Goal: Task Accomplishment & Management: Use online tool/utility

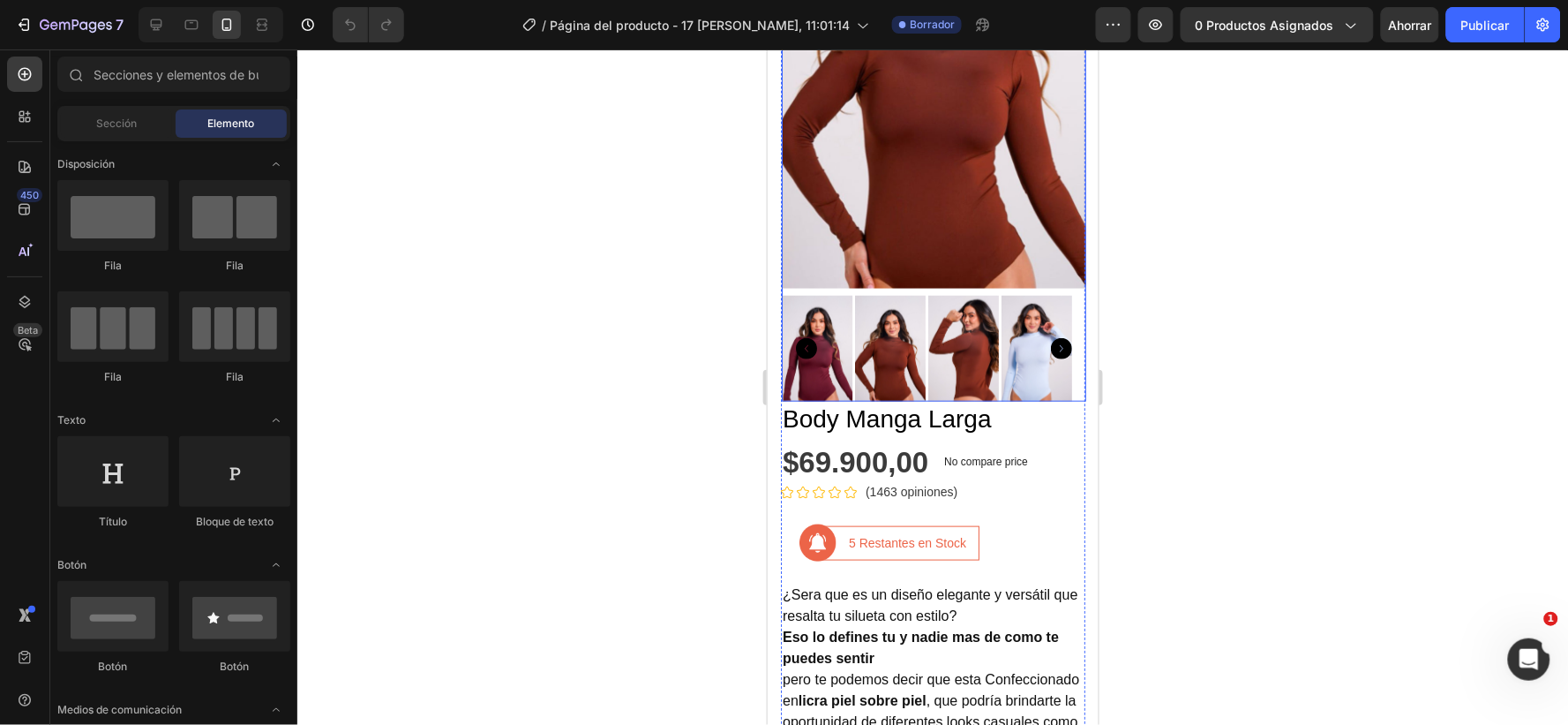
scroll to position [392, 0]
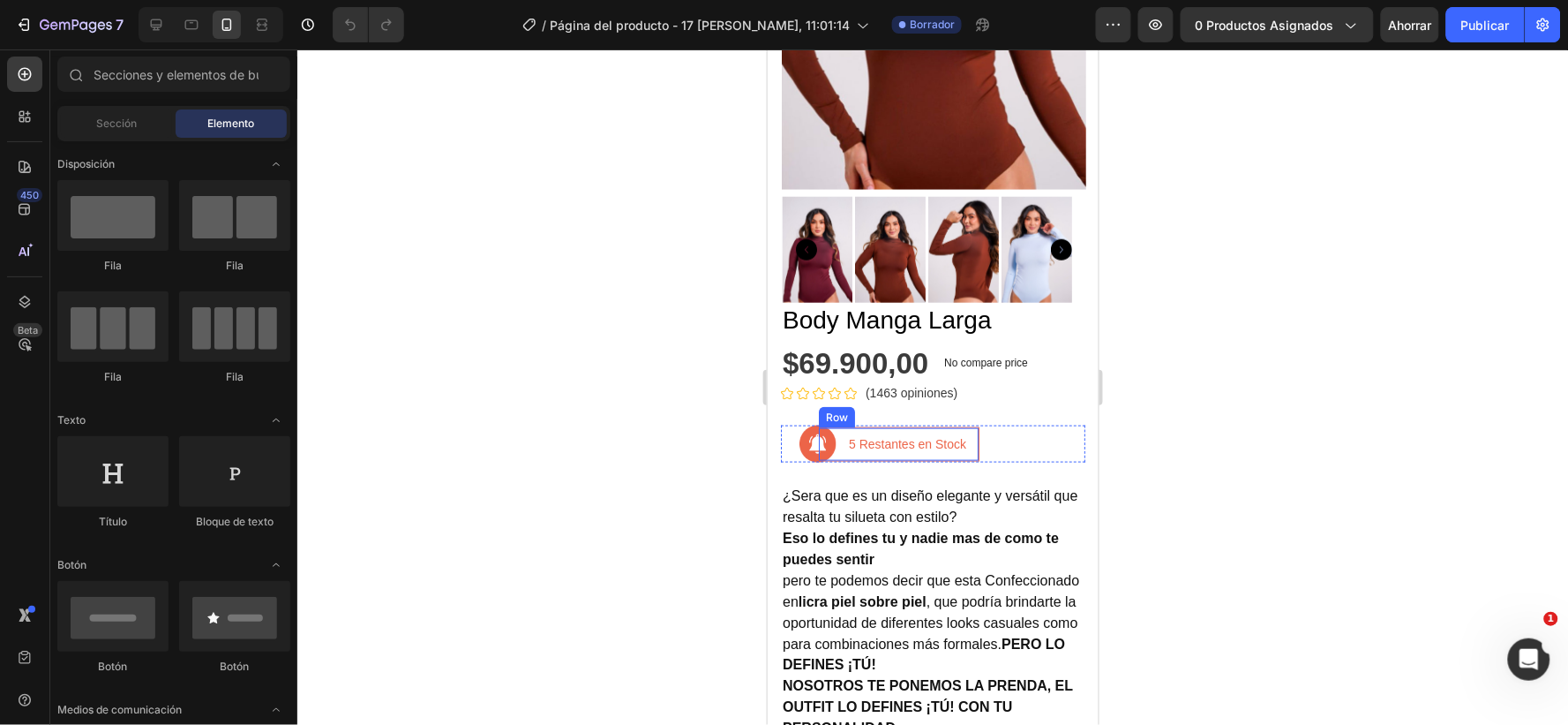
click at [928, 427] on div "5 Restantes en Stock Text block Row" at bounding box center [898, 444] width 161 height 35
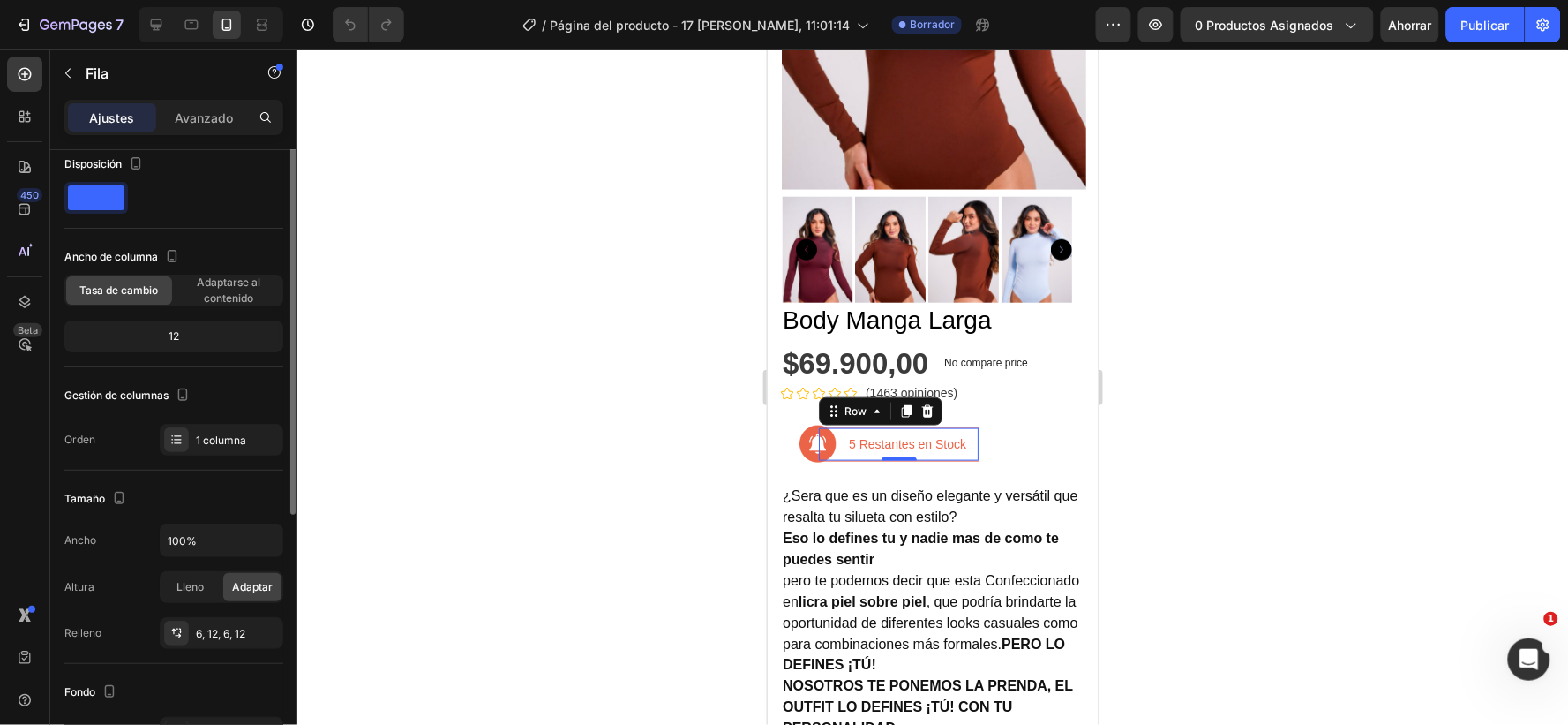
scroll to position [0, 0]
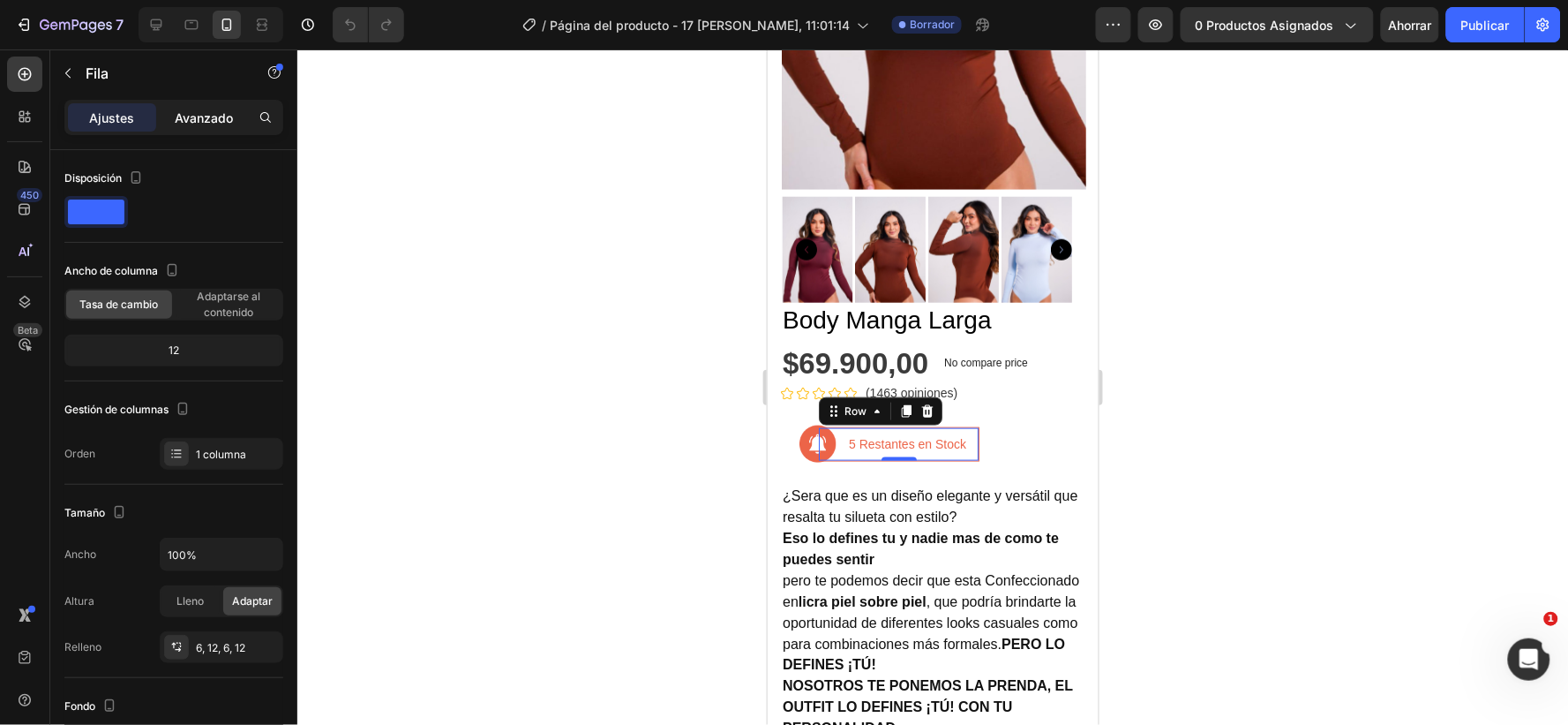
click at [200, 122] on font "Avanzado" at bounding box center [204, 117] width 59 height 15
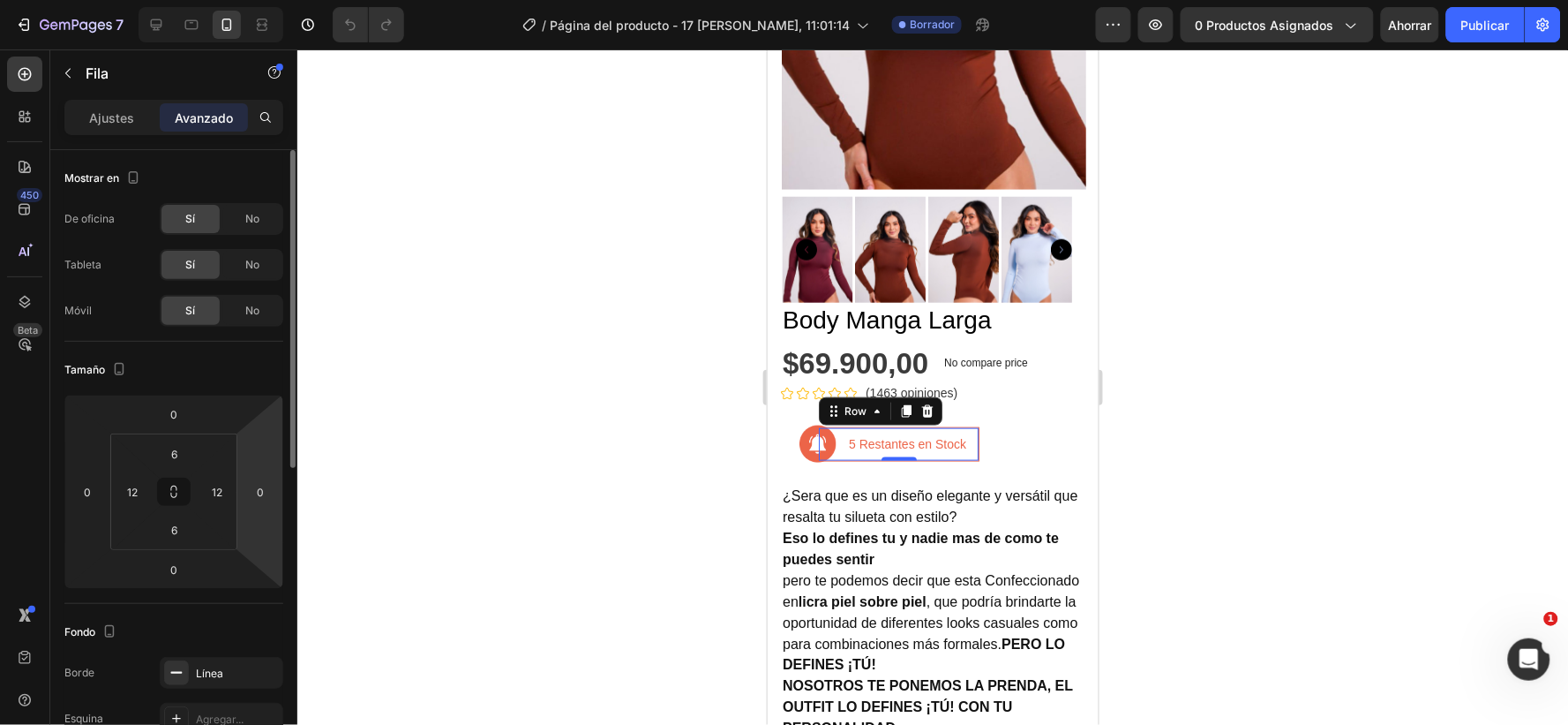
scroll to position [196, 0]
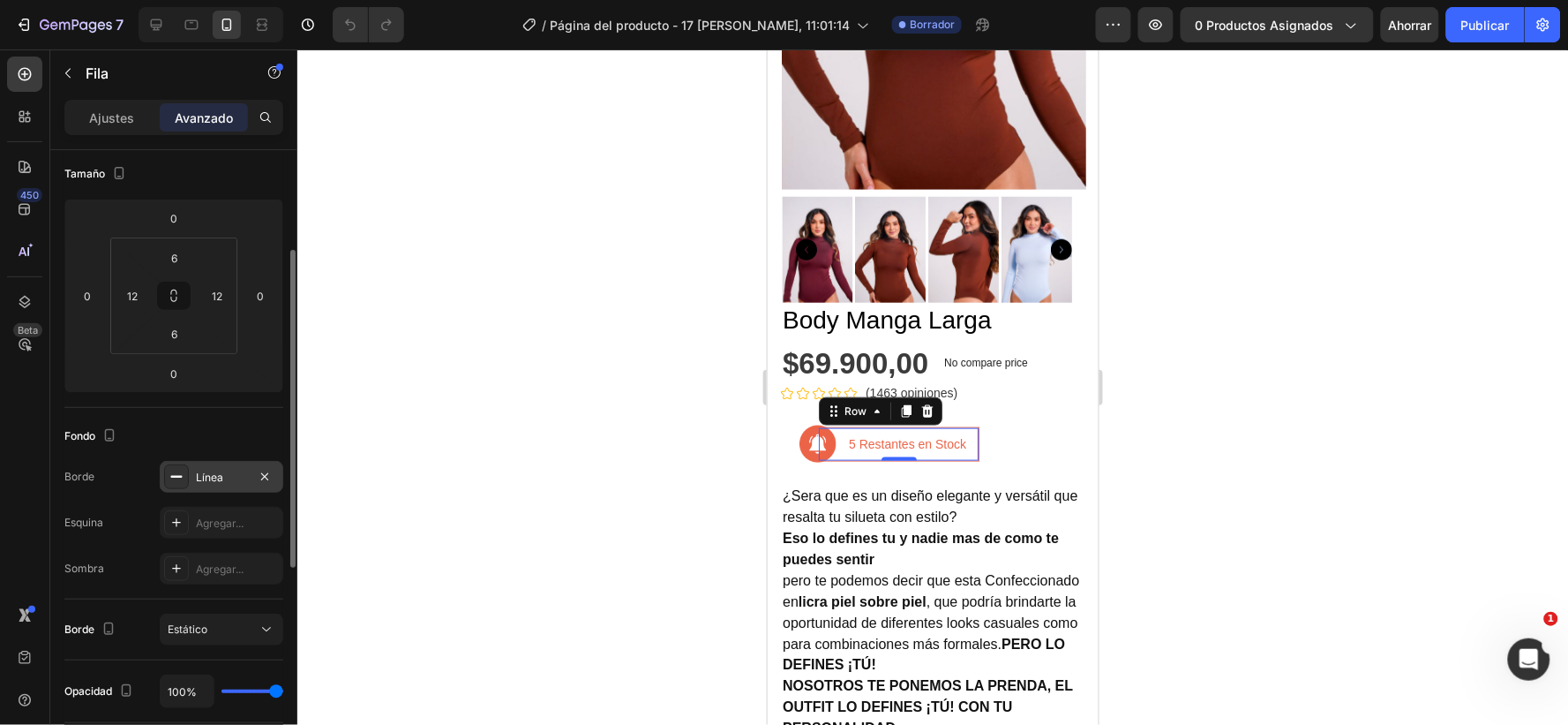
click at [221, 474] on font "Línea" at bounding box center [209, 477] width 27 height 13
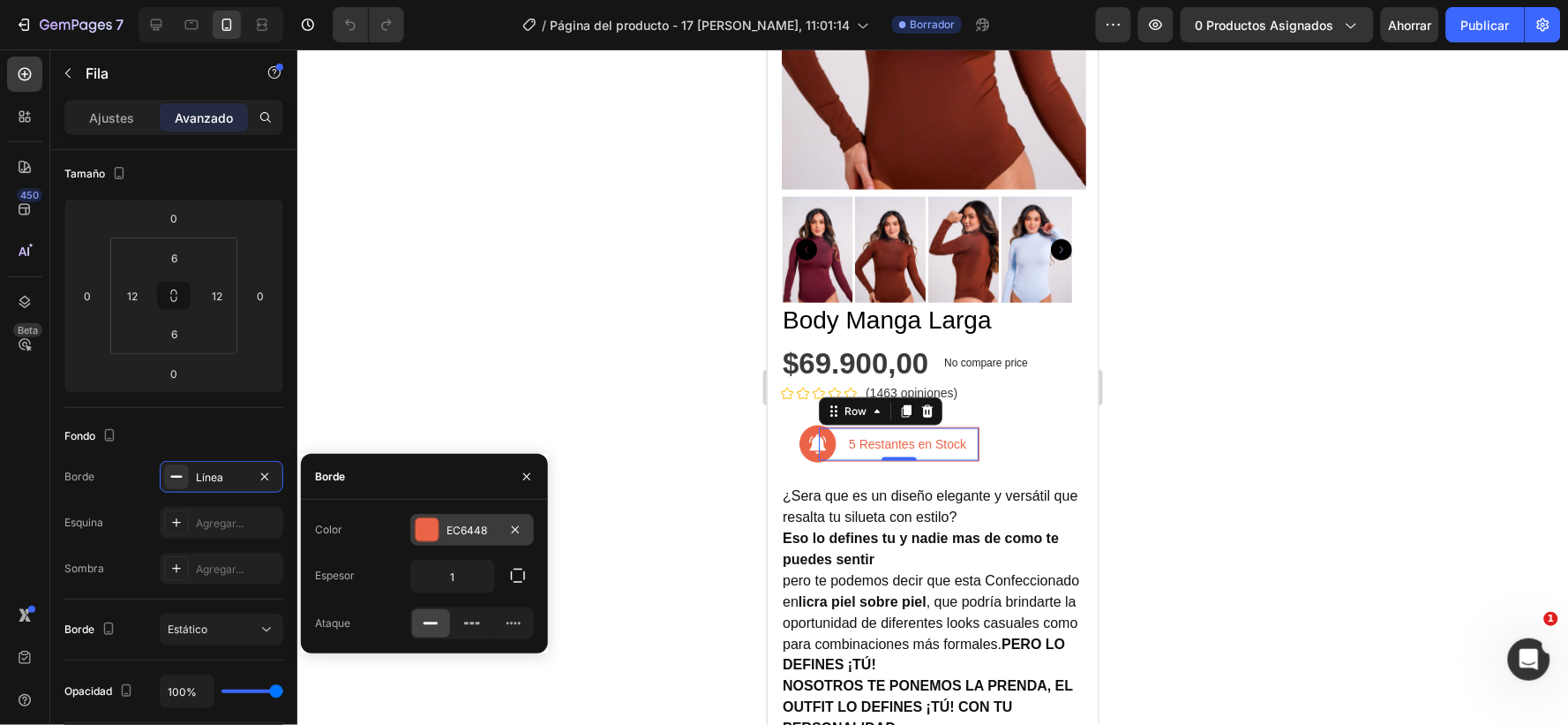
click at [485, 524] on font "EC6448" at bounding box center [467, 530] width 41 height 13
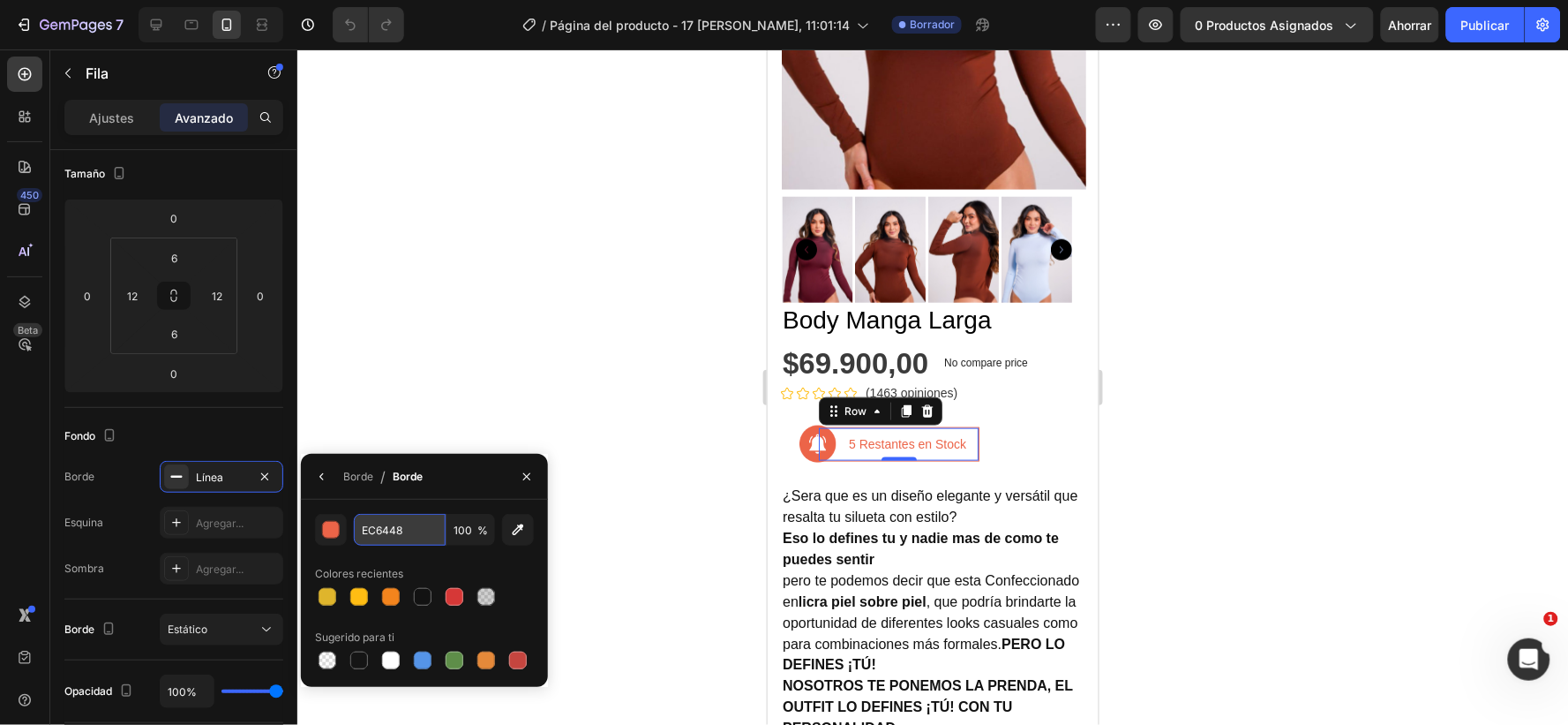
click at [420, 532] on input "EC6448" at bounding box center [399, 530] width 91 height 32
click at [417, 532] on input "EC6448" at bounding box center [399, 530] width 91 height 32
click at [471, 532] on input "100" at bounding box center [471, 530] width 49 height 32
click at [488, 597] on div at bounding box center [486, 597] width 18 height 18
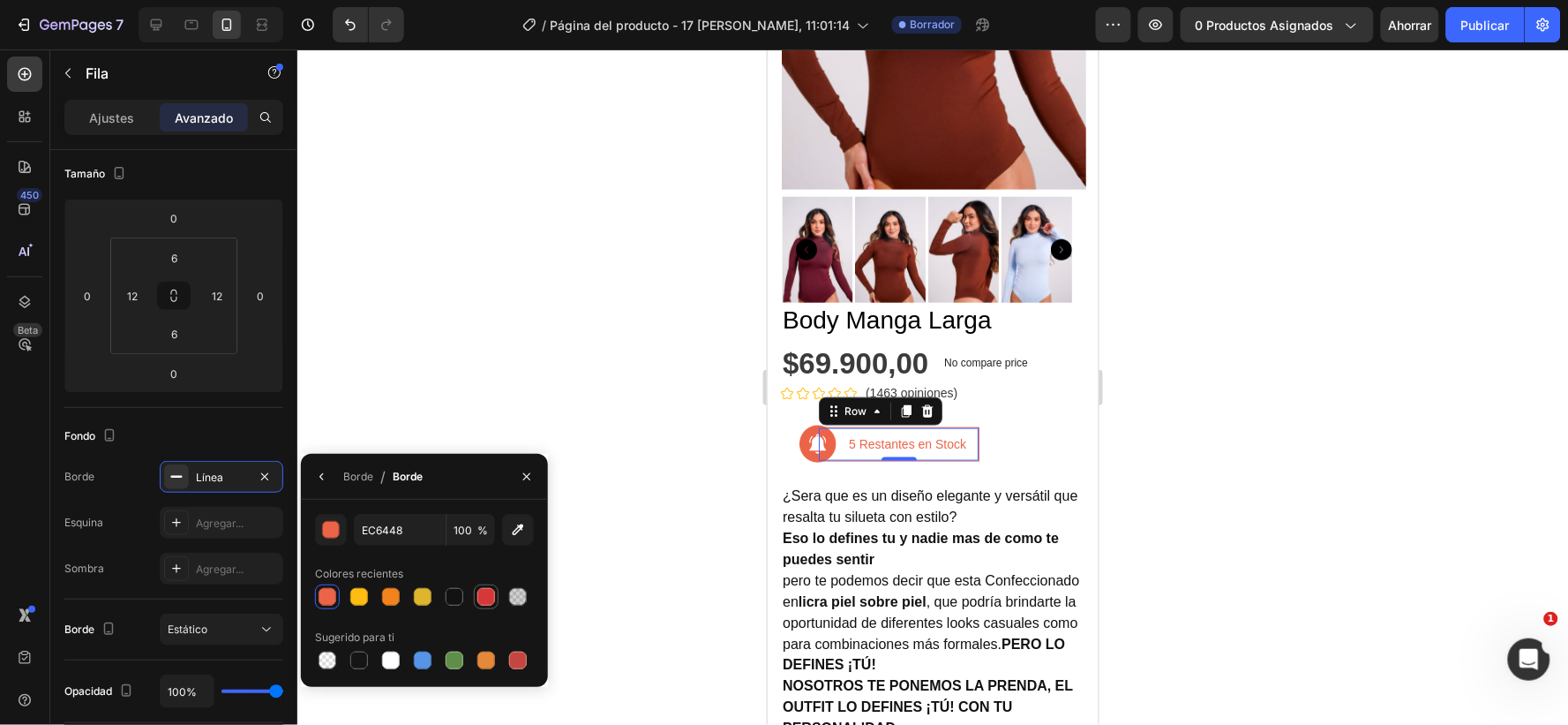
type input "D63837"
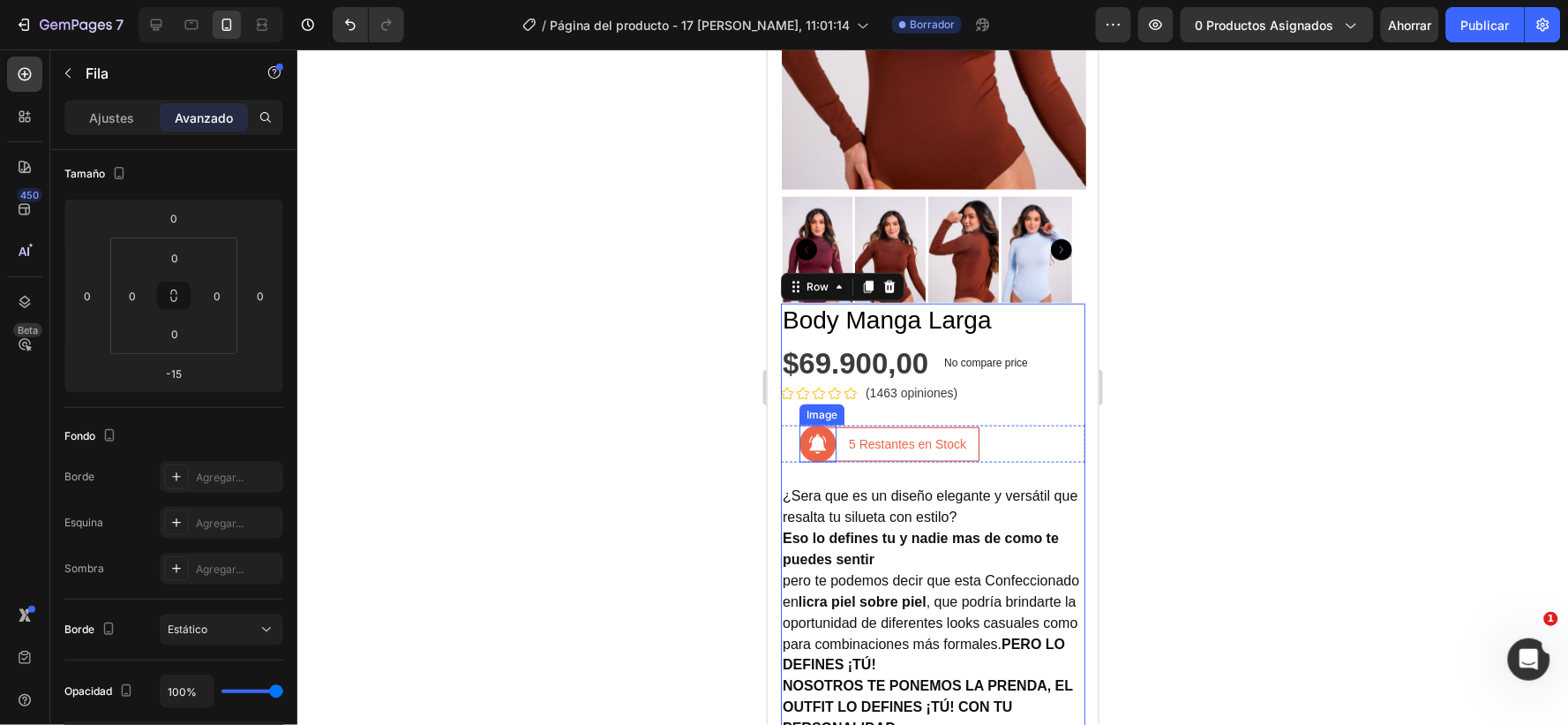
click at [811, 425] on img at bounding box center [818, 444] width 37 height 37
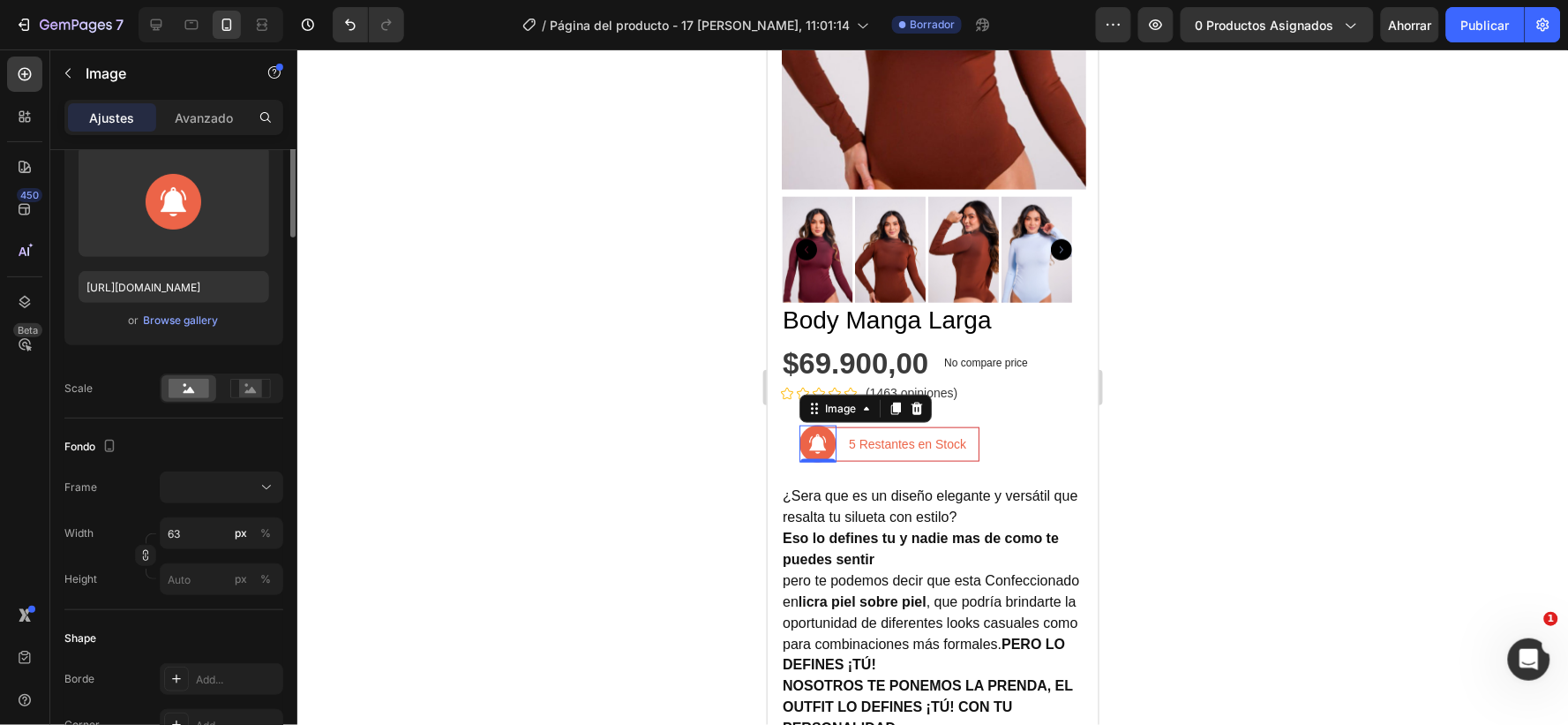
scroll to position [0, 0]
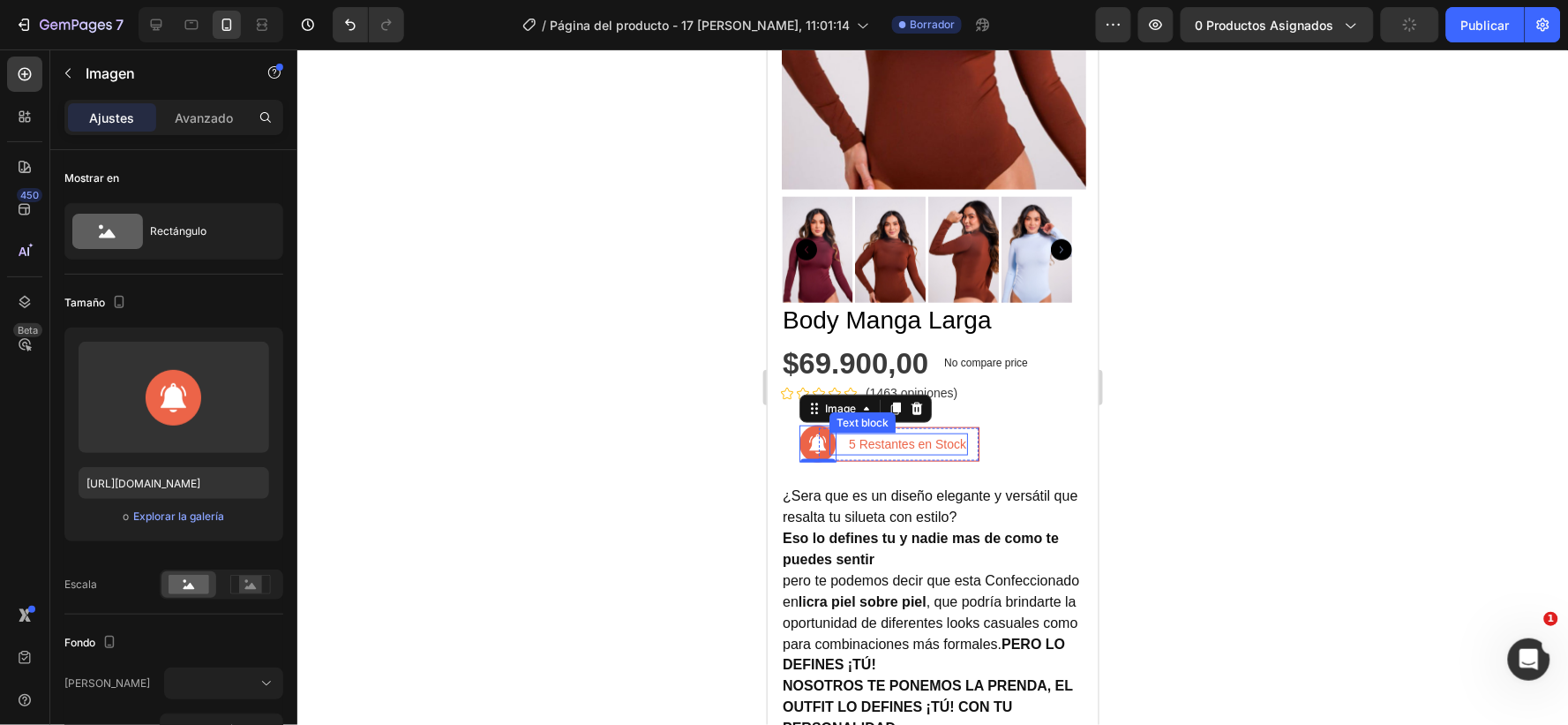
click at [874, 435] on p "5 Restantes en Stock" at bounding box center [906, 444] width 117 height 19
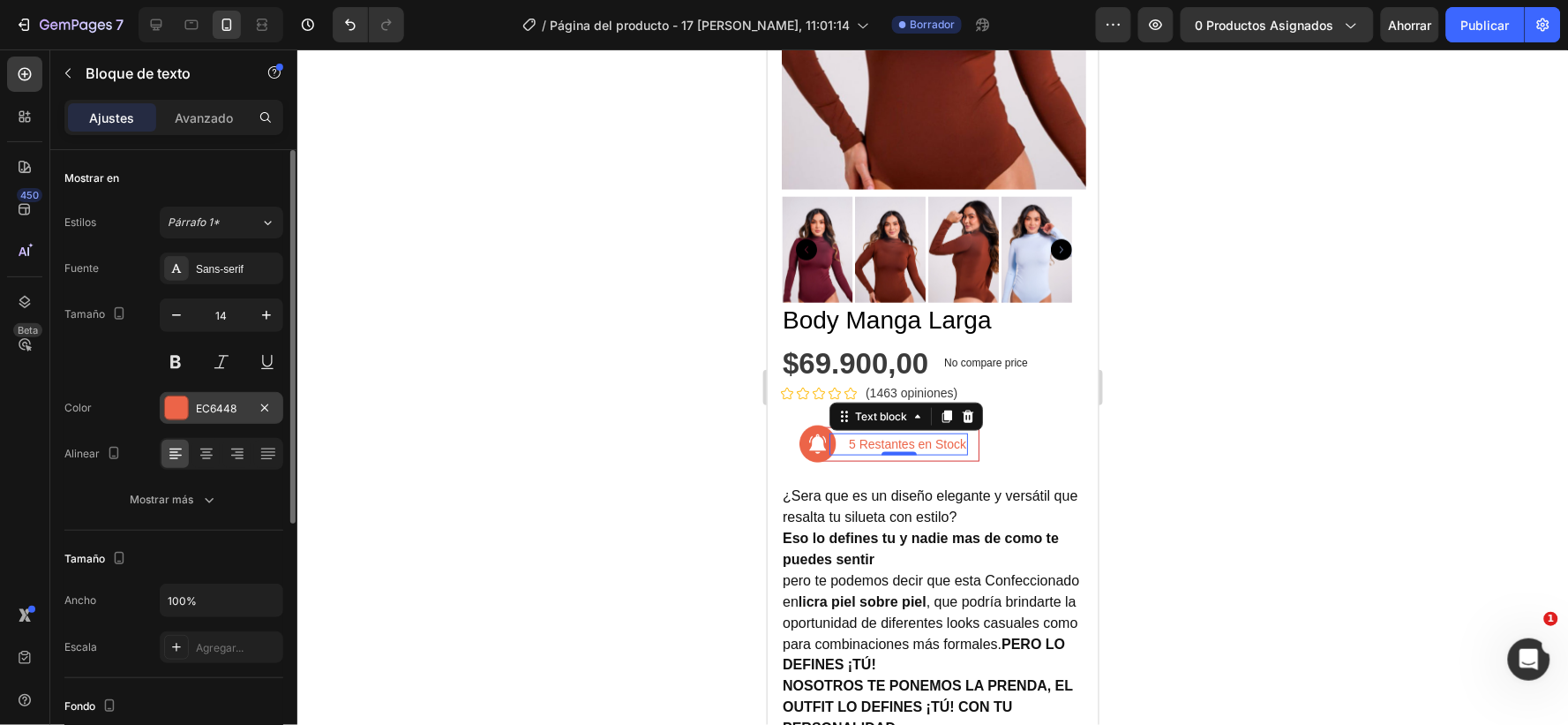
click at [237, 403] on div "EC6448" at bounding box center [222, 409] width 51 height 16
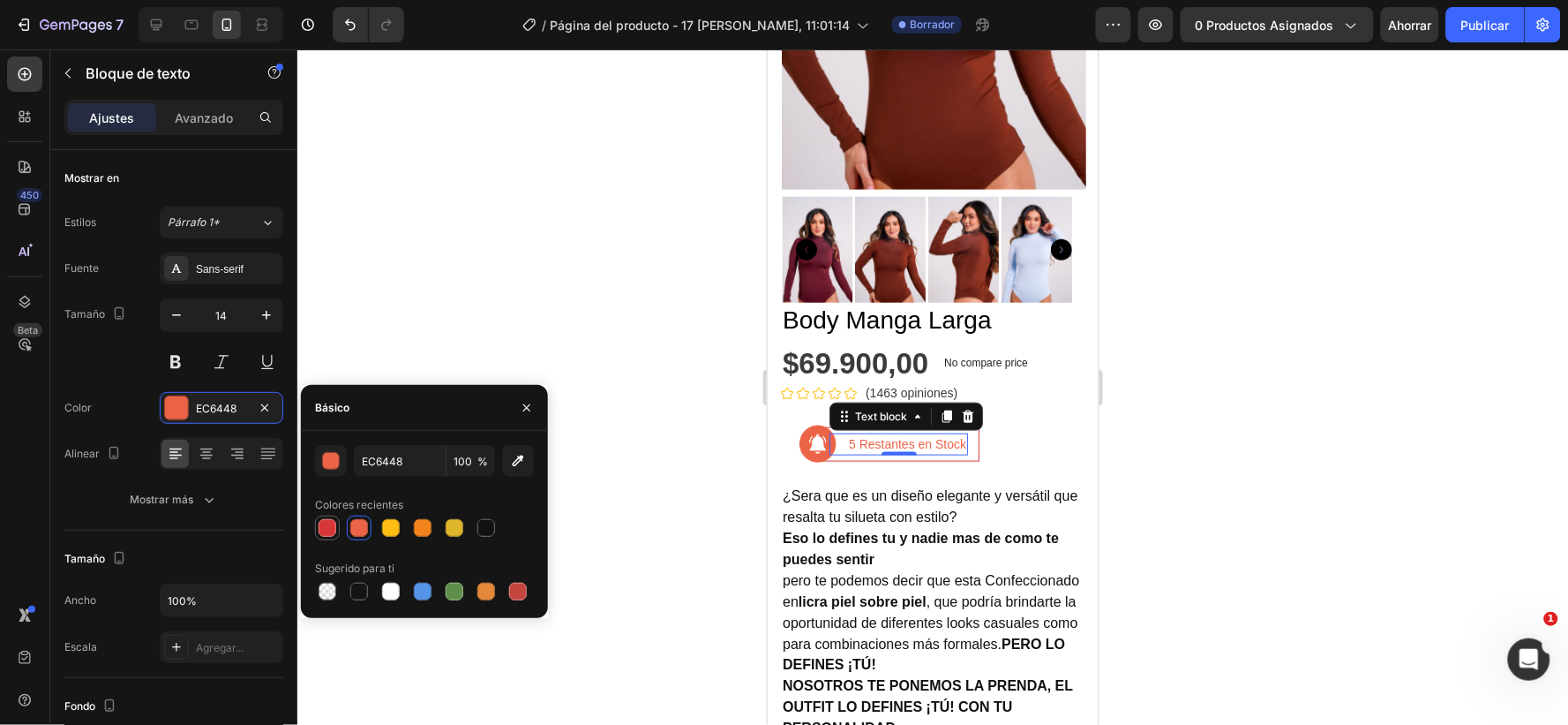
click at [323, 522] on div at bounding box center [327, 528] width 18 height 18
type input "D63837"
click at [1014, 425] on div "Image 5 Restantes en Stock Text block 0 Row Row" at bounding box center [932, 444] width 304 height 37
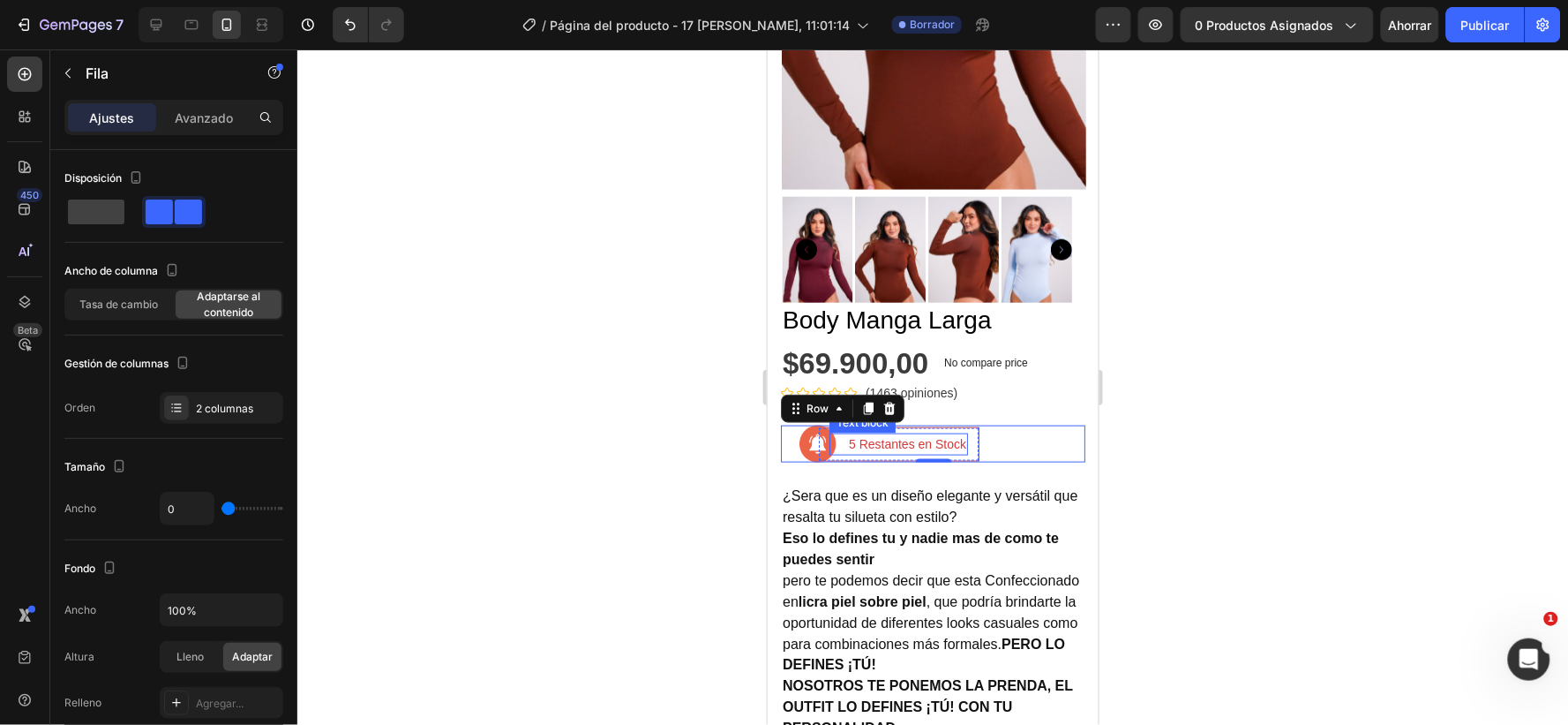
click at [834, 425] on img at bounding box center [818, 444] width 37 height 37
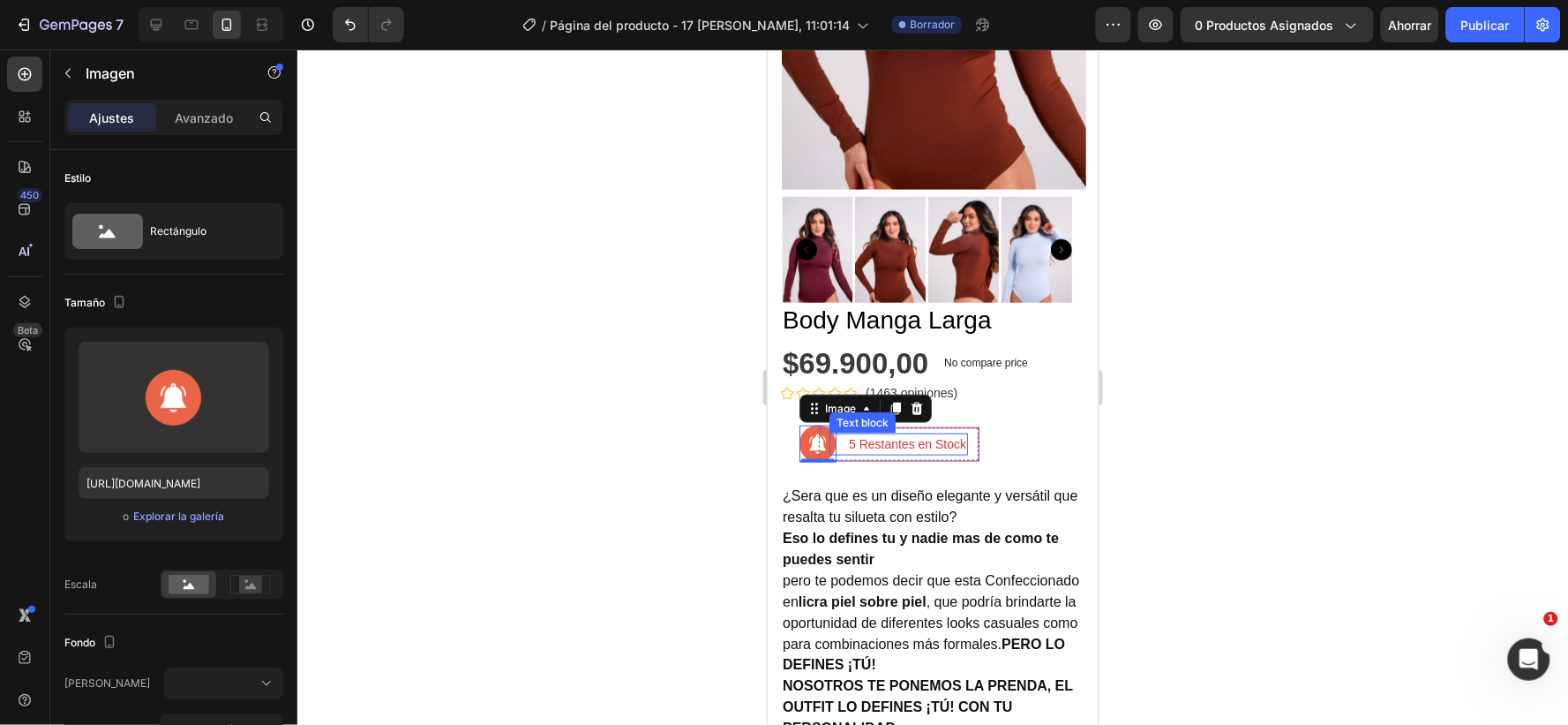
click at [846, 433] on div "5 Restantes en Stock" at bounding box center [906, 444] width 121 height 22
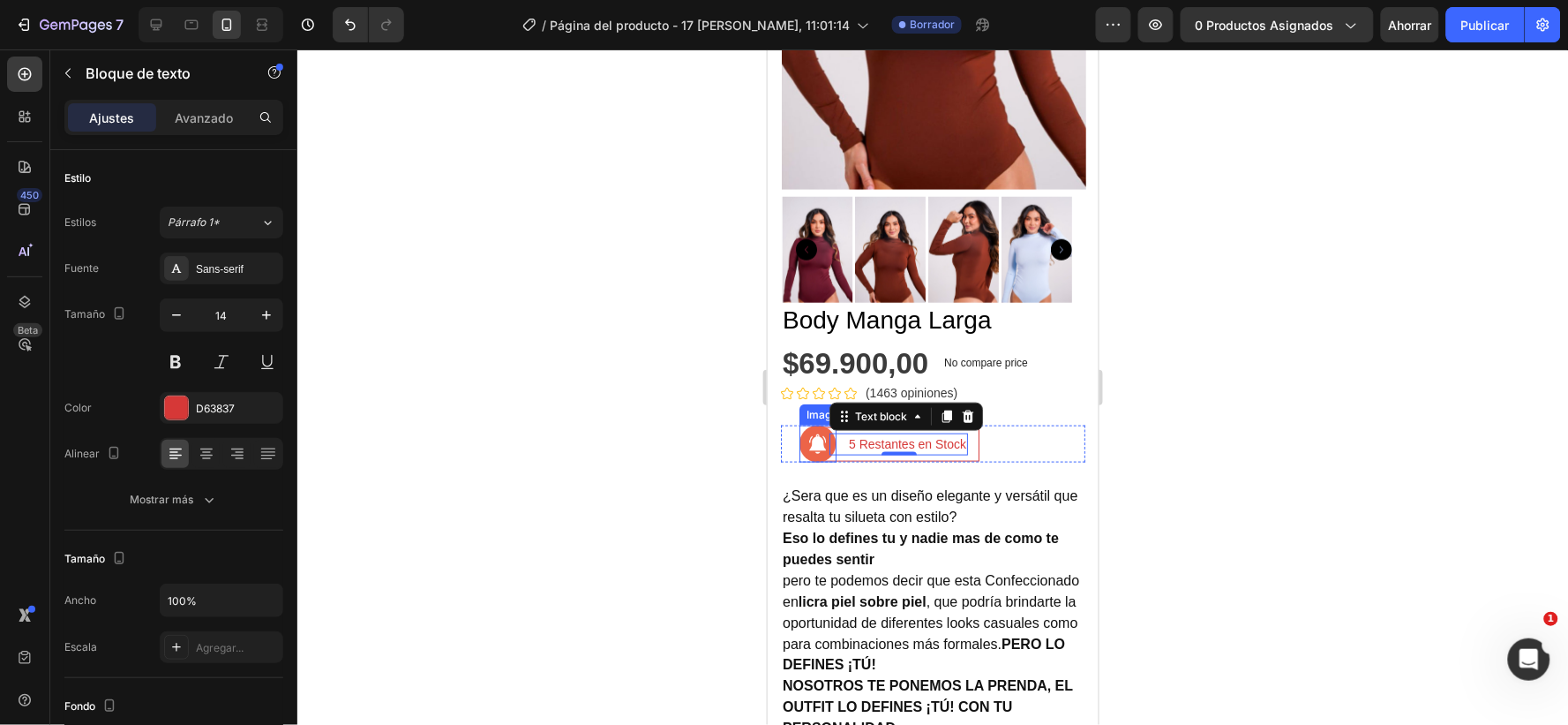
click at [814, 425] on img at bounding box center [818, 444] width 37 height 37
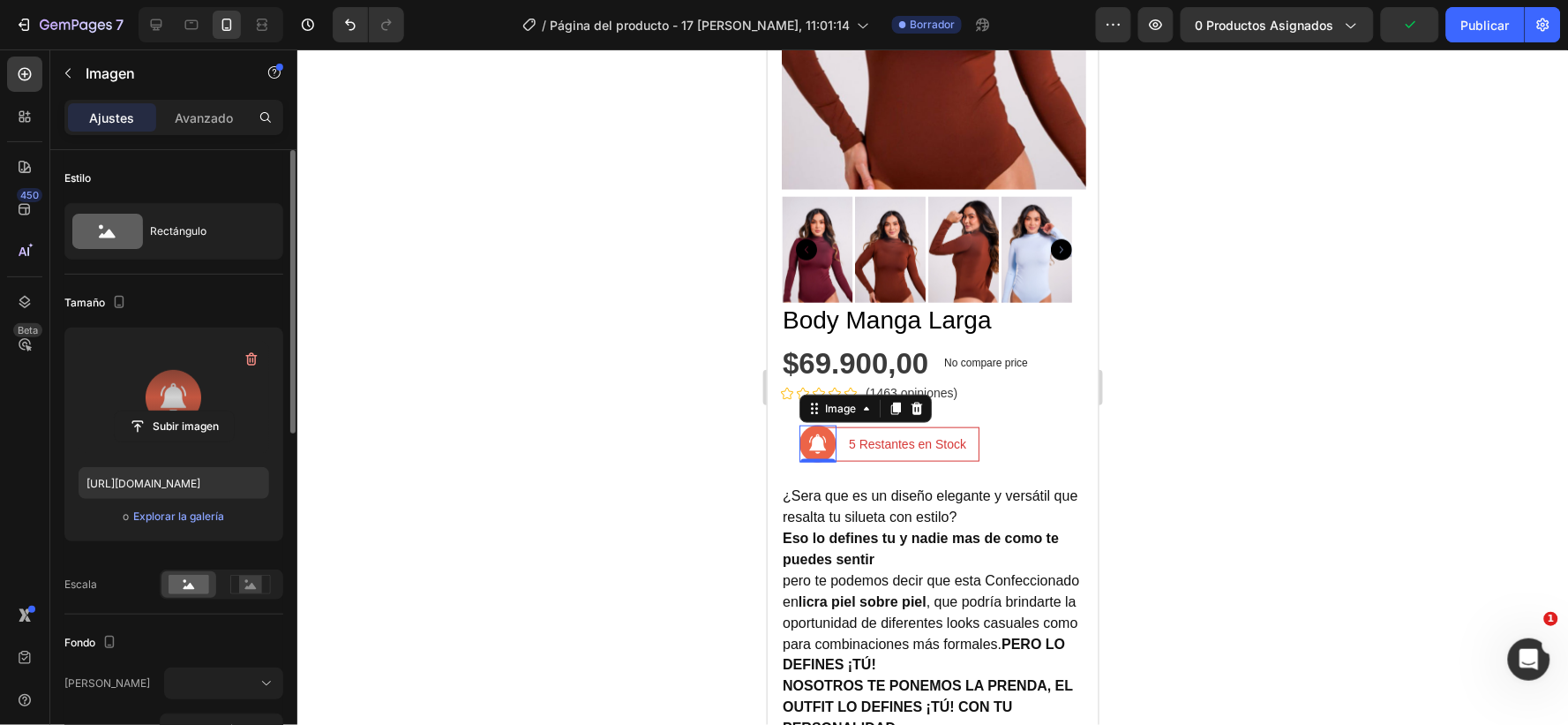
click at [194, 404] on label at bounding box center [174, 397] width 191 height 111
click at [194, 412] on input "file" at bounding box center [174, 427] width 119 height 30
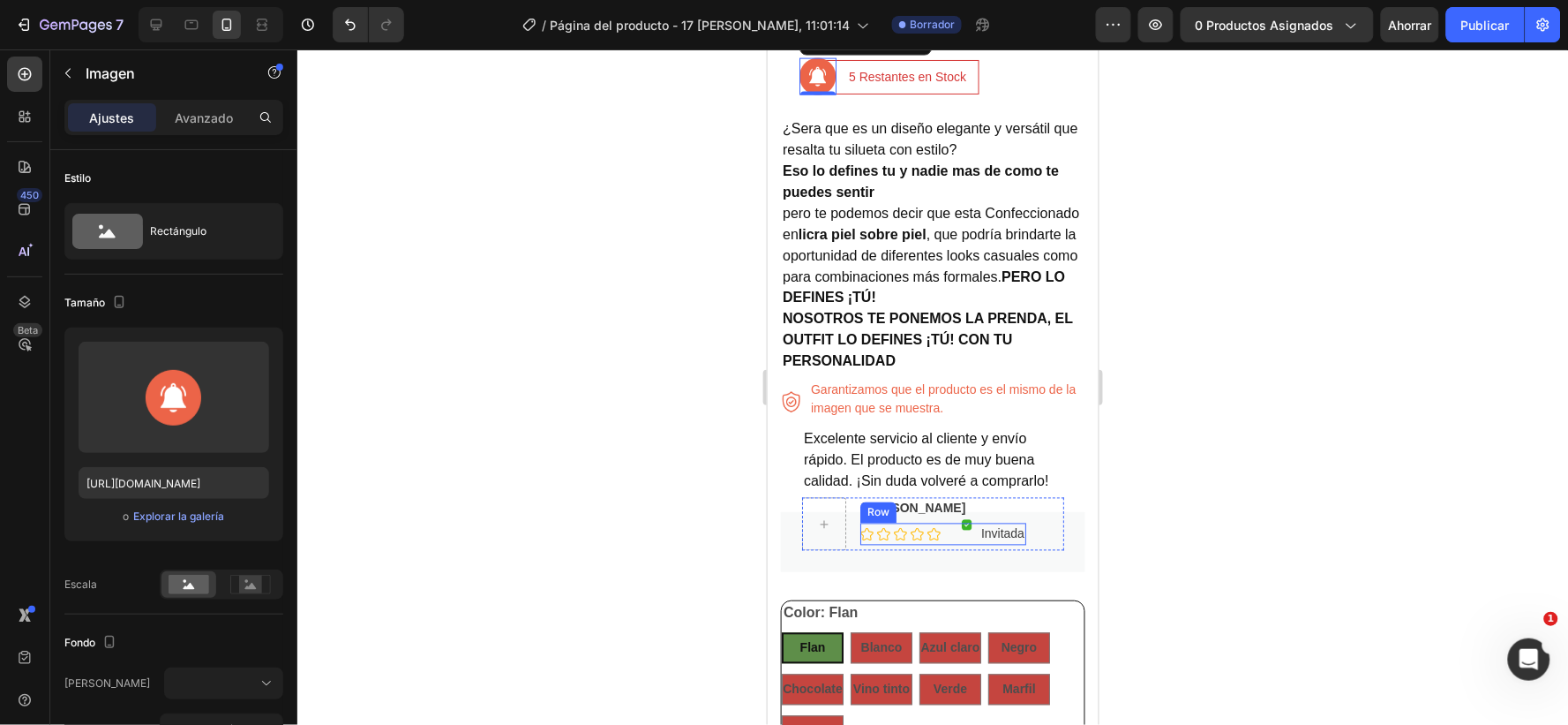
scroll to position [784, 0]
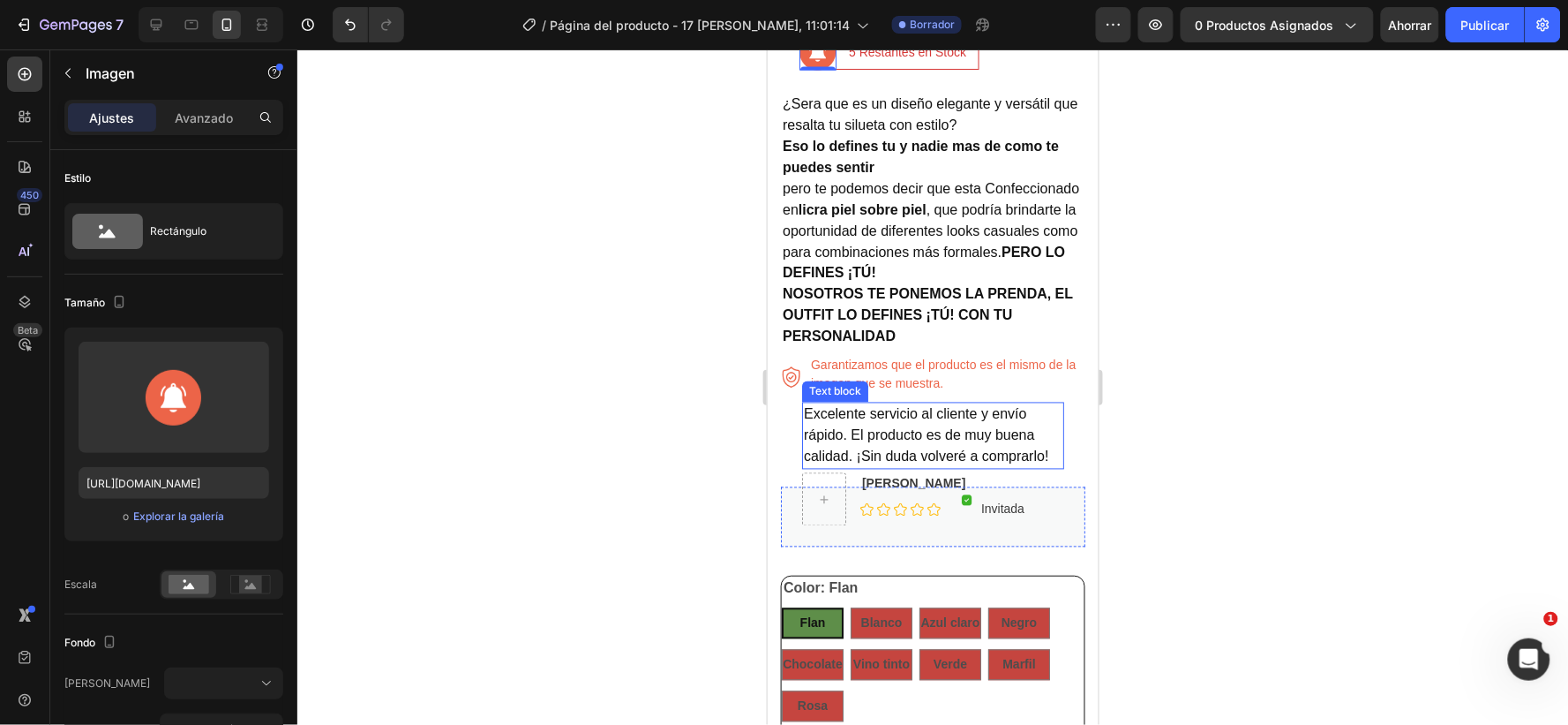
click at [841, 381] on div "Text block" at bounding box center [835, 391] width 67 height 21
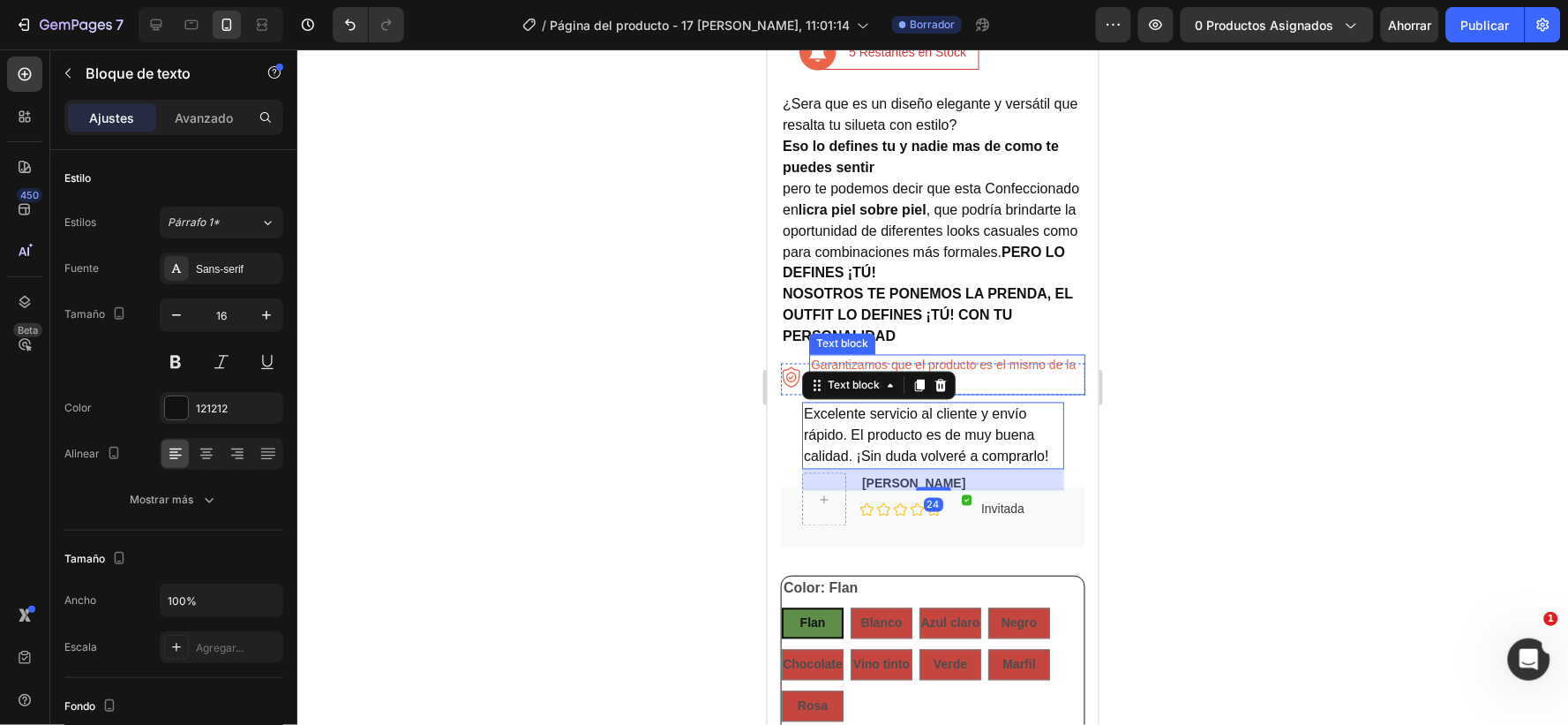
click at [927, 354] on div "Garantizamos que el producto es el mismo de la imagen que se muestra." at bounding box center [946, 374] width 276 height 41
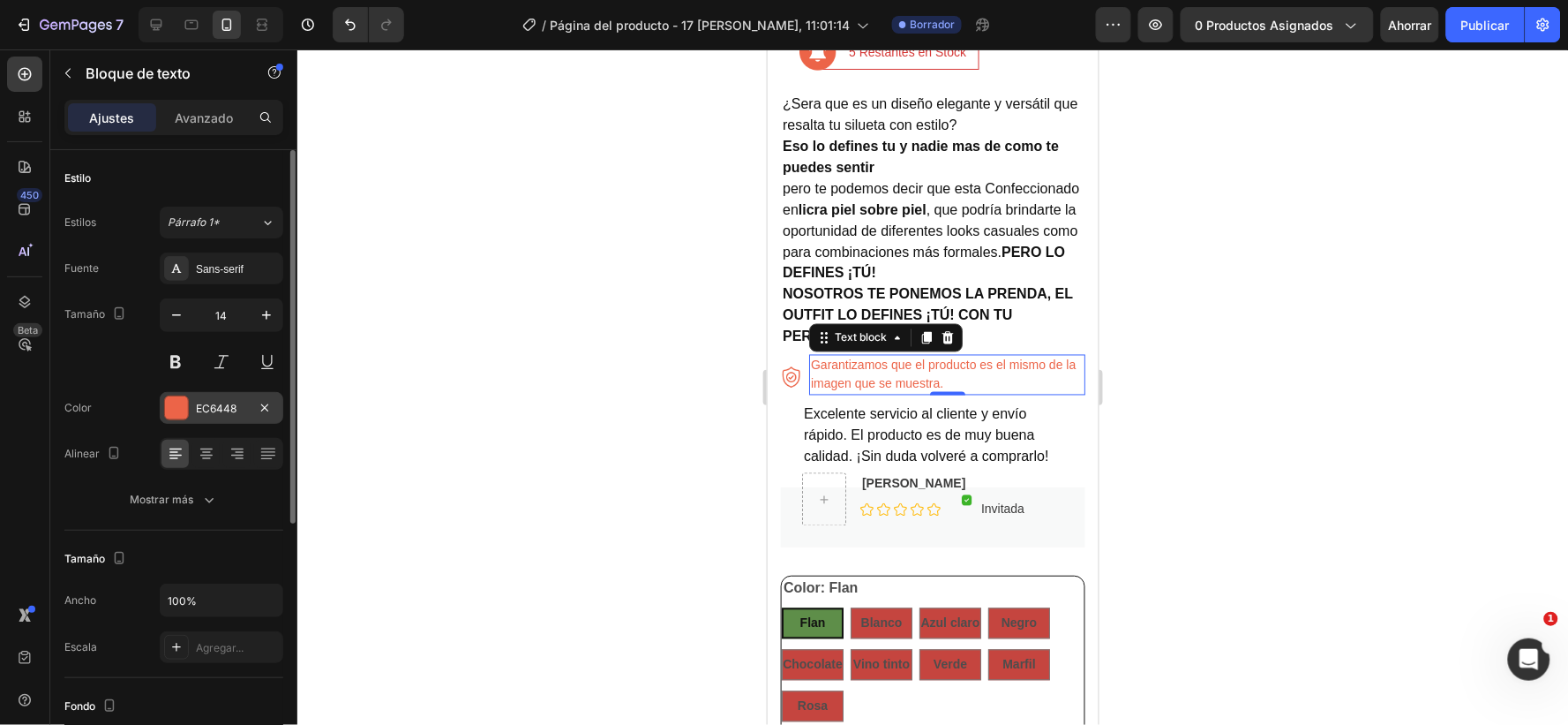
click at [234, 401] on div "EC6448" at bounding box center [222, 409] width 51 height 16
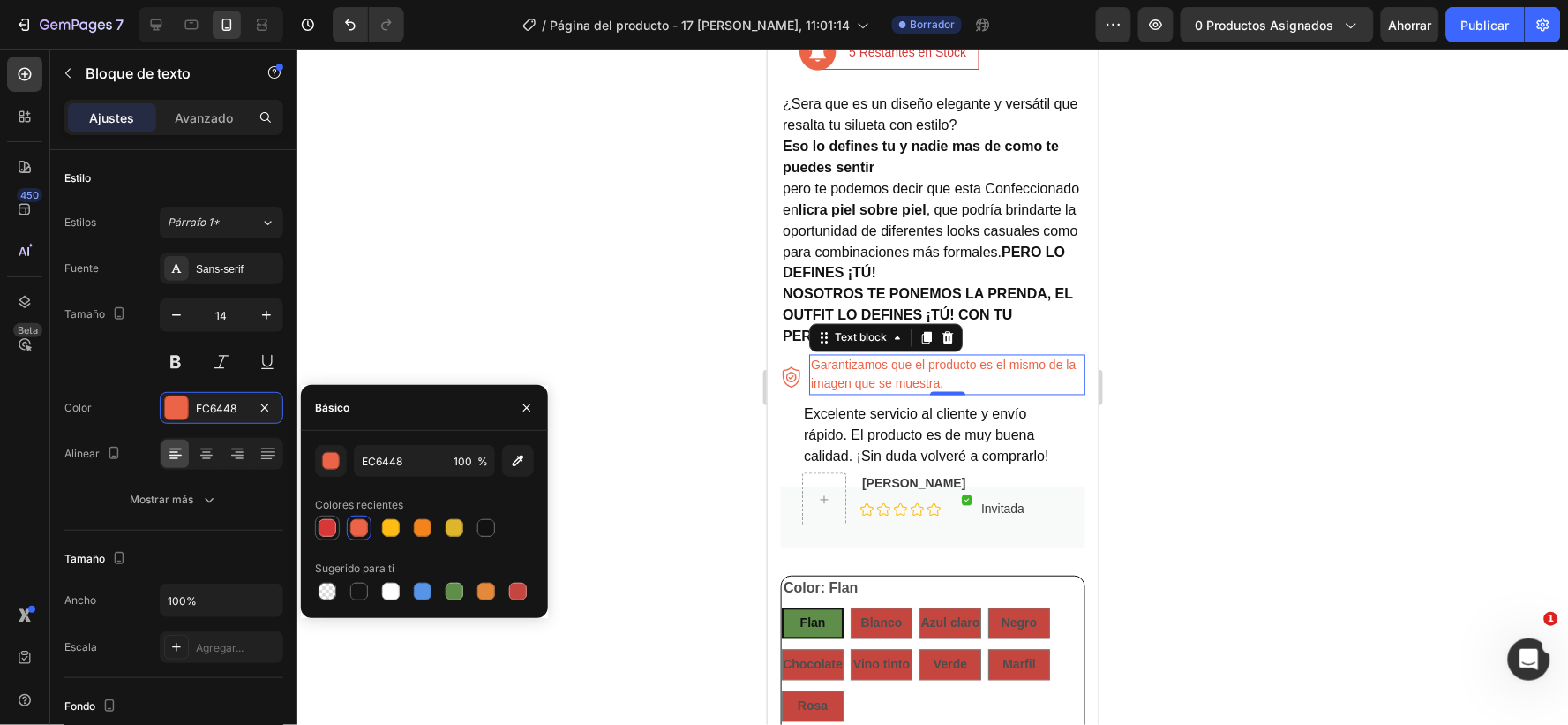
click at [329, 527] on div at bounding box center [327, 528] width 18 height 18
type input "D63837"
click at [788, 366] on img at bounding box center [791, 377] width 21 height 21
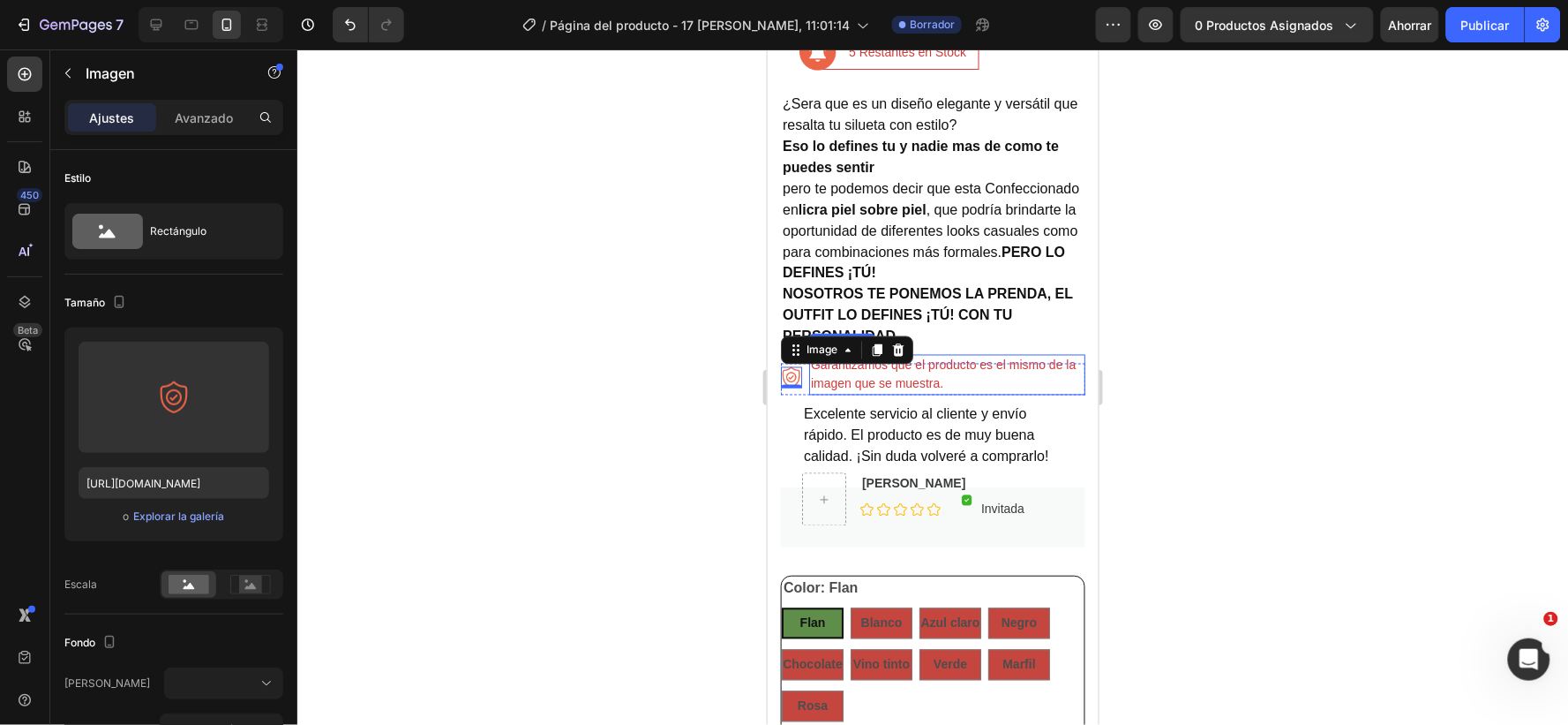
click at [972, 361] on p "Garantizamos que el producto es el mismo de la imagen que se muestra." at bounding box center [947, 374] width 273 height 37
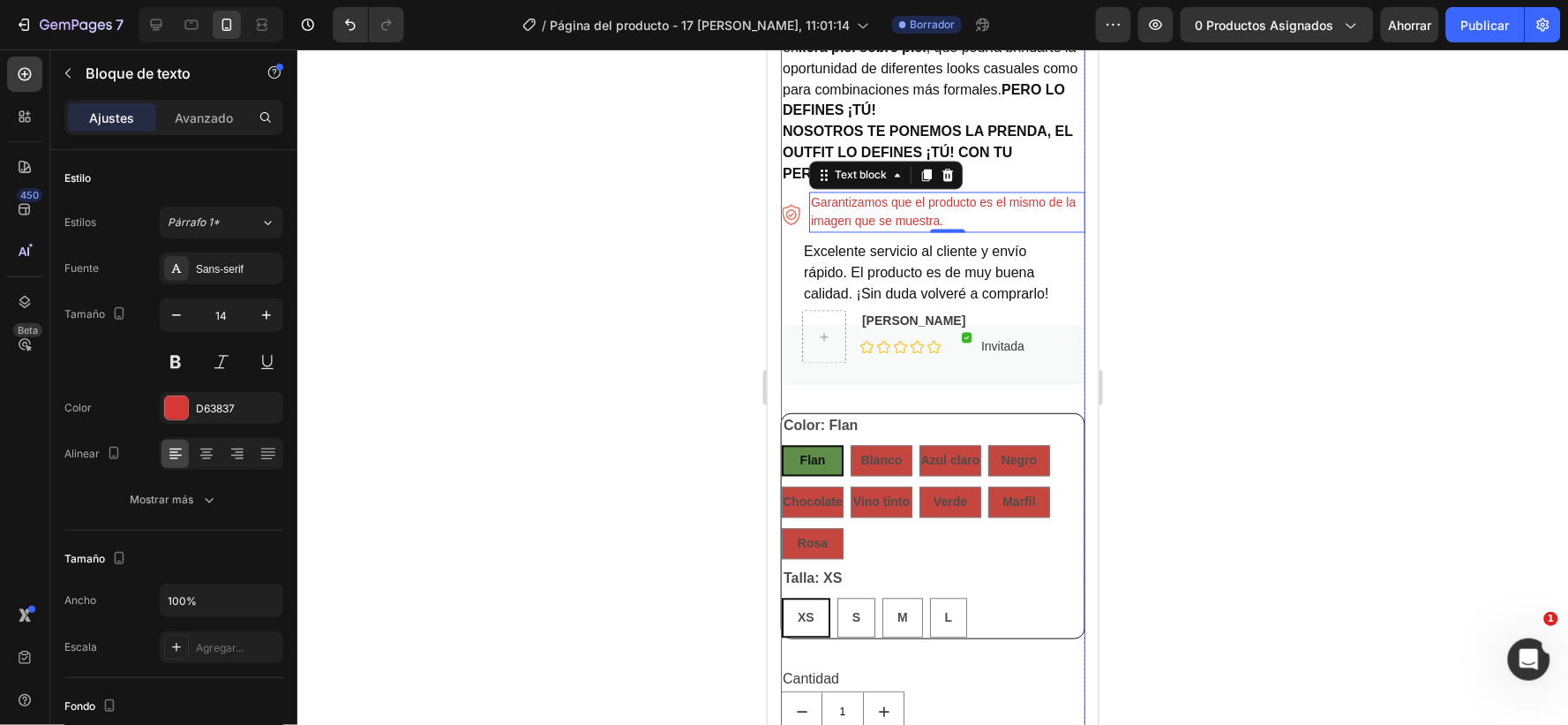
scroll to position [981, 0]
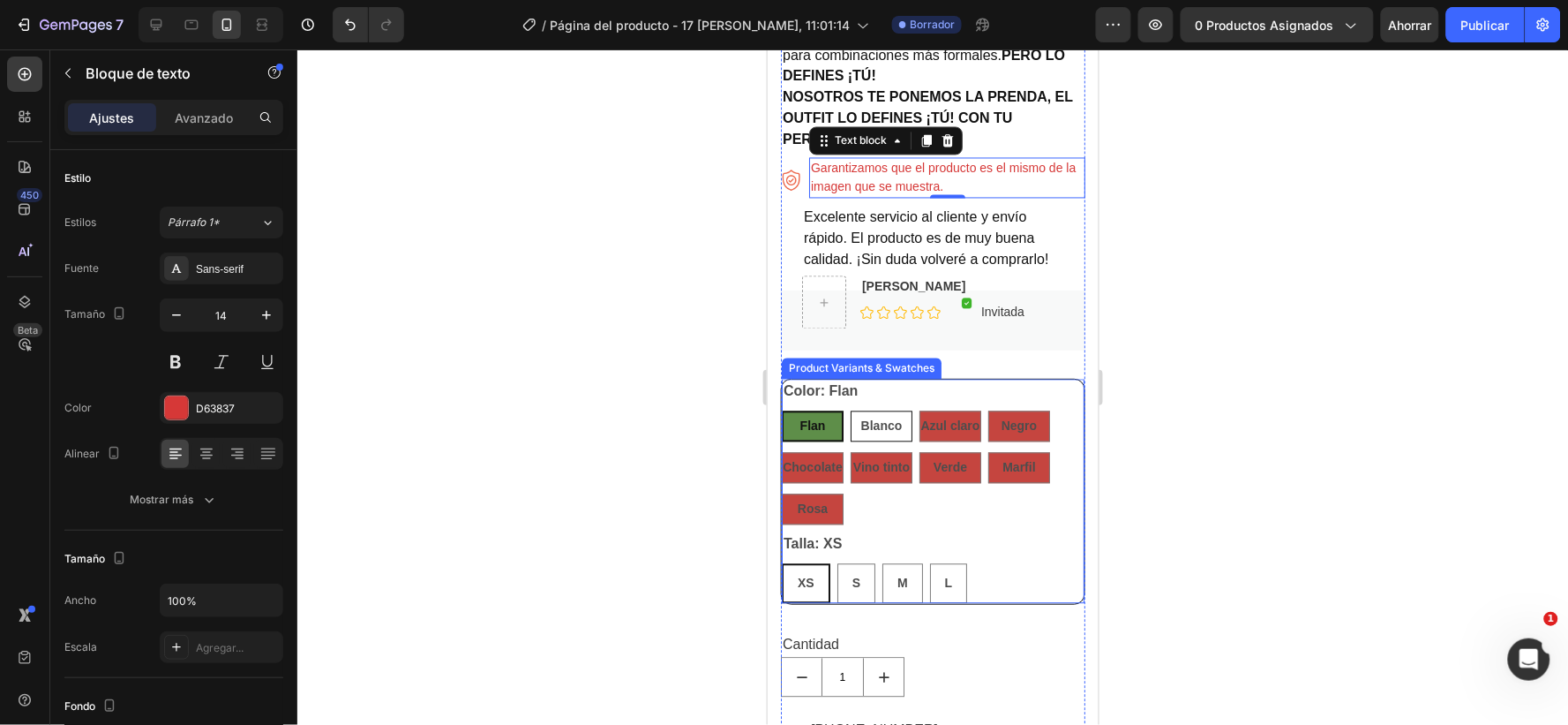
click at [860, 419] on span "Blanco" at bounding box center [881, 426] width 42 height 14
click at [850, 411] on input "Blanco Blanco Blanco" at bounding box center [849, 410] width 1 height 1
radio input "true"
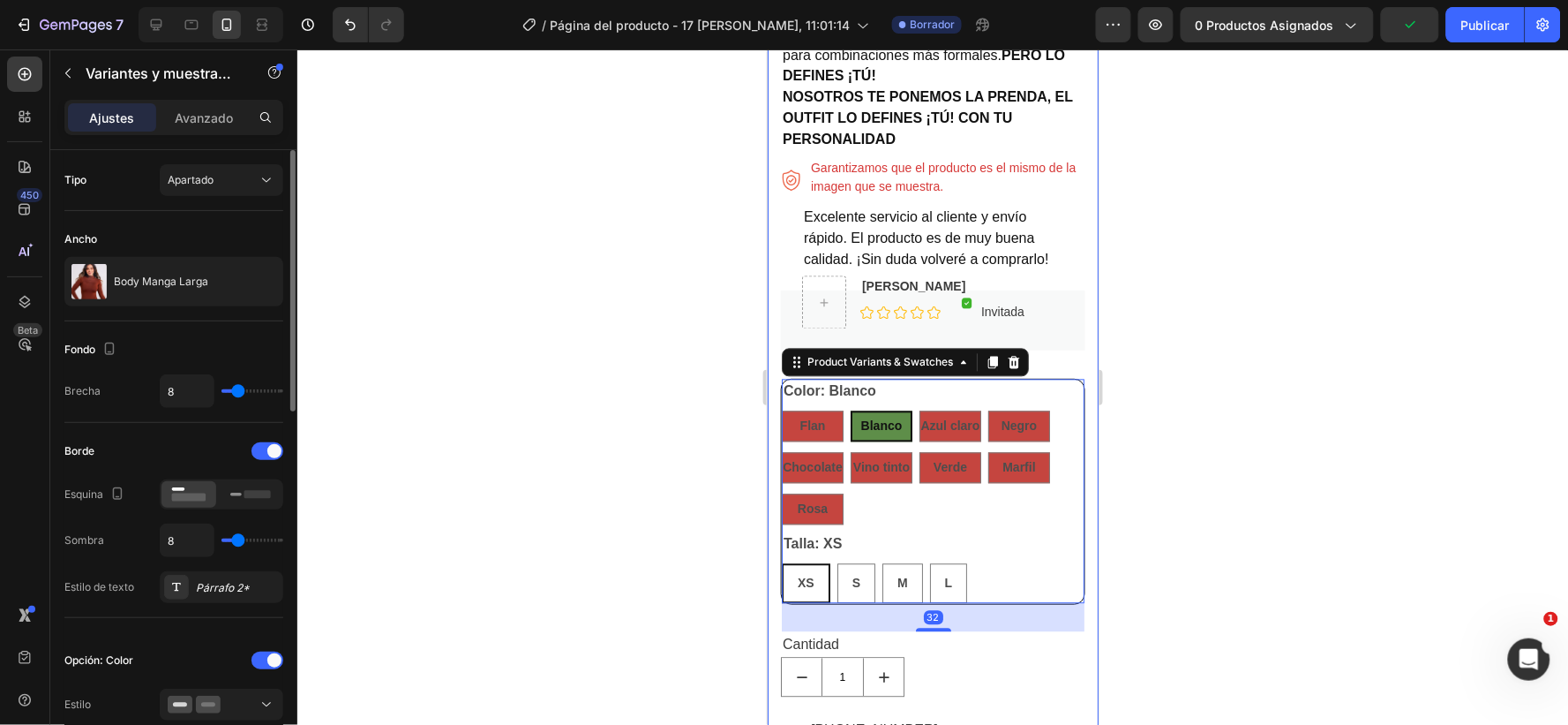
scroll to position [98, 0]
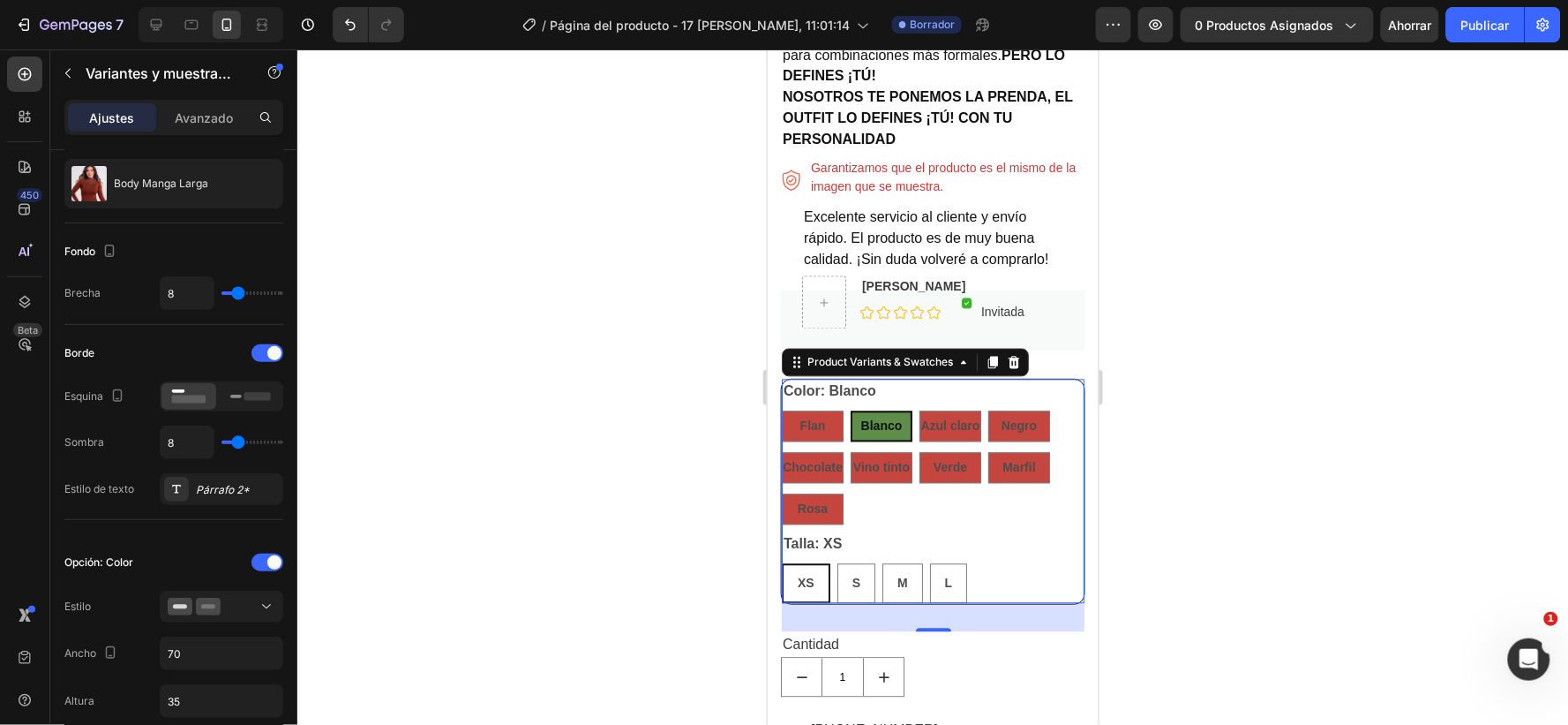
click at [892, 390] on div "Color: Blanco Flan Flan Flan Blanco Blanco Blanco Azul claro Azul claro Azul cl…" at bounding box center [932, 452] width 302 height 146
click at [1001, 521] on div "Flan Flan Flan Blanco Blanco Blanco Azul claro Azul claro Azul claro Negro Negr…" at bounding box center [932, 468] width 302 height 114
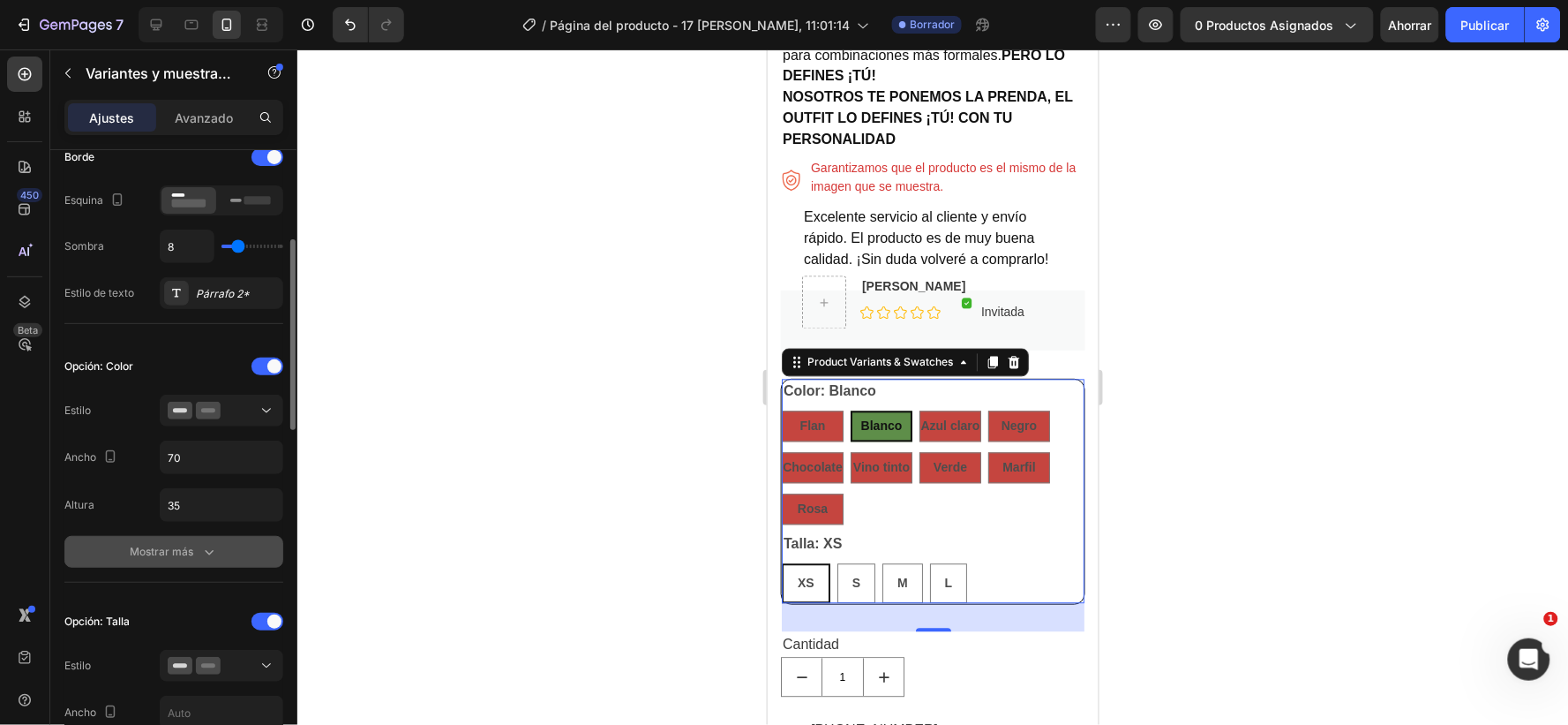
scroll to position [392, 0]
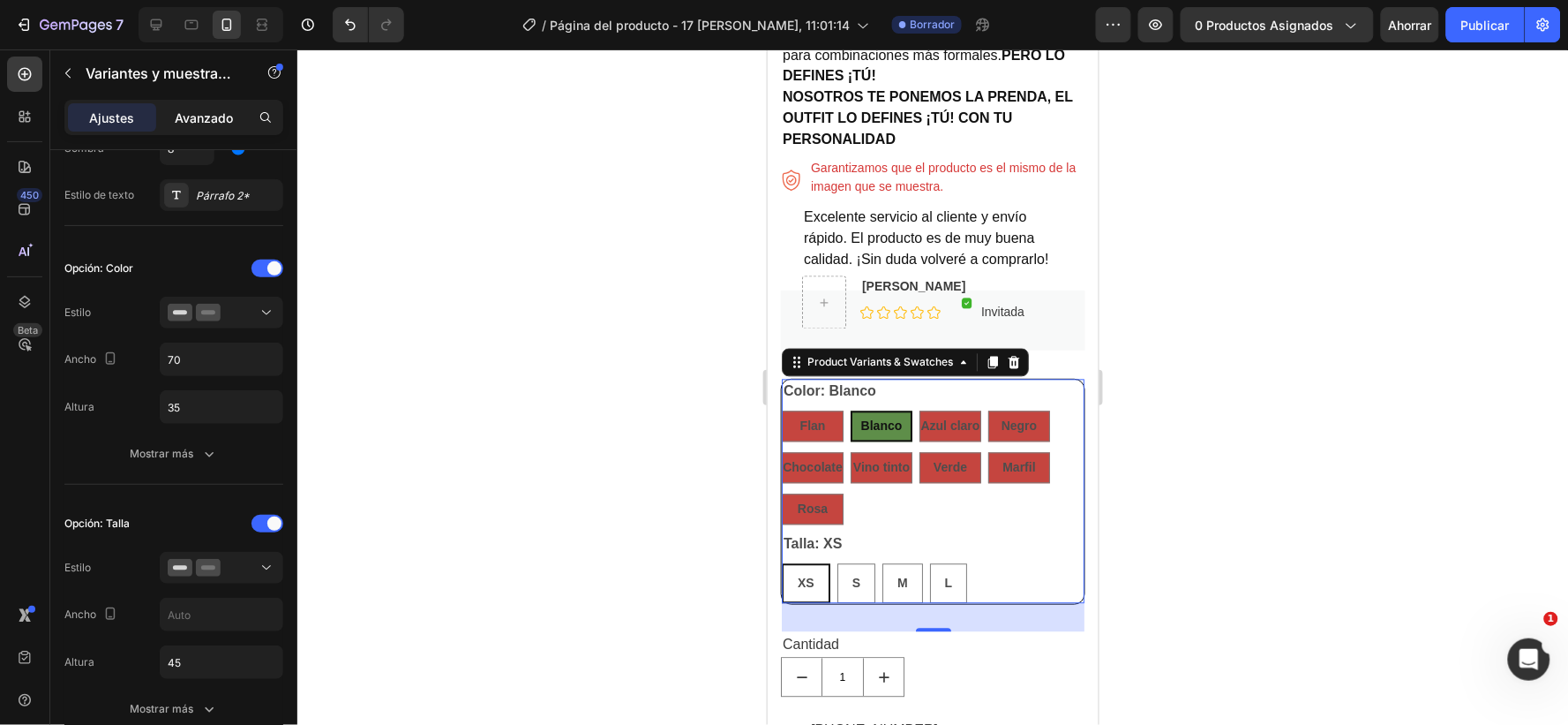
click at [209, 112] on font "Avanzado" at bounding box center [204, 117] width 59 height 15
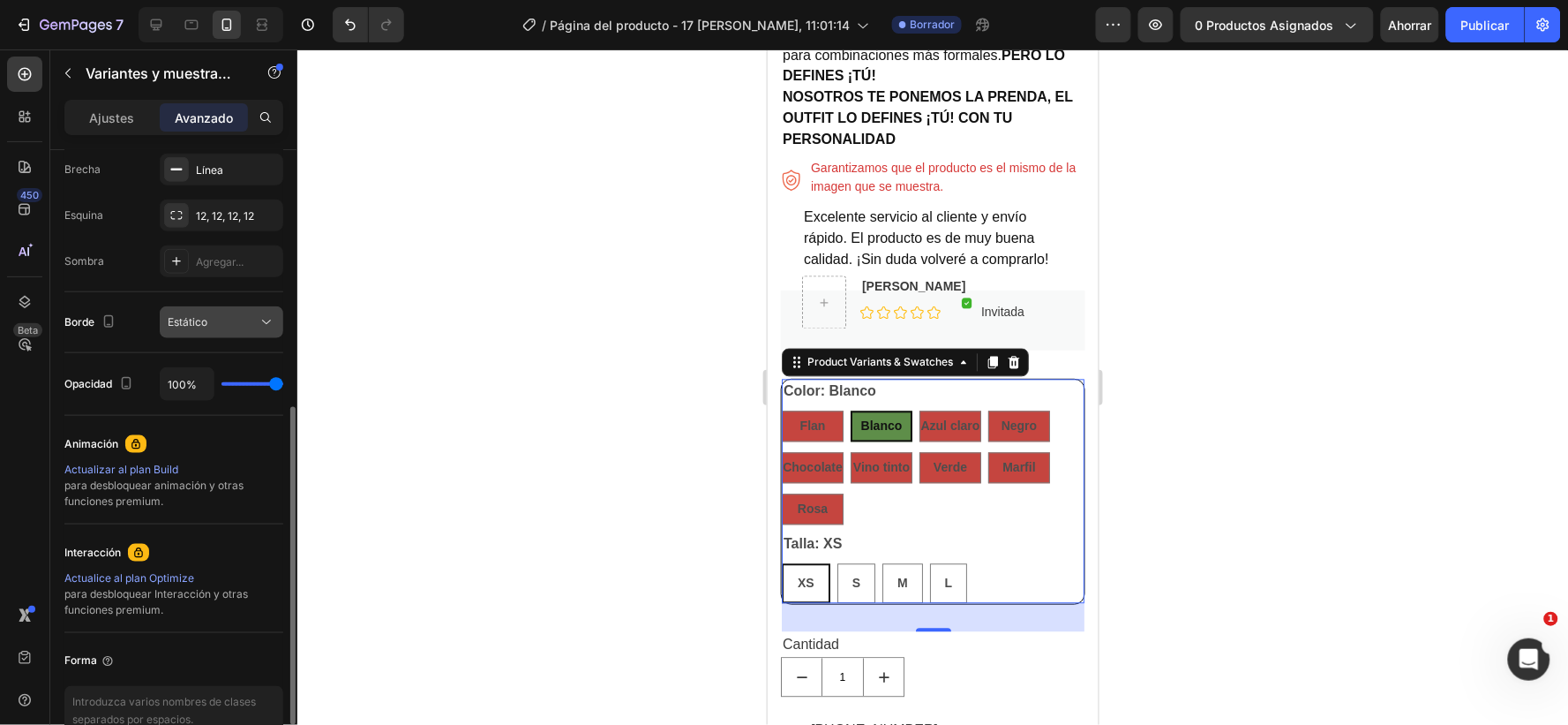
scroll to position [405, 0]
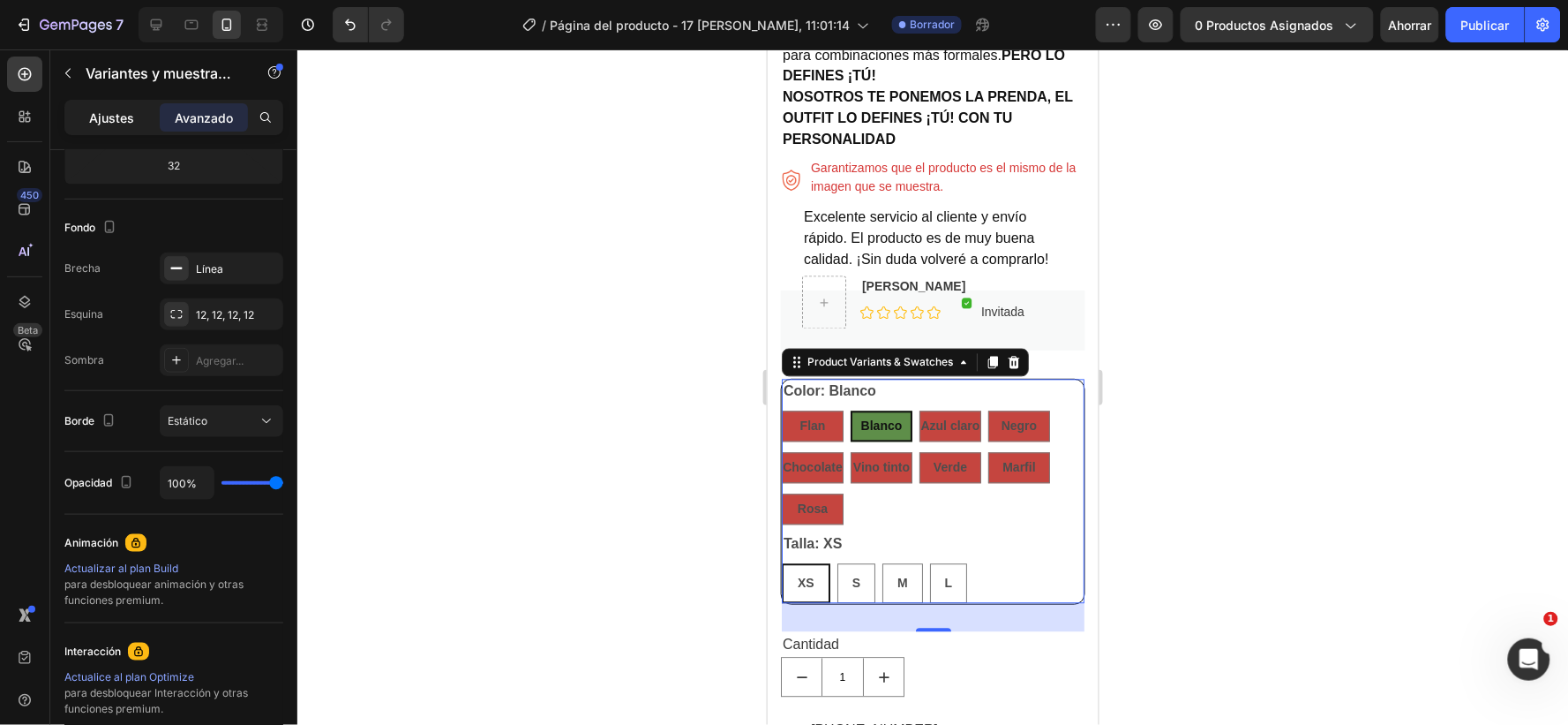
click at [117, 111] on font "Ajustes" at bounding box center [113, 117] width 45 height 15
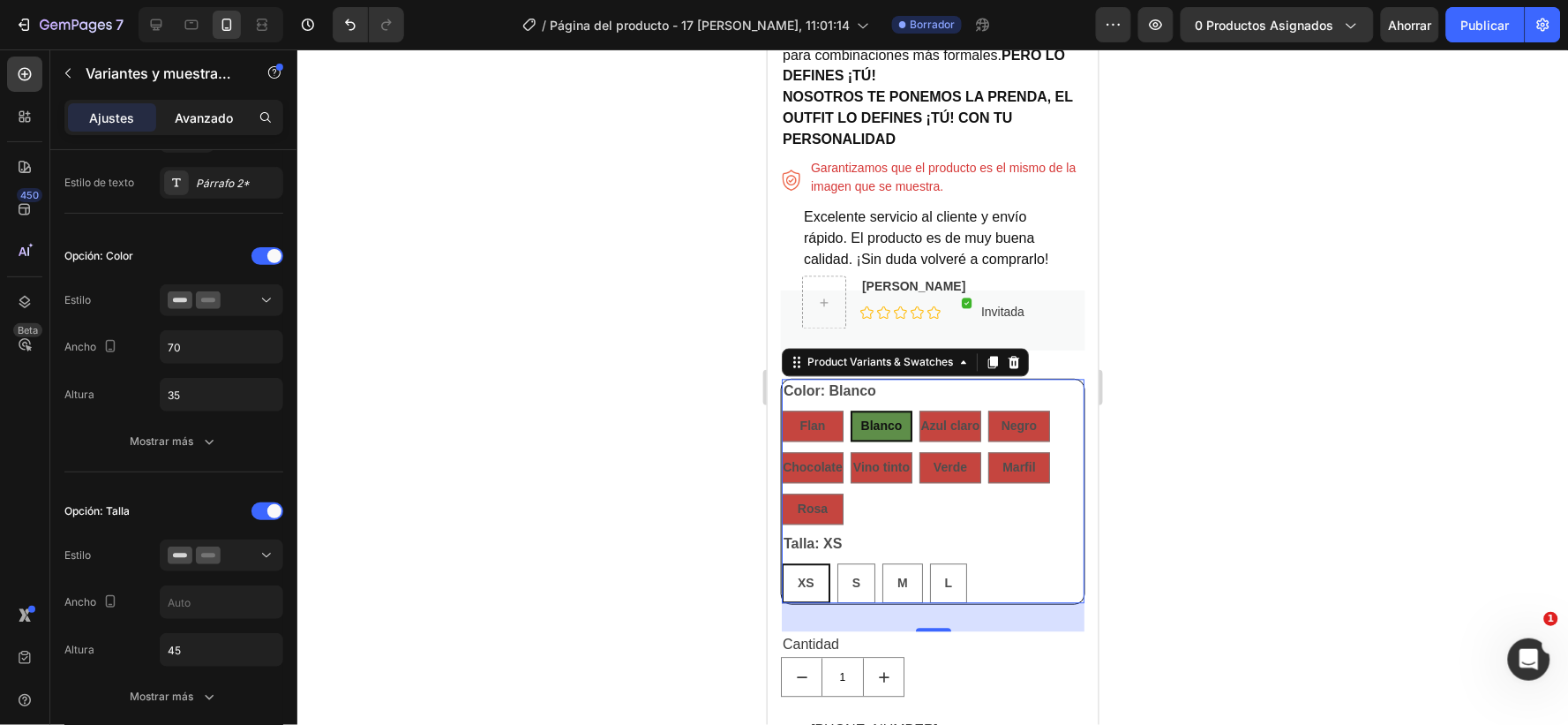
click at [185, 108] on p "Avanzado" at bounding box center [204, 117] width 59 height 19
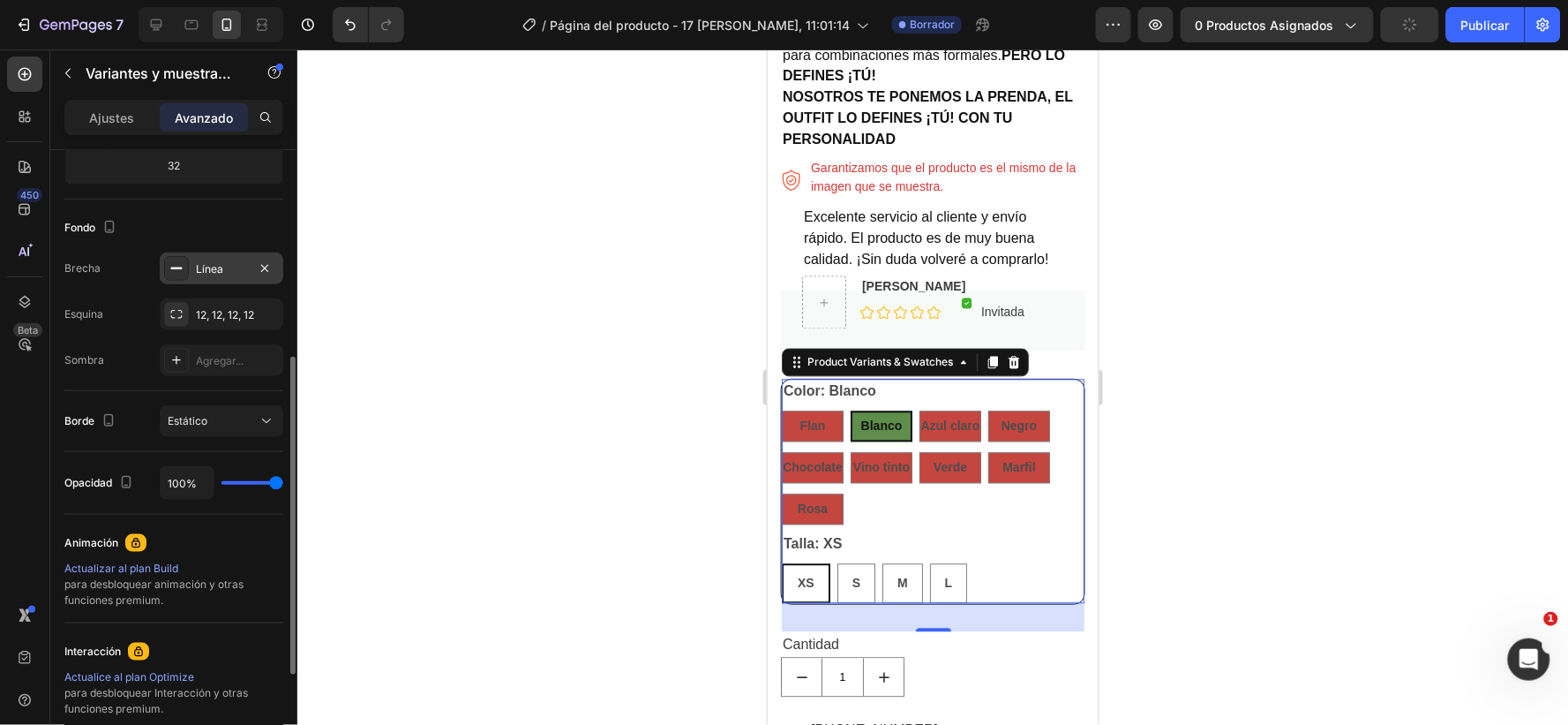
click at [222, 269] on font "Línea" at bounding box center [209, 269] width 27 height 13
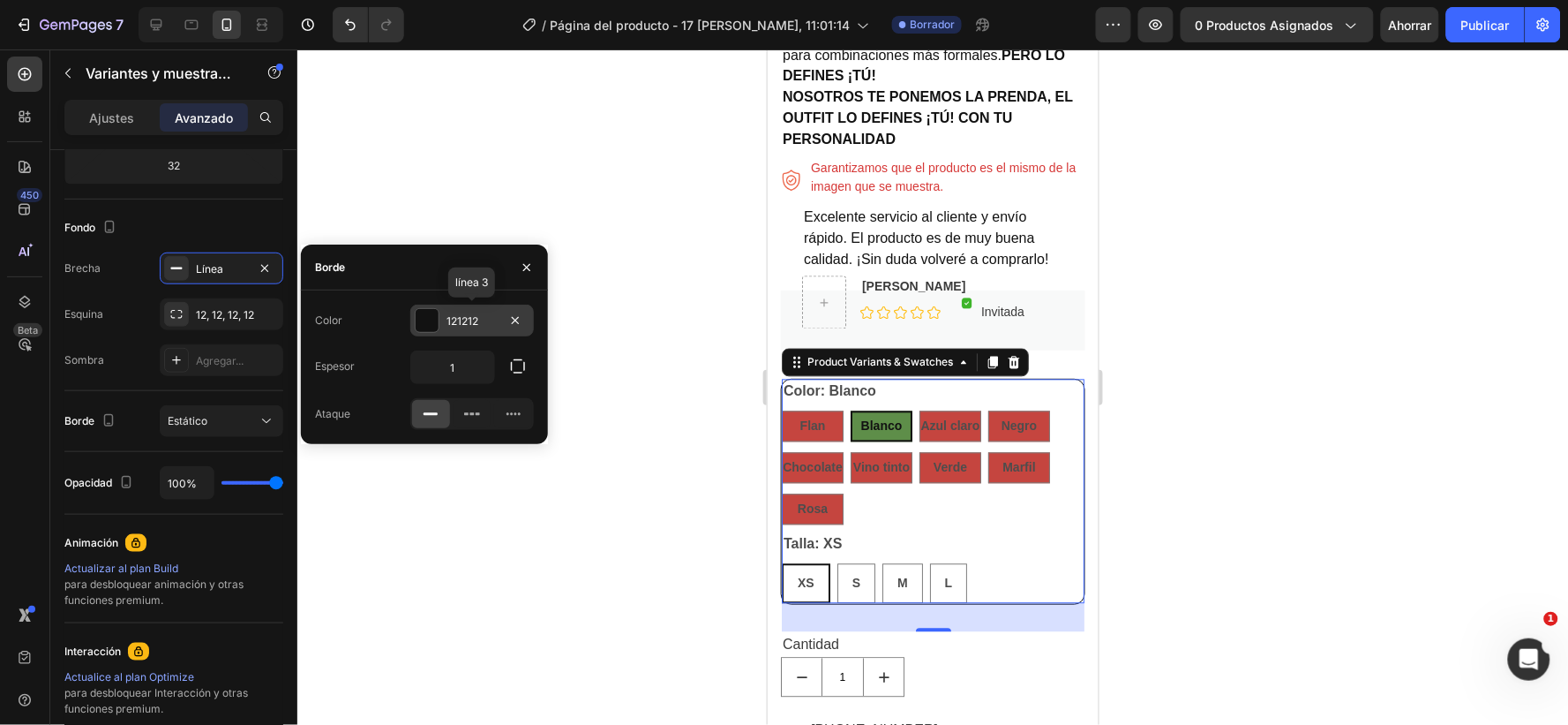
click at [486, 320] on div "121212" at bounding box center [473, 321] width 51 height 16
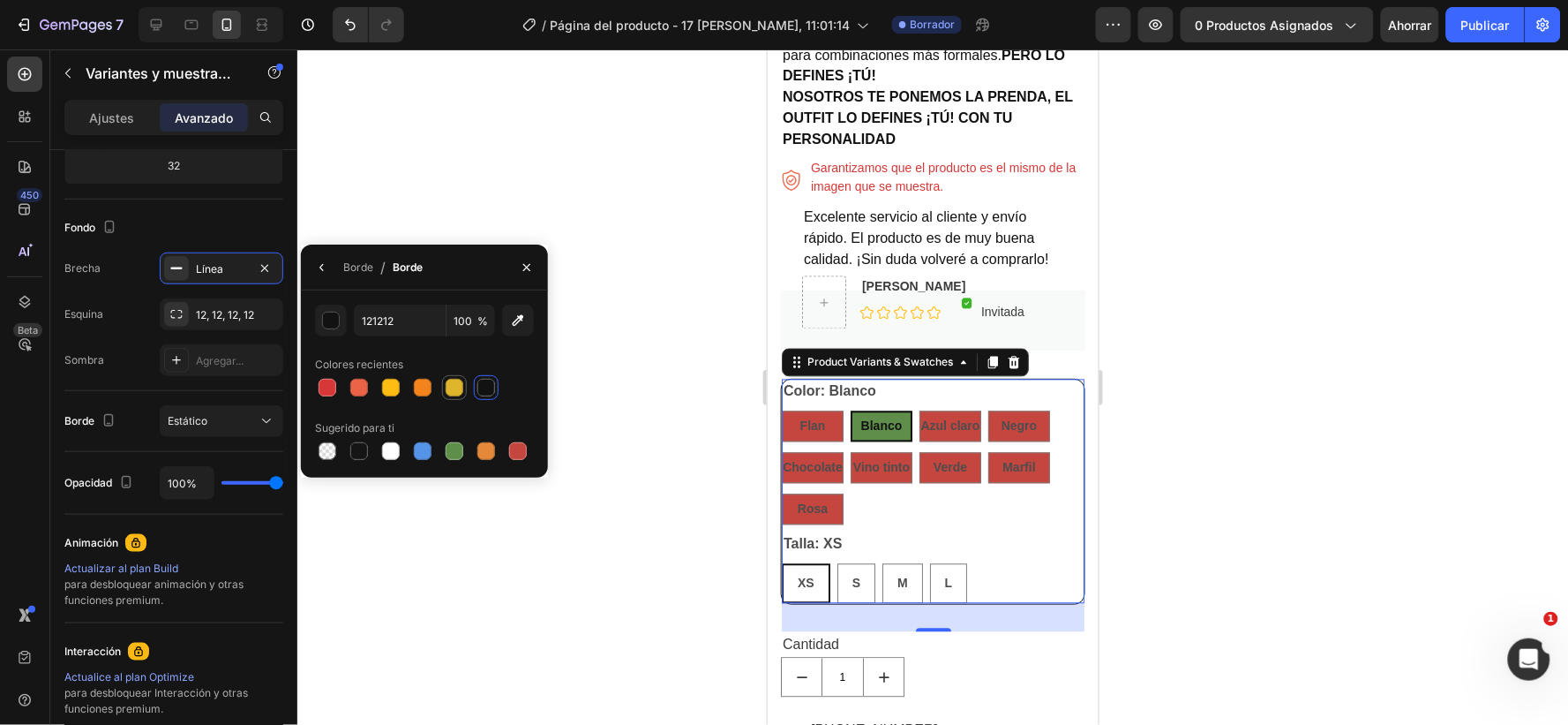
click at [460, 385] on div at bounding box center [455, 388] width 18 height 18
type input "121212"
click at [790, 415] on div "Flan" at bounding box center [812, 426] width 62 height 31
click at [781, 411] on input "Flan Flan Flan" at bounding box center [780, 410] width 1 height 1
radio input "true"
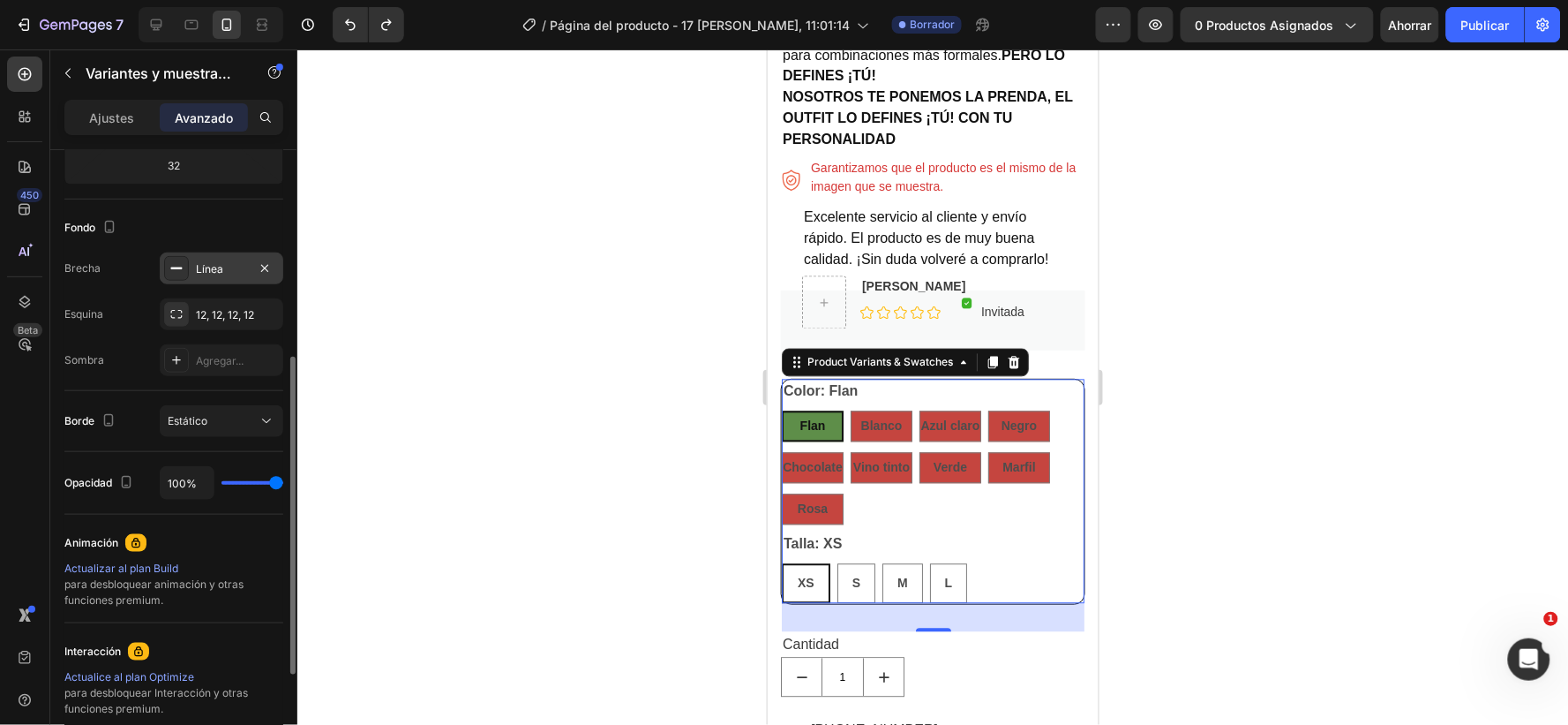
click at [232, 268] on div "Línea" at bounding box center [222, 270] width 51 height 16
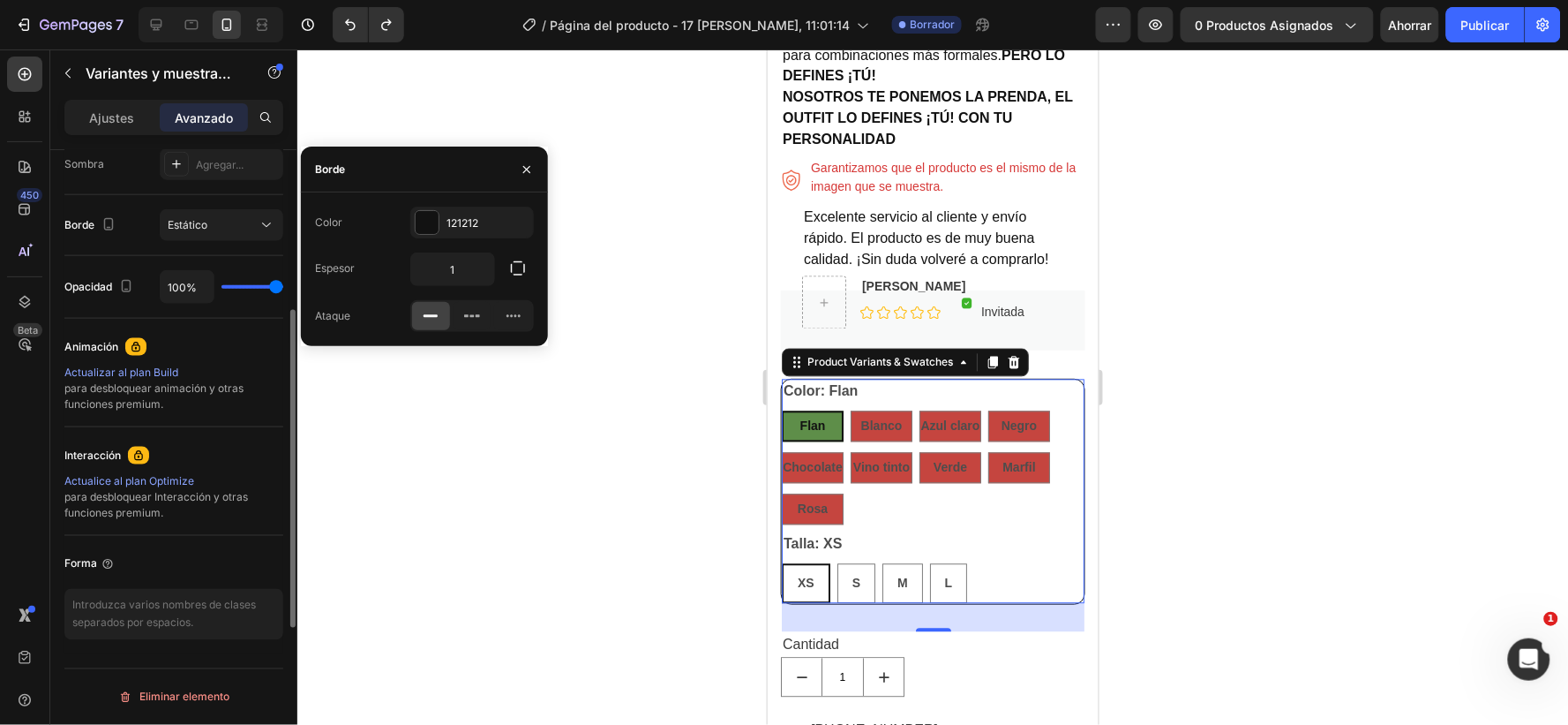
scroll to position [503, 0]
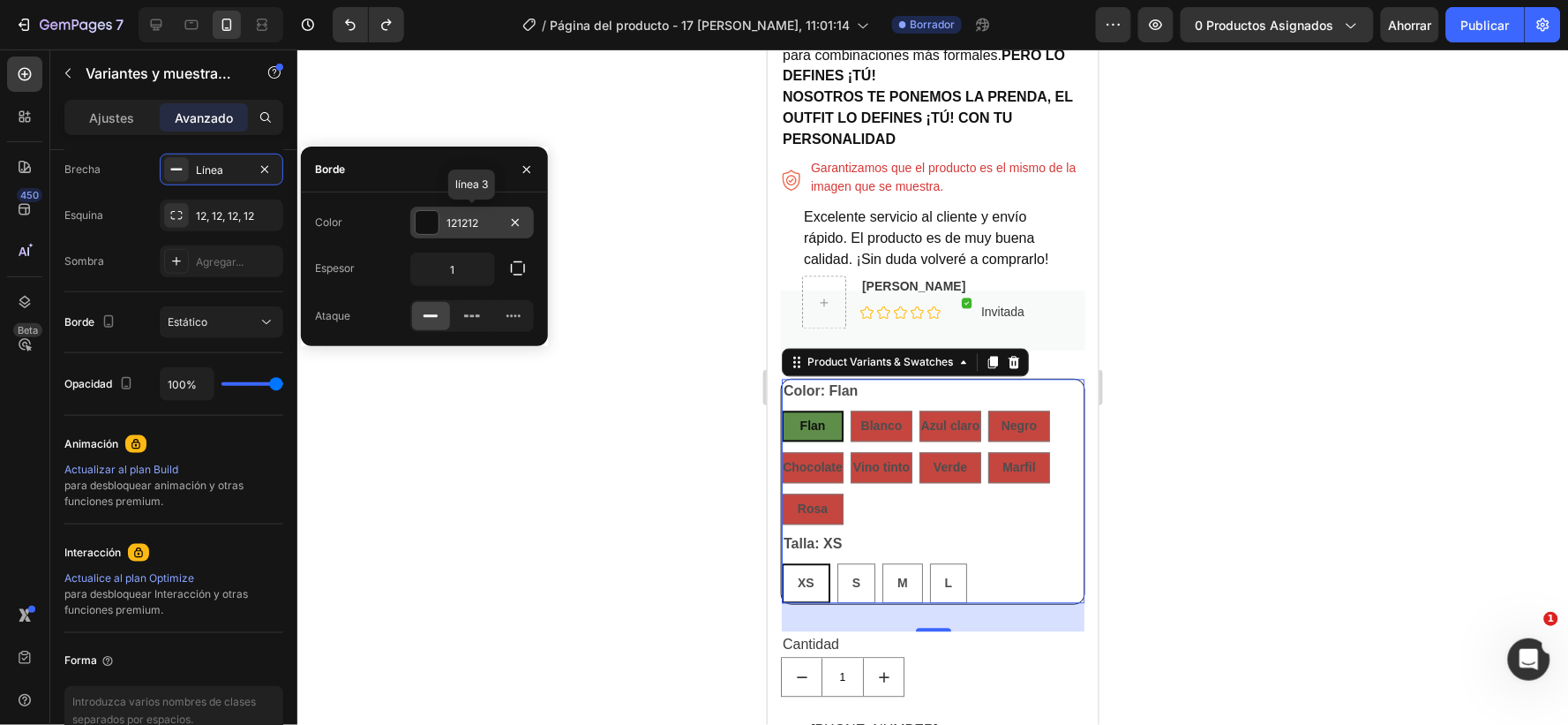
click at [454, 222] on font "121212" at bounding box center [463, 223] width 32 height 13
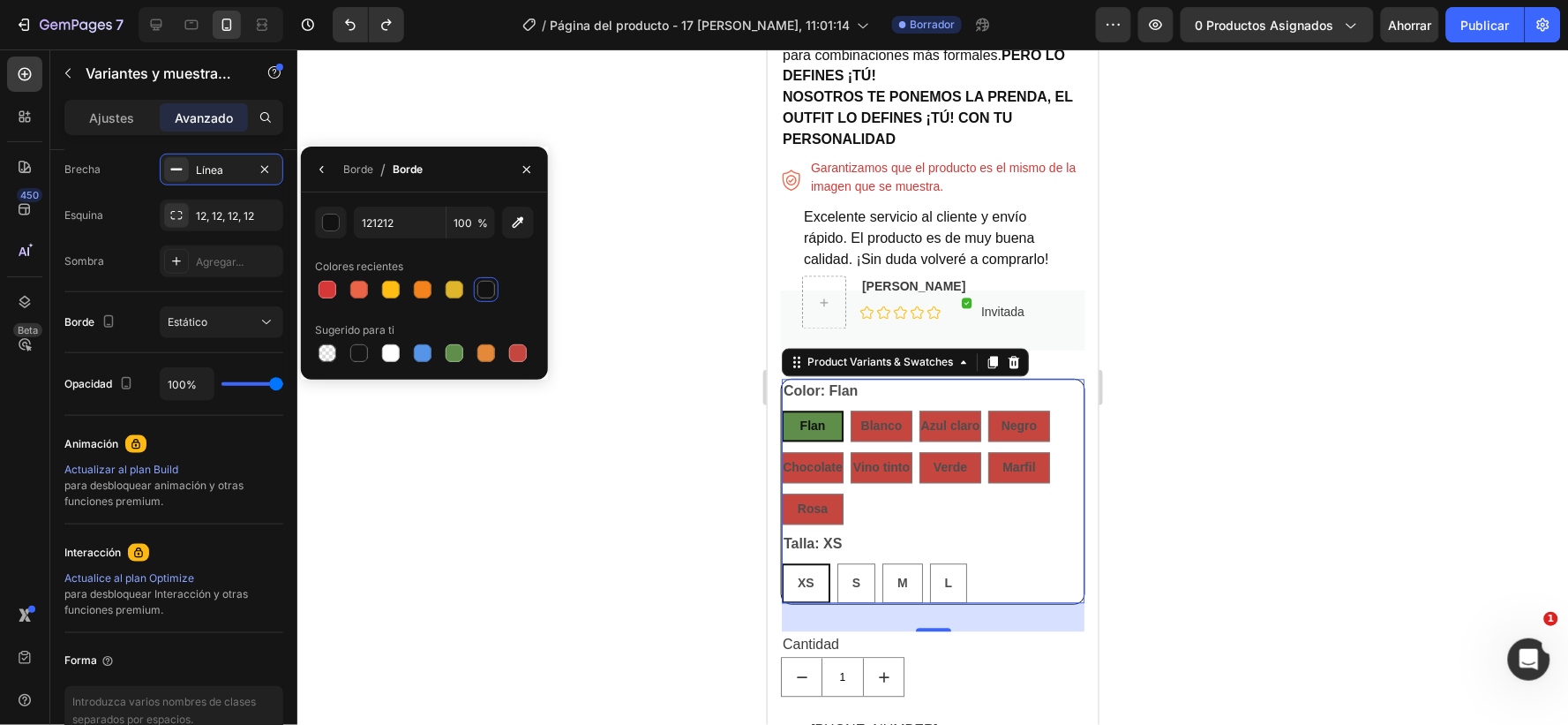
click at [913, 520] on div "Flan Flan Flan Blanco Blanco Blanco Azul claro Azul claro Azul claro Negro Negr…" at bounding box center [932, 468] width 302 height 114
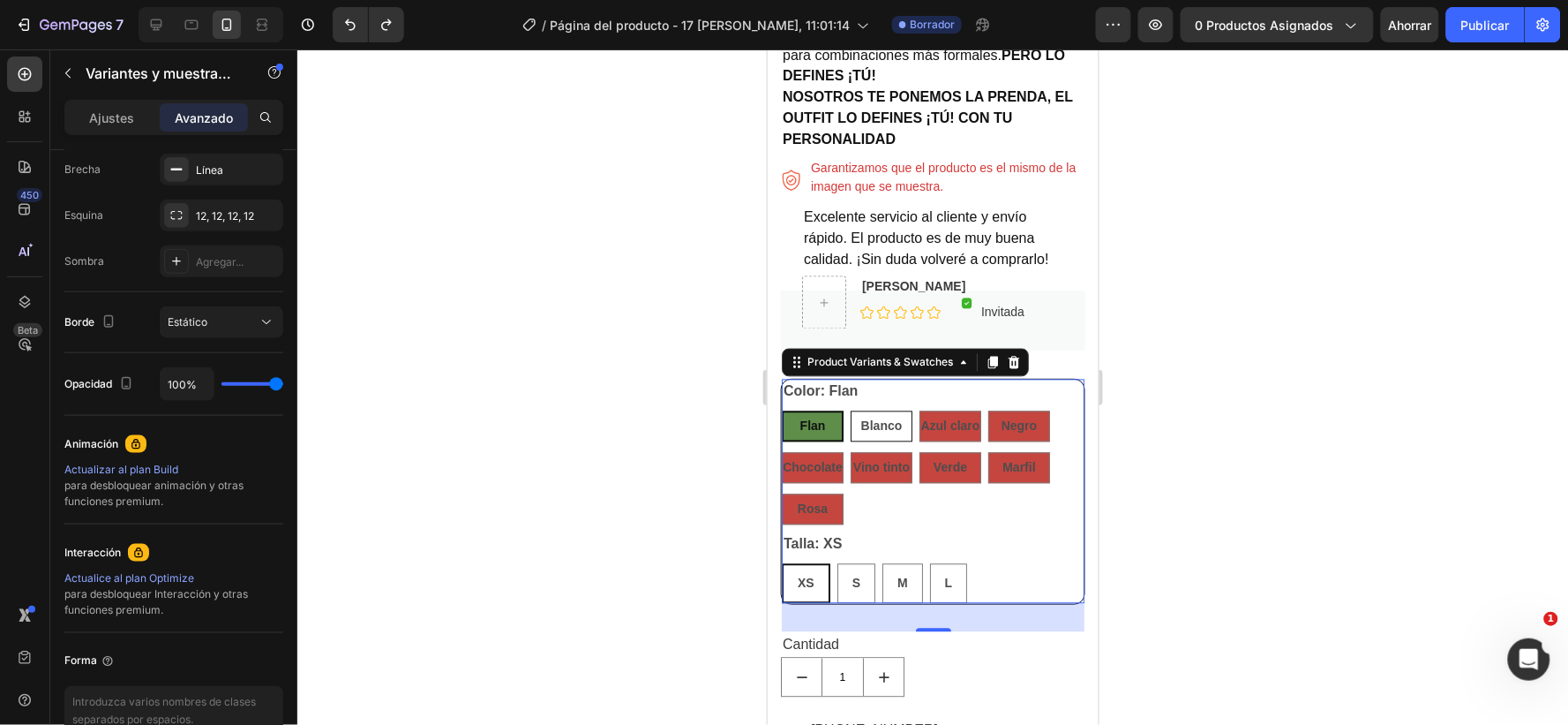
click at [884, 416] on div "Blanco" at bounding box center [881, 426] width 42 height 36
click at [850, 411] on input "Blanco Blanco Blanco" at bounding box center [849, 410] width 1 height 1
radio input "true"
click at [803, 429] on span "Flan" at bounding box center [812, 426] width 26 height 14
click at [781, 411] on input "Flan Flan Flan" at bounding box center [780, 410] width 1 height 1
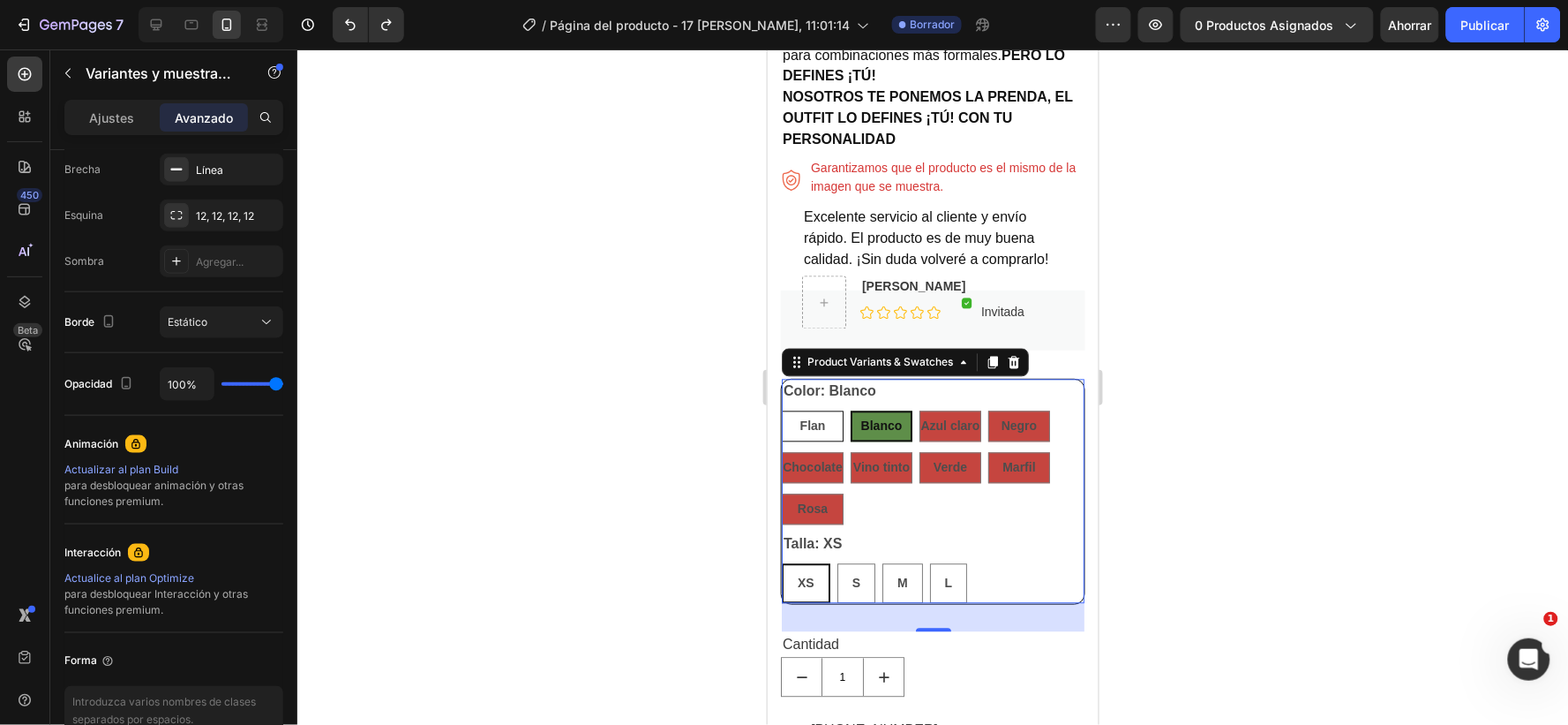
radio input "true"
drag, startPoint x: 994, startPoint y: 523, endPoint x: 1048, endPoint y: 512, distance: 55.1
click at [1000, 523] on div "Flan Flan Flan Blanco Blanco Blanco Azul claro Azul claro Azul claro Negro Negr…" at bounding box center [932, 468] width 302 height 114
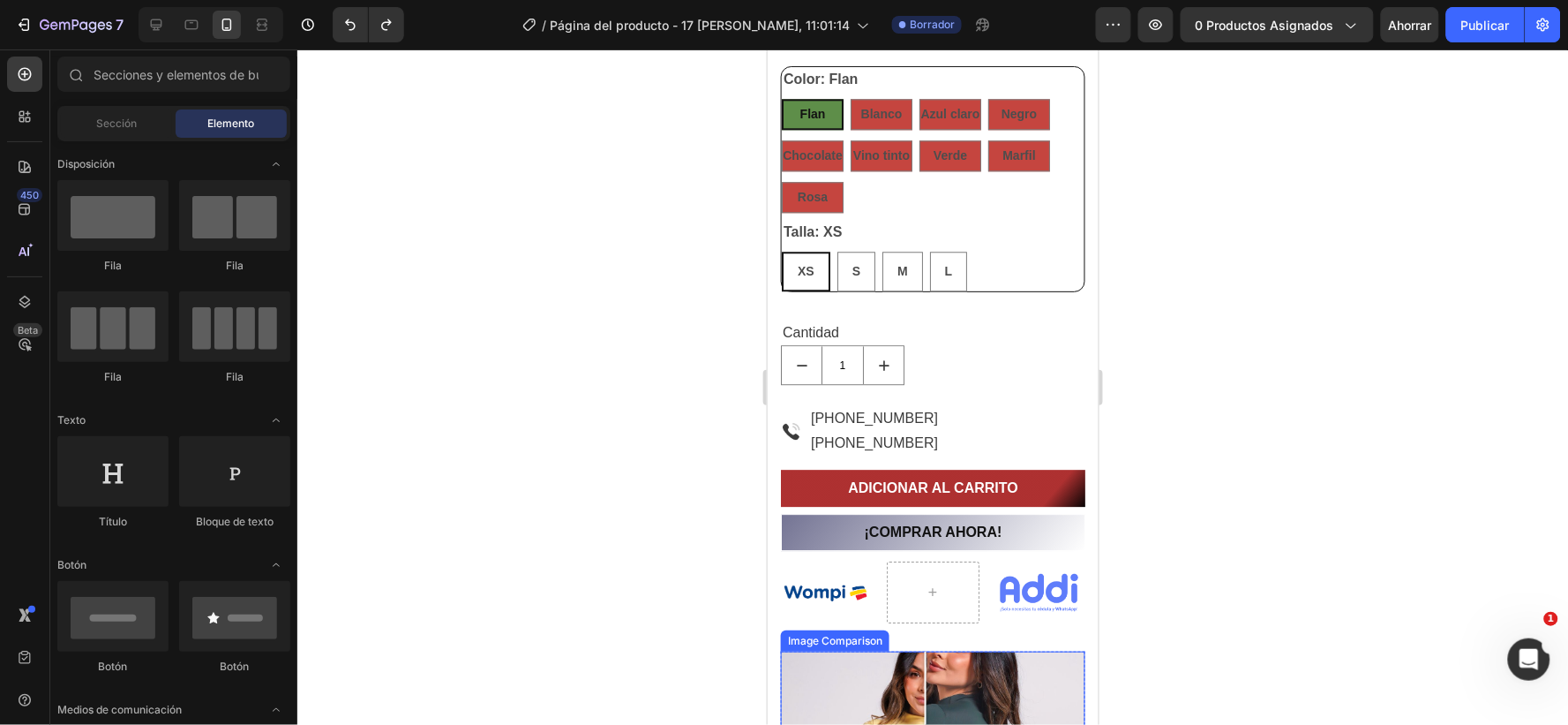
scroll to position [1277, 0]
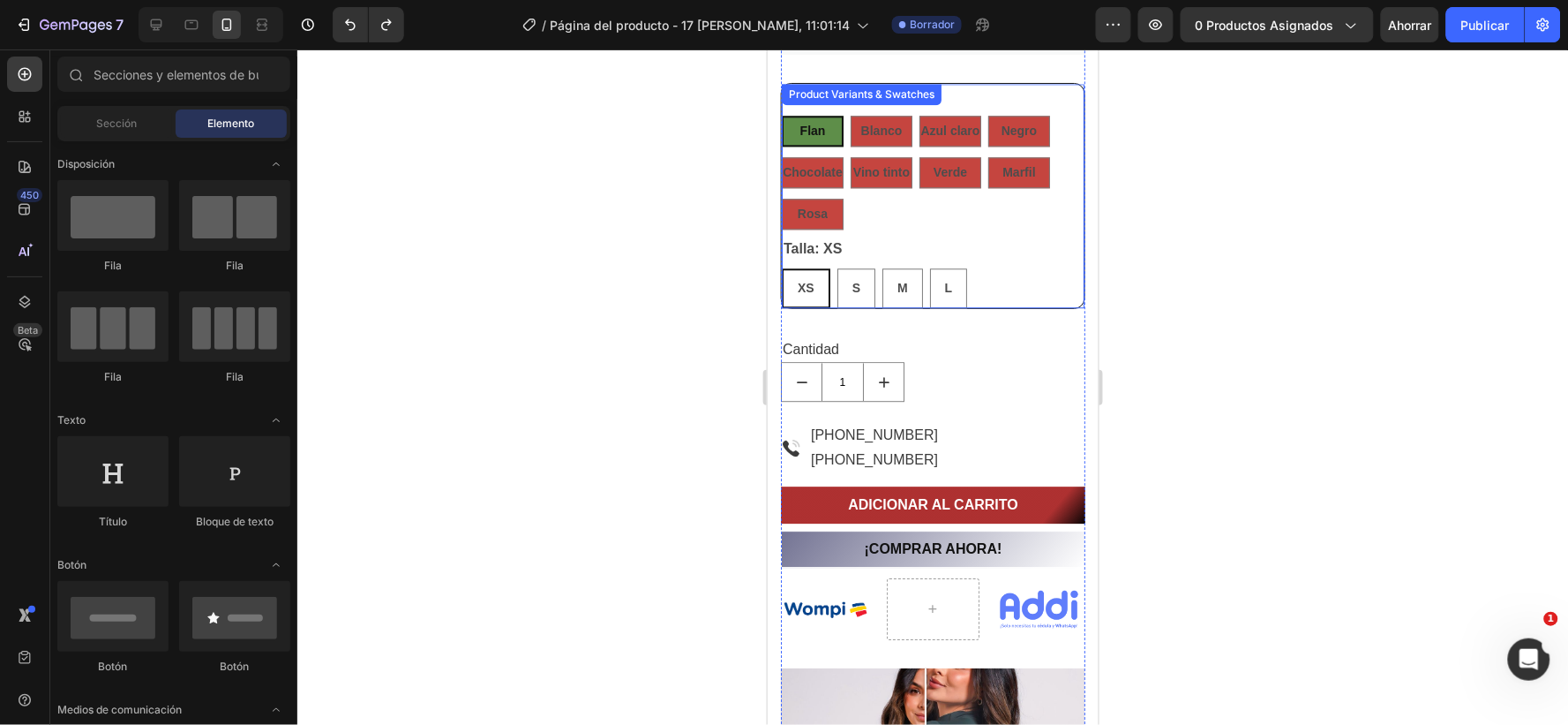
click at [936, 244] on div "Talla: XS XS XS XS S S S M M M L L L" at bounding box center [932, 272] width 302 height 72
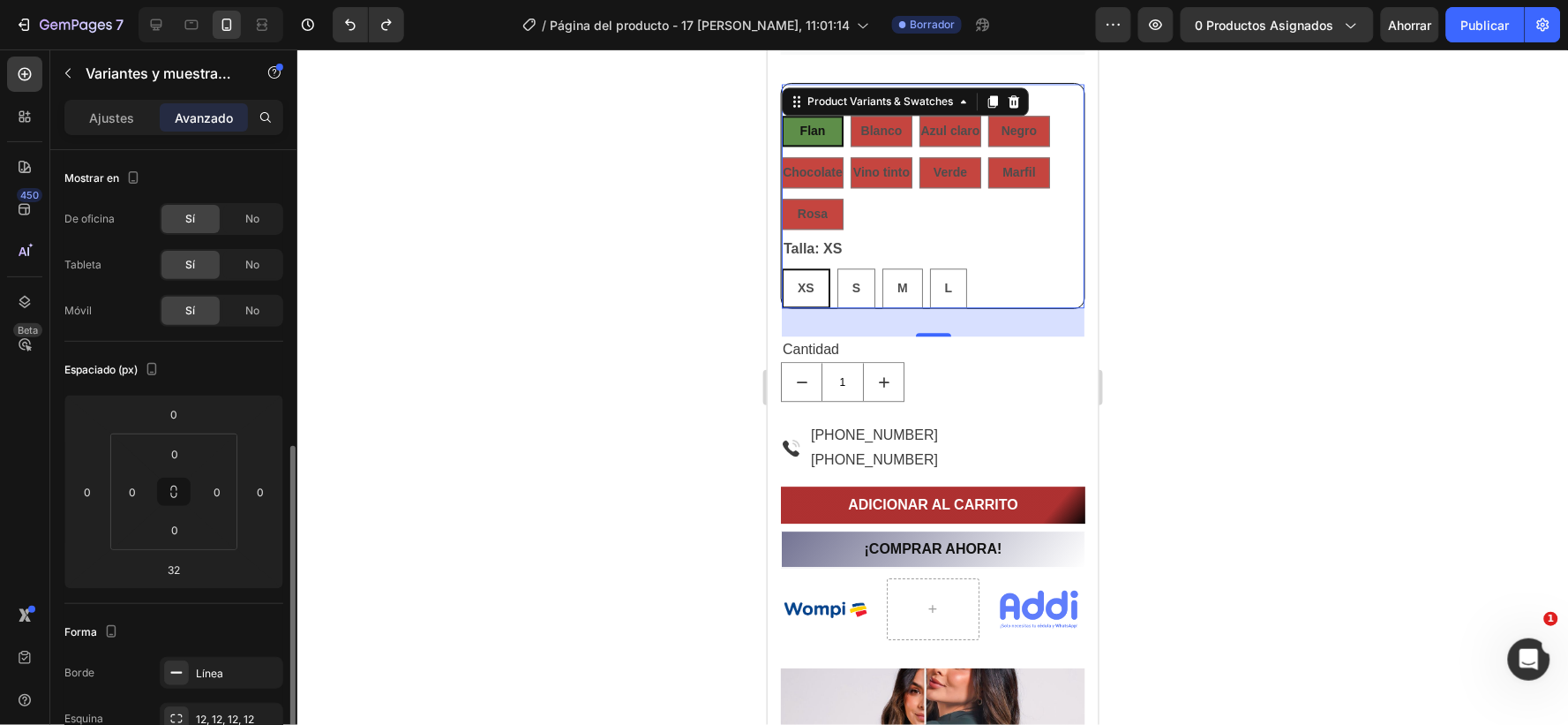
scroll to position [294, 0]
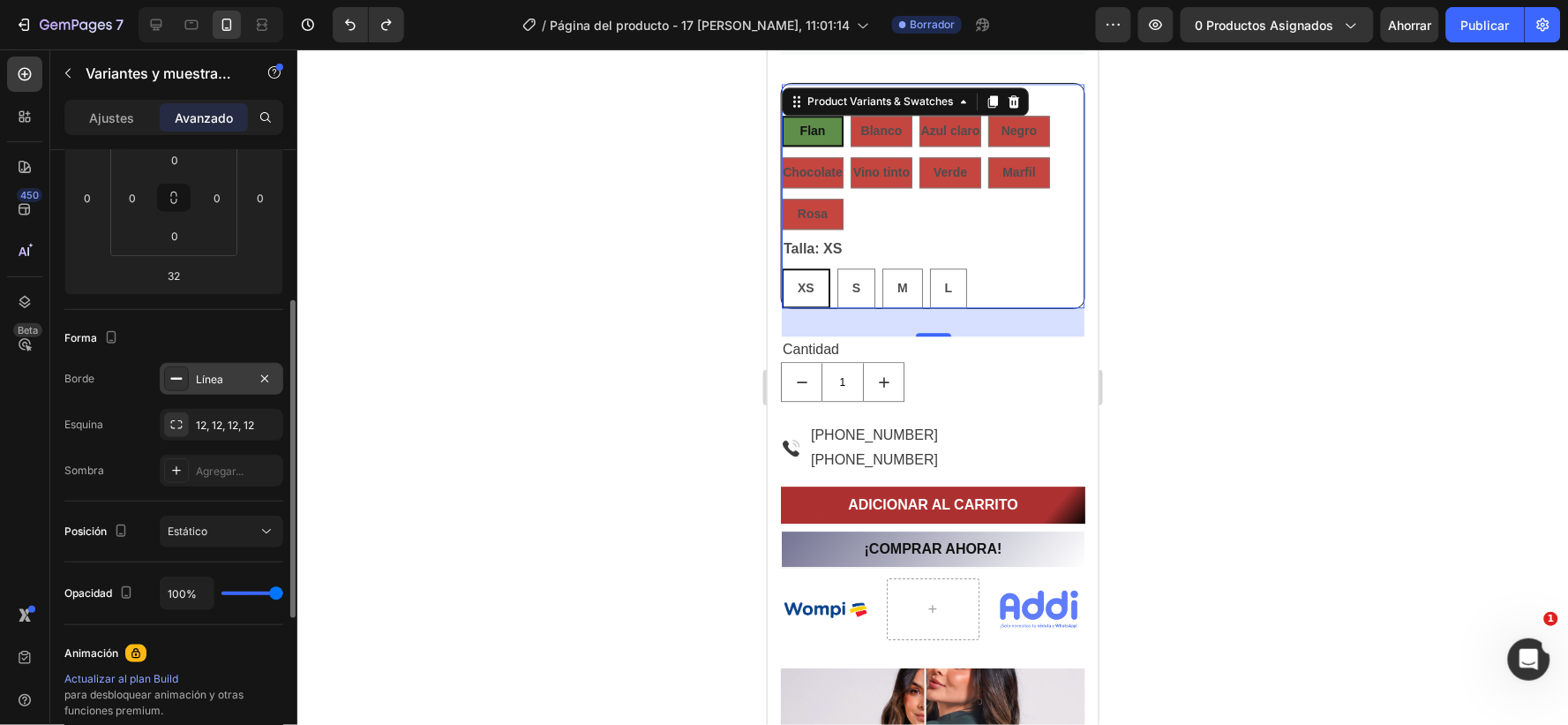
click at [235, 377] on div "Línea" at bounding box center [222, 380] width 51 height 16
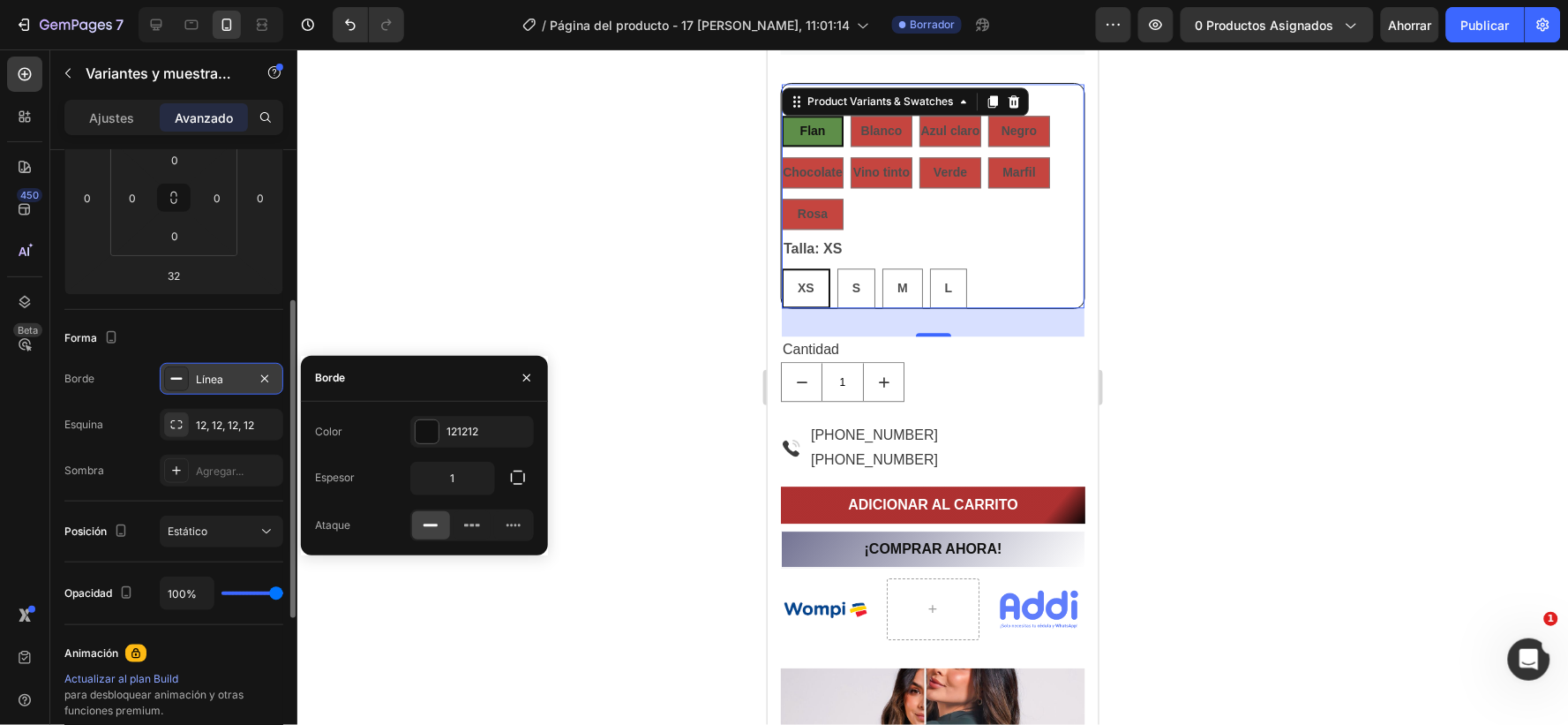
click at [231, 373] on div "Línea" at bounding box center [222, 380] width 51 height 16
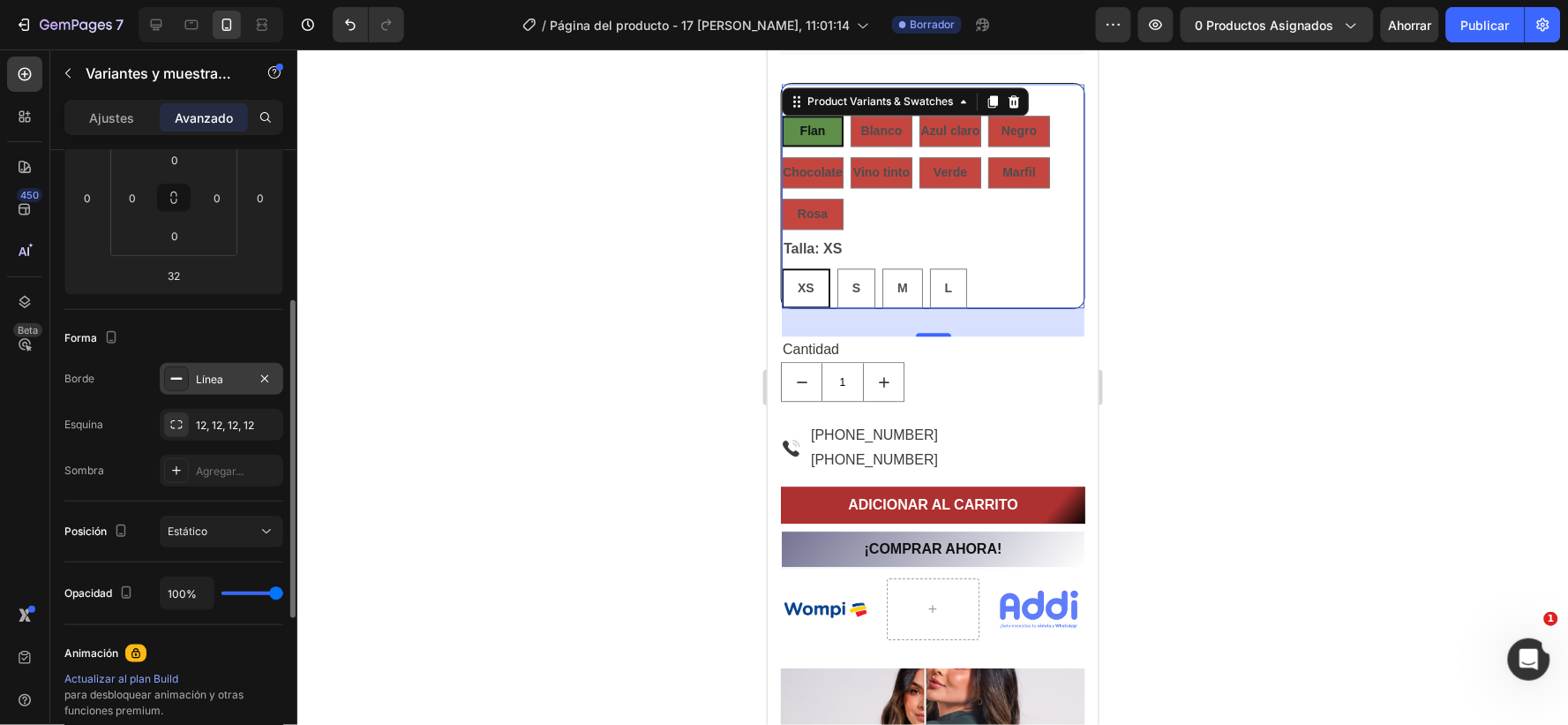
click at [231, 373] on div "Línea" at bounding box center [222, 380] width 51 height 16
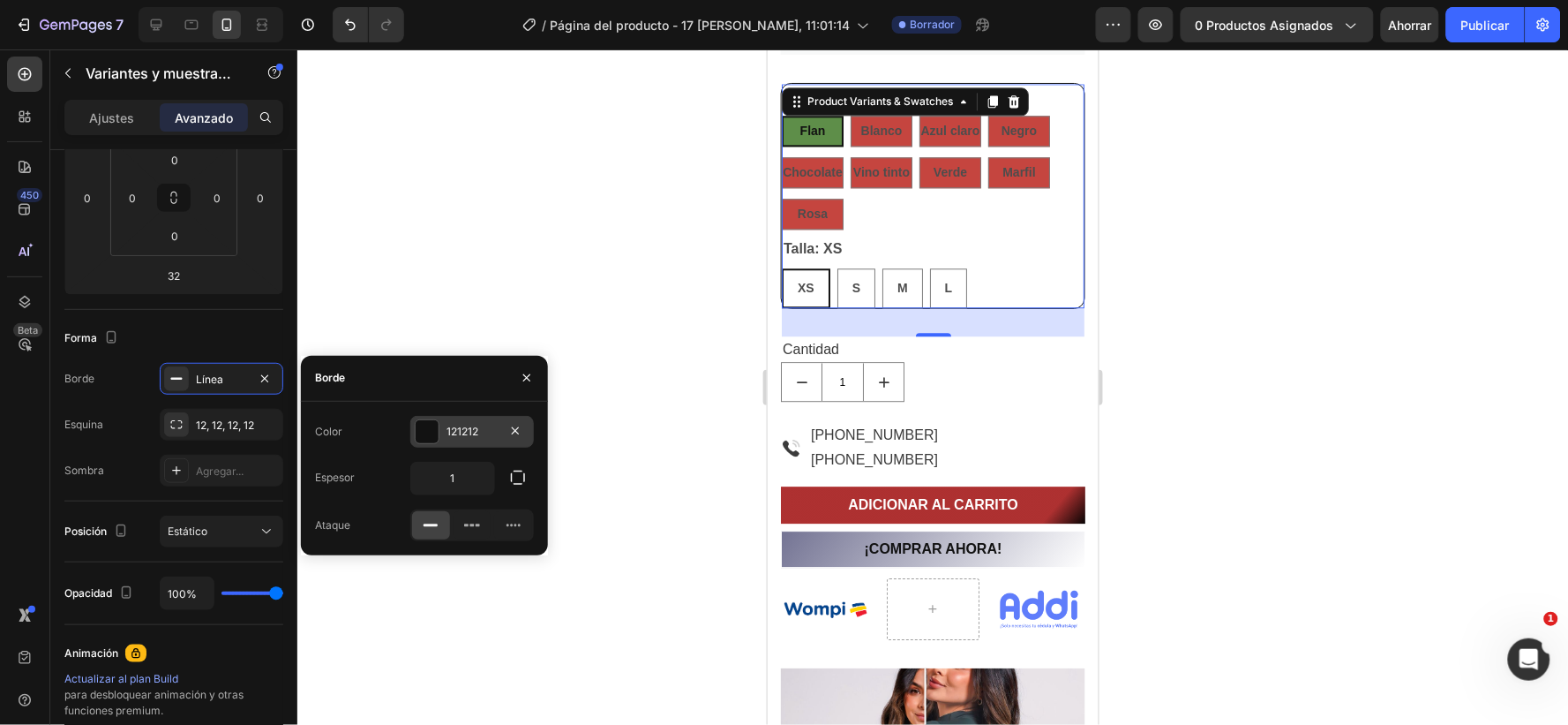
click at [482, 428] on div "121212" at bounding box center [473, 432] width 51 height 16
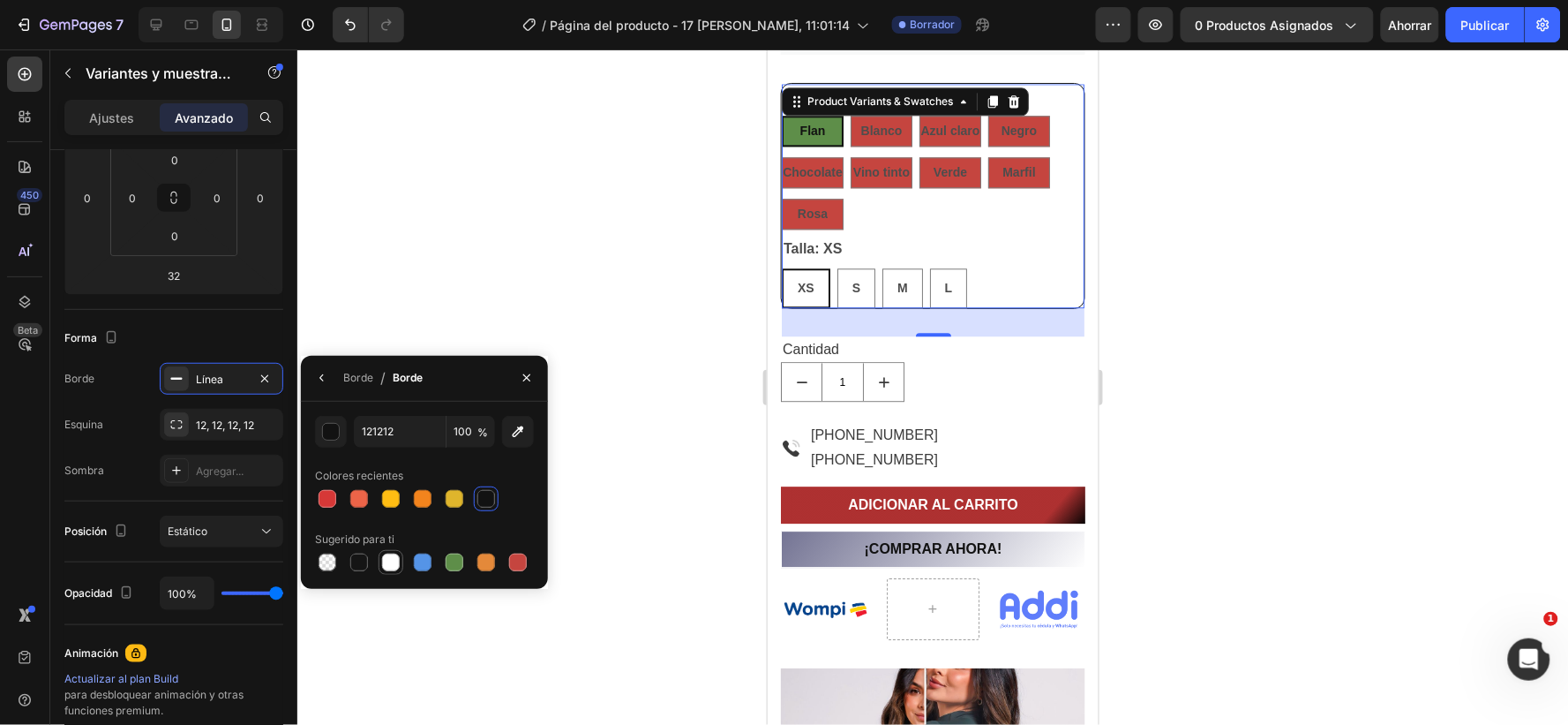
click at [392, 558] on div at bounding box center [391, 563] width 18 height 18
type input "FFFFFF"
click at [1082, 268] on div "Product Images Body Manga Larga Product Title $69.900,00 Product Price Product …" at bounding box center [932, 46] width 331 height 2476
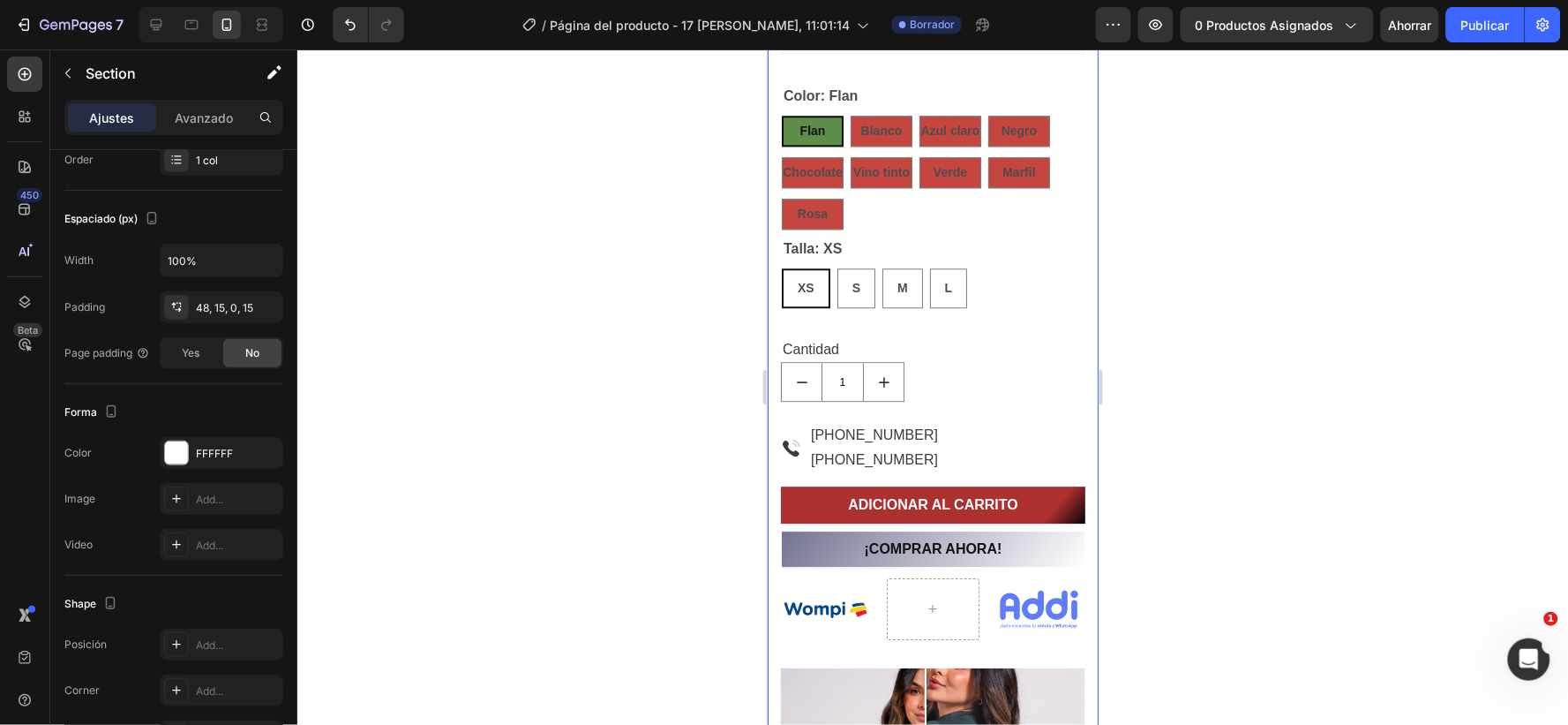
scroll to position [0, 0]
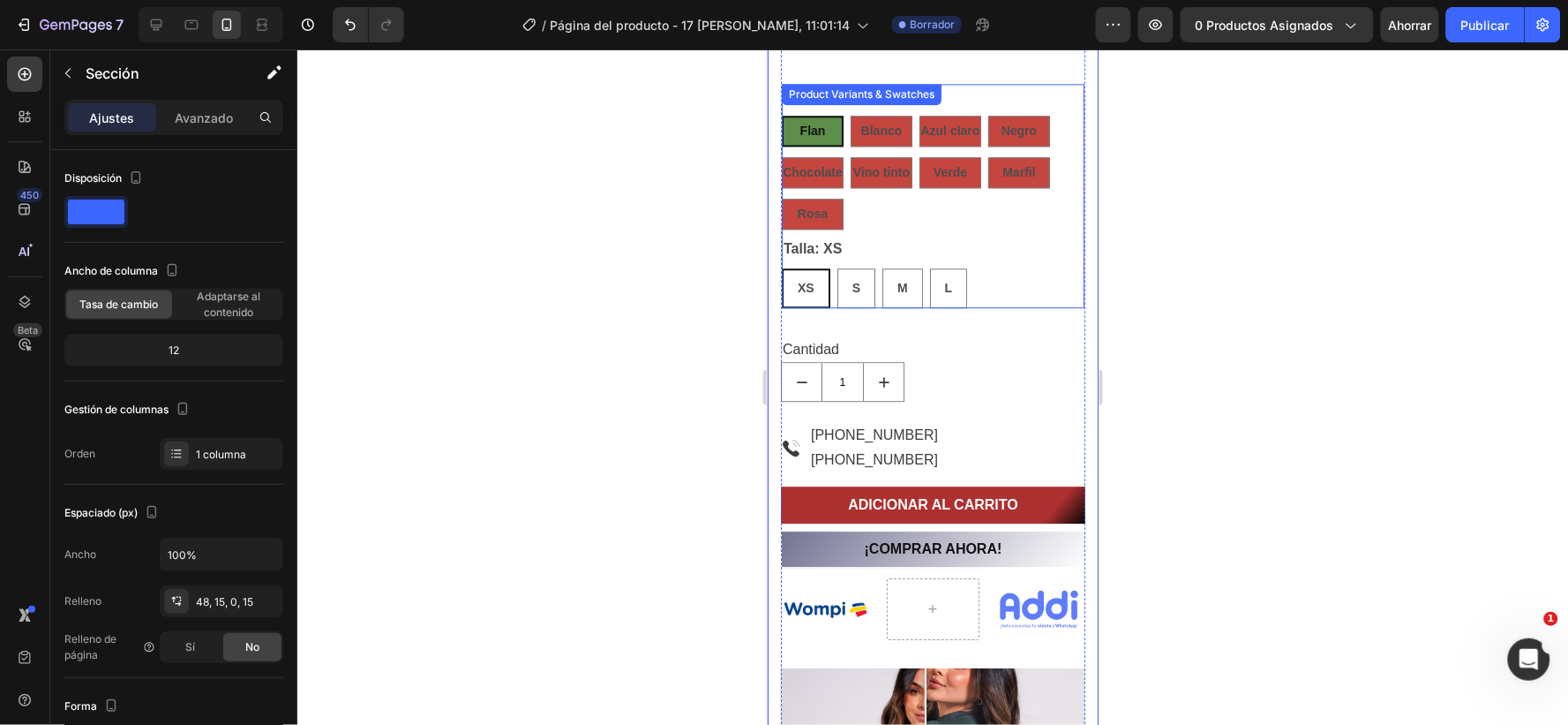
click at [824, 120] on div "Flan" at bounding box center [812, 130] width 62 height 31
click at [781, 114] on input "Flan Flan Flan" at bounding box center [780, 114] width 1 height 1
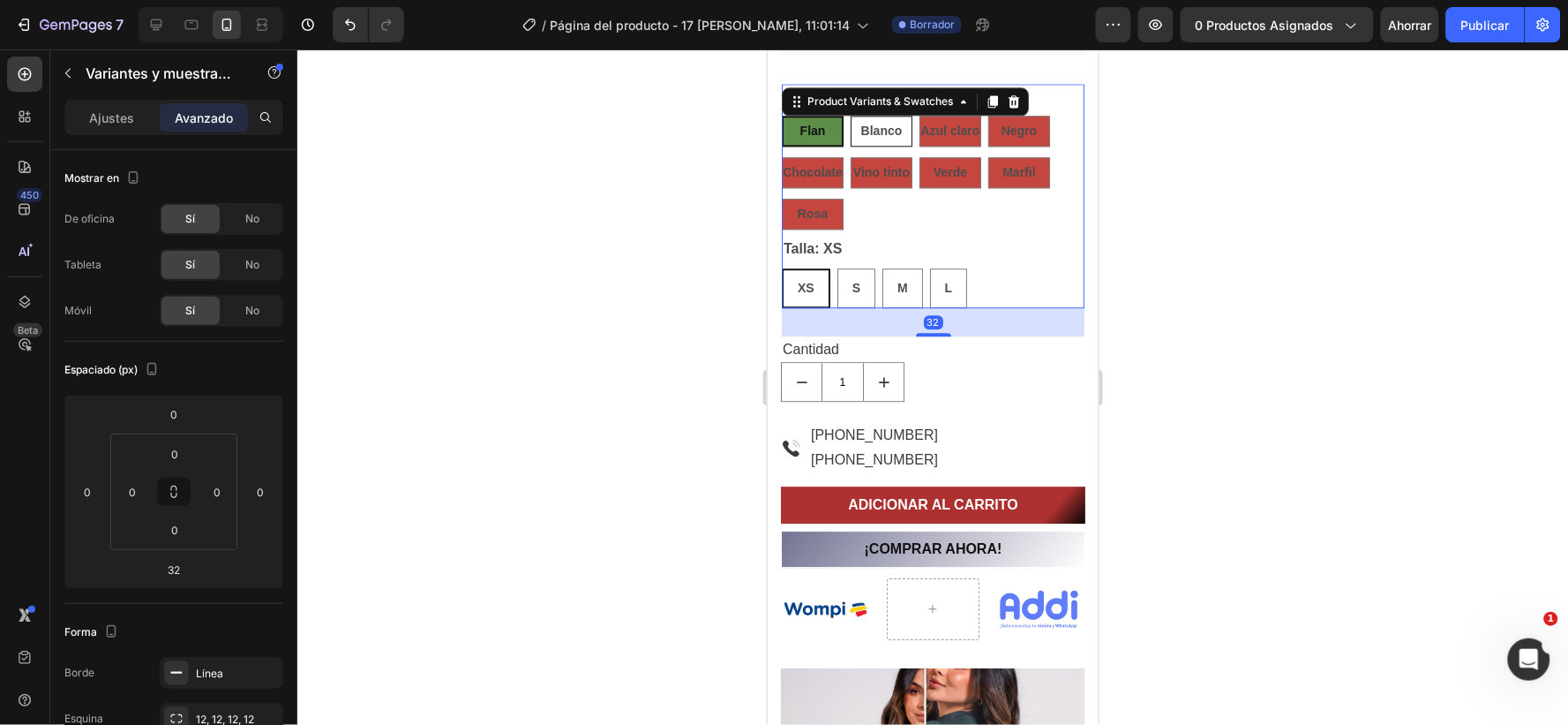
click at [874, 130] on span "Blanco" at bounding box center [881, 130] width 42 height 14
click at [850, 114] on input "Blanco Blanco Blanco" at bounding box center [849, 114] width 1 height 1
radio input "true"
click at [830, 117] on div "Flan" at bounding box center [812, 130] width 62 height 31
click at [781, 114] on input "Flan Flan Flan" at bounding box center [780, 114] width 1 height 1
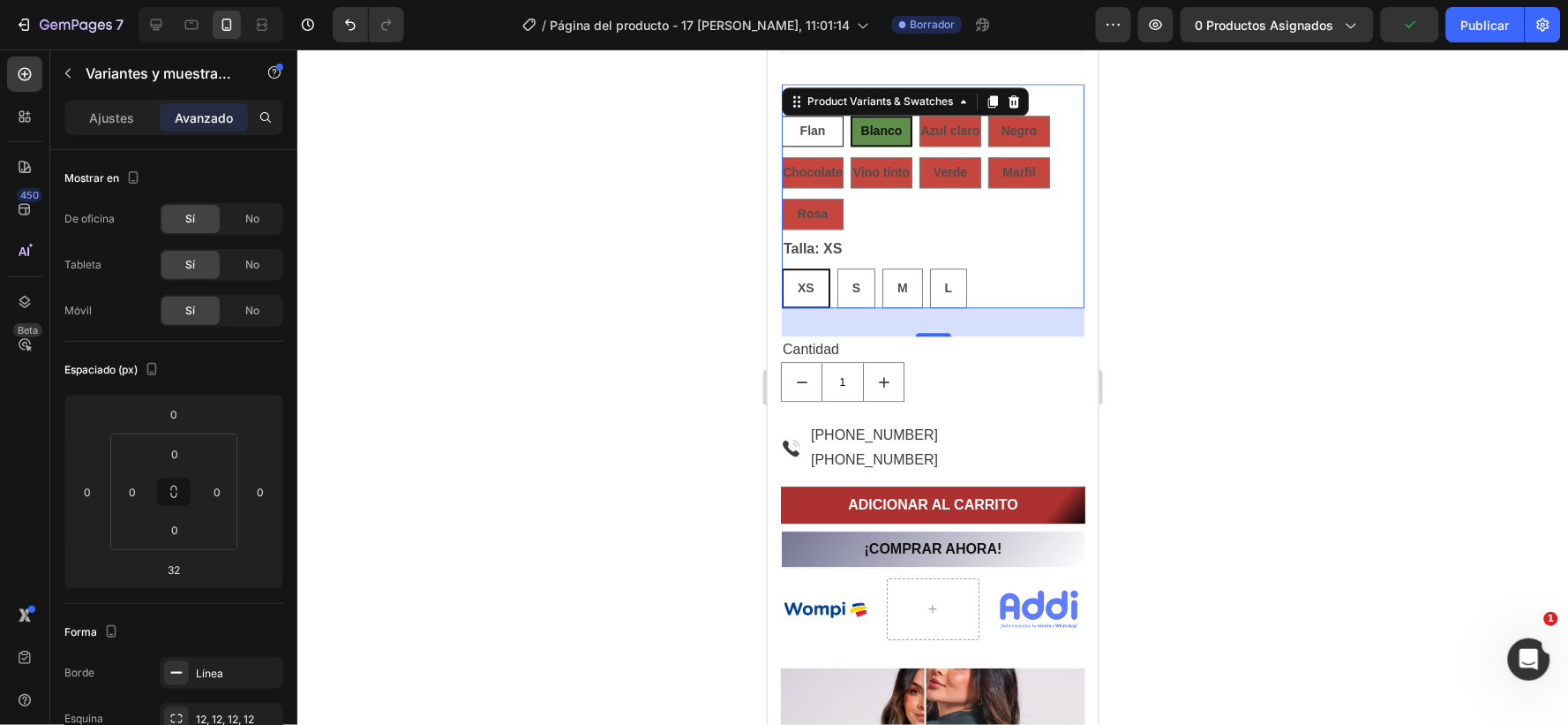
radio input "true"
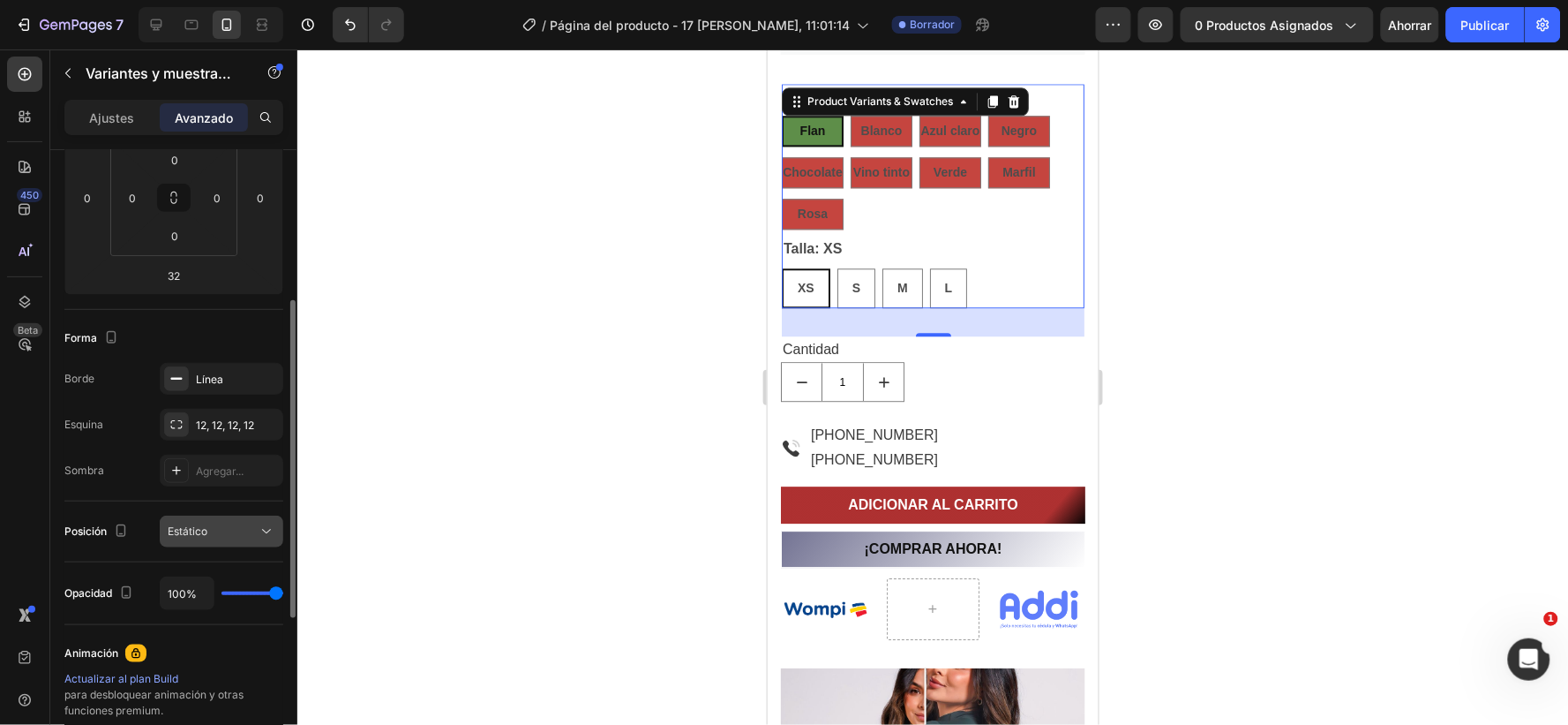
scroll to position [392, 0]
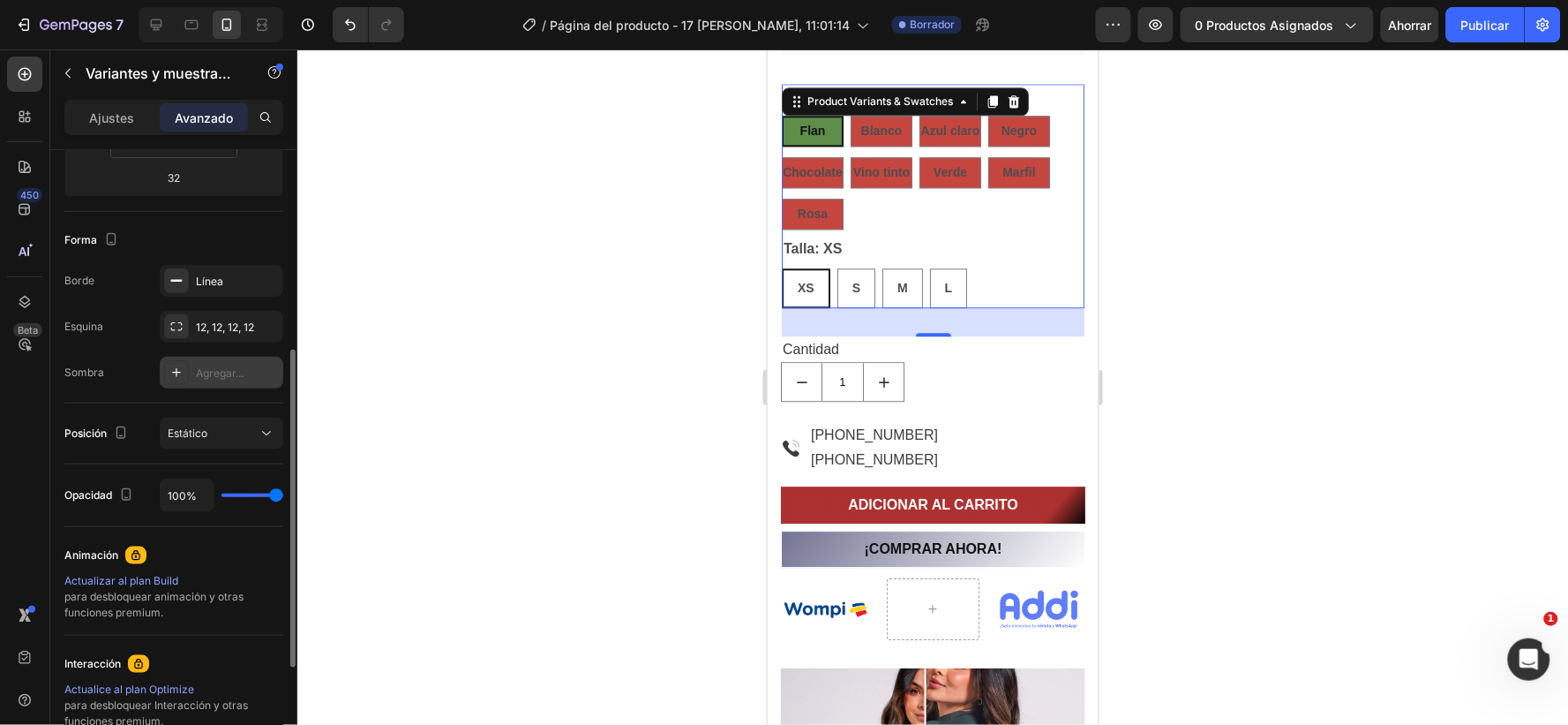
click at [227, 374] on font "Agregar..." at bounding box center [220, 373] width 48 height 13
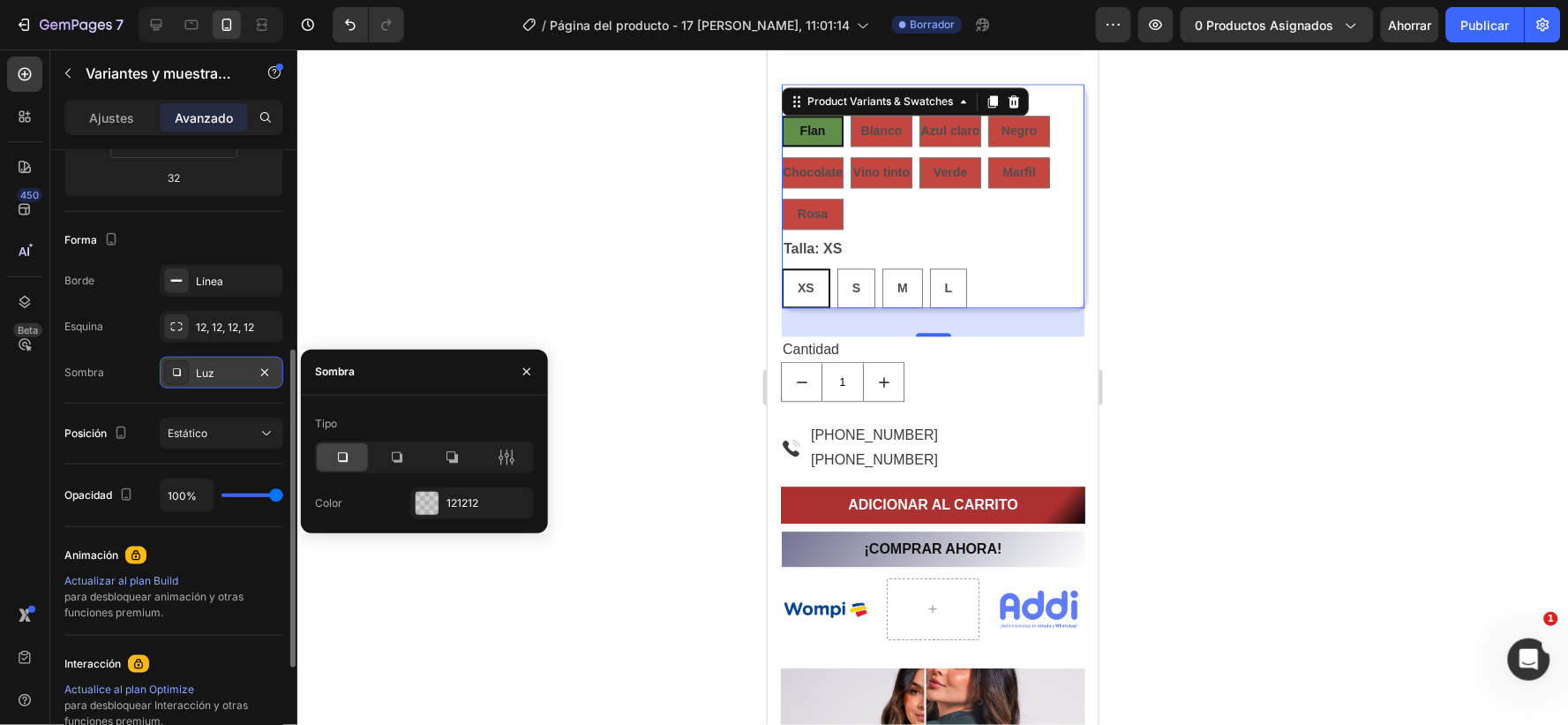
click at [466, 275] on div at bounding box center [932, 387] width 1271 height 675
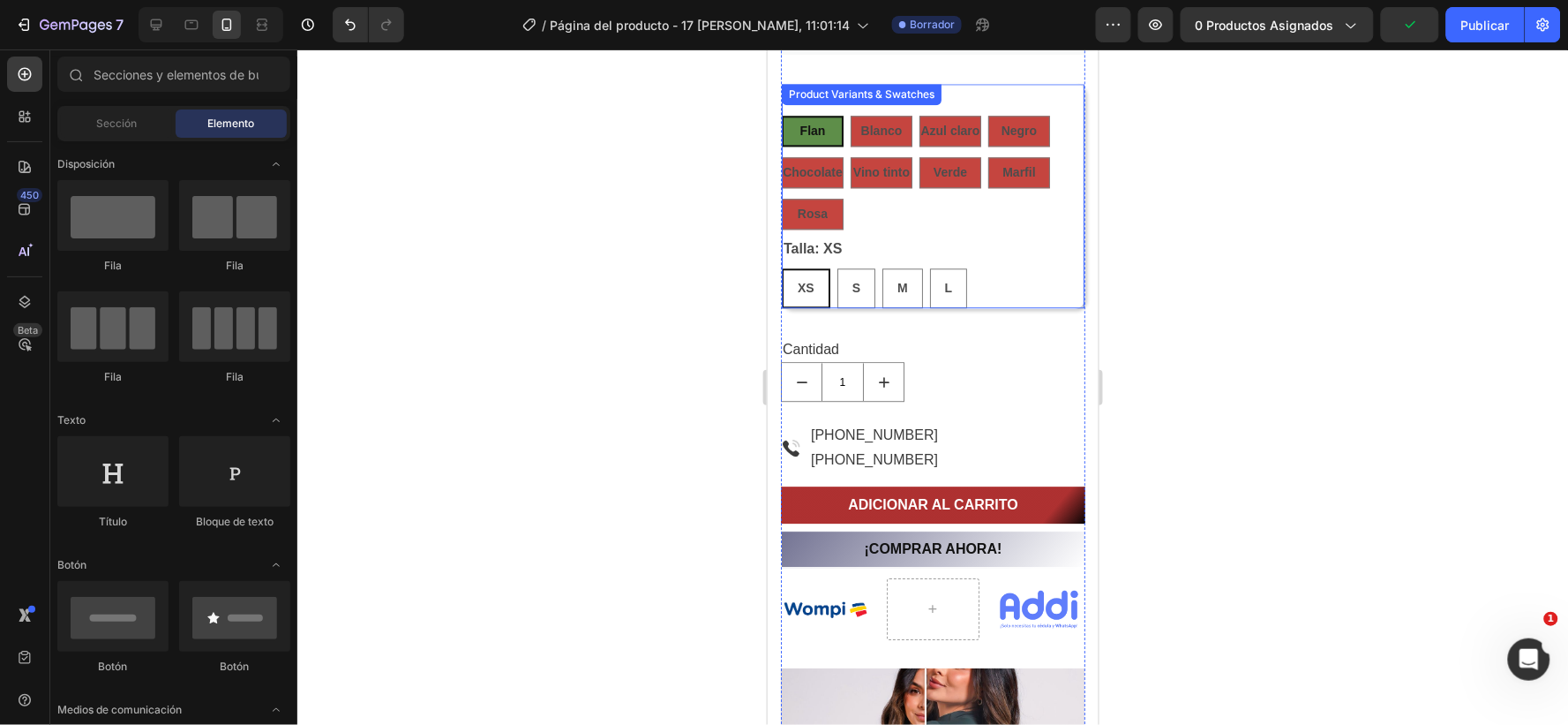
click at [1002, 238] on div "Talla: XS XS XS XS S S S M M M L L L" at bounding box center [932, 272] width 302 height 72
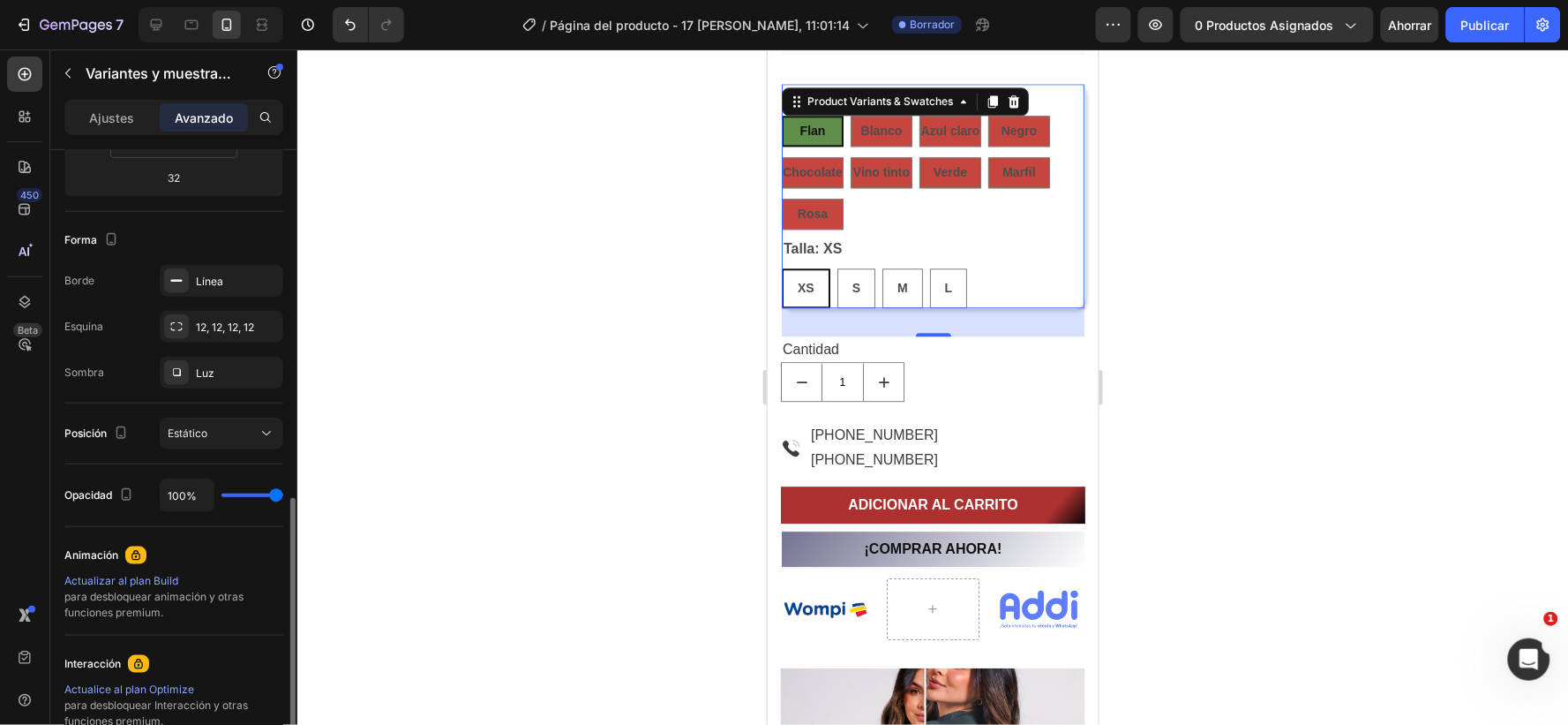
scroll to position [490, 0]
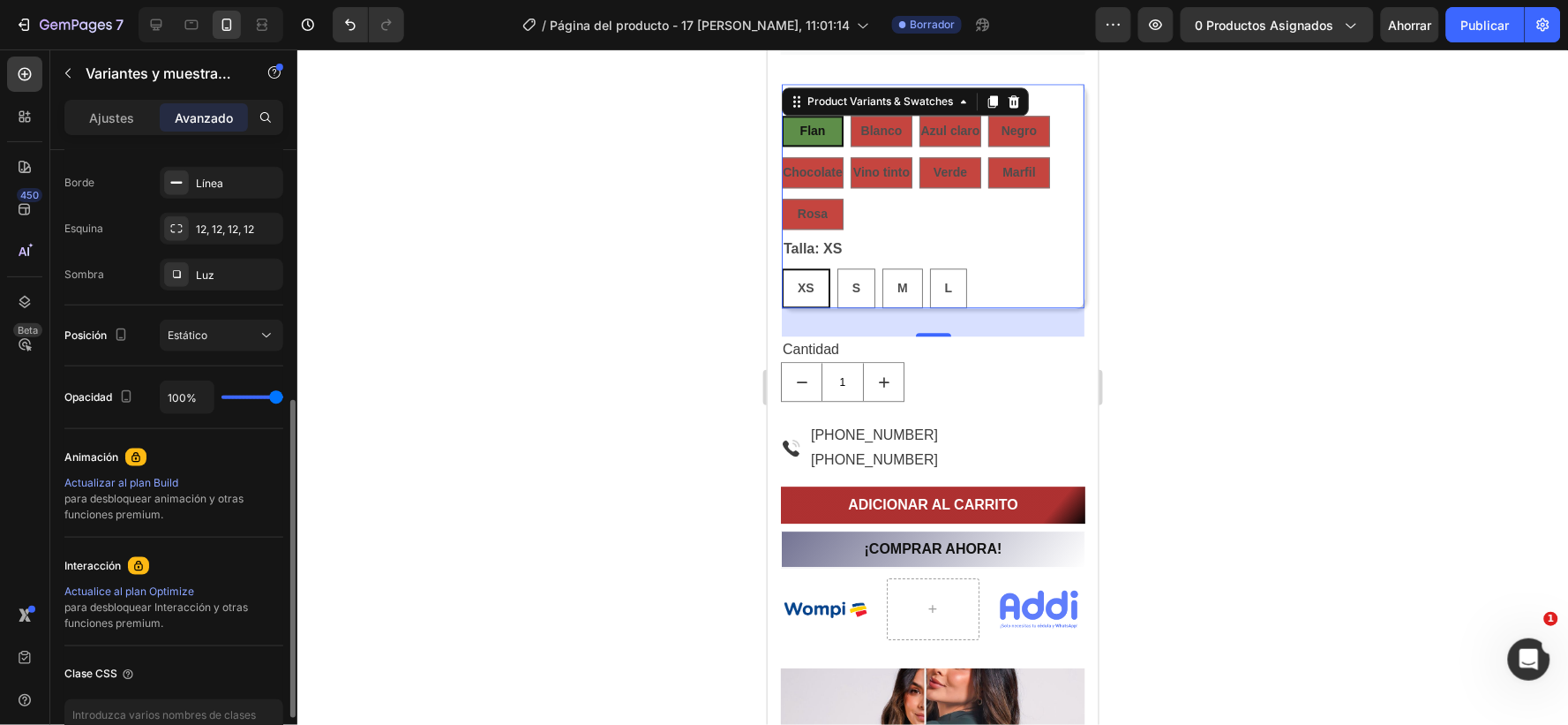
click at [107, 110] on font "Ajustes" at bounding box center [113, 117] width 45 height 15
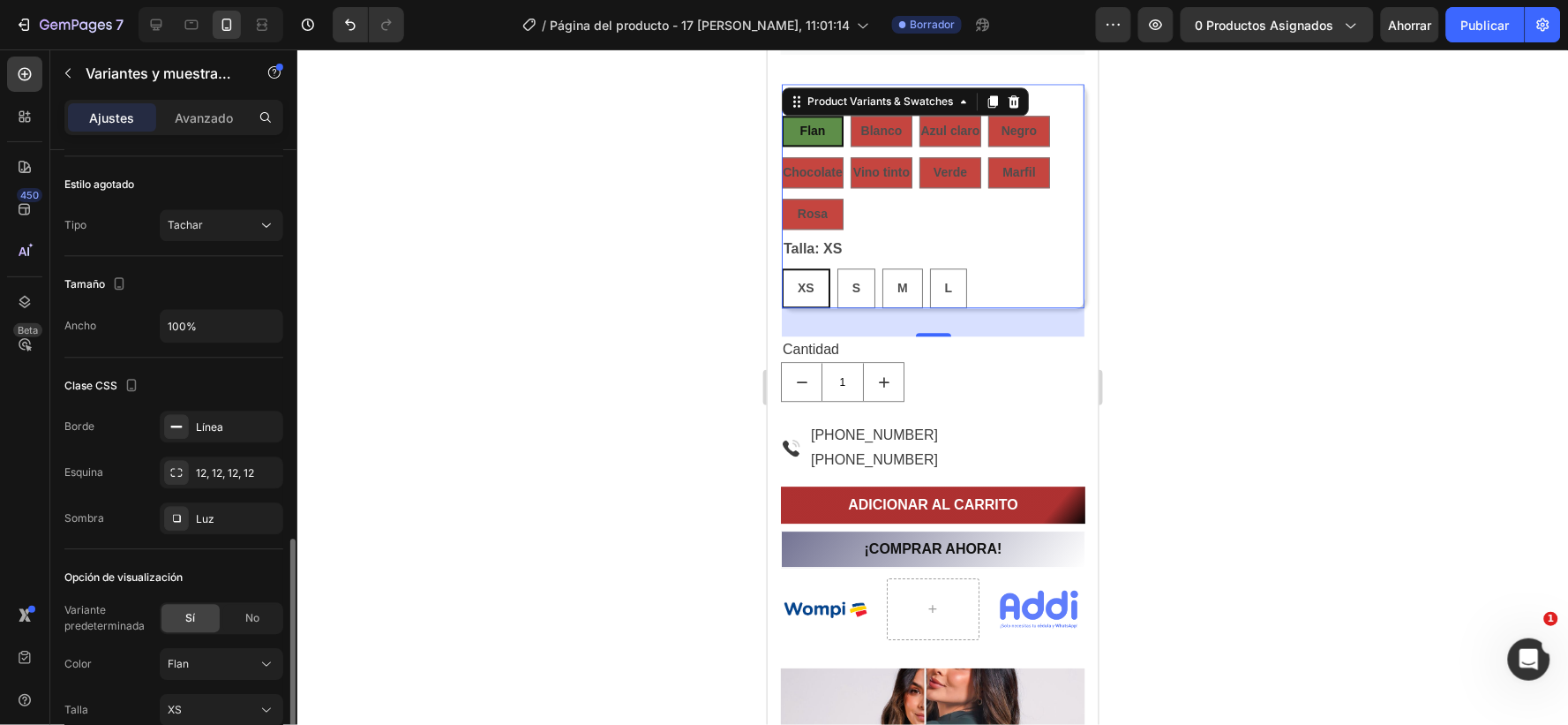
scroll to position [1373, 0]
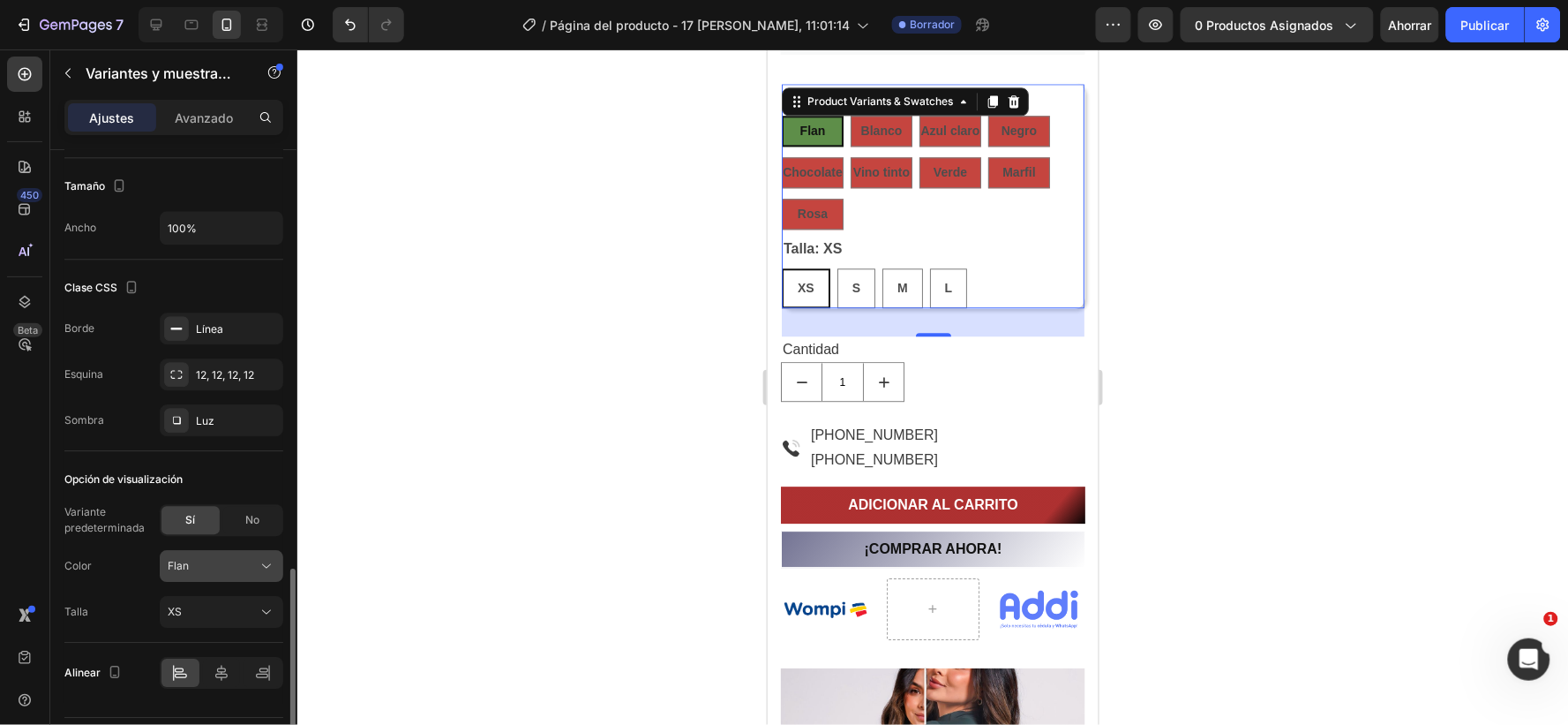
click at [244, 566] on div "Flan" at bounding box center [211, 566] width 87 height 16
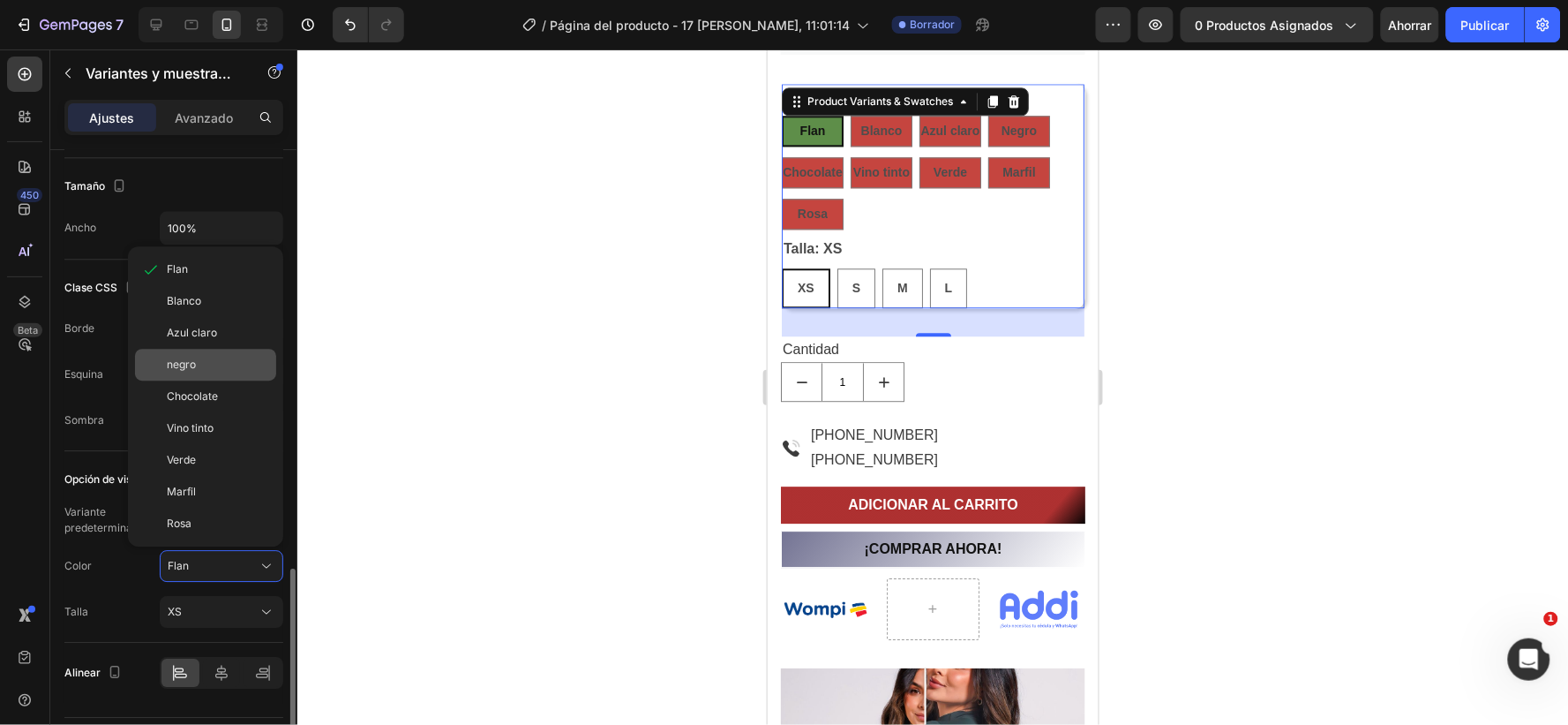
click at [191, 365] on font "negro" at bounding box center [181, 364] width 29 height 13
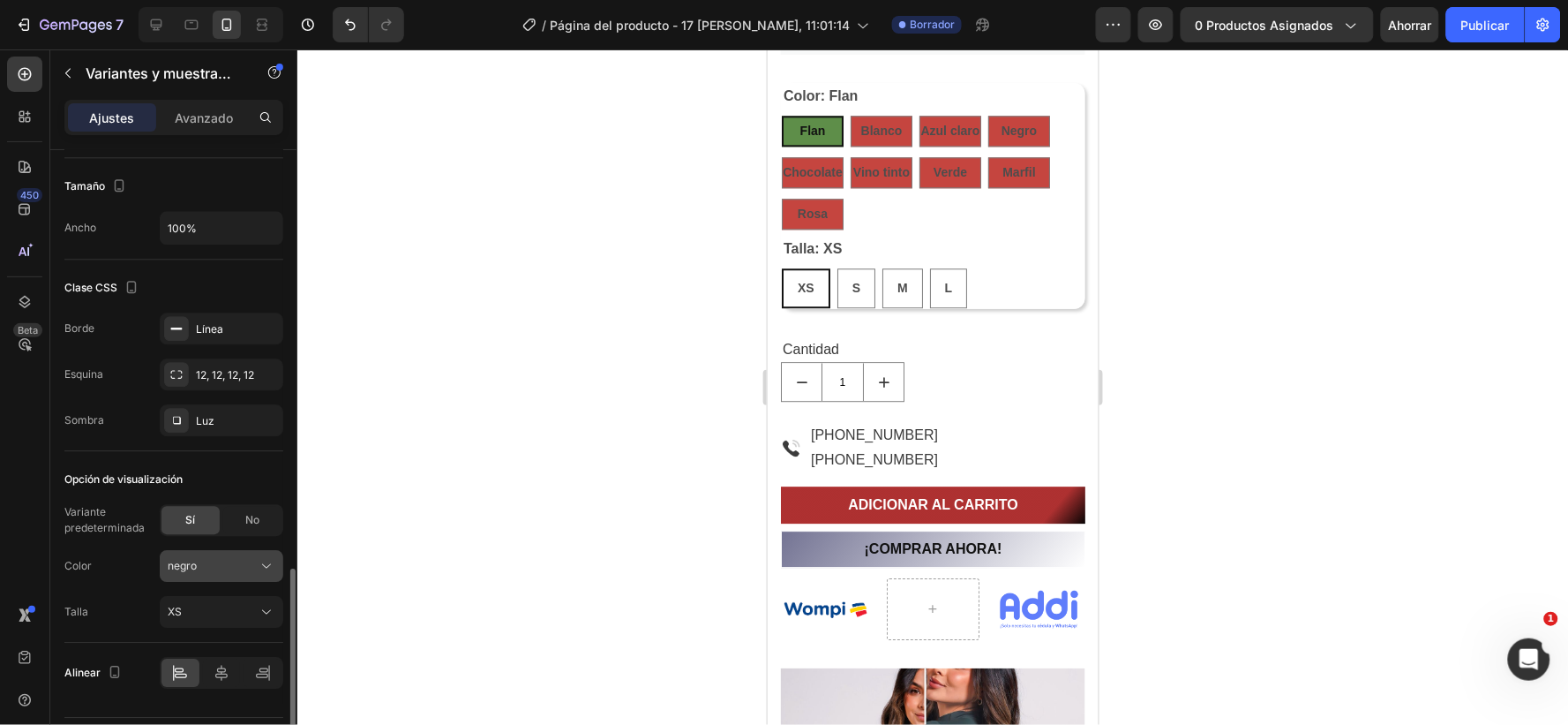
click at [237, 566] on div "negro" at bounding box center [211, 566] width 87 height 16
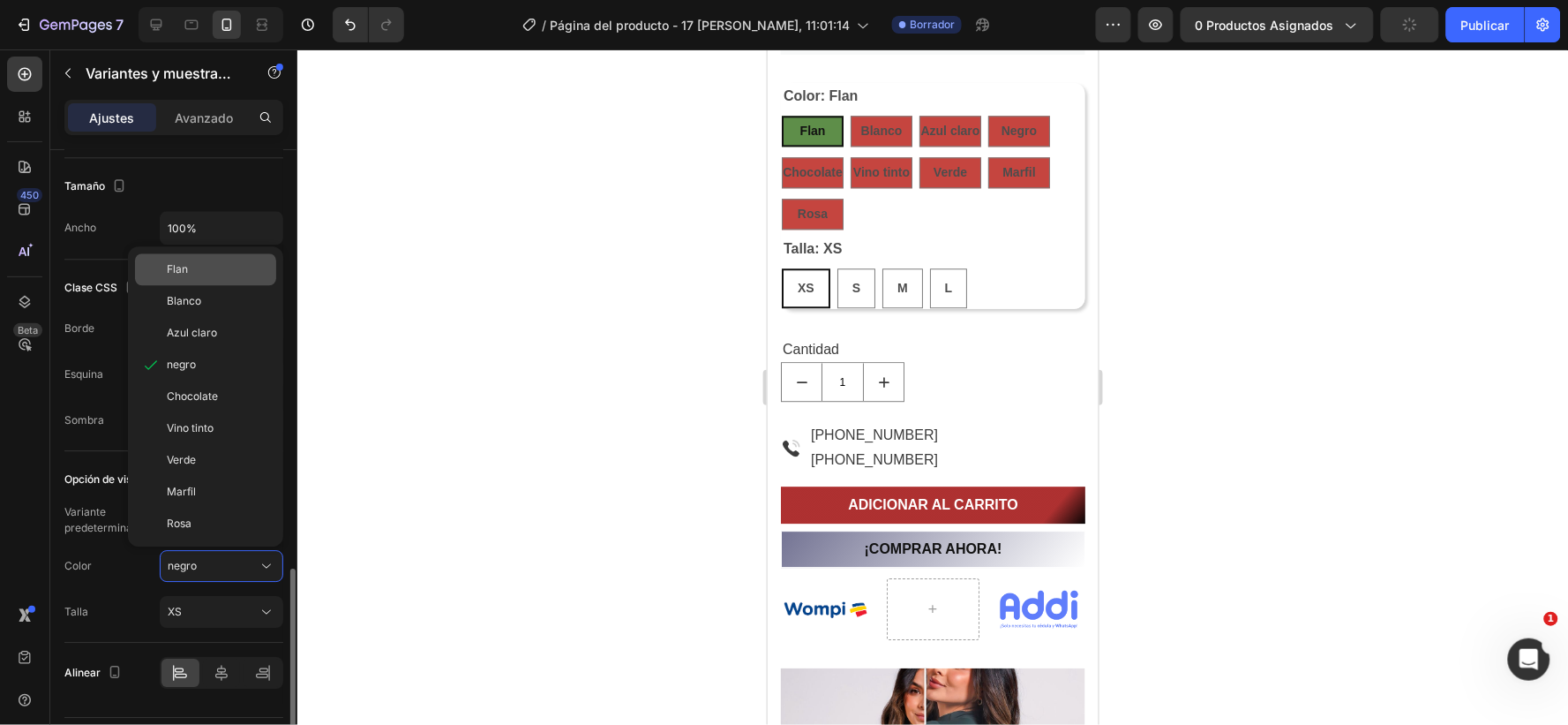
click at [182, 269] on font "Flan" at bounding box center [177, 269] width 21 height 13
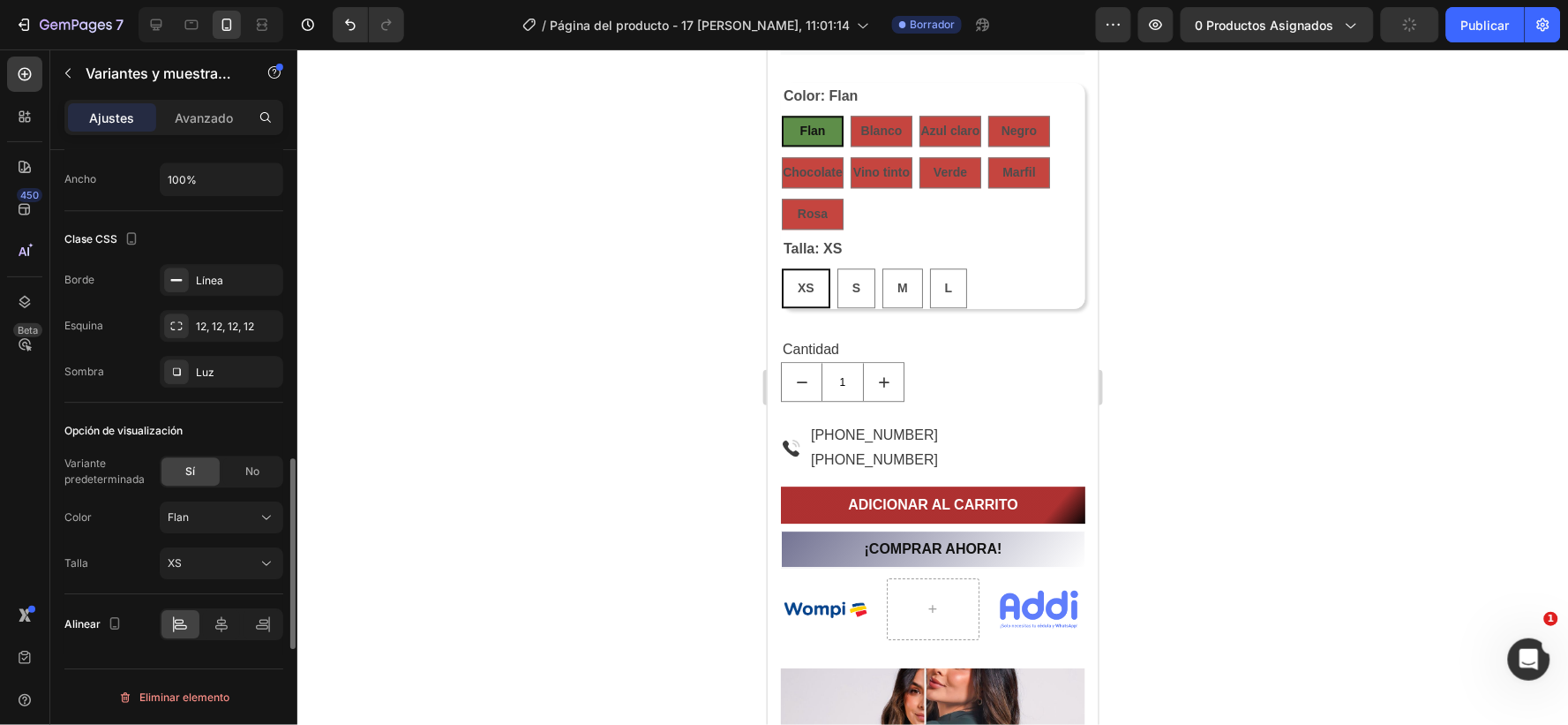
scroll to position [1326, 0]
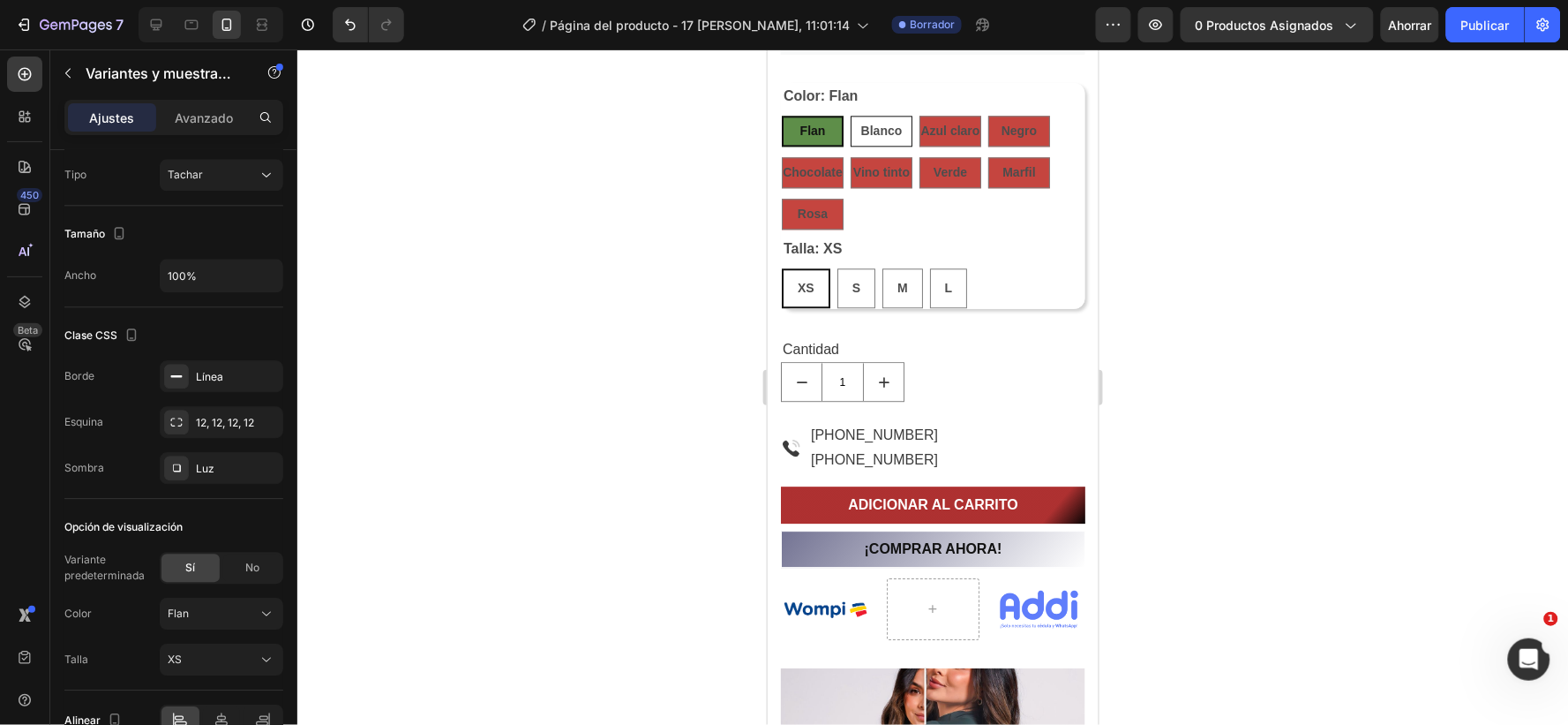
click at [882, 123] on span "Blanco" at bounding box center [881, 130] width 42 height 14
click at [850, 114] on input "Blanco Blanco Blanco" at bounding box center [849, 114] width 1 height 1
radio input "true"
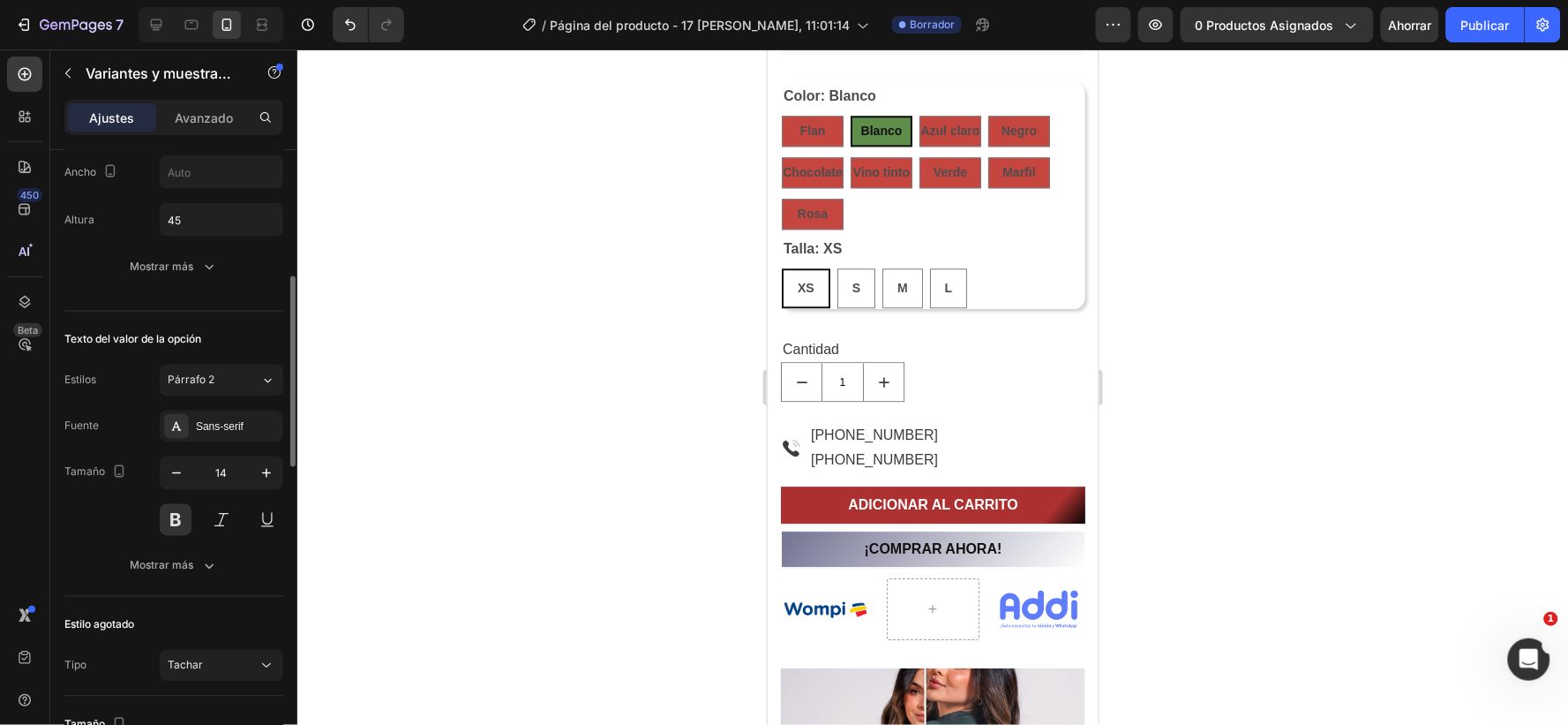
scroll to position [737, 0]
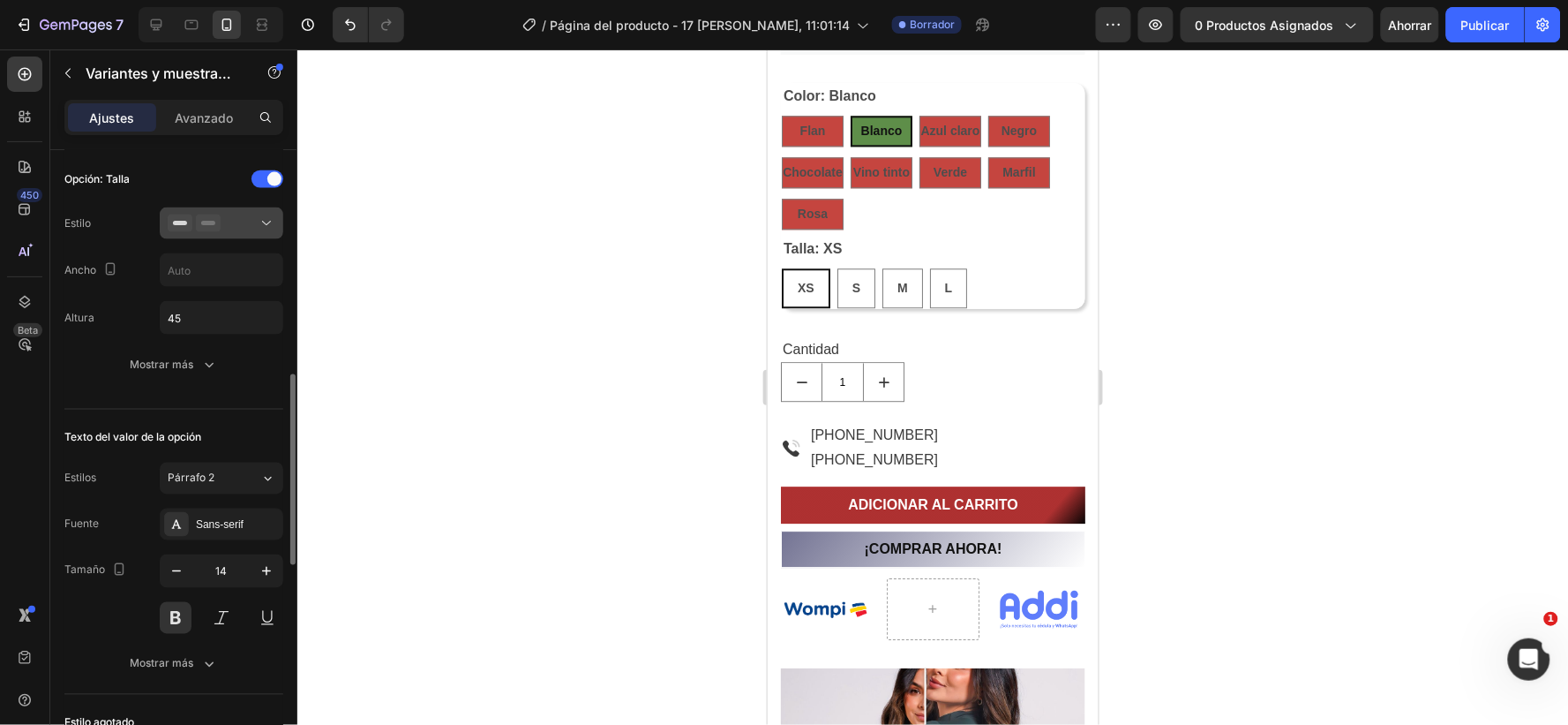
click at [268, 225] on icon at bounding box center [267, 224] width 9 height 4
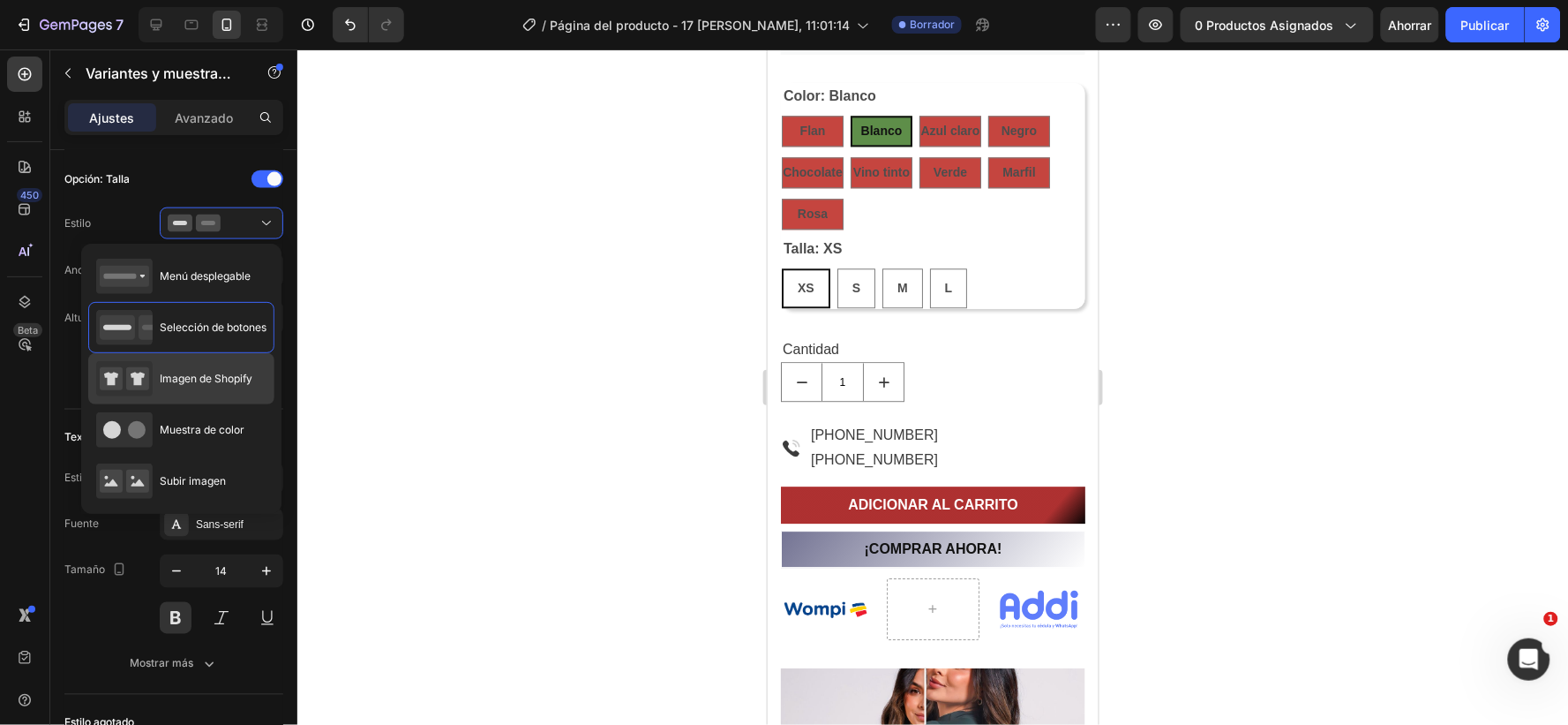
click at [160, 380] on font "Imagen de Shopify" at bounding box center [206, 378] width 92 height 13
type input "64"
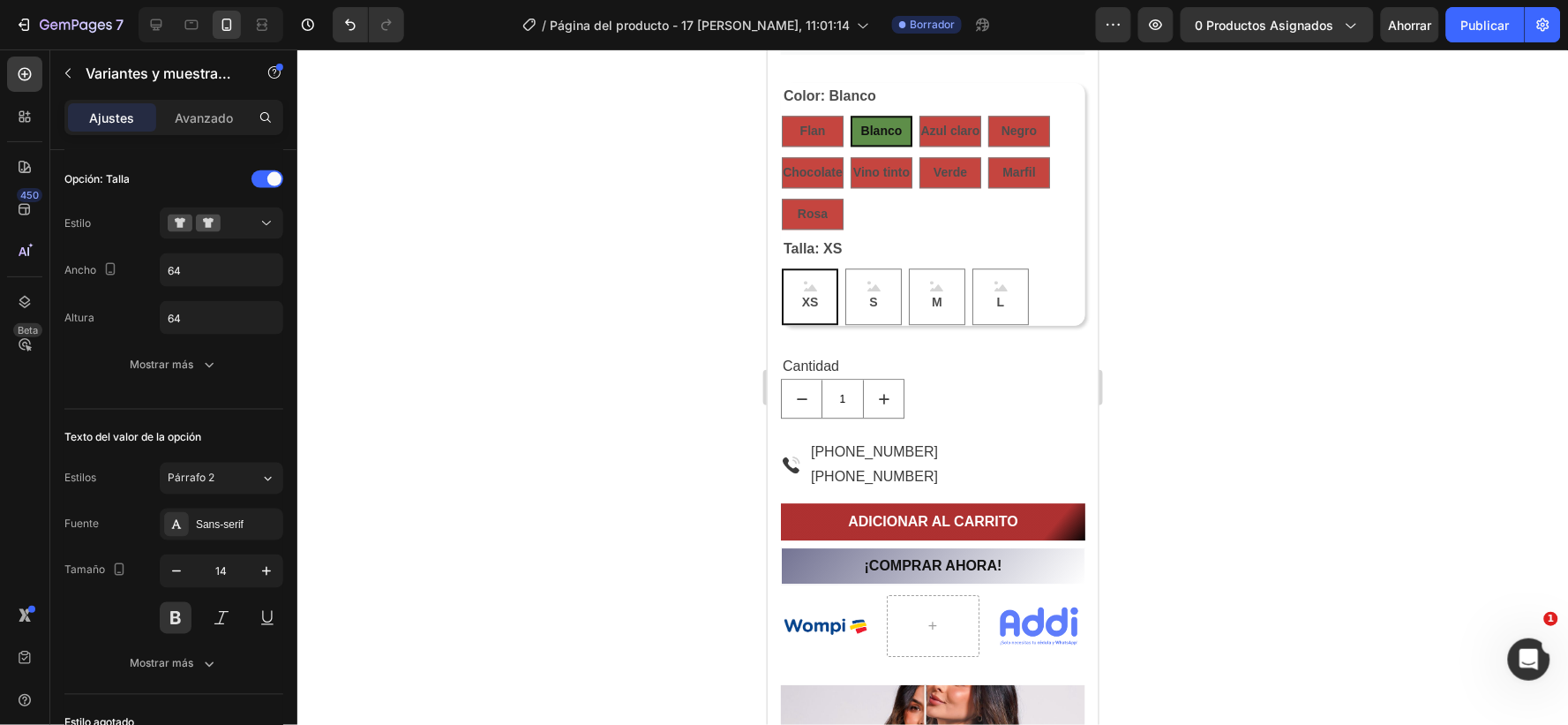
click at [812, 296] on span "XS" at bounding box center [810, 301] width 24 height 22
click at [781, 268] on input "XS XS XS" at bounding box center [780, 267] width 1 height 1
click at [234, 226] on div at bounding box center [221, 224] width 107 height 18
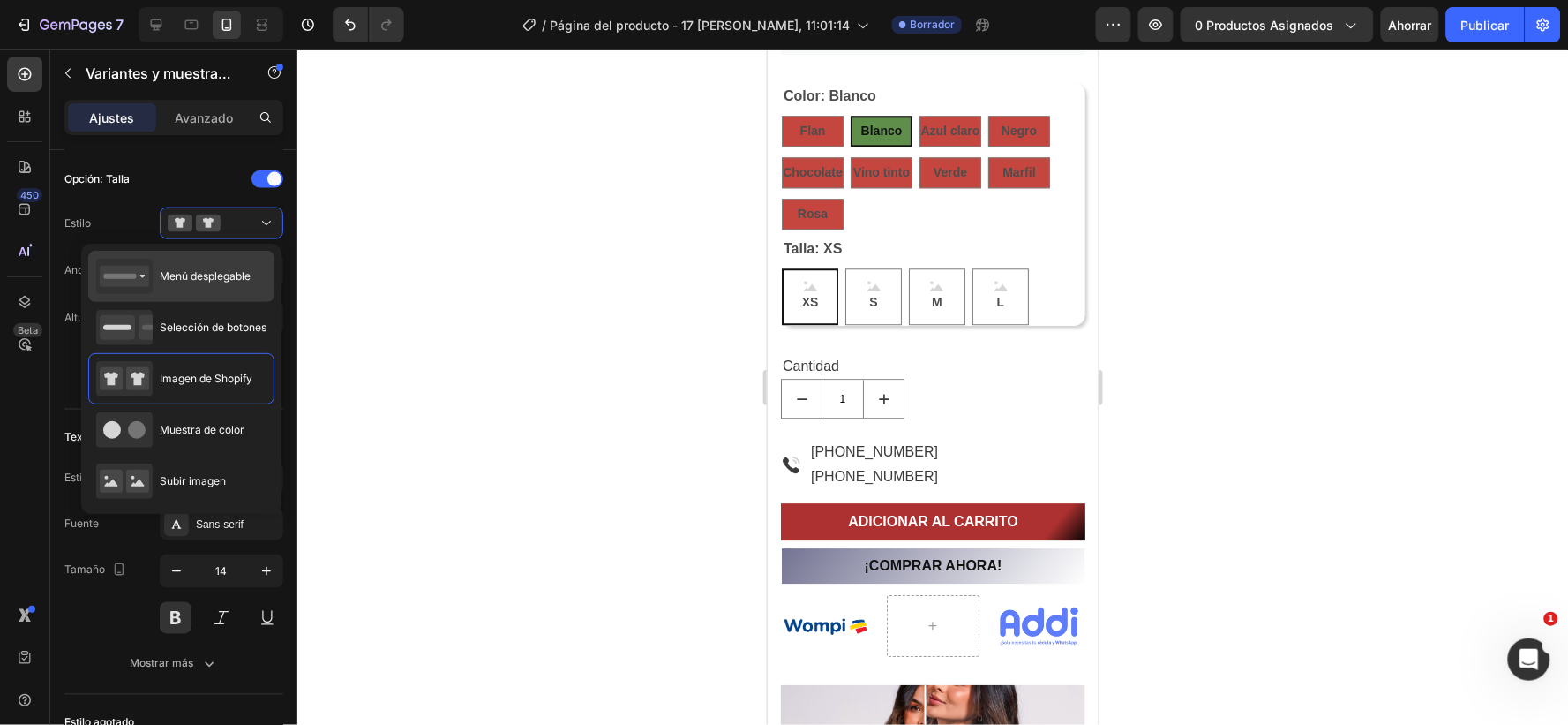
click at [153, 280] on div "Menú desplegable" at bounding box center [173, 277] width 154 height 35
type input "100%"
type input "45"
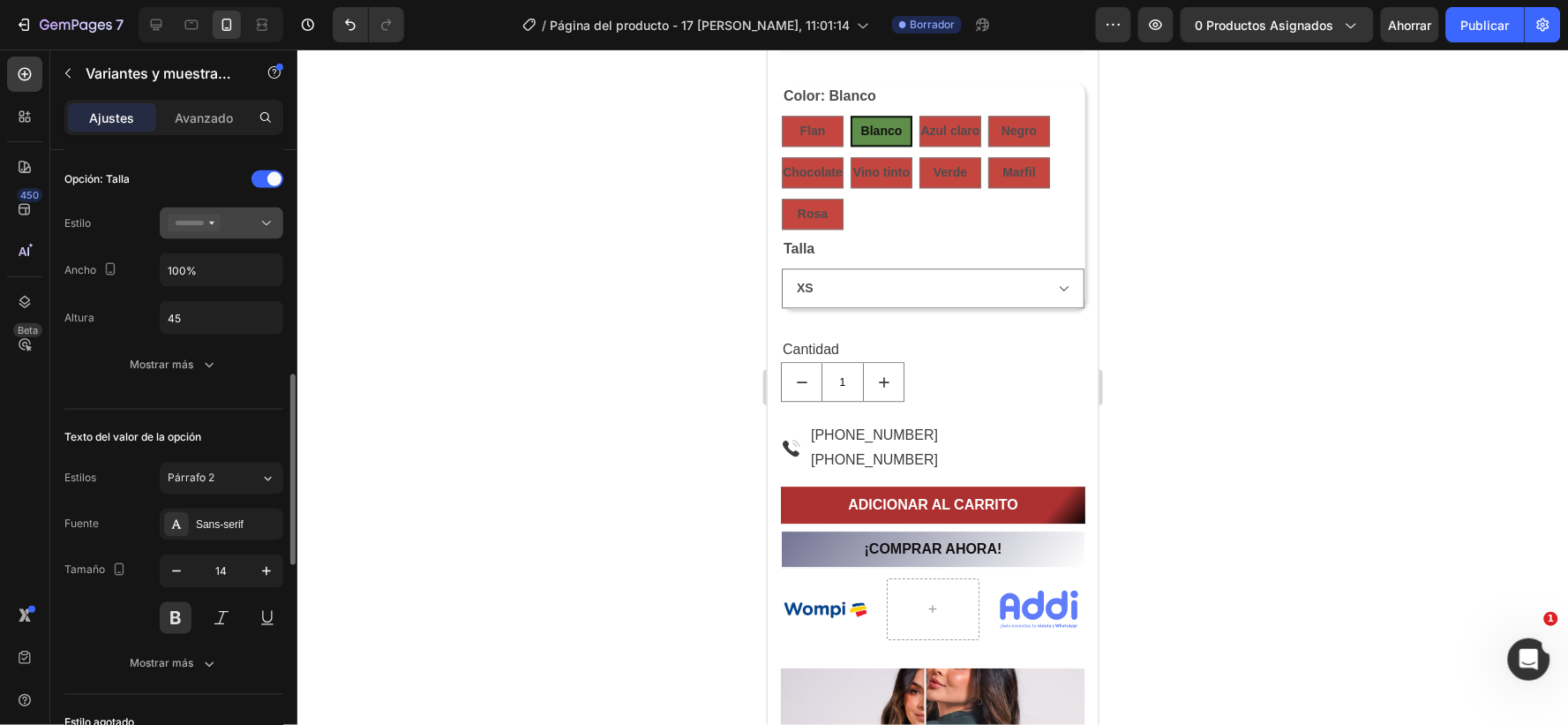
click at [224, 224] on div at bounding box center [221, 224] width 107 height 18
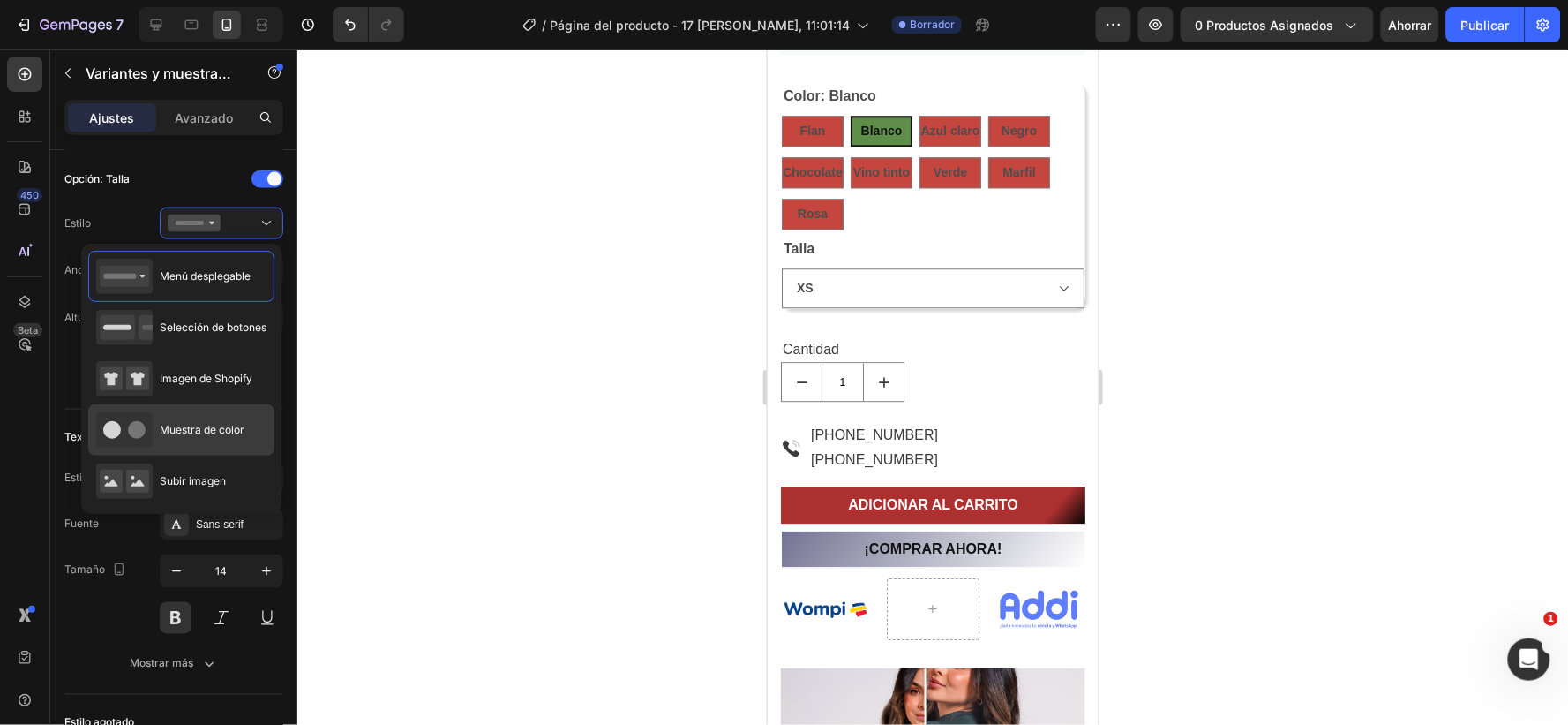
click at [135, 434] on circle at bounding box center [137, 430] width 18 height 18
type input "45"
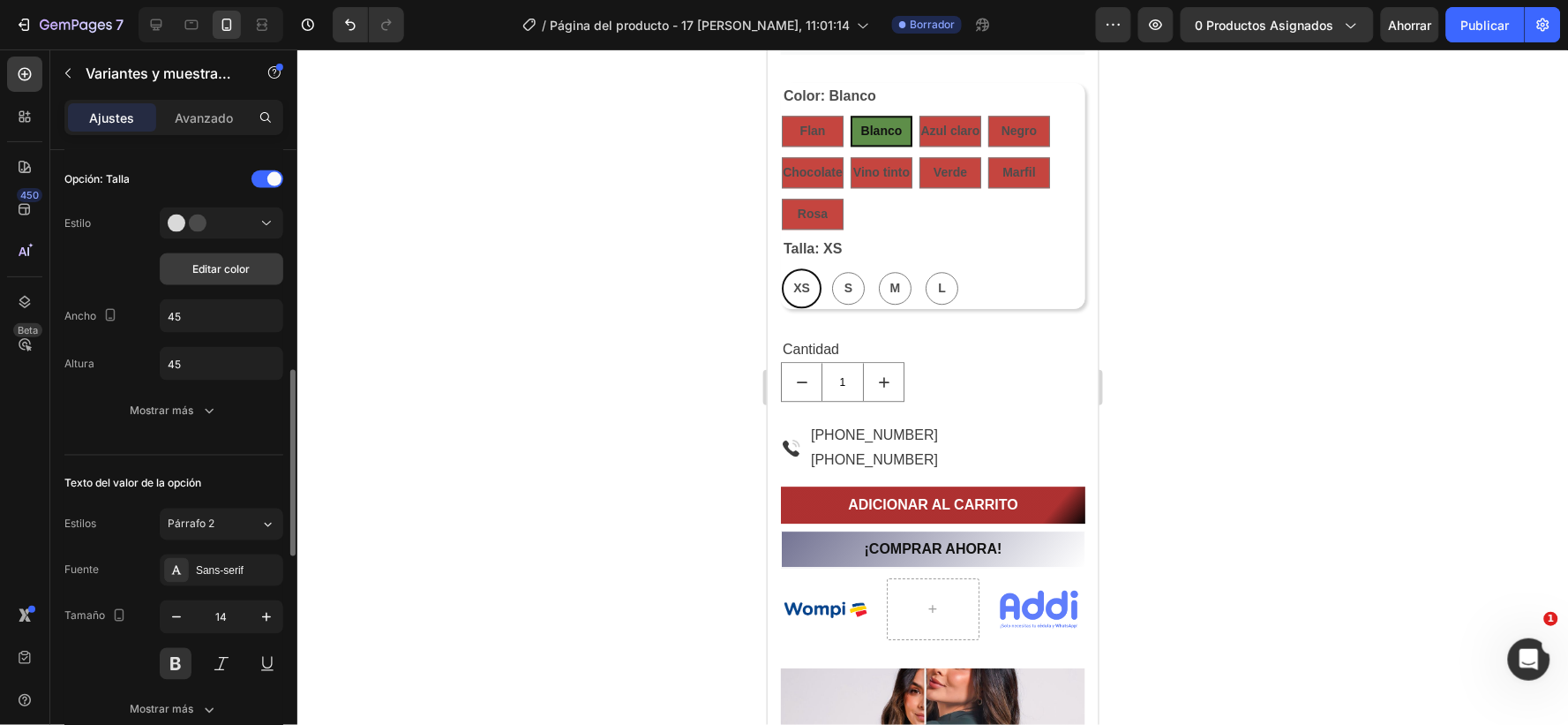
click at [231, 271] on font "Editar color" at bounding box center [222, 269] width 58 height 13
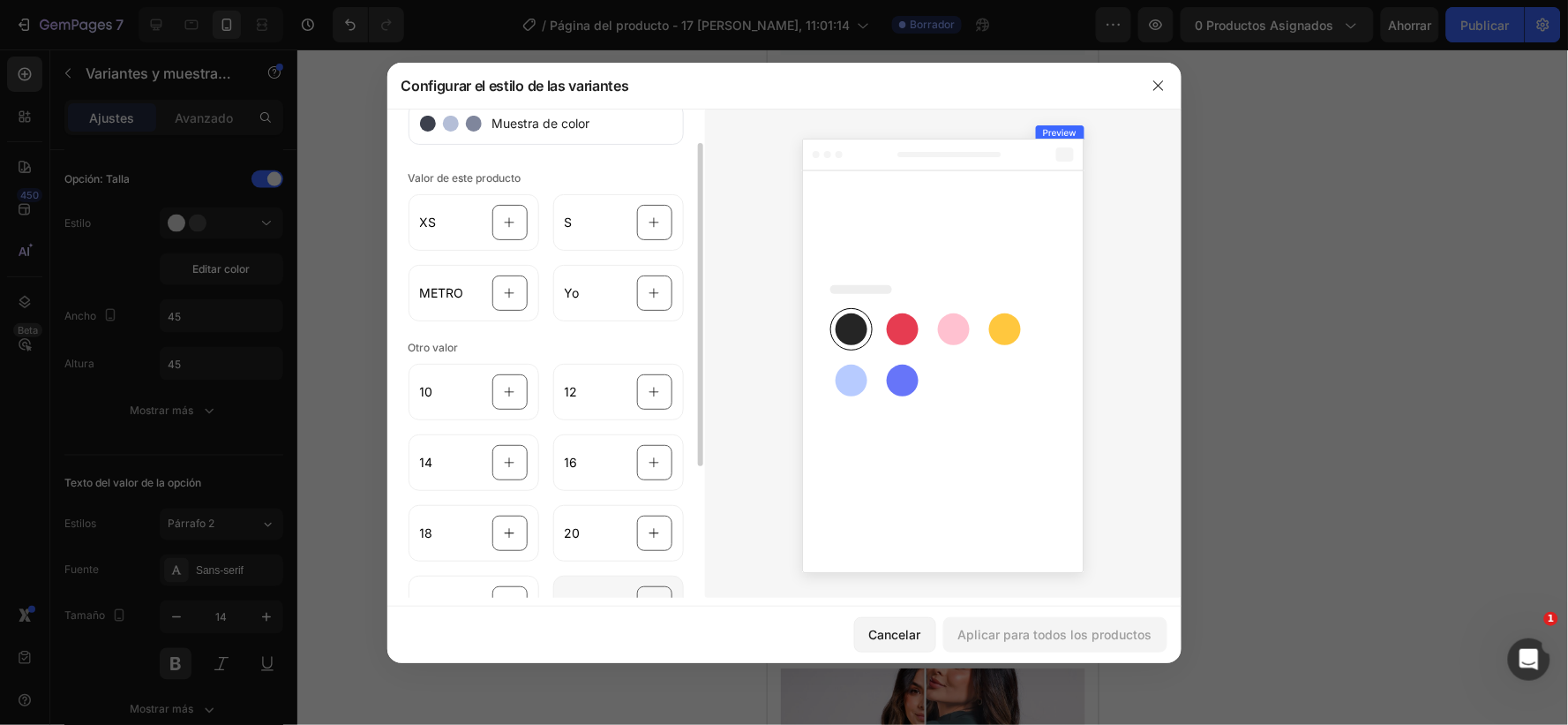
scroll to position [0, 0]
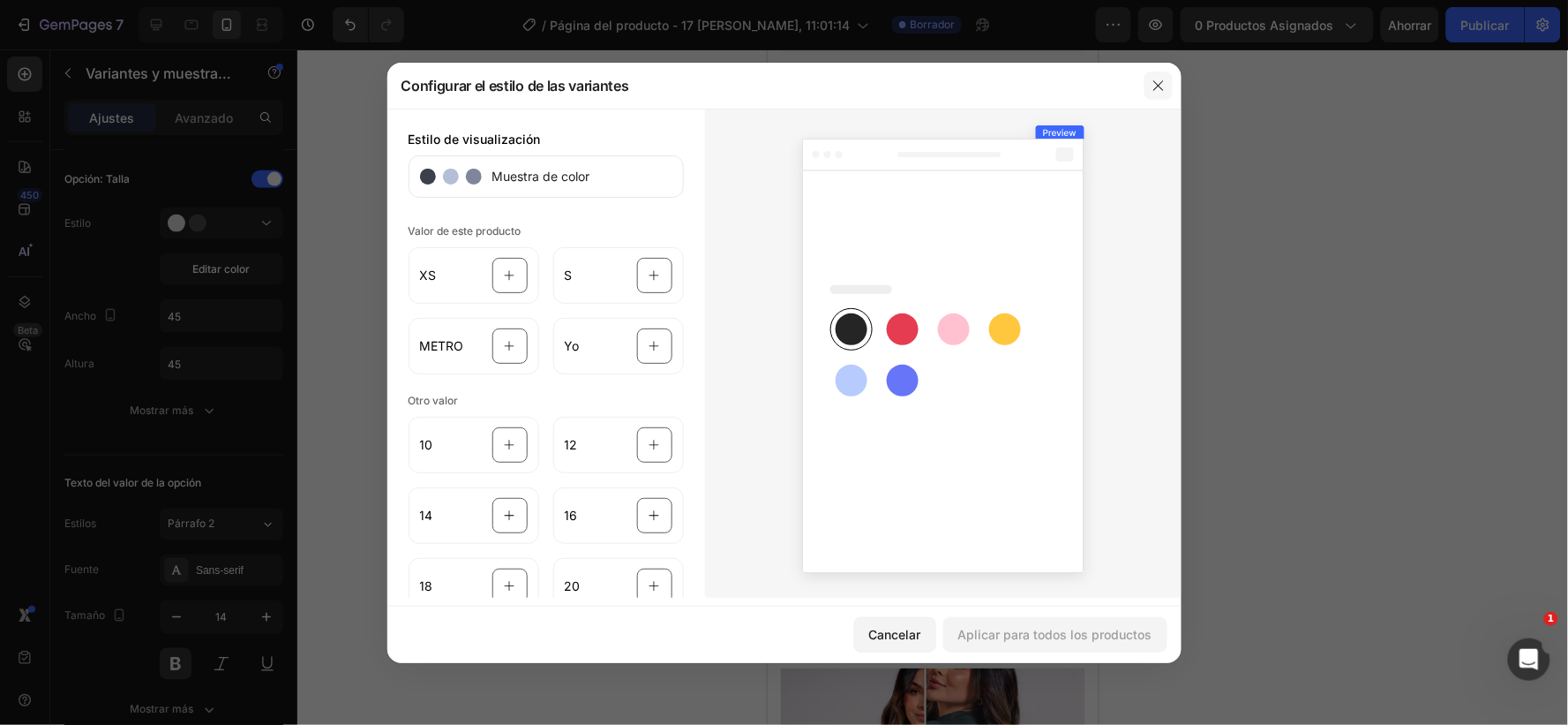
click at [1156, 83] on icon "button" at bounding box center [1158, 85] width 10 height 10
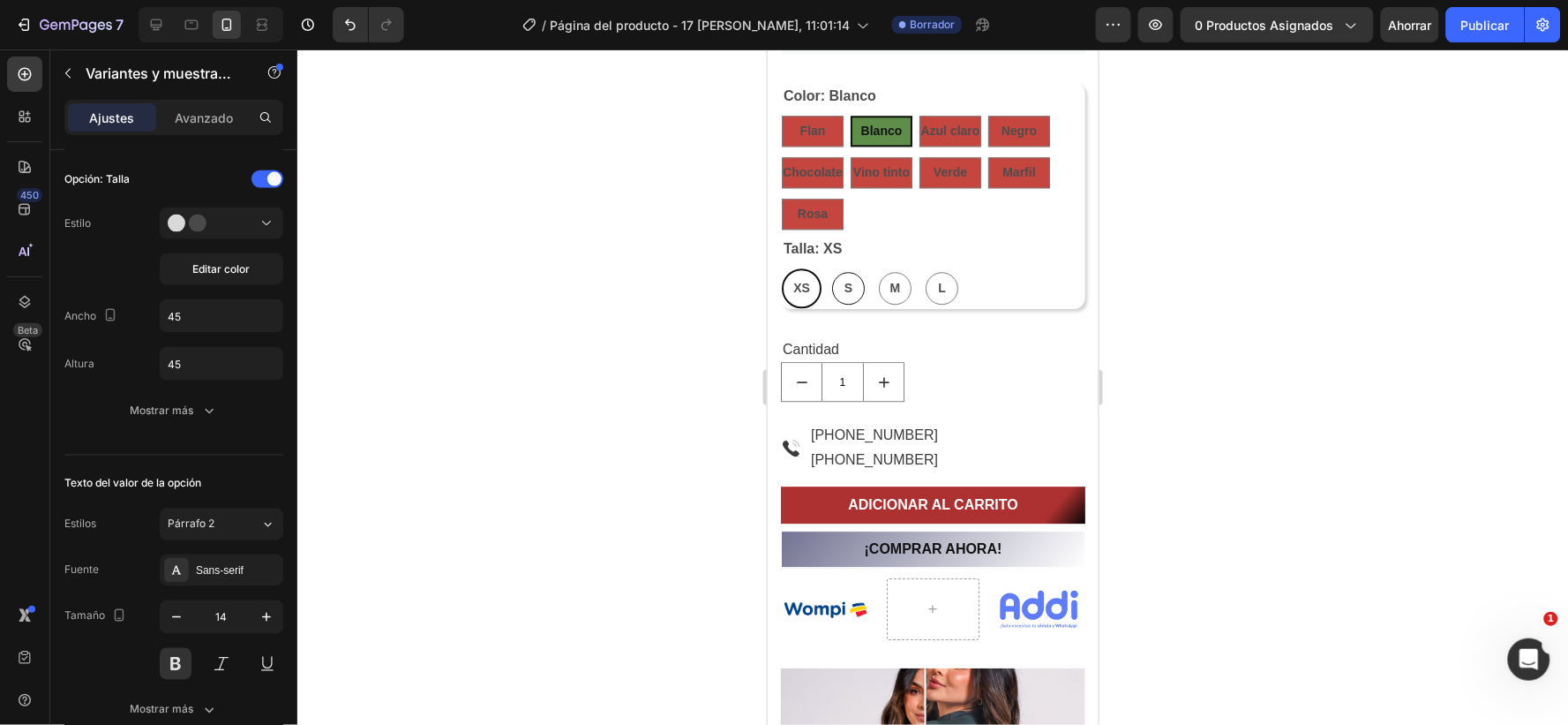
click at [838, 284] on div "S" at bounding box center [847, 288] width 33 height 33
click at [827, 268] on input "S S S" at bounding box center [827, 267] width 1 height 1
radio input "true"
click at [882, 284] on div "M" at bounding box center [894, 288] width 33 height 33
click at [874, 268] on input "M M M" at bounding box center [874, 267] width 1 height 1
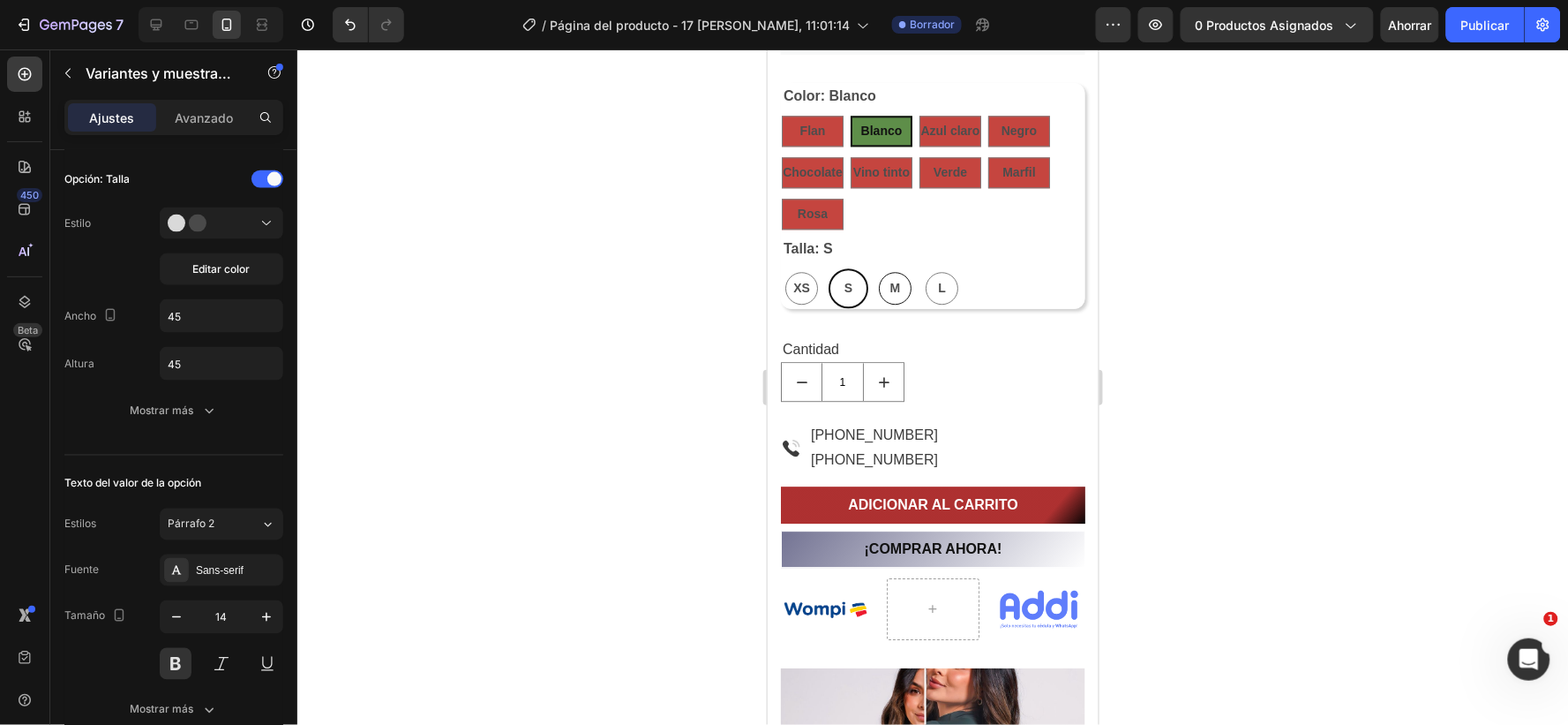
radio input "true"
click at [794, 284] on span "XS" at bounding box center [801, 287] width 24 height 22
click at [781, 268] on input "XS XS XS" at bounding box center [780, 267] width 1 height 1
radio input "true"
click at [931, 283] on div "L" at bounding box center [941, 288] width 33 height 33
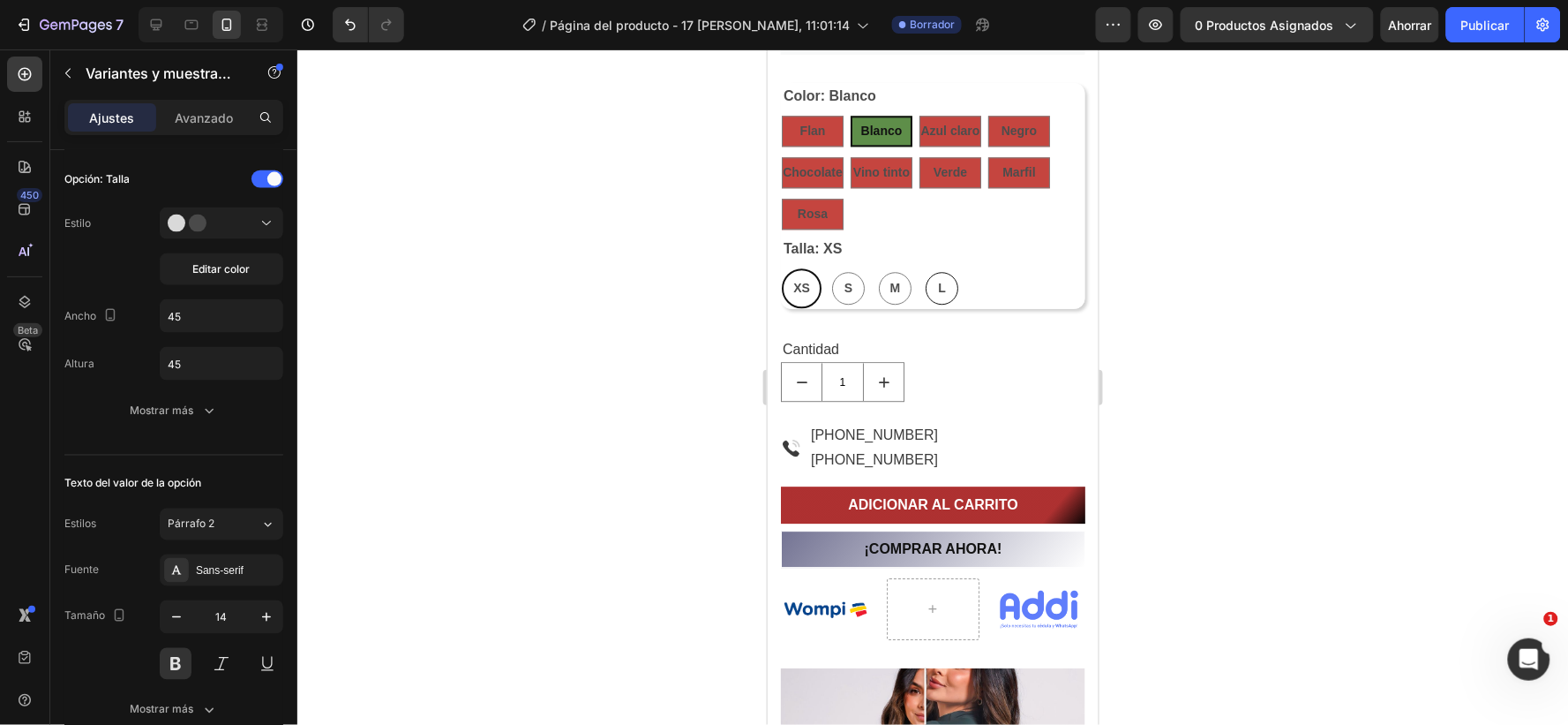
click at [921, 268] on input "L L L" at bounding box center [921, 267] width 1 height 1
radio input "true"
click at [231, 227] on div at bounding box center [221, 224] width 107 height 18
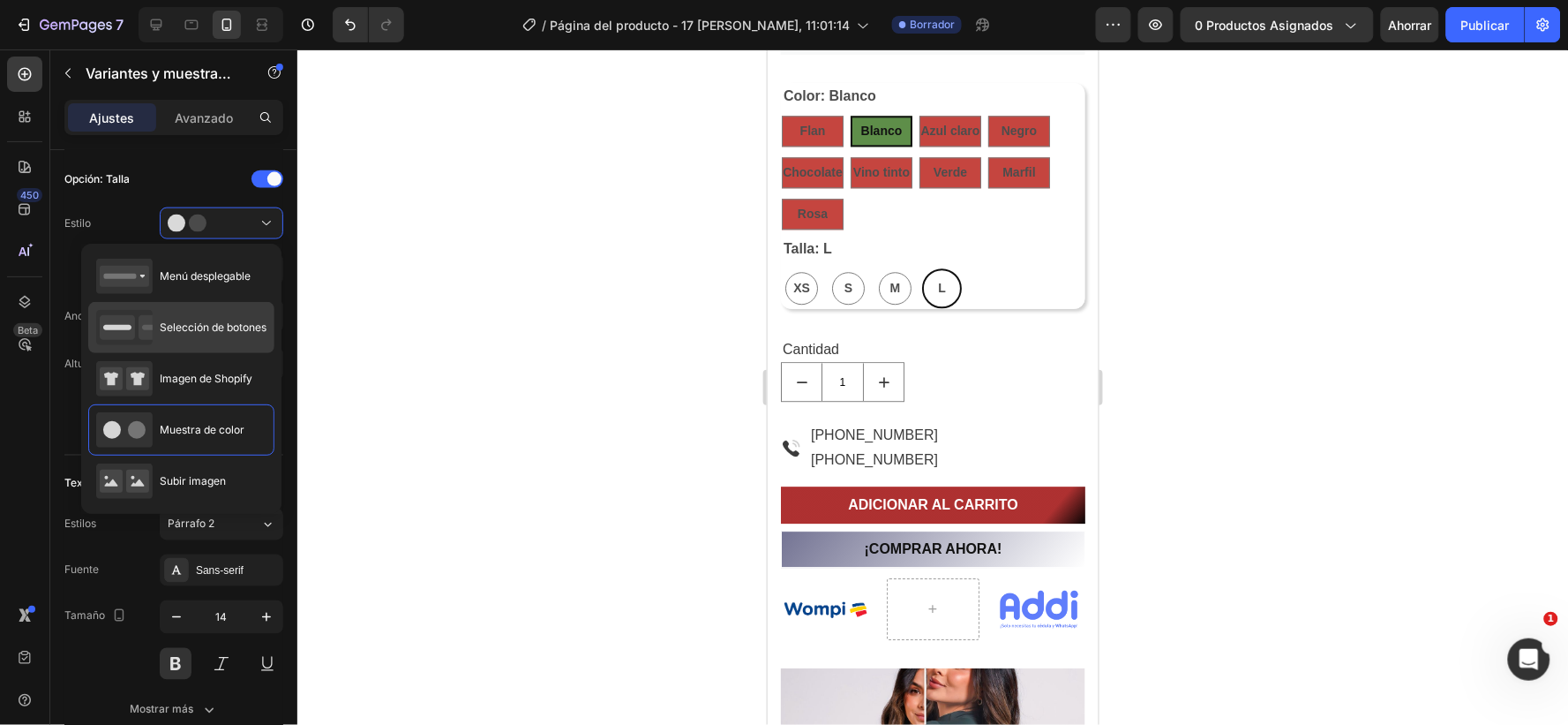
click at [192, 314] on div "Selección de botones" at bounding box center [181, 327] width 170 height 35
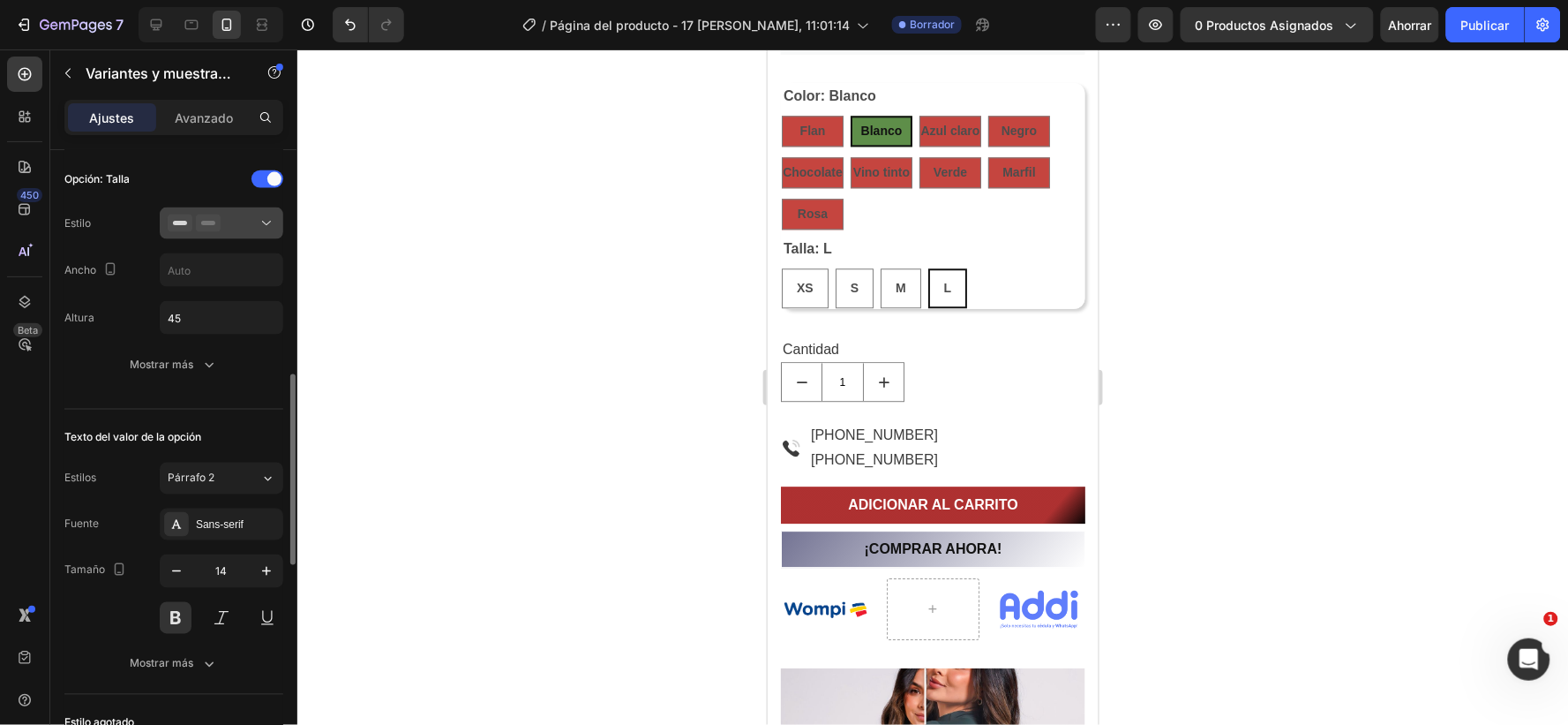
click at [241, 219] on div at bounding box center [221, 224] width 107 height 18
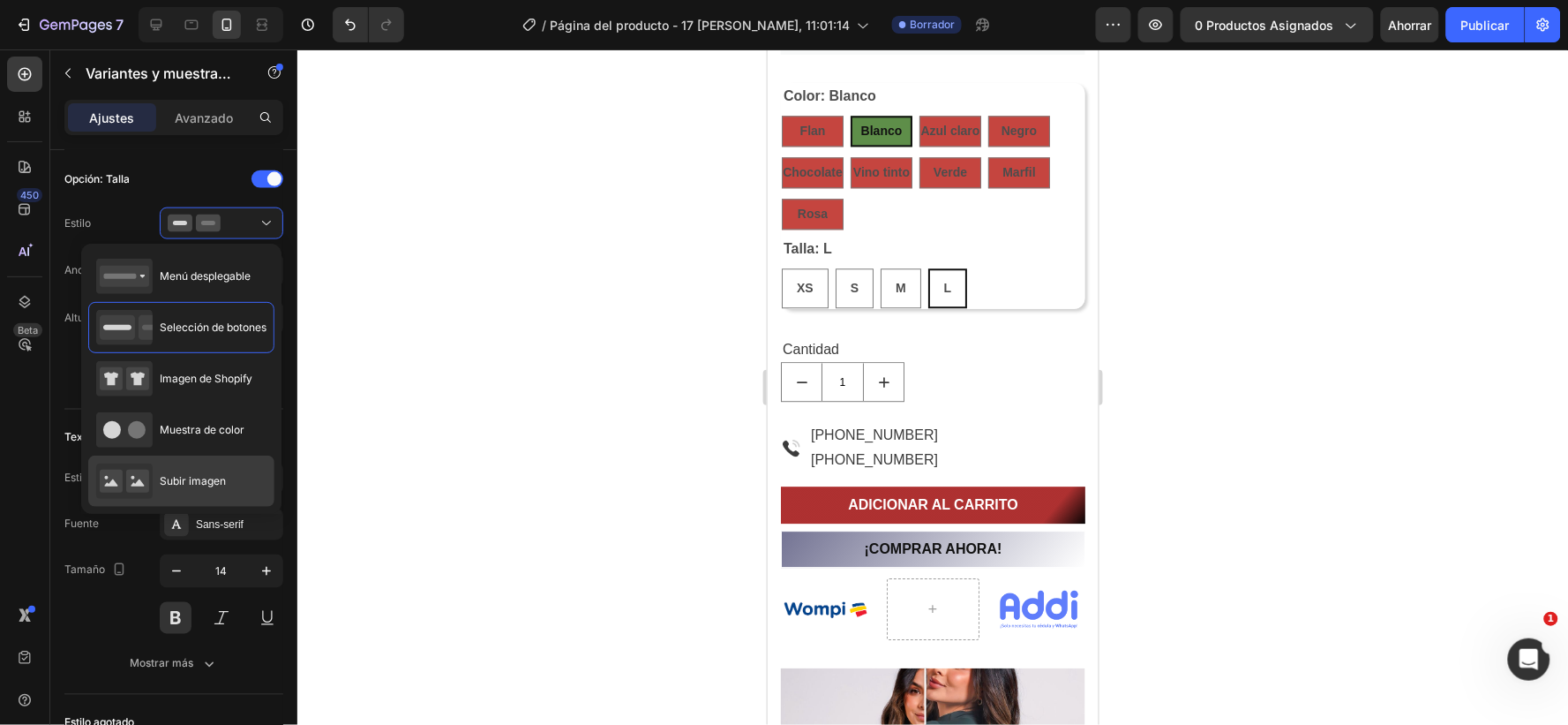
click at [136, 475] on rect at bounding box center [137, 481] width 23 height 23
type input "64"
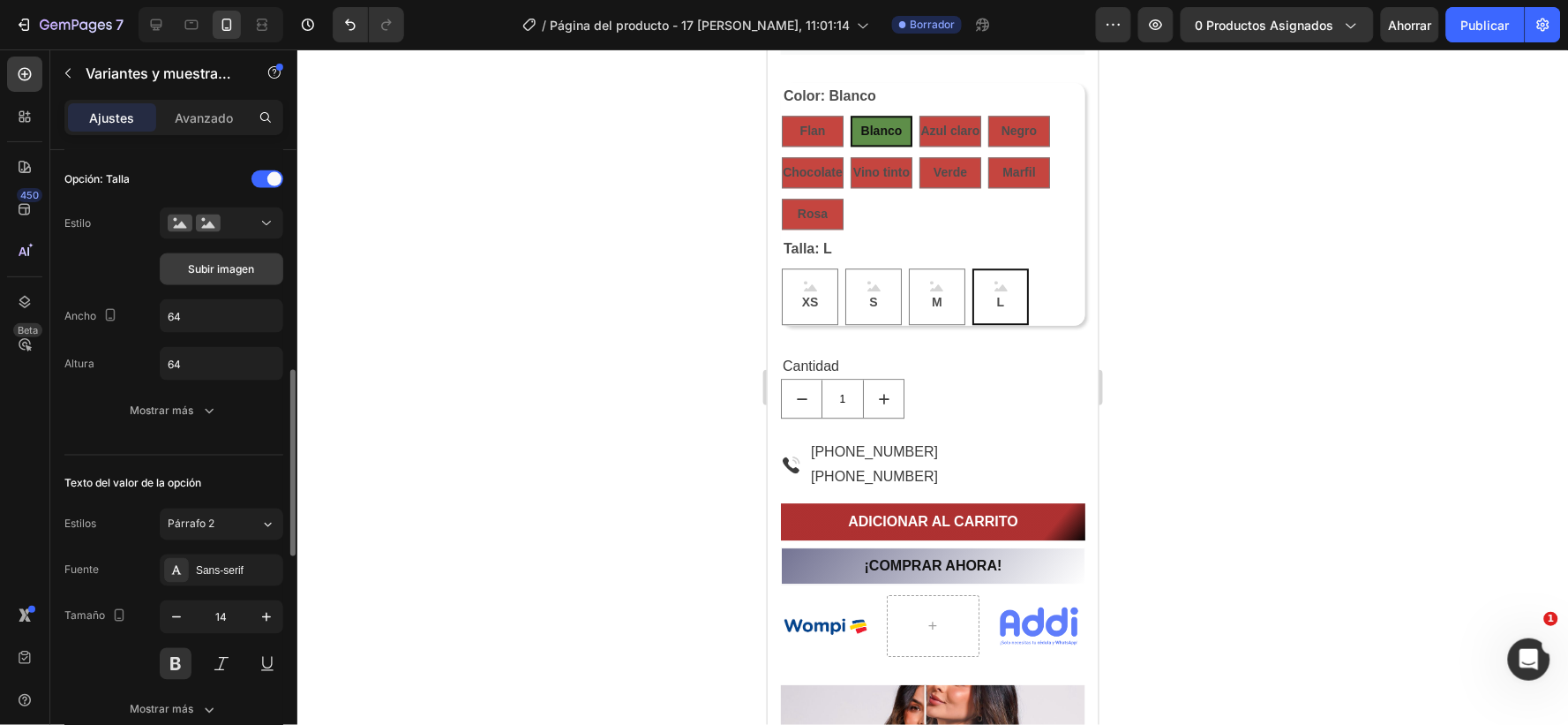
click at [209, 263] on font "Subir imagen" at bounding box center [222, 269] width 67 height 13
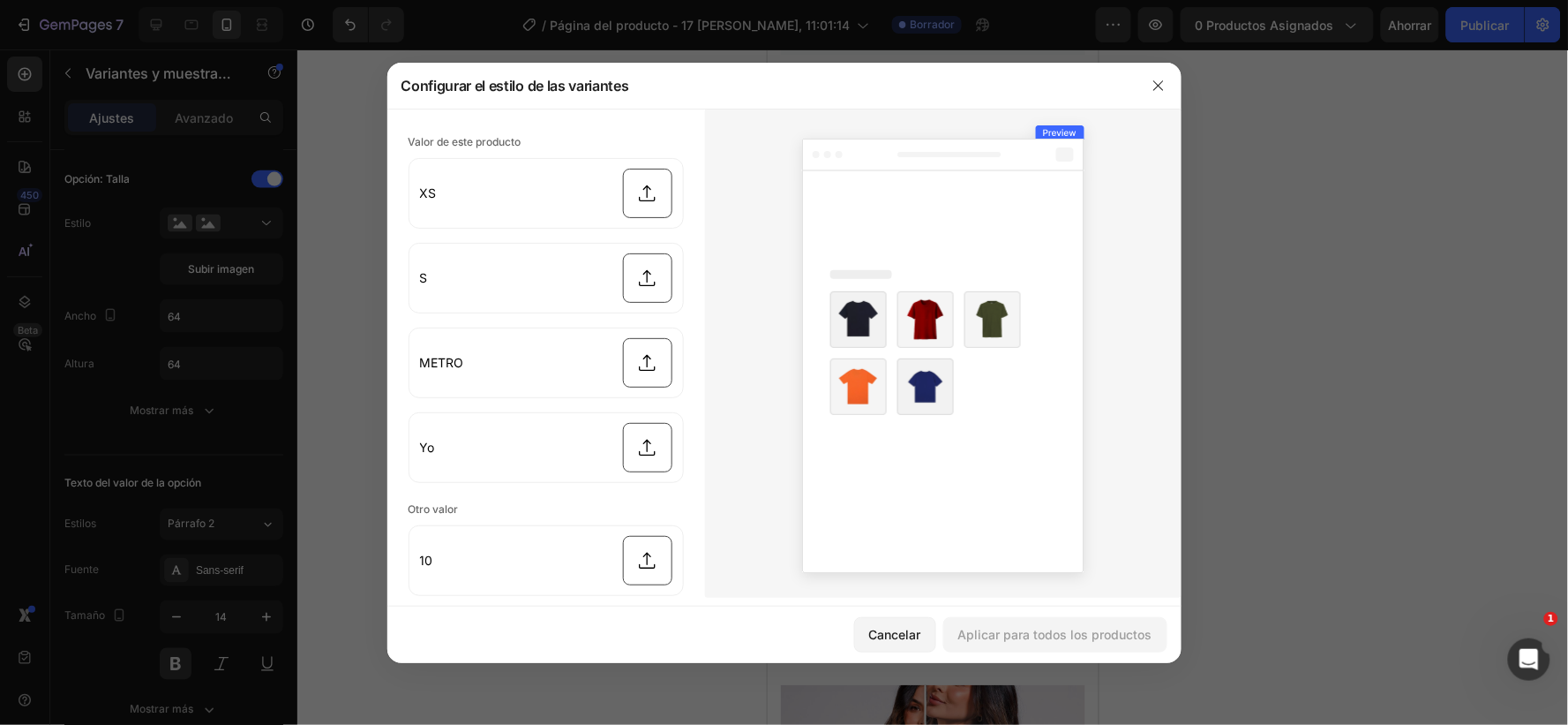
click at [854, 377] on img at bounding box center [858, 387] width 57 height 57
click at [639, 193] on input "file" at bounding box center [546, 193] width 273 height 69
click at [1163, 82] on icon "button" at bounding box center [1158, 85] width 10 height 10
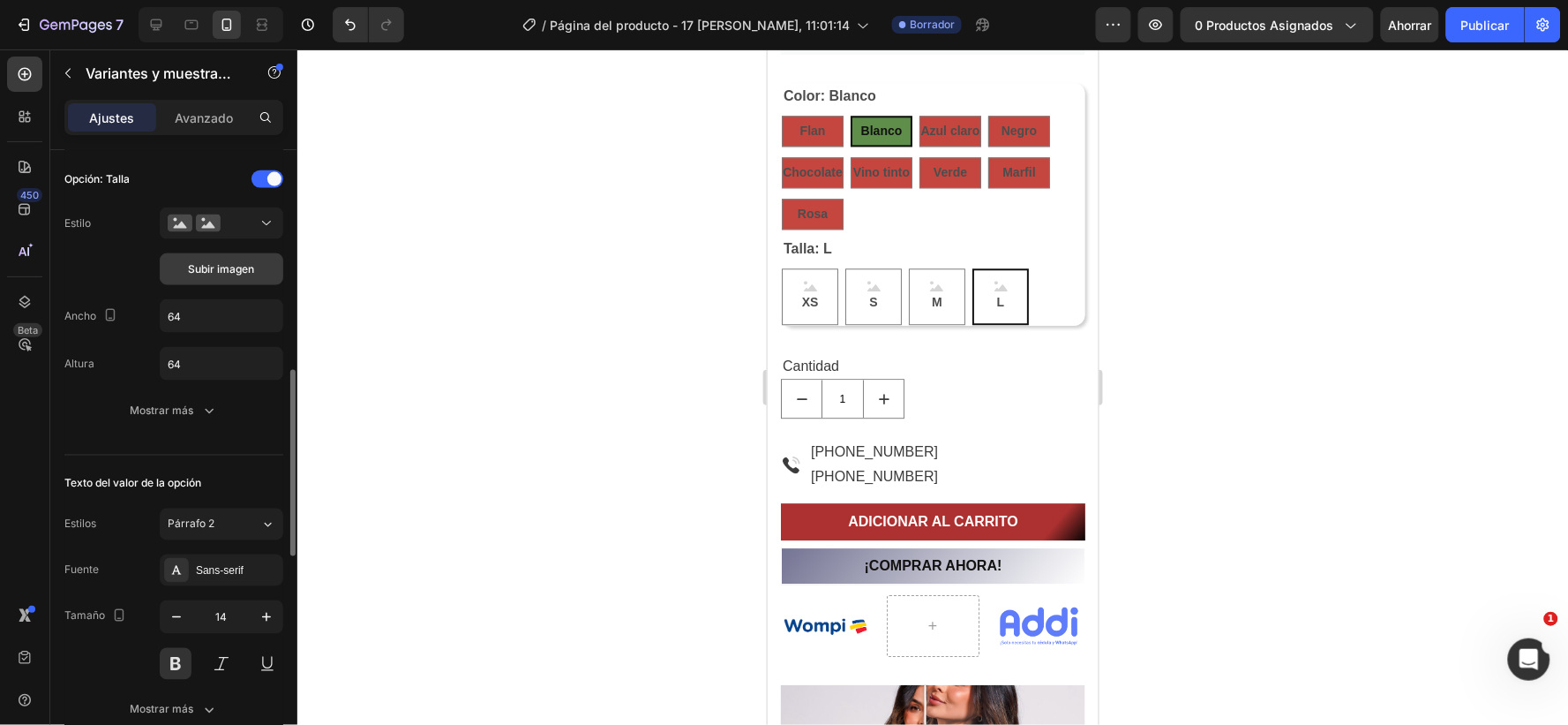
click at [197, 266] on font "Subir imagen" at bounding box center [222, 269] width 67 height 13
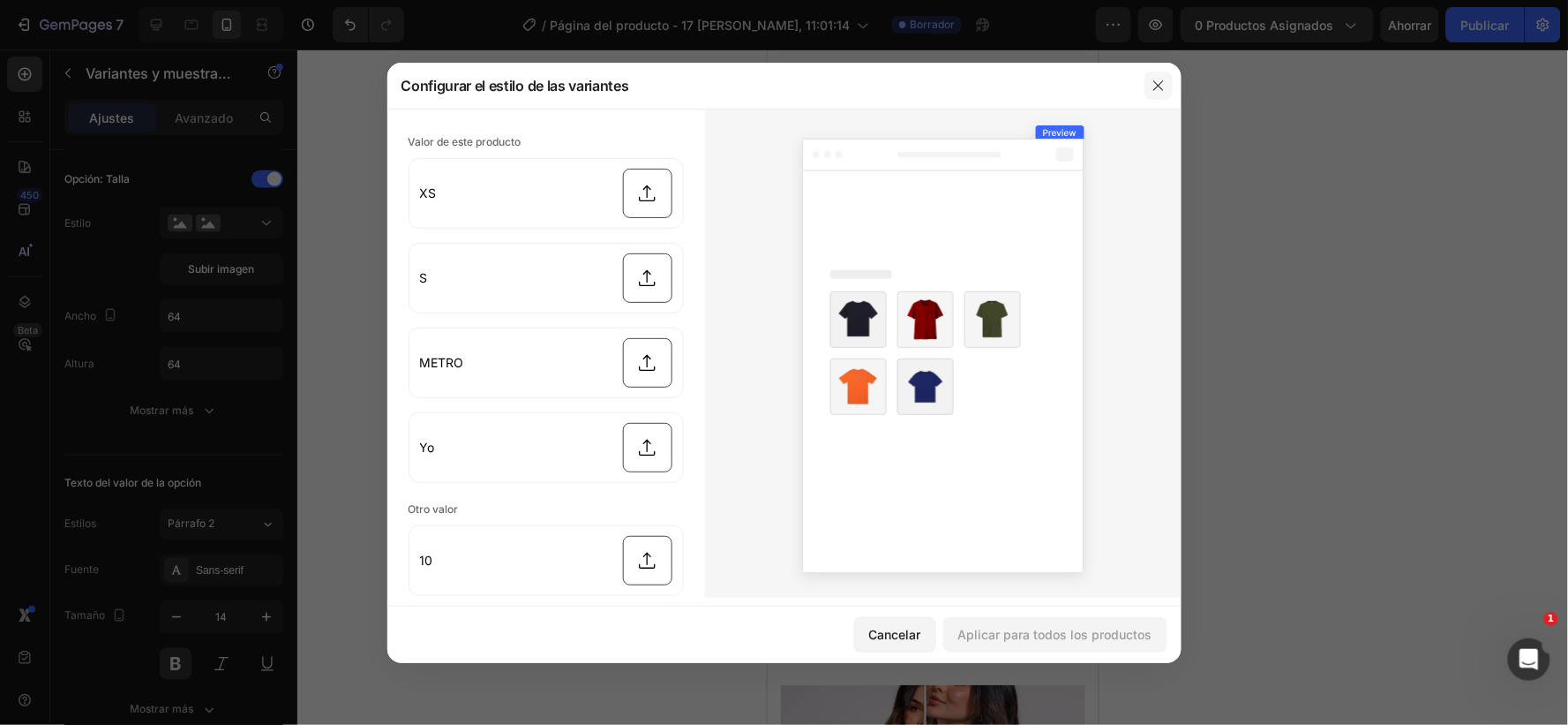
click at [1160, 87] on icon "button" at bounding box center [1159, 86] width 14 height 14
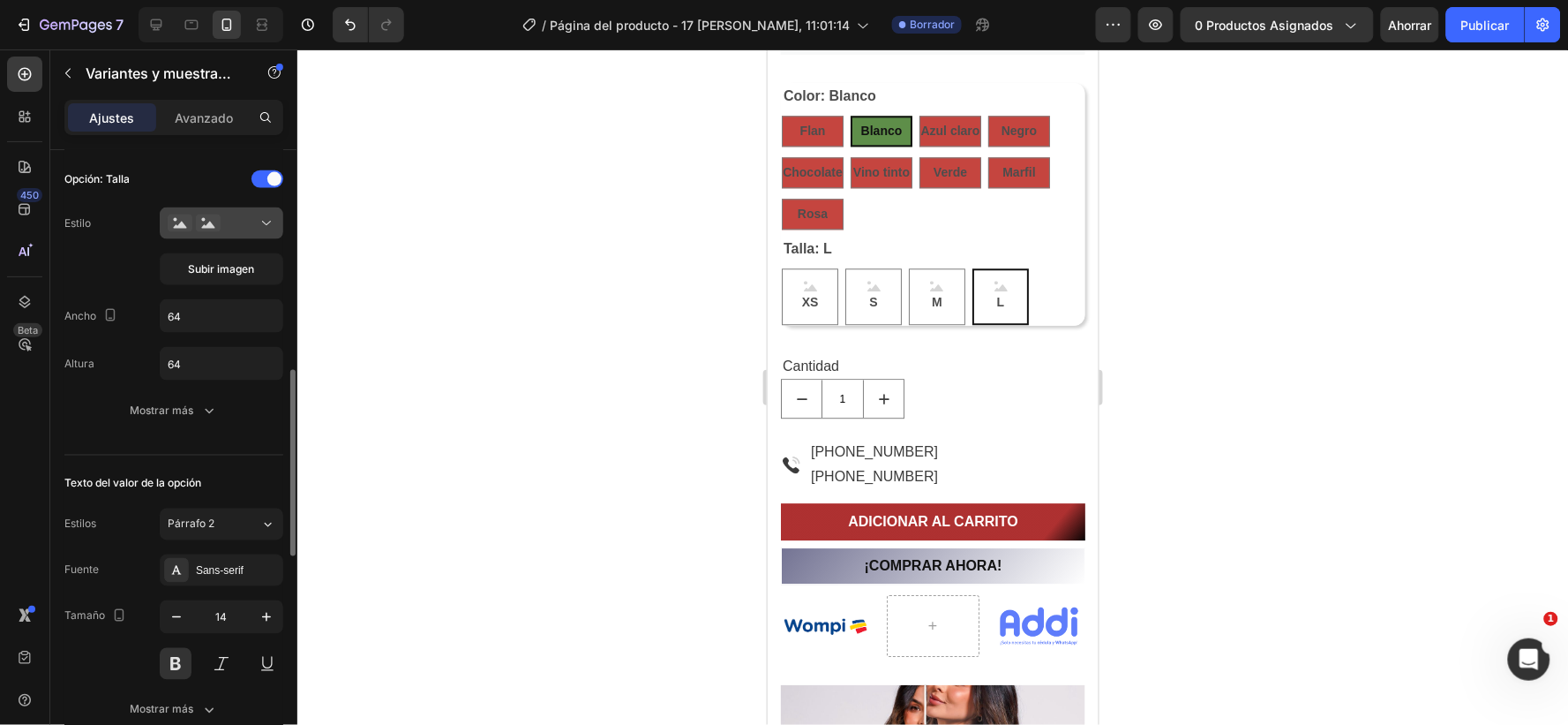
click at [237, 217] on div at bounding box center [221, 224] width 107 height 18
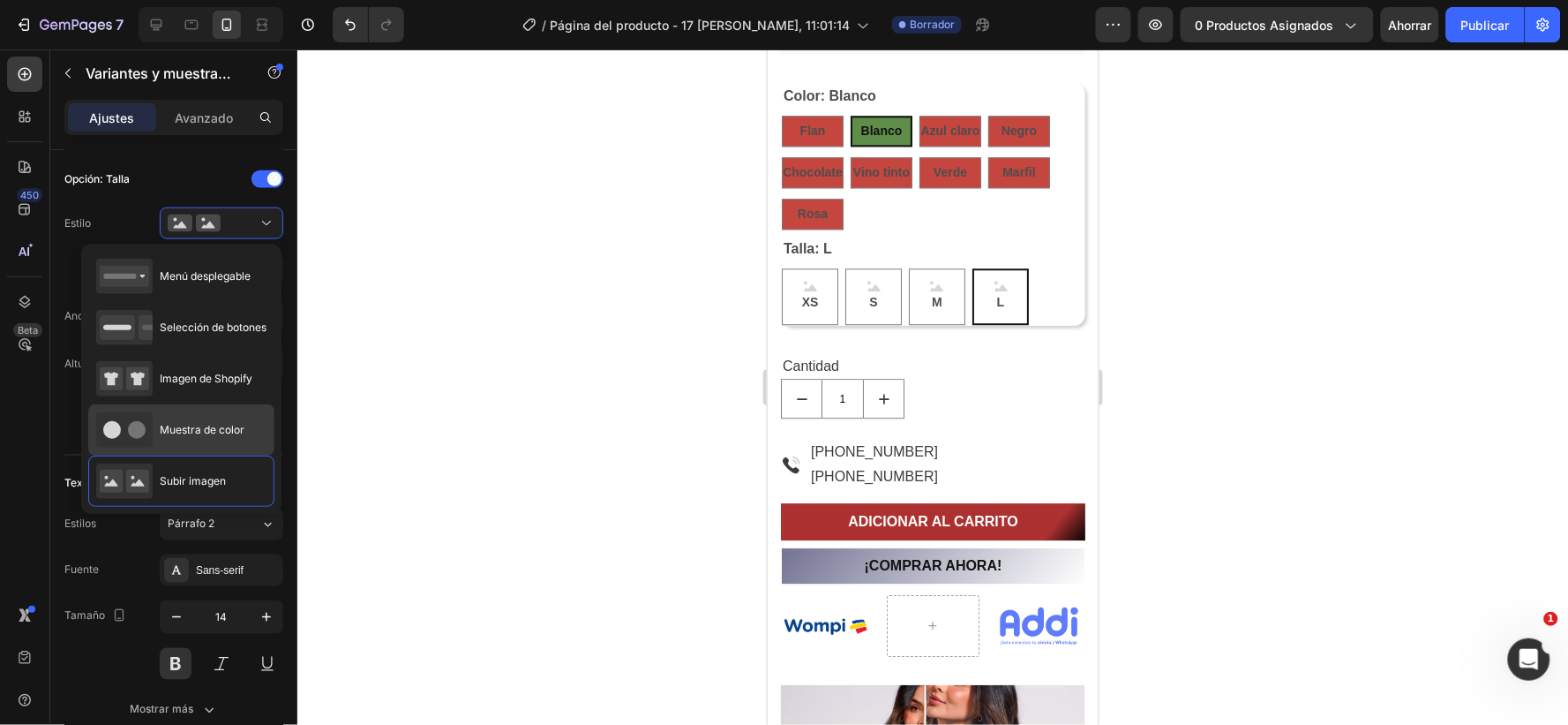
click at [129, 421] on icon at bounding box center [124, 430] width 57 height 35
type input "45"
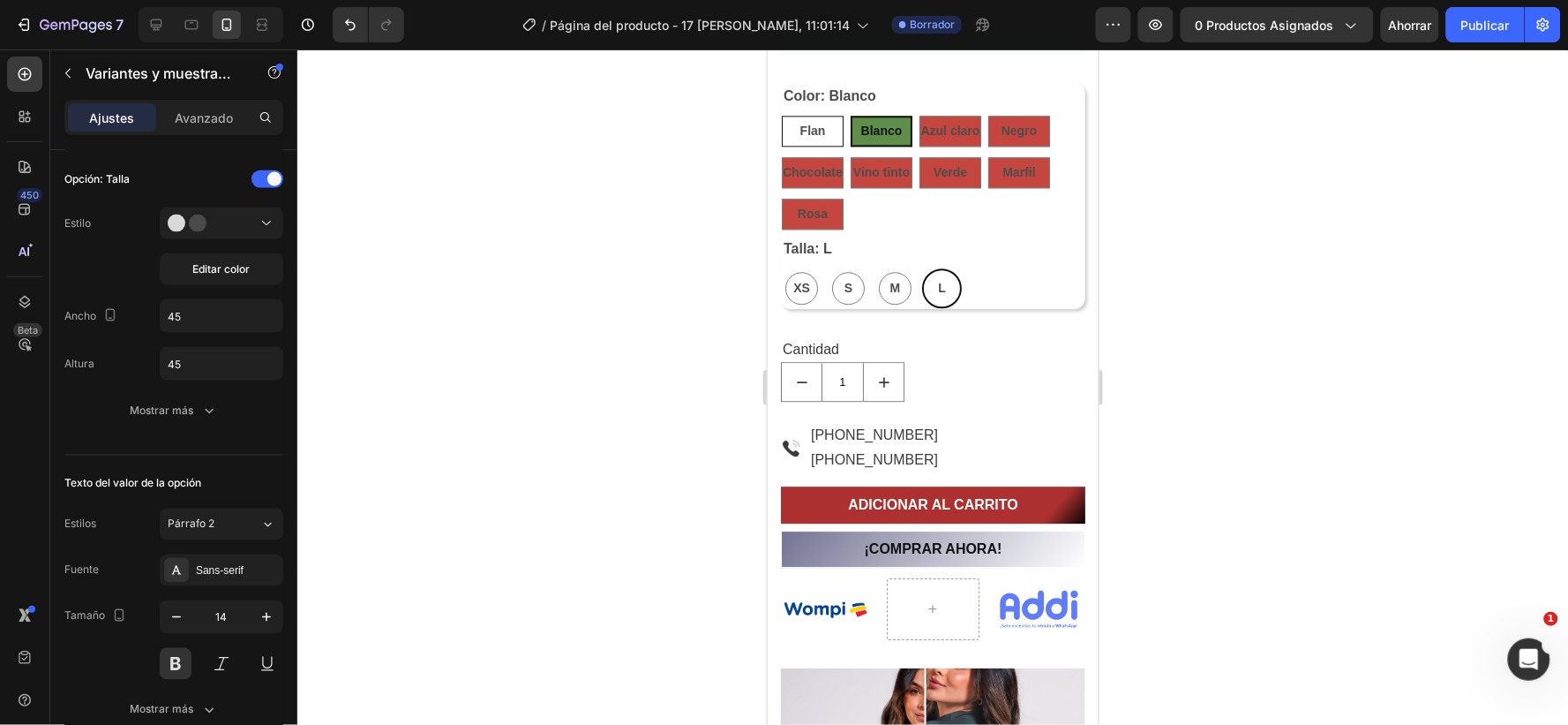
click at [813, 119] on div "Flan" at bounding box center [812, 130] width 26 height 36
click at [781, 114] on input "Flan Flan Flan" at bounding box center [780, 114] width 1 height 1
radio input "true"
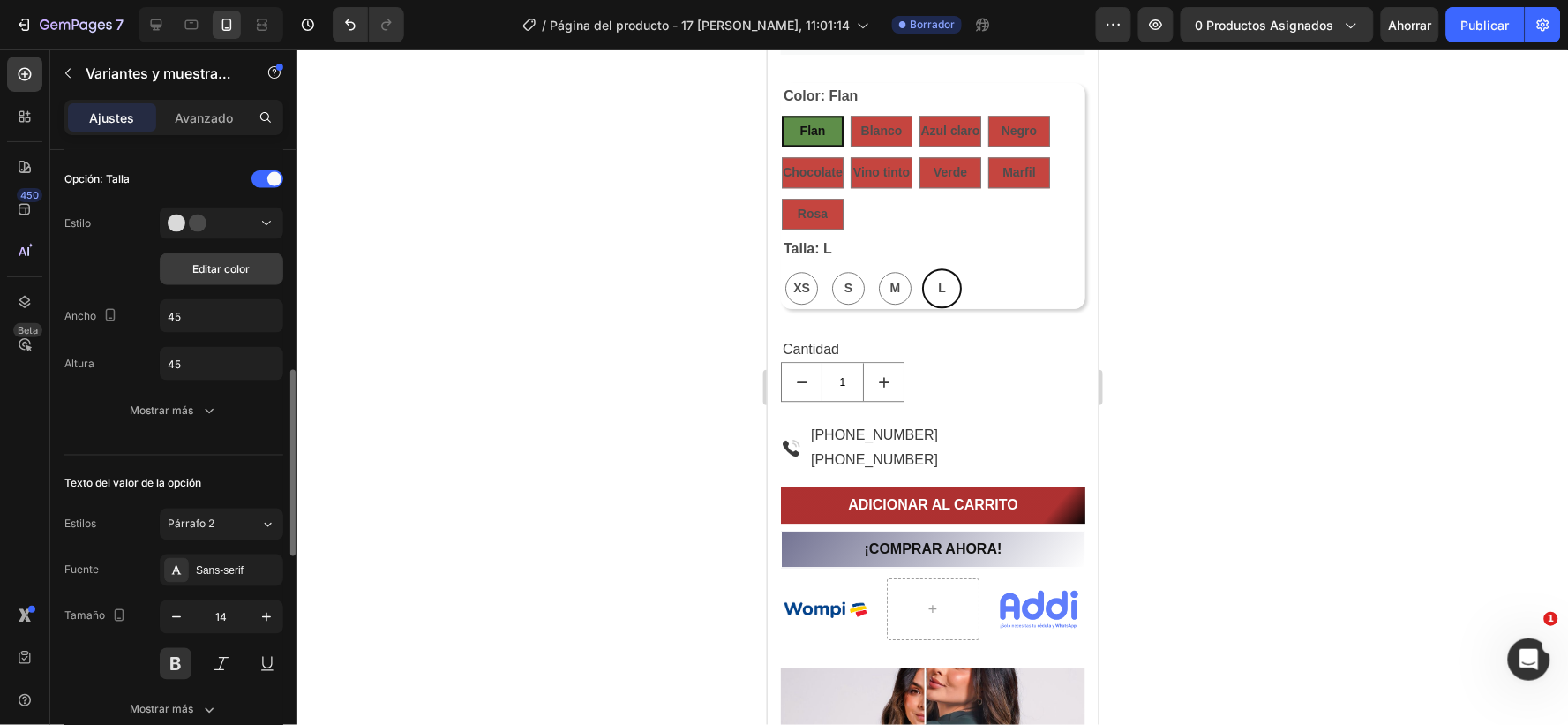
click at [230, 269] on font "Editar color" at bounding box center [222, 269] width 58 height 13
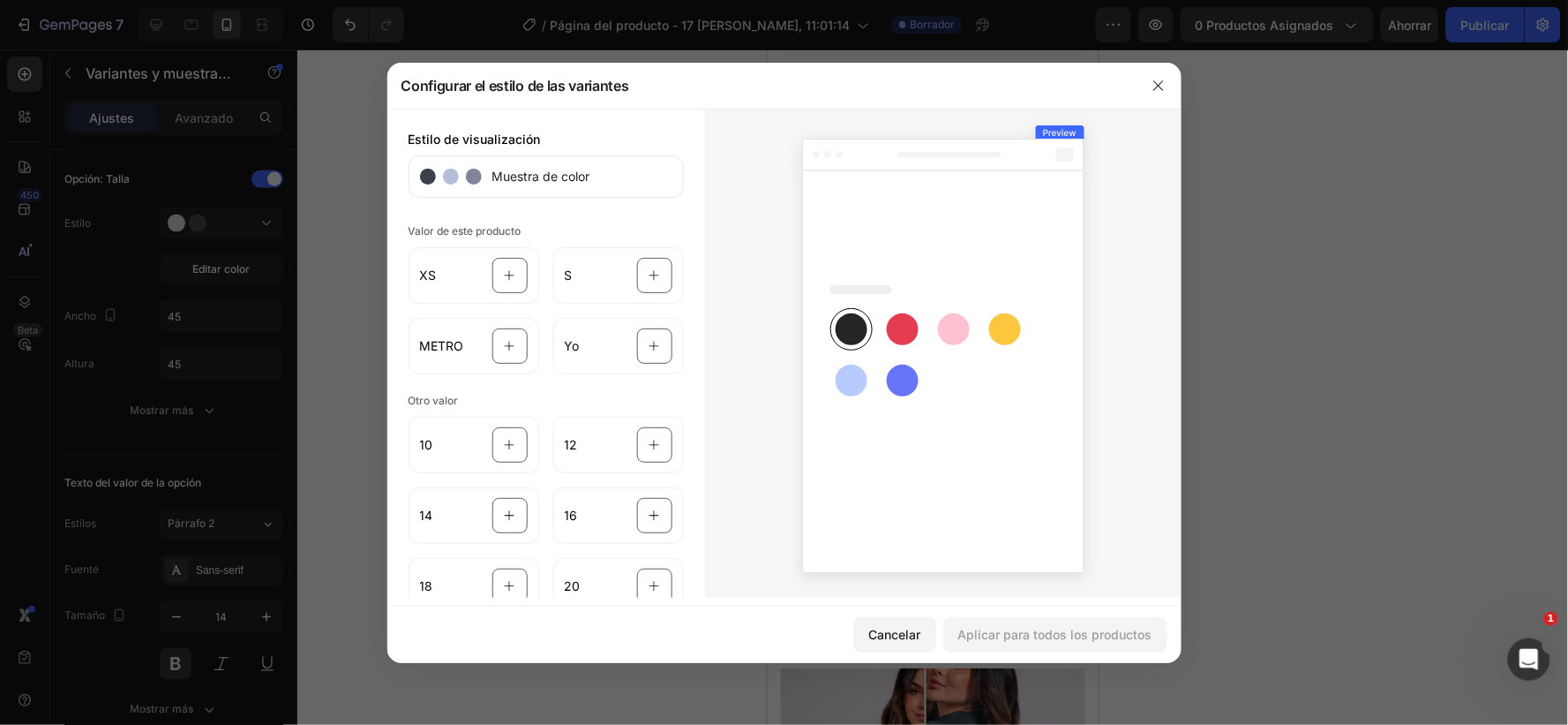
click at [894, 327] on rect at bounding box center [903, 329] width 32 height 32
click at [895, 380] on rect at bounding box center [903, 381] width 32 height 32
click at [509, 280] on icon at bounding box center [509, 276] width 12 height 34
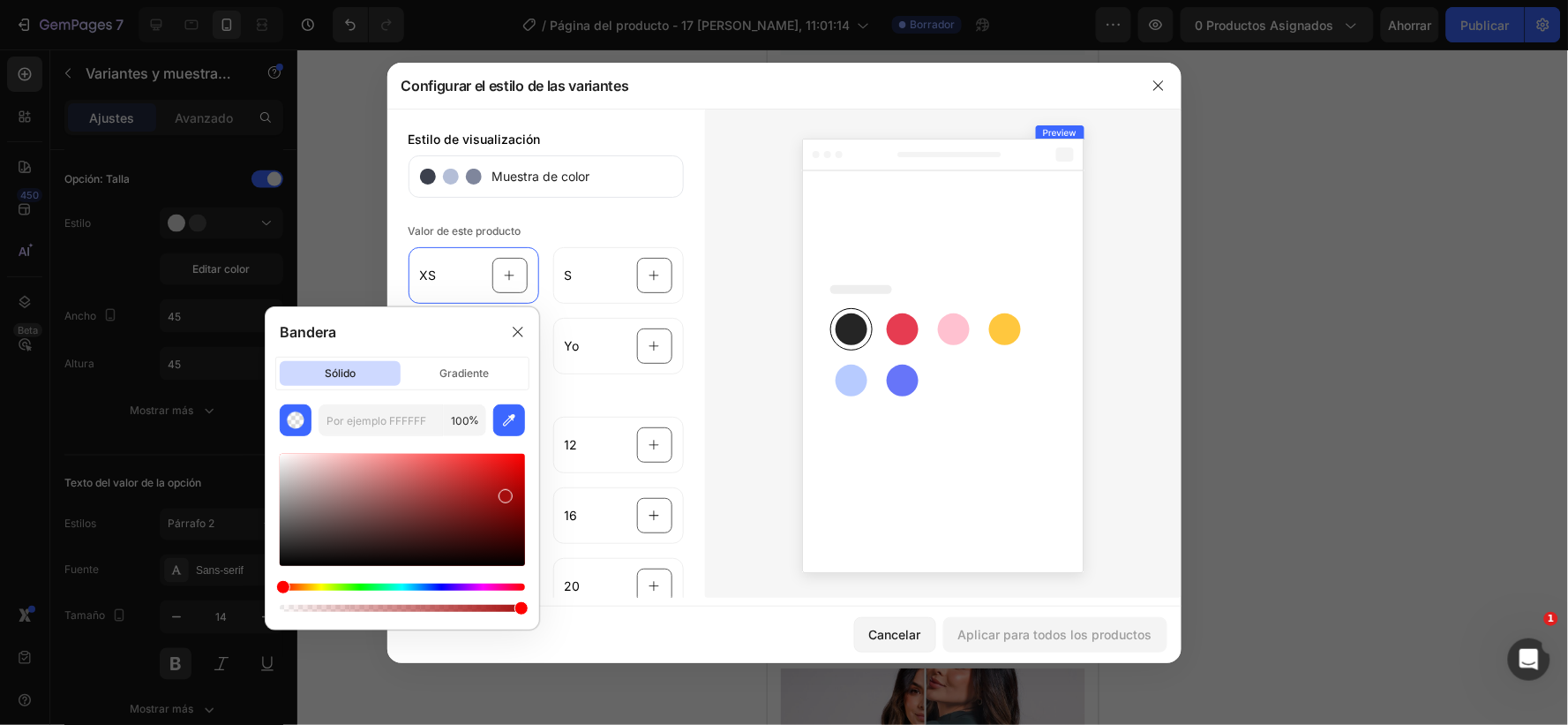
click at [505, 493] on div at bounding box center [402, 510] width 246 height 112
type input "A50E0E"
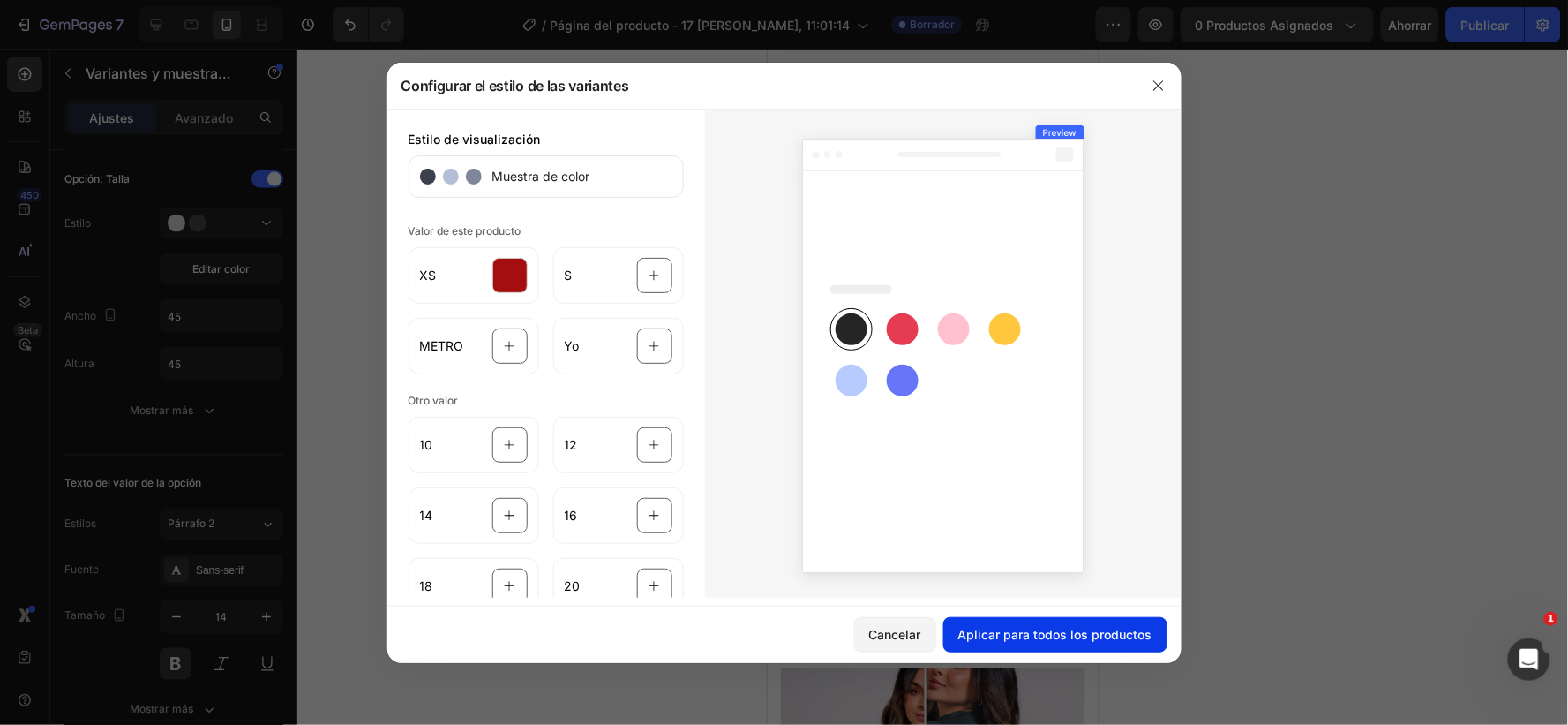
click at [1047, 631] on font "Aplicar para todos los productos" at bounding box center [1055, 634] width 194 height 15
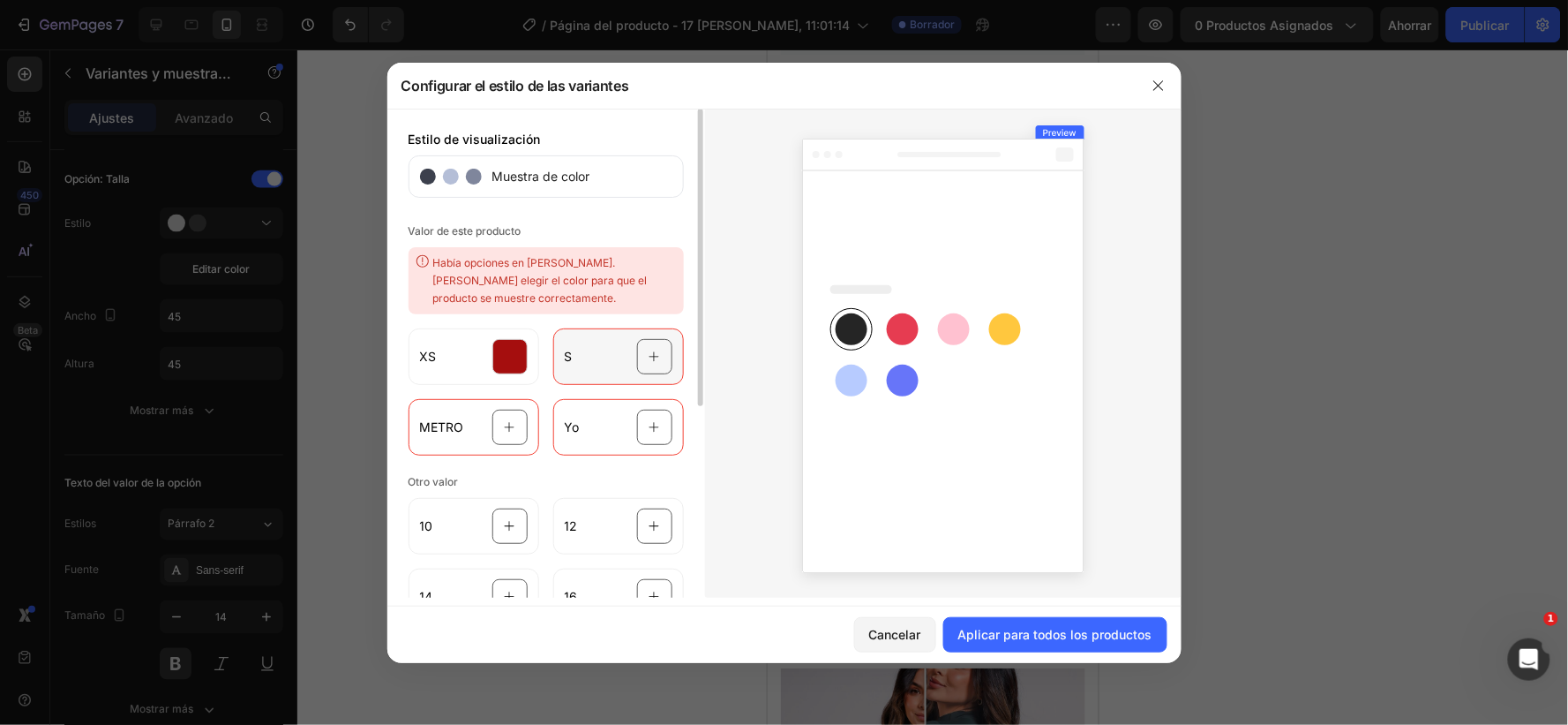
click at [647, 339] on div at bounding box center [655, 357] width 35 height 35
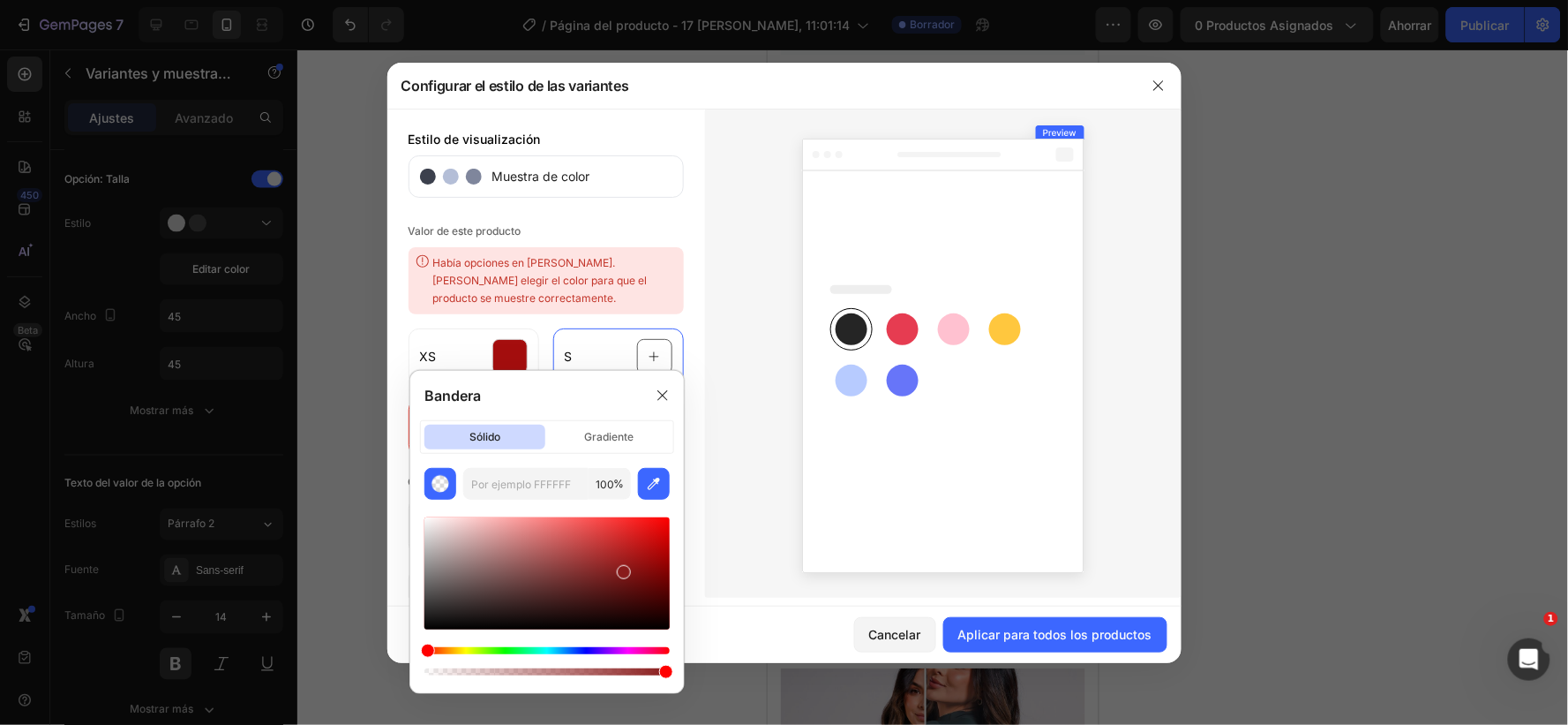
click at [623, 570] on div at bounding box center [547, 573] width 246 height 112
type input "891B1B"
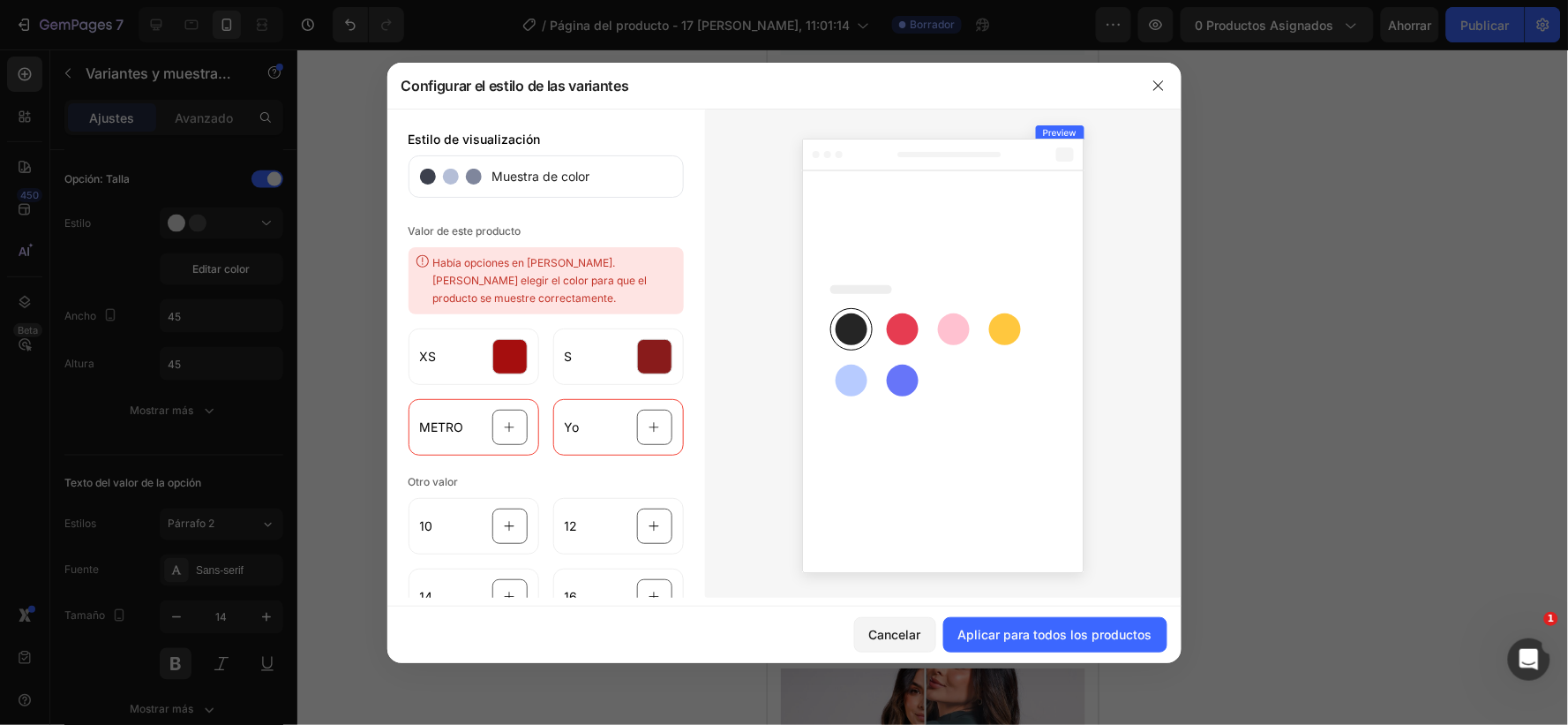
click at [764, 431] on div at bounding box center [943, 352] width 476 height 489
click at [504, 413] on icon at bounding box center [509, 428] width 12 height 34
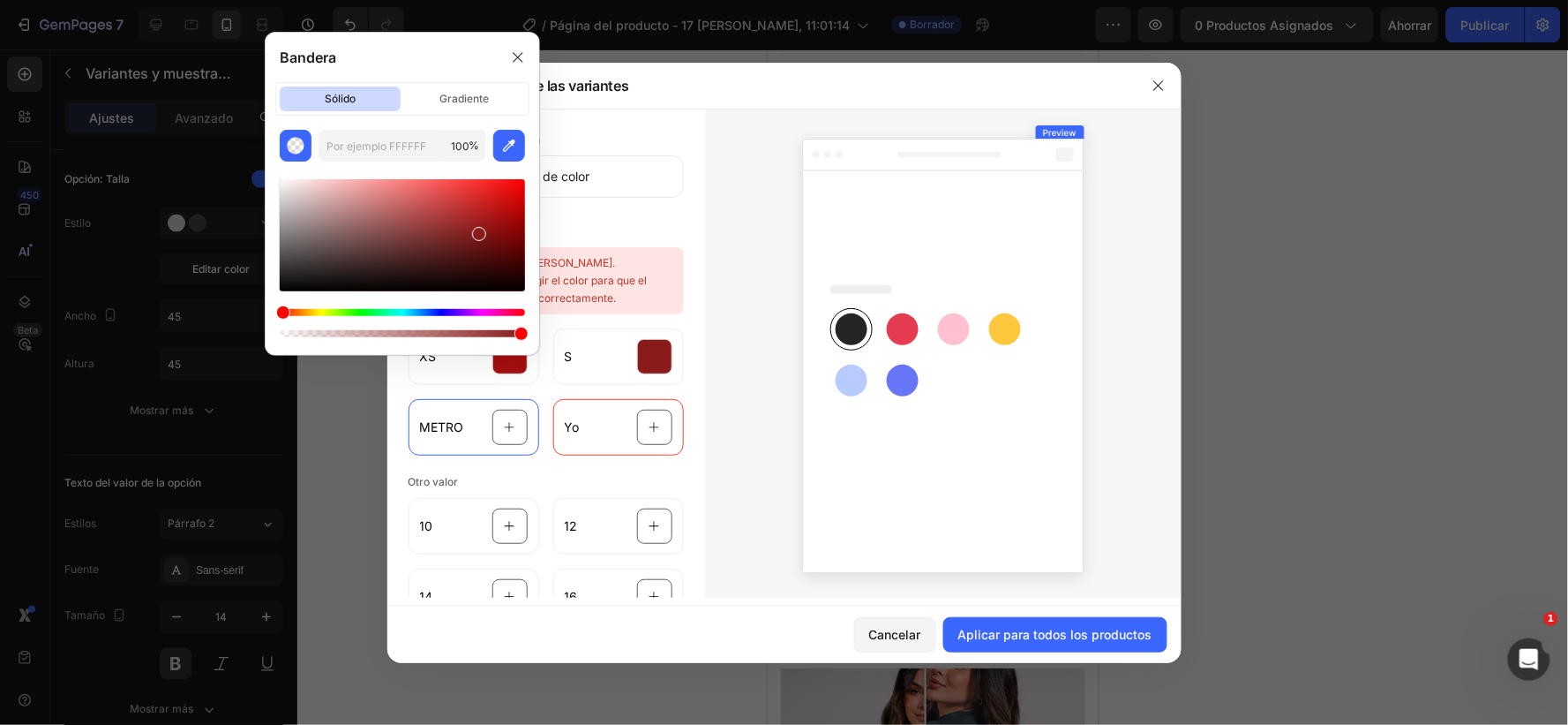
click at [372, 271] on div at bounding box center [402, 235] width 246 height 112
type input "301E1E"
click at [764, 464] on div at bounding box center [943, 352] width 476 height 489
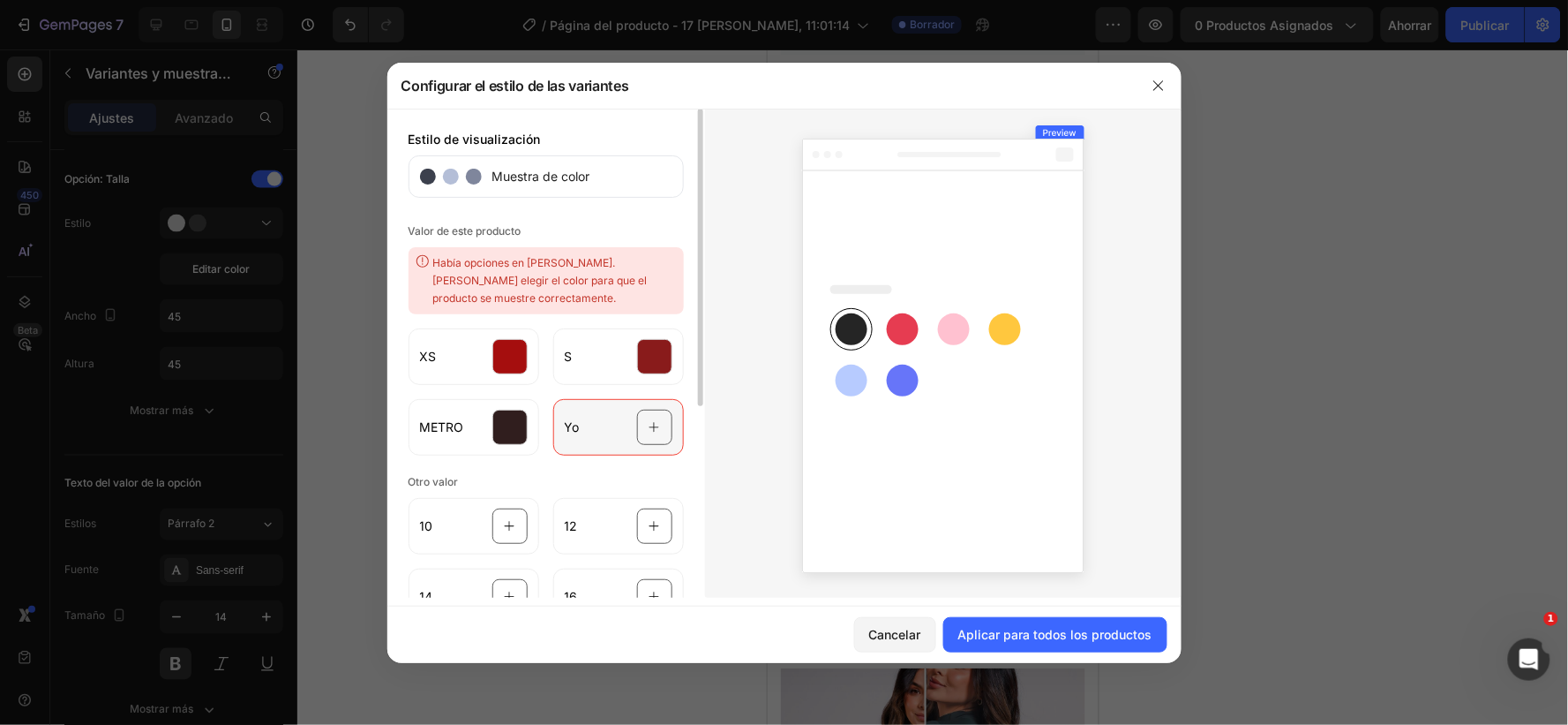
click at [641, 410] on div at bounding box center [655, 428] width 35 height 35
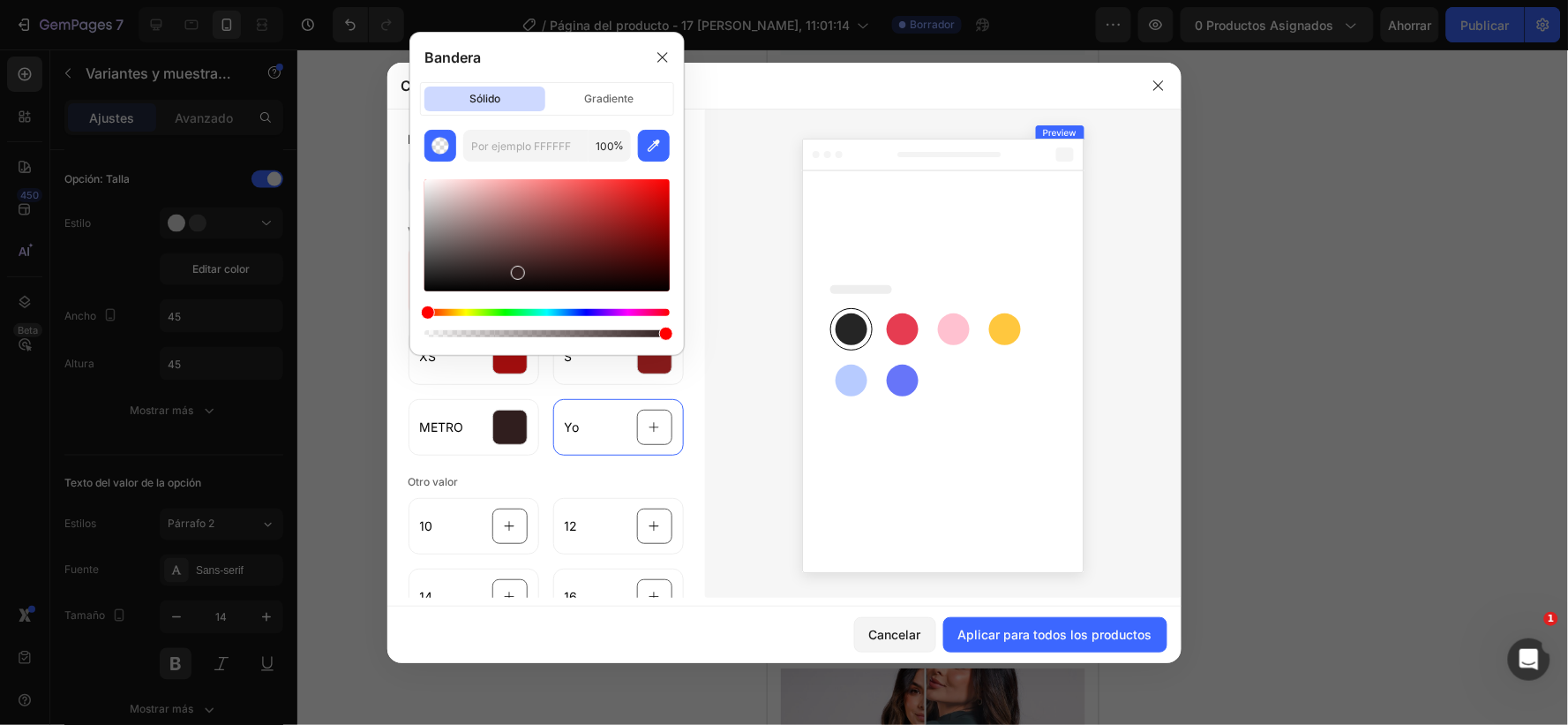
click at [464, 312] on div "Matiz" at bounding box center [547, 312] width 246 height 7
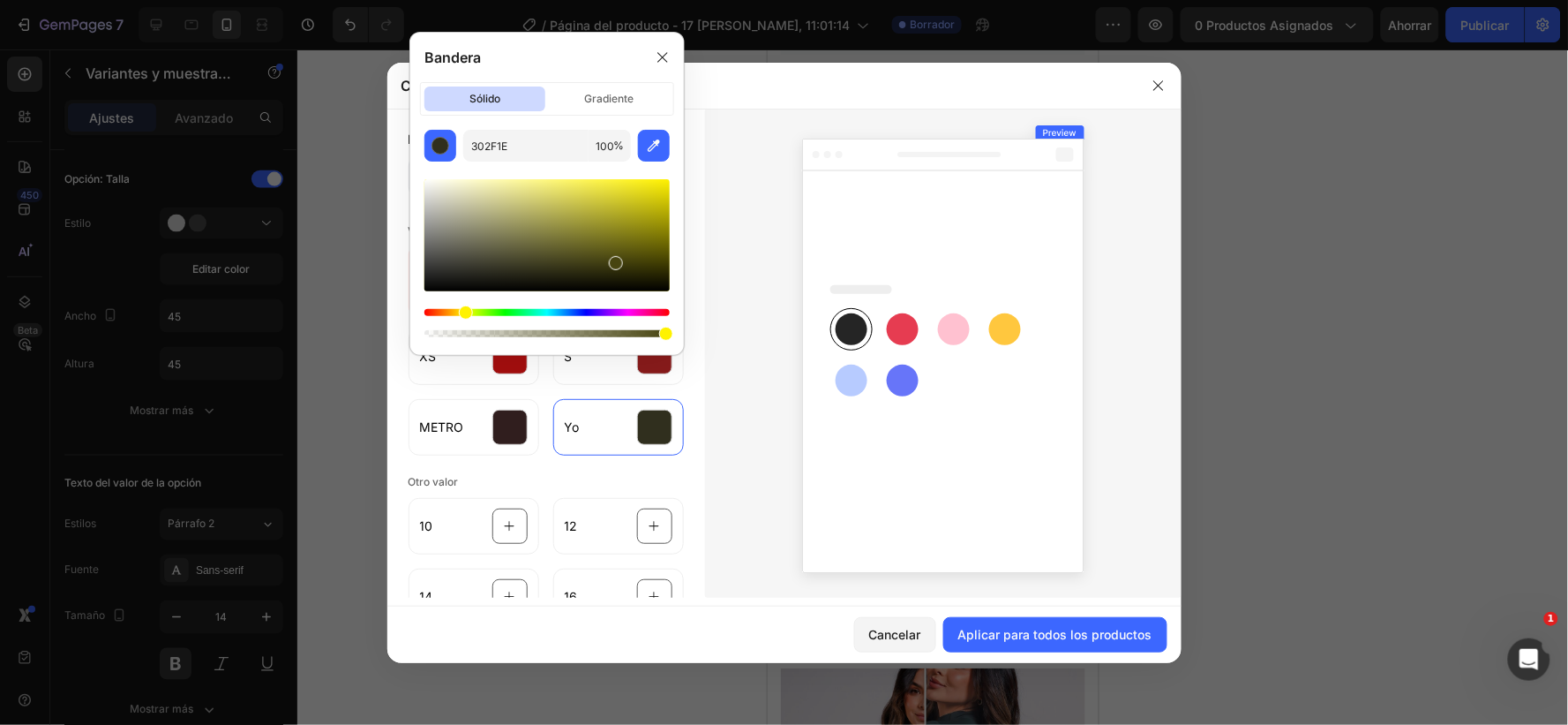
click at [614, 260] on div at bounding box center [547, 235] width 246 height 112
type input "474410"
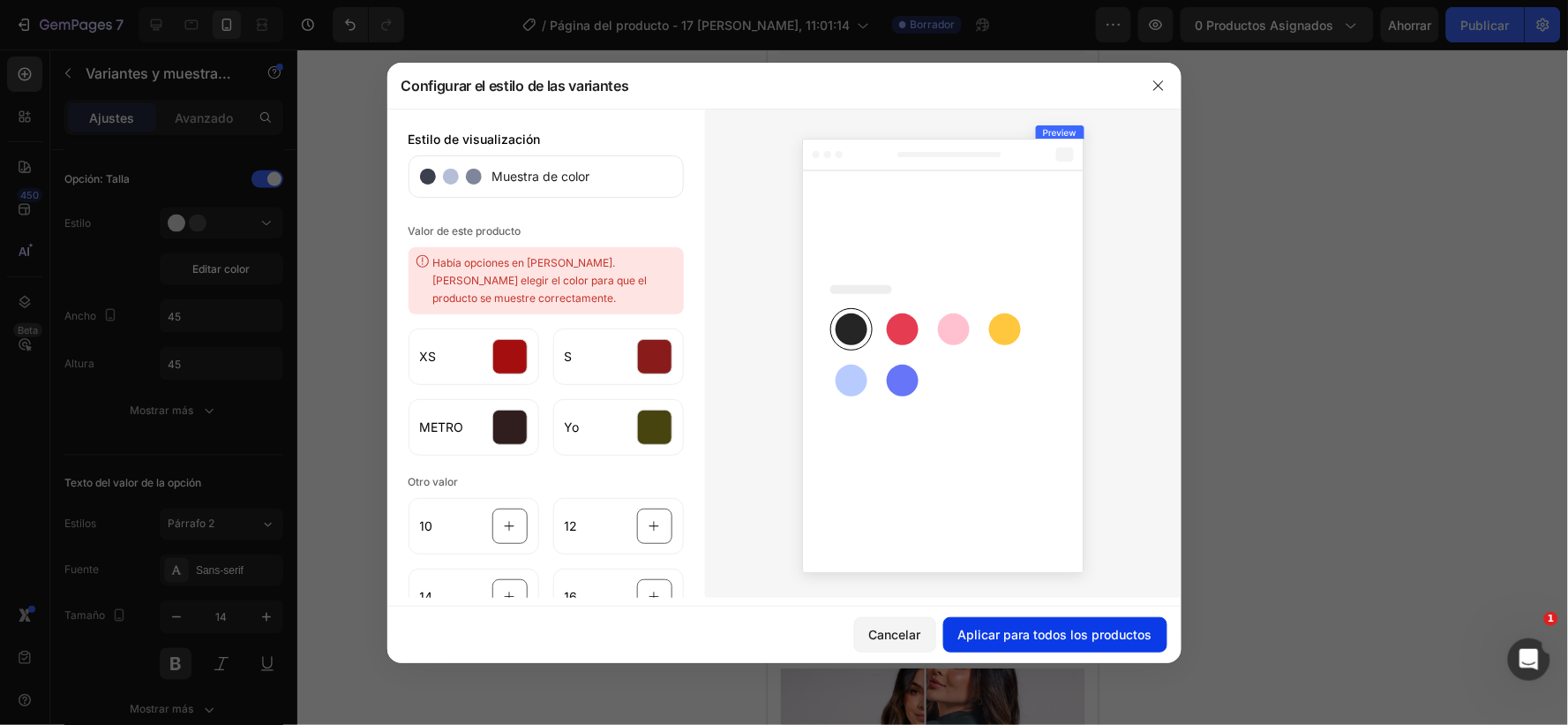
click at [1036, 633] on font "Aplicar para todos los productos" at bounding box center [1055, 634] width 194 height 15
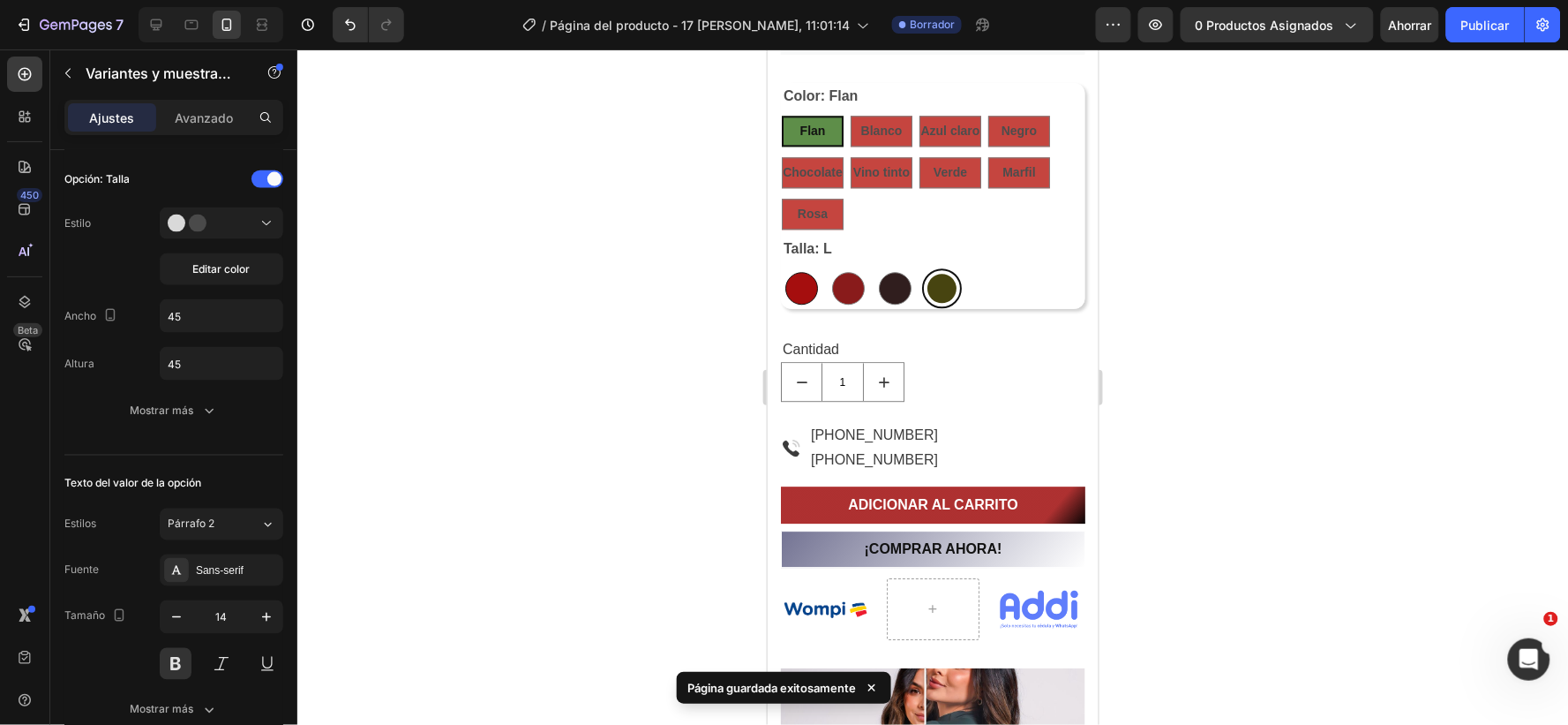
click at [798, 278] on div at bounding box center [801, 288] width 33 height 33
click at [781, 268] on input "XS XS" at bounding box center [780, 267] width 1 height 1
radio input "true"
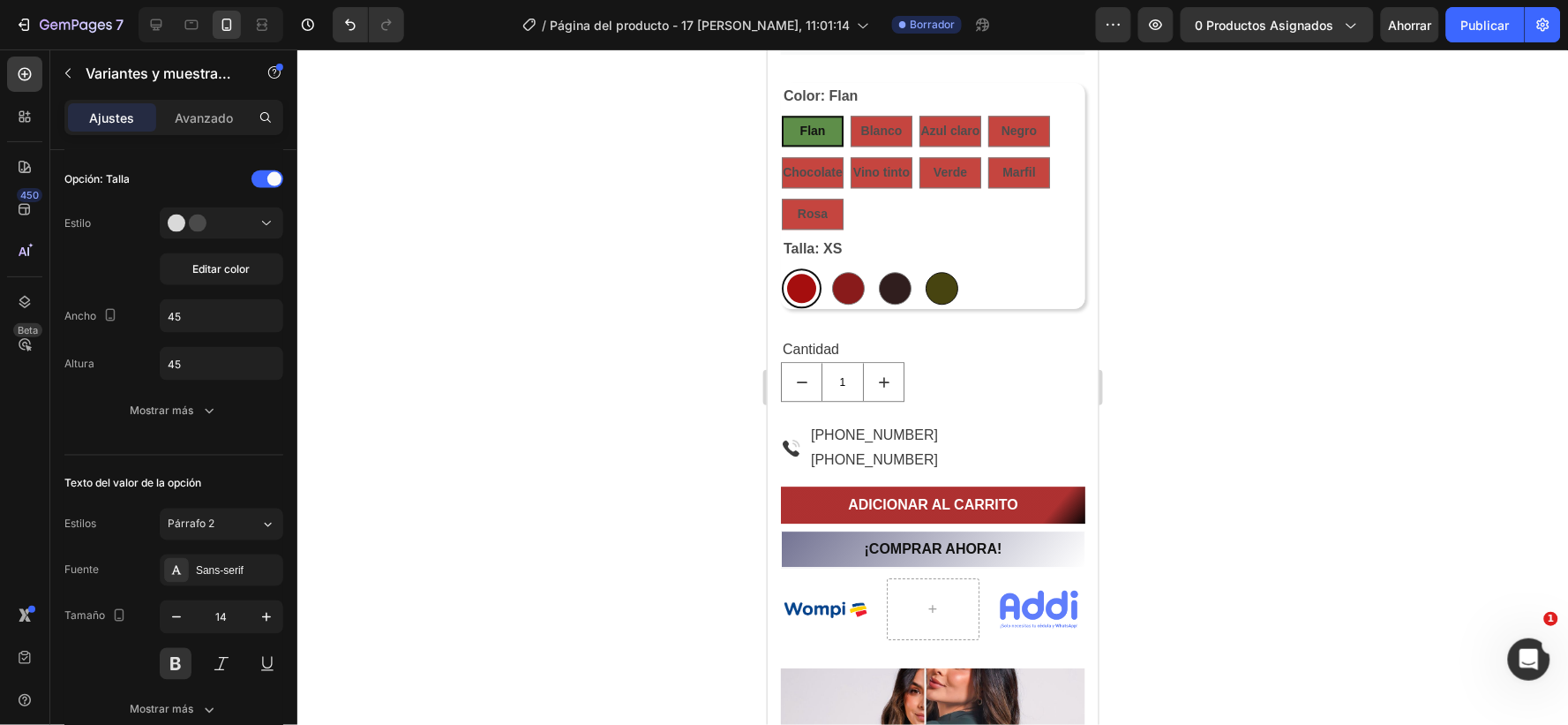
type input "64"
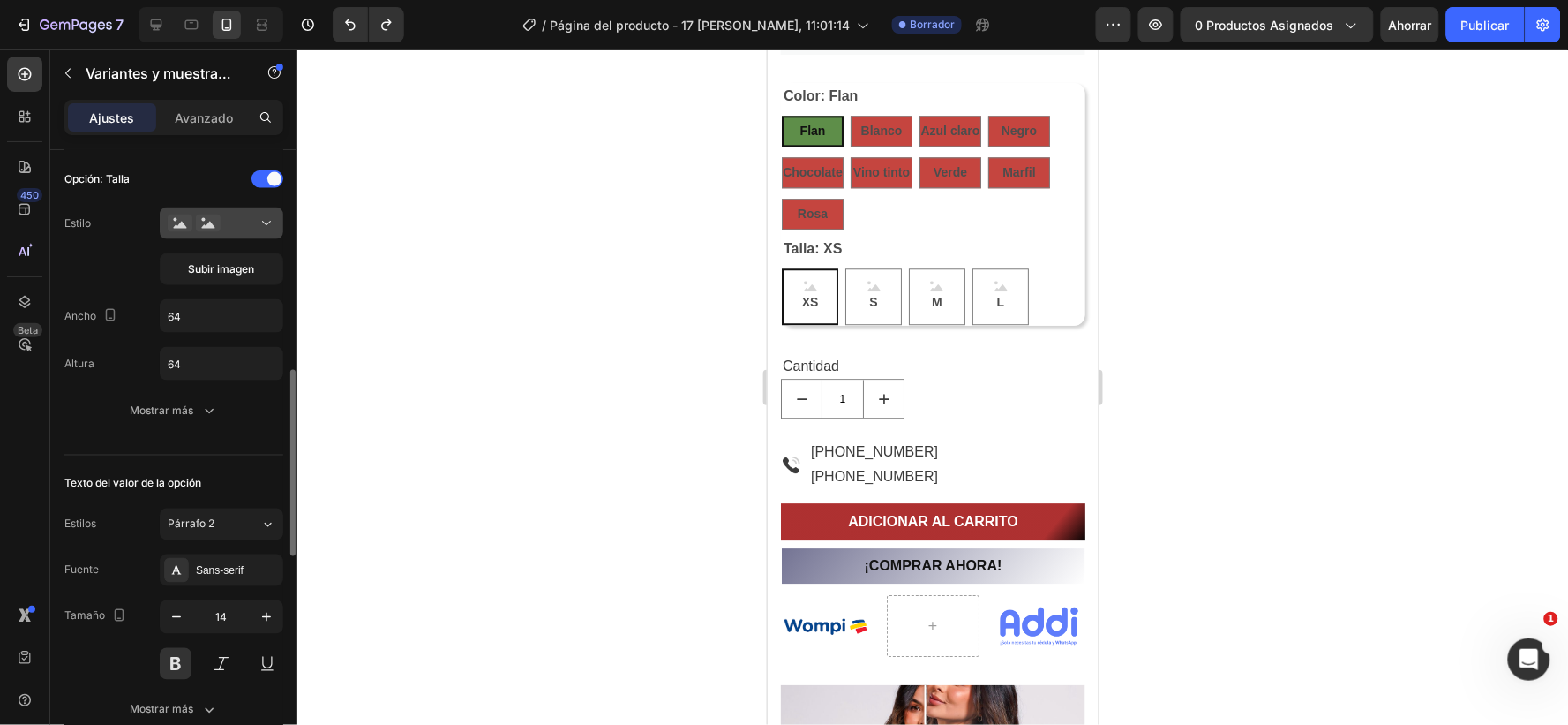
click at [223, 219] on div at bounding box center [221, 224] width 107 height 18
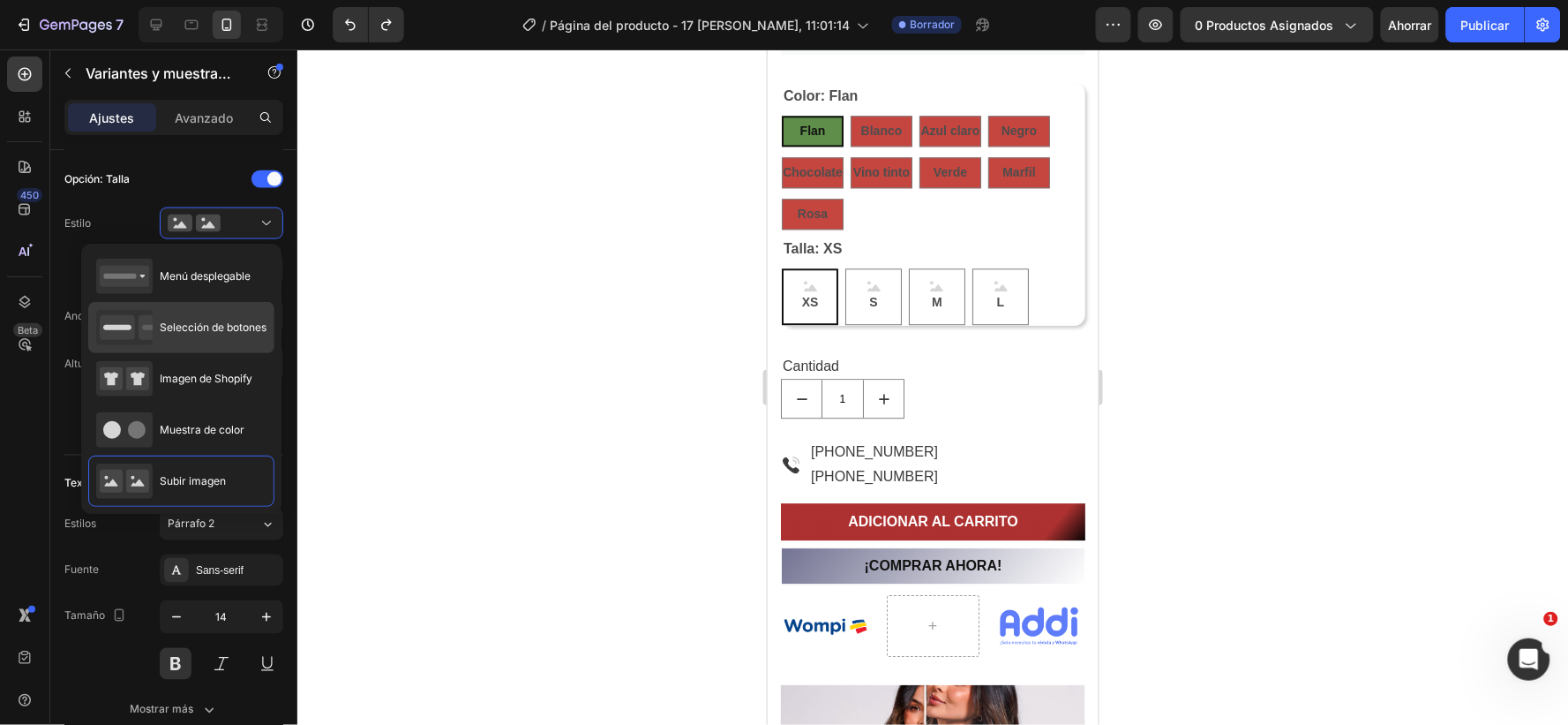
click at [136, 327] on icon at bounding box center [124, 327] width 57 height 35
type input "45"
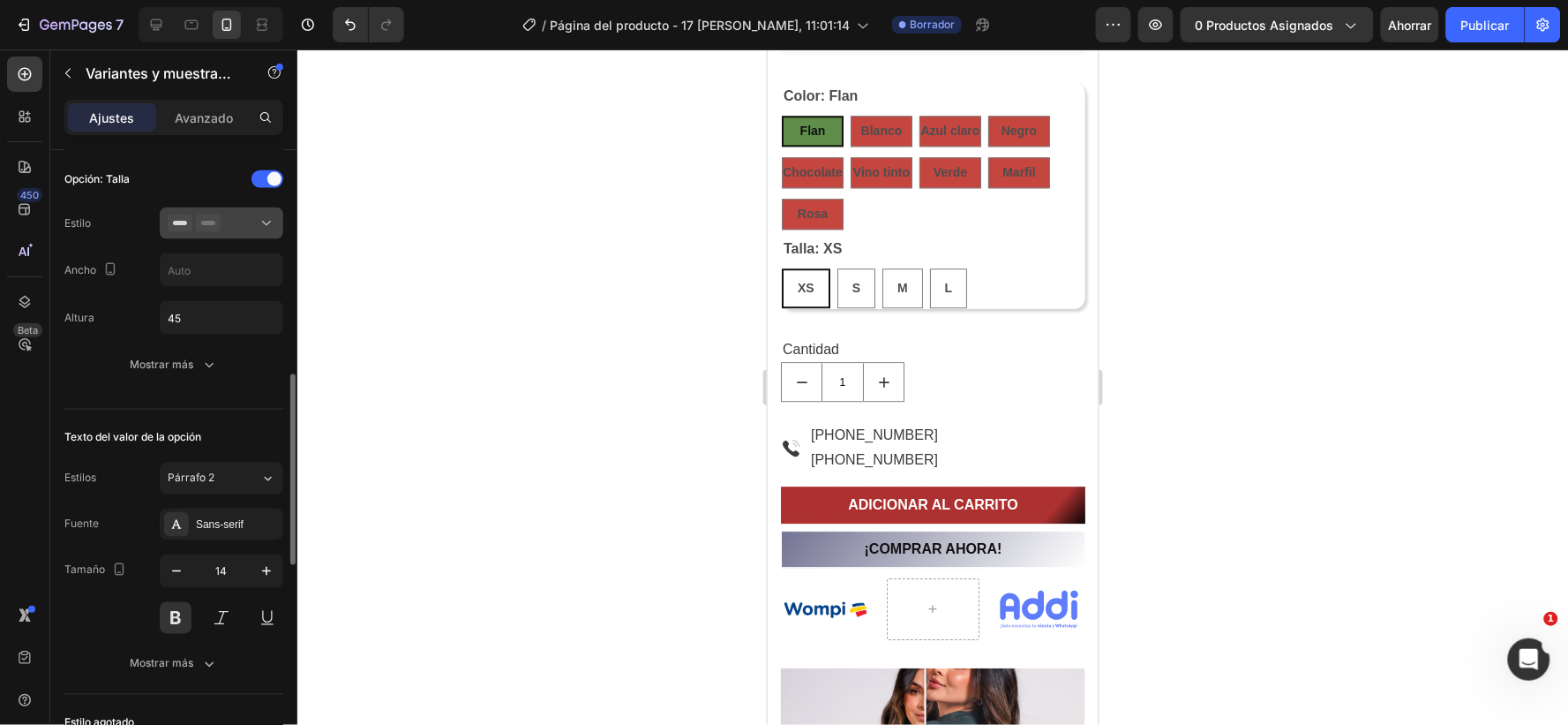
click at [214, 222] on icon at bounding box center [208, 224] width 25 height 18
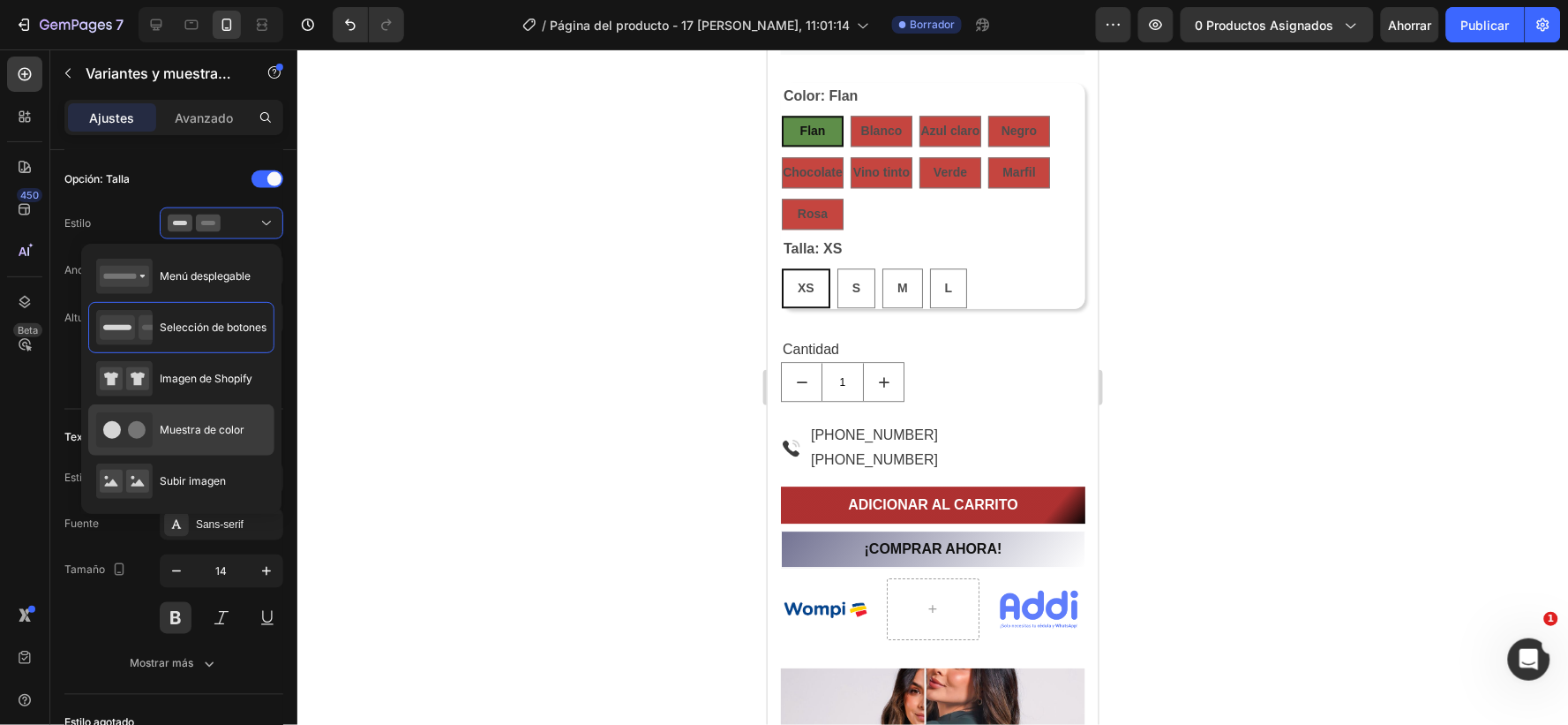
click at [129, 424] on icon at bounding box center [124, 430] width 57 height 35
type input "45"
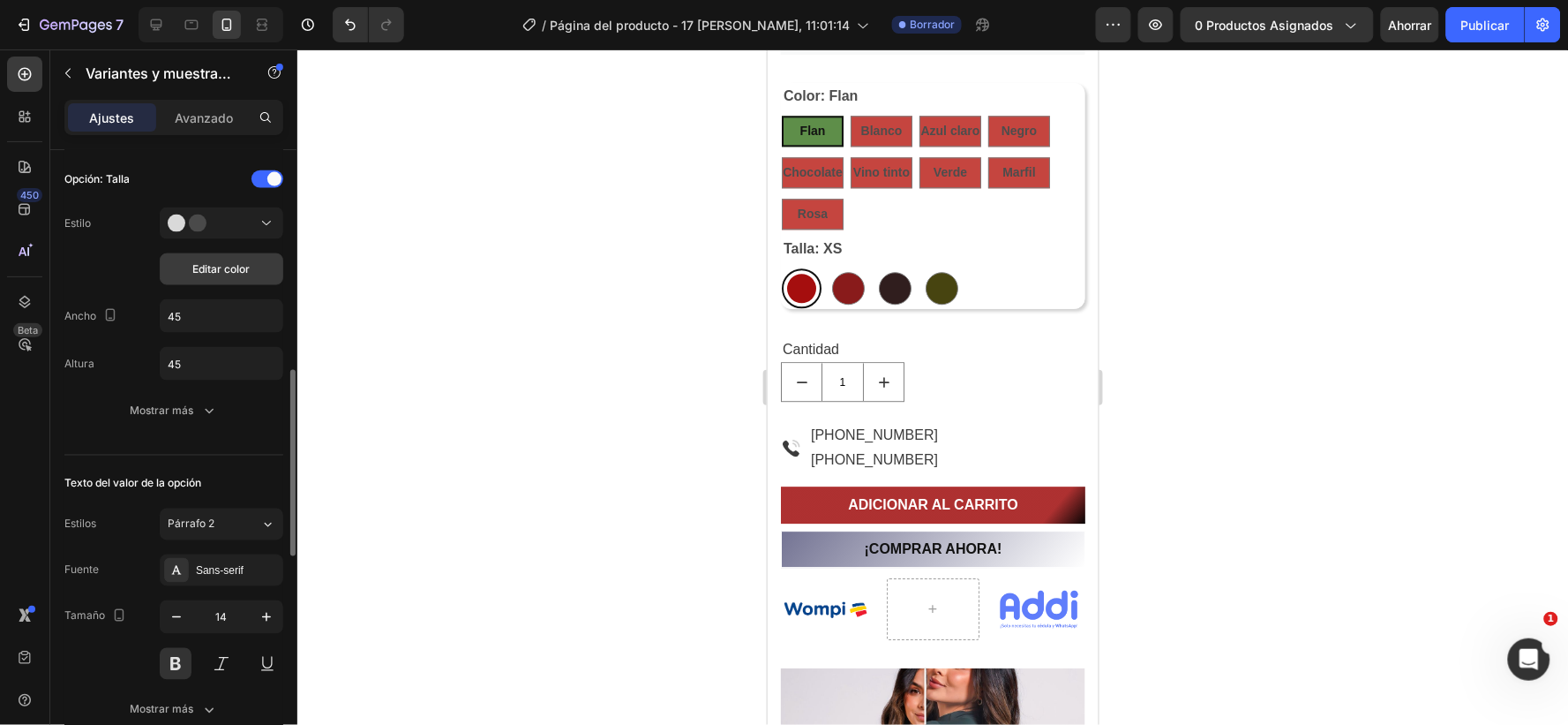
click at [230, 265] on font "Editar color" at bounding box center [222, 269] width 58 height 13
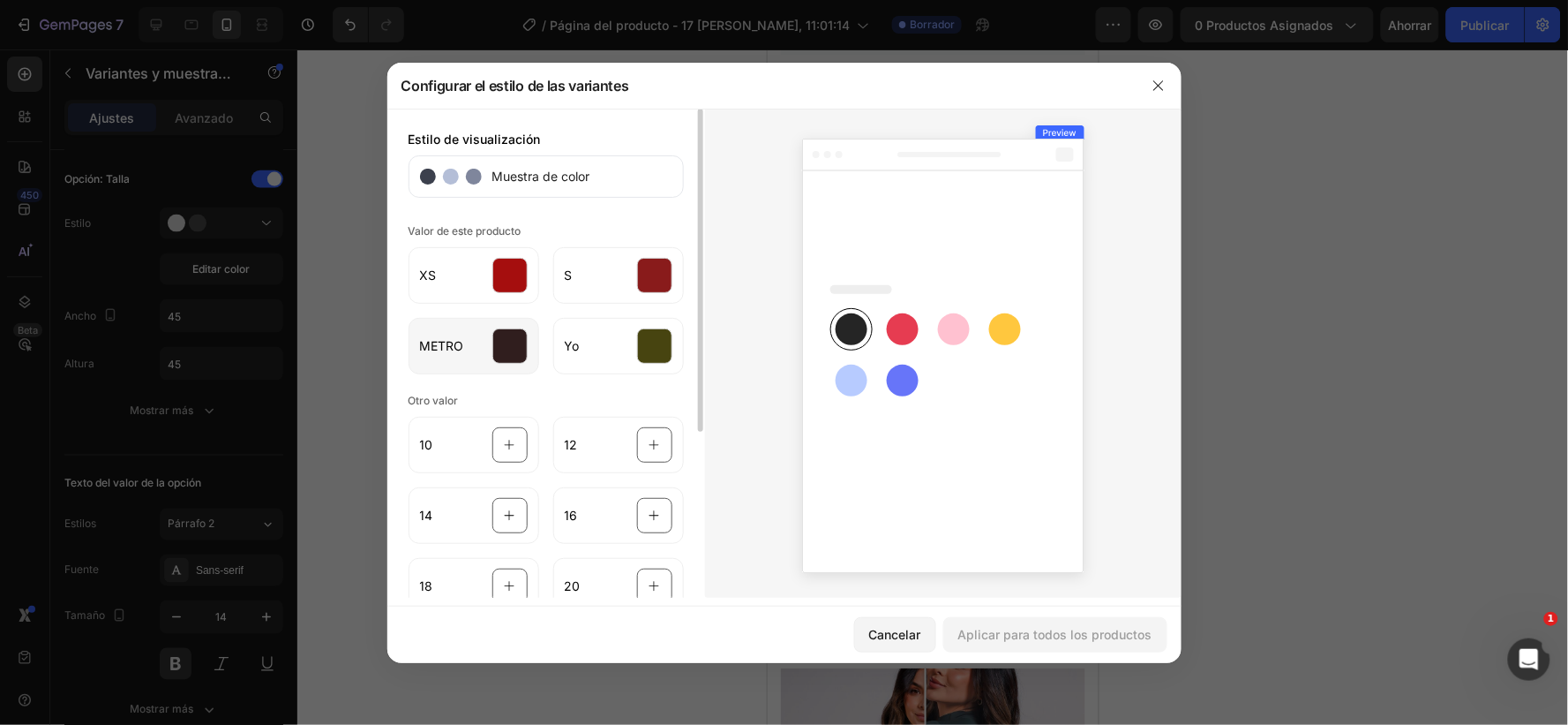
click at [504, 344] on div at bounding box center [510, 346] width 35 height 35
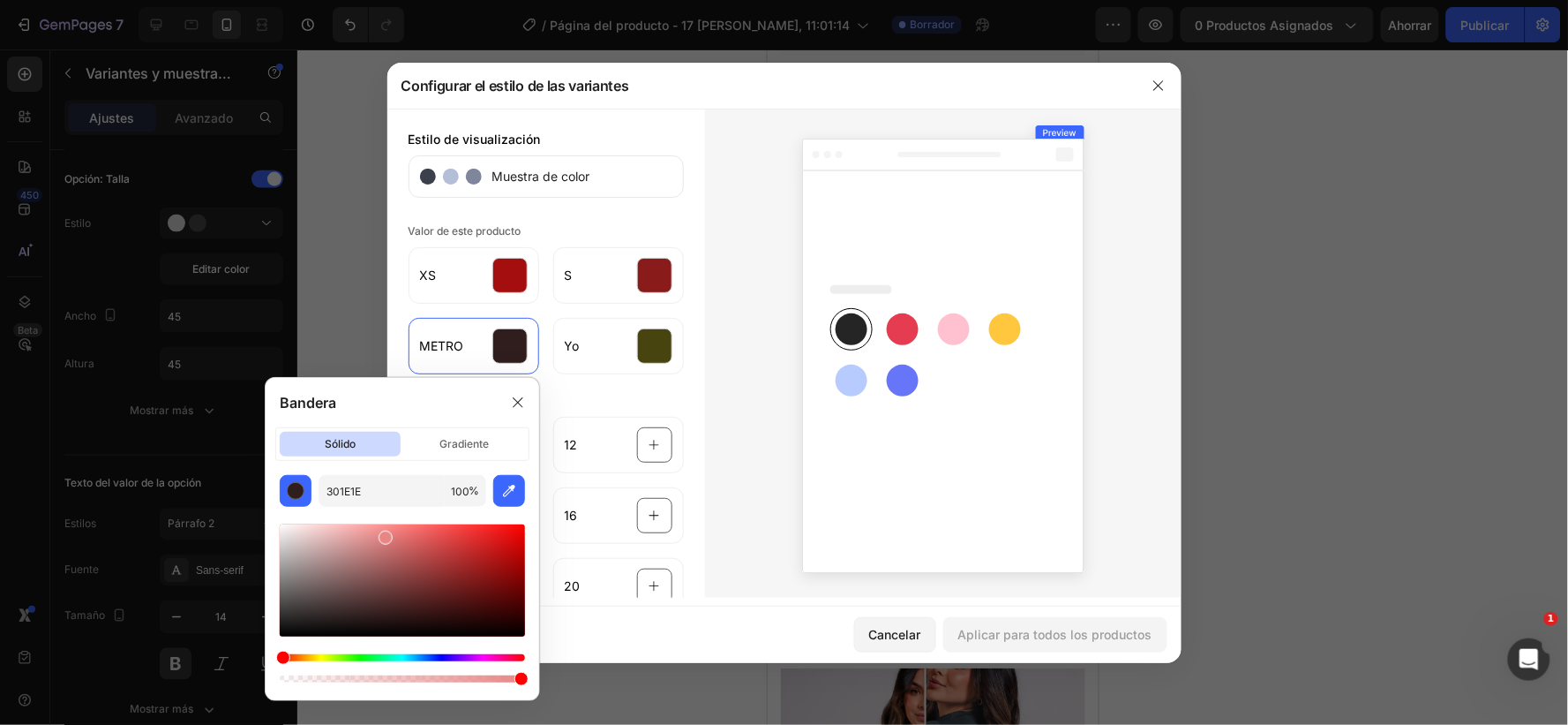
click at [383, 535] on div at bounding box center [402, 580] width 246 height 112
click at [398, 532] on div at bounding box center [402, 580] width 246 height 112
click at [321, 537] on div at bounding box center [402, 580] width 246 height 112
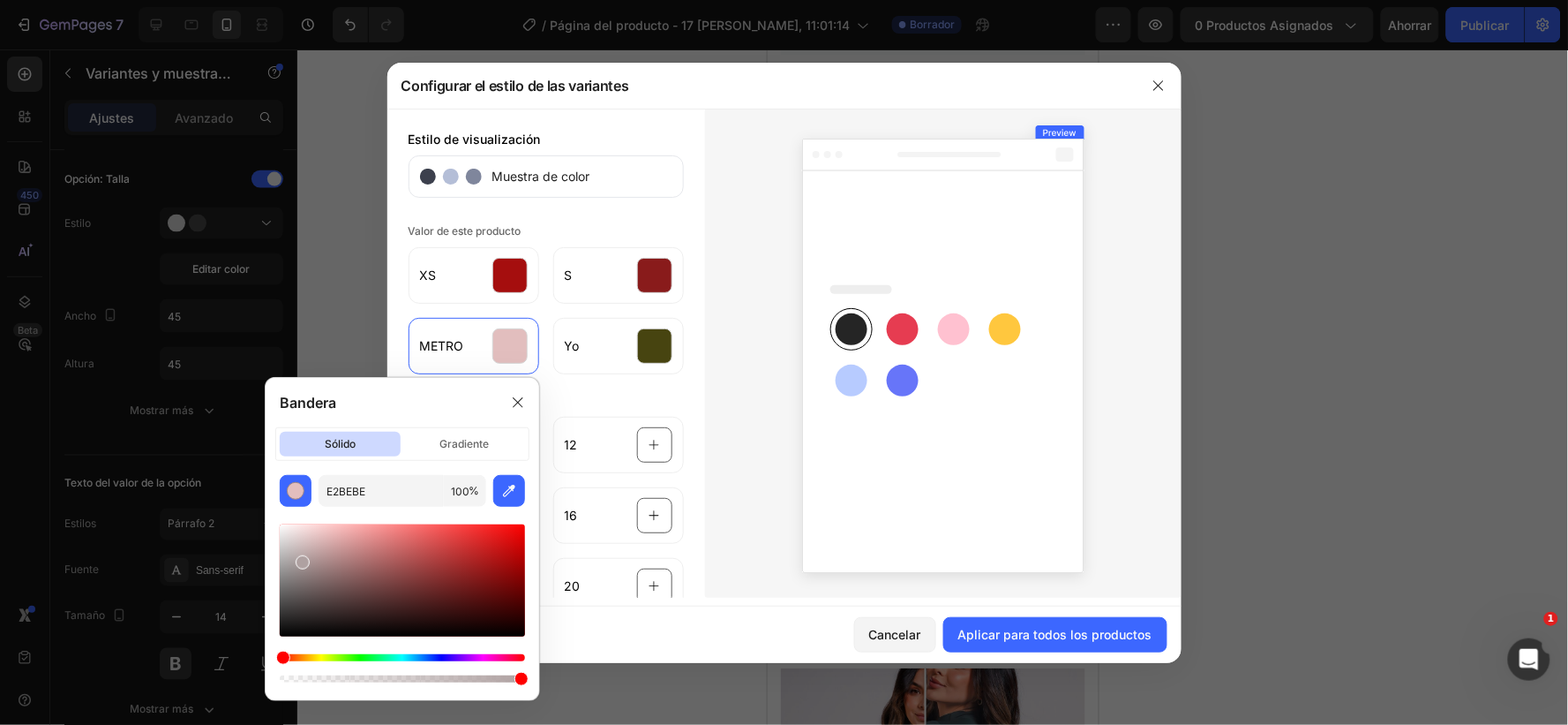
click at [301, 560] on div at bounding box center [402, 580] width 246 height 112
click at [289, 532] on div at bounding box center [402, 580] width 246 height 112
type input "EFE8E8"
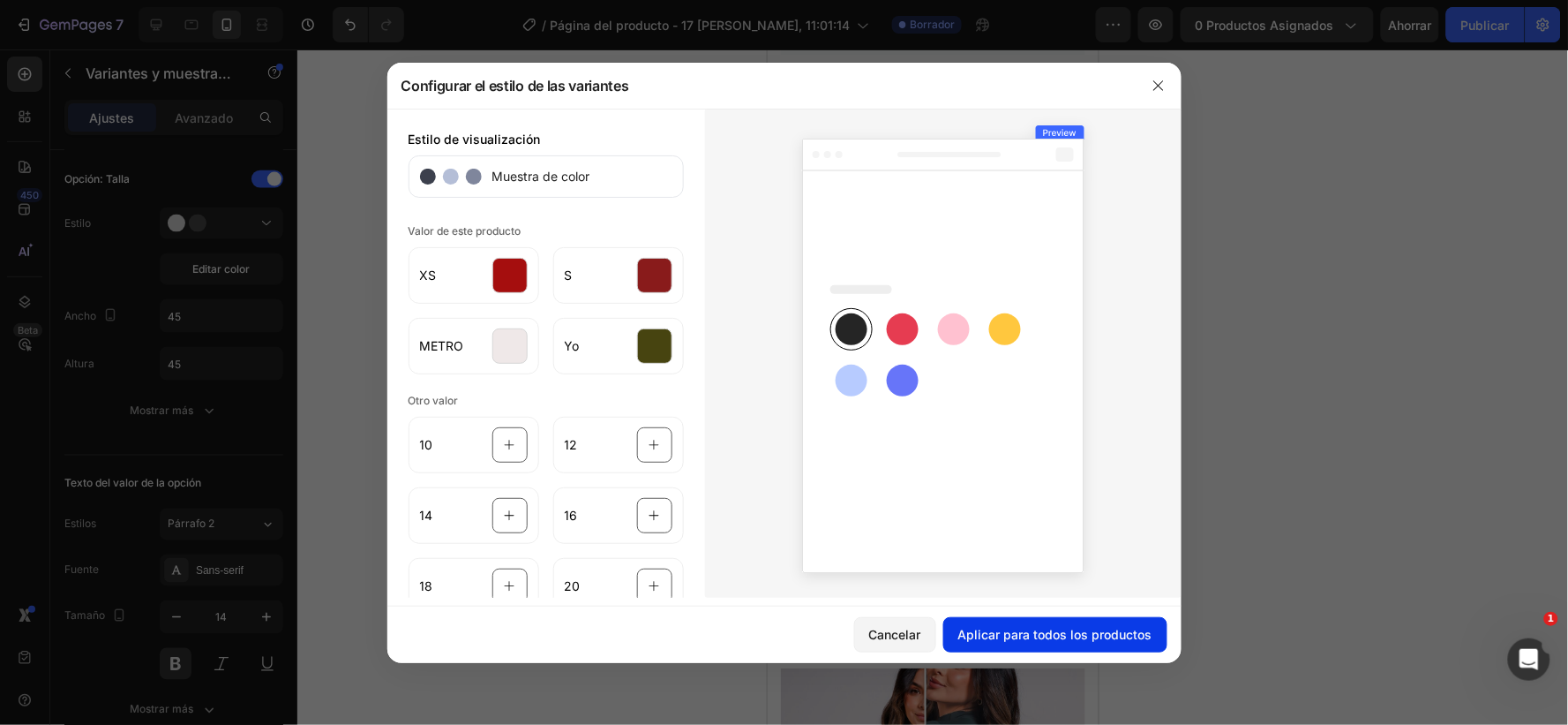
click at [1002, 627] on font "Aplicar para todos los productos" at bounding box center [1055, 634] width 194 height 15
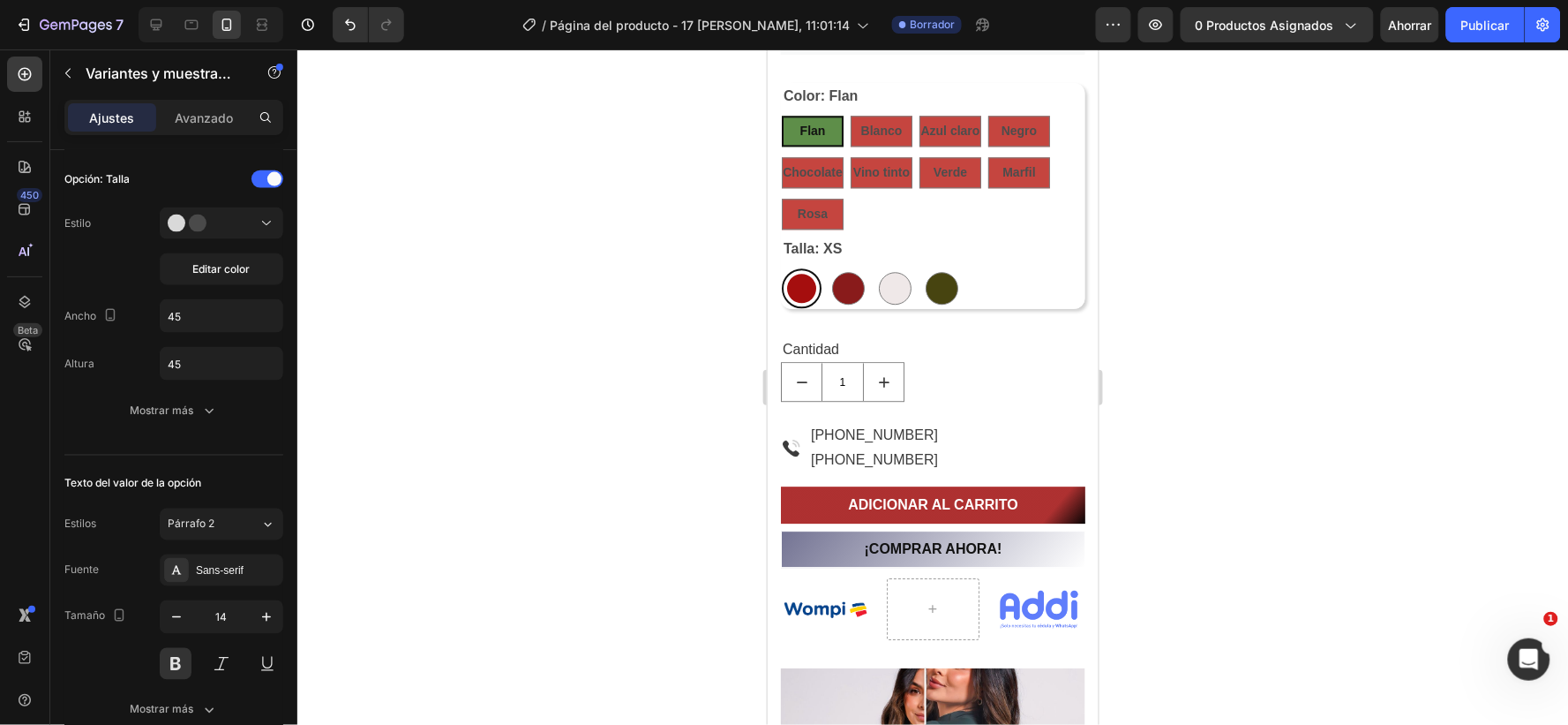
click at [798, 285] on div at bounding box center [801, 288] width 29 height 29
click at [781, 268] on input "XS XS" at bounding box center [780, 267] width 1 height 1
click at [213, 262] on span "Editar color" at bounding box center [222, 270] width 58 height 16
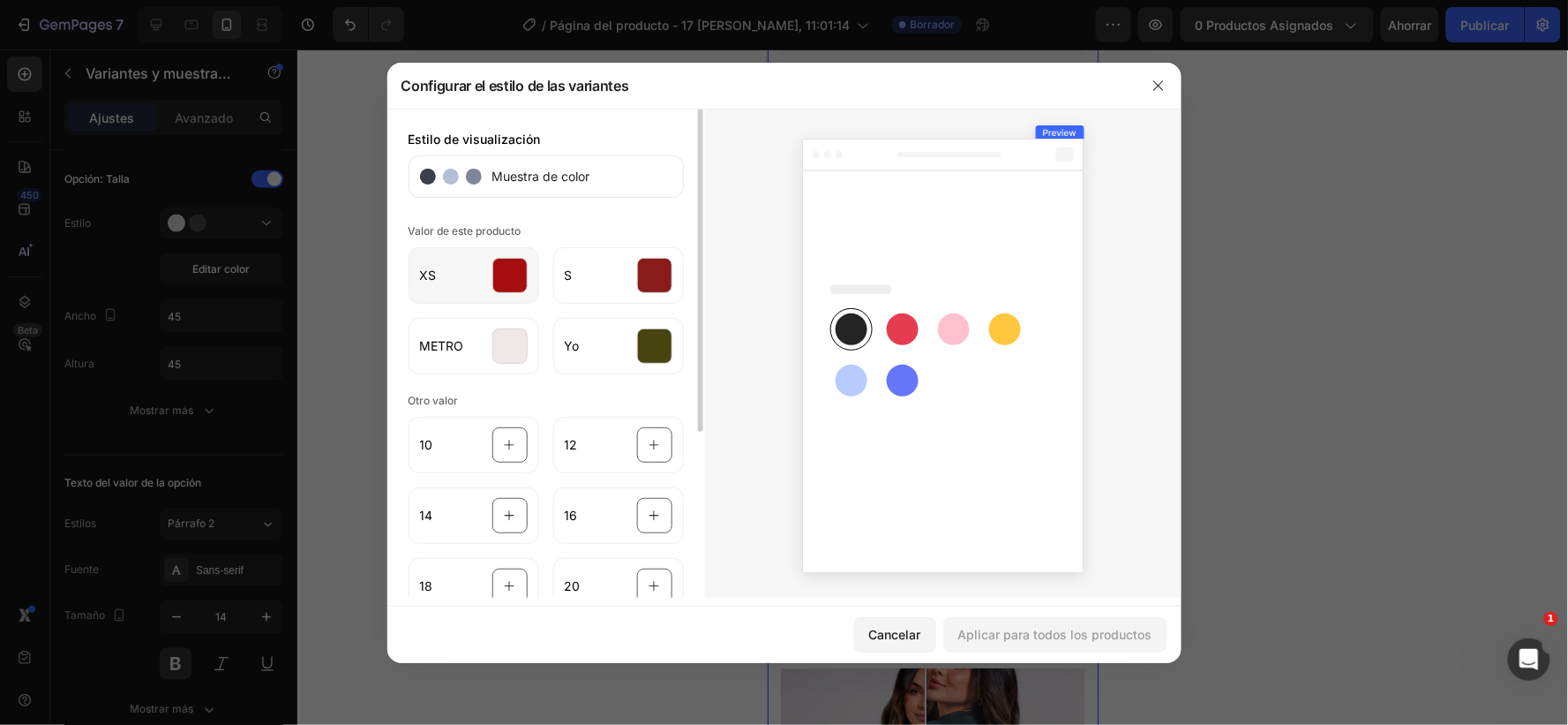
click at [505, 273] on div at bounding box center [510, 276] width 35 height 35
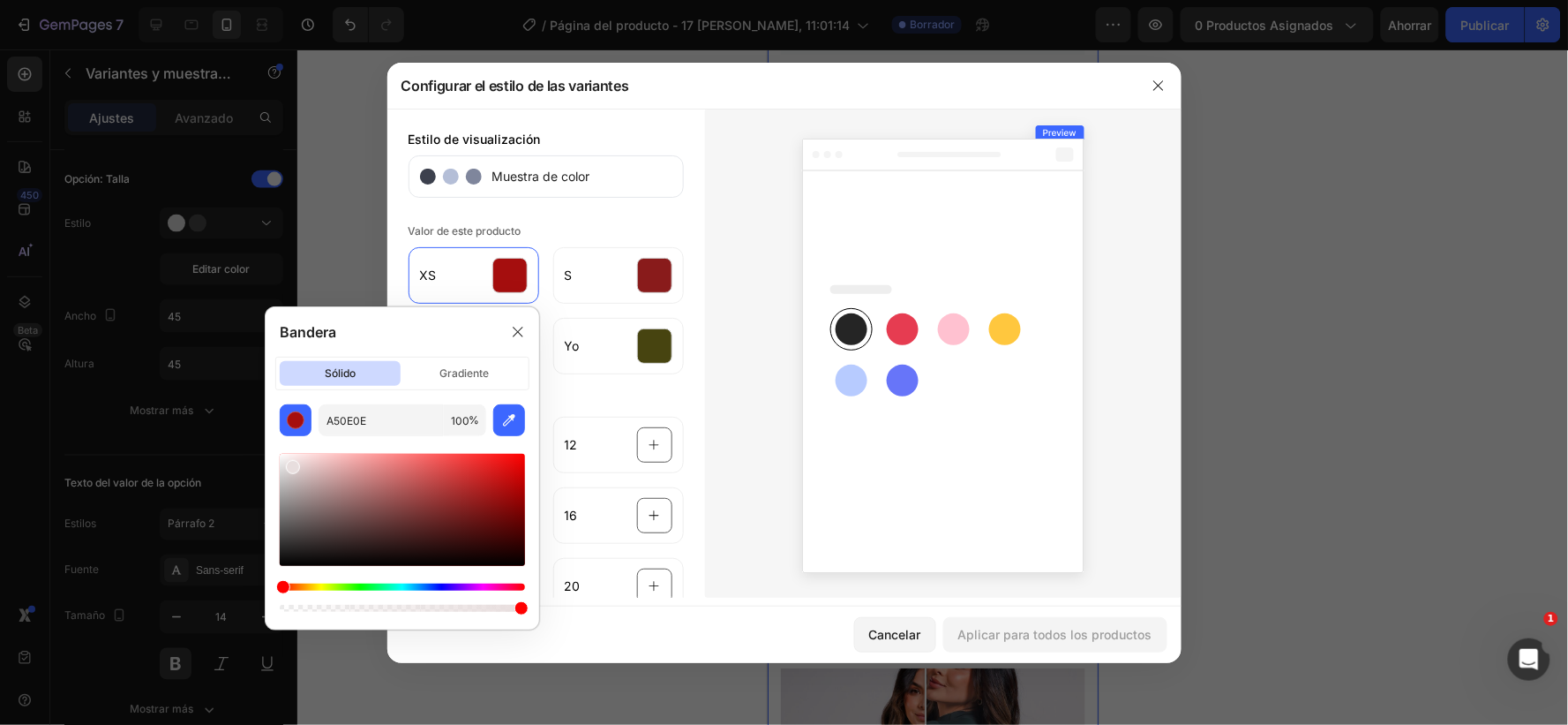
click at [291, 463] on div at bounding box center [402, 510] width 246 height 112
type input "E8DEDE"
click at [906, 340] on rect at bounding box center [903, 329] width 32 height 32
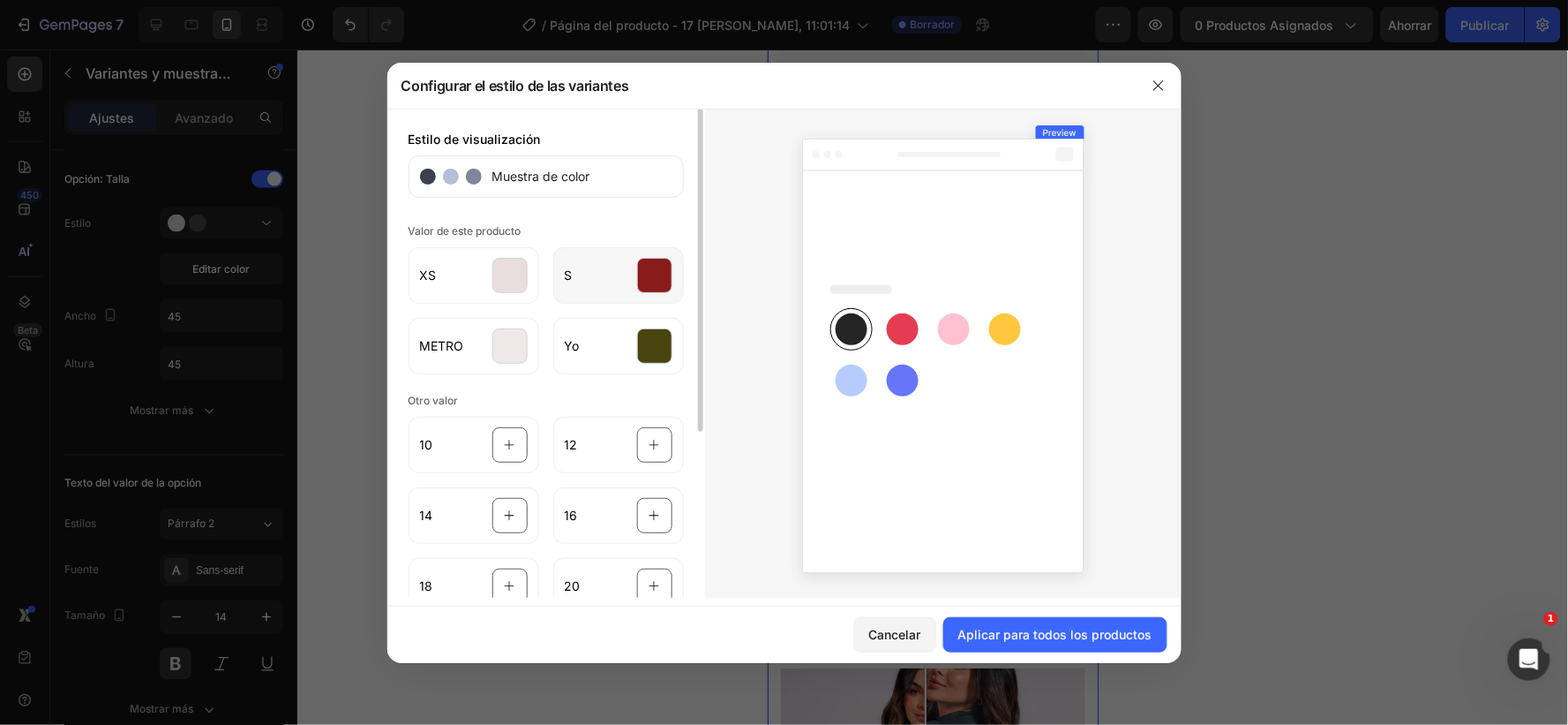
click at [649, 270] on div at bounding box center [655, 276] width 35 height 35
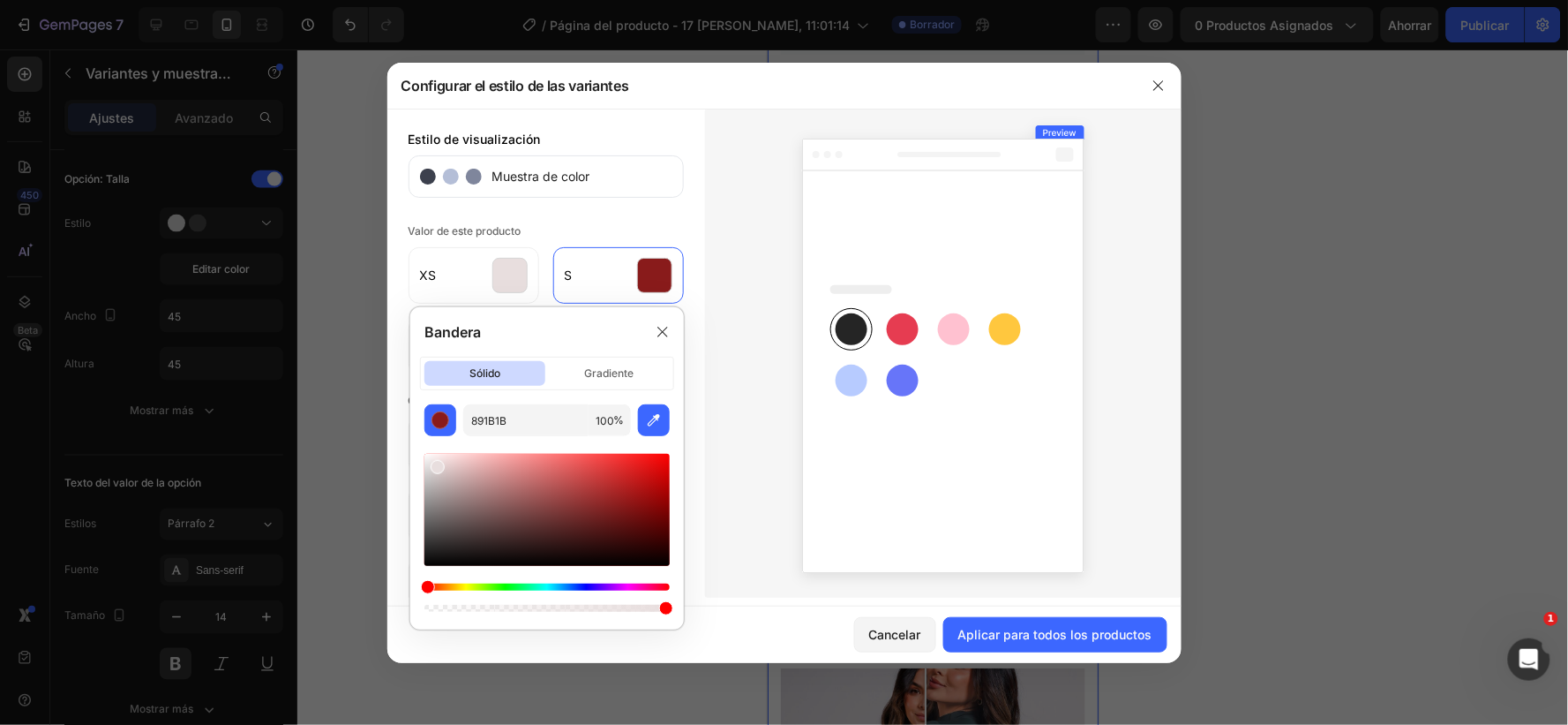
click at [435, 464] on div at bounding box center [547, 510] width 246 height 112
type input "E8DEDE"
click at [816, 377] on icon at bounding box center [944, 356] width 282 height 435
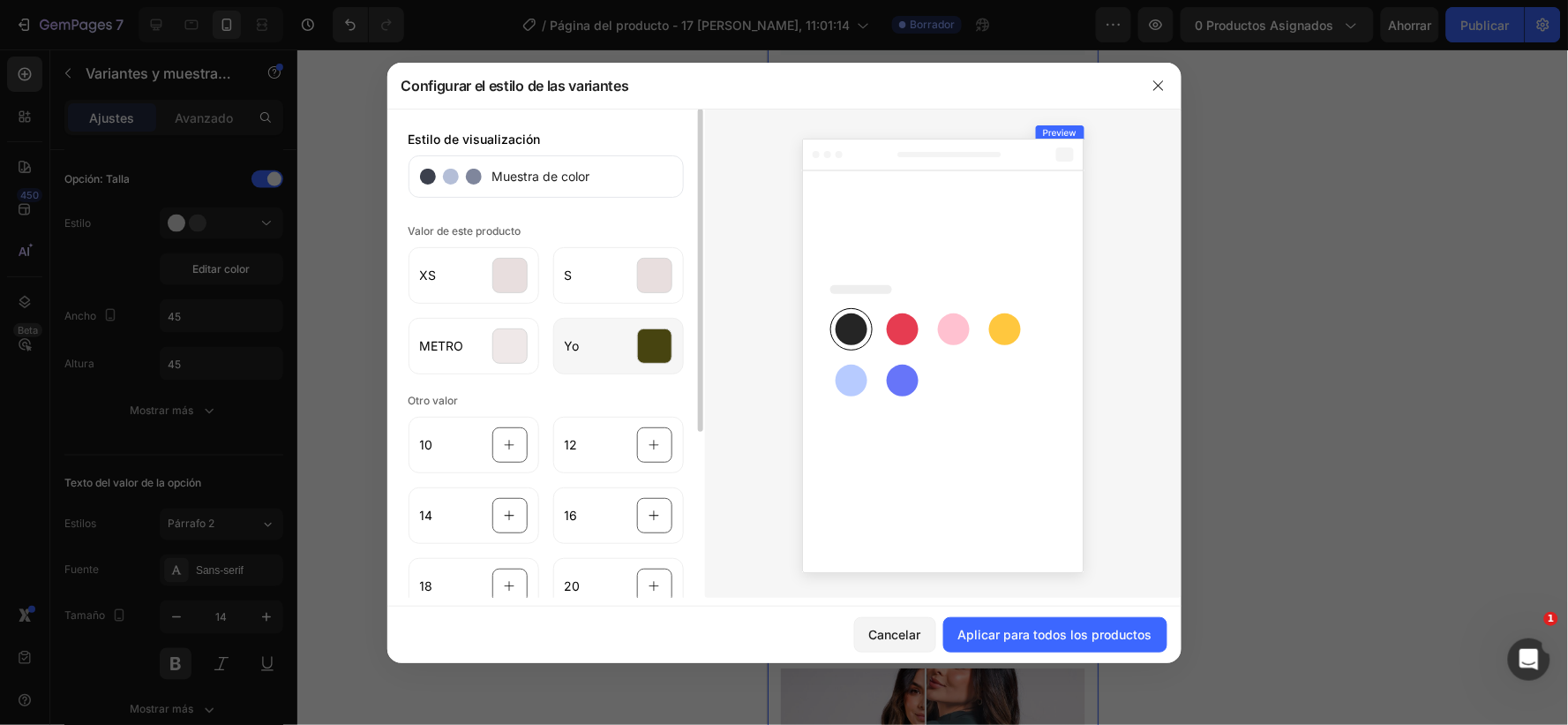
click at [662, 345] on div at bounding box center [655, 346] width 35 height 35
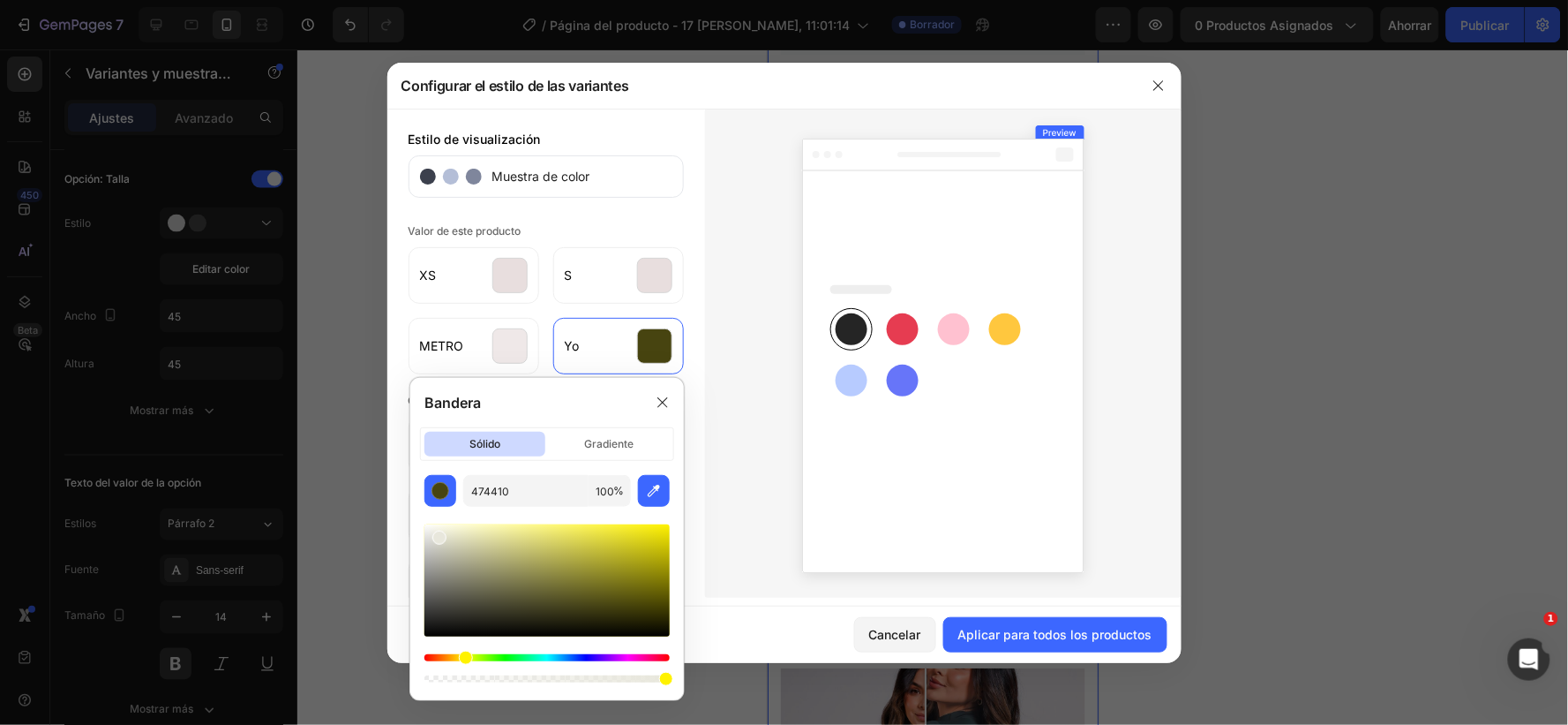
click at [438, 534] on div at bounding box center [547, 580] width 246 height 112
type input "E8E7DC"
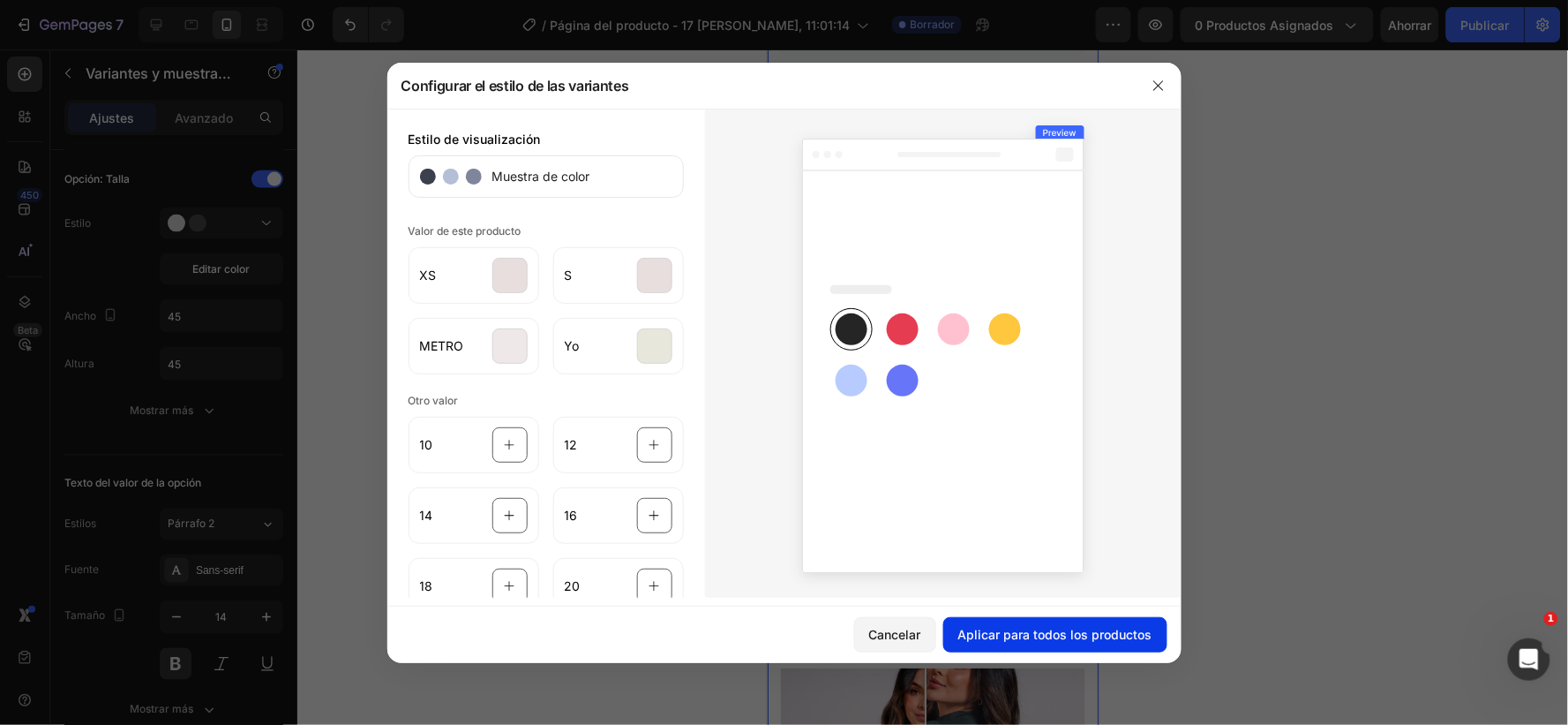
click at [1000, 631] on font "Aplicar para todos los productos" at bounding box center [1055, 634] width 194 height 15
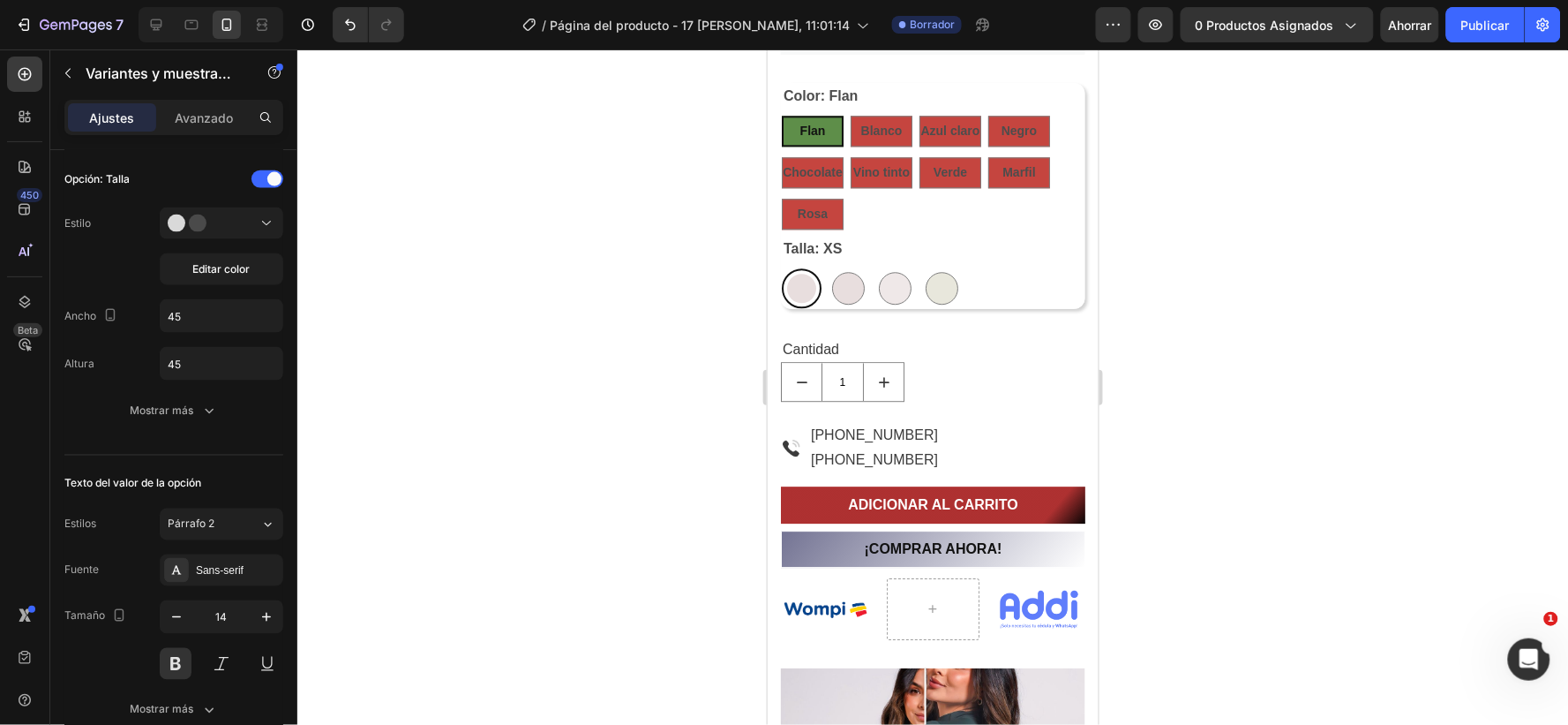
click at [803, 277] on div at bounding box center [801, 288] width 29 height 29
click at [781, 268] on input "XS XS" at bounding box center [780, 267] width 1 height 1
click at [849, 284] on div at bounding box center [847, 288] width 33 height 33
click at [827, 268] on input "S S" at bounding box center [827, 267] width 1 height 1
radio input "true"
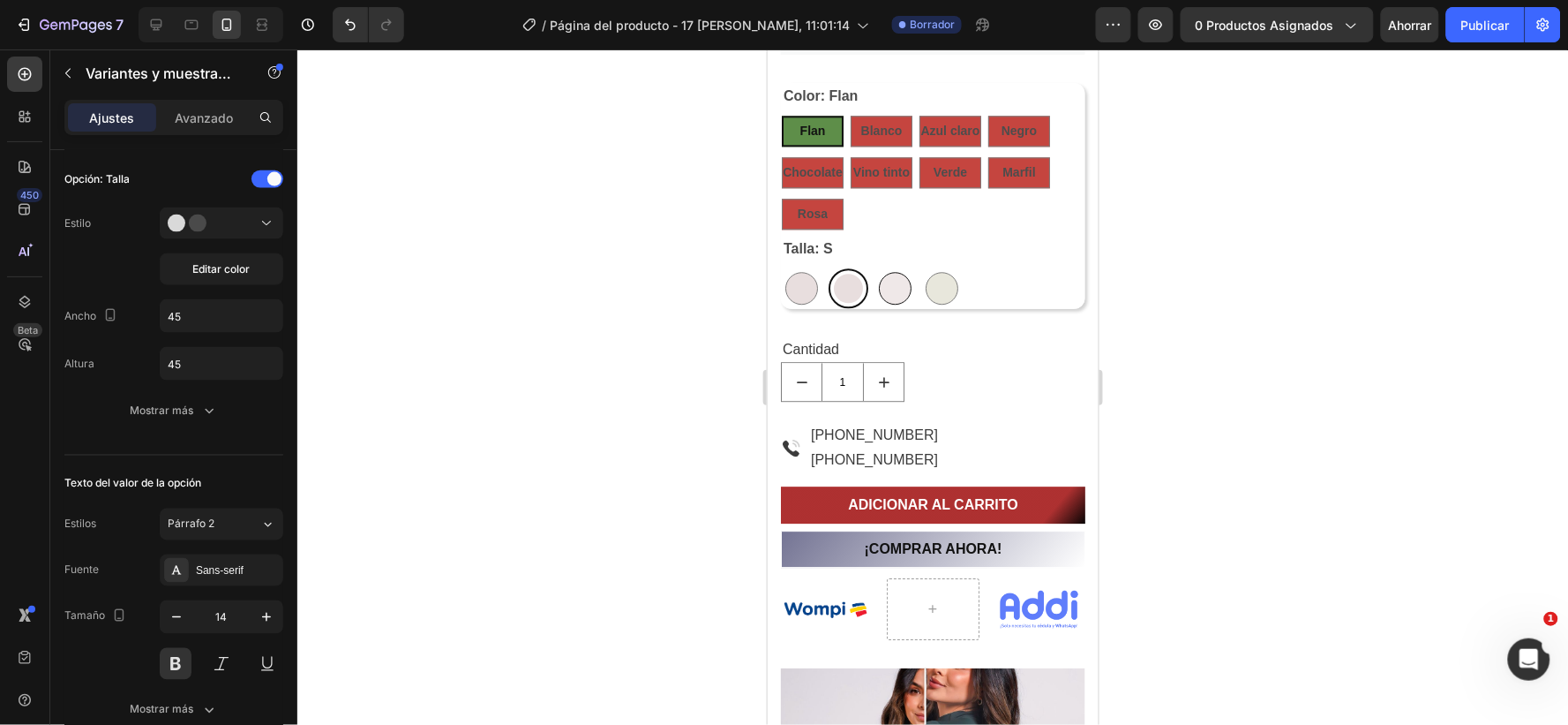
click at [896, 279] on div at bounding box center [894, 288] width 33 height 33
click at [874, 268] on input "M M" at bounding box center [874, 267] width 1 height 1
radio input "true"
click at [929, 281] on div at bounding box center [941, 288] width 33 height 33
click at [921, 268] on input "L L" at bounding box center [921, 267] width 1 height 1
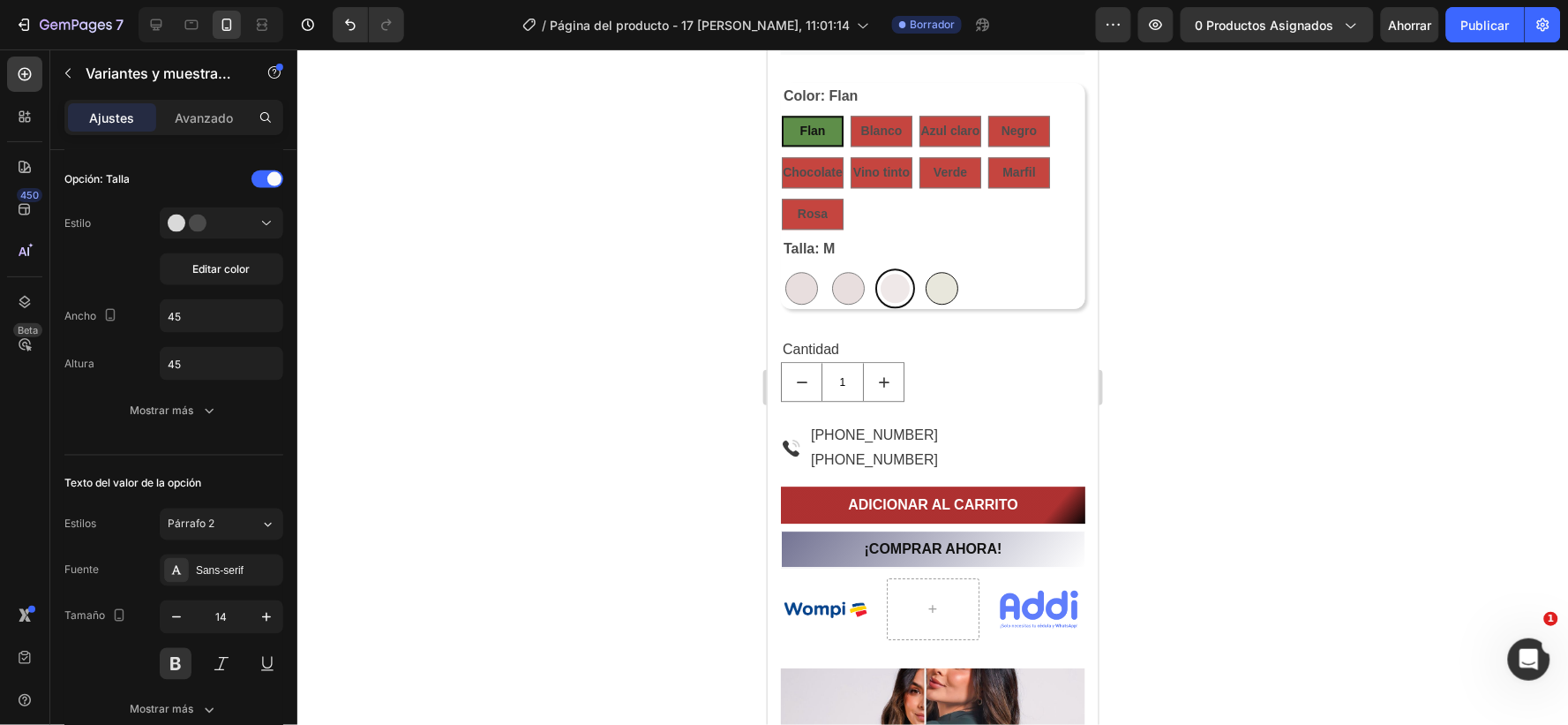
radio input "true"
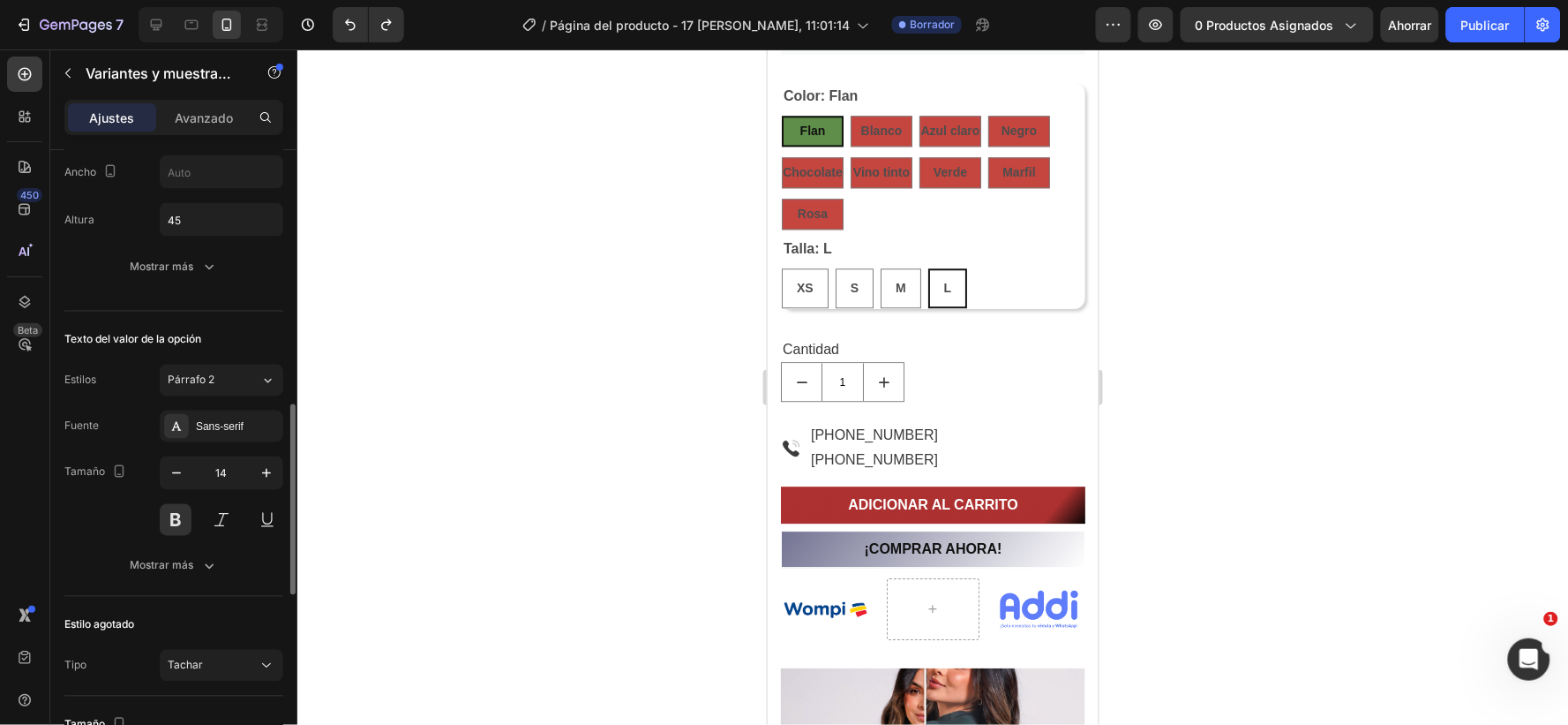
scroll to position [933, 0]
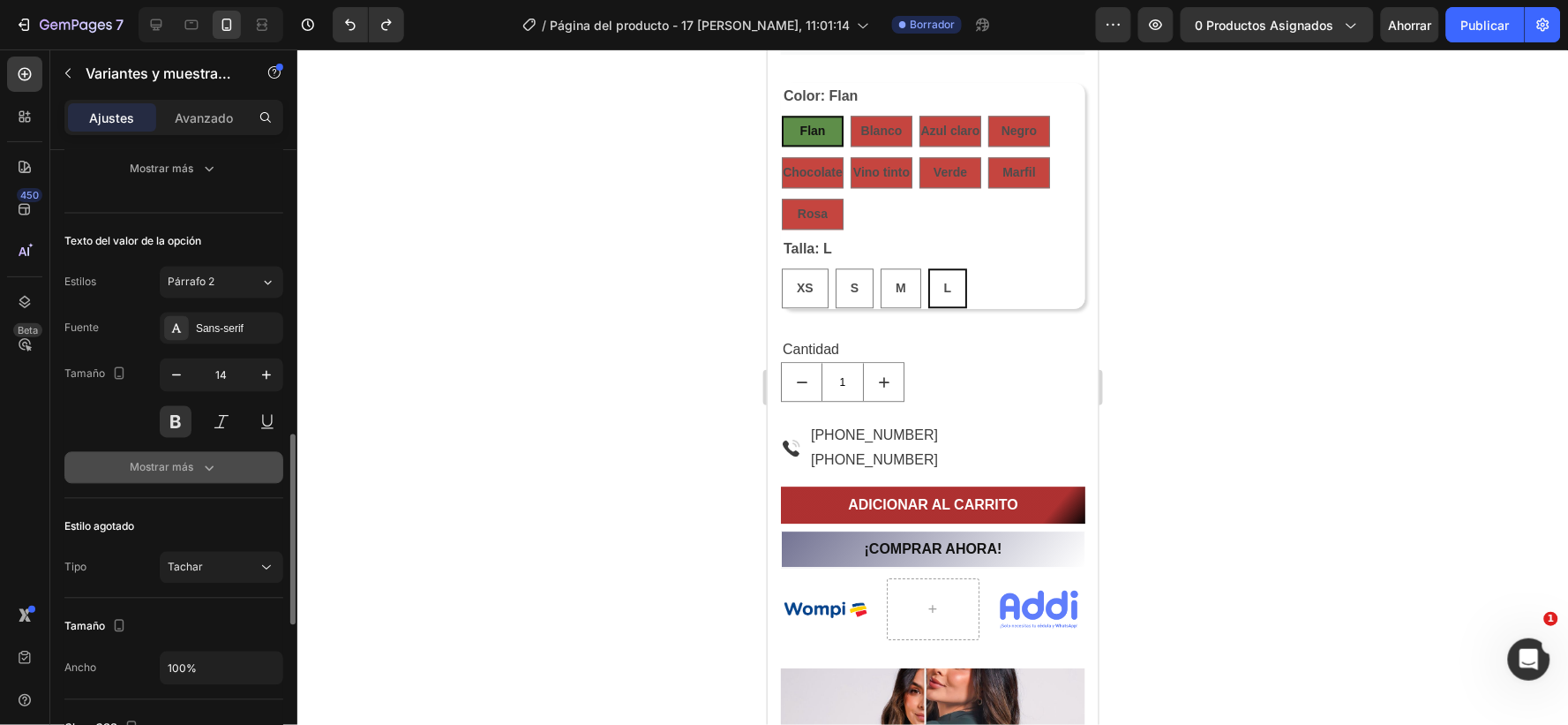
click at [201, 469] on icon "button" at bounding box center [209, 468] width 18 height 18
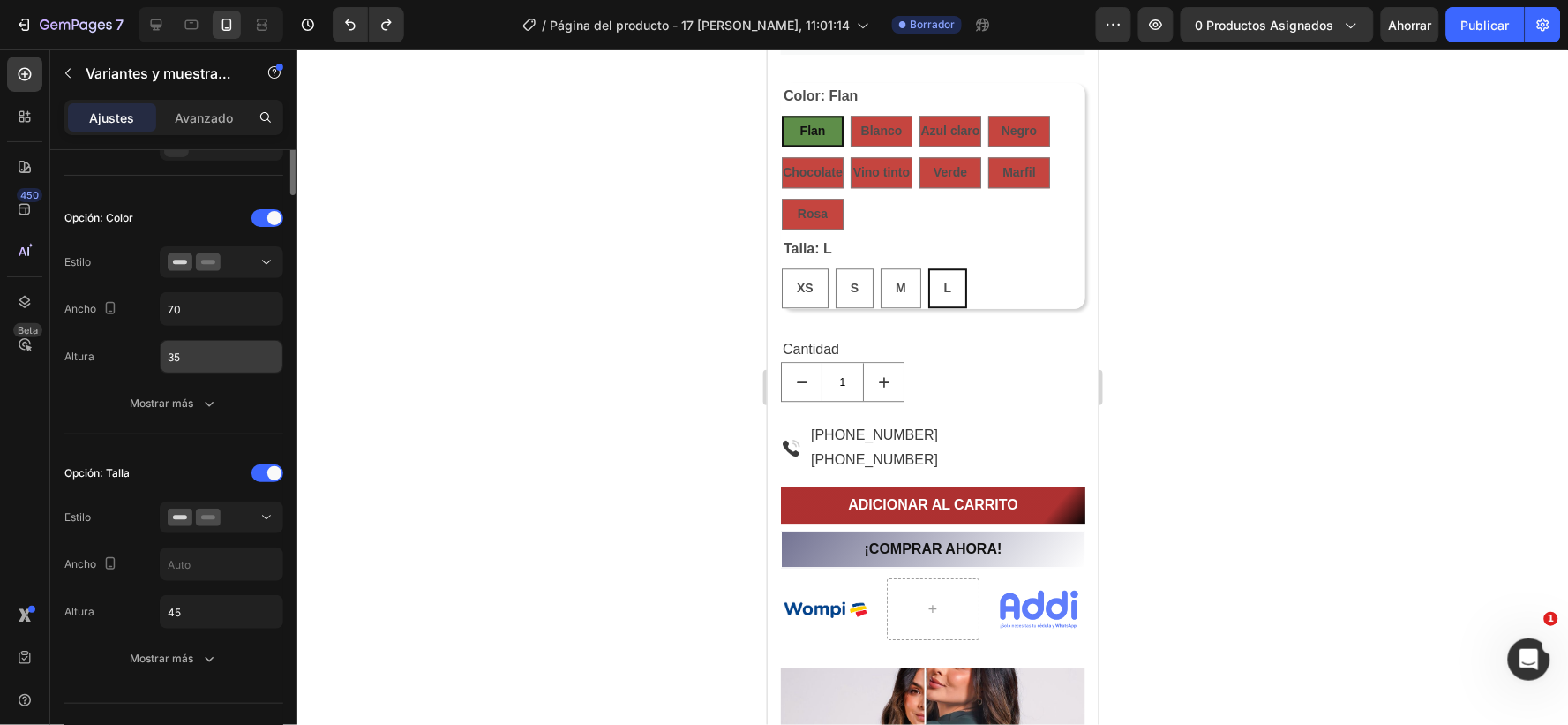
scroll to position [246, 0]
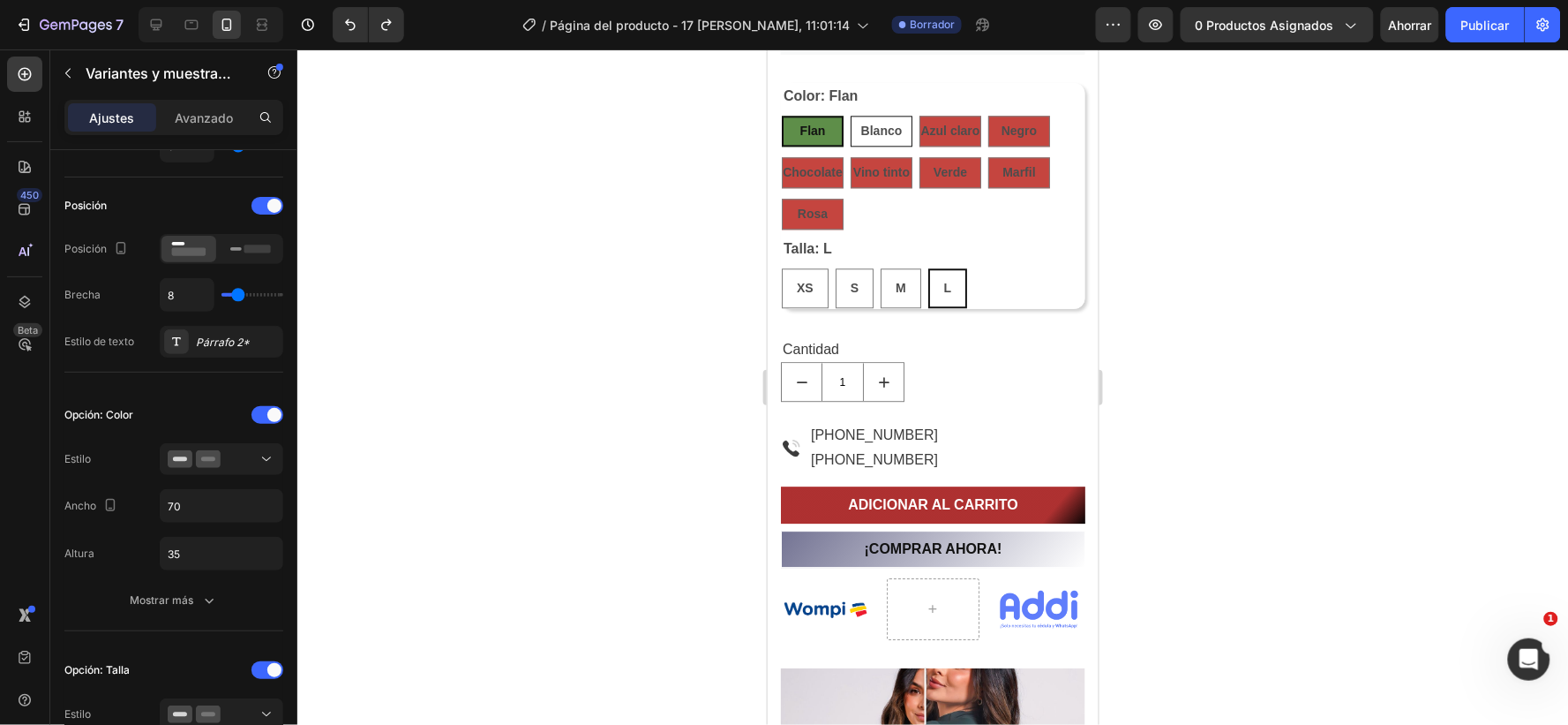
click at [866, 122] on span "Blanco" at bounding box center [881, 130] width 42 height 14
click at [850, 114] on input "Blanco Blanco Blanco" at bounding box center [849, 114] width 1 height 1
radio input "true"
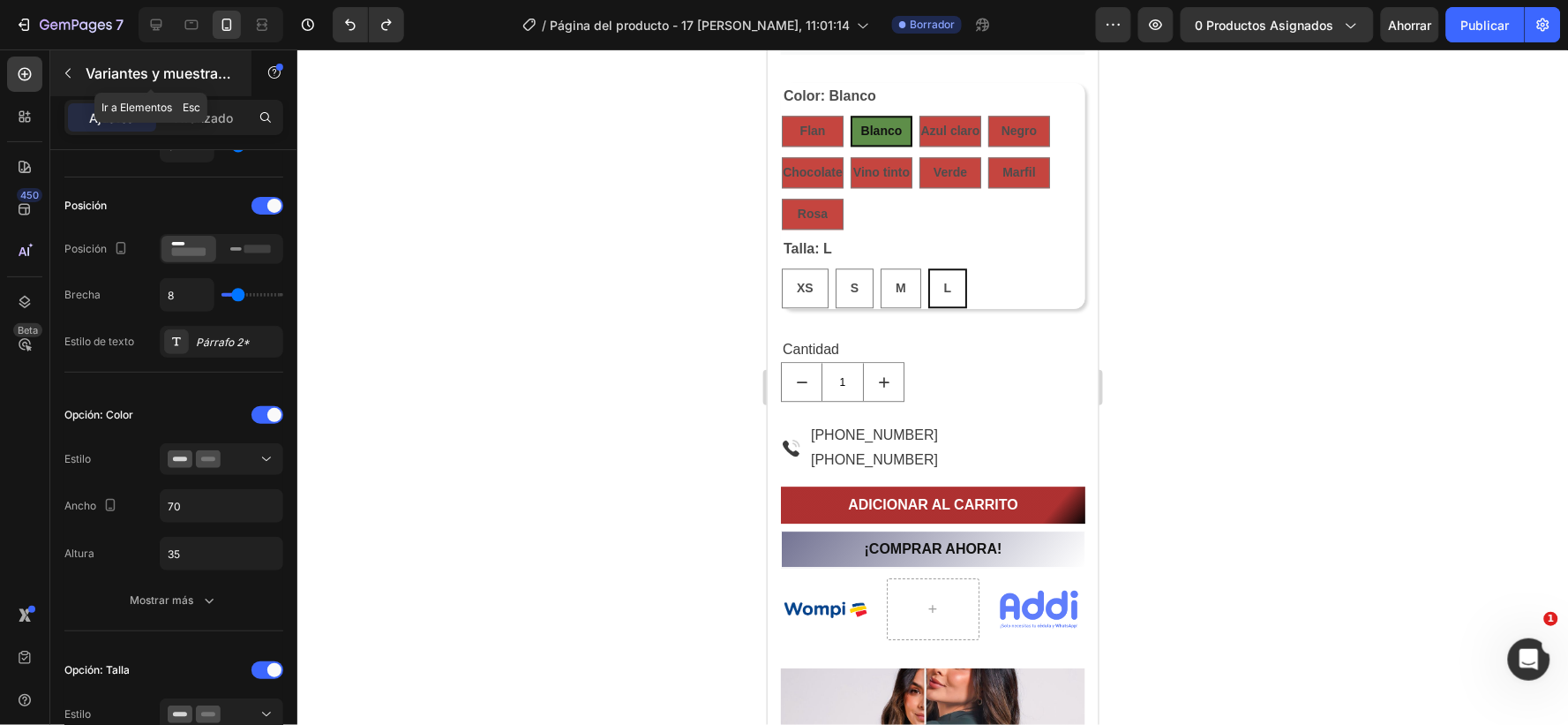
click at [142, 74] on font "Variantes y muestras de productos" at bounding box center [203, 74] width 234 height 18
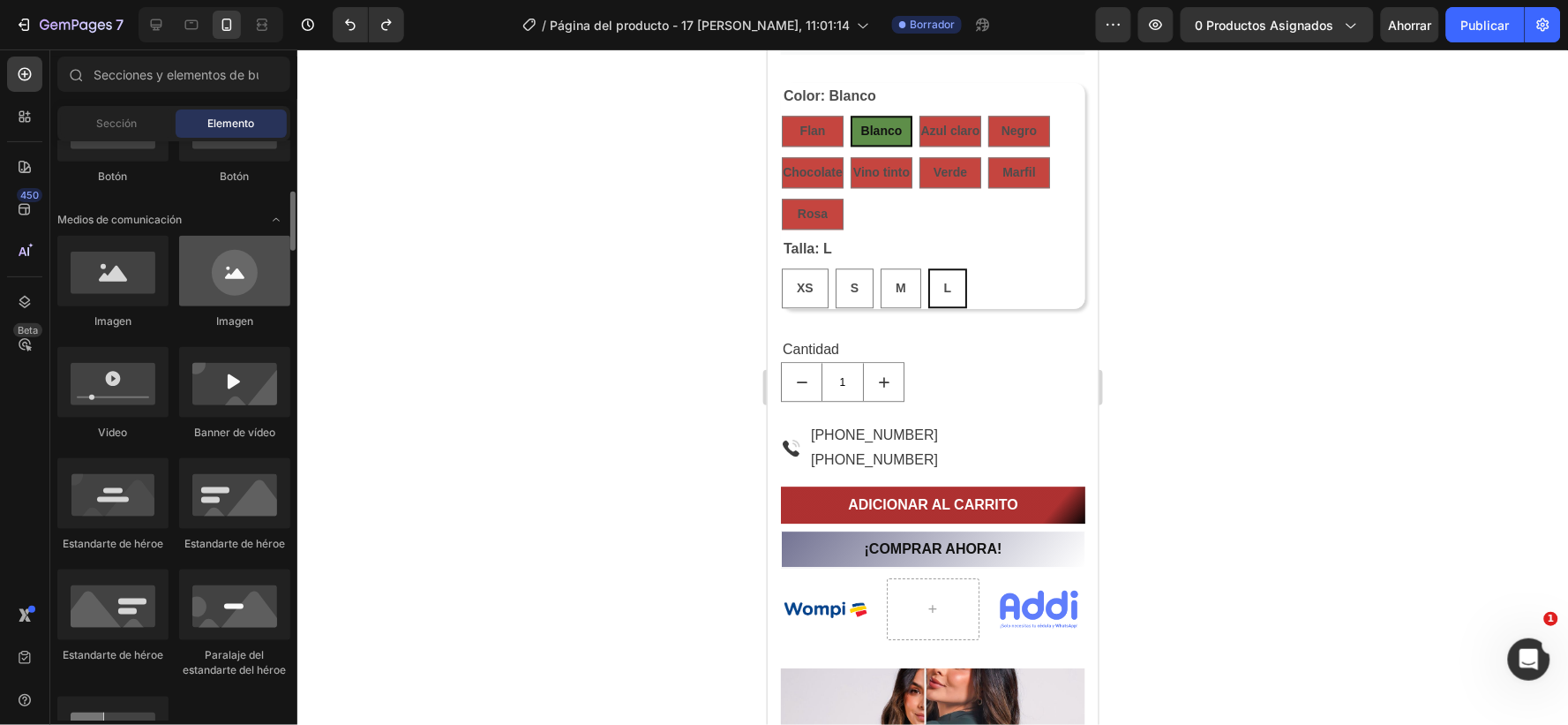
scroll to position [392, 0]
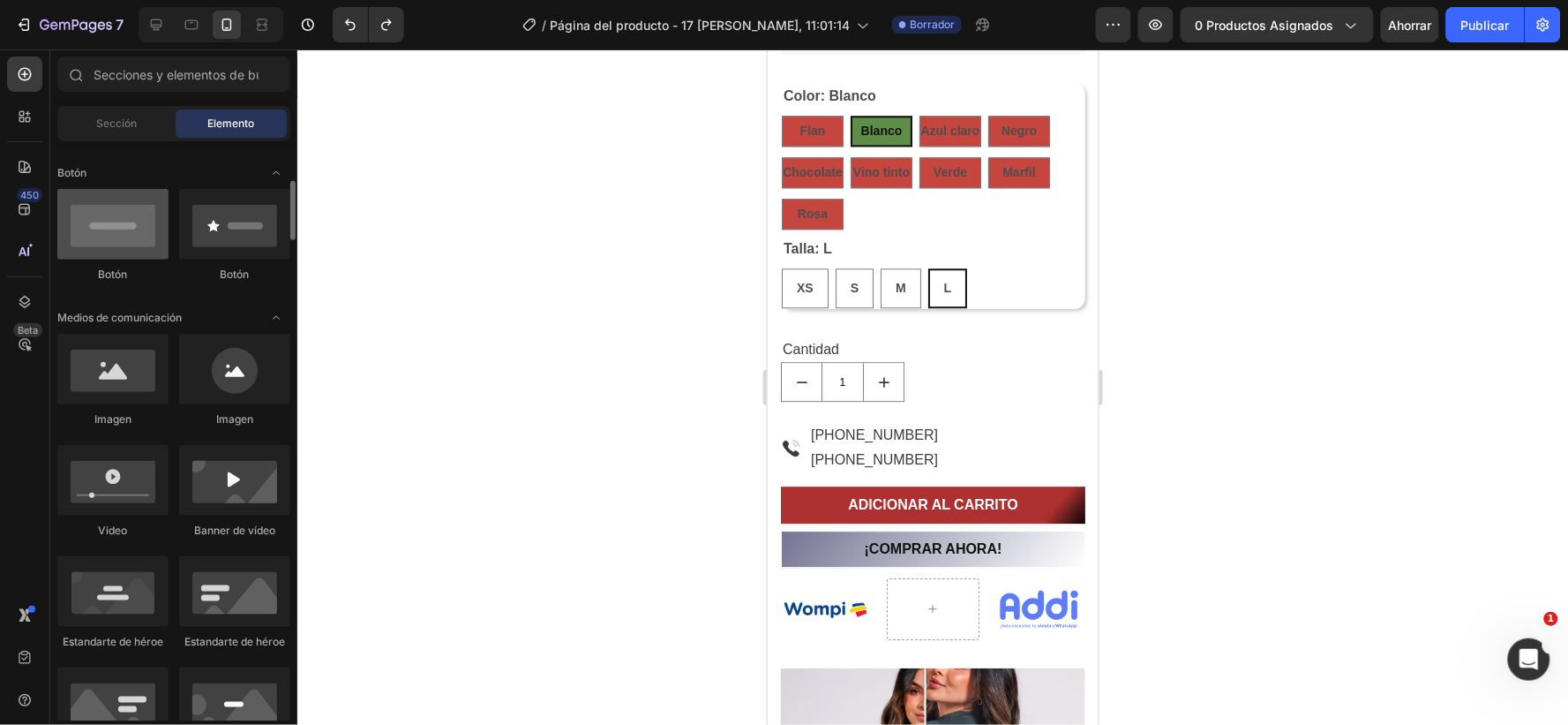
click at [121, 235] on div at bounding box center [113, 225] width 111 height 71
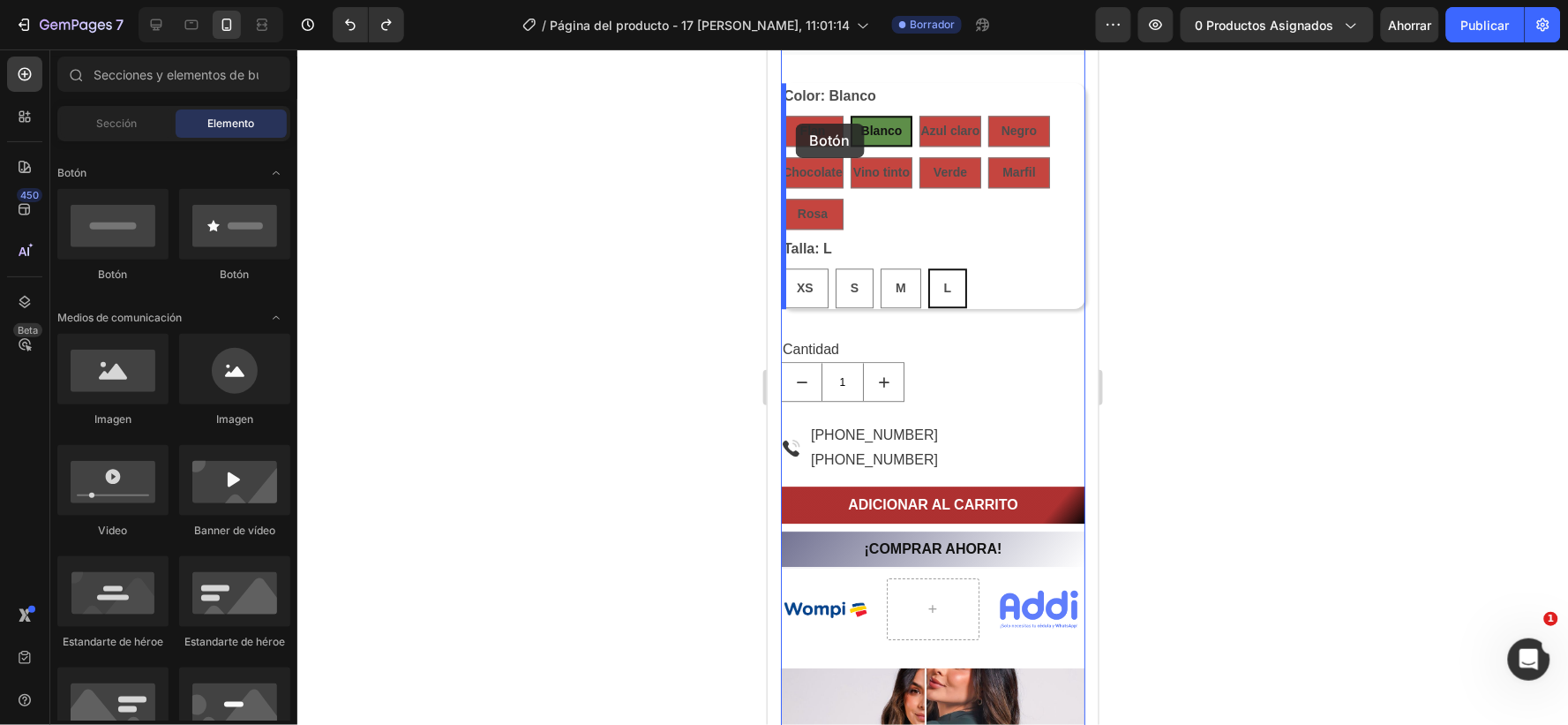
drag, startPoint x: 879, startPoint y: 285, endPoint x: 796, endPoint y: 122, distance: 182.9
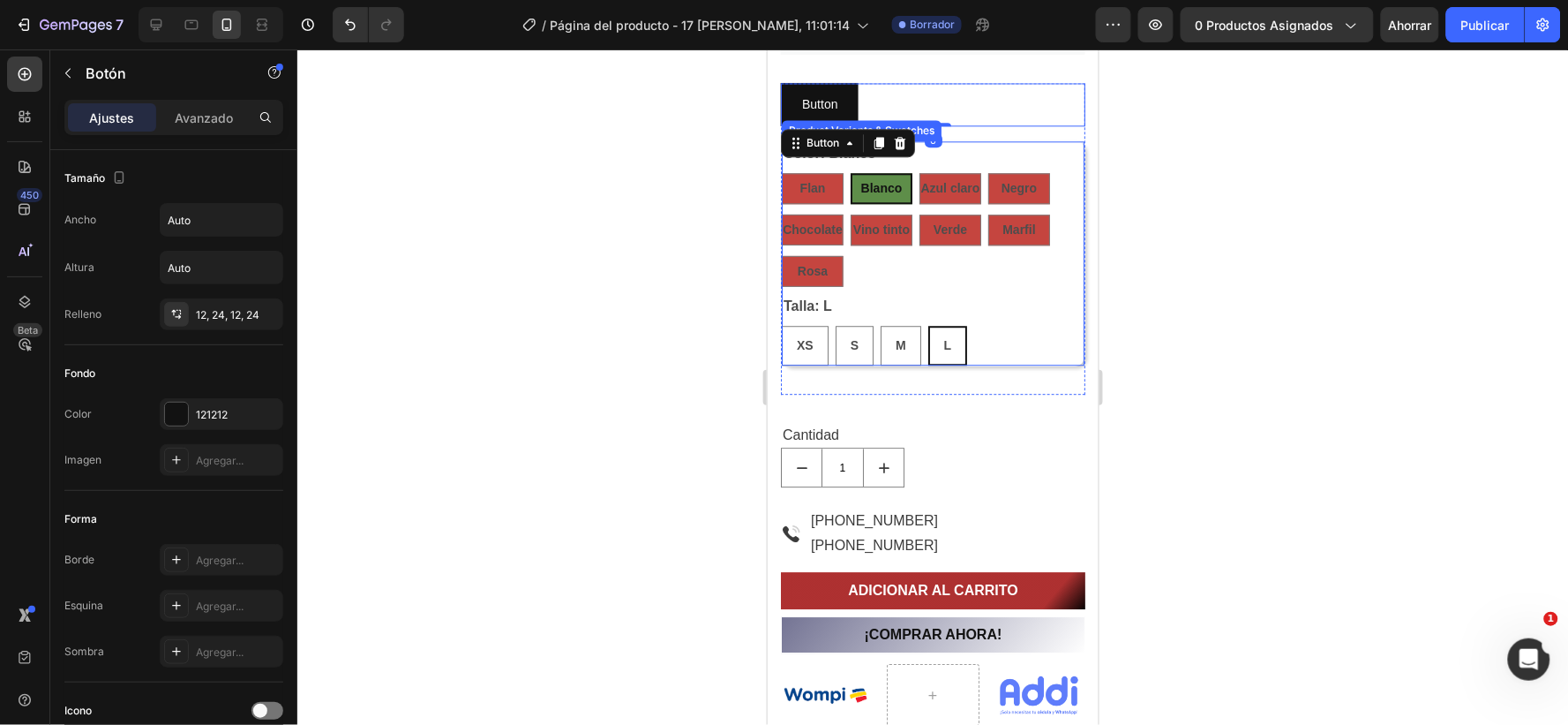
click at [947, 295] on div "Talla: L XS XS XS S S S M M M L L L" at bounding box center [932, 328] width 302 height 72
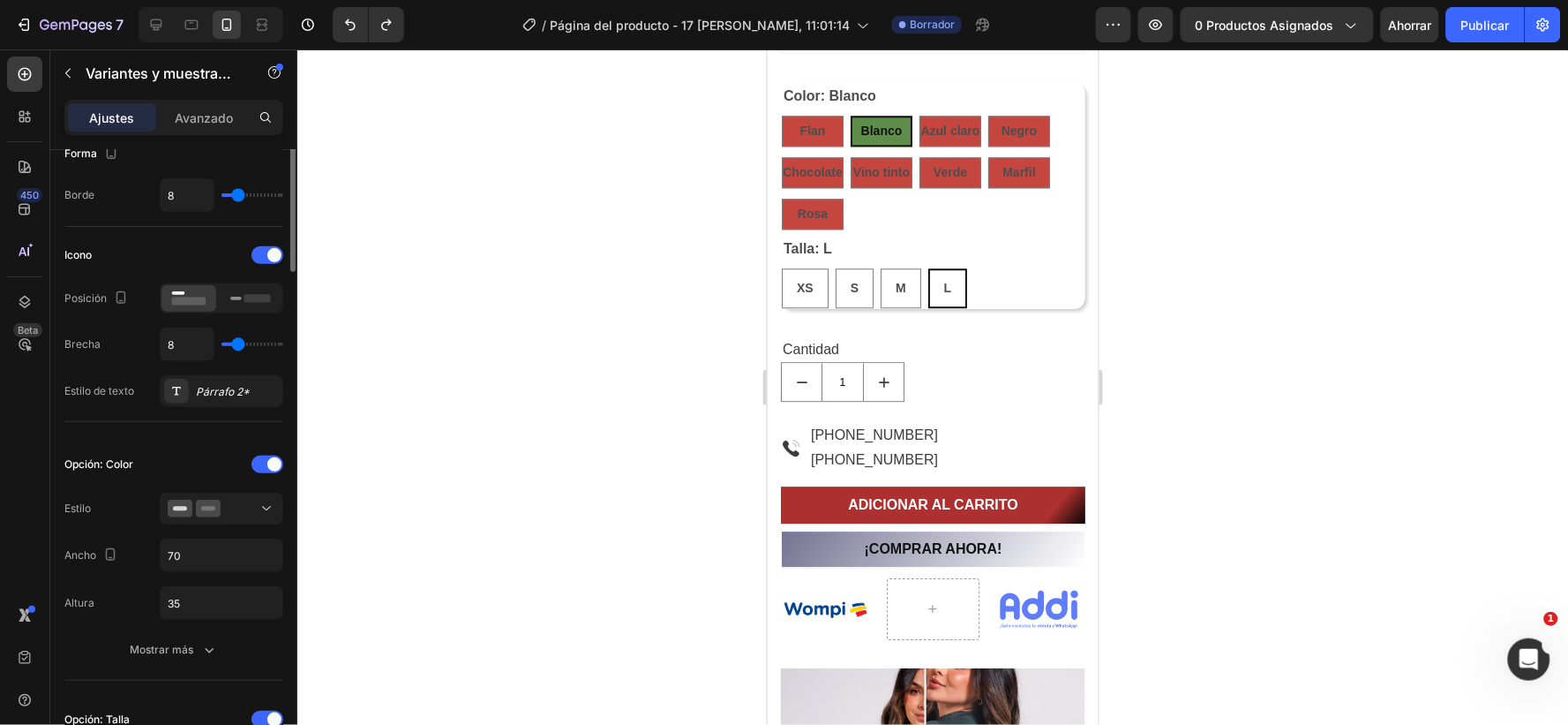
scroll to position [98, 0]
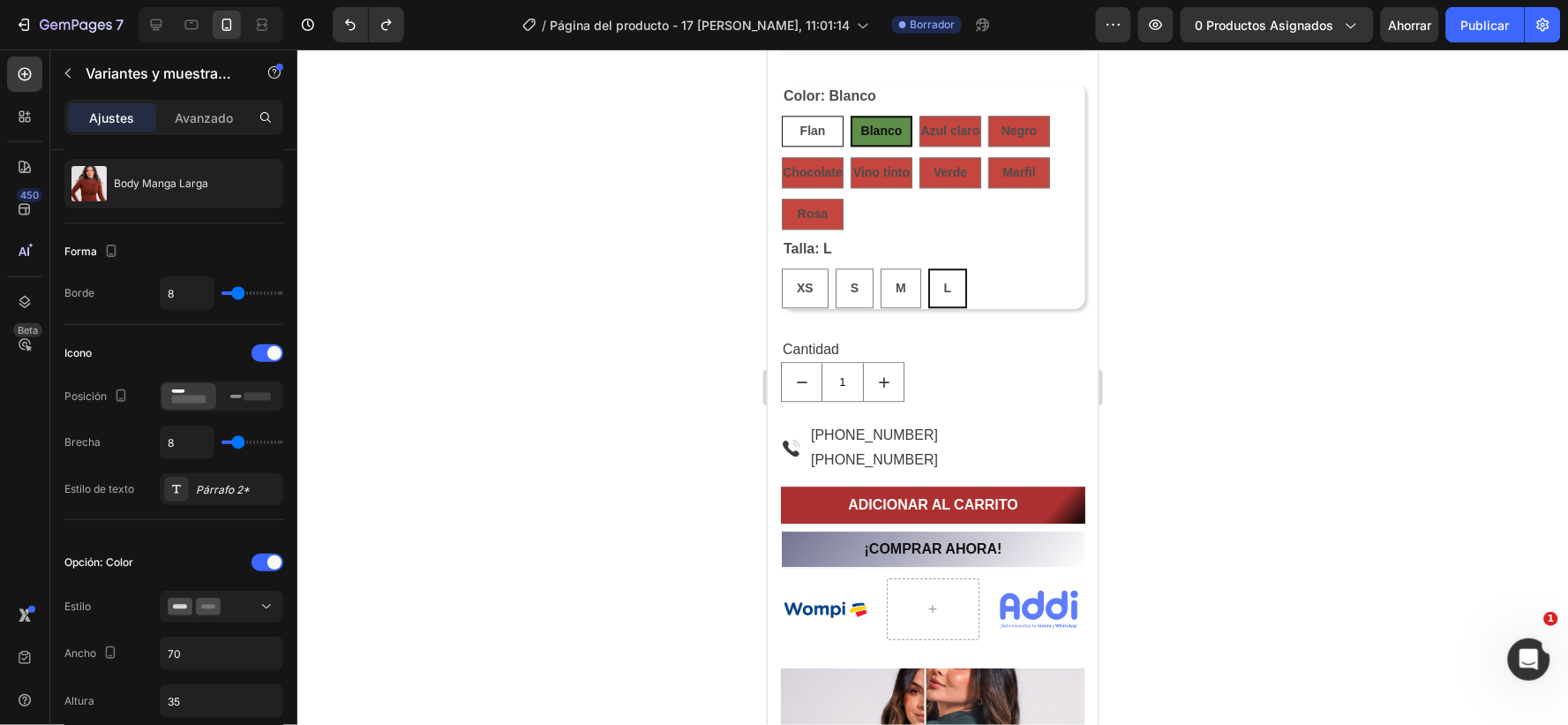
click at [828, 125] on div "Flan" at bounding box center [812, 130] width 62 height 31
click at [781, 114] on input "Flan Flan Flan" at bounding box center [780, 114] width 1 height 1
radio input "true"
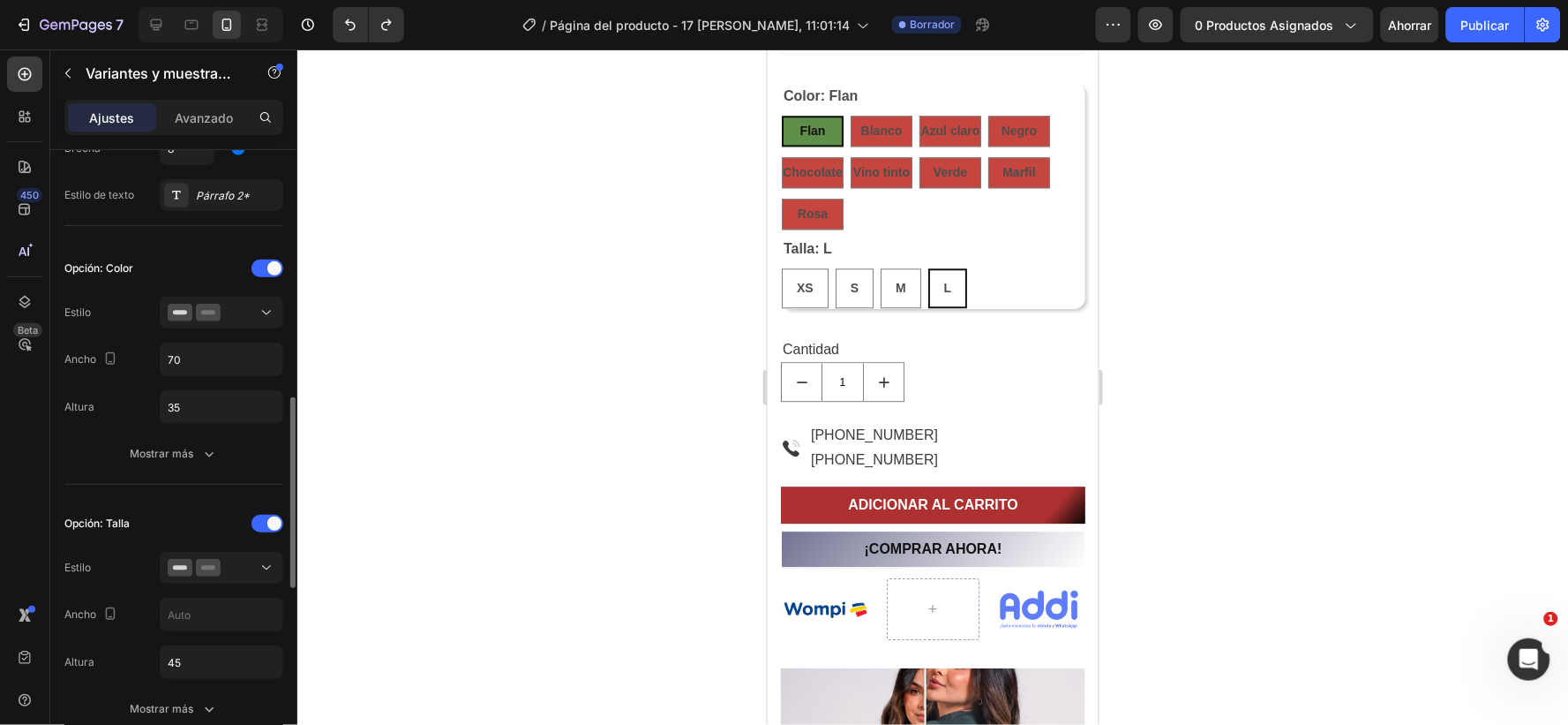
scroll to position [490, 0]
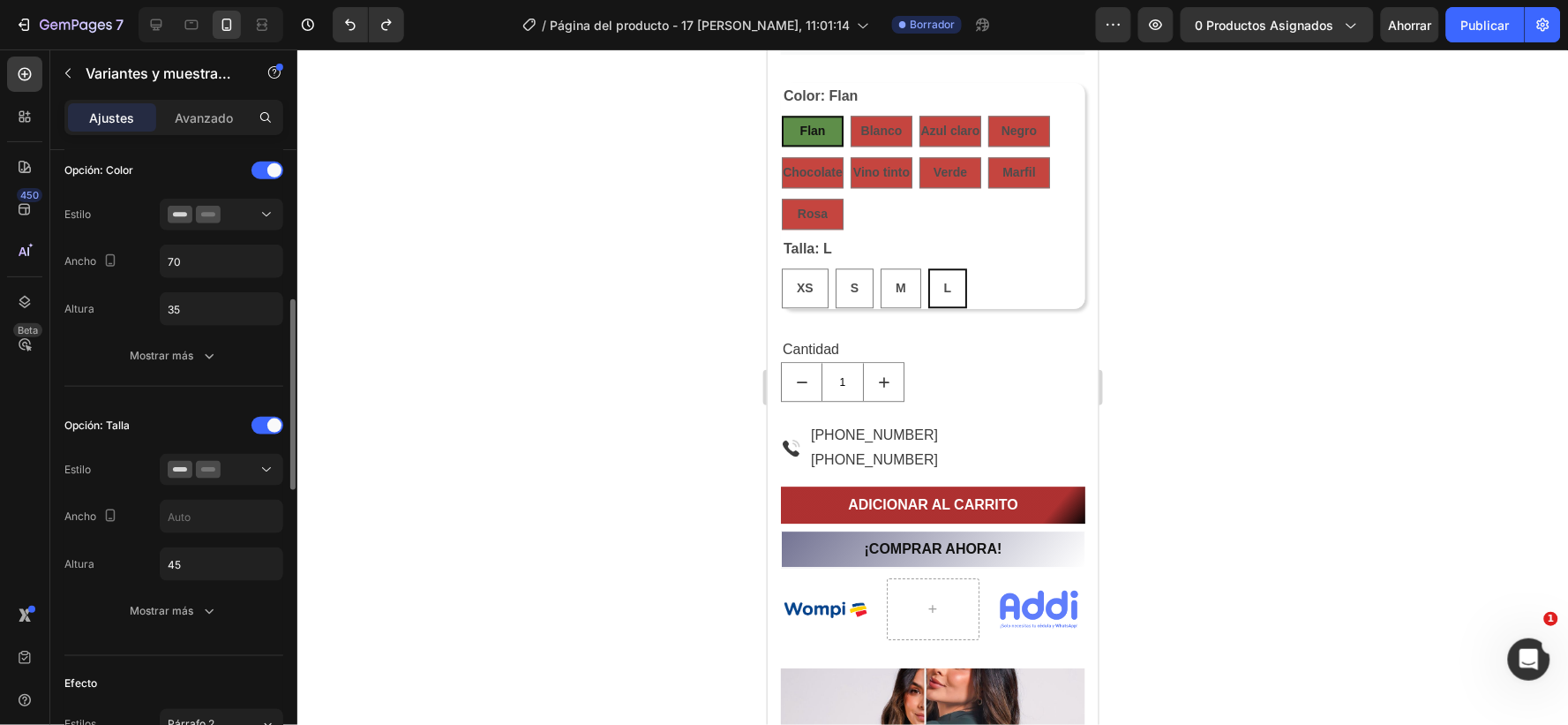
click at [198, 356] on div "Mostrar más" at bounding box center [174, 356] width 89 height 18
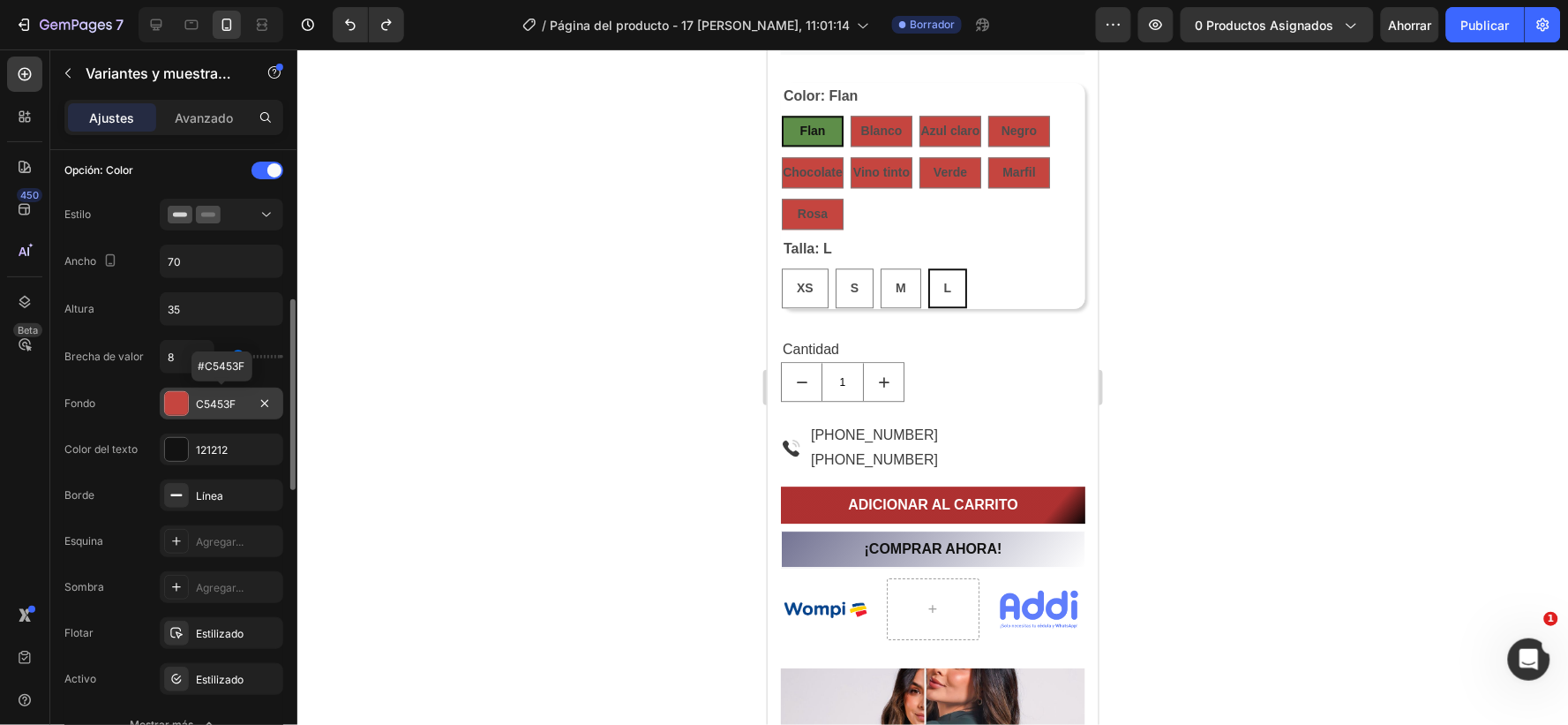
click at [236, 398] on div "C5453F" at bounding box center [222, 405] width 51 height 16
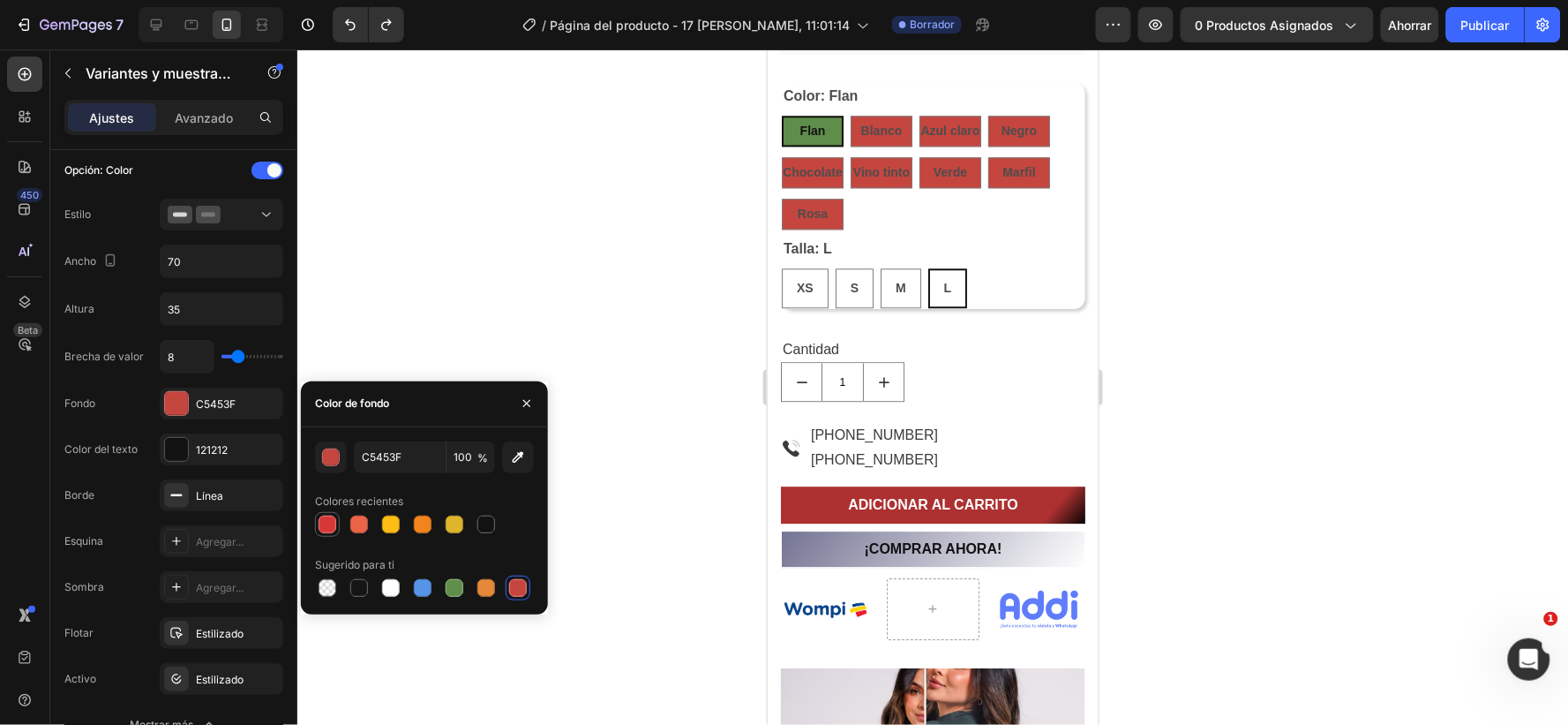
click at [323, 516] on div at bounding box center [327, 524] width 18 height 18
type input "D63837"
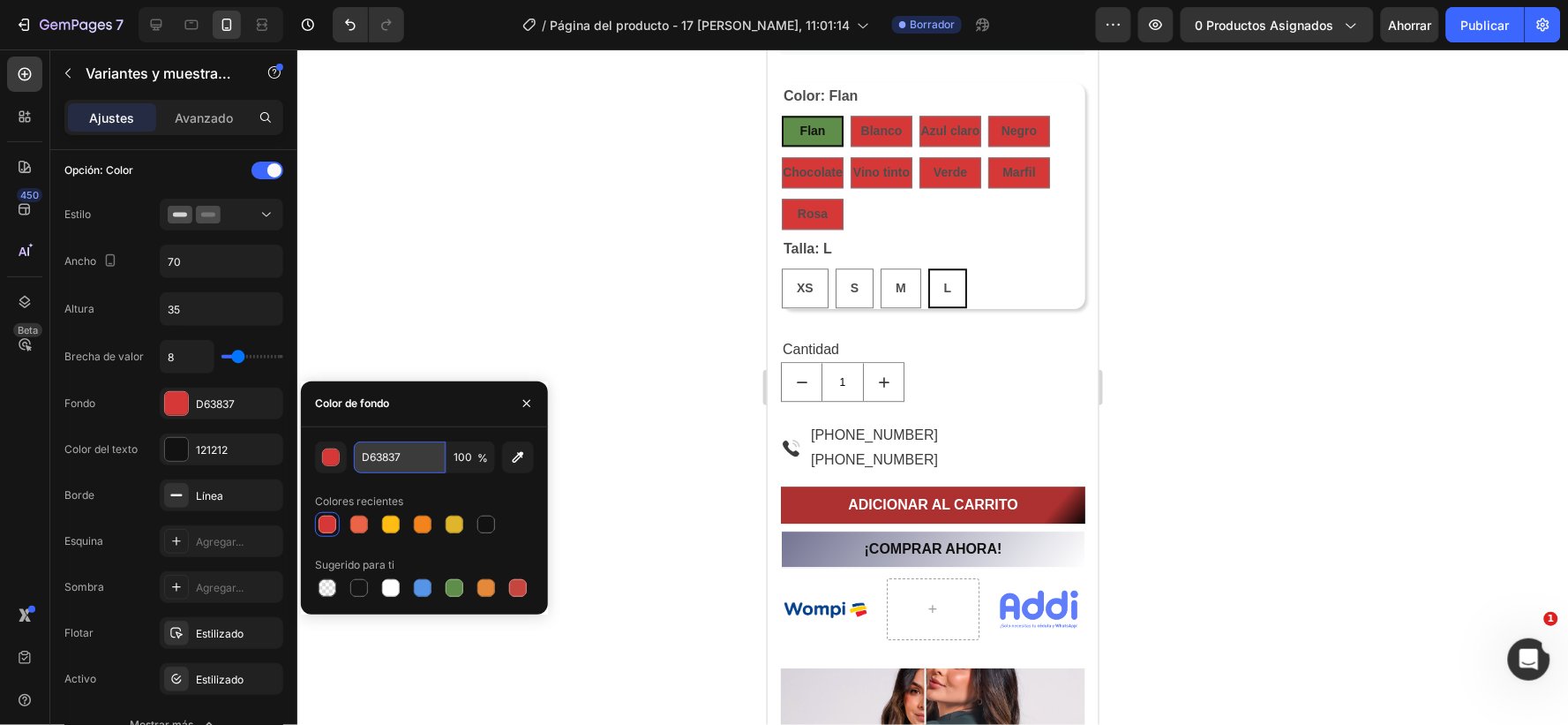
click at [410, 457] on input "D63837" at bounding box center [399, 458] width 91 height 32
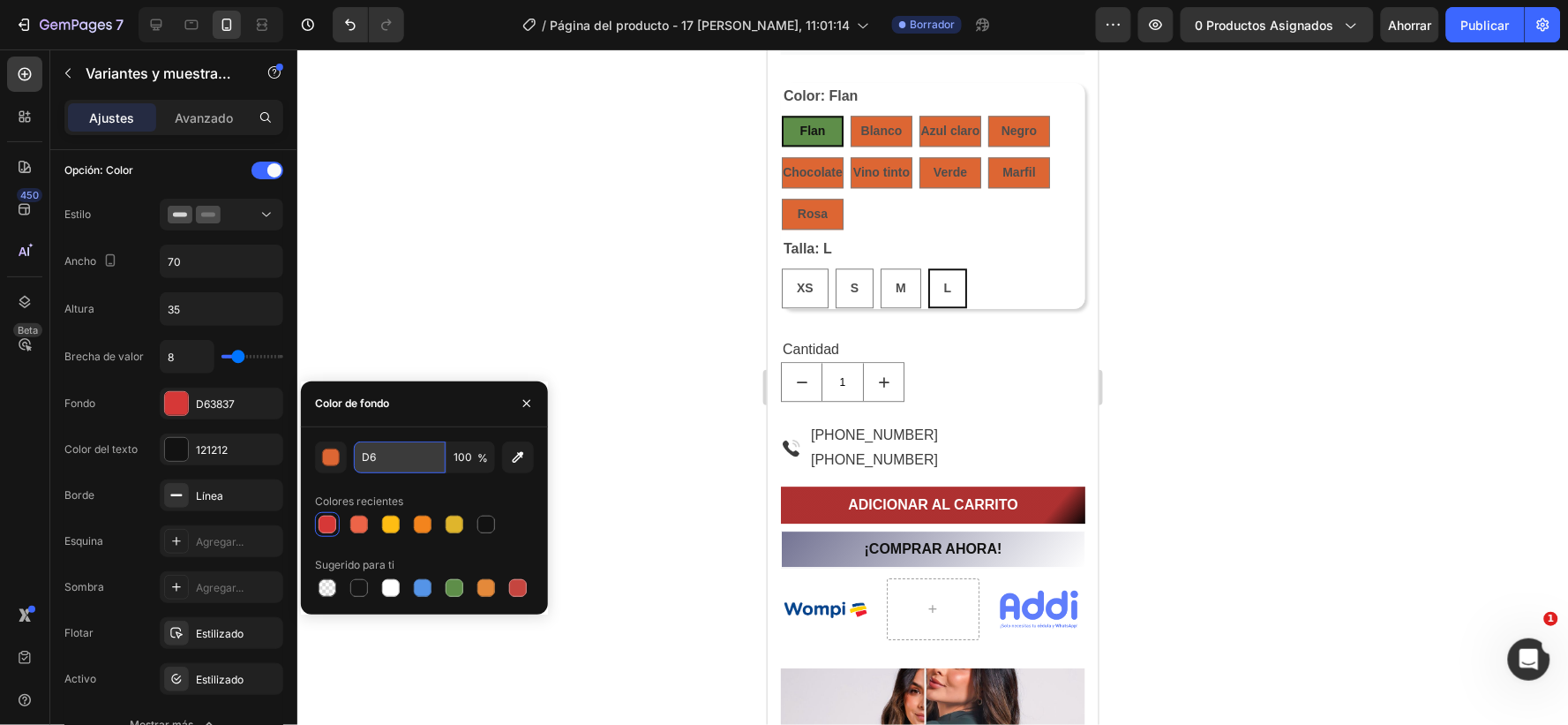
type input "D"
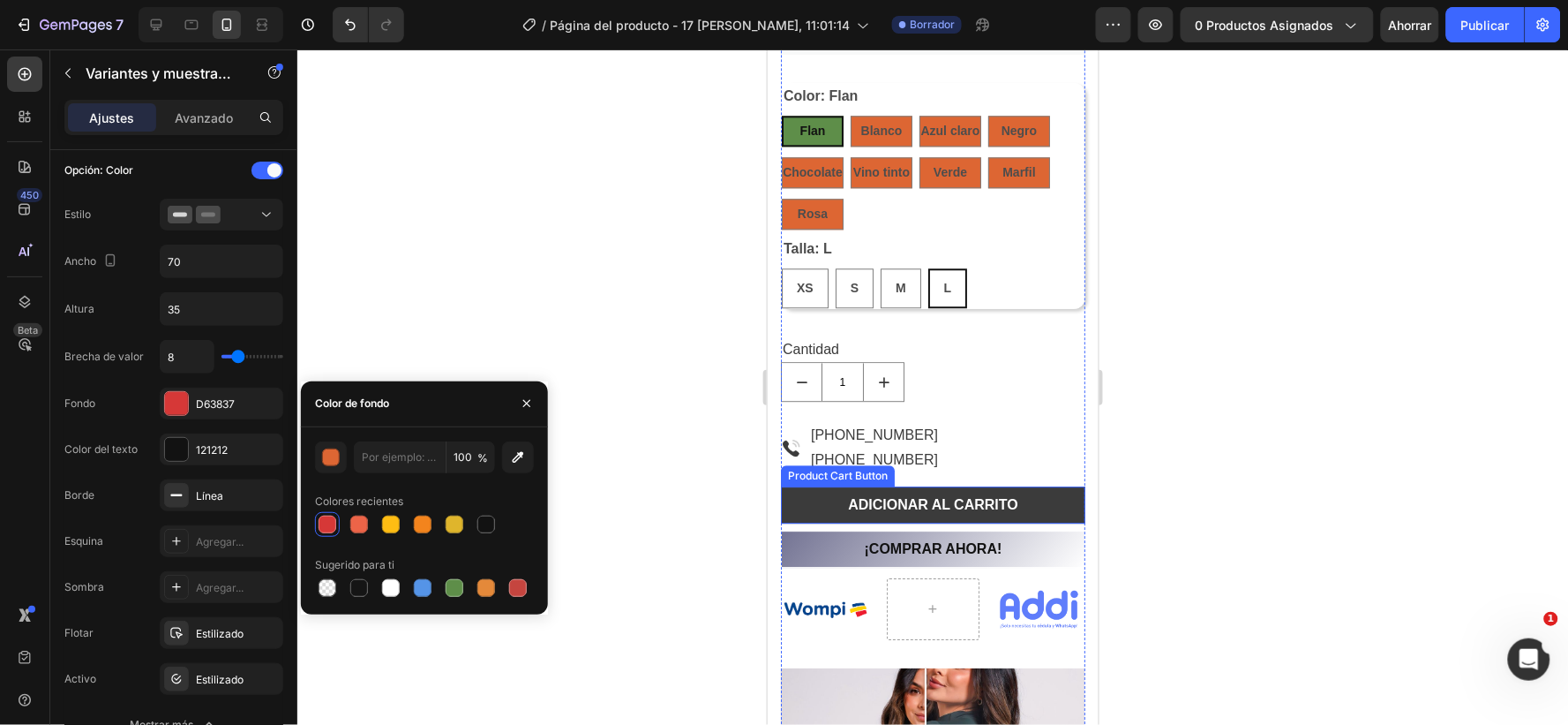
click at [816, 499] on button "ADICIONAR AL CARRITO" at bounding box center [932, 504] width 304 height 37
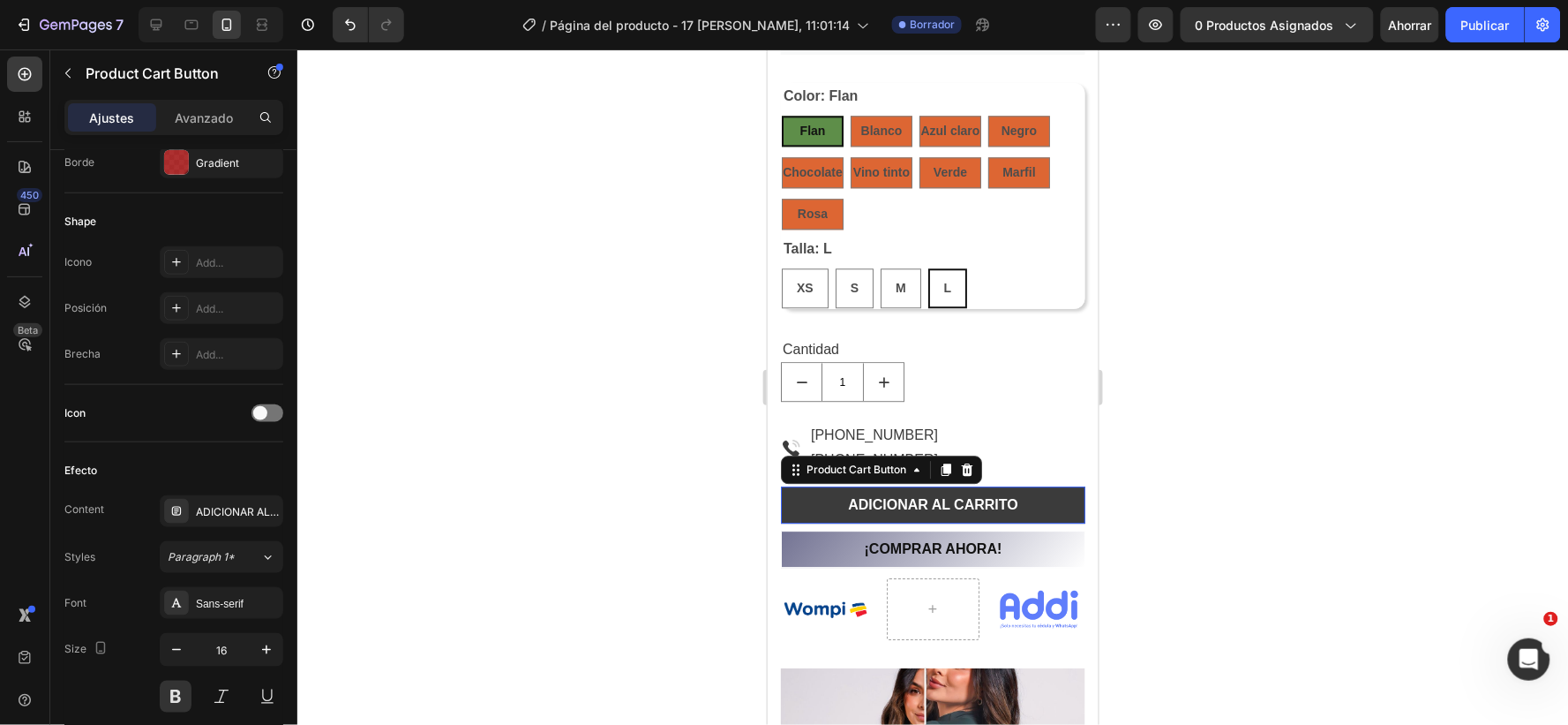
scroll to position [0, 0]
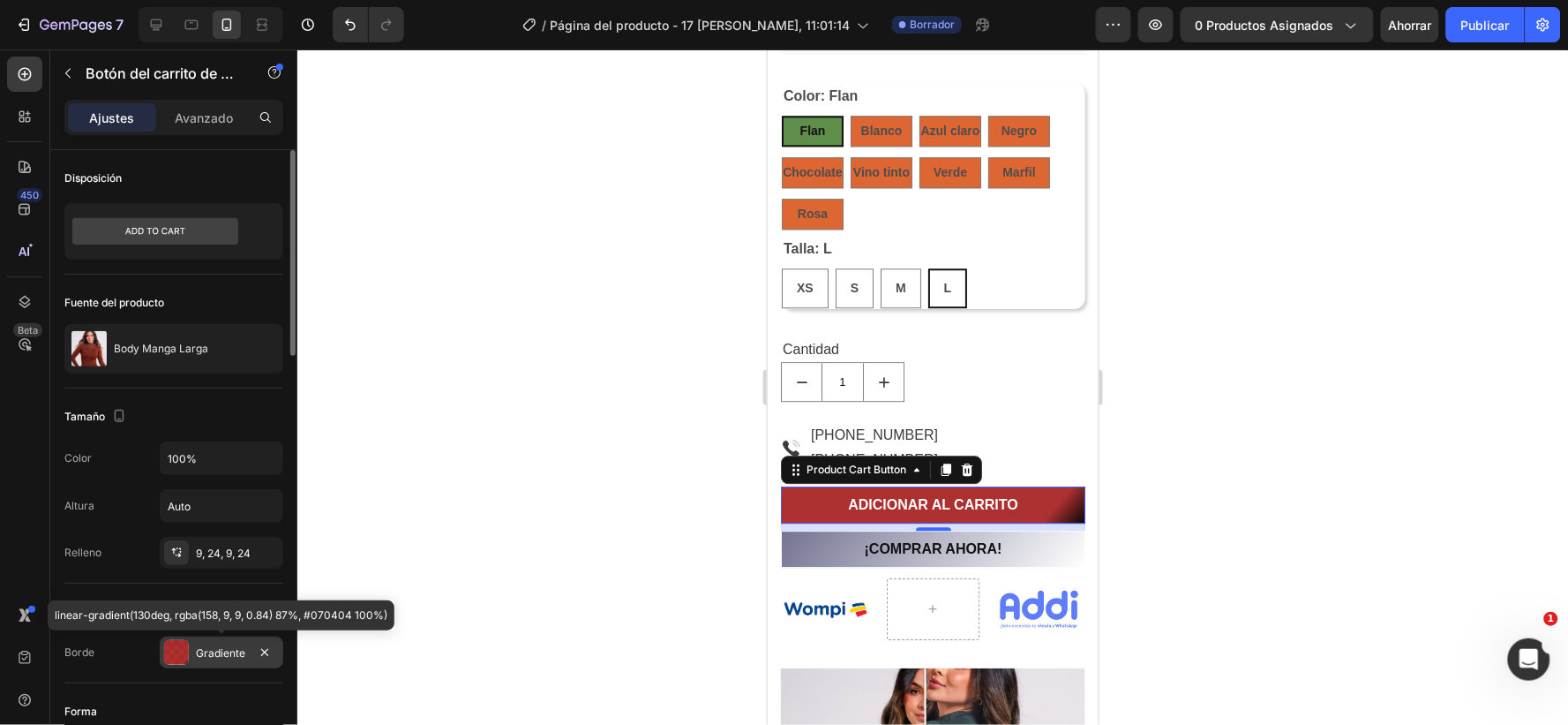
click at [240, 649] on font "Gradiente" at bounding box center [221, 652] width 50 height 13
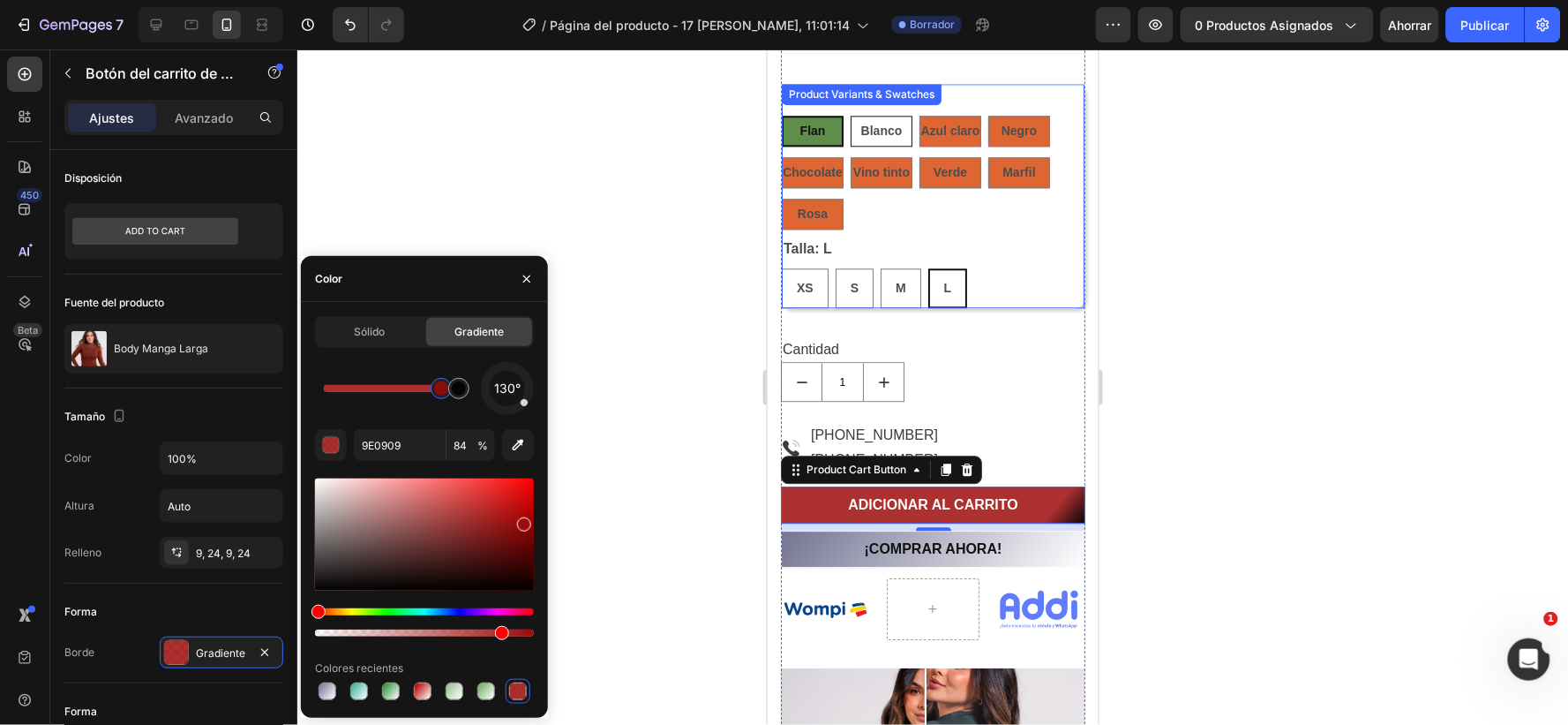
click at [875, 123] on span "Blanco" at bounding box center [881, 130] width 42 height 14
click at [850, 114] on input "Blanco Blanco Blanco" at bounding box center [849, 114] width 1 height 1
radio input "true"
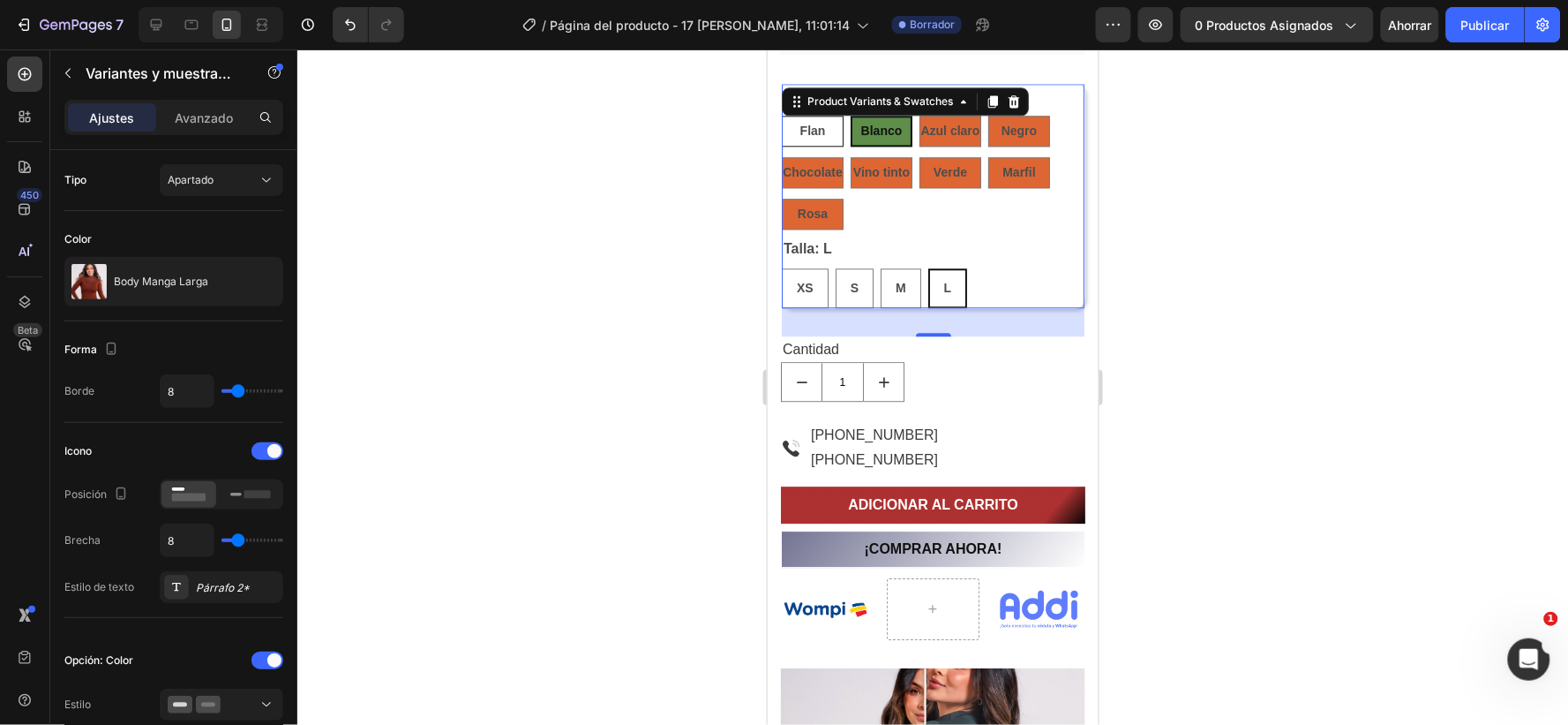
click at [797, 127] on div "Flan" at bounding box center [812, 130] width 62 height 31
click at [781, 114] on input "Flan Flan Flan" at bounding box center [780, 114] width 1 height 1
radio input "true"
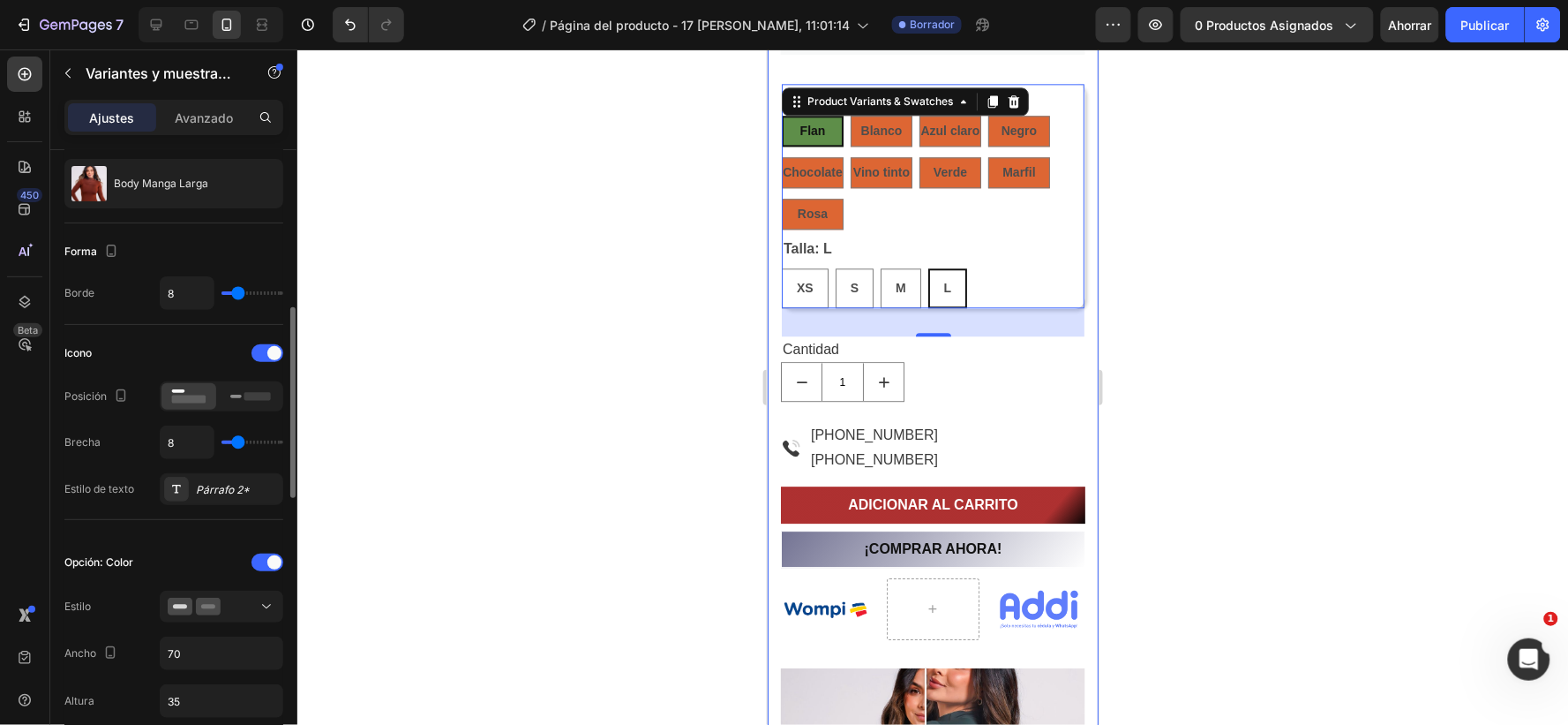
scroll to position [196, 0]
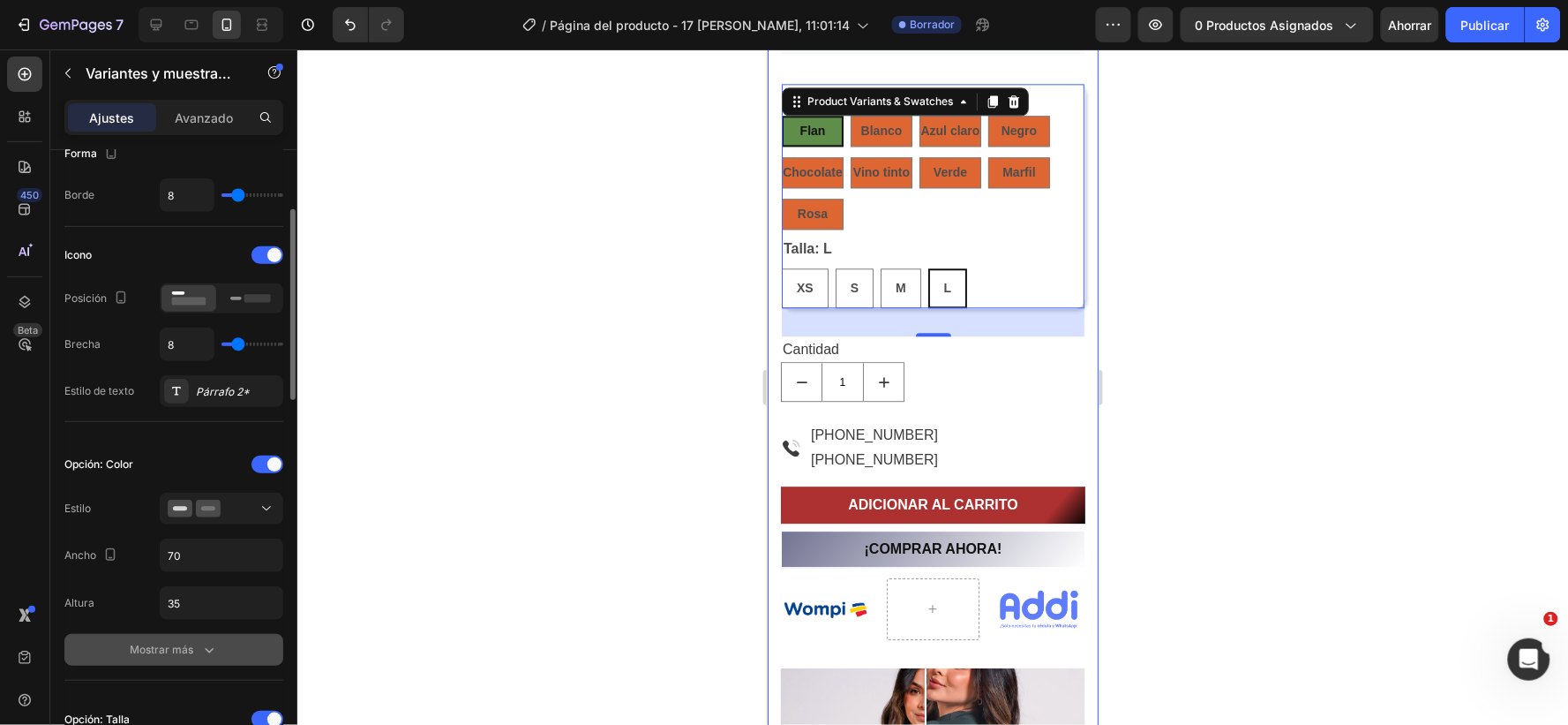
click at [203, 647] on icon "button" at bounding box center [209, 650] width 18 height 18
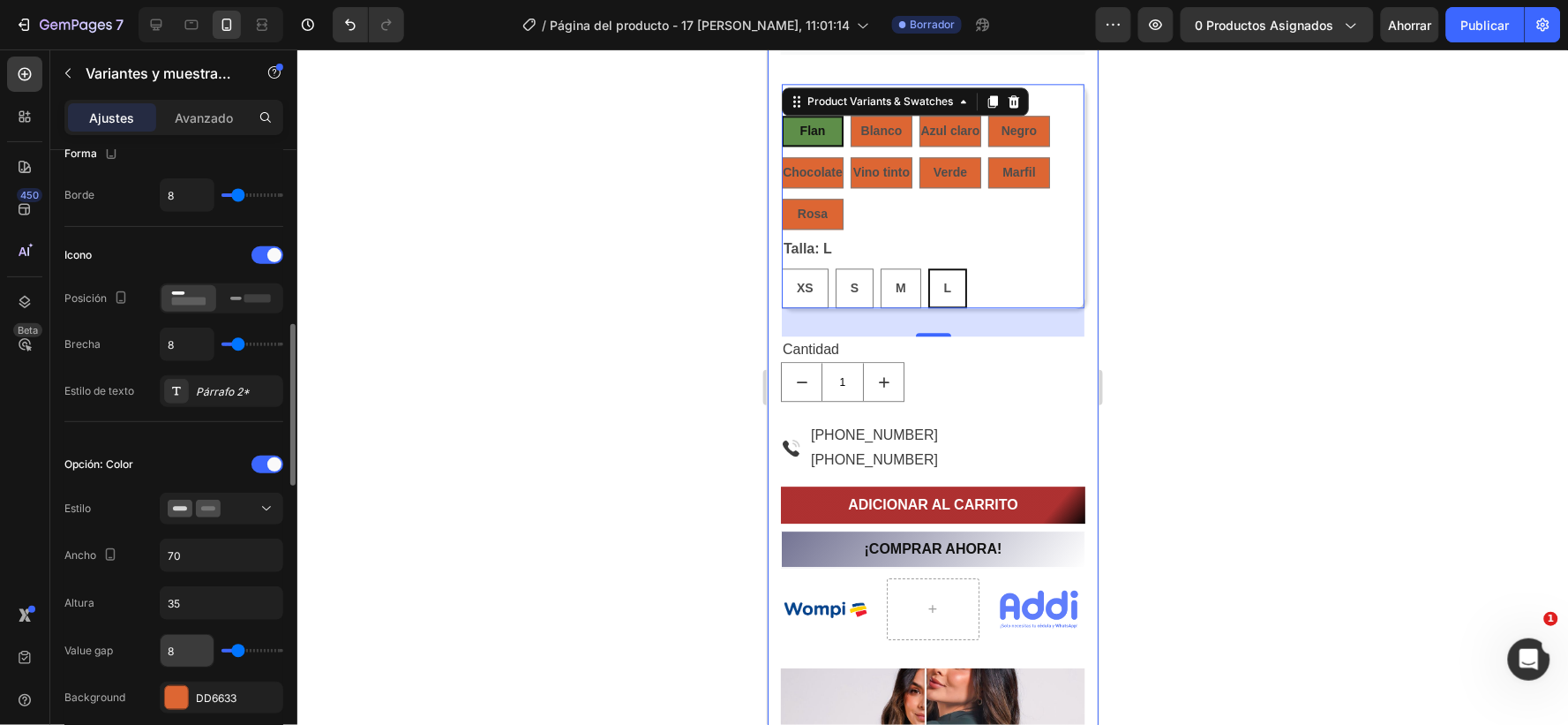
scroll to position [392, 0]
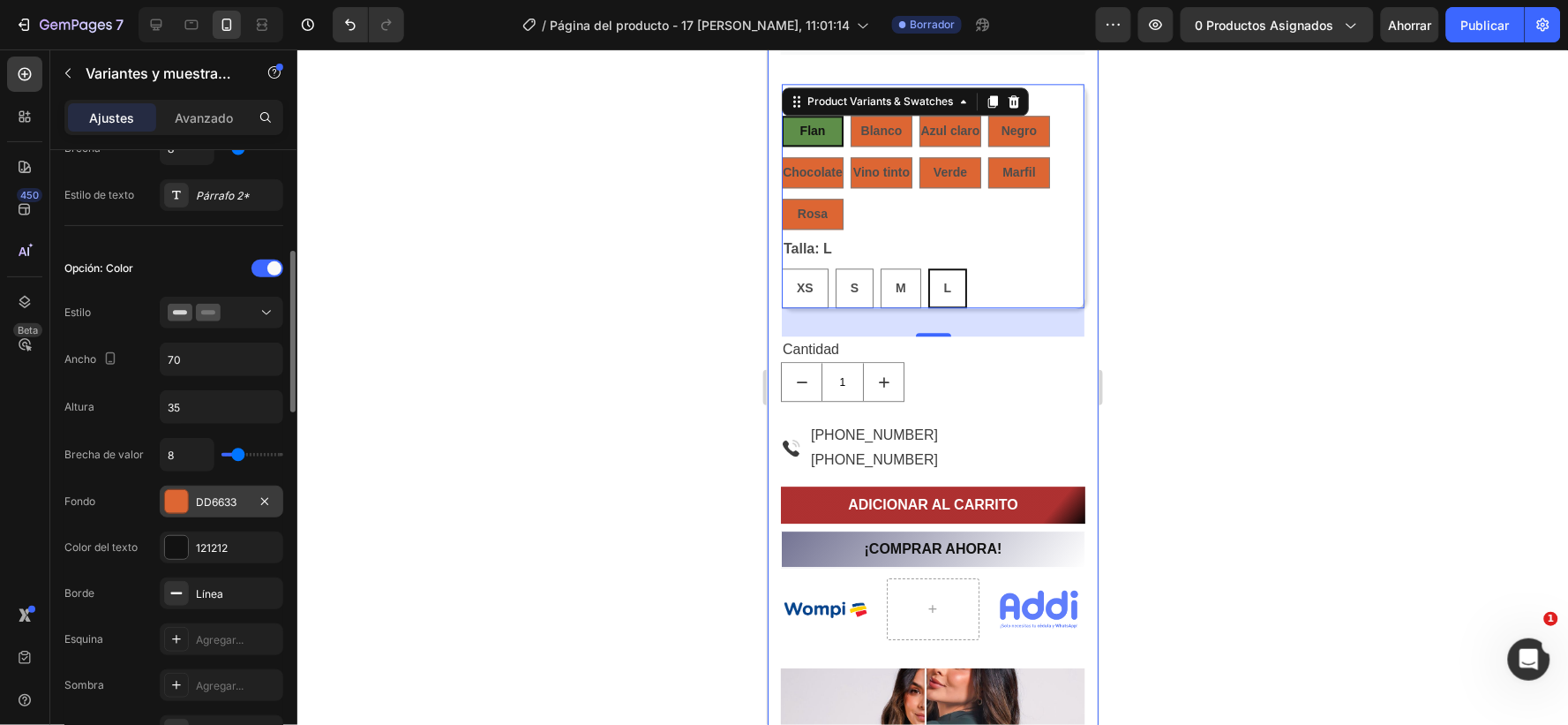
click at [242, 492] on div "DD6633" at bounding box center [221, 501] width 123 height 32
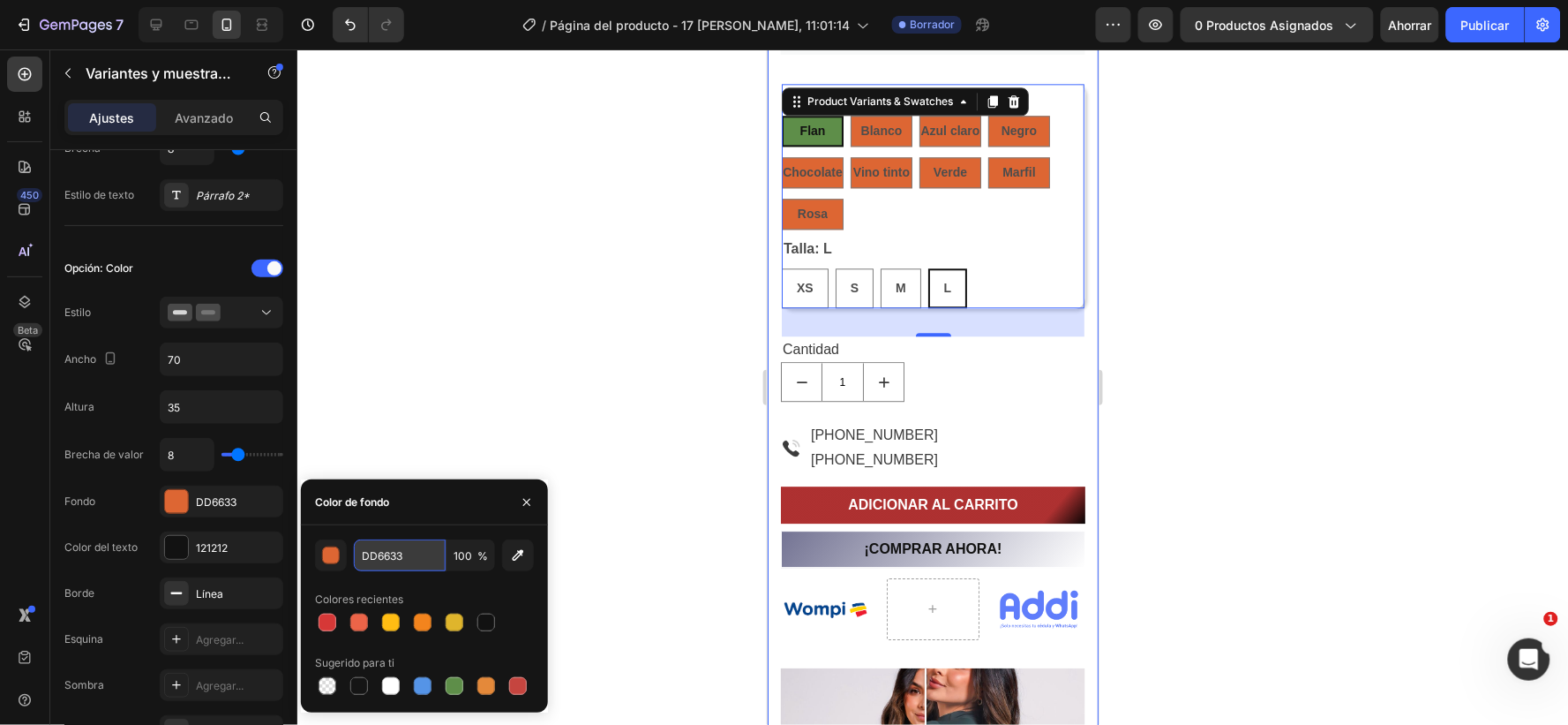
click at [408, 552] on input "DD6633" at bounding box center [399, 556] width 91 height 32
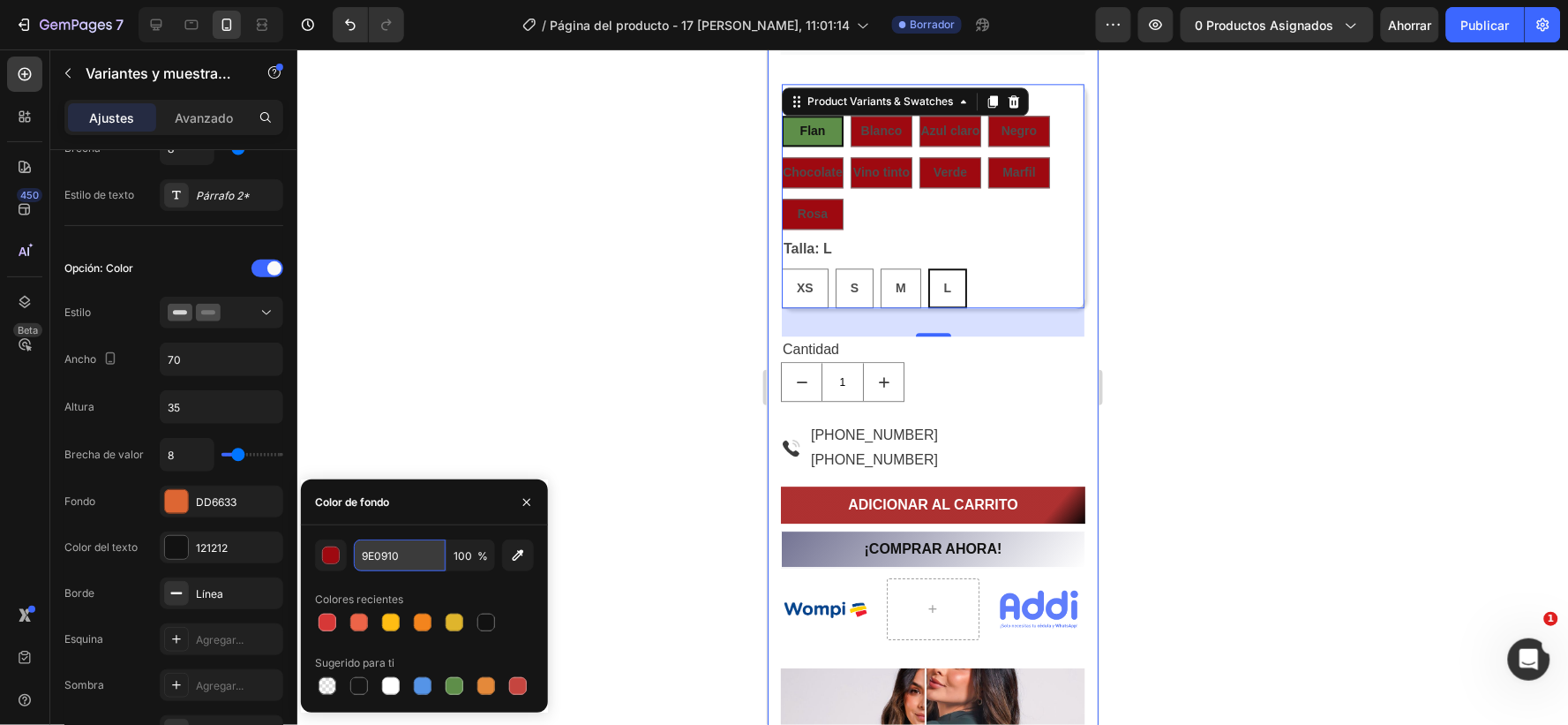
type input "9E0910"
click at [242, 542] on div "121212" at bounding box center [222, 548] width 51 height 16
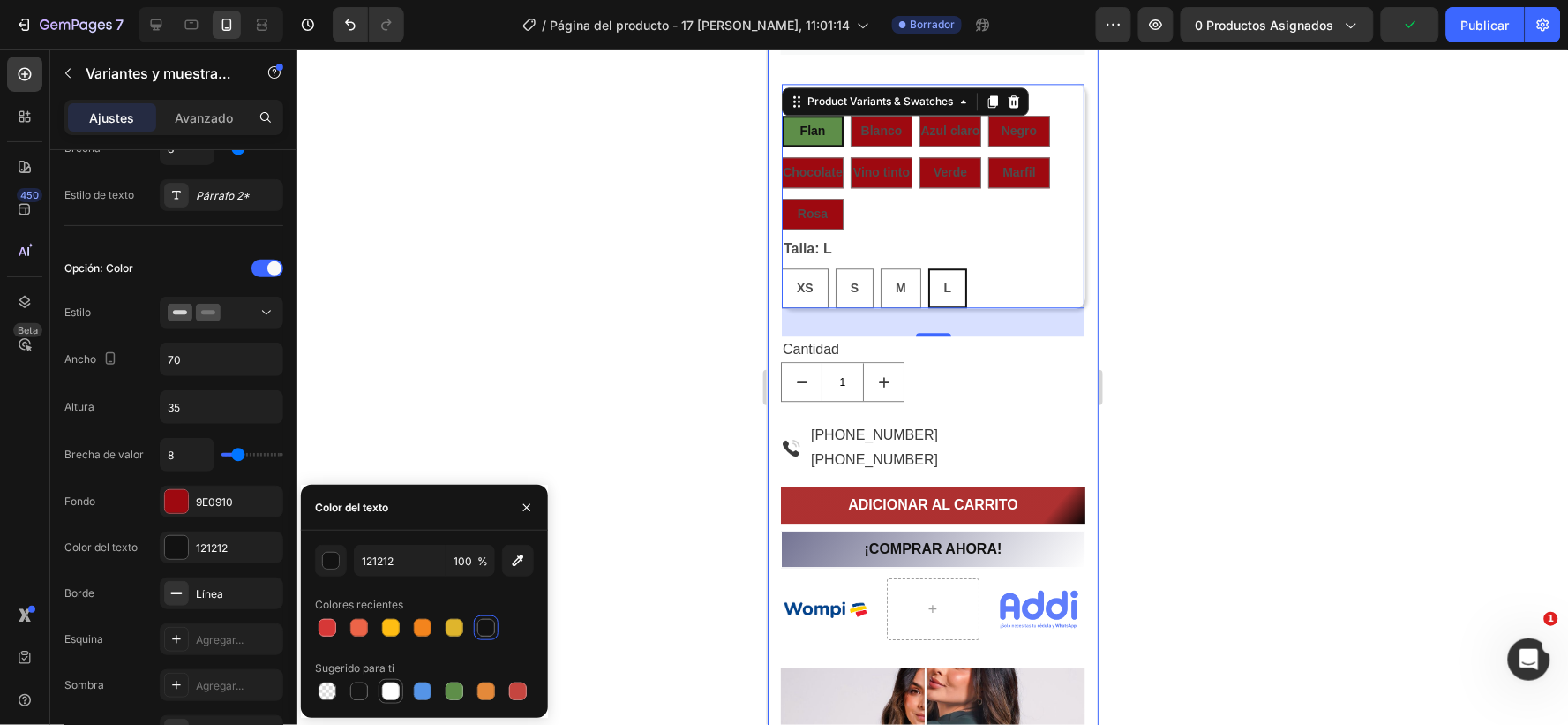
click at [388, 690] on div at bounding box center [391, 691] width 18 height 18
type input "FFFFFF"
click at [912, 212] on div "Flan Flan Flan Blanco Blanco Blanco Azul claro Azul claro Azul claro Negro Negr…" at bounding box center [932, 171] width 302 height 114
click at [893, 128] on p "Vino tinto" at bounding box center [881, 136] width 44 height 16
click at [850, 155] on input "Vino tinto Vino tinto Vino tinto" at bounding box center [849, 155] width 1 height 1
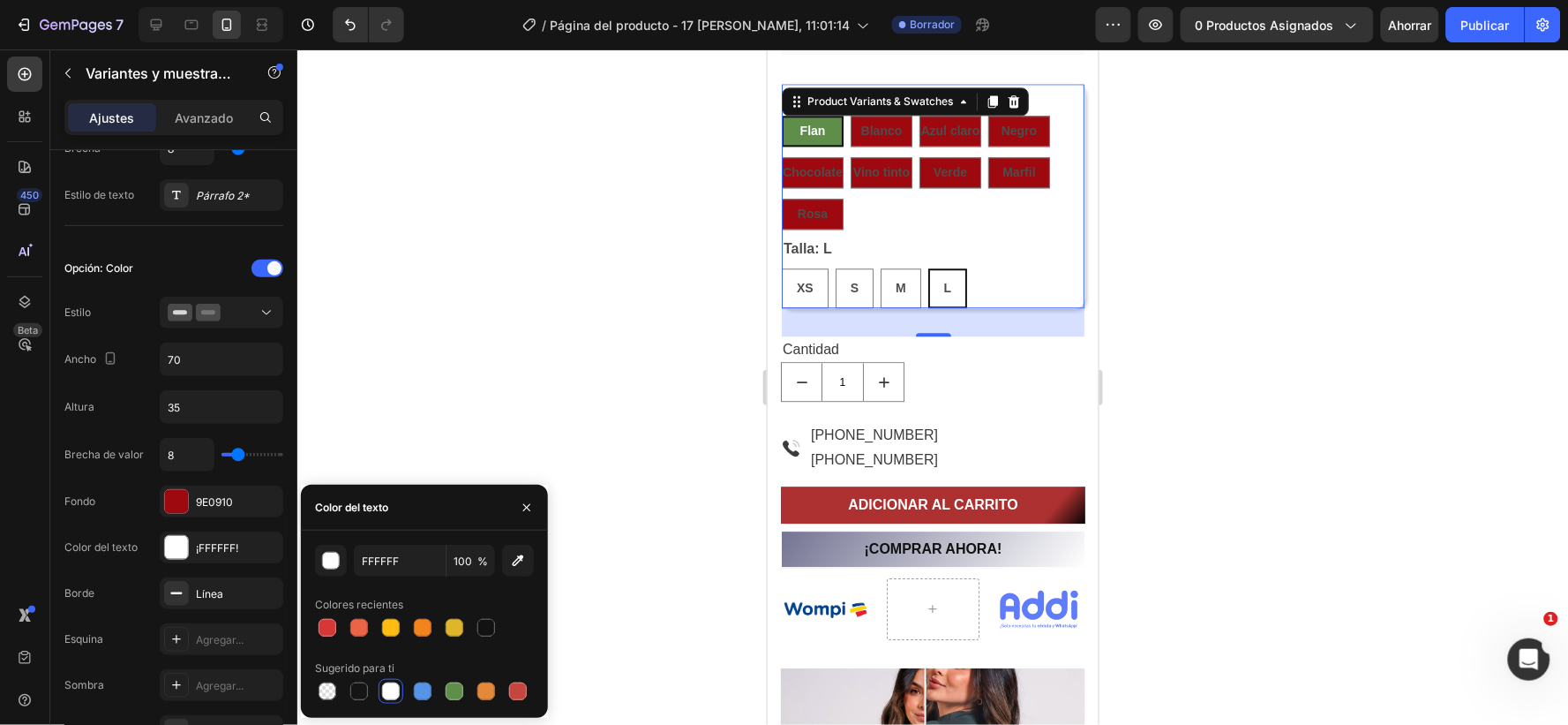
radio input "true"
click at [908, 216] on div "Flan Flan Flan Blanco Blanco Blanco Azul claro Azul claro Azul claro Negro Negr…" at bounding box center [932, 171] width 302 height 114
click at [790, 125] on div "Flan" at bounding box center [812, 130] width 62 height 31
click at [781, 114] on input "Flan Flan Flan" at bounding box center [780, 114] width 1 height 1
radio input "true"
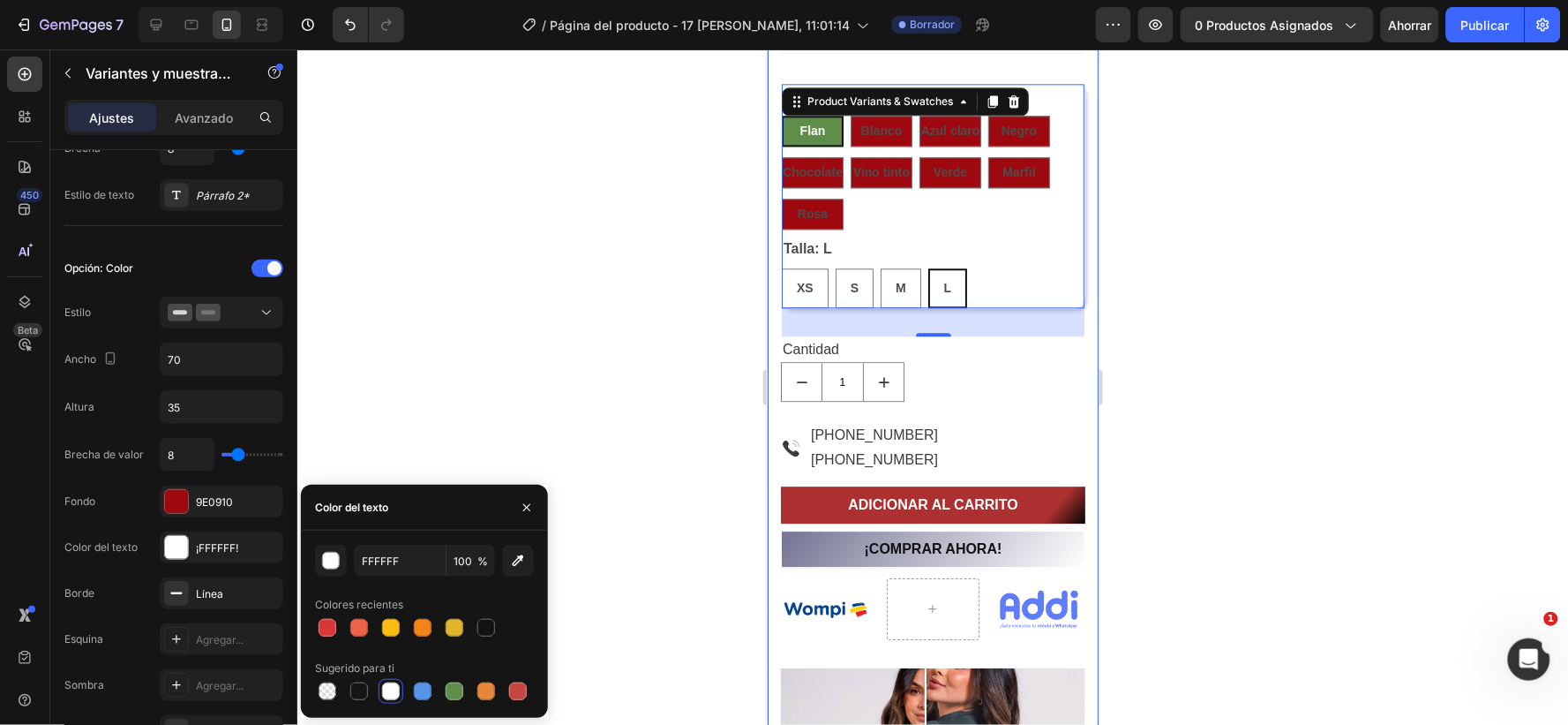
click at [647, 571] on div at bounding box center [932, 387] width 1271 height 675
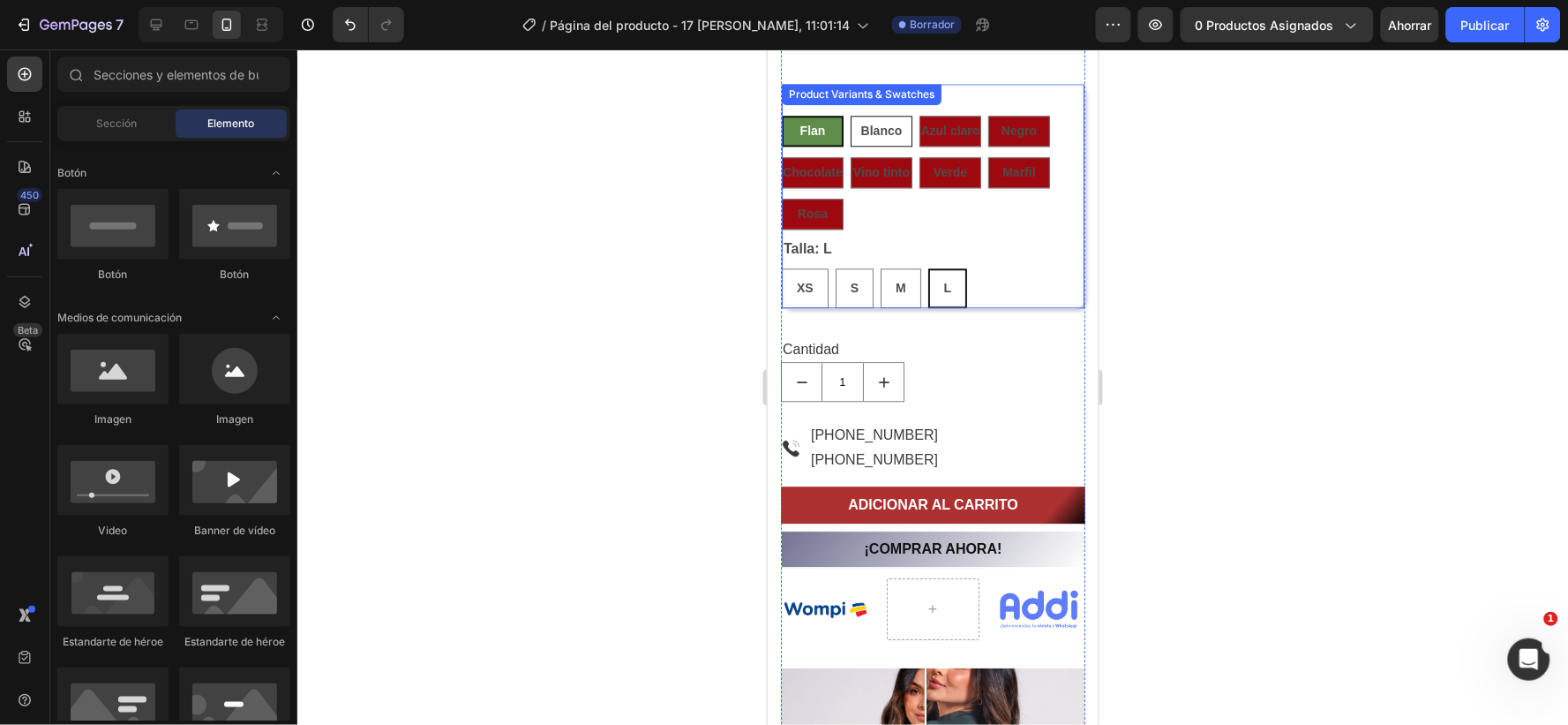
click at [864, 119] on div "Blanco" at bounding box center [881, 130] width 42 height 36
click at [850, 114] on input "Blanco Blanco Blanco" at bounding box center [849, 114] width 1 height 1
radio input "true"
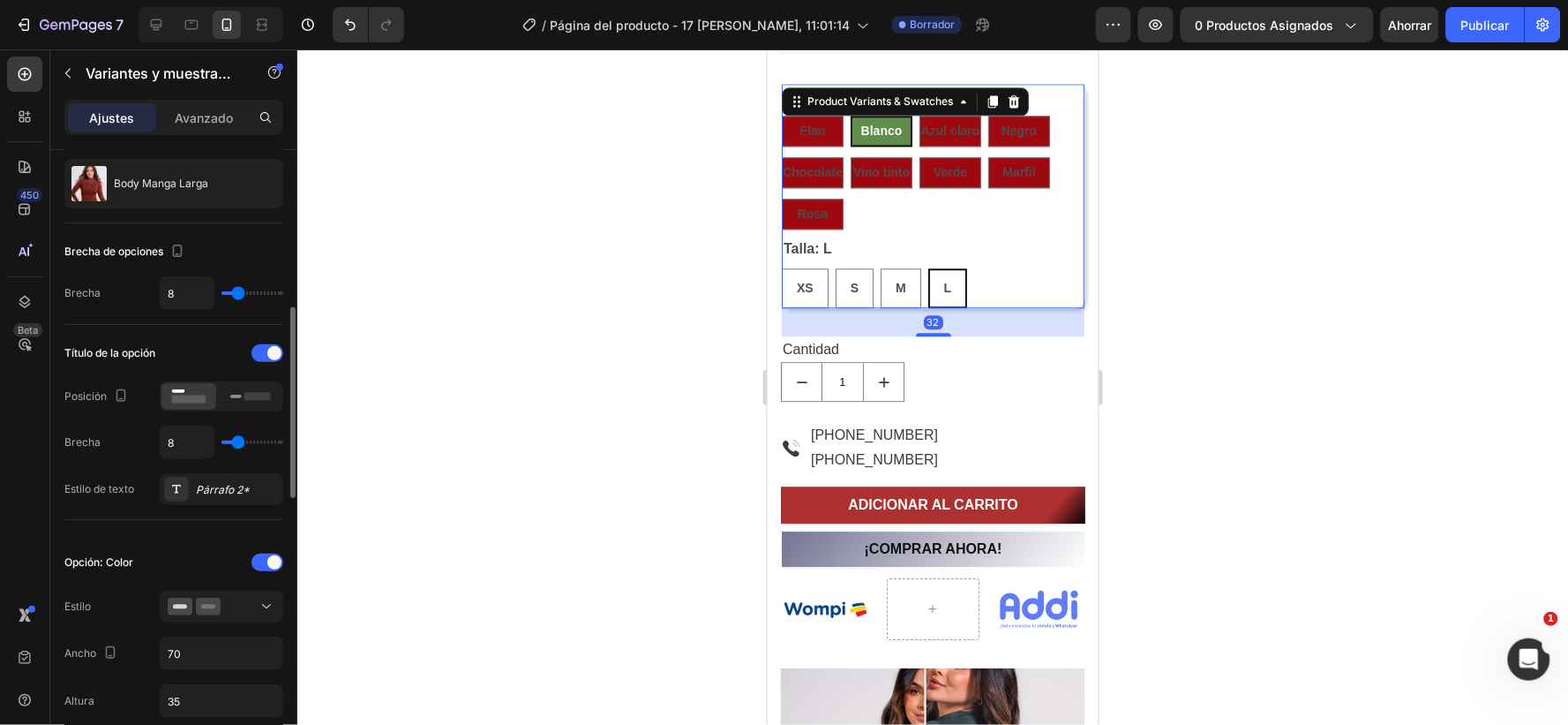
scroll to position [196, 0]
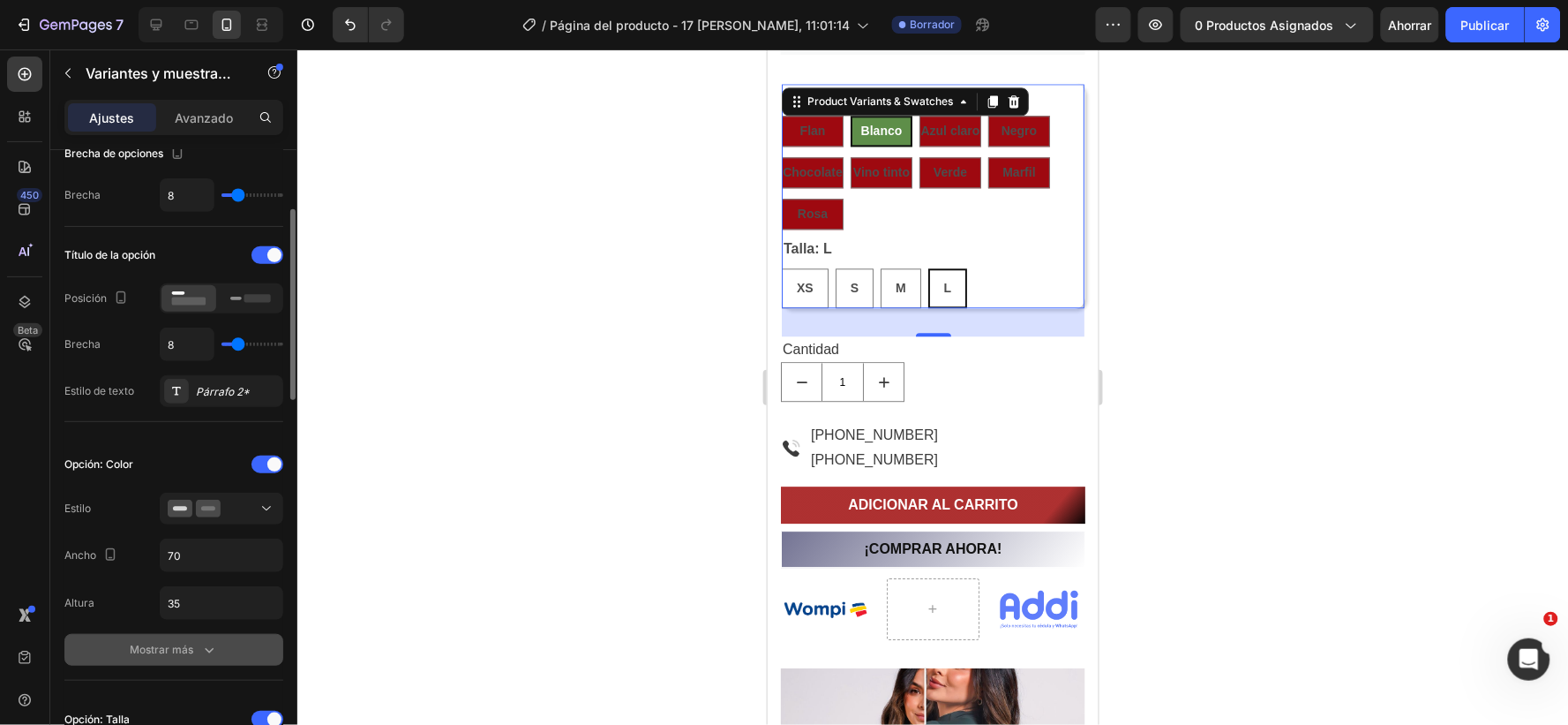
click at [212, 649] on icon "button" at bounding box center [209, 650] width 18 height 18
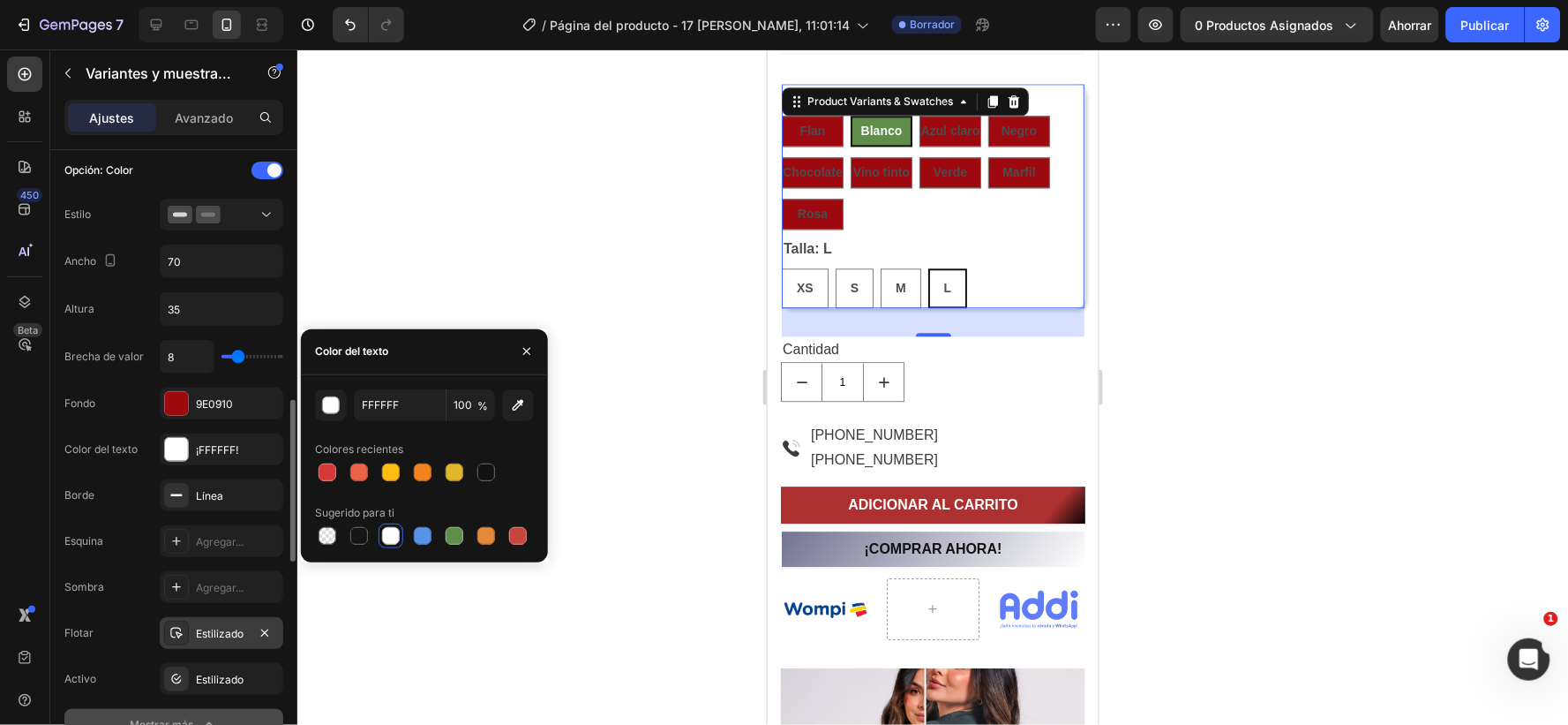
scroll to position [588, 0]
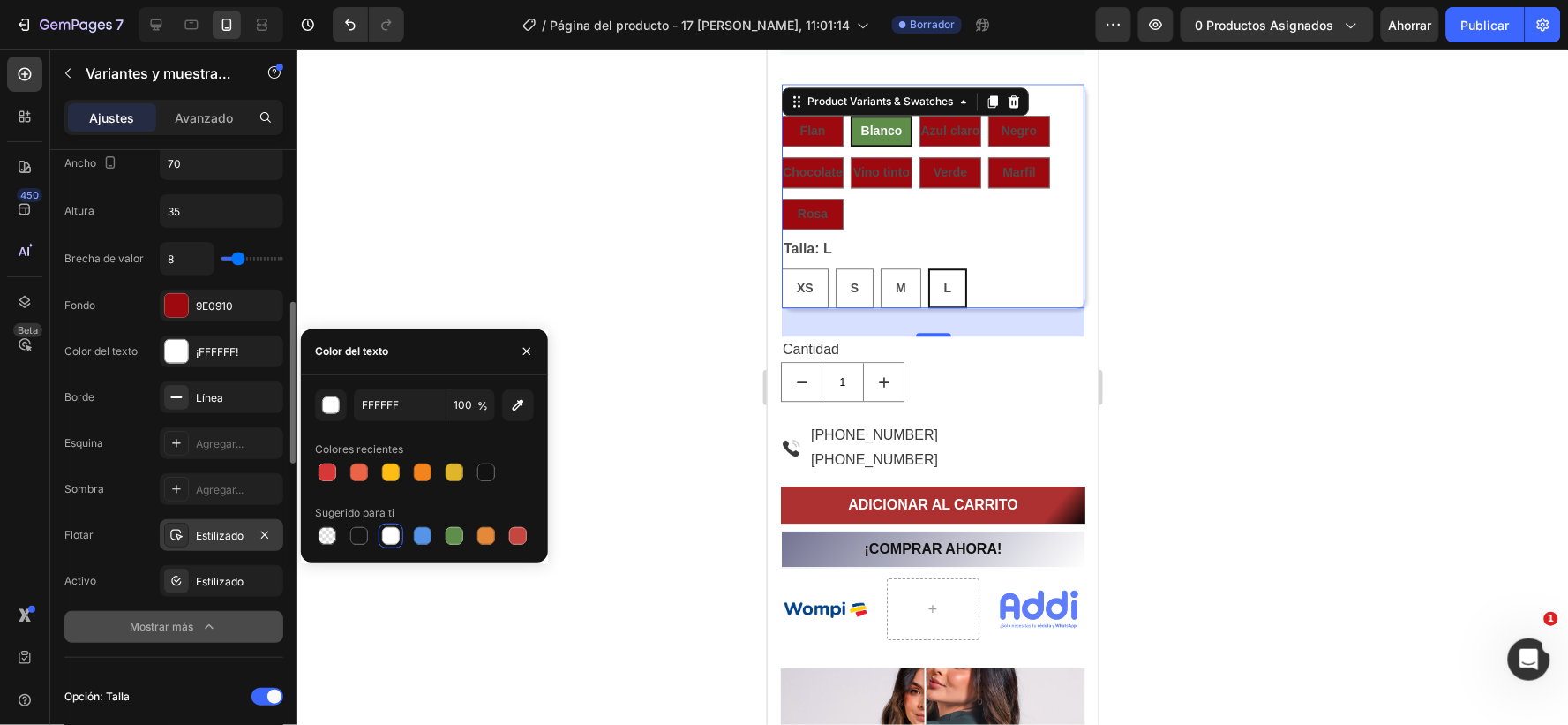
click at [236, 533] on font "Estilizado" at bounding box center [220, 535] width 48 height 13
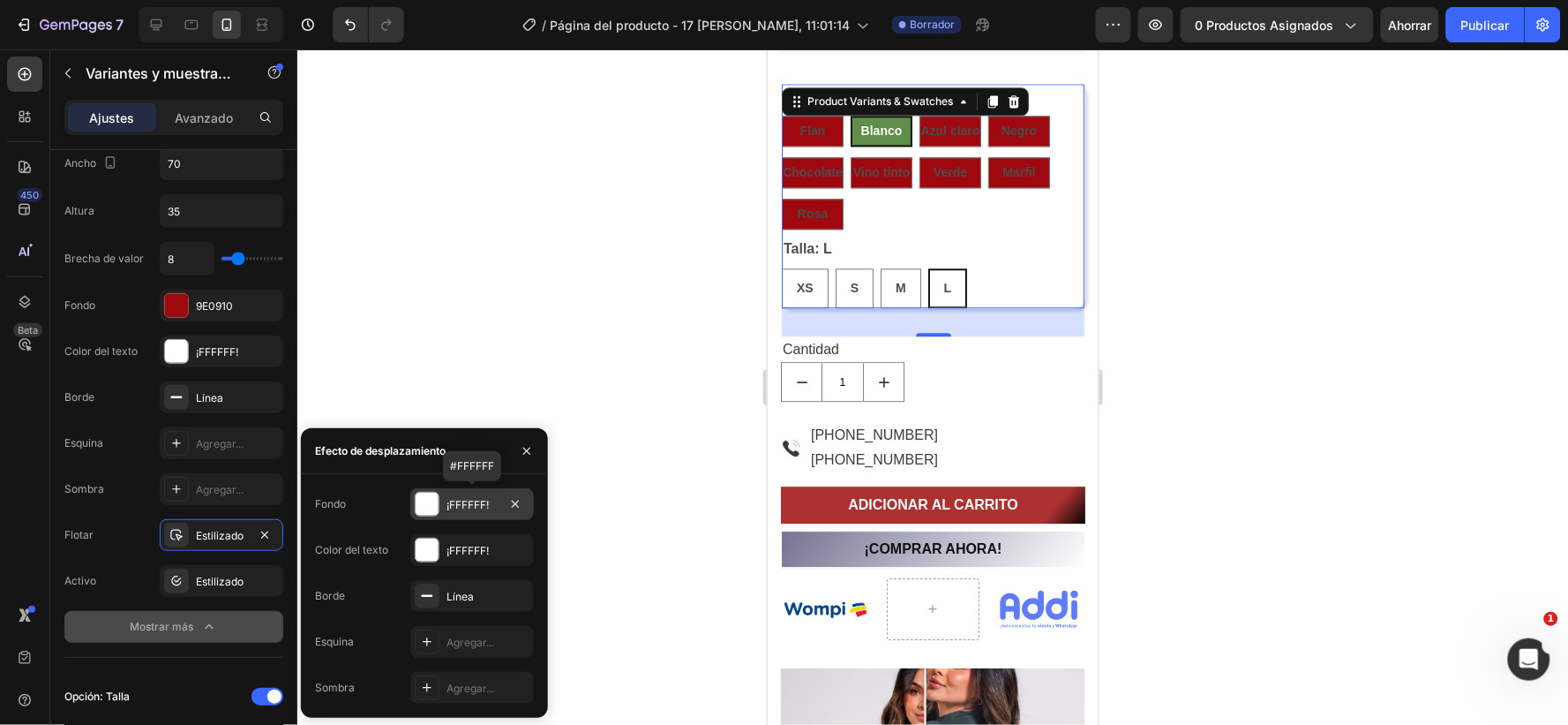
click at [492, 495] on div "¡FFFFFF!" at bounding box center [472, 504] width 123 height 32
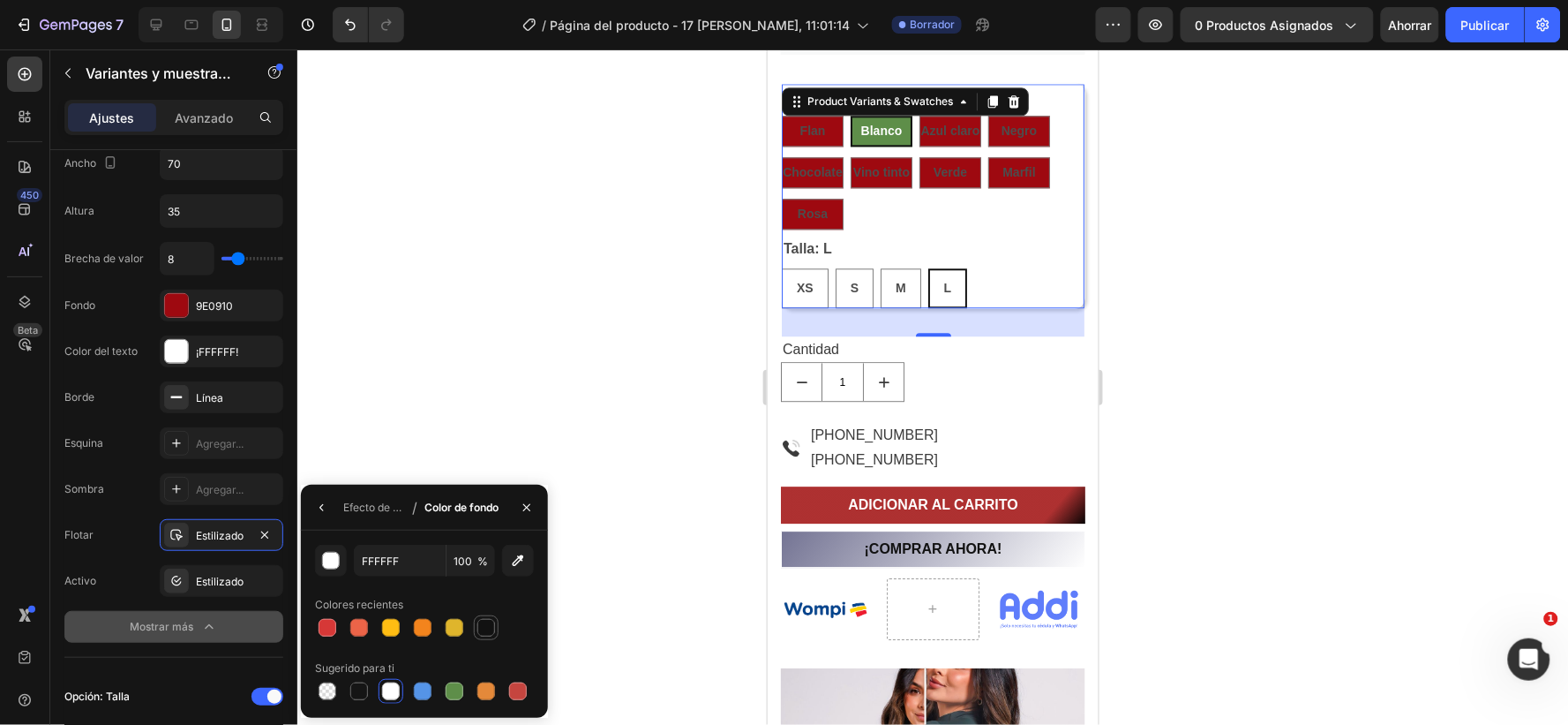
click at [482, 628] on div at bounding box center [486, 628] width 18 height 18
type input "121212"
click at [246, 533] on div "Estilizado" at bounding box center [222, 536] width 51 height 16
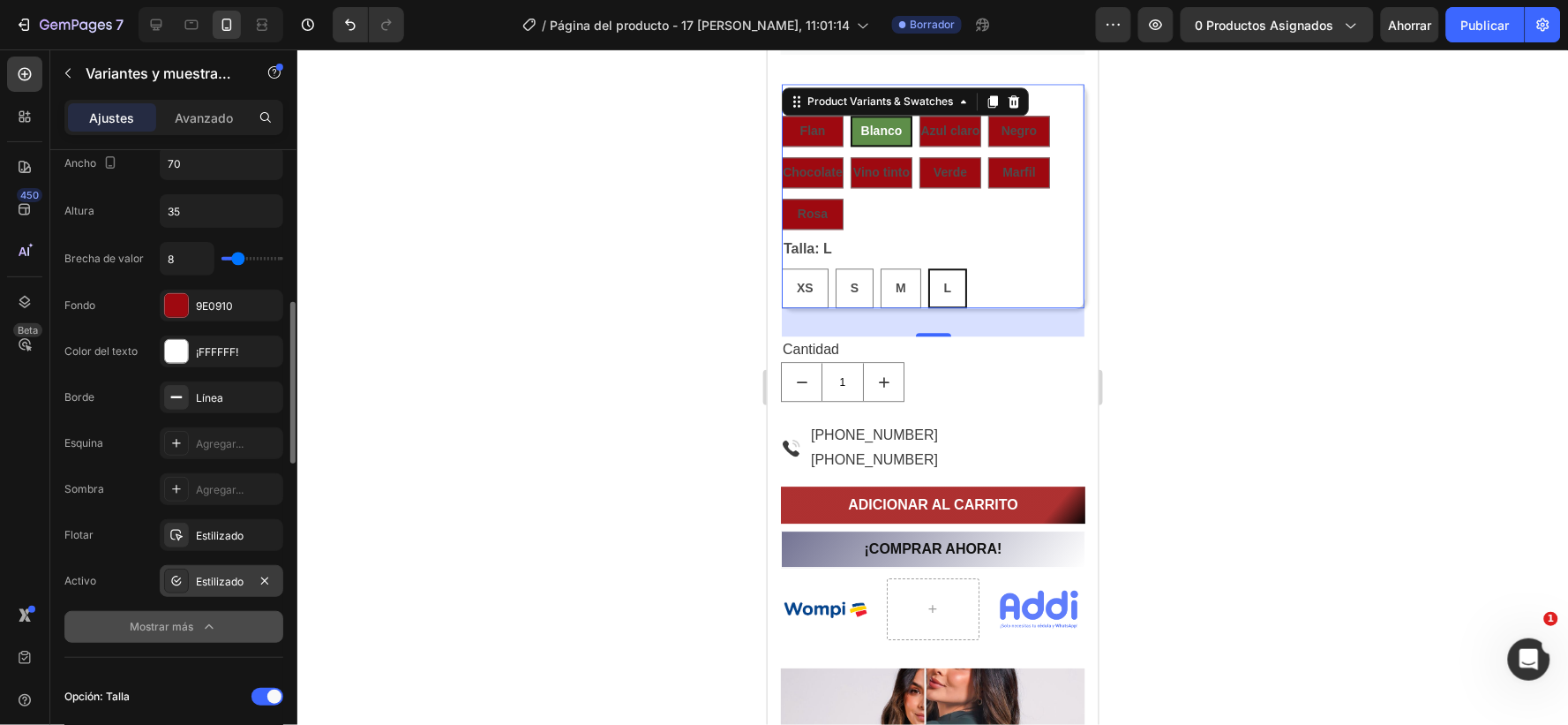
click at [237, 572] on div "Estilizado" at bounding box center [221, 581] width 123 height 32
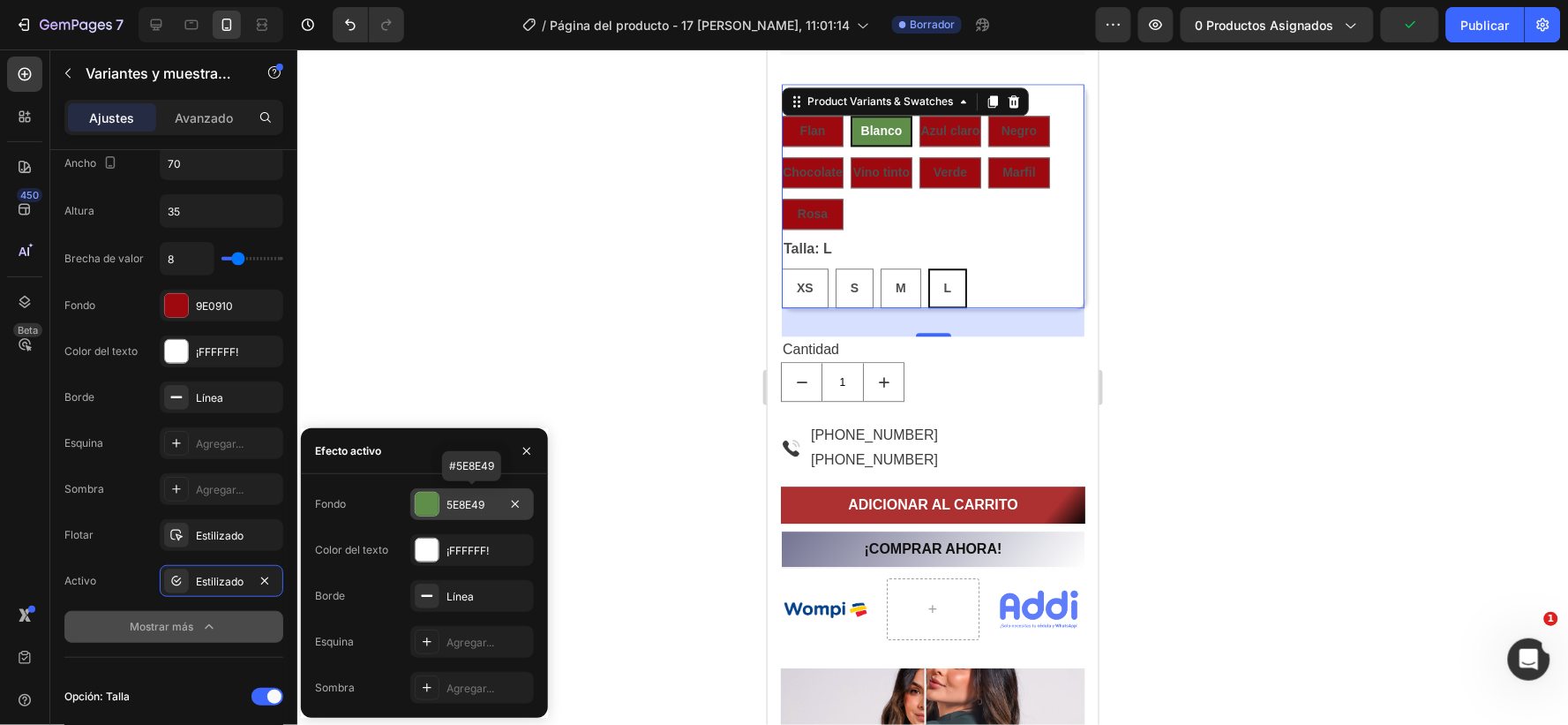
click at [490, 499] on div "5E8E49" at bounding box center [473, 505] width 51 height 16
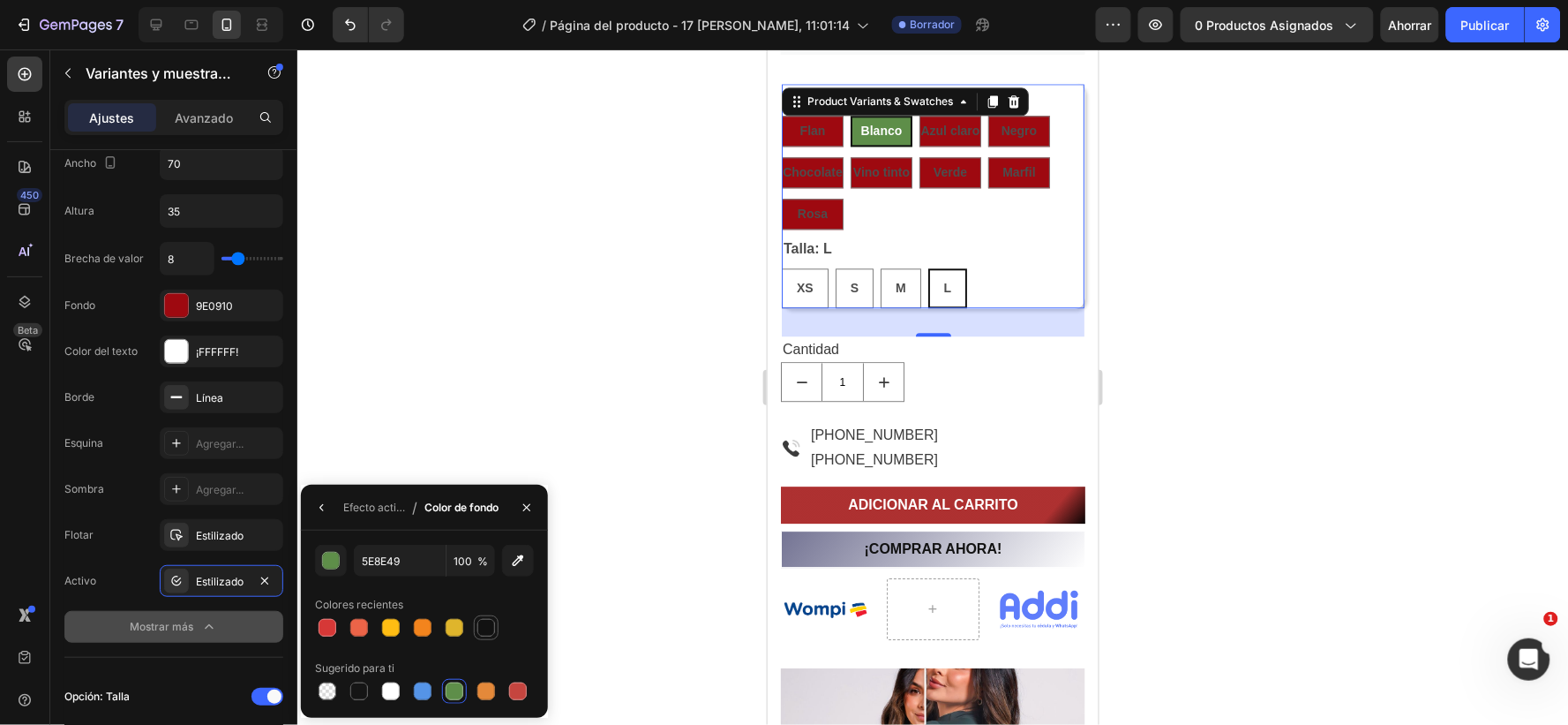
click at [485, 629] on div at bounding box center [486, 628] width 18 height 18
type input "121212"
click at [209, 577] on font "Estilizado" at bounding box center [220, 581] width 48 height 13
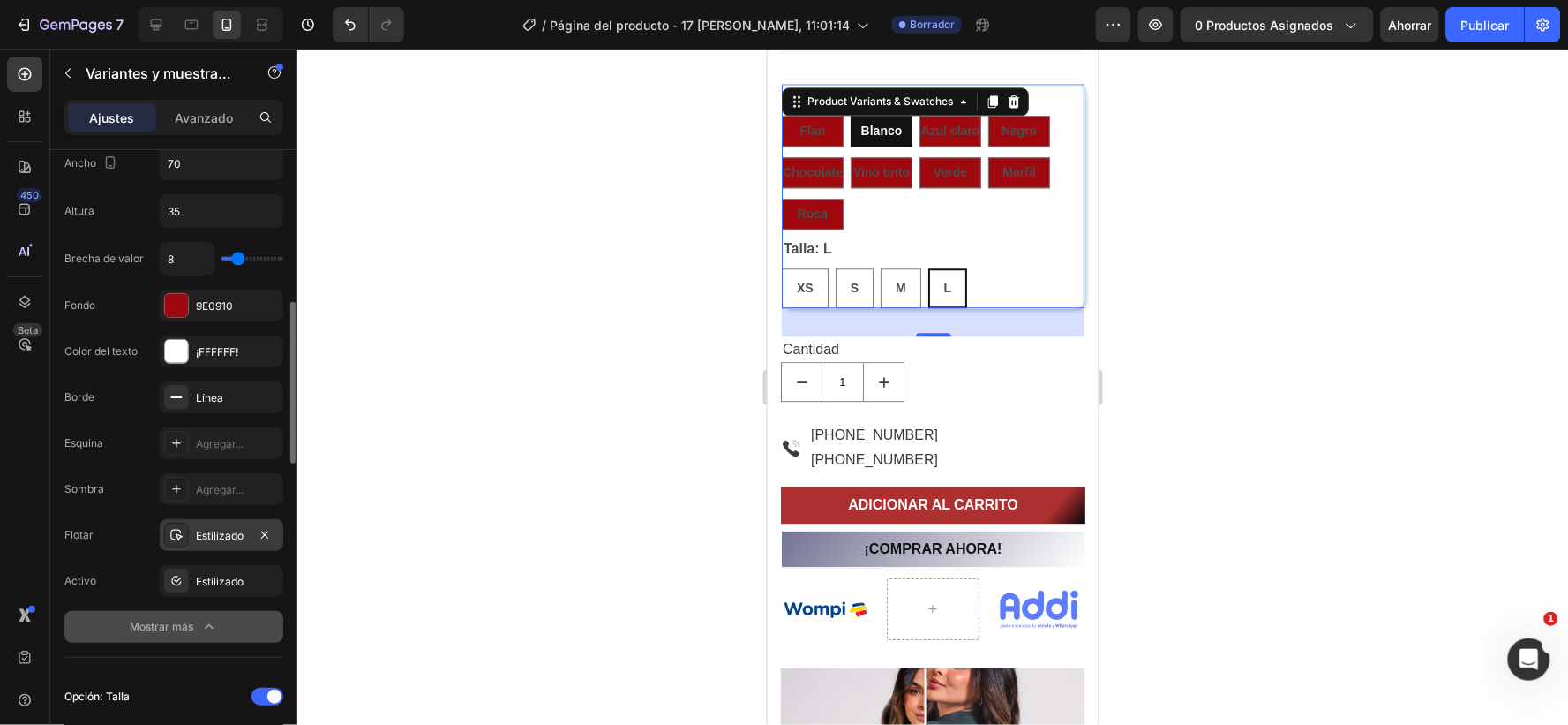
click at [224, 531] on font "Estilizado" at bounding box center [220, 535] width 48 height 13
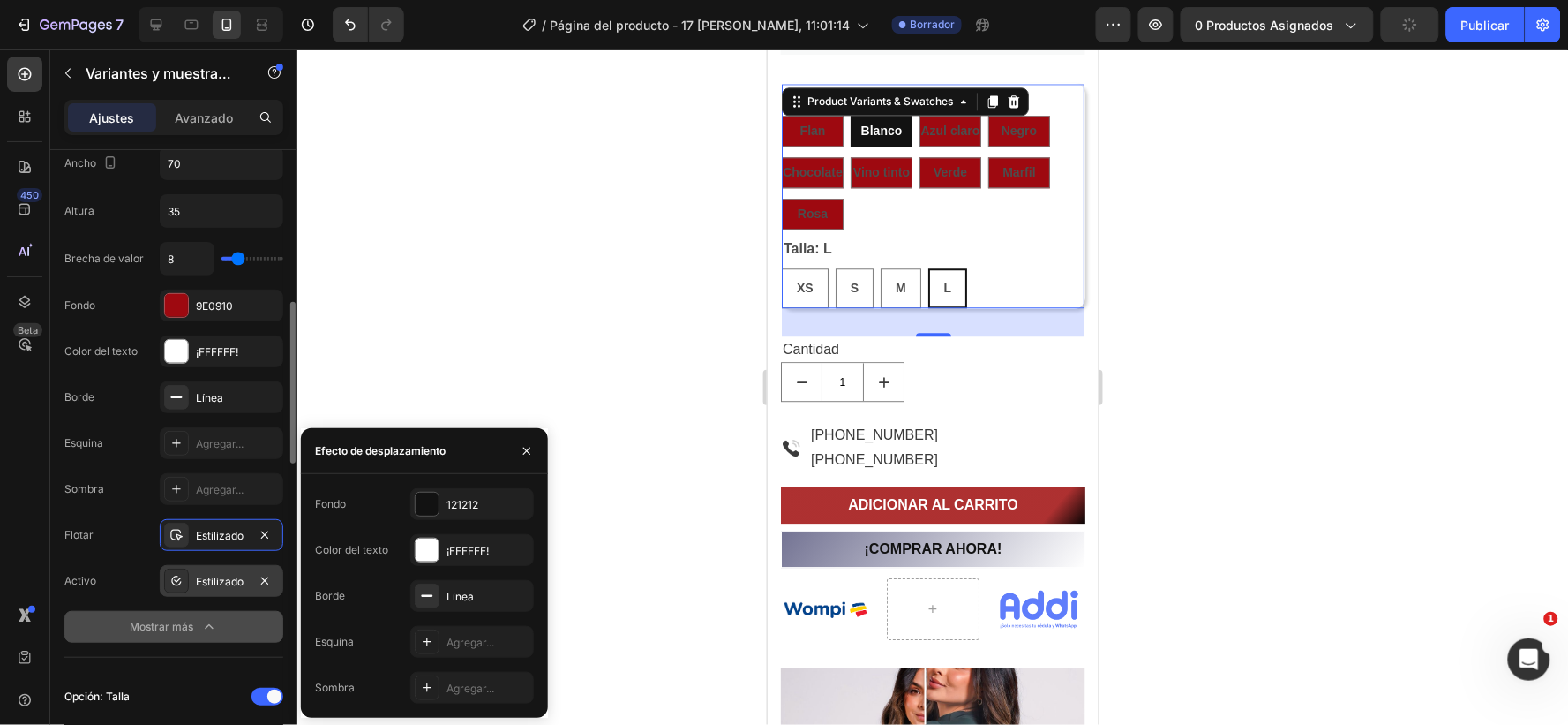
click at [241, 580] on font "Estilizado" at bounding box center [220, 581] width 48 height 13
click at [615, 542] on div at bounding box center [932, 387] width 1271 height 675
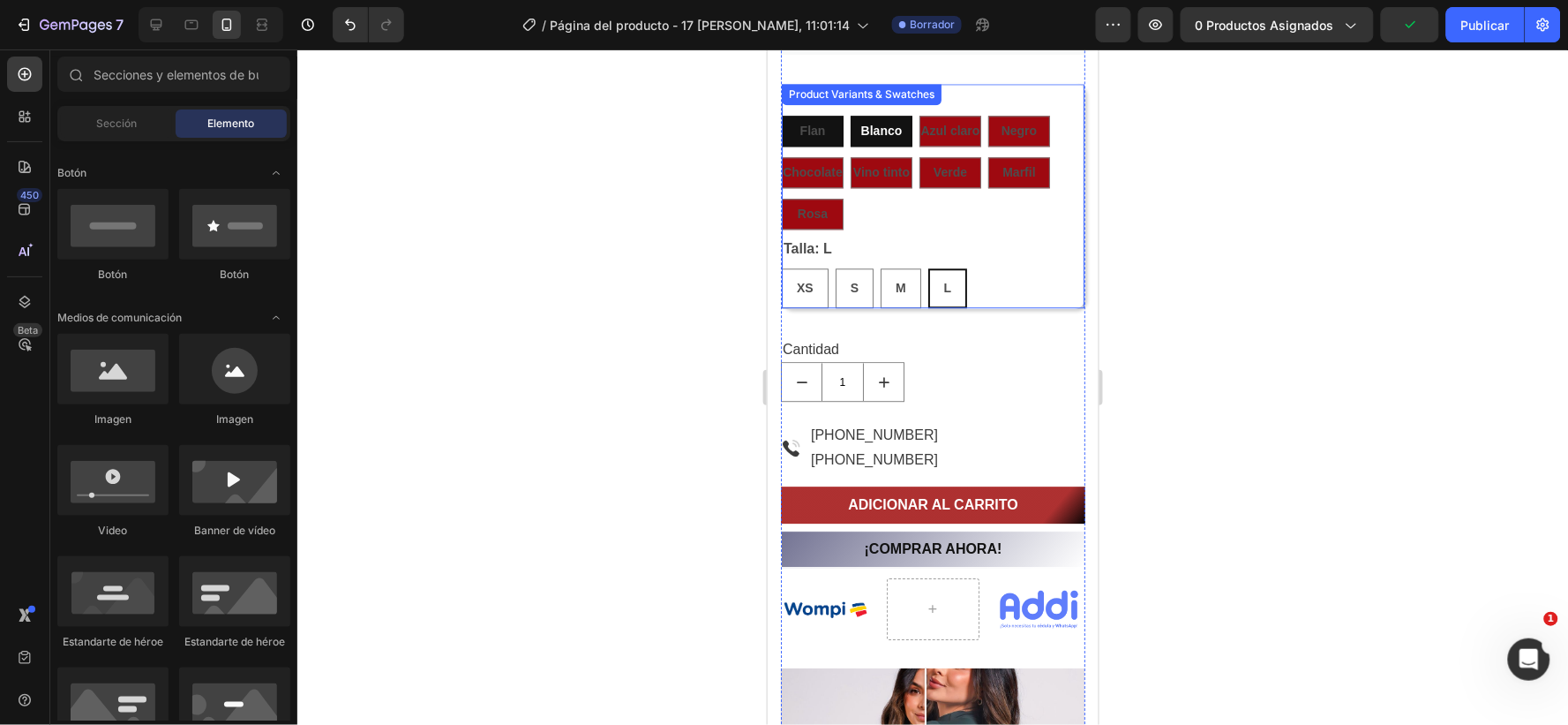
drag, startPoint x: 818, startPoint y: 117, endPoint x: 819, endPoint y: 132, distance: 15.0
click at [818, 118] on div "Flan" at bounding box center [812, 130] width 26 height 36
click at [781, 114] on input "Flan Flan Flan" at bounding box center [780, 114] width 1 height 1
radio input "true"
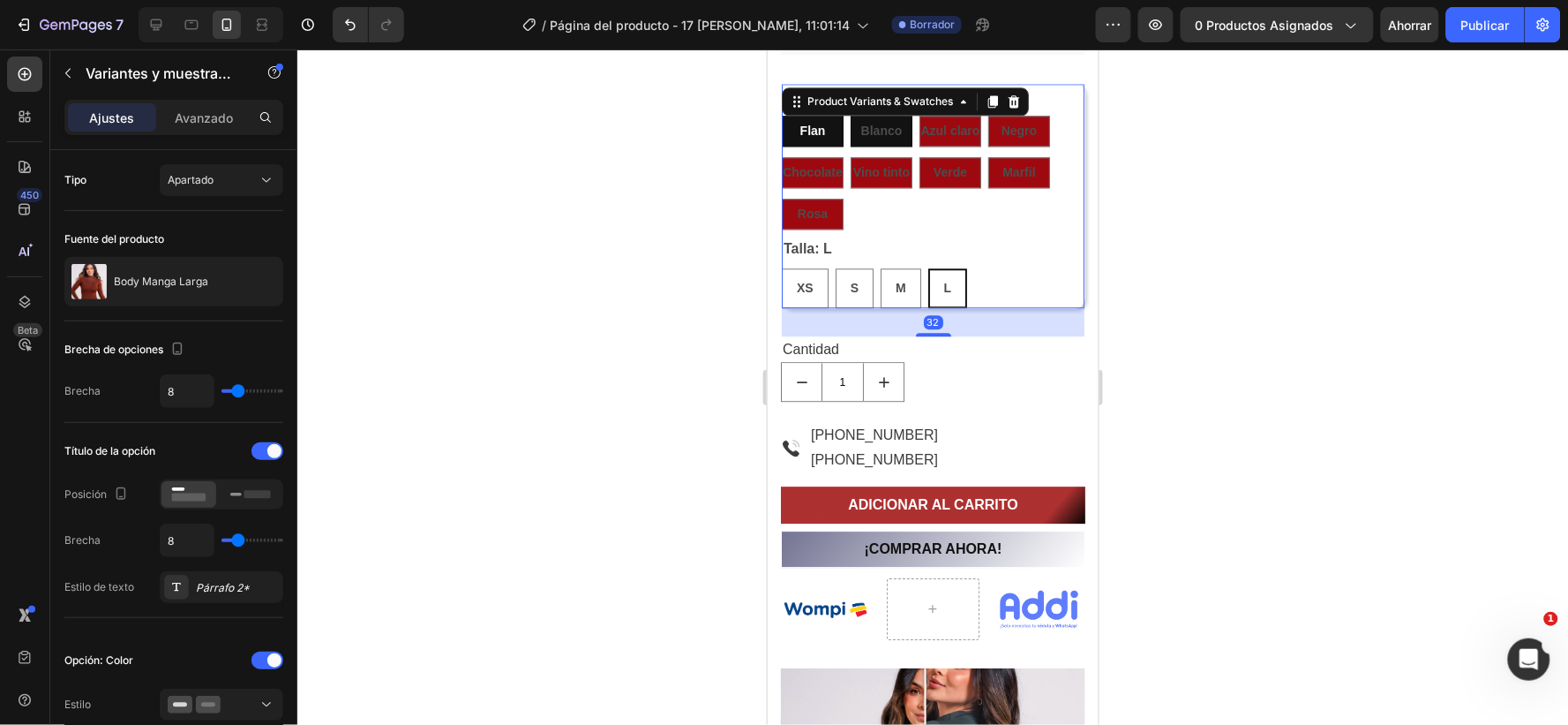
click at [866, 125] on span "Blanco" at bounding box center [881, 130] width 42 height 14
click at [850, 114] on input "Blanco Blanco Blanco" at bounding box center [849, 114] width 1 height 1
radio input "true"
click at [934, 127] on span "Azul claro" at bounding box center [950, 130] width 59 height 14
click at [919, 114] on input "Azul claro Azul claro Azul claro" at bounding box center [918, 114] width 1 height 1
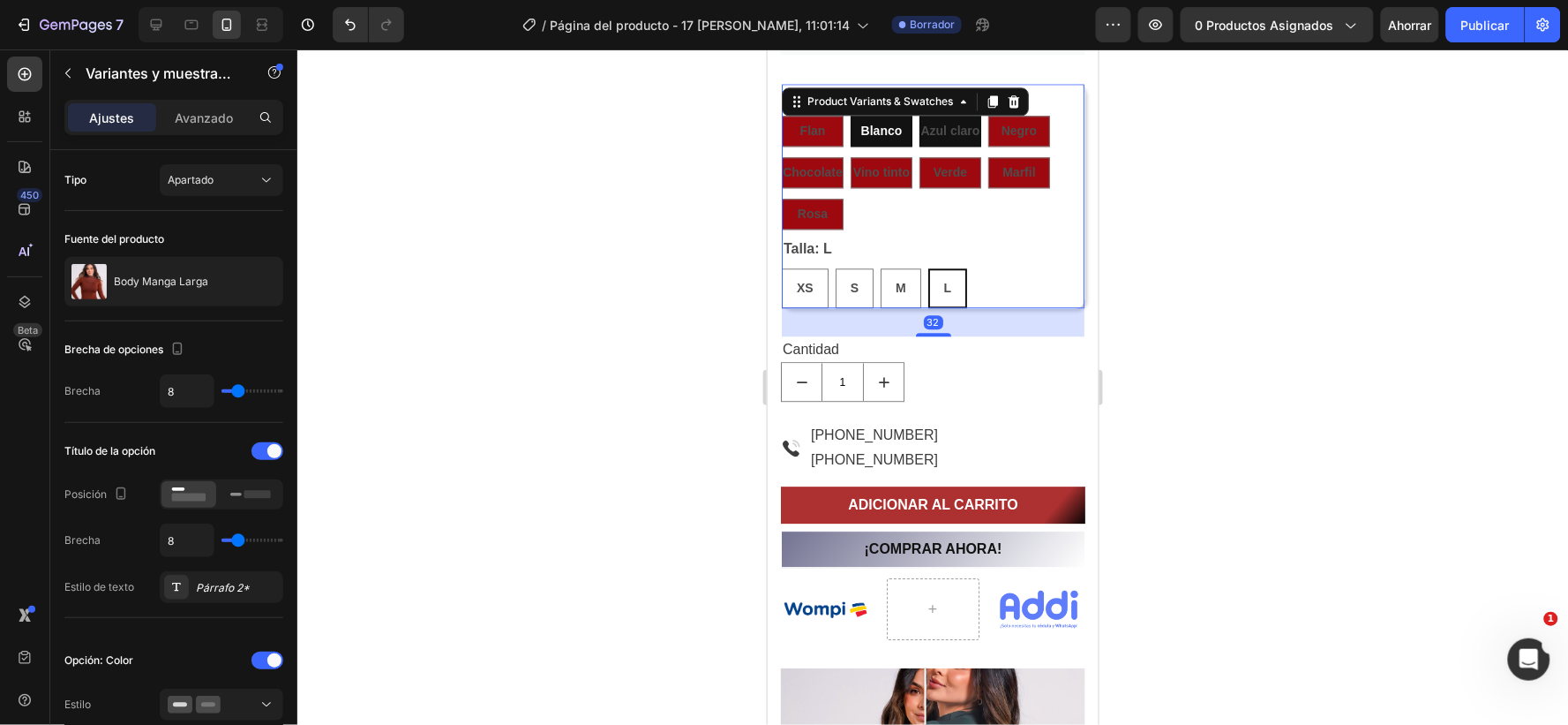
radio input "true"
click at [1020, 129] on span "Negro" at bounding box center [1019, 130] width 35 height 14
click at [988, 114] on input "Negro Negro Negro" at bounding box center [987, 114] width 1 height 1
radio input "true"
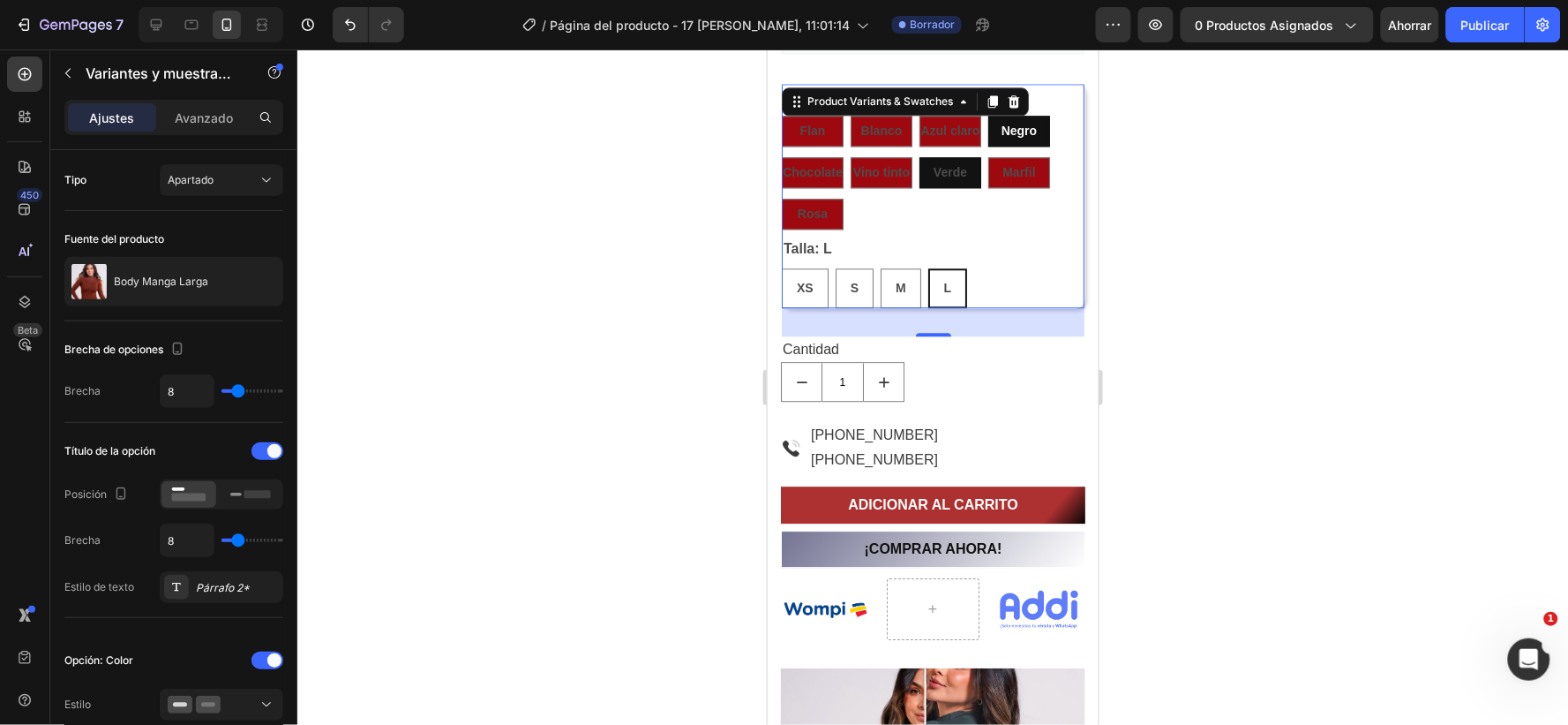
click at [934, 176] on span "Verde" at bounding box center [950, 171] width 34 height 14
click at [919, 156] on input "Verde Verde Verde" at bounding box center [918, 155] width 1 height 1
radio input "true"
click at [994, 168] on div "Marfil" at bounding box center [1019, 171] width 62 height 31
click at [988, 156] on input "Marfil Marfil Marfil" at bounding box center [987, 155] width 1 height 1
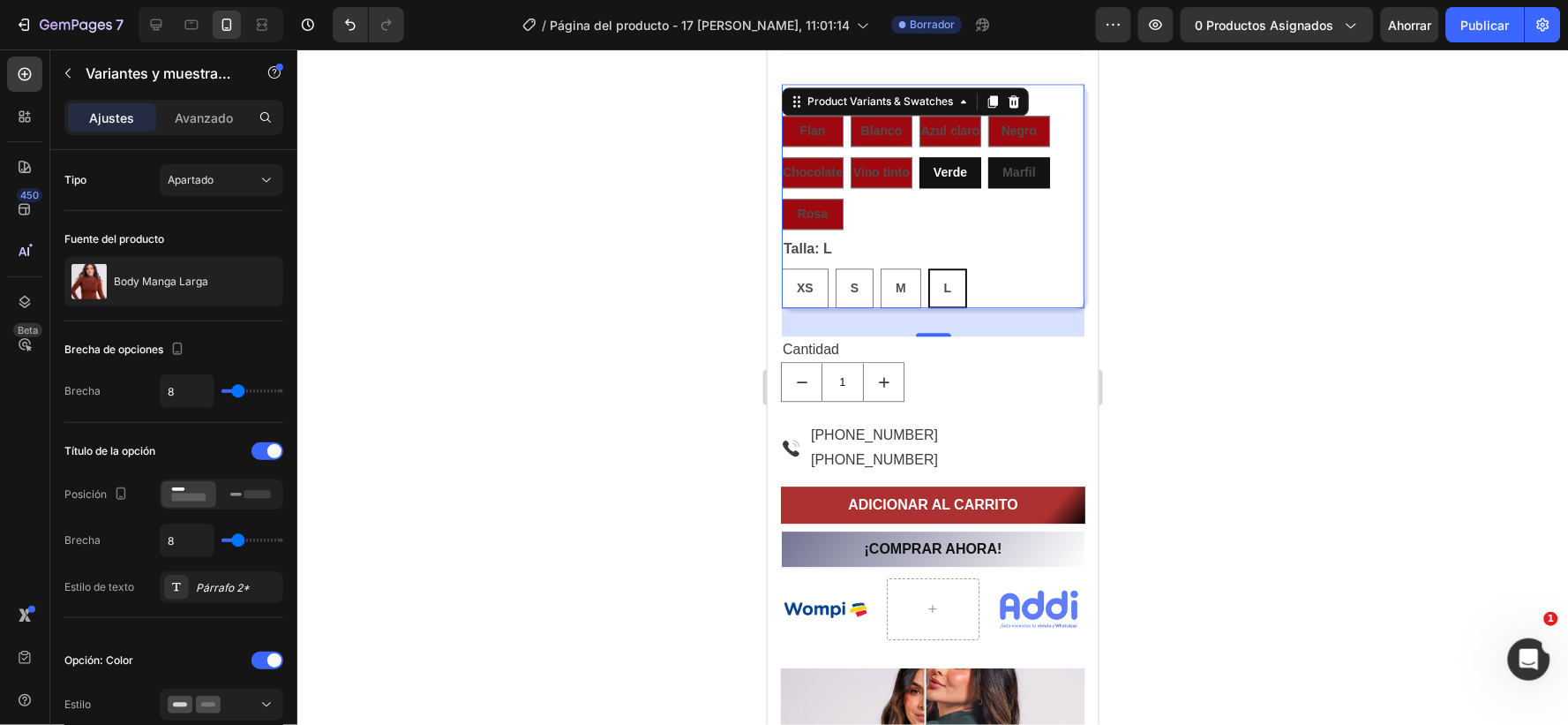
radio input "true"
click at [805, 168] on span "Chocolate" at bounding box center [812, 171] width 60 height 14
click at [781, 156] on input "Chocolate Chocolate Chocolate" at bounding box center [780, 155] width 1 height 1
radio input "true"
click at [913, 212] on div "Flan Flan Flan Blanco Blanco Blanco Azul claro Azul claro Azul claro Negro Negr…" at bounding box center [932, 171] width 302 height 114
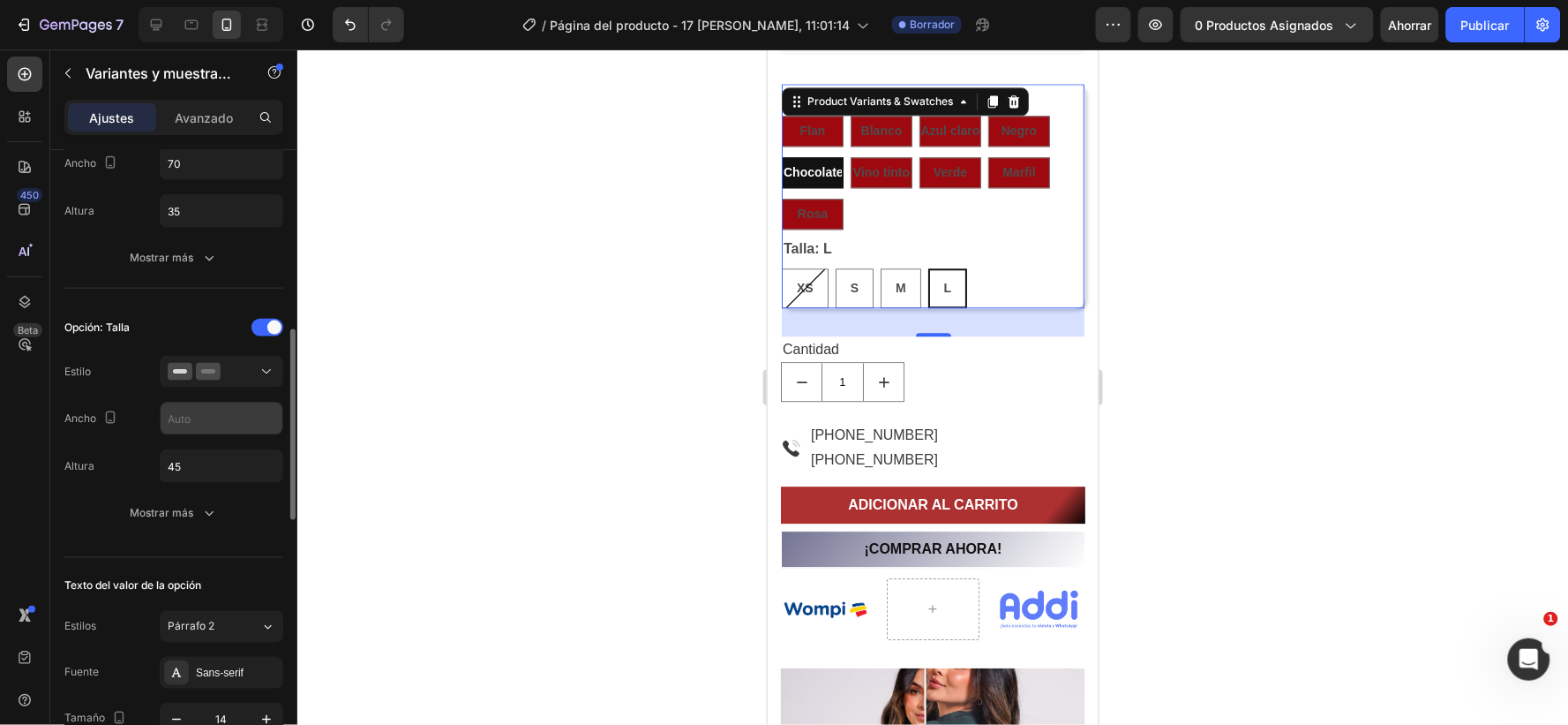
scroll to position [490, 0]
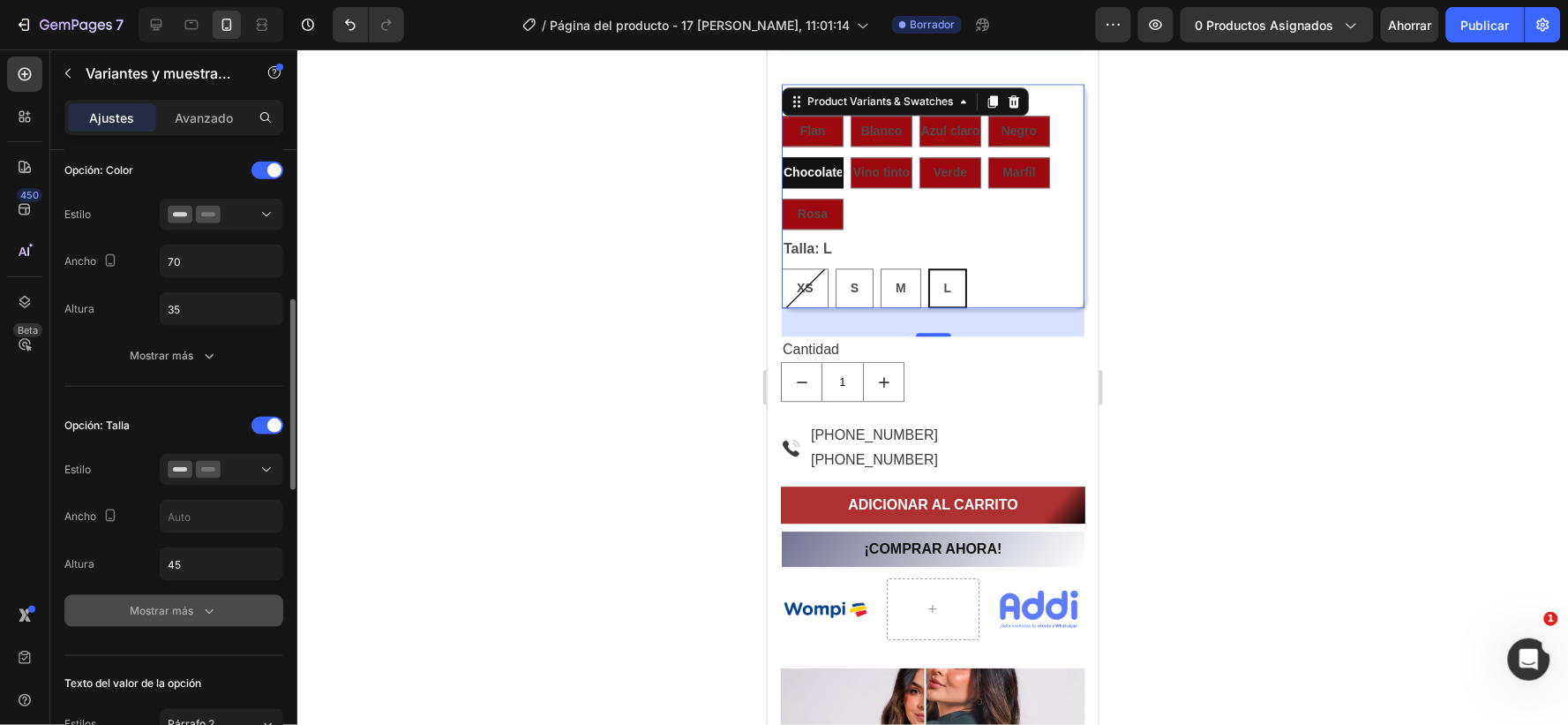
click at [204, 610] on icon "button" at bounding box center [209, 611] width 18 height 18
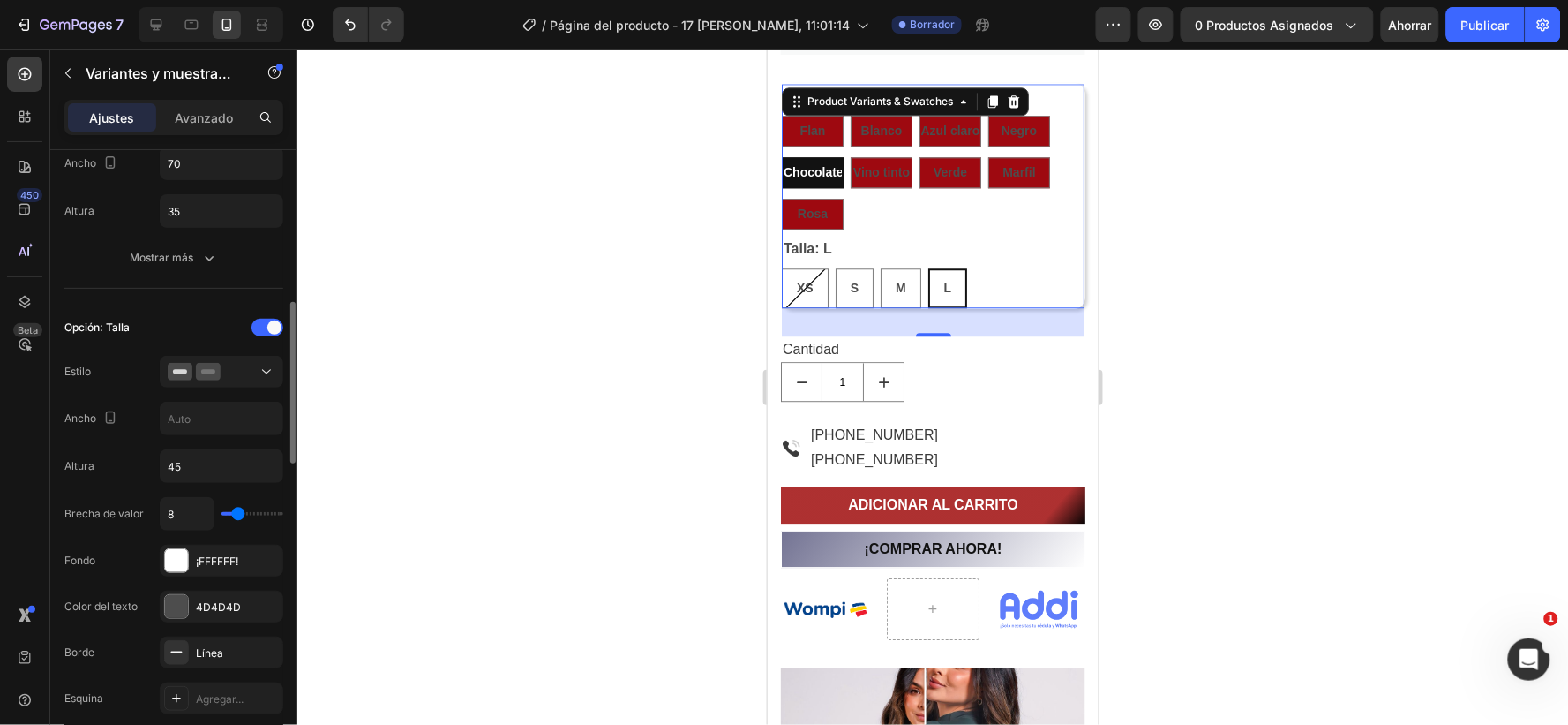
scroll to position [686, 0]
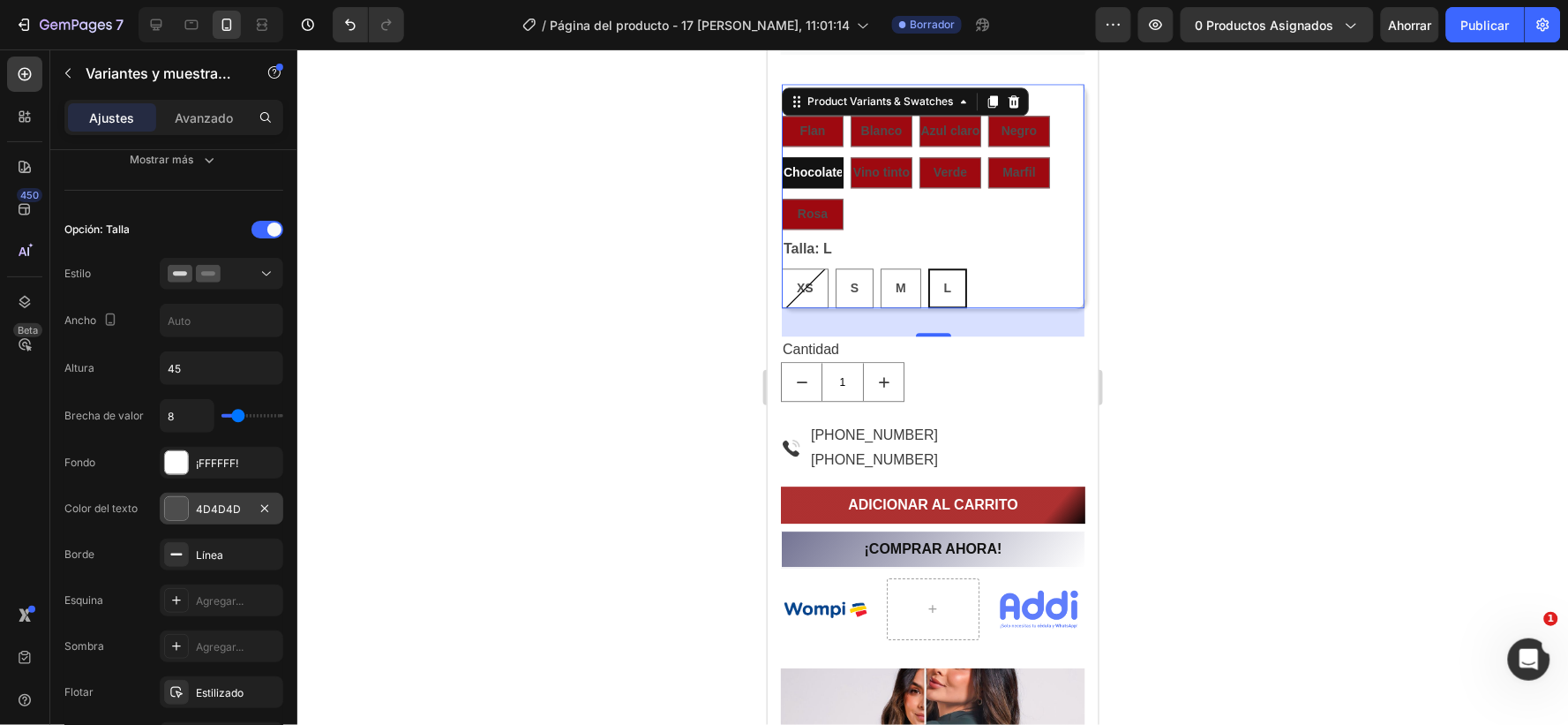
click at [251, 506] on div "4D4D4D" at bounding box center [221, 508] width 123 height 32
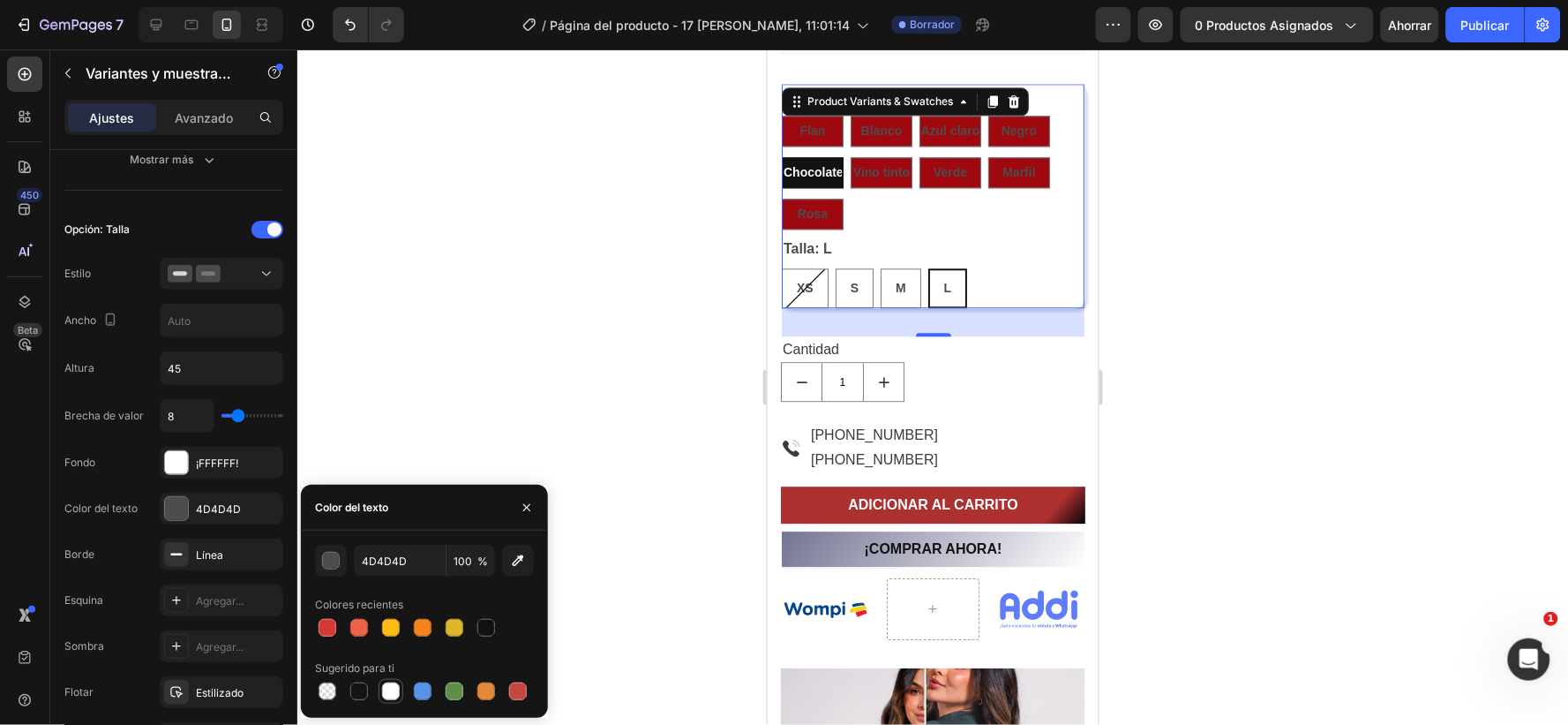
click at [384, 690] on div at bounding box center [391, 691] width 18 height 18
type input "FFFFFF"
click at [236, 461] on font "¡FFFFFF!" at bounding box center [217, 462] width 43 height 13
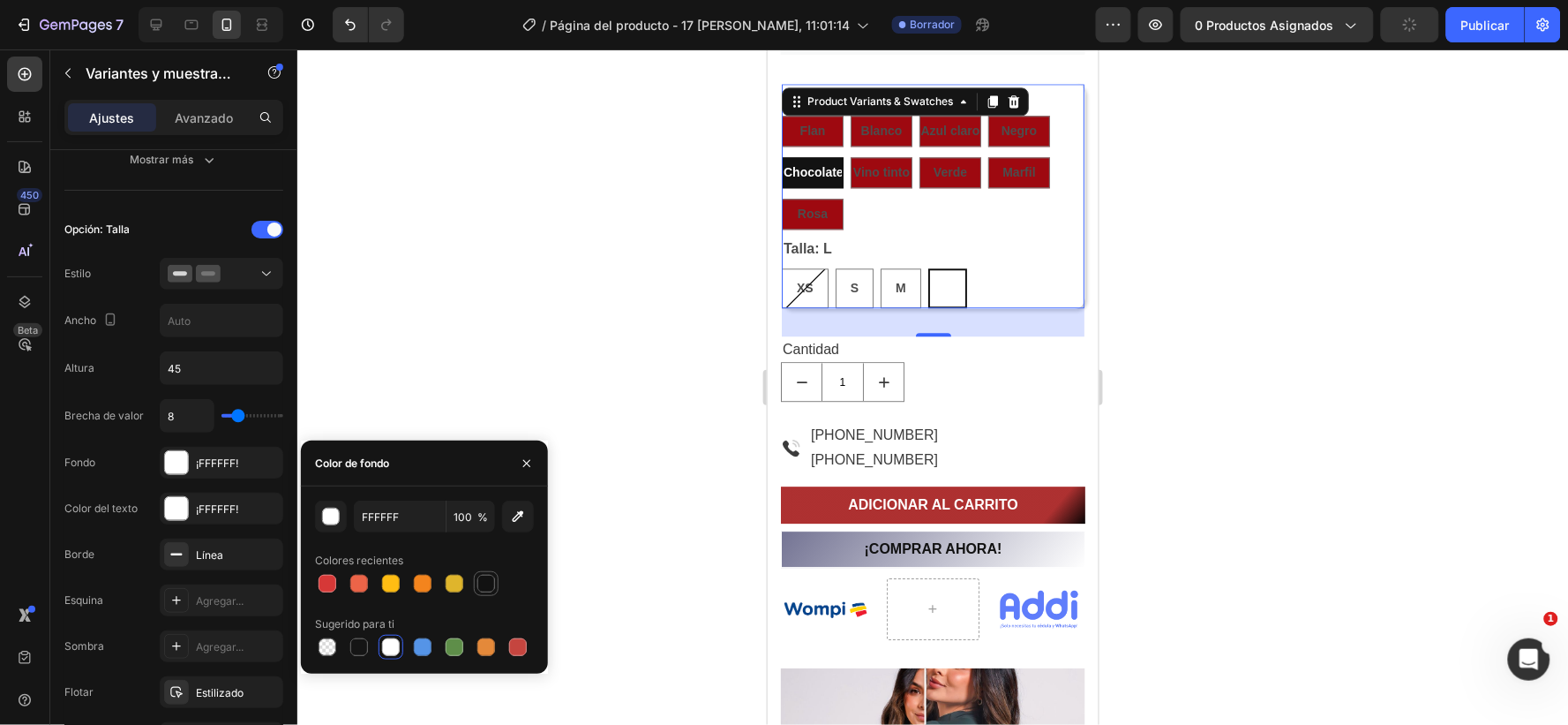
click at [478, 579] on div at bounding box center [486, 584] width 18 height 18
type input "121212"
click at [999, 264] on div "Talla: L XS XS XS S S S M M M L L L" at bounding box center [932, 272] width 302 height 72
click at [938, 214] on div "Flan Flan Flan Blanco Blanco Blanco Azul claro Azul claro Azul claro Negro Negr…" at bounding box center [932, 171] width 302 height 114
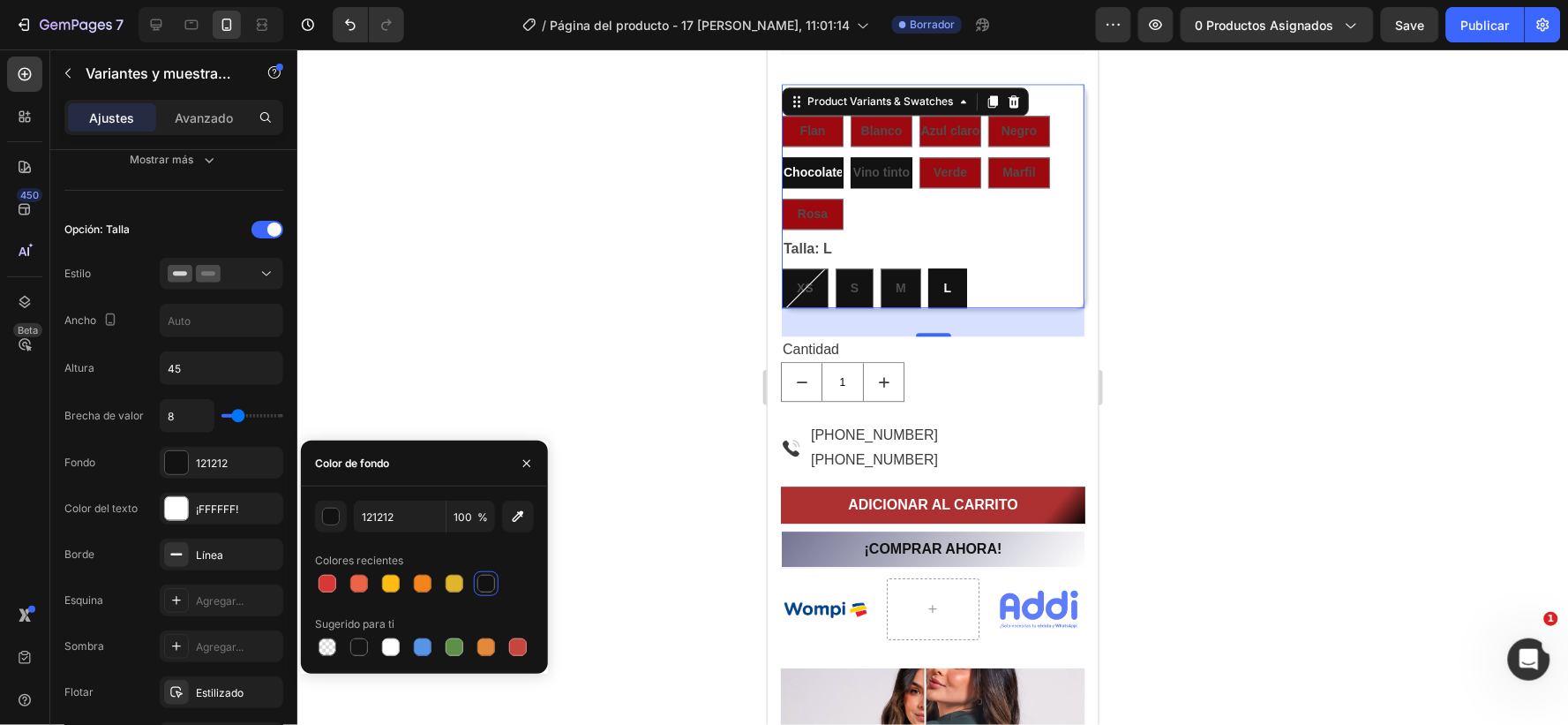
click at [866, 164] on span "Vino tinto" at bounding box center [881, 171] width 57 height 14
click at [850, 156] on input "Vino tinto Vino tinto Vino tinto" at bounding box center [849, 155] width 1 height 1
radio input "true"
click at [383, 645] on div at bounding box center [391, 647] width 18 height 18
type input "FFFFFF"
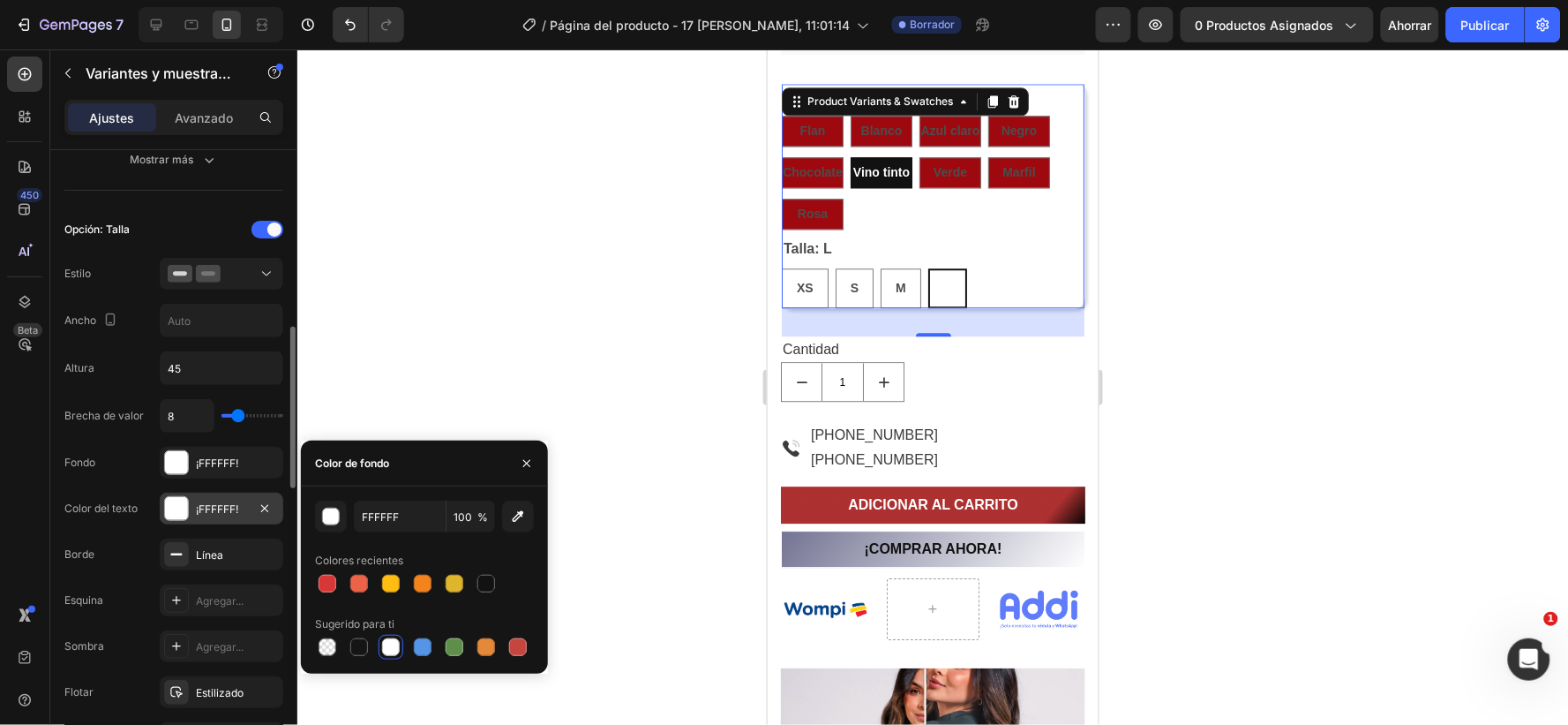
click at [239, 508] on font "¡FFFFFF!" at bounding box center [217, 508] width 43 height 13
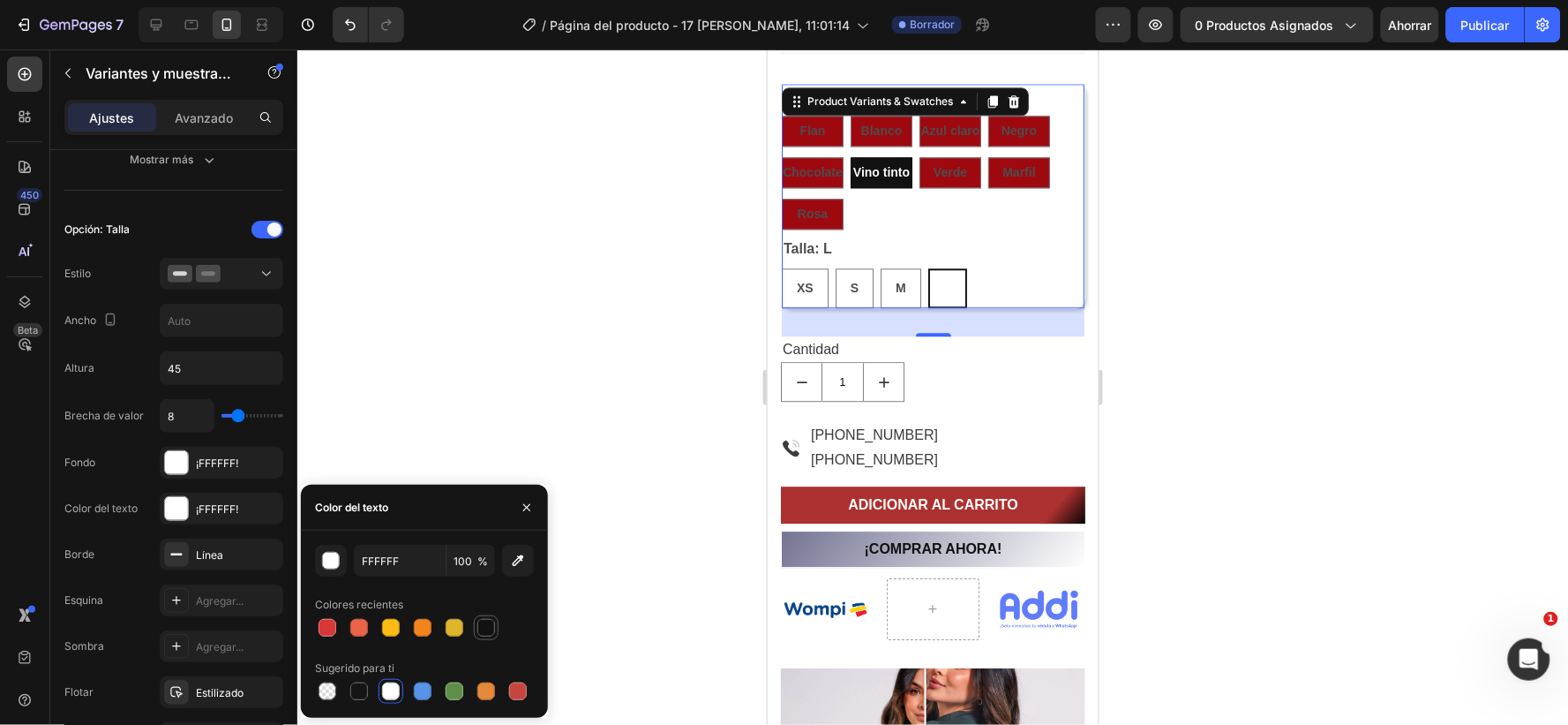
click at [490, 629] on div at bounding box center [486, 628] width 18 height 18
type input "121212"
click at [808, 119] on div "Flan" at bounding box center [812, 130] width 26 height 36
click at [781, 114] on input "Flan Flan Flan" at bounding box center [780, 114] width 1 height 1
radio input "true"
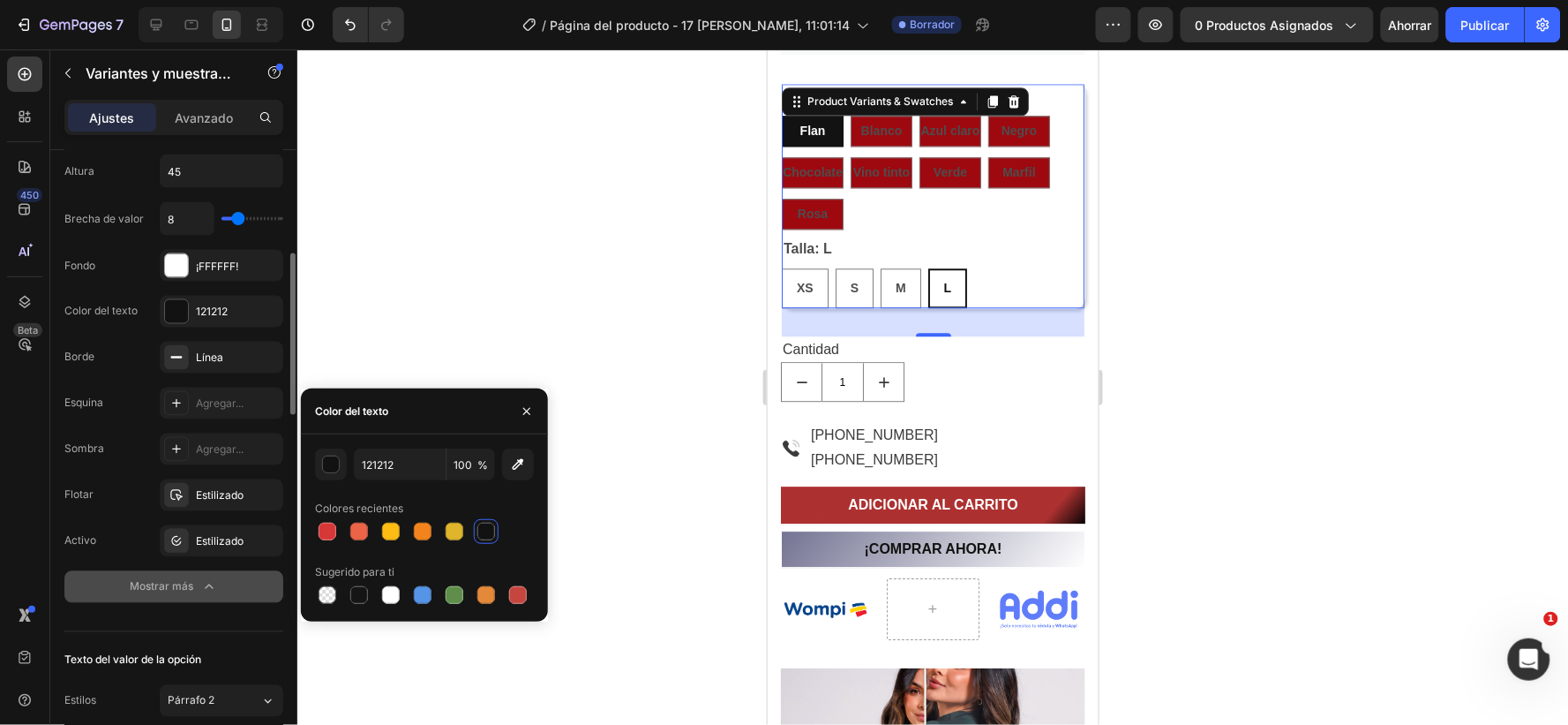
scroll to position [784, 0]
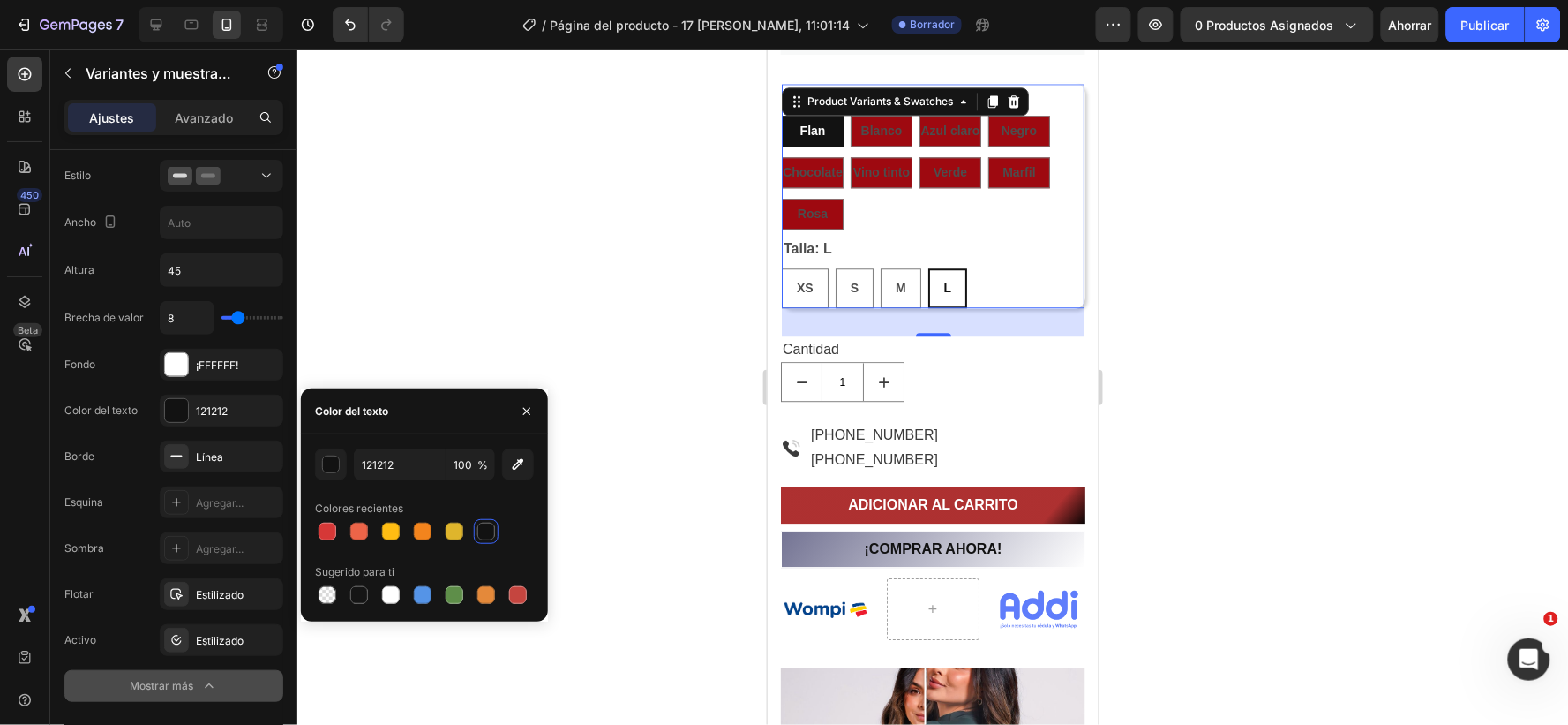
click at [831, 122] on div "Flan" at bounding box center [812, 130] width 62 height 31
click at [781, 114] on input "Flan Flan Flan" at bounding box center [780, 114] width 1 height 1
click at [239, 499] on font "Agregar..." at bounding box center [220, 502] width 48 height 13
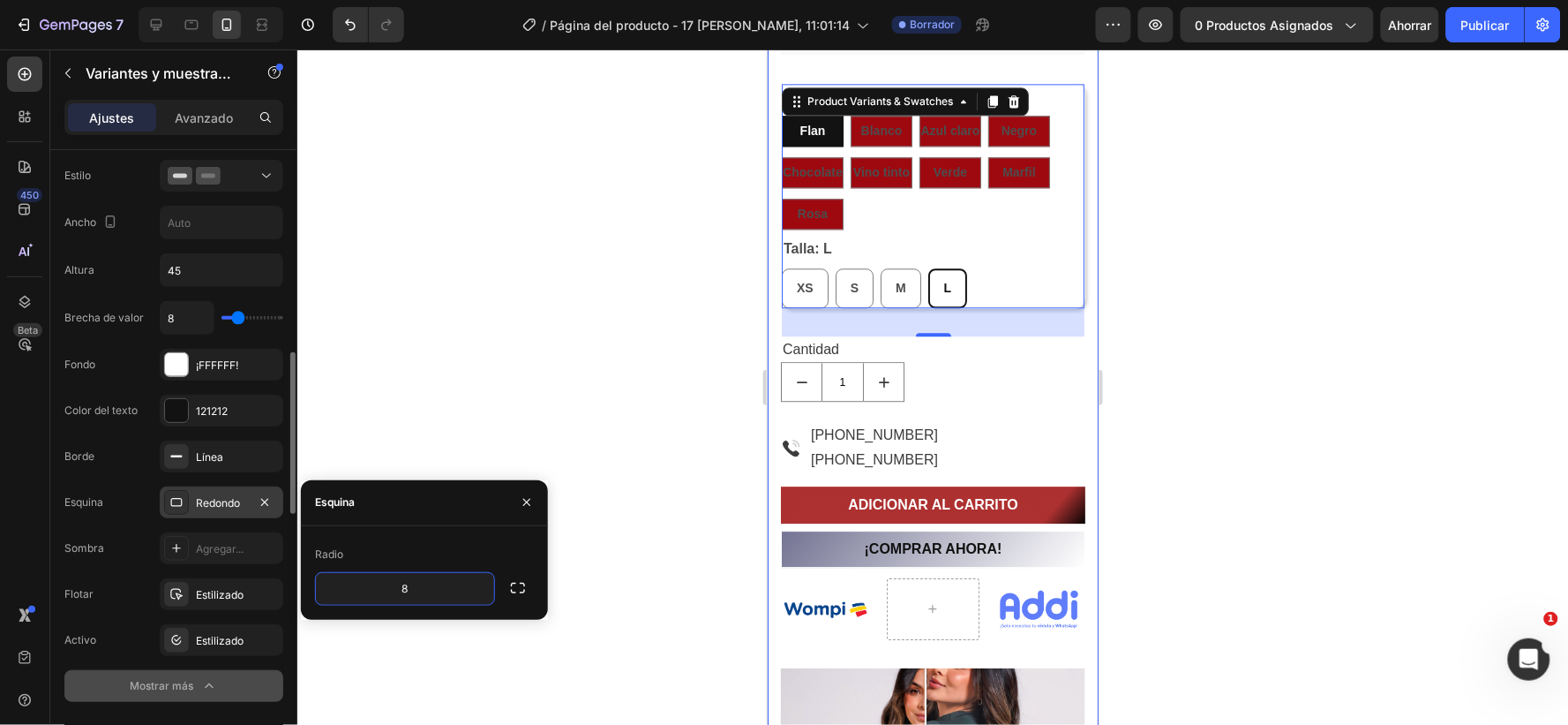
type input "7"
type input "4"
click at [622, 343] on div at bounding box center [932, 387] width 1271 height 675
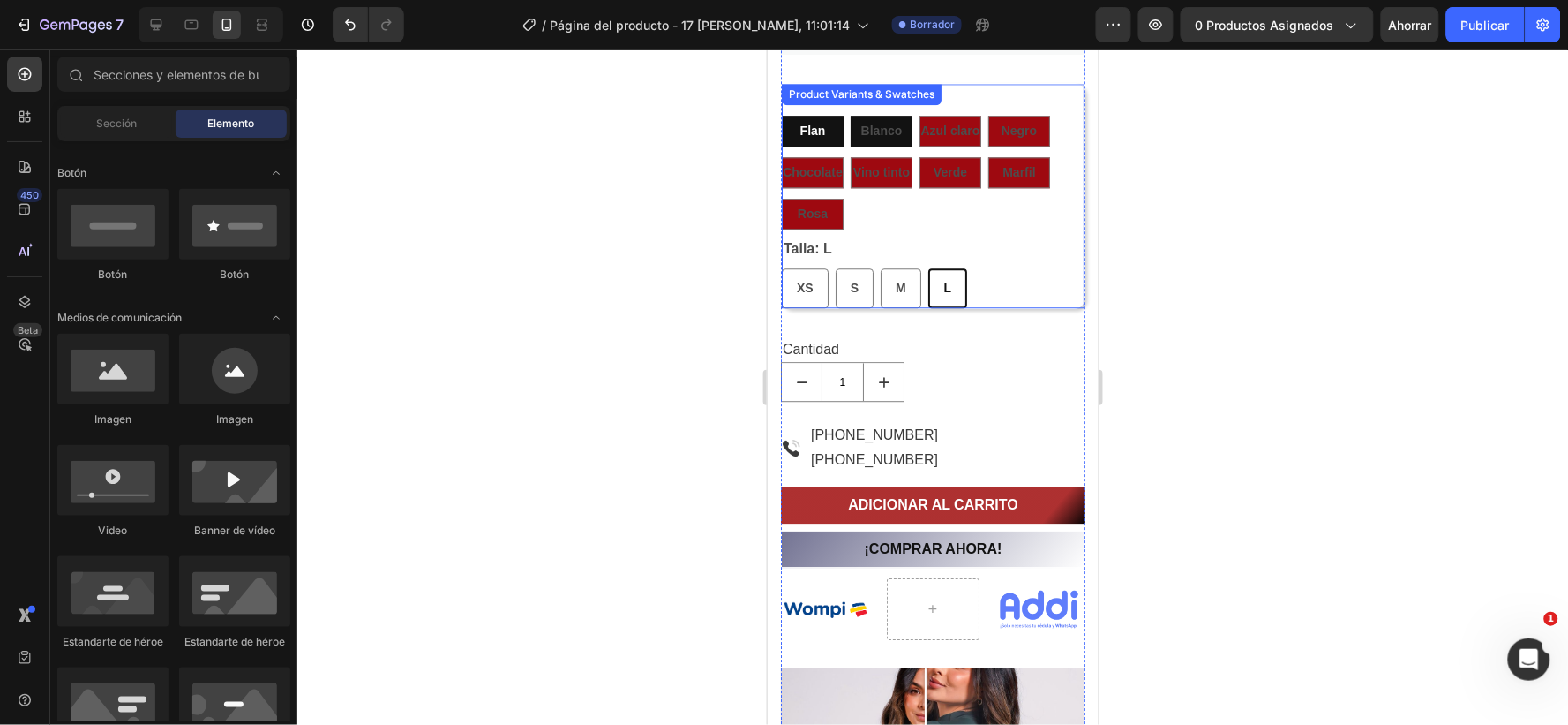
click at [872, 120] on div "Blanco" at bounding box center [881, 130] width 42 height 36
click at [850, 114] on input "Blanco Blanco Blanco" at bounding box center [849, 114] width 1 height 1
radio input "true"
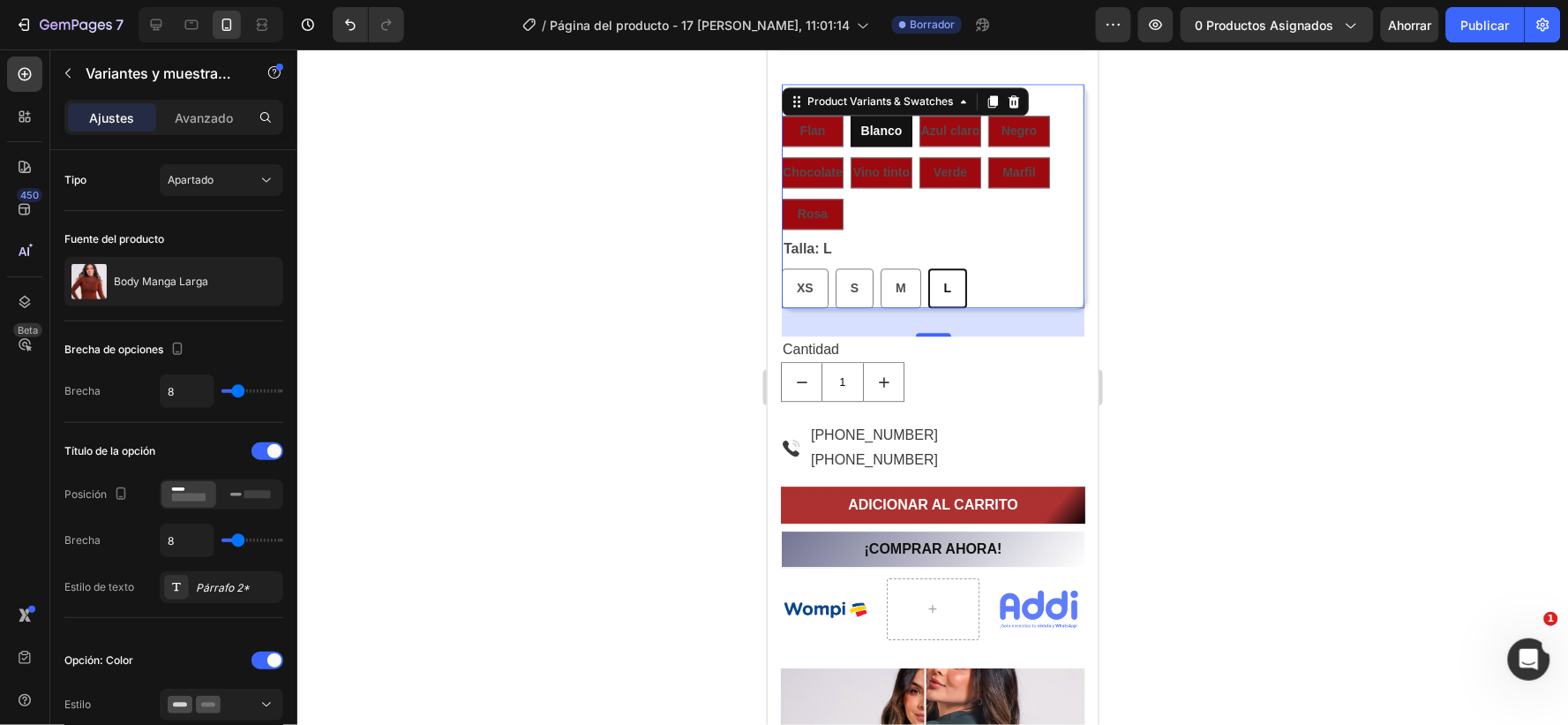
click at [948, 211] on div "Flan Flan Flan Blanco Blanco Blanco Azul claro Azul claro Azul claro Negro Negr…" at bounding box center [932, 171] width 302 height 114
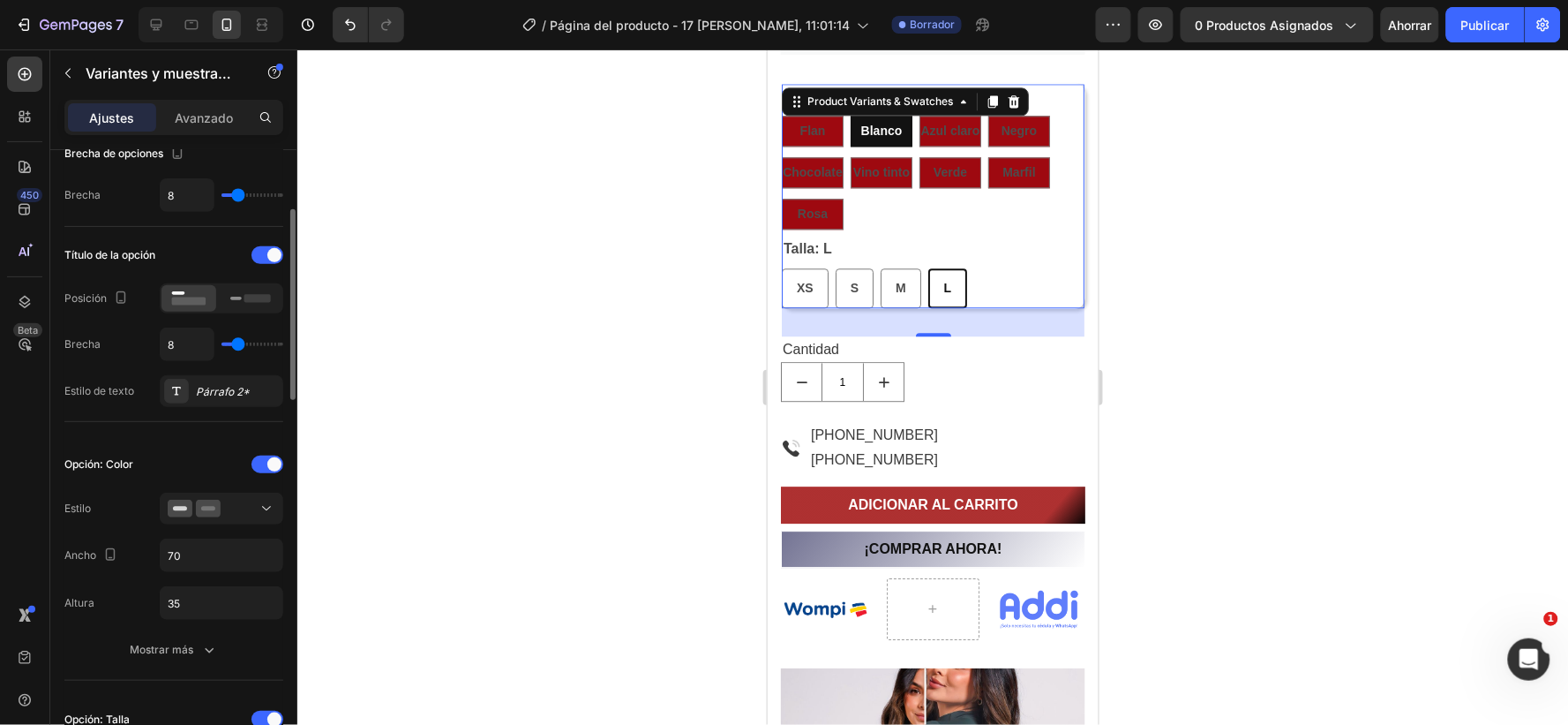
scroll to position [294, 0]
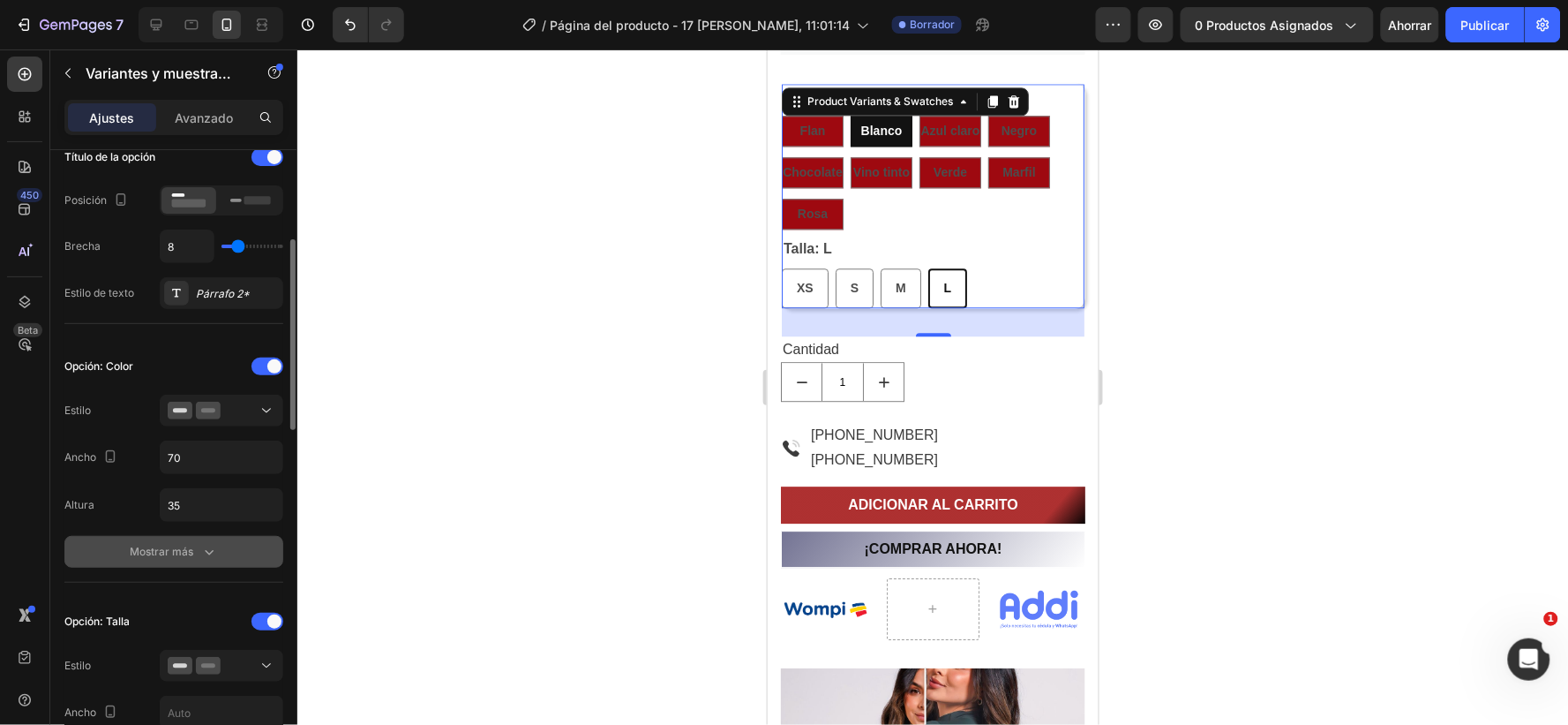
click at [207, 549] on icon "button" at bounding box center [209, 552] width 18 height 18
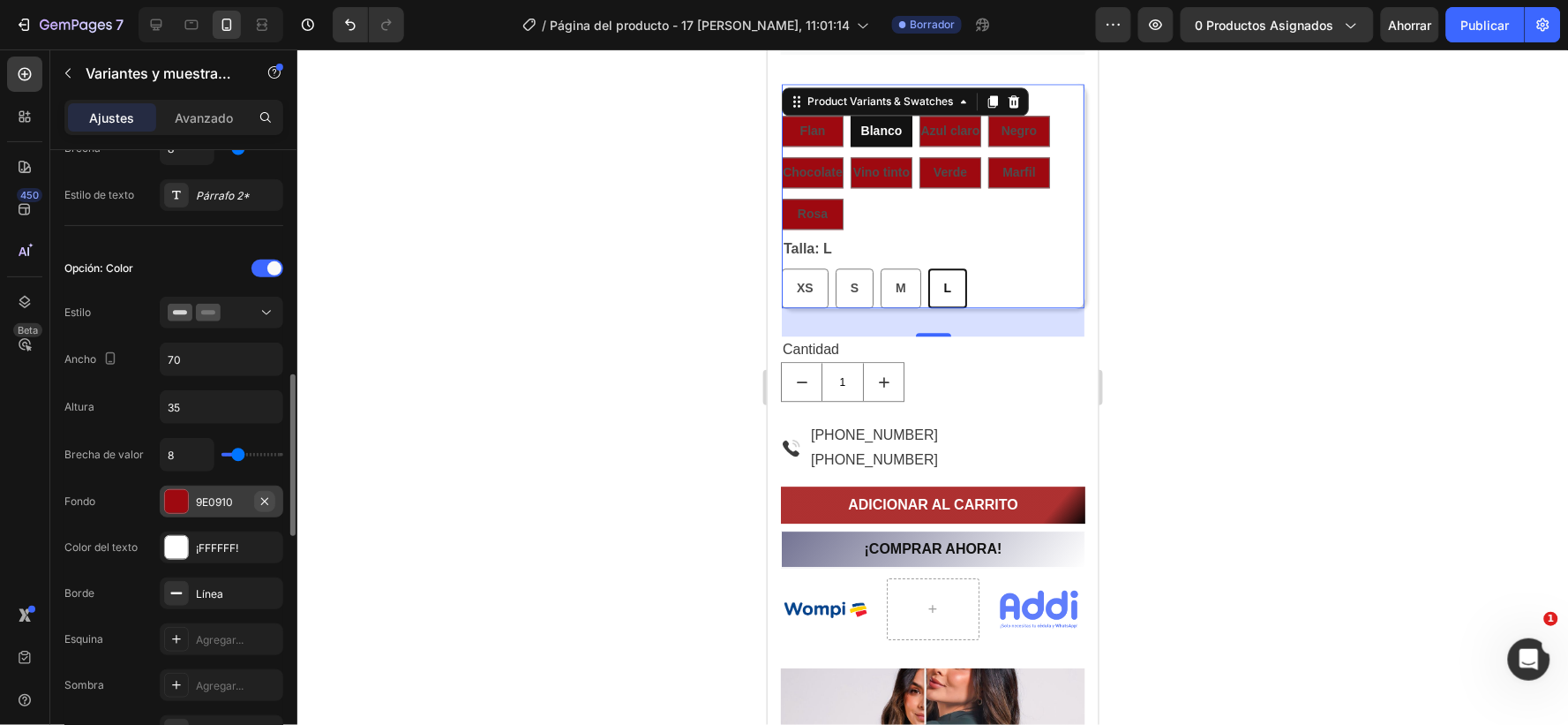
scroll to position [490, 0]
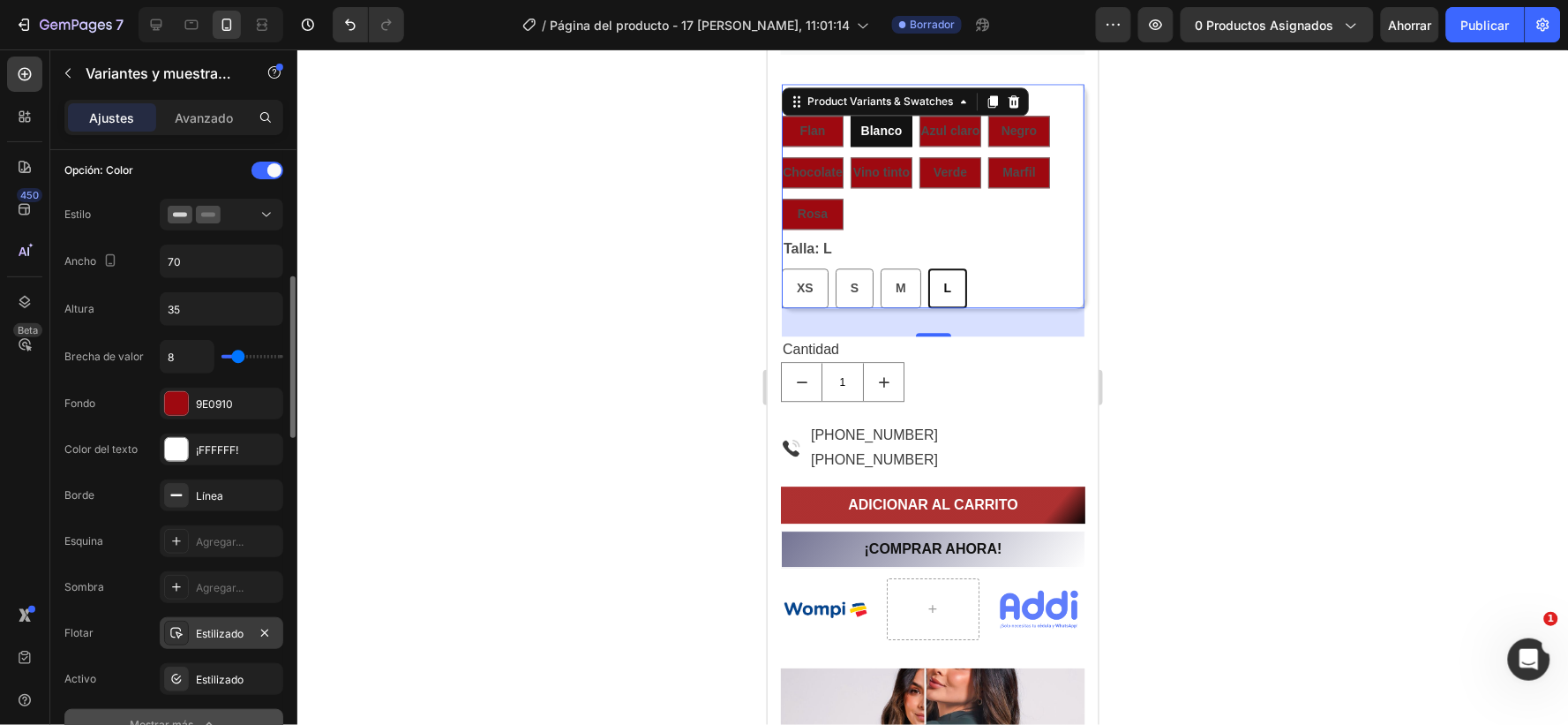
click at [232, 636] on font "Estilizado" at bounding box center [220, 634] width 48 height 13
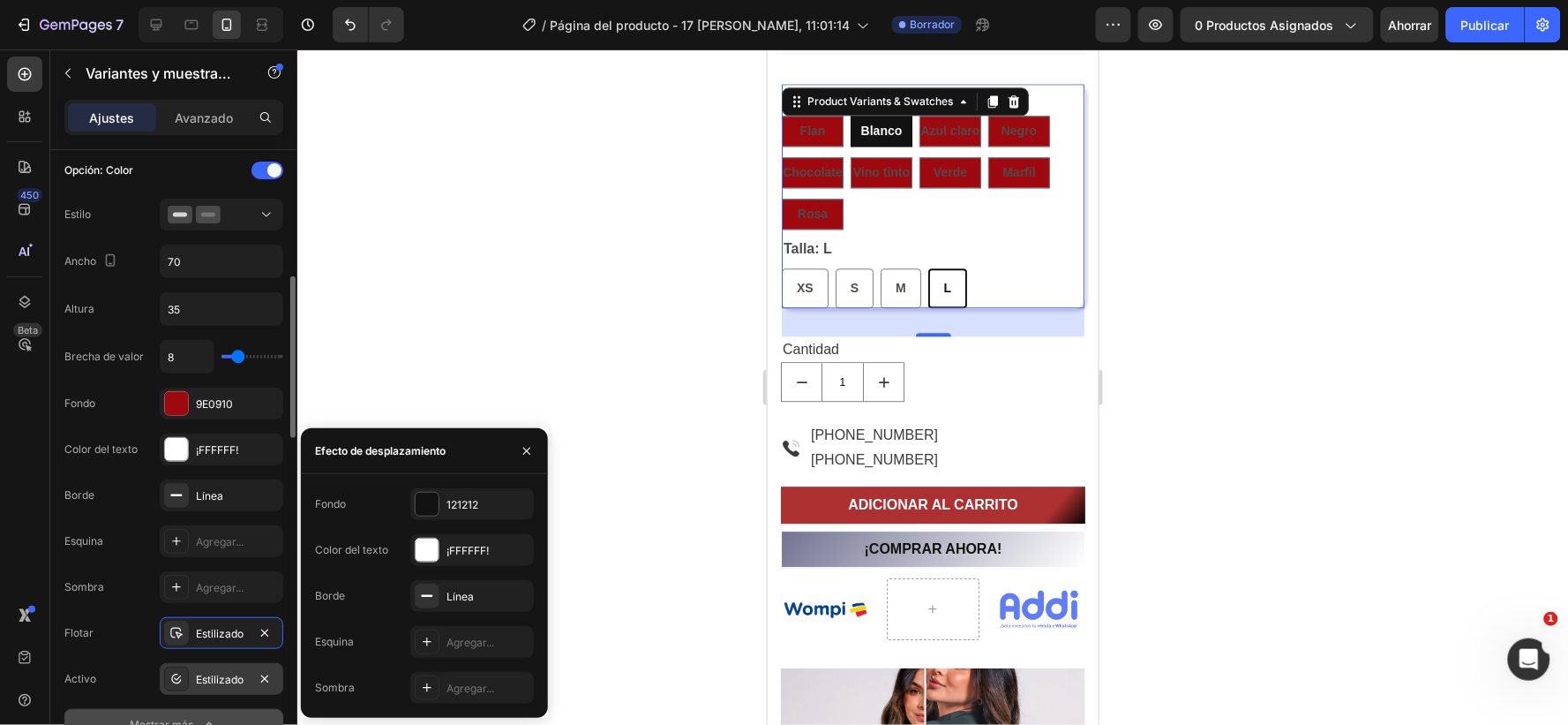
click at [224, 681] on font "Estilizado" at bounding box center [220, 679] width 48 height 13
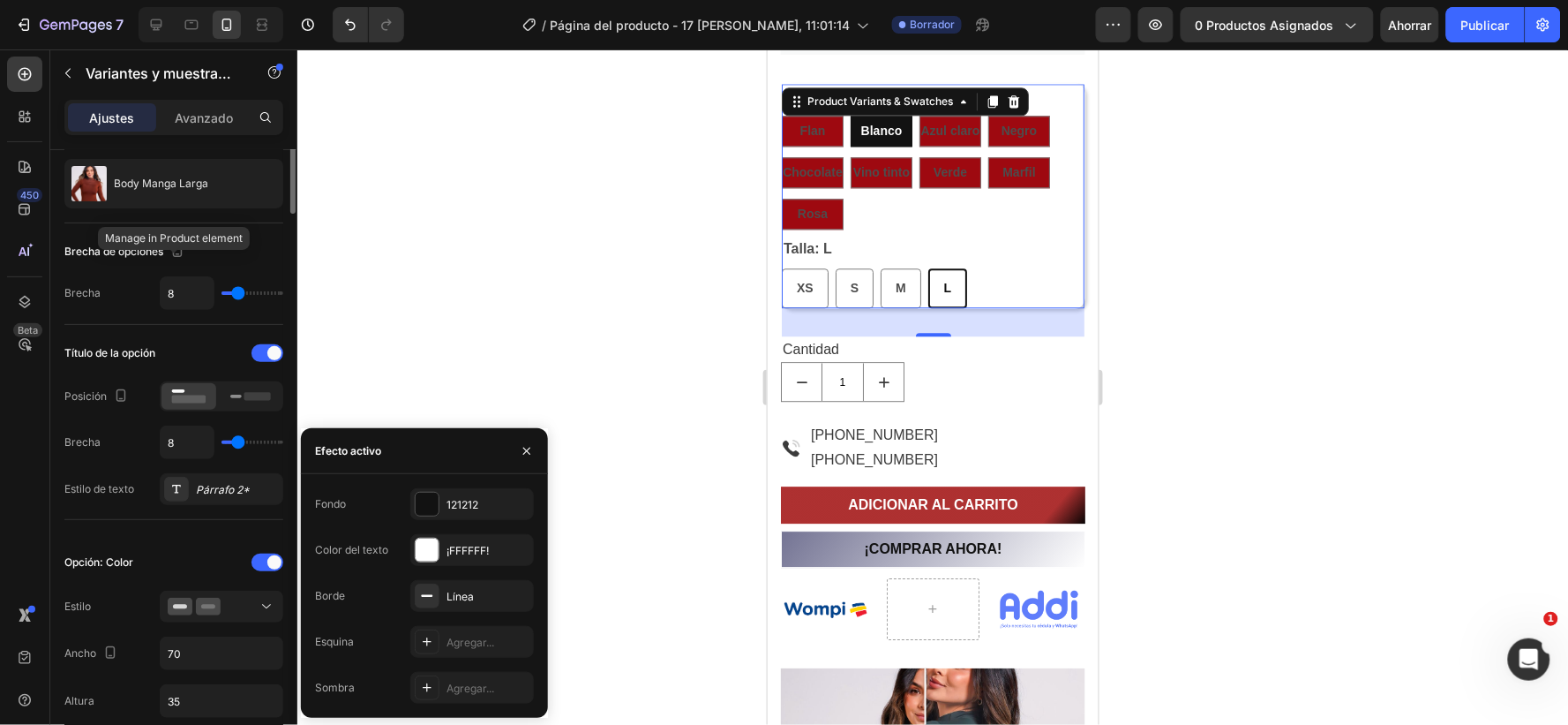
scroll to position [0, 0]
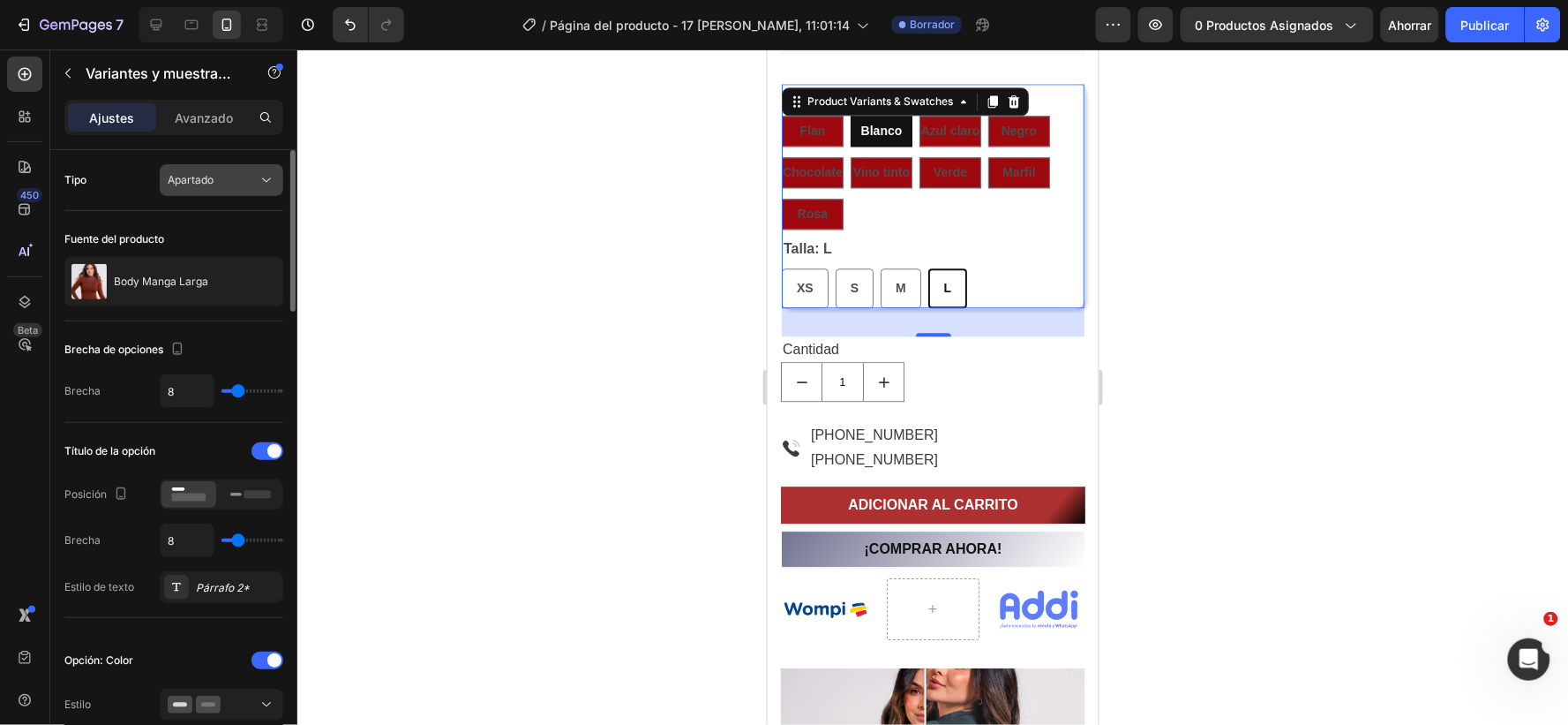
click at [272, 177] on icon at bounding box center [267, 180] width 18 height 18
click at [272, 177] on icon at bounding box center [267, 180] width 18 height 18
click at [263, 178] on icon at bounding box center [267, 180] width 9 height 4
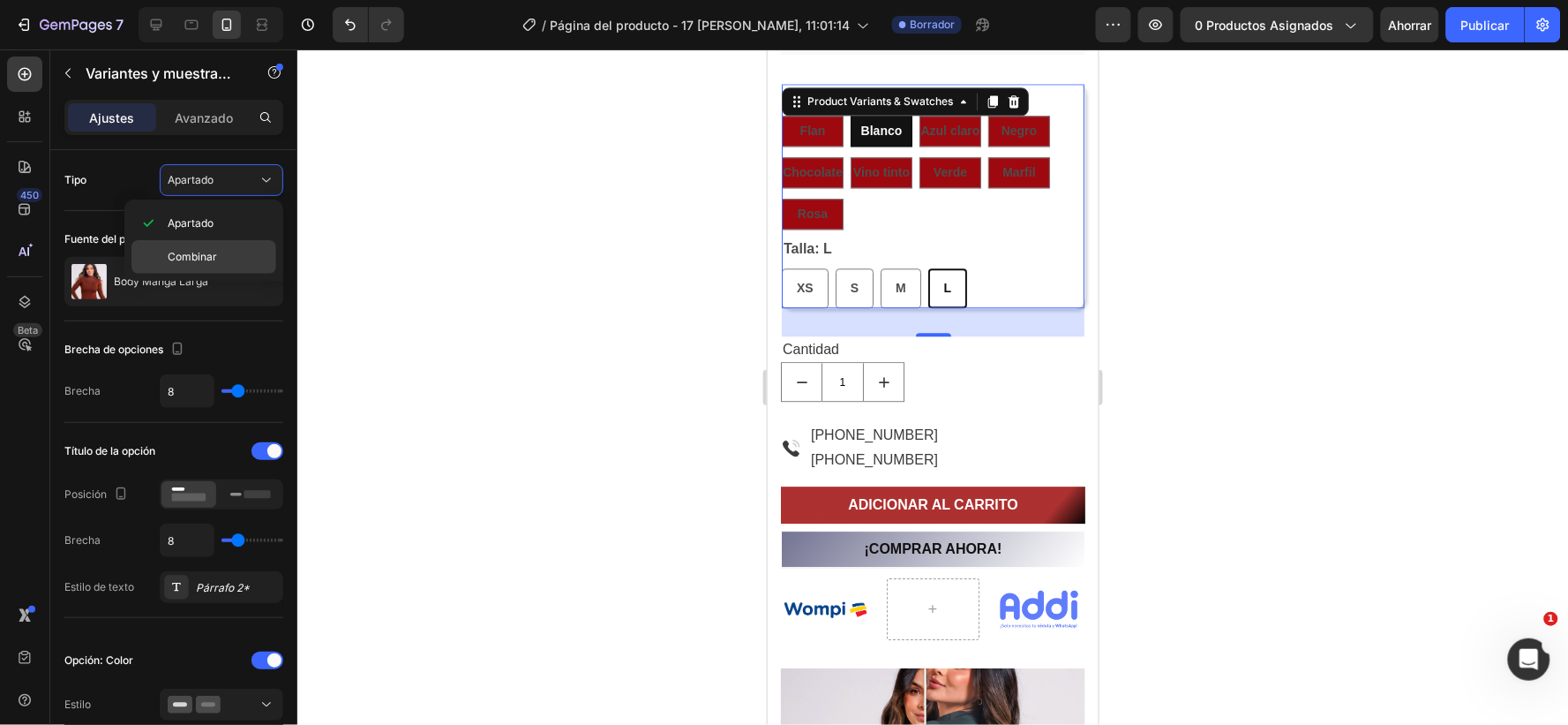
click at [215, 249] on span "Combinar" at bounding box center [192, 257] width 50 height 16
select select "574582605987906626"
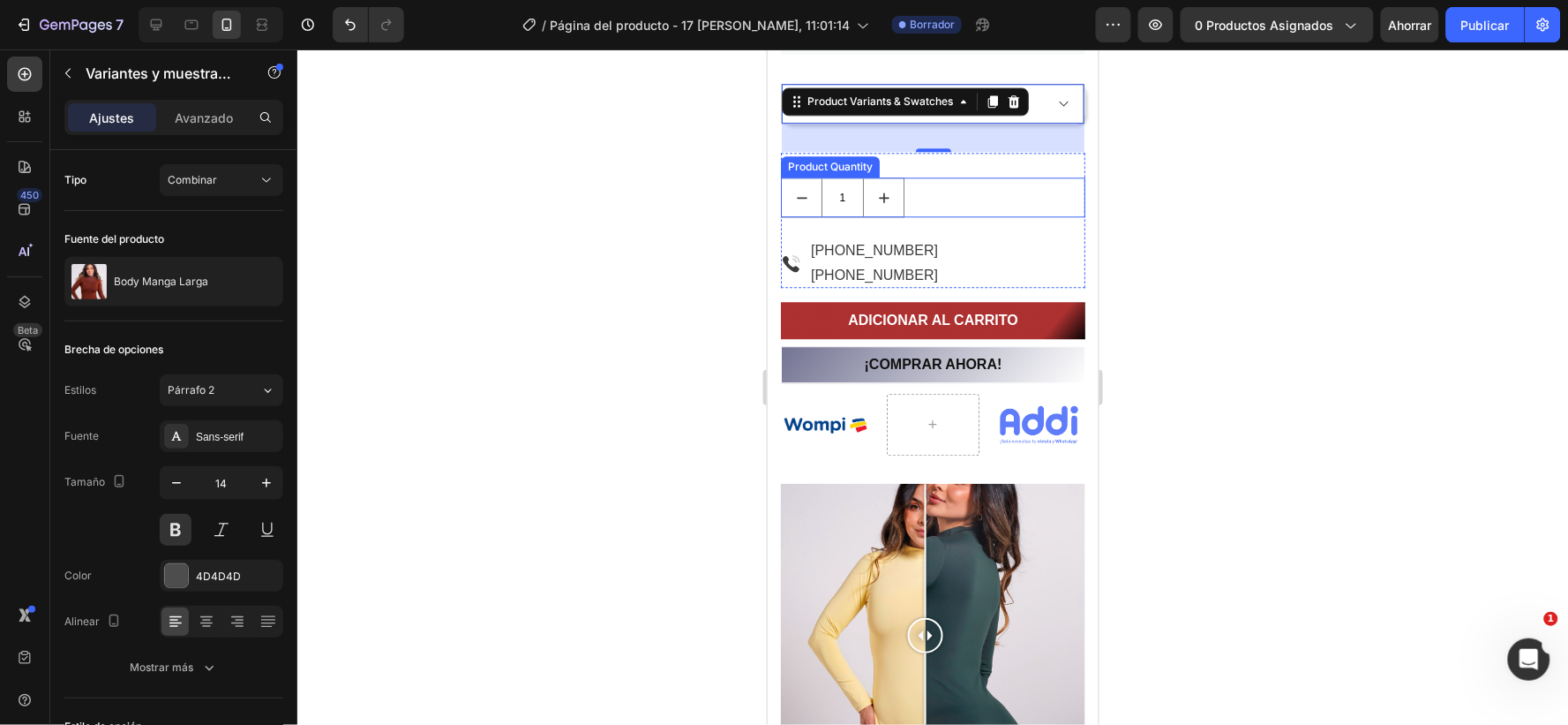
scroll to position [1179, 0]
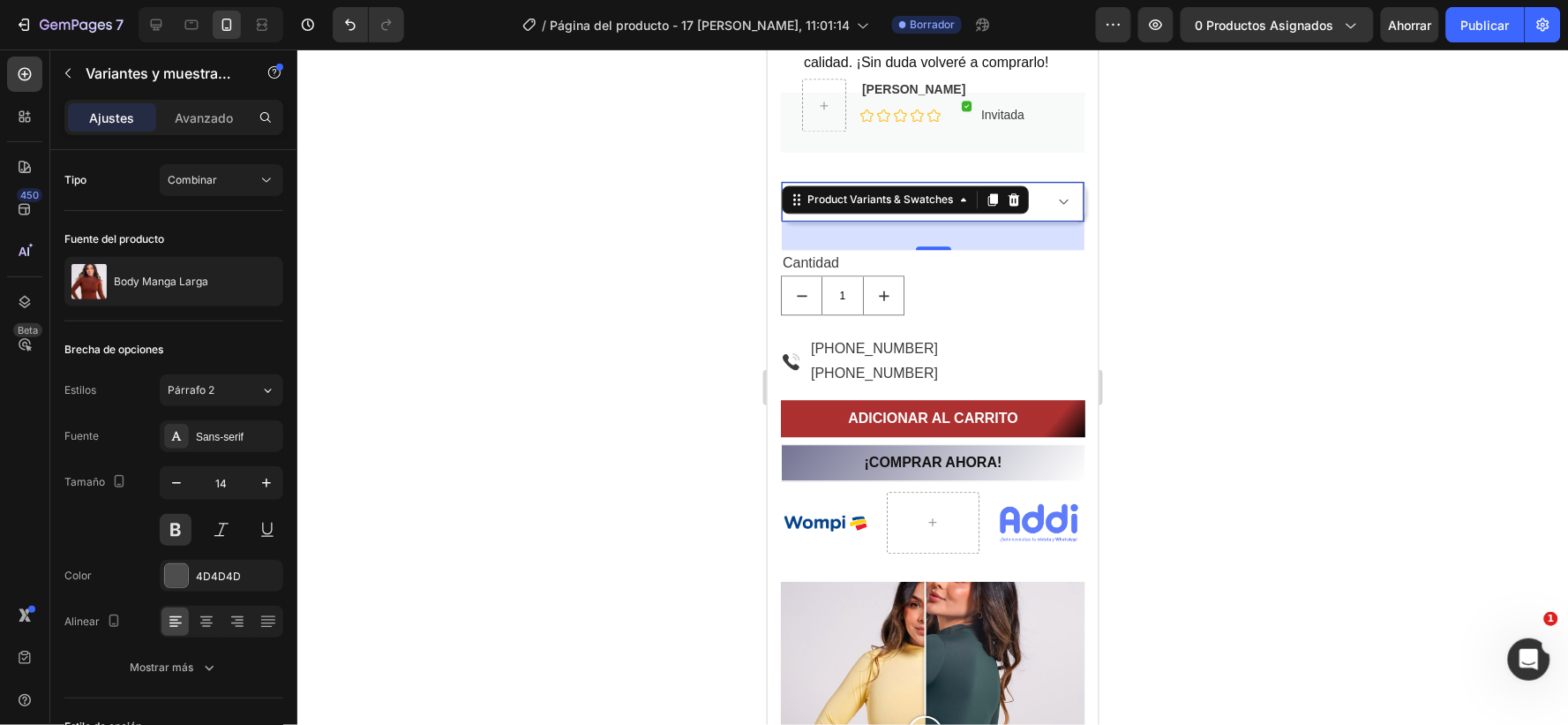
click at [1051, 201] on select "Flan / XS - $69.900,00 Flan / S - $69.900,00 Flan / M - $69.900,00 Flan / L - $…" at bounding box center [932, 201] width 302 height 40
click at [261, 186] on icon at bounding box center [267, 180] width 18 height 18
click at [180, 217] on font "Apartado" at bounding box center [191, 223] width 46 height 13
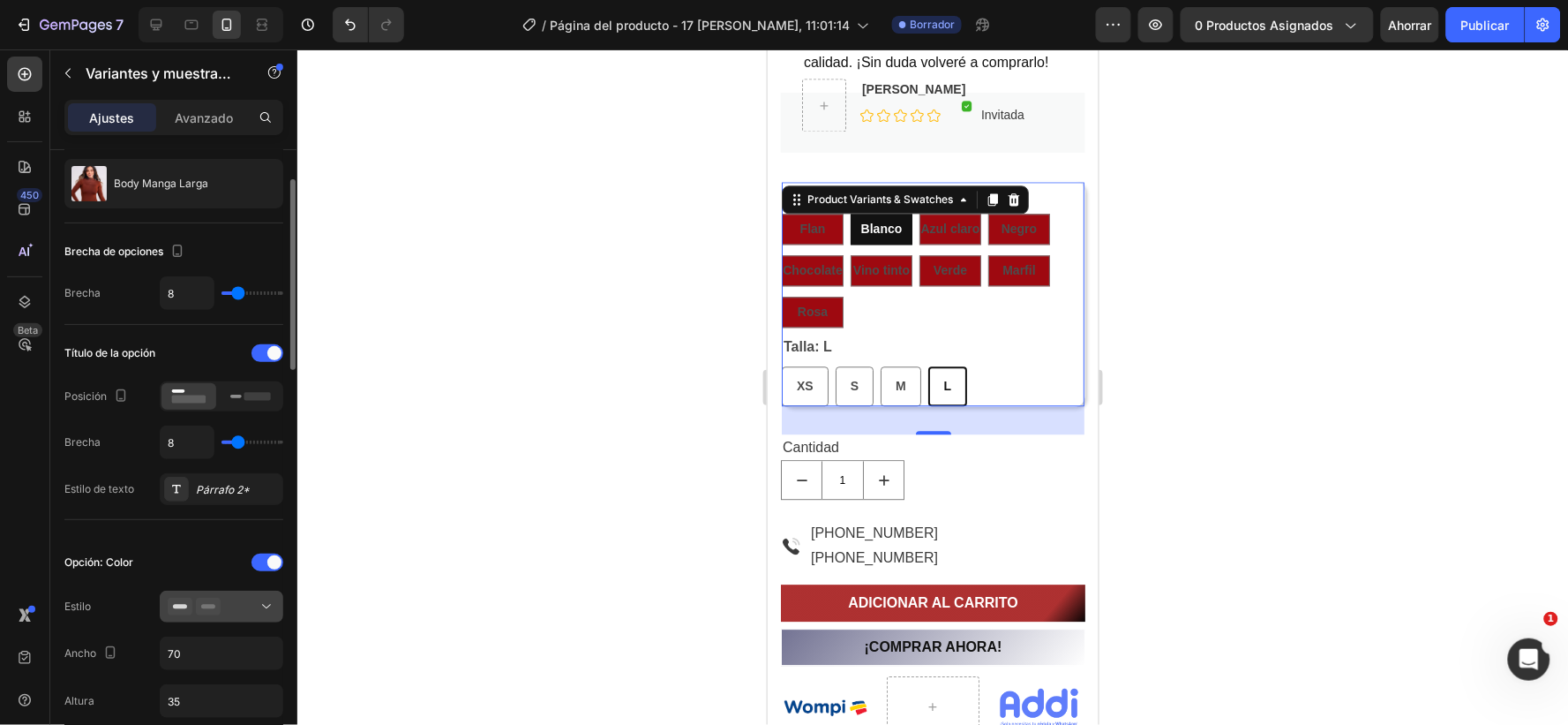
scroll to position [294, 0]
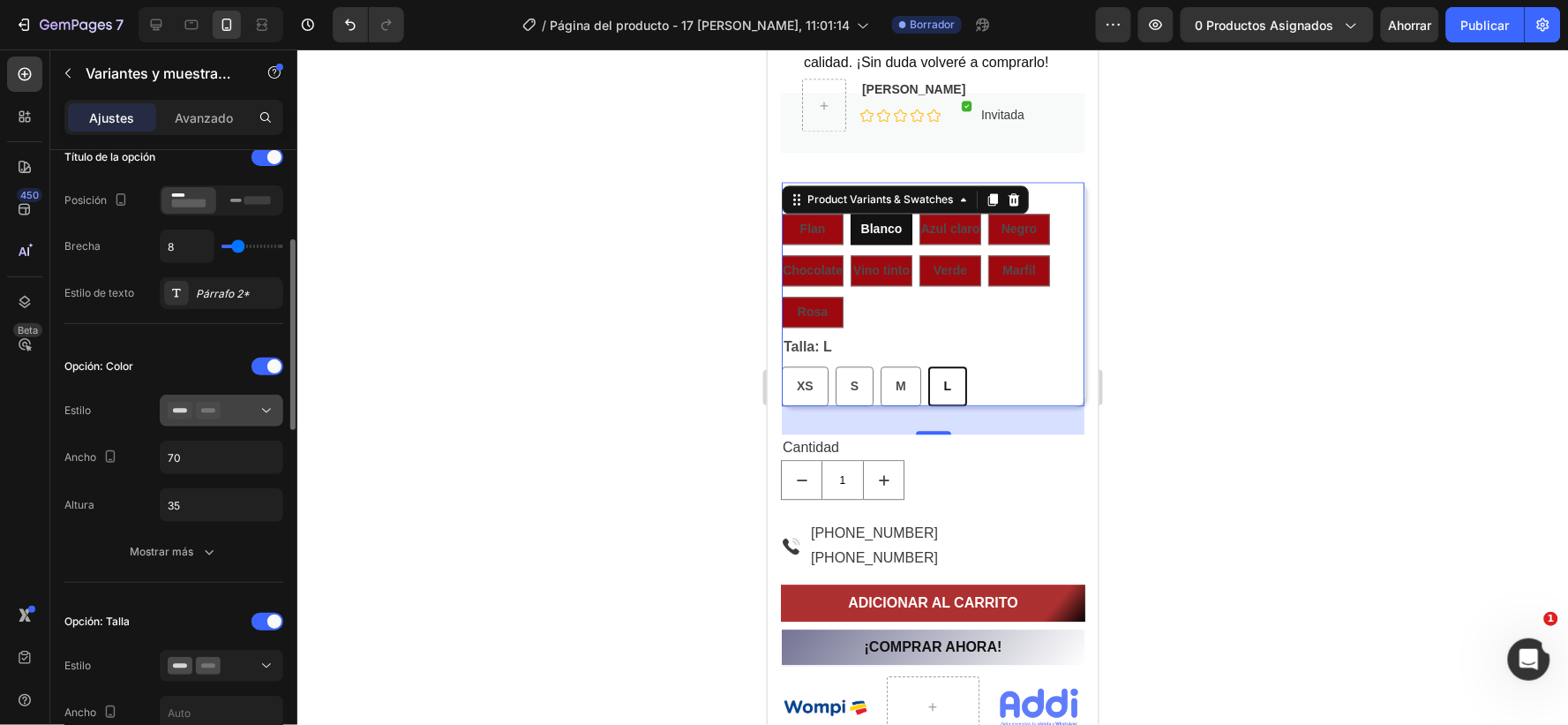
click at [262, 405] on icon at bounding box center [267, 411] width 18 height 18
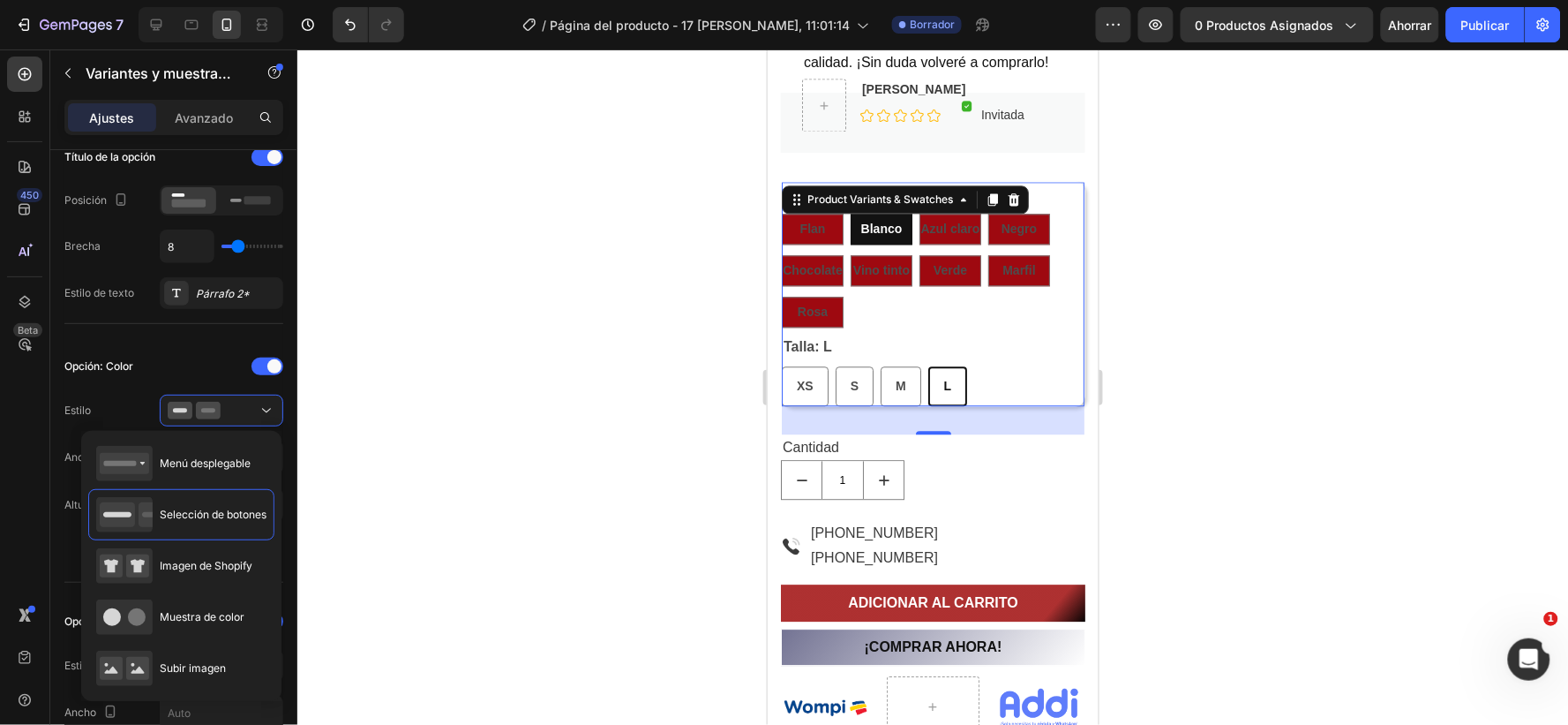
click at [481, 403] on div at bounding box center [932, 387] width 1271 height 675
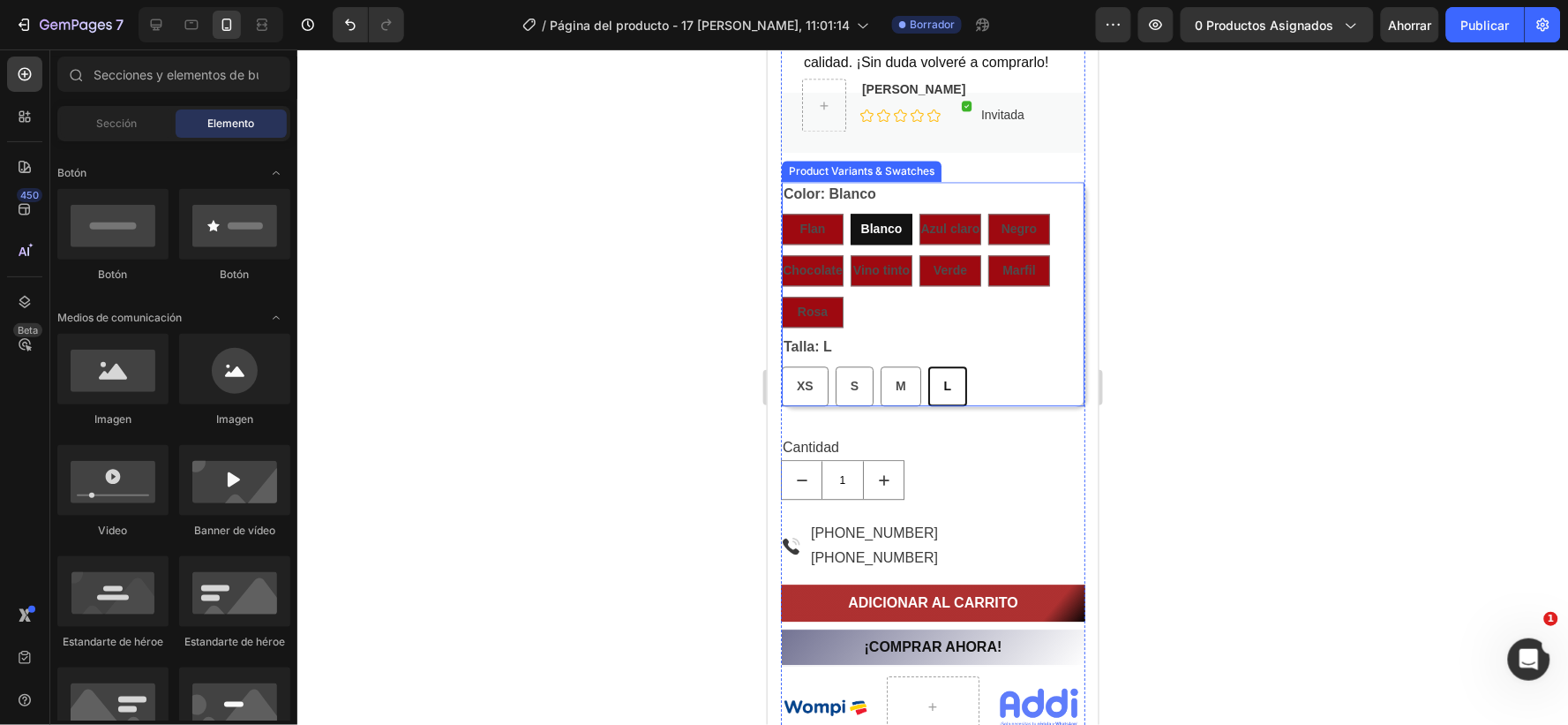
click at [967, 317] on div "Flan Flan Flan Blanco Blanco Blanco Azul claro Azul claro Azul claro Negro Negr…" at bounding box center [932, 270] width 302 height 114
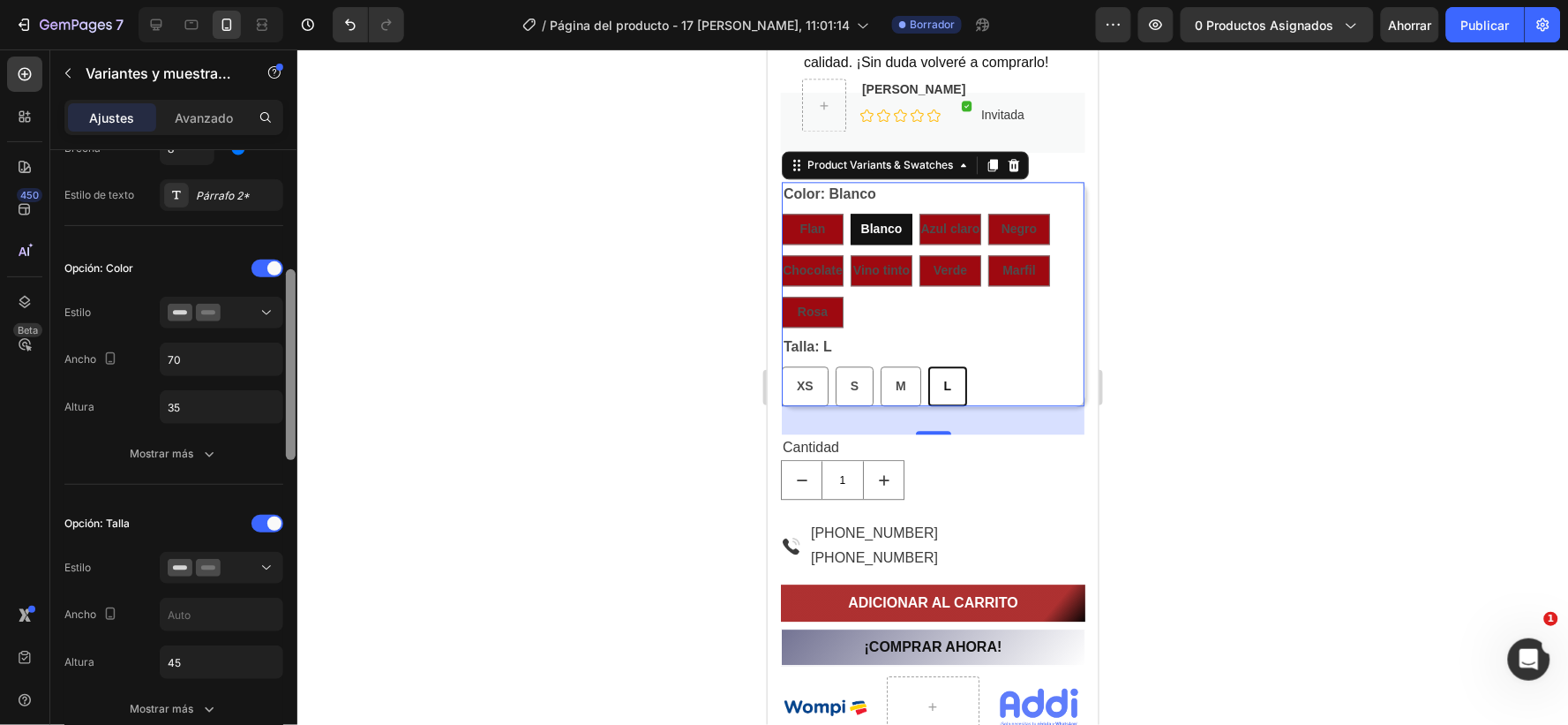
scroll to position [490, 0]
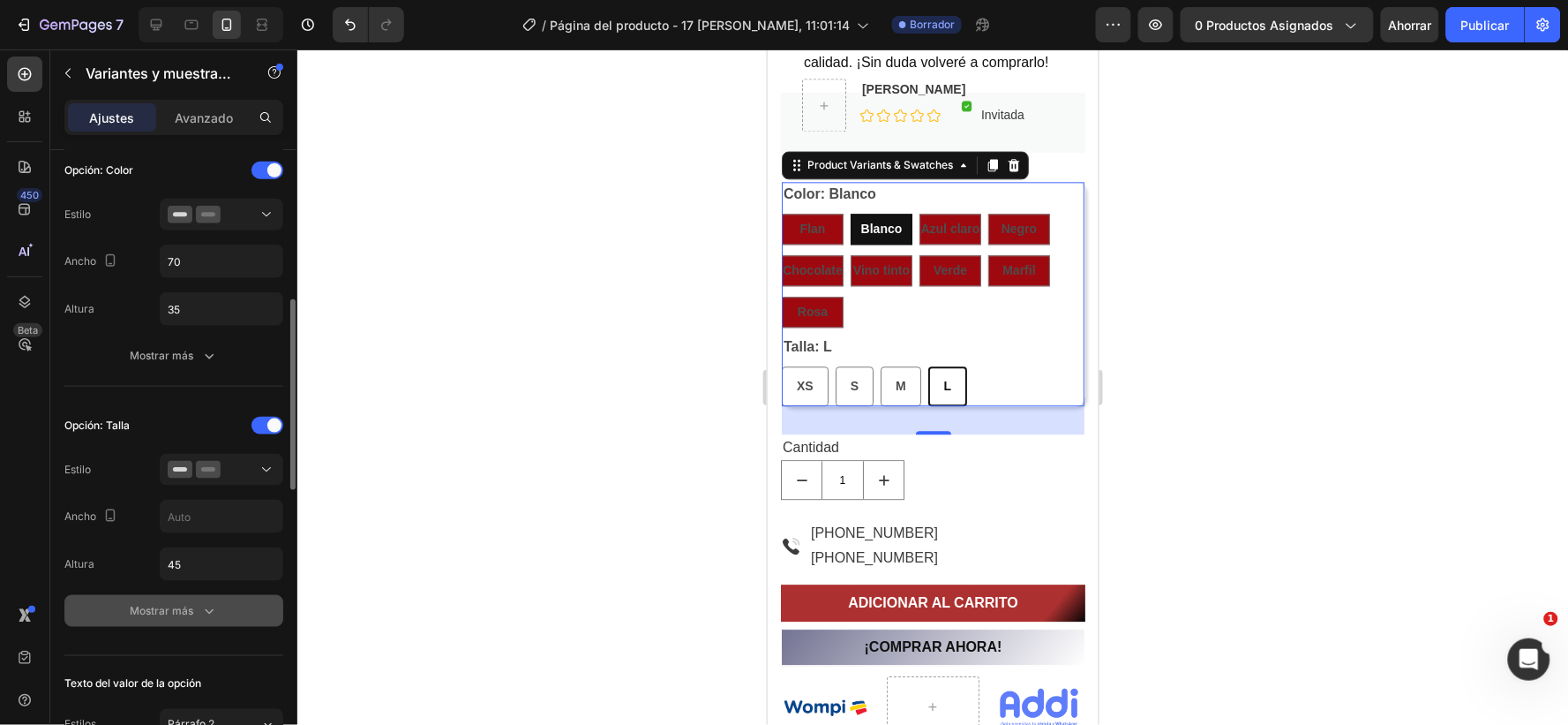
click at [209, 608] on icon "button" at bounding box center [209, 611] width 18 height 18
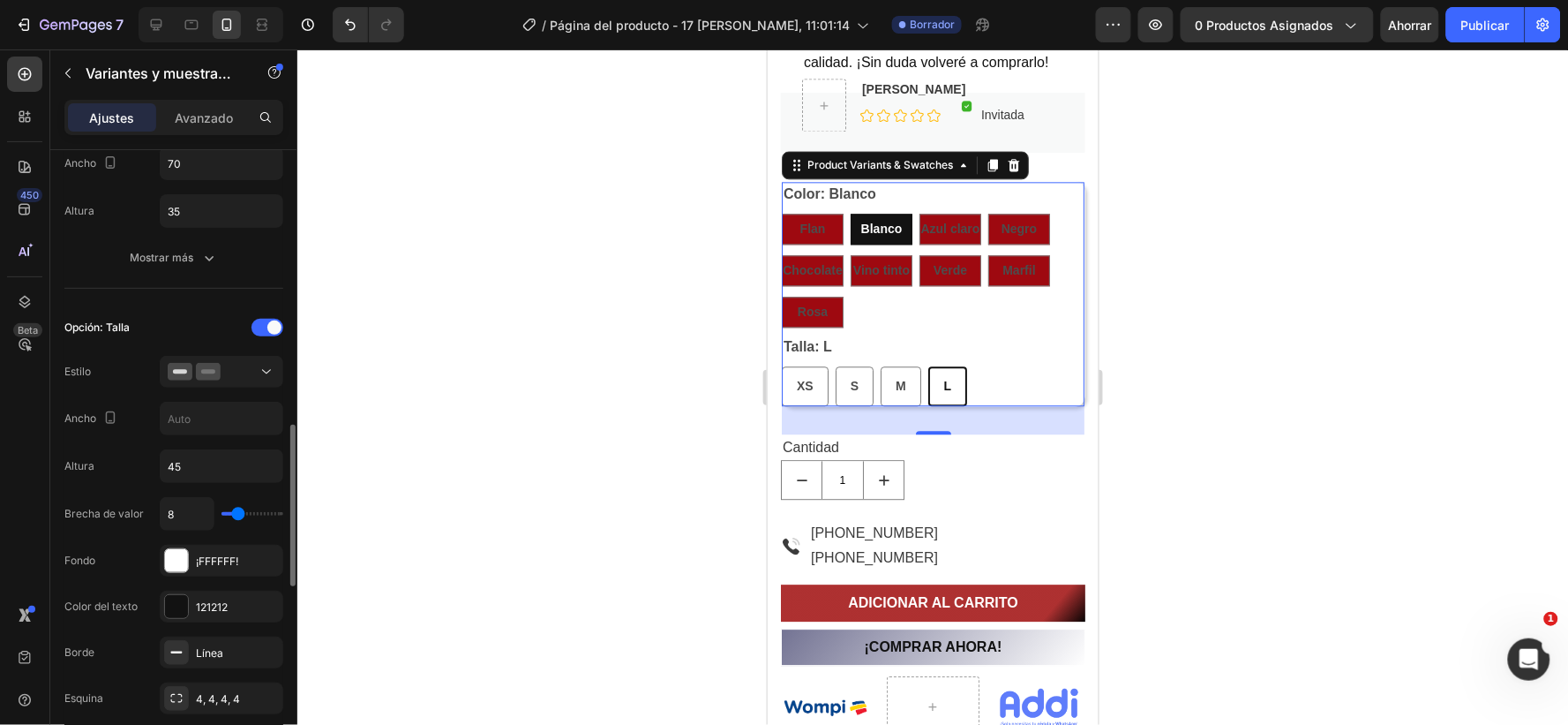
scroll to position [686, 0]
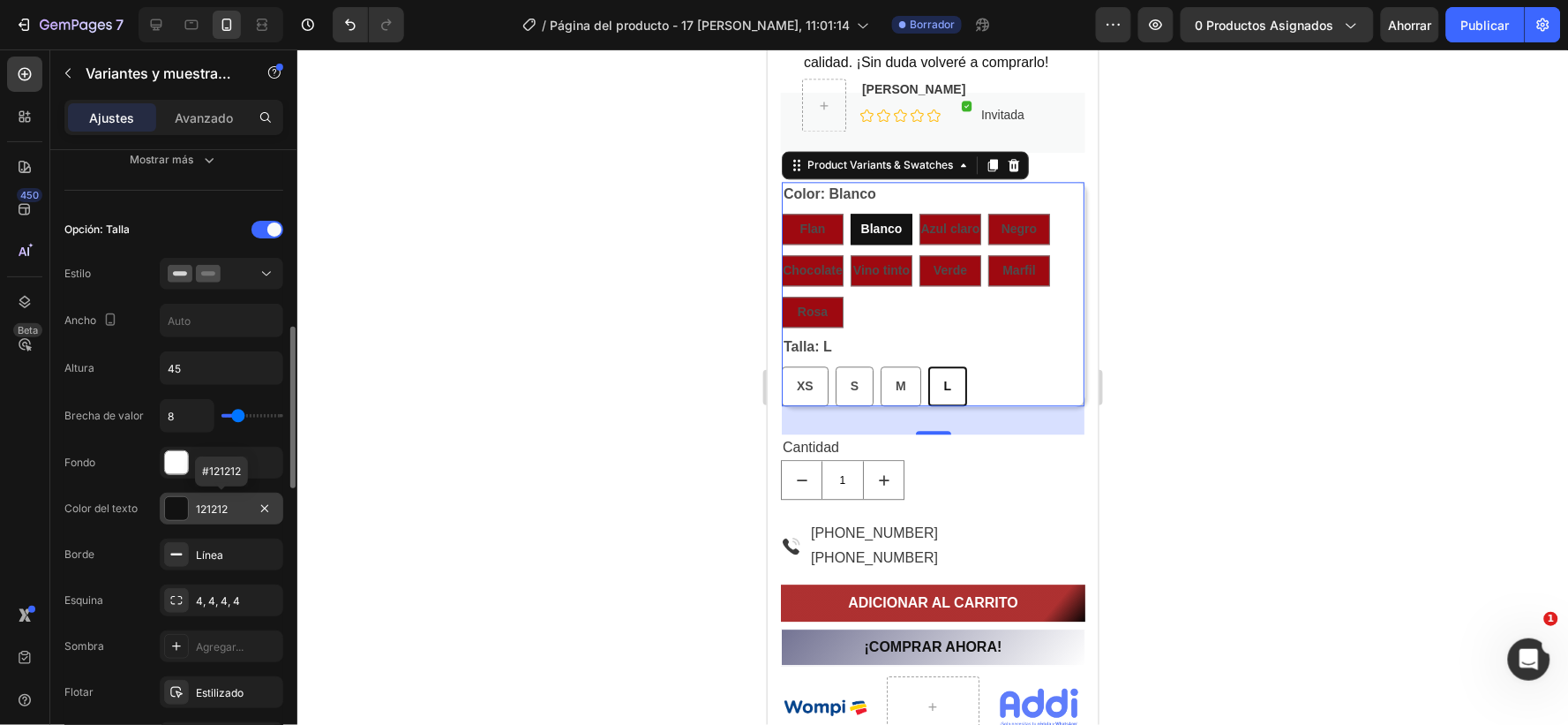
click at [239, 506] on div "121212" at bounding box center [222, 509] width 51 height 16
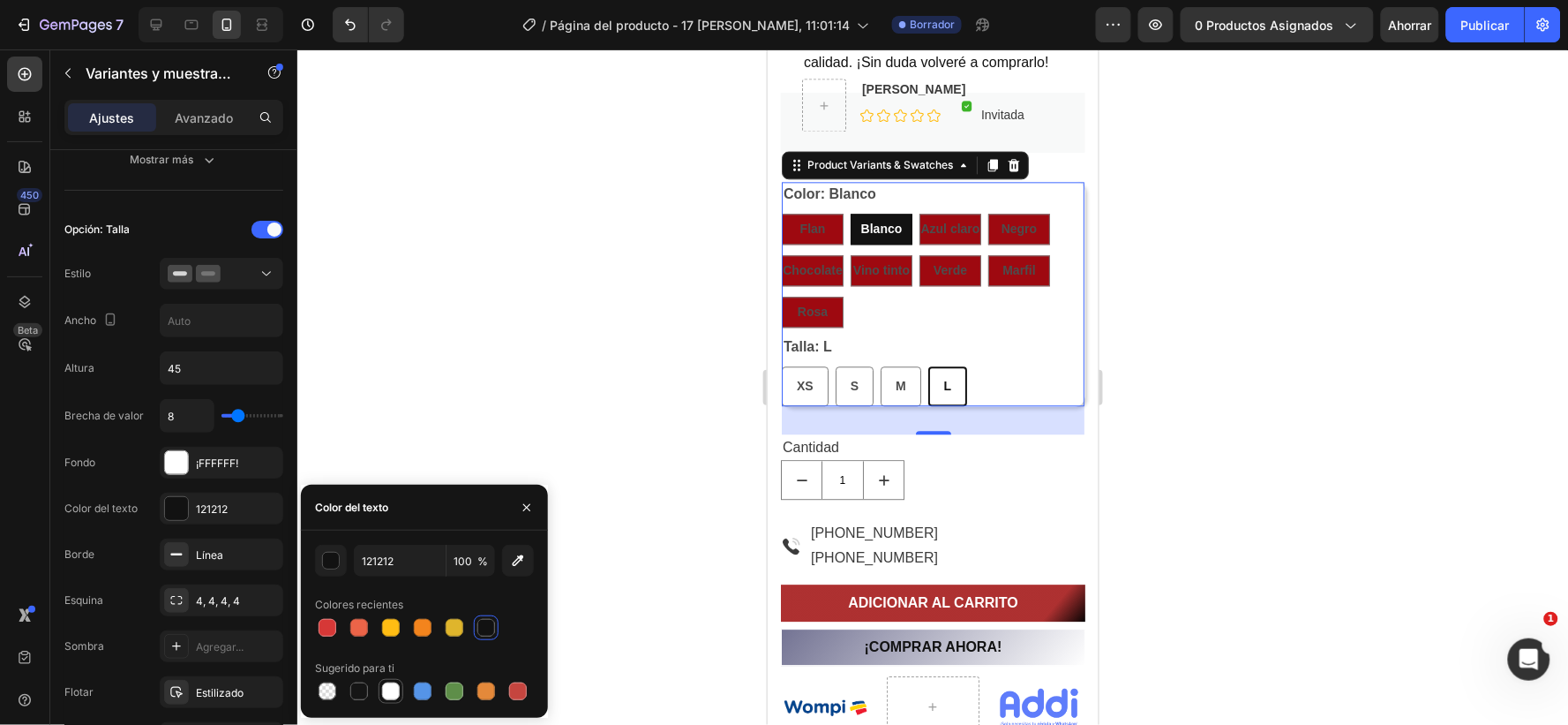
click at [395, 690] on div at bounding box center [391, 691] width 18 height 18
click at [487, 624] on div at bounding box center [486, 628] width 18 height 18
type input "121212"
click at [210, 159] on icon "button" at bounding box center [209, 160] width 18 height 18
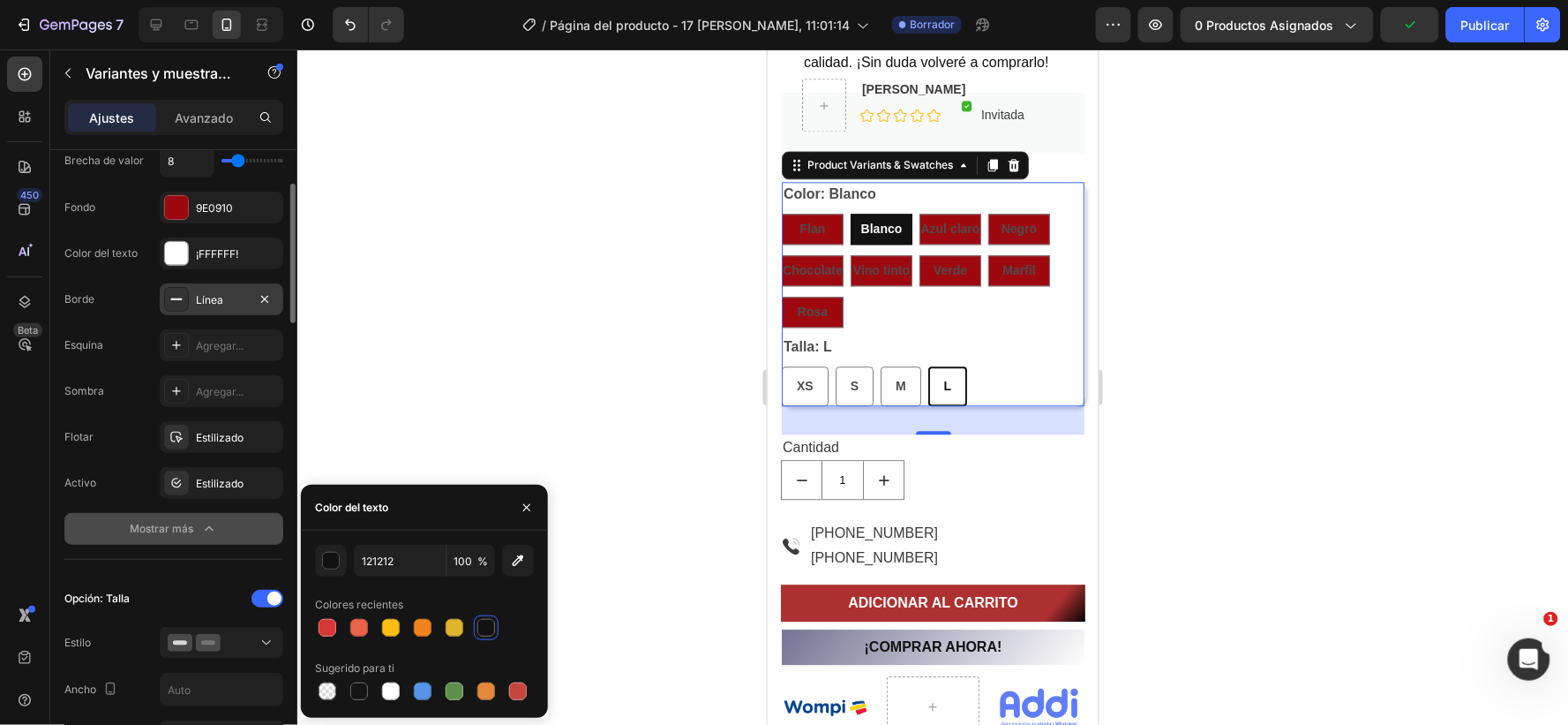
scroll to position [588, 0]
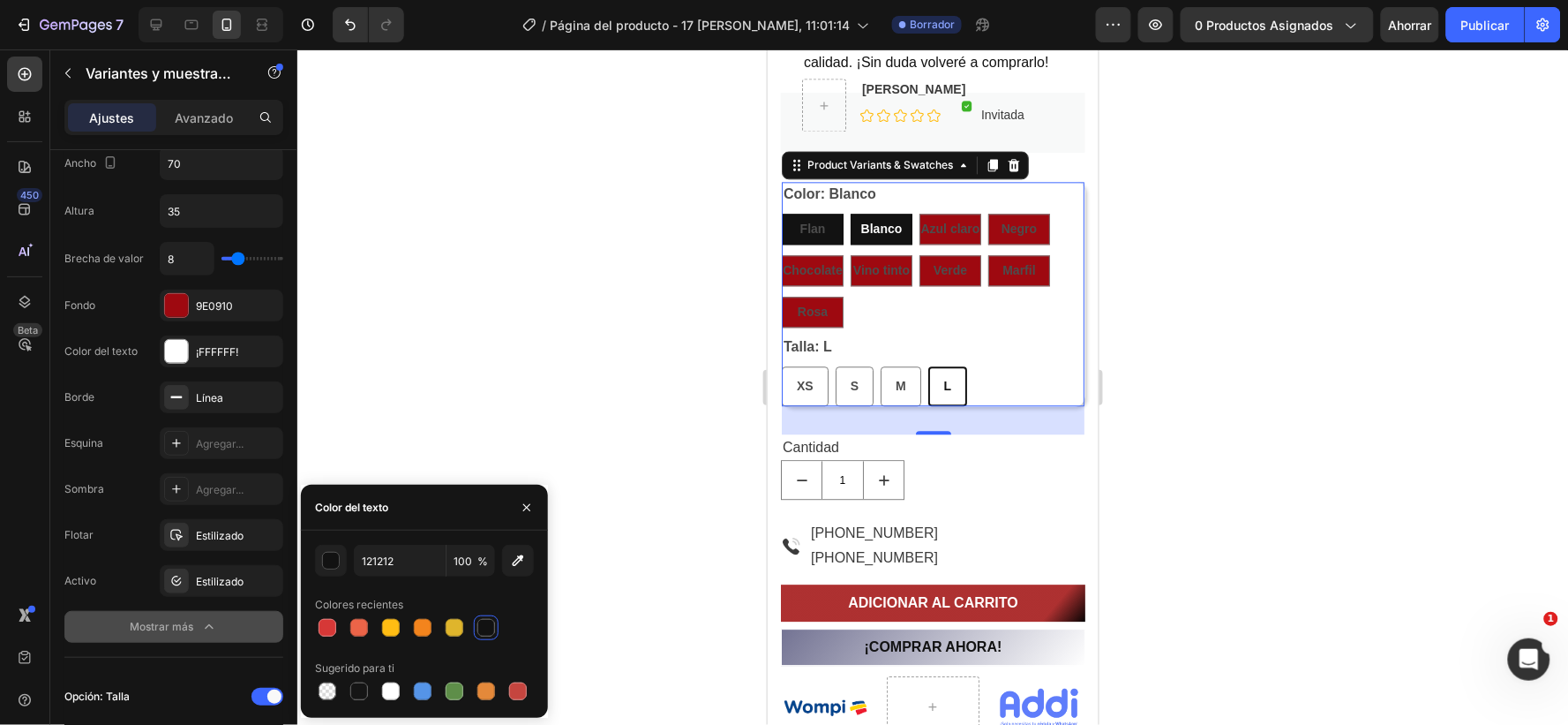
click at [811, 230] on span "Flan" at bounding box center [812, 228] width 26 height 14
click at [781, 213] on input "Flan Flan Flan" at bounding box center [780, 212] width 1 height 1
radio input "true"
click at [816, 190] on legend "Color: Flan" at bounding box center [820, 193] width 78 height 25
click at [840, 188] on legend "Color: Flan" at bounding box center [820, 193] width 78 height 25
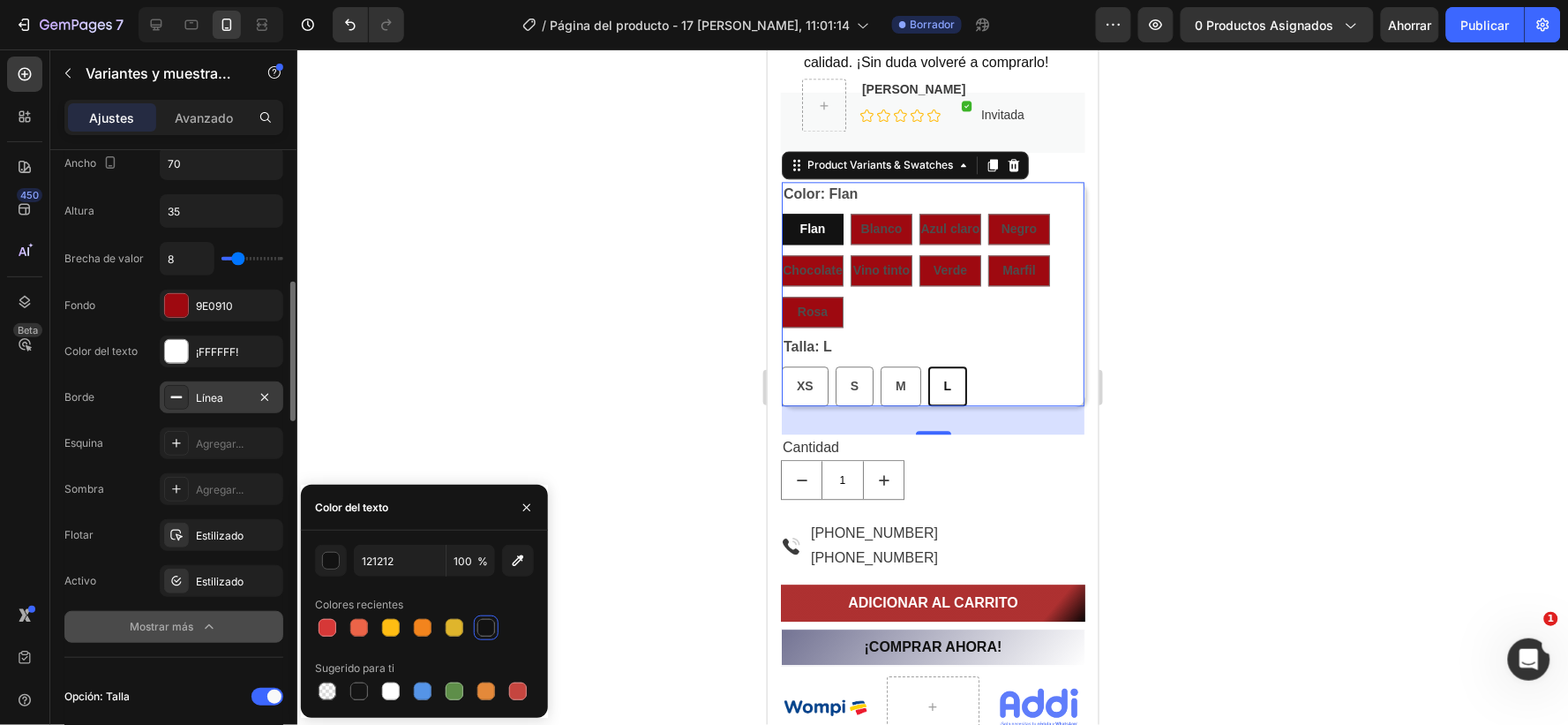
scroll to position [490, 0]
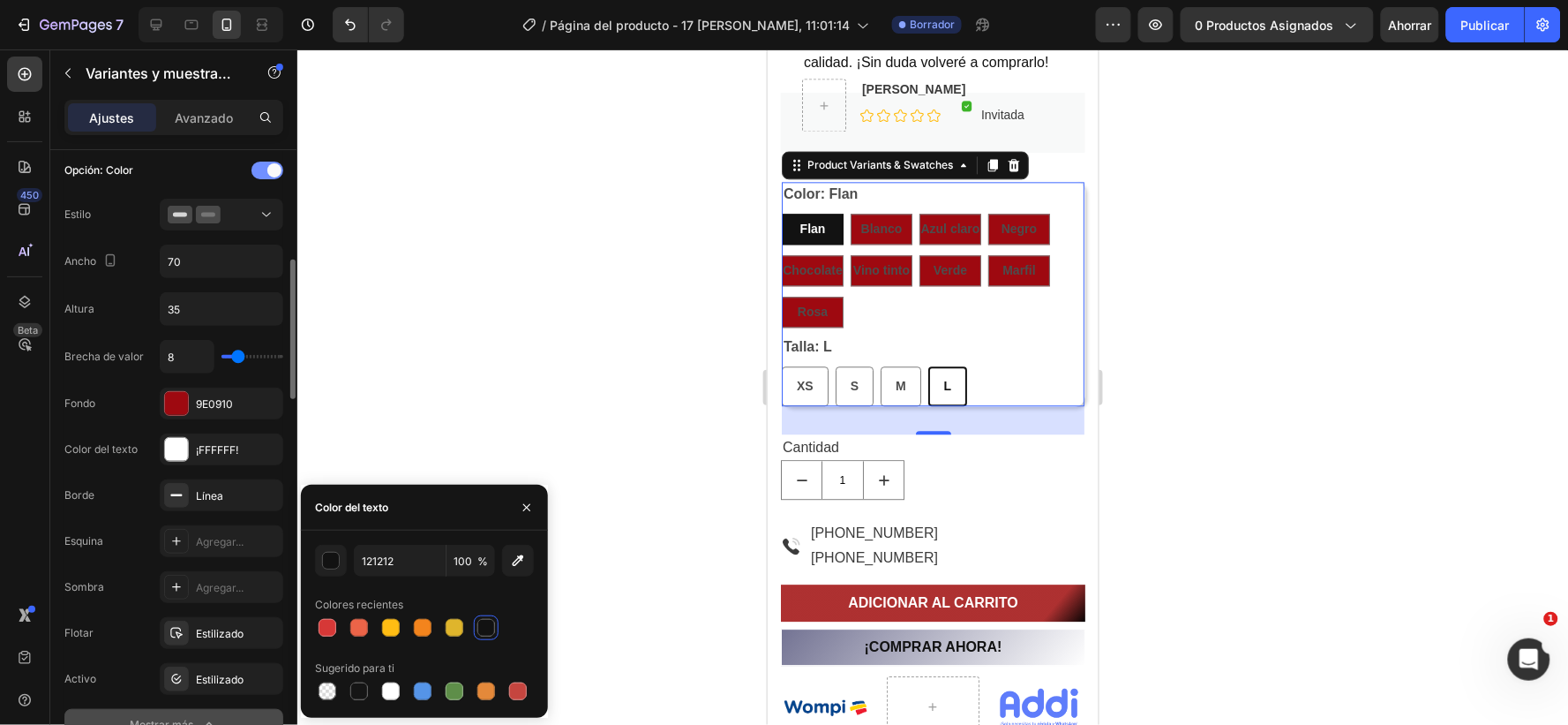
click at [257, 170] on div at bounding box center [268, 170] width 32 height 18
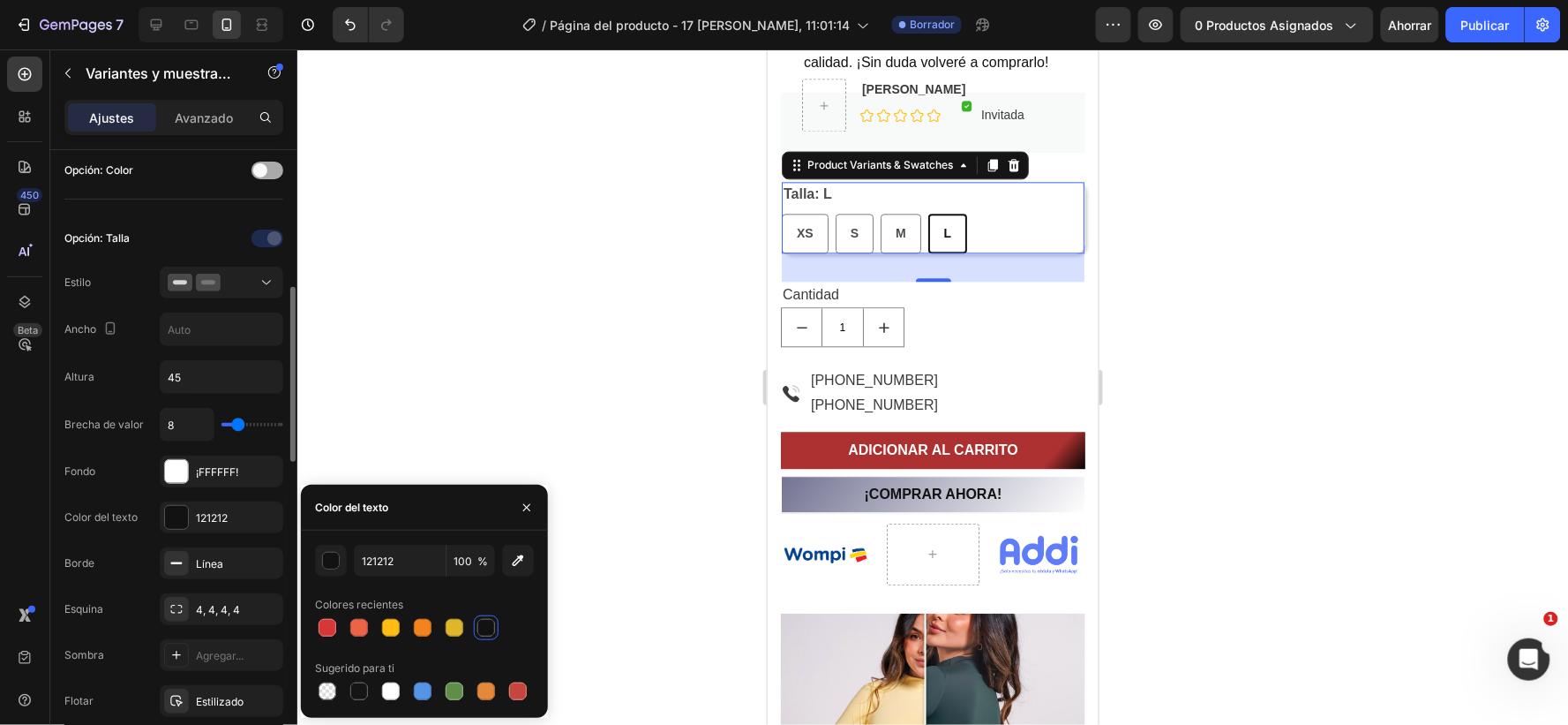
click at [279, 169] on div at bounding box center [268, 170] width 32 height 18
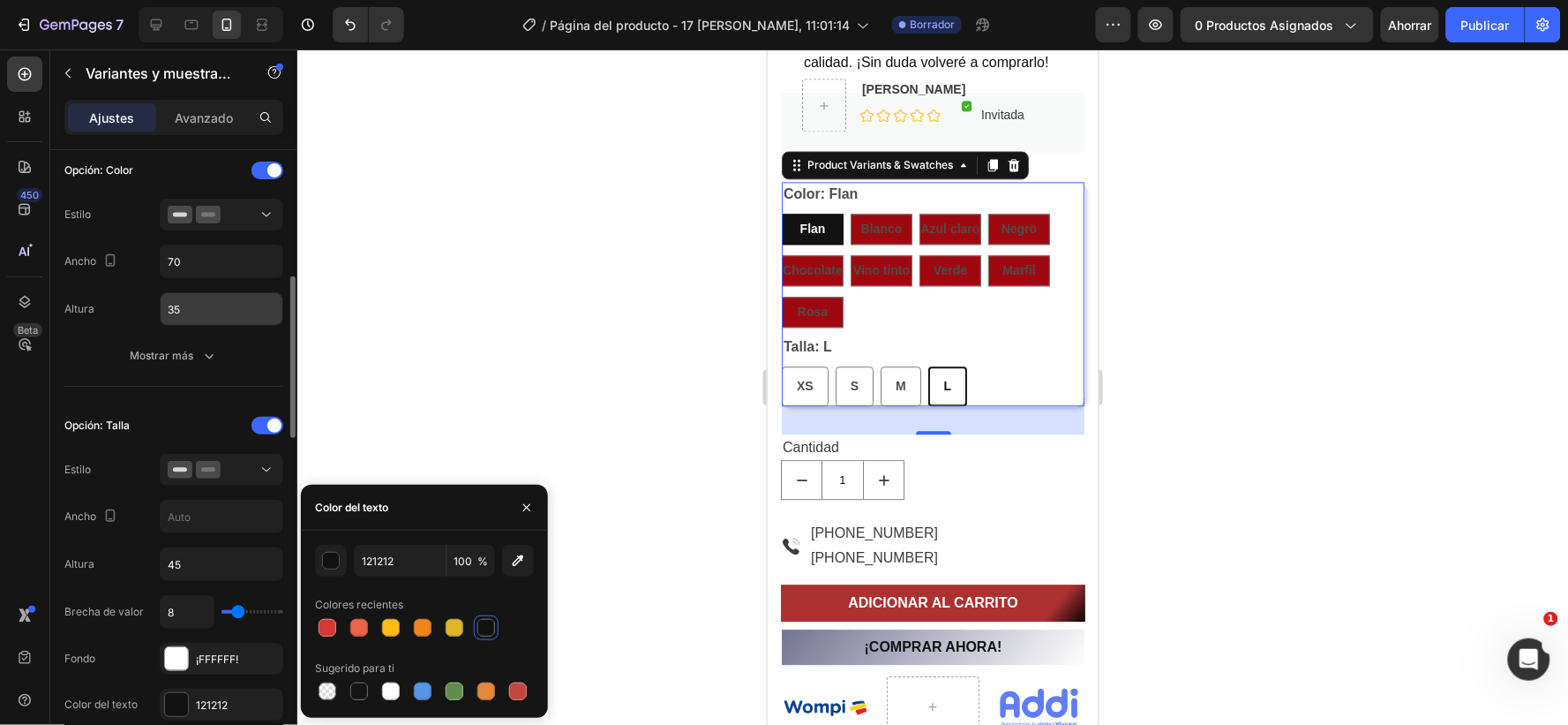
click at [240, 311] on input "35" at bounding box center [221, 309] width 122 height 32
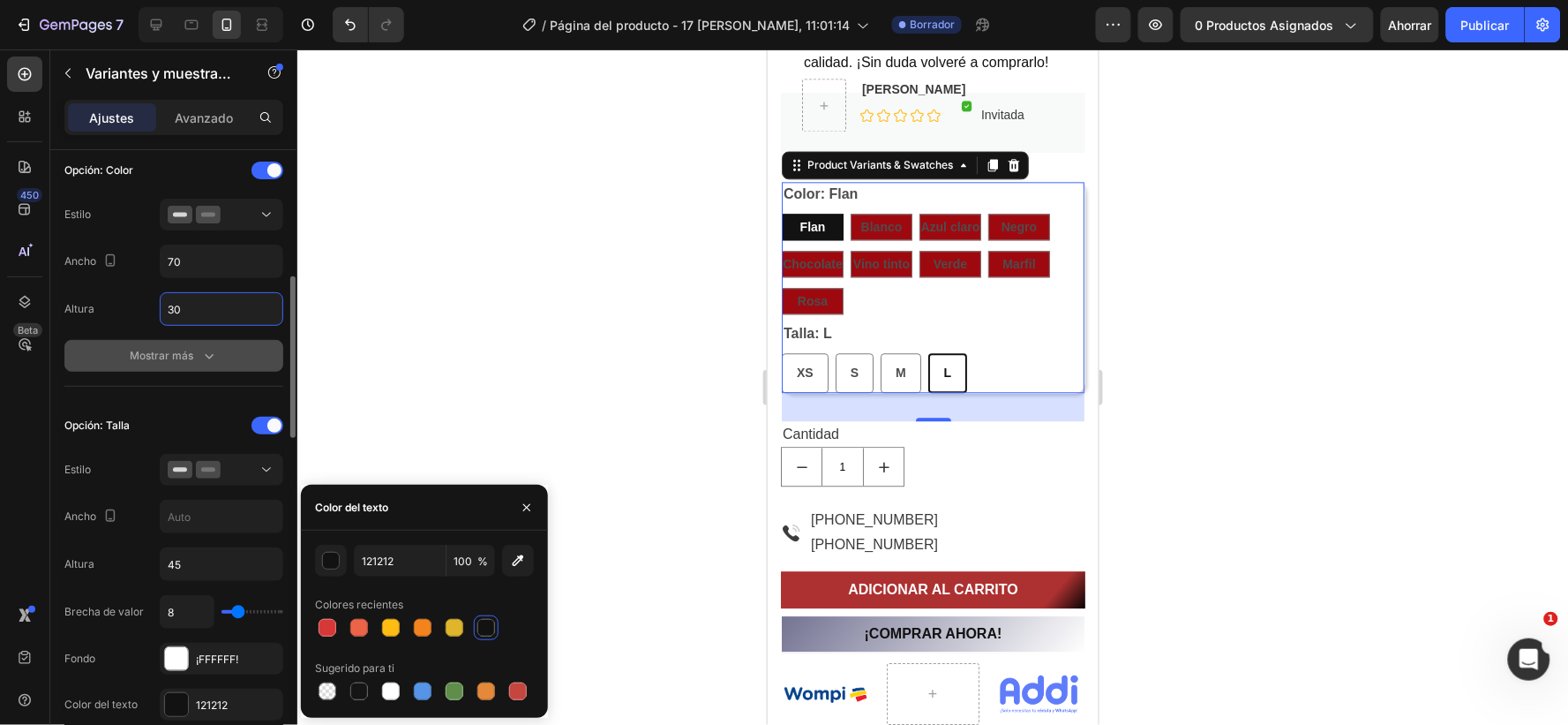
type input "30"
click at [213, 353] on icon "button" at bounding box center [209, 356] width 18 height 18
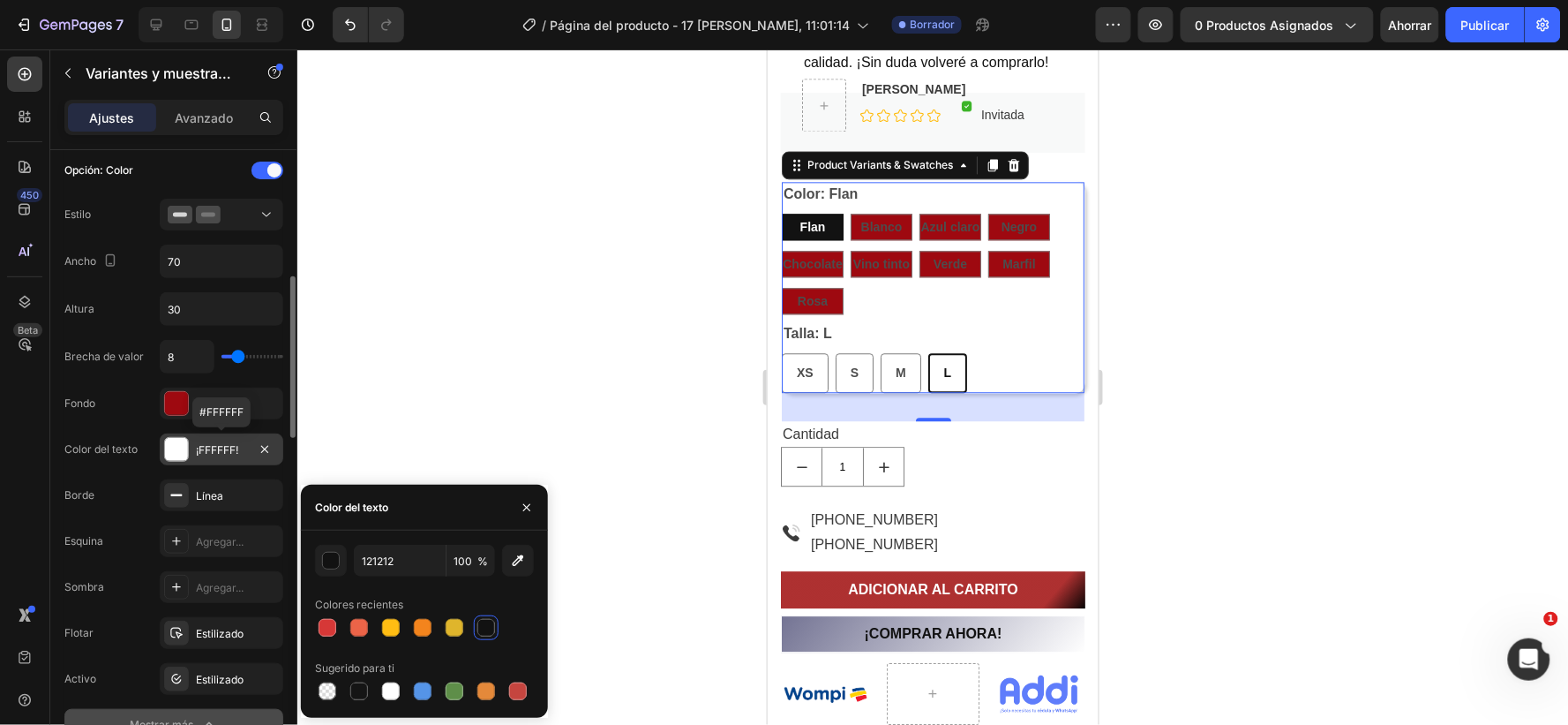
click at [240, 453] on div "¡FFFFFF!" at bounding box center [222, 451] width 51 height 16
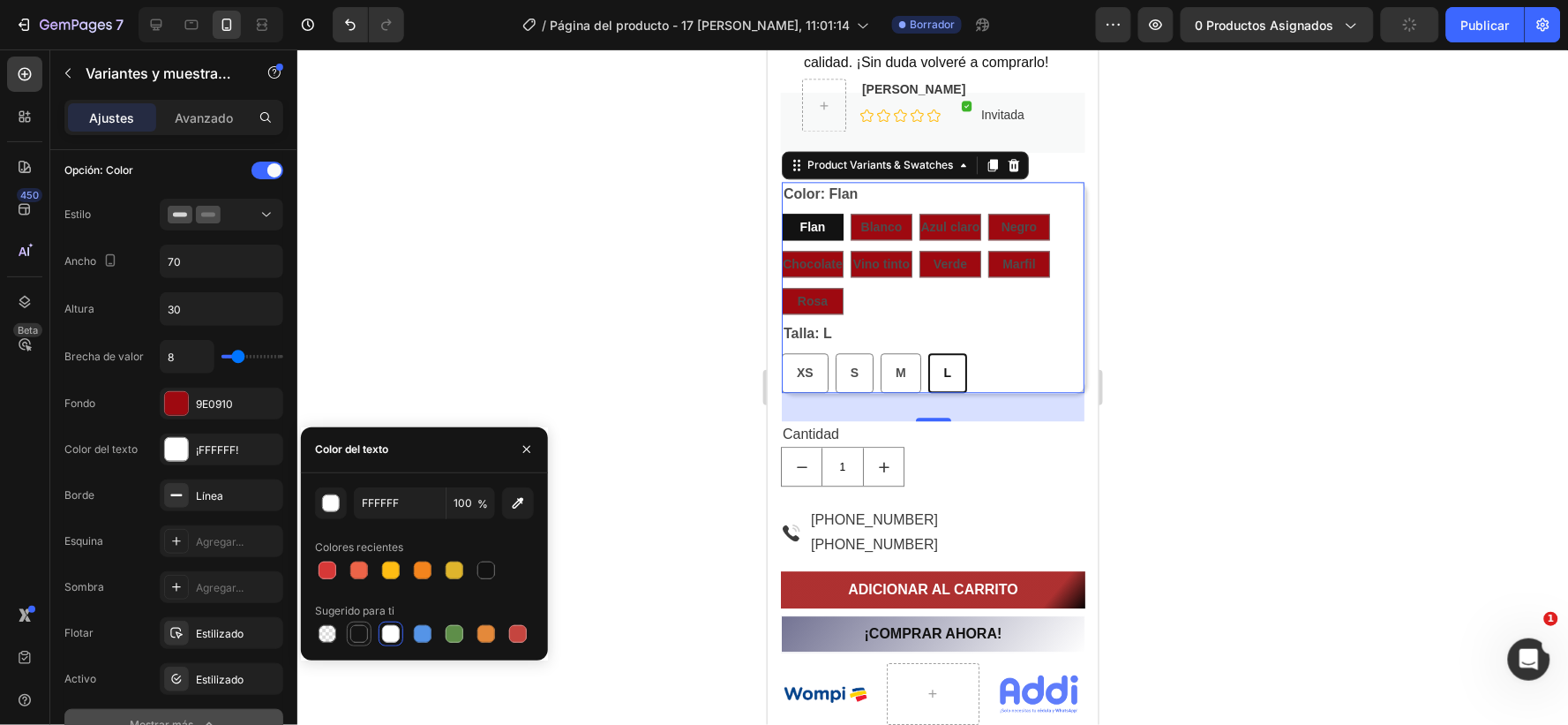
click at [359, 628] on div at bounding box center [359, 634] width 18 height 18
type input "151515"
click at [893, 215] on div "Blanco" at bounding box center [881, 226] width 42 height 36
click at [850, 213] on input "Blanco Blanco Blanco" at bounding box center [849, 212] width 1 height 1
radio input "true"
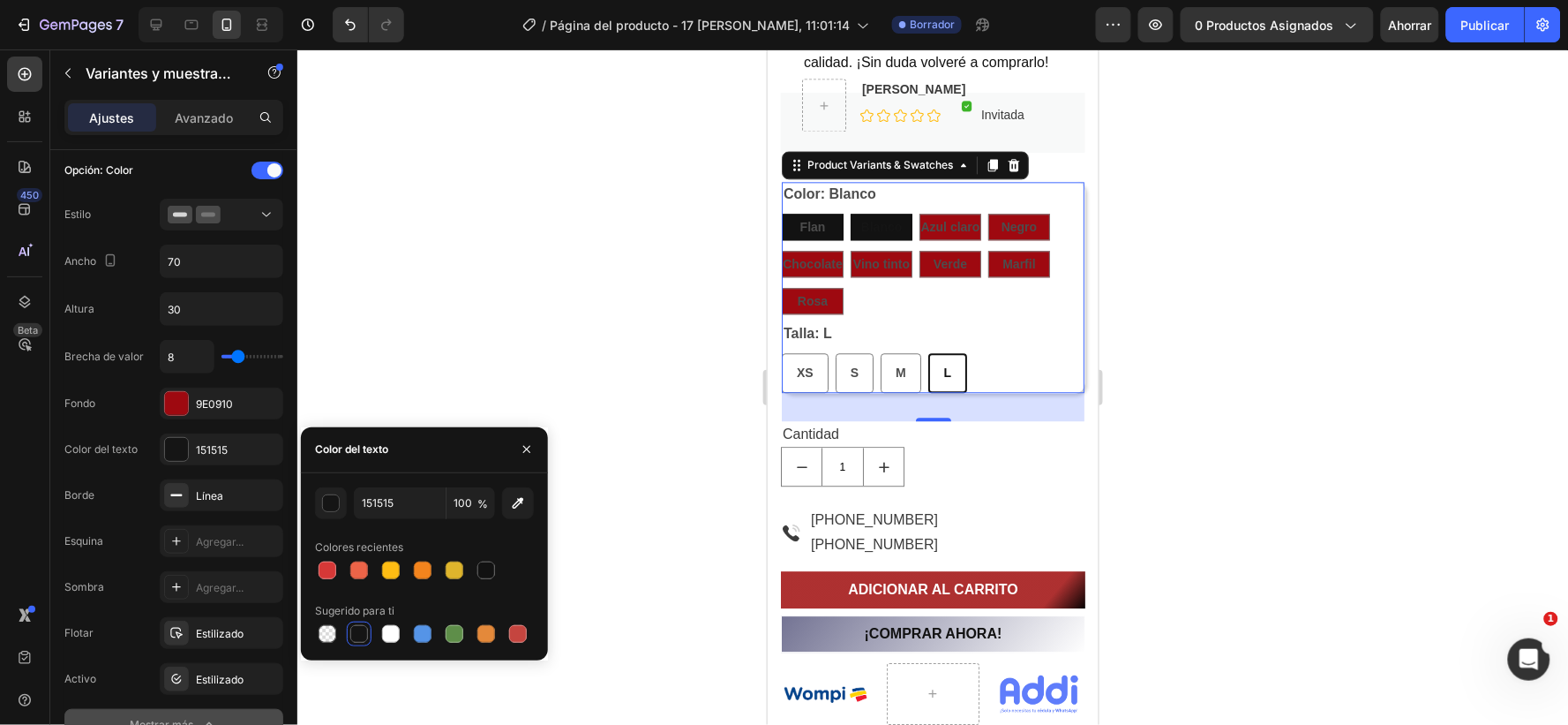
click at [819, 224] on span "Flan" at bounding box center [812, 226] width 26 height 14
click at [781, 213] on input "Flan Flan Flan" at bounding box center [780, 212] width 1 height 1
radio input "true"
click at [393, 632] on div at bounding box center [391, 634] width 18 height 18
type input "FFFFFF"
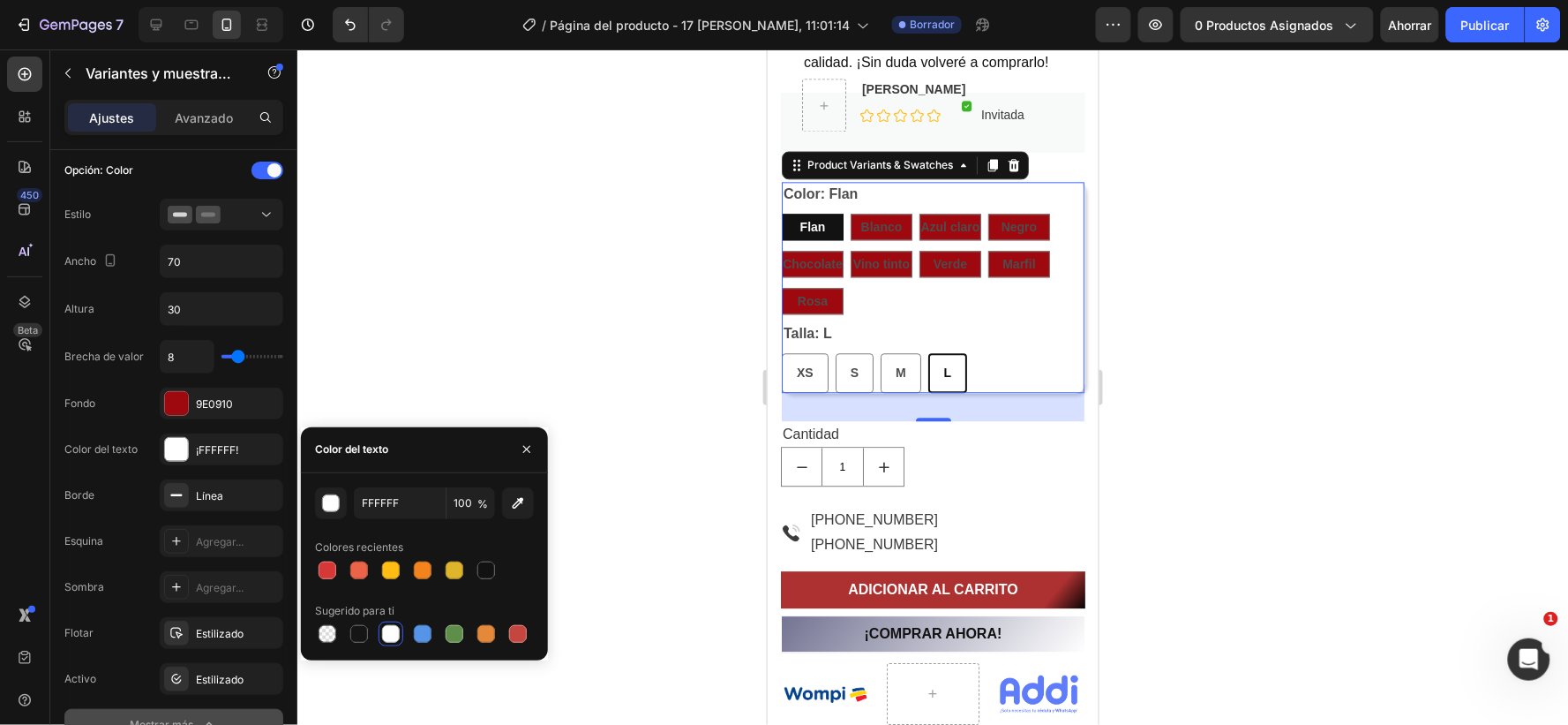
click at [882, 295] on div "Flan Flan Flan Blanco Blanco Blanco Azul claro Azul claro Azul claro Negro Negr…" at bounding box center [932, 263] width 302 height 100
click at [222, 626] on div "Estilizado" at bounding box center [222, 634] width 51 height 16
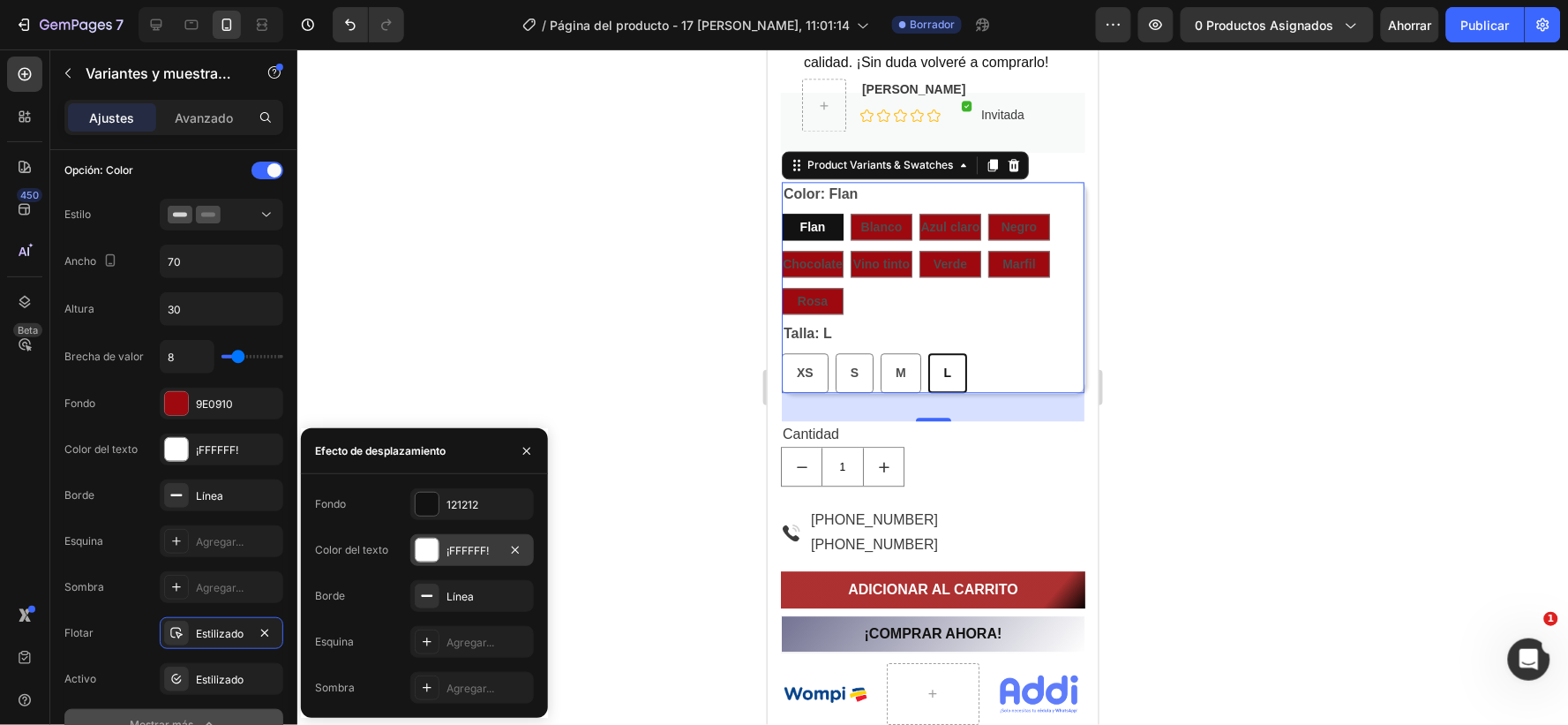
click at [465, 548] on font "¡FFFFFF!" at bounding box center [468, 550] width 43 height 13
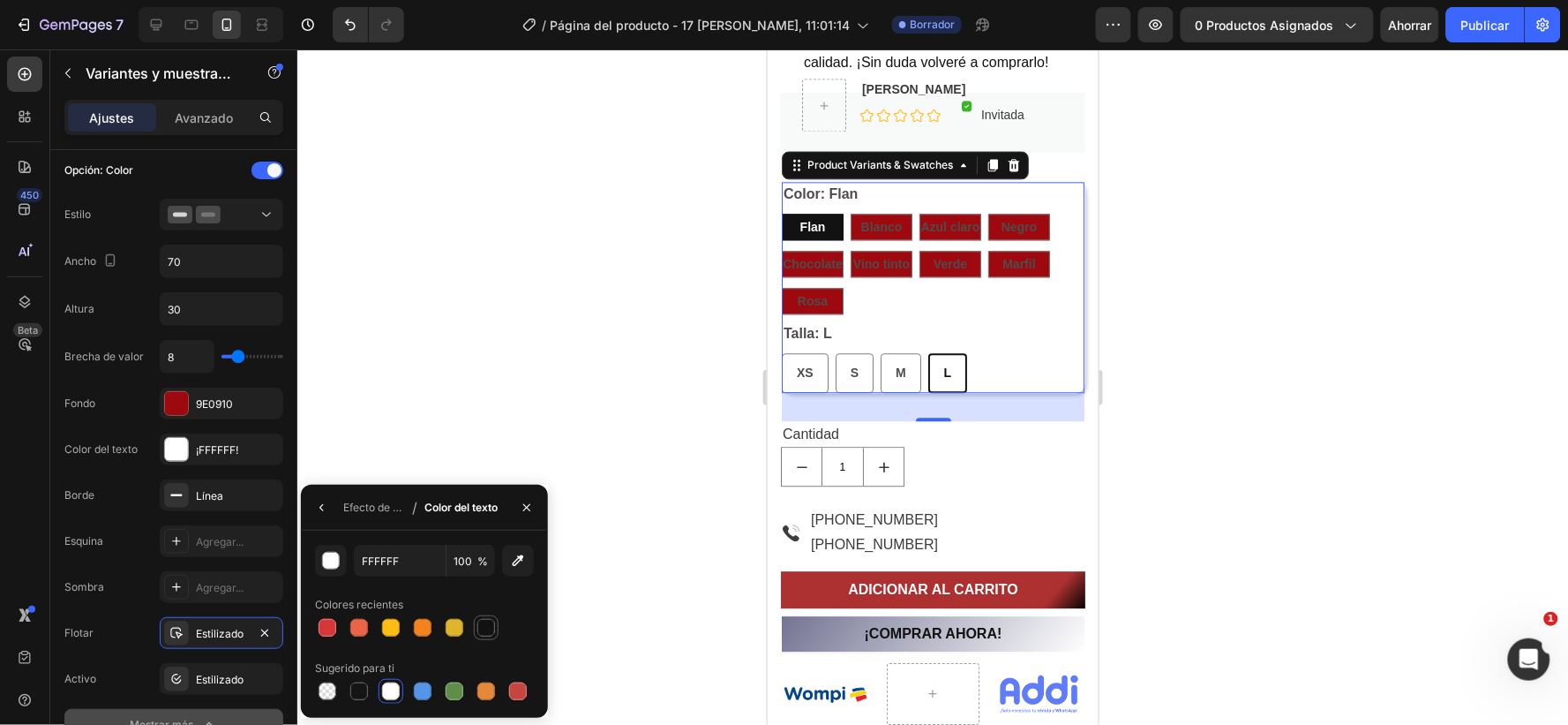
click at [483, 626] on div at bounding box center [486, 628] width 18 height 18
type input "121212"
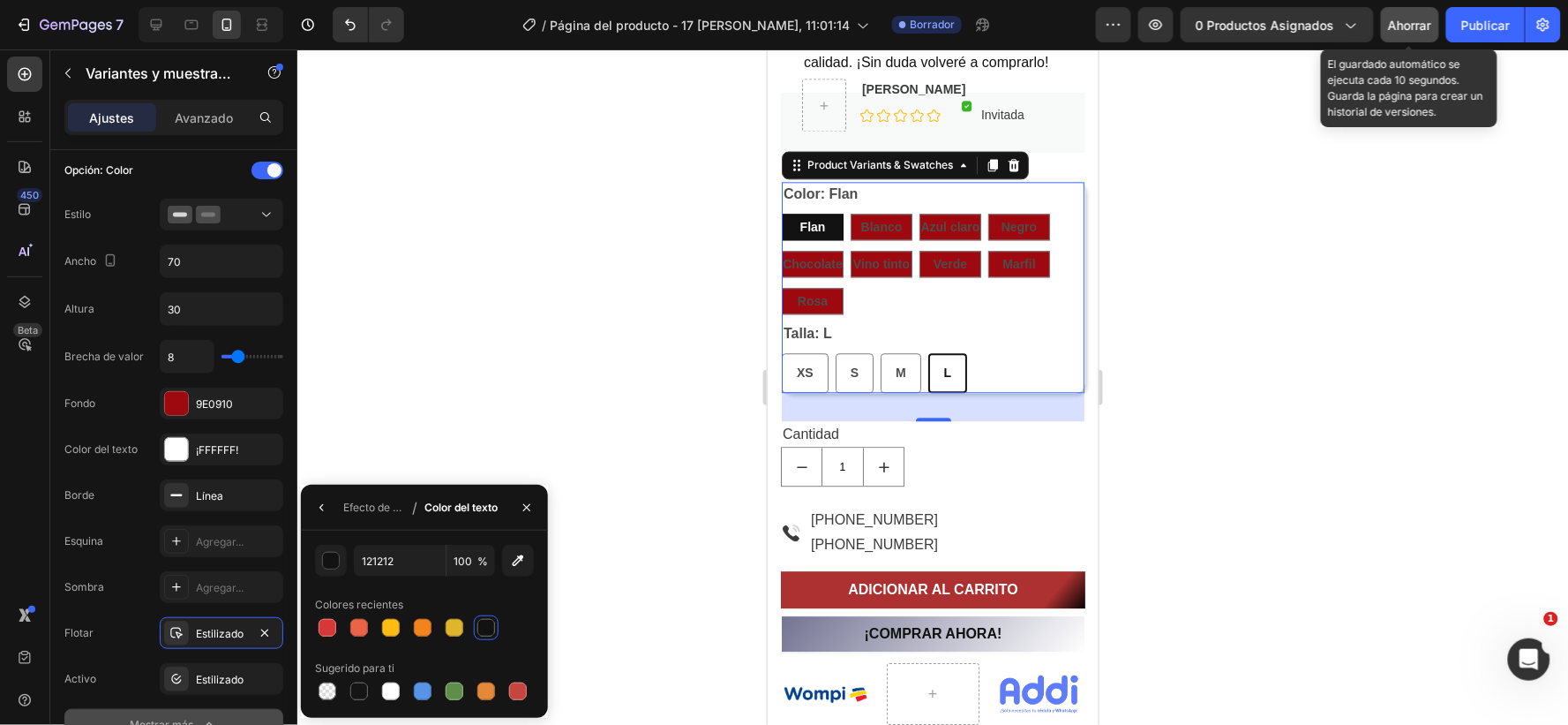
click at [1412, 22] on font "Ahorrar" at bounding box center [1410, 25] width 43 height 15
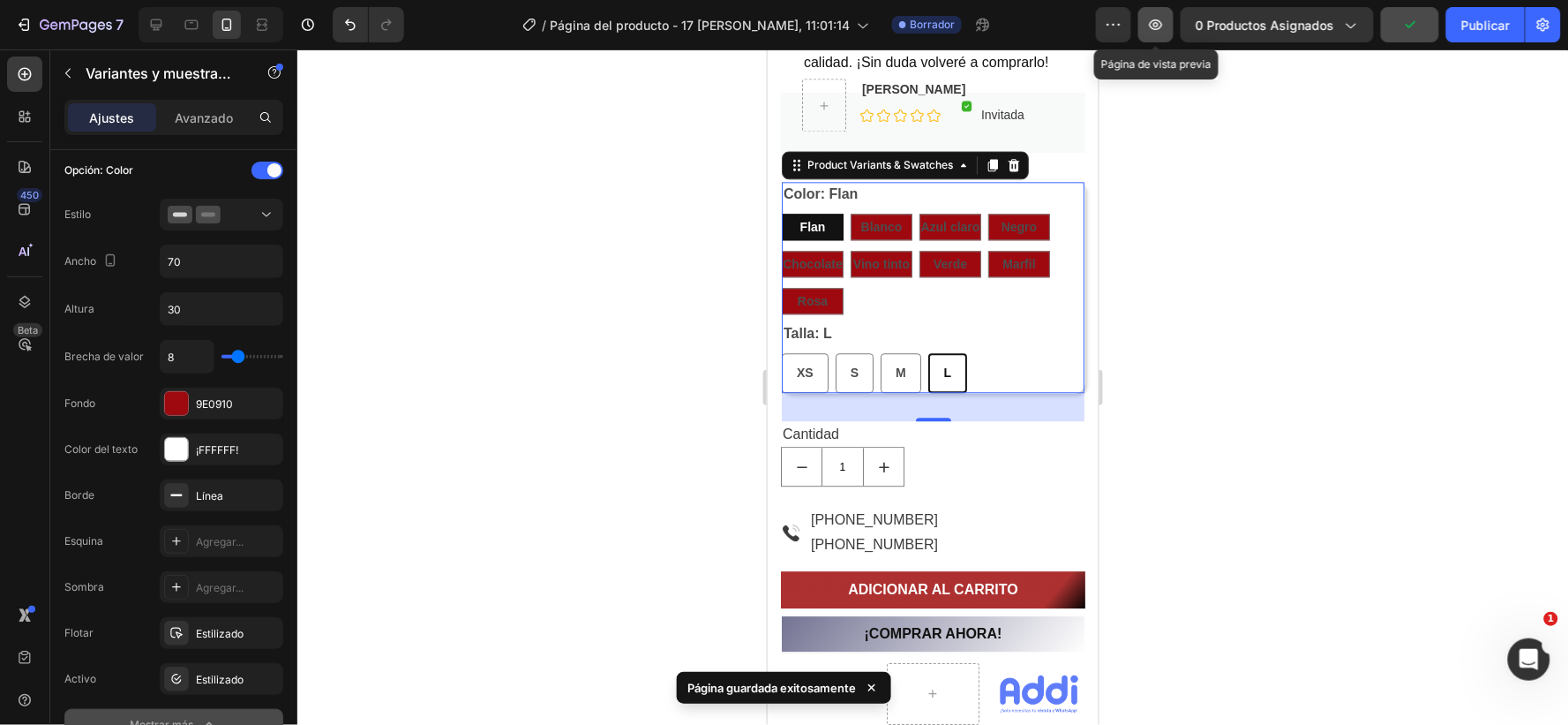
click at [1159, 27] on icon "button" at bounding box center [1156, 25] width 13 height 11
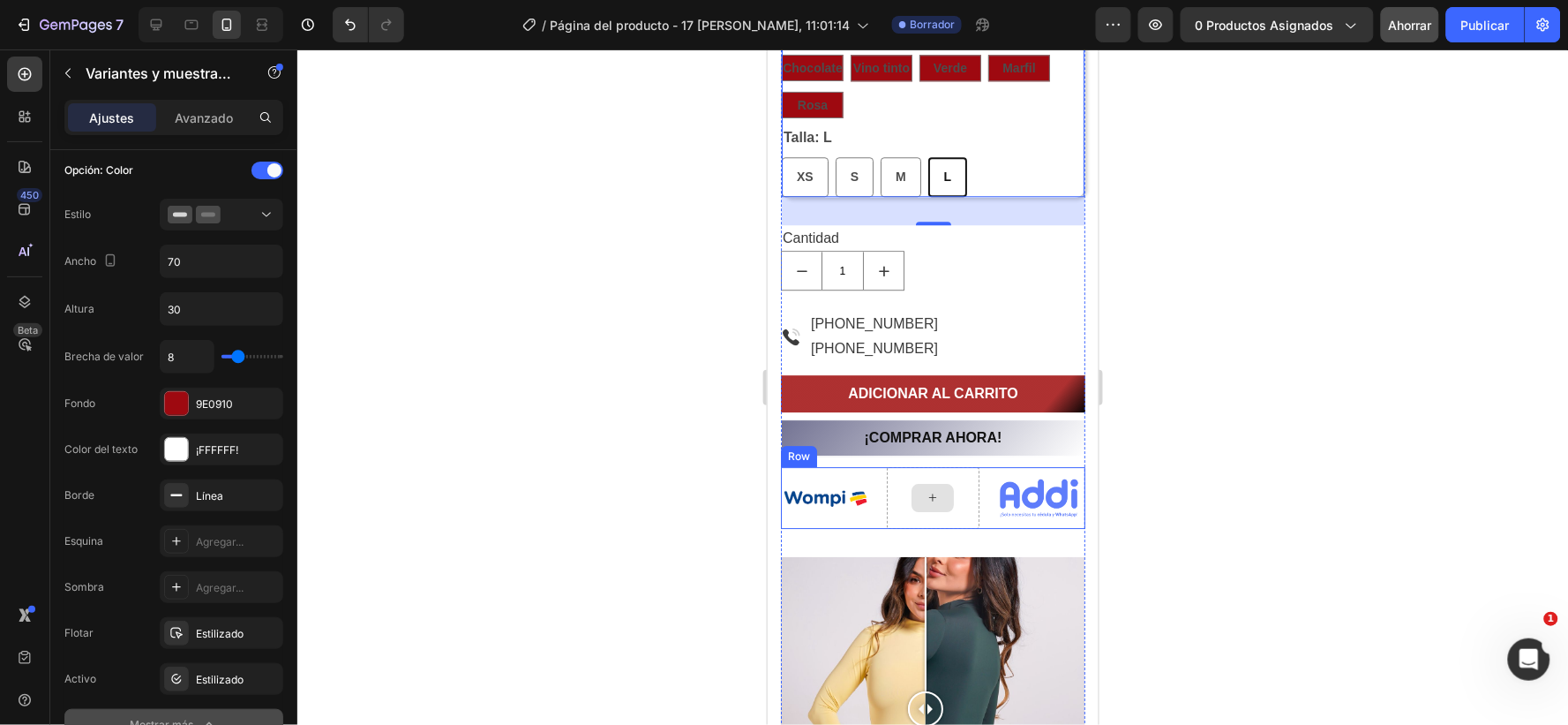
scroll to position [1473, 0]
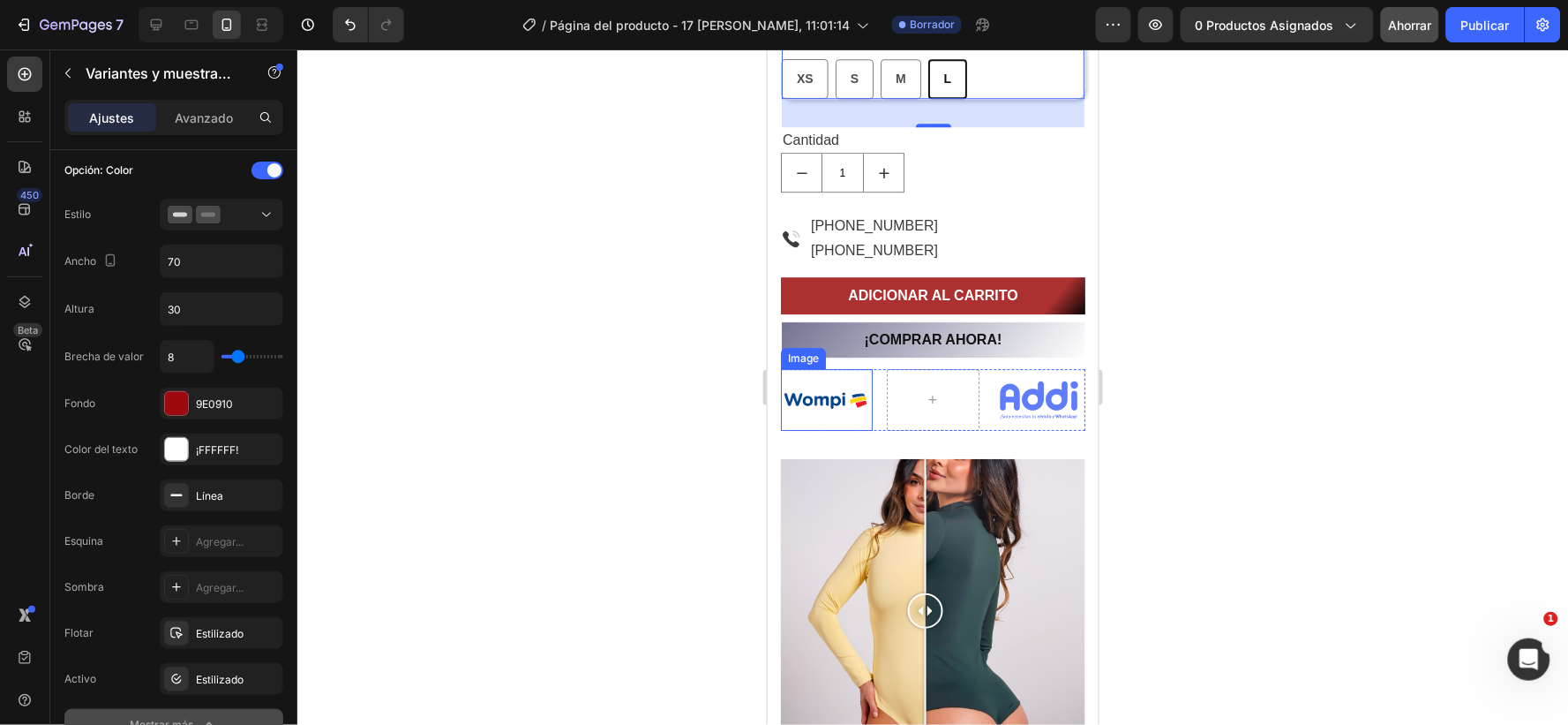
click at [828, 395] on img at bounding box center [826, 398] width 91 height 61
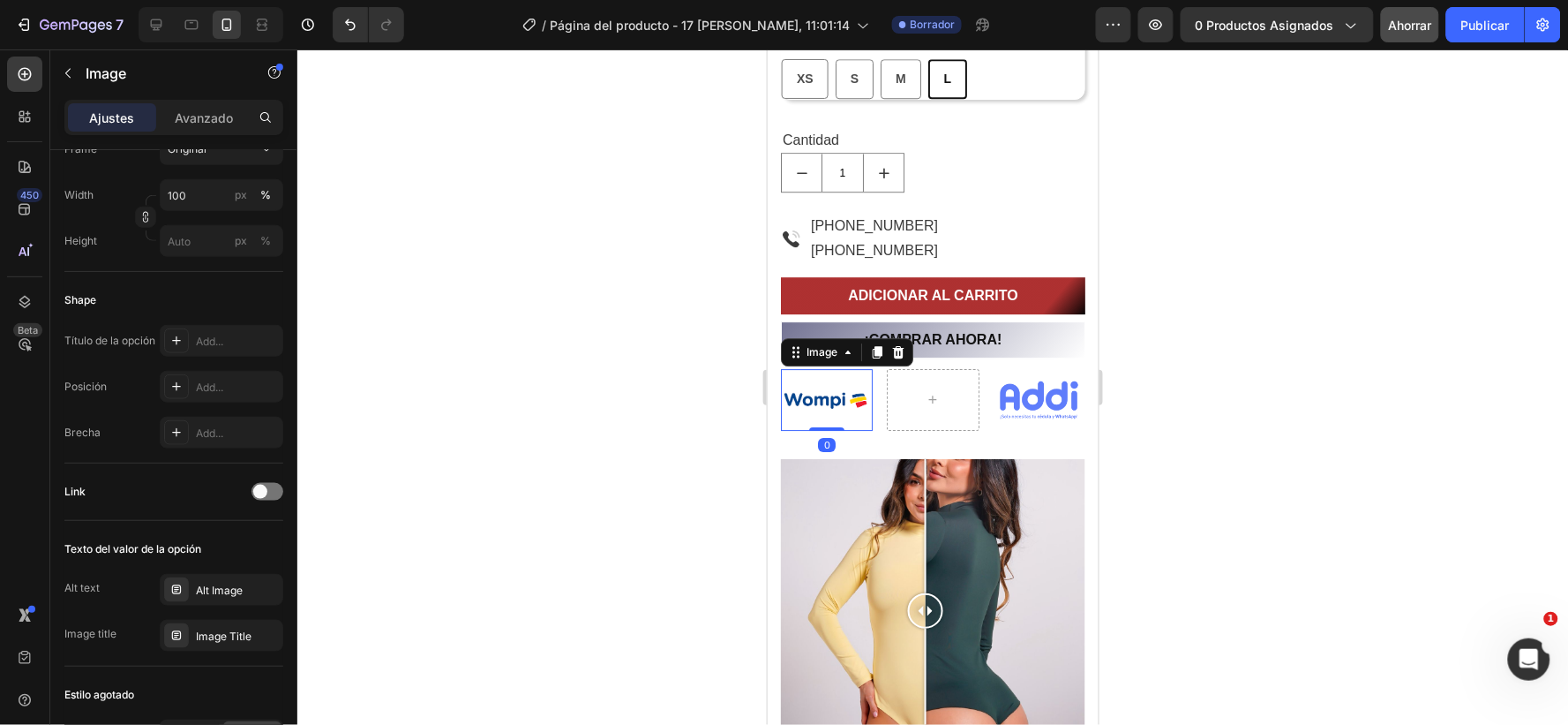
scroll to position [0, 0]
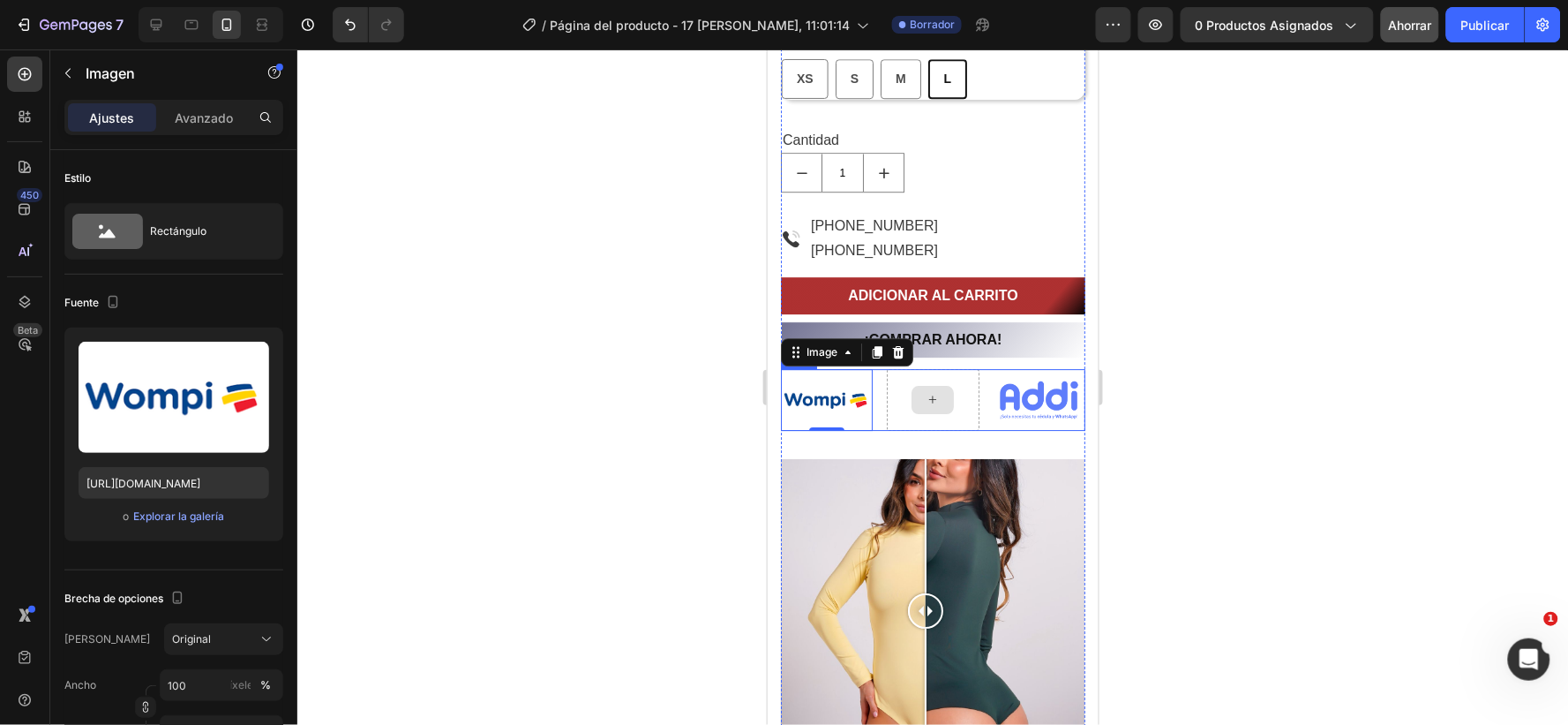
click at [925, 391] on icon at bounding box center [932, 398] width 14 height 15
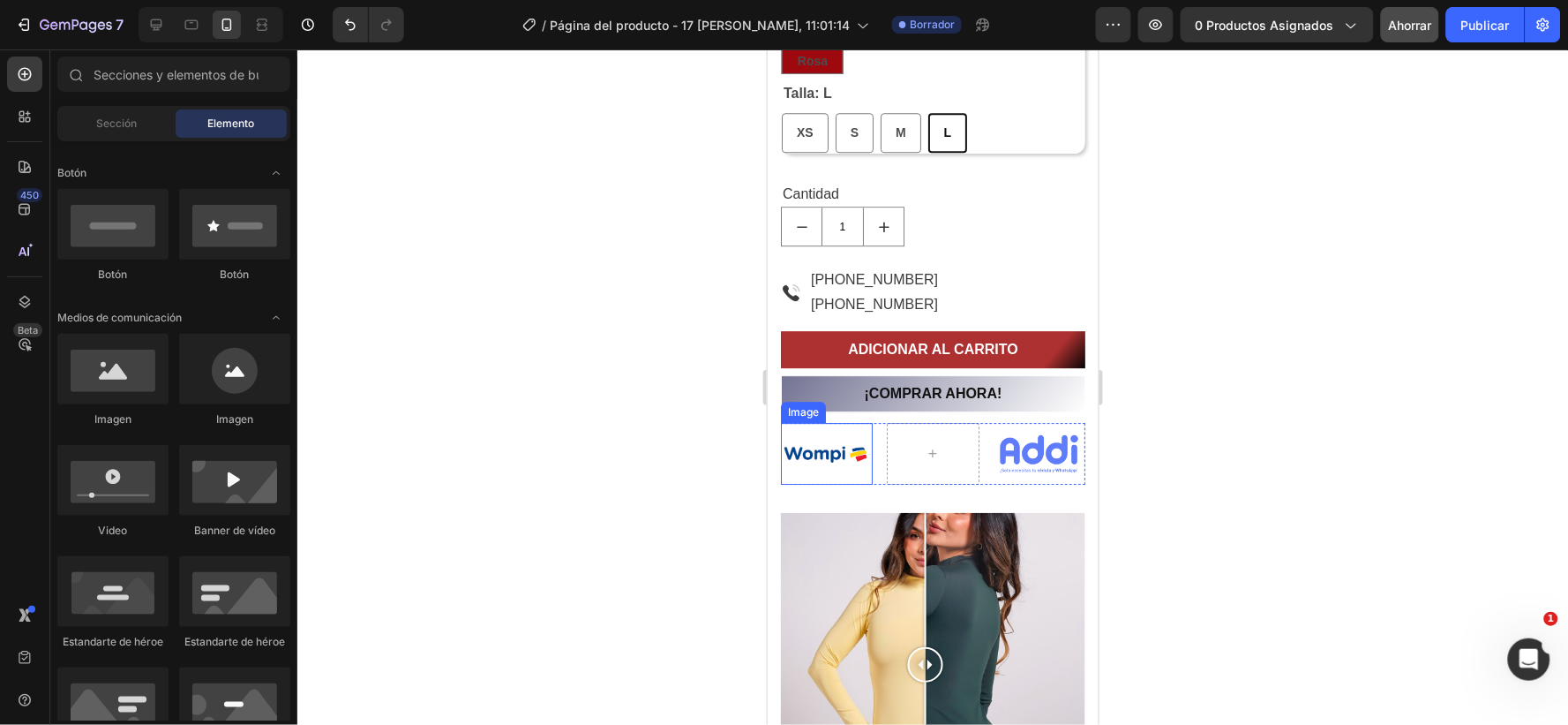
scroll to position [1375, 0]
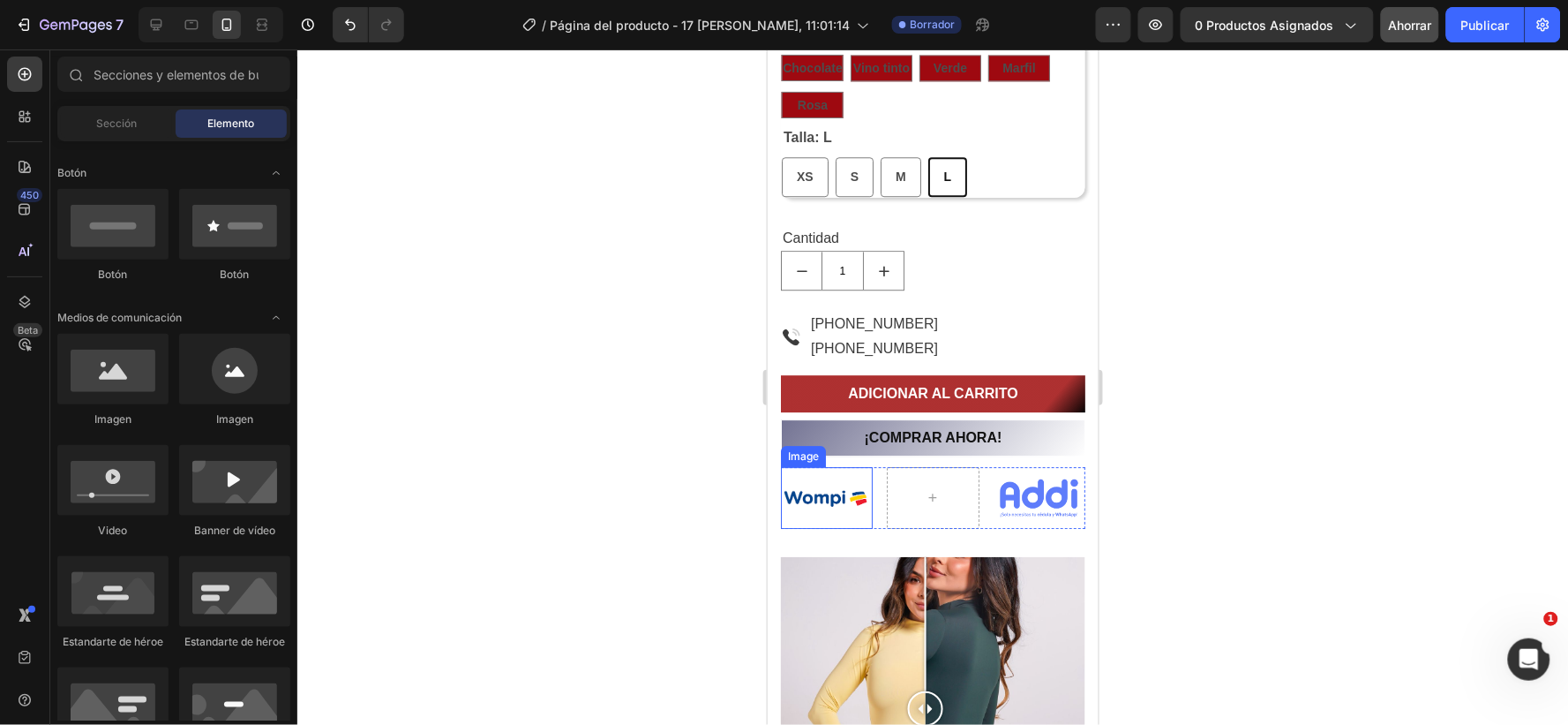
click at [832, 473] on img at bounding box center [826, 496] width 91 height 61
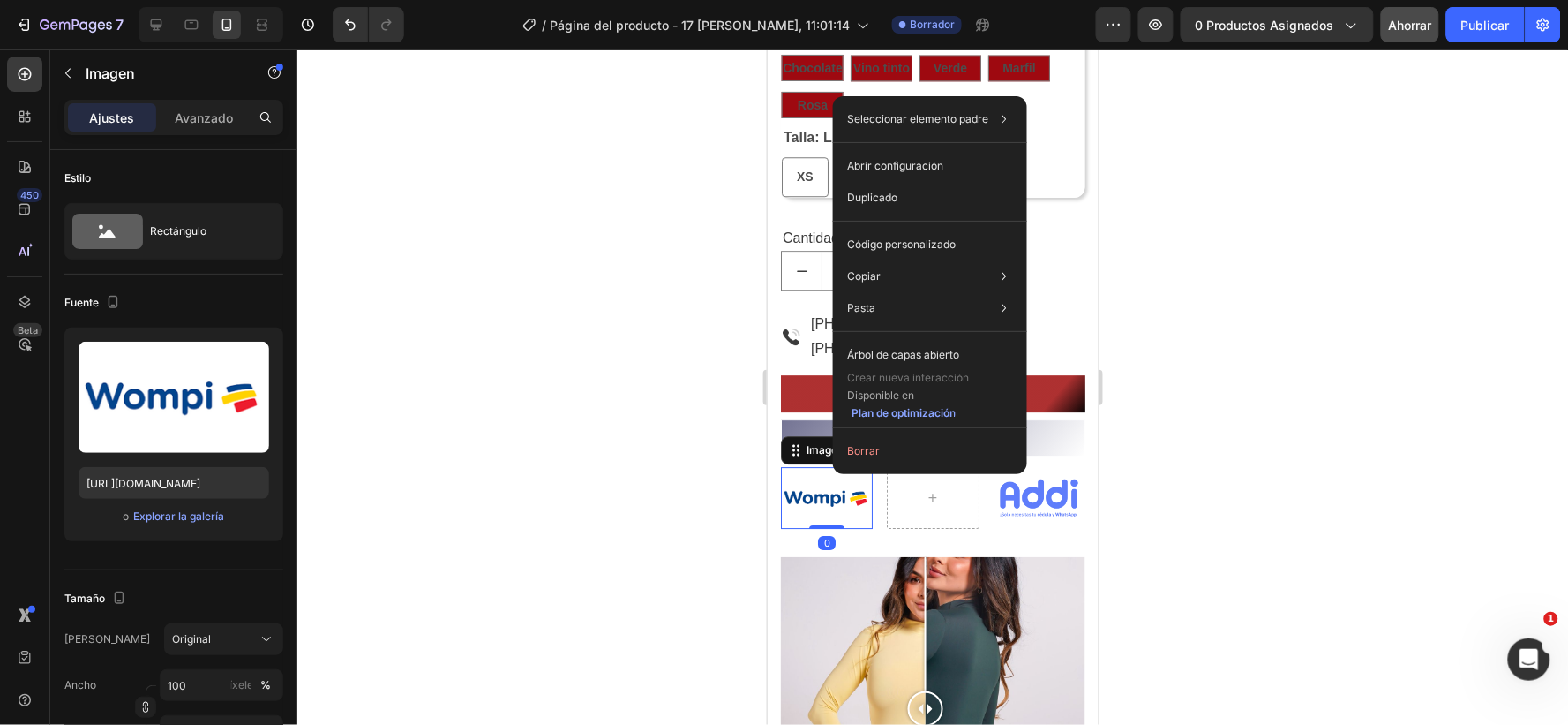
click at [831, 473] on img at bounding box center [826, 496] width 91 height 61
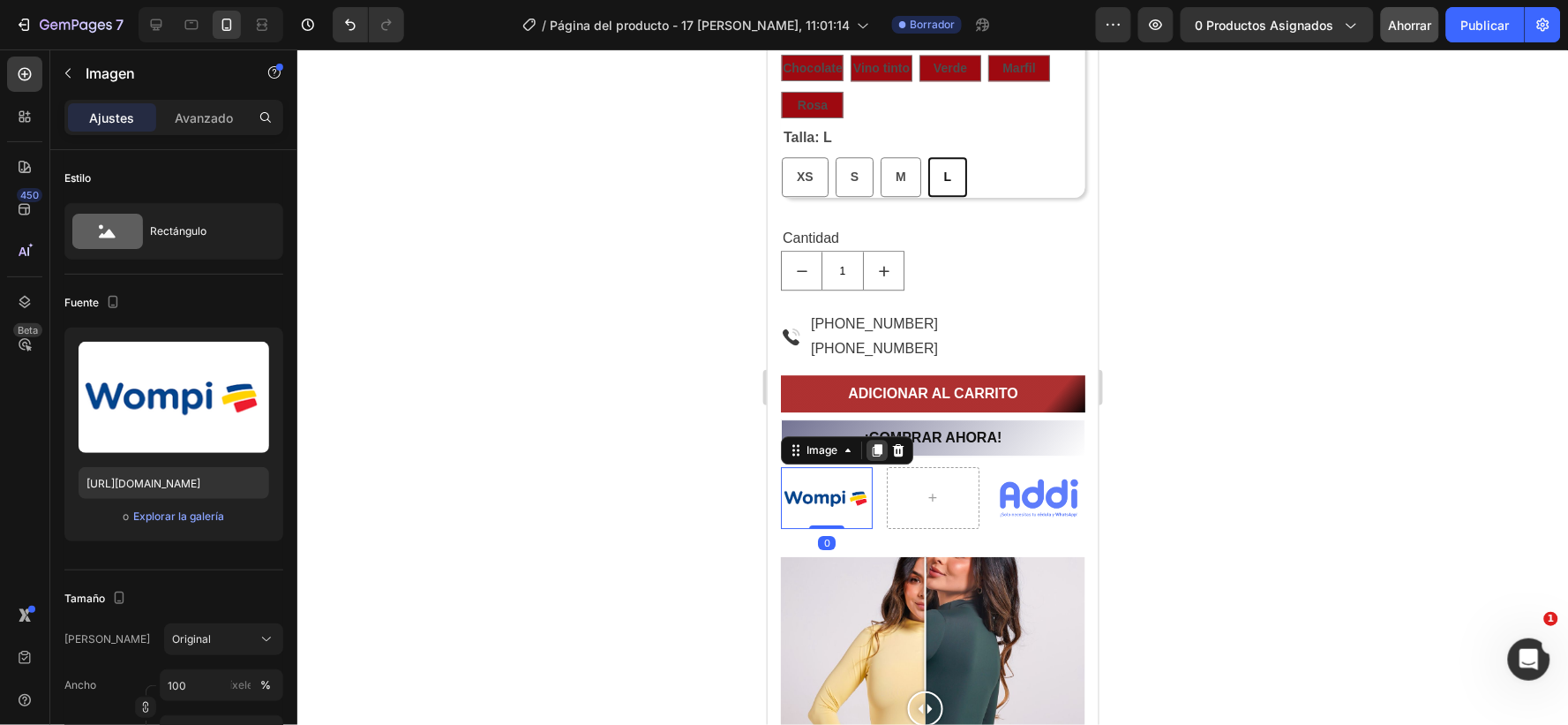
click at [875, 451] on icon at bounding box center [876, 450] width 10 height 12
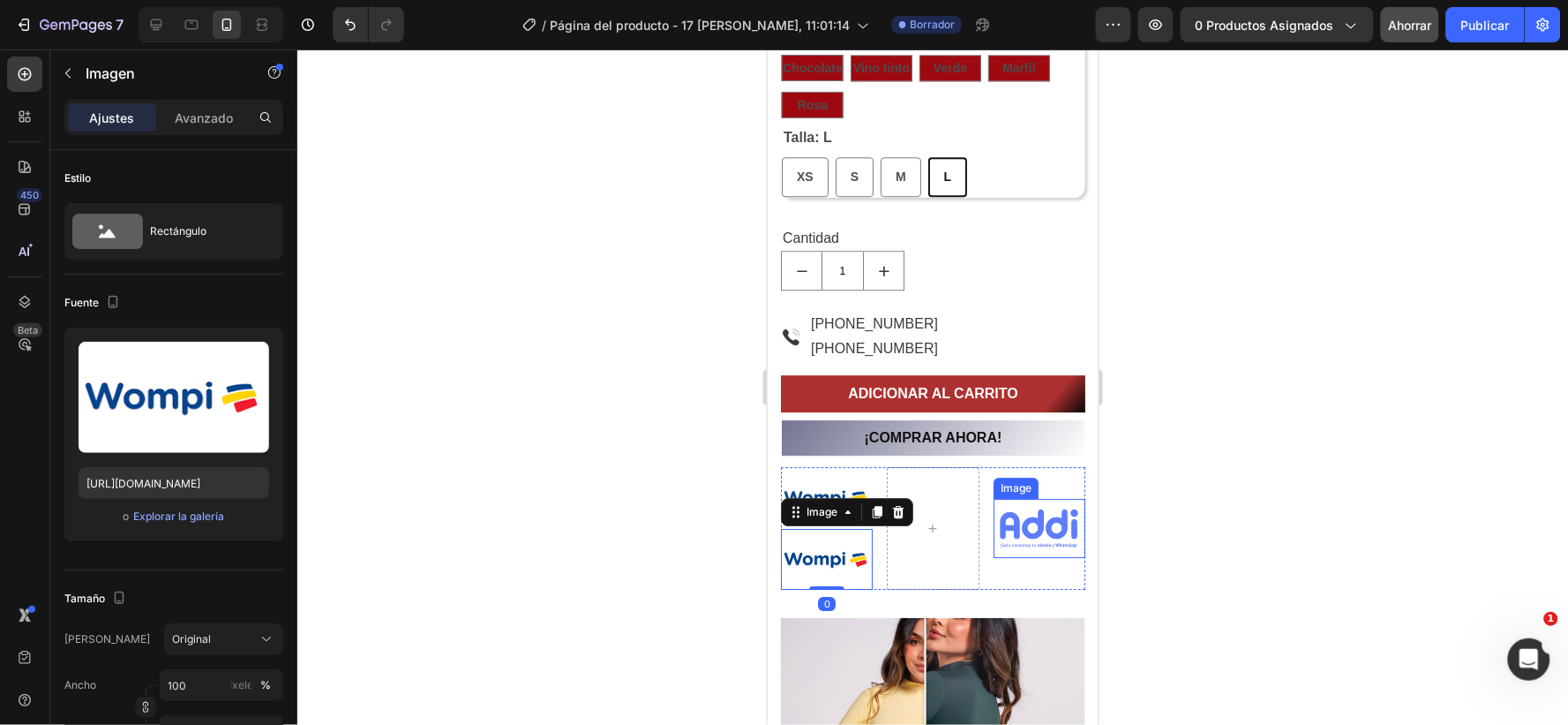
click at [1019, 522] on img at bounding box center [1039, 527] width 91 height 59
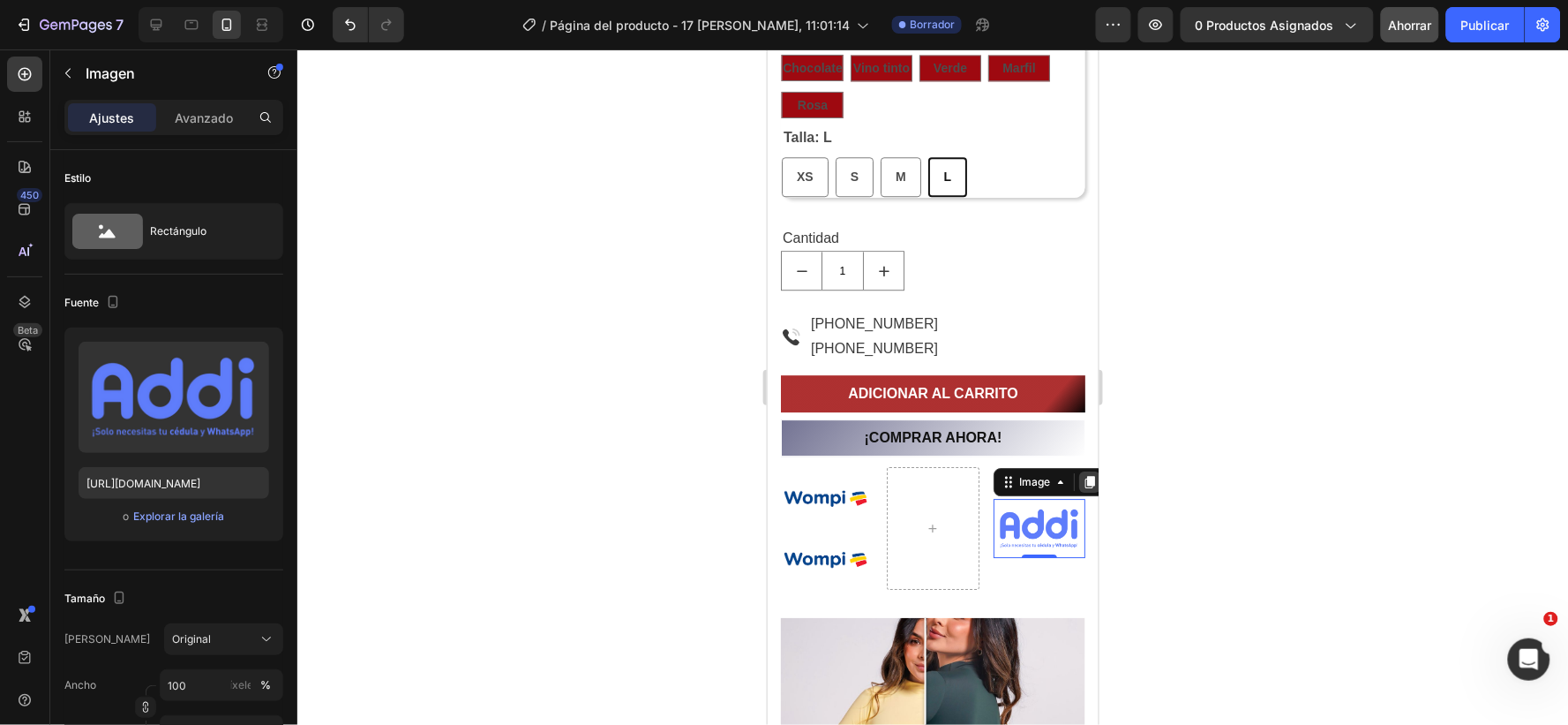
click at [1084, 477] on icon at bounding box center [1088, 482] width 10 height 12
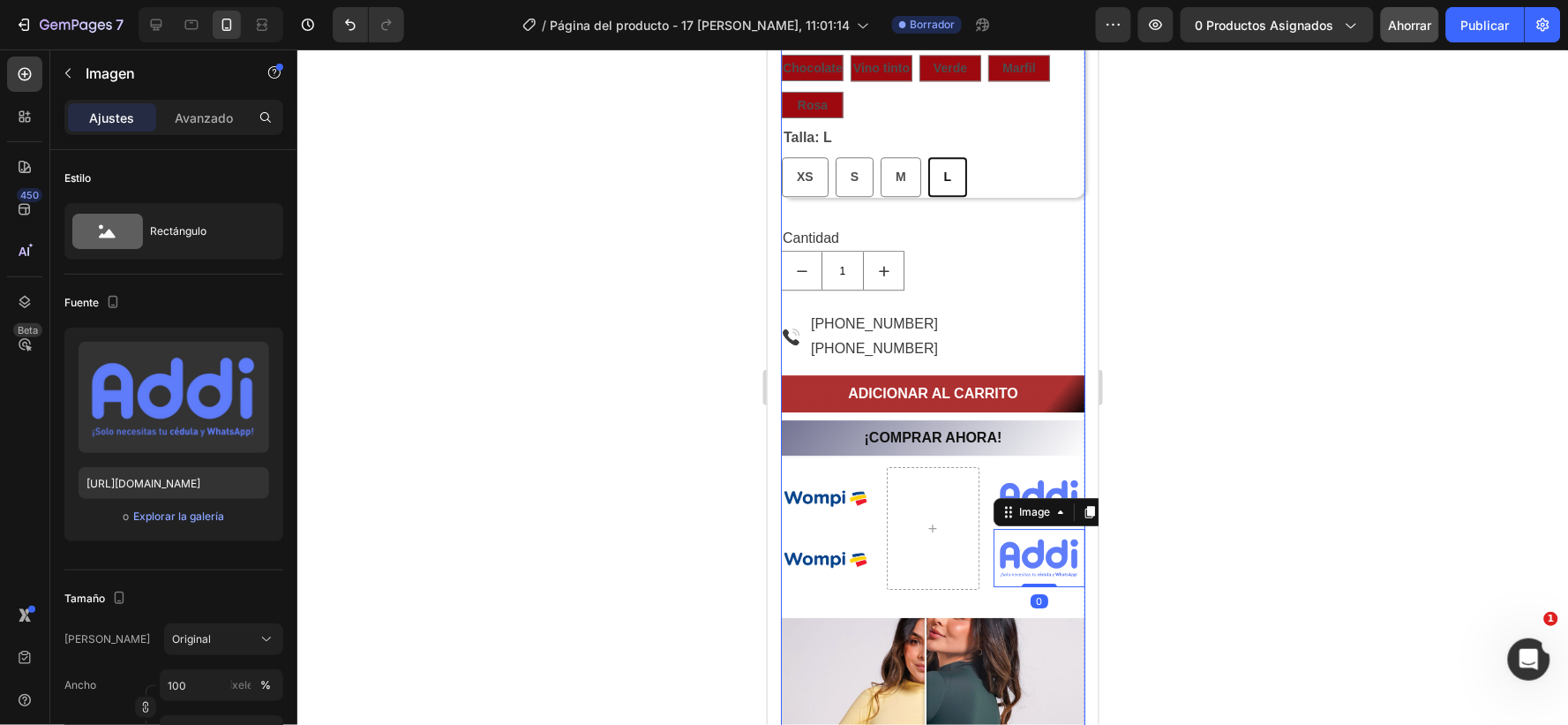
click at [828, 586] on div "Body Manga Larga Product Title $69.900,00 Product Price Product Price No compar…" at bounding box center [932, 283] width 304 height 1927
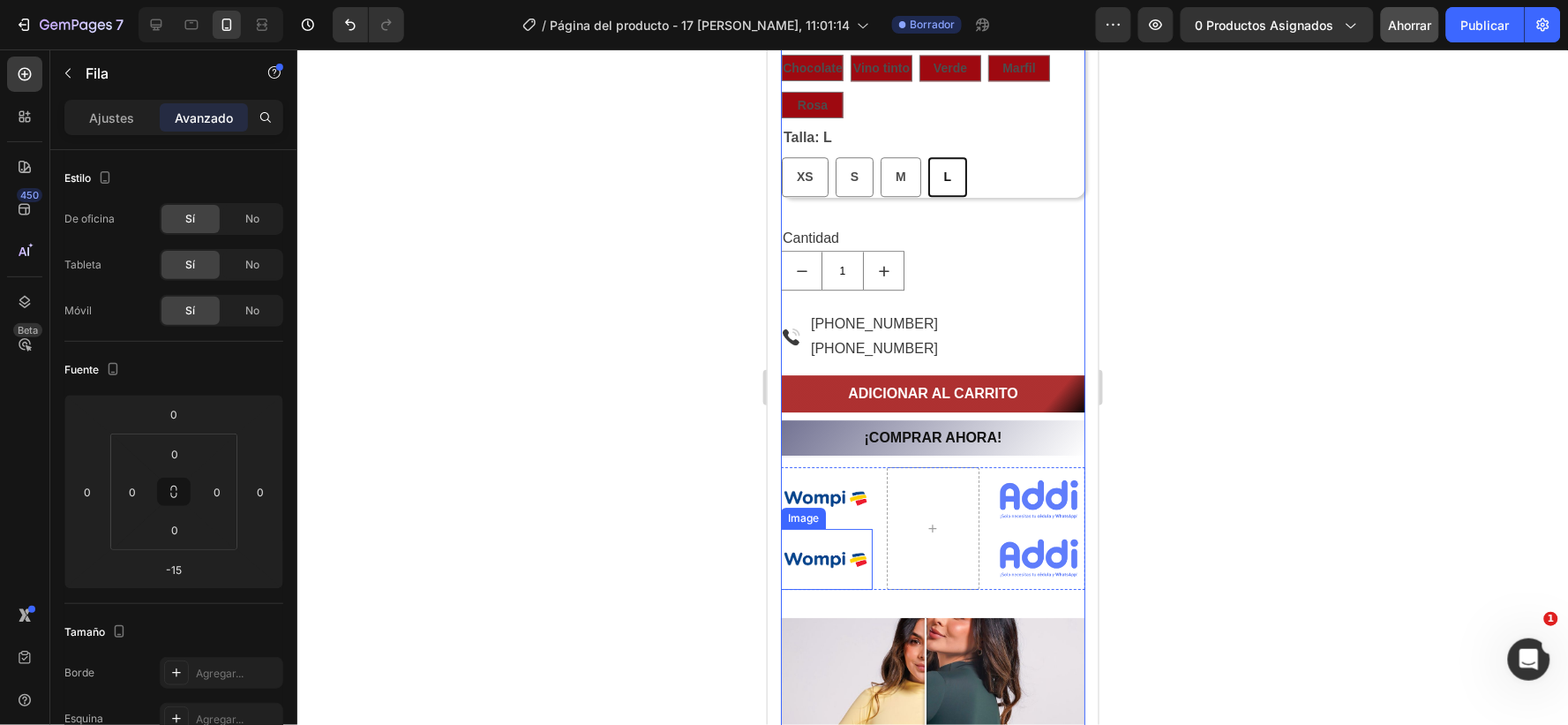
click at [815, 545] on img at bounding box center [826, 558] width 91 height 61
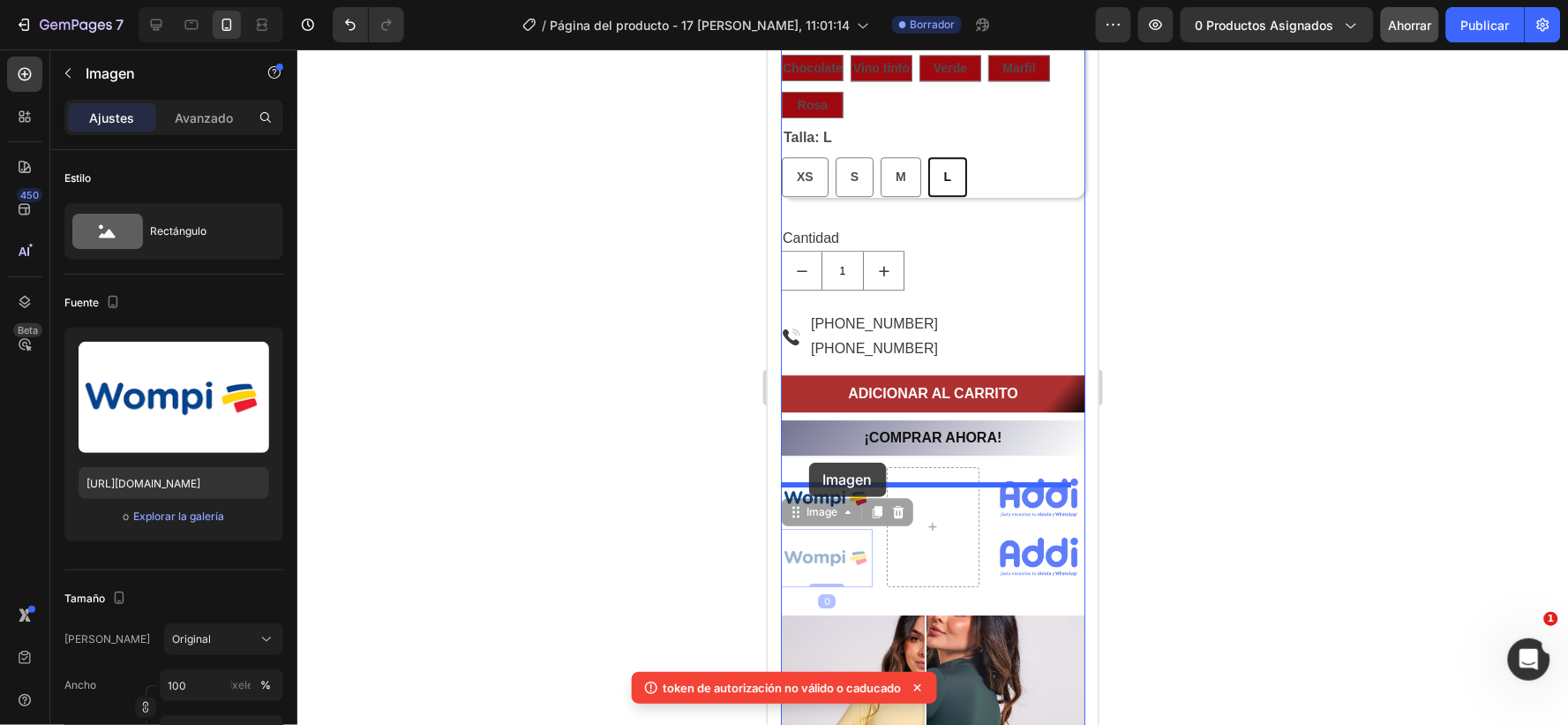
drag, startPoint x: 813, startPoint y: 543, endPoint x: 809, endPoint y: 461, distance: 82.1
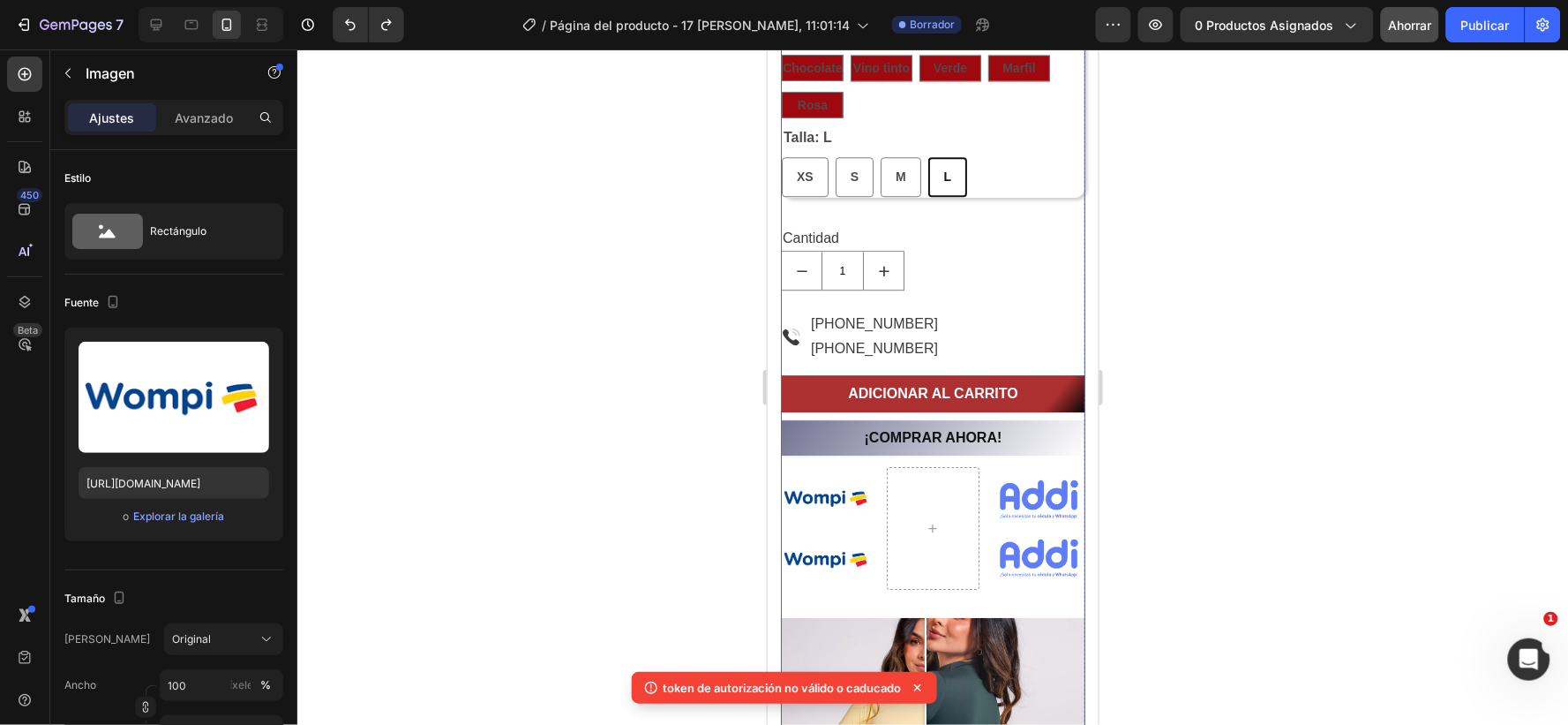
click at [1049, 461] on div "¡COMPRAR AHORA! Product Cart Button" at bounding box center [932, 452] width 304 height 66
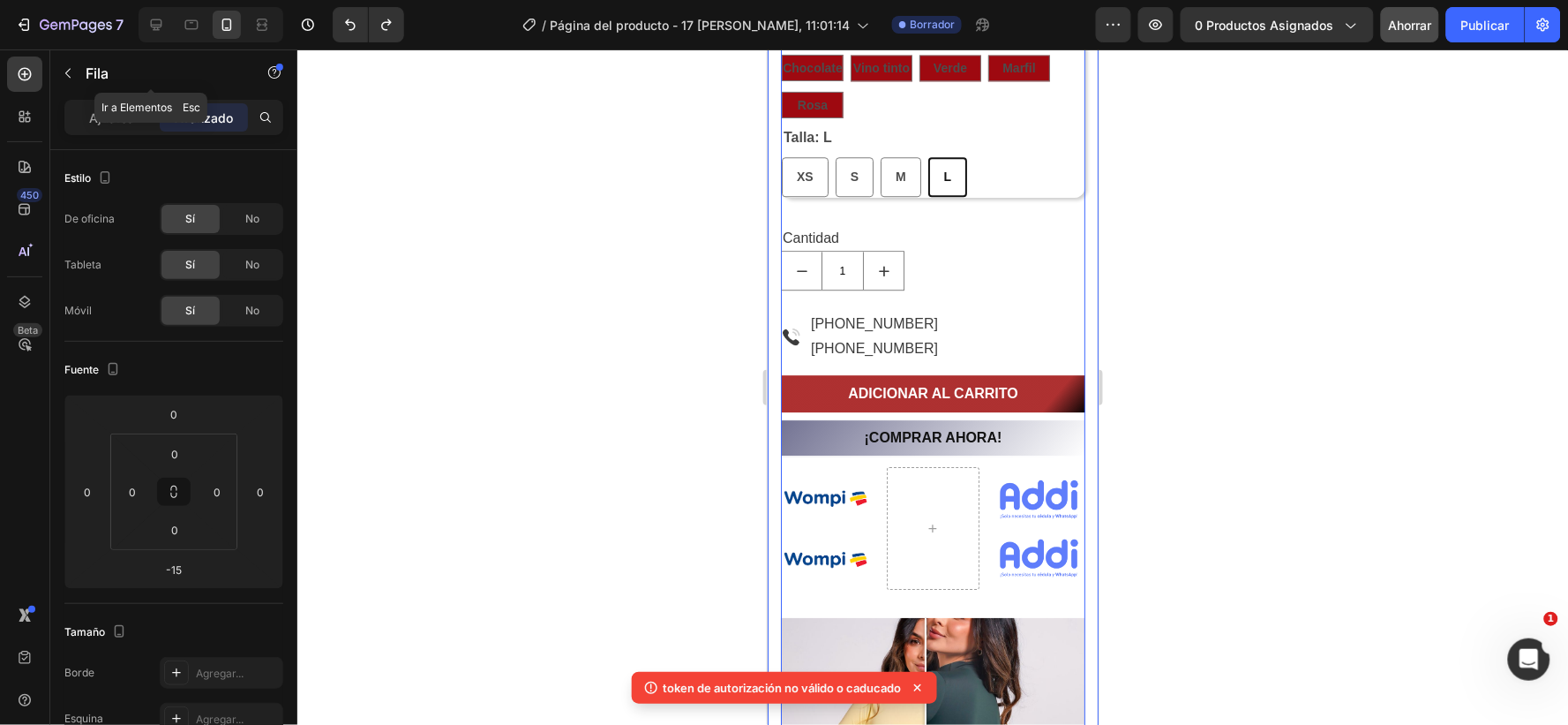
click at [67, 78] on icon "button" at bounding box center [68, 74] width 14 height 14
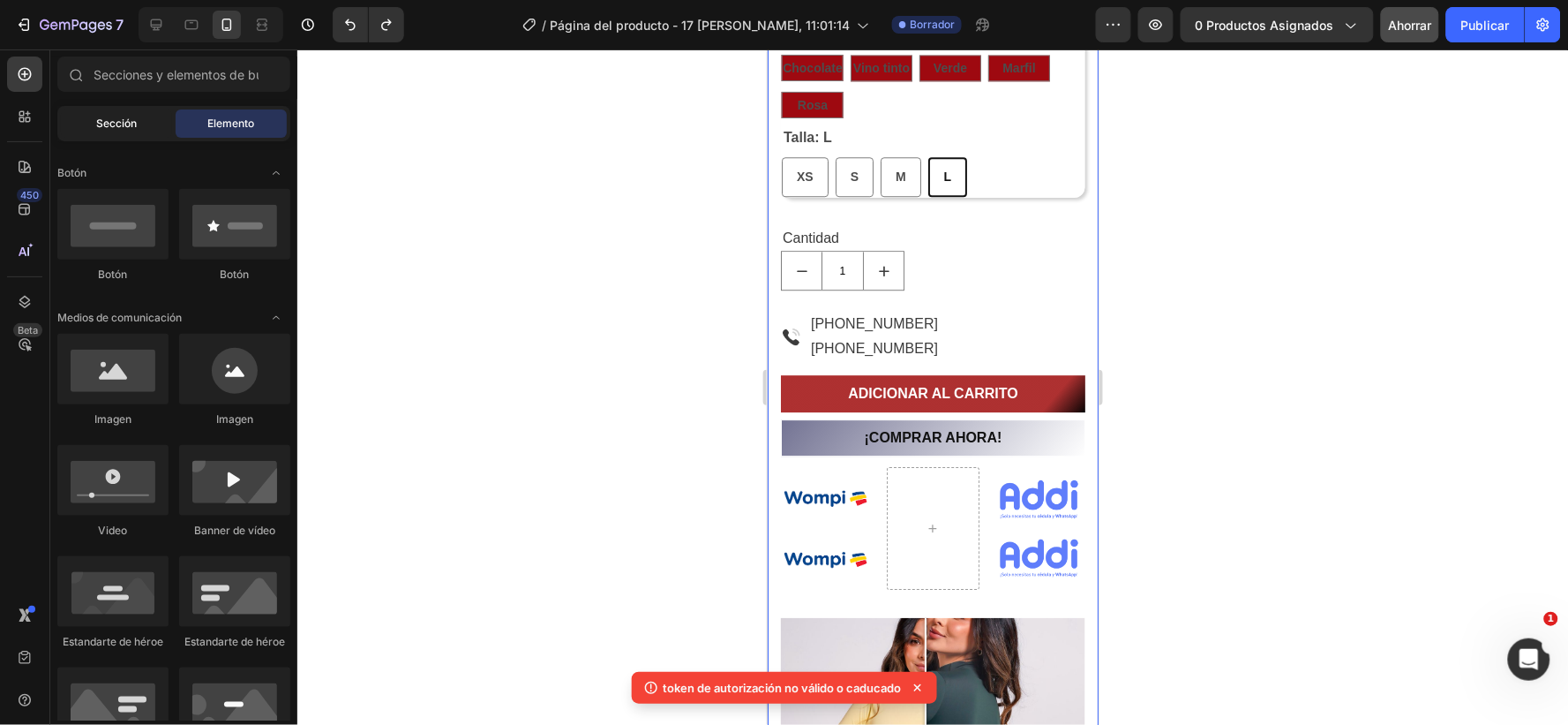
click at [128, 119] on font "Sección" at bounding box center [116, 122] width 41 height 13
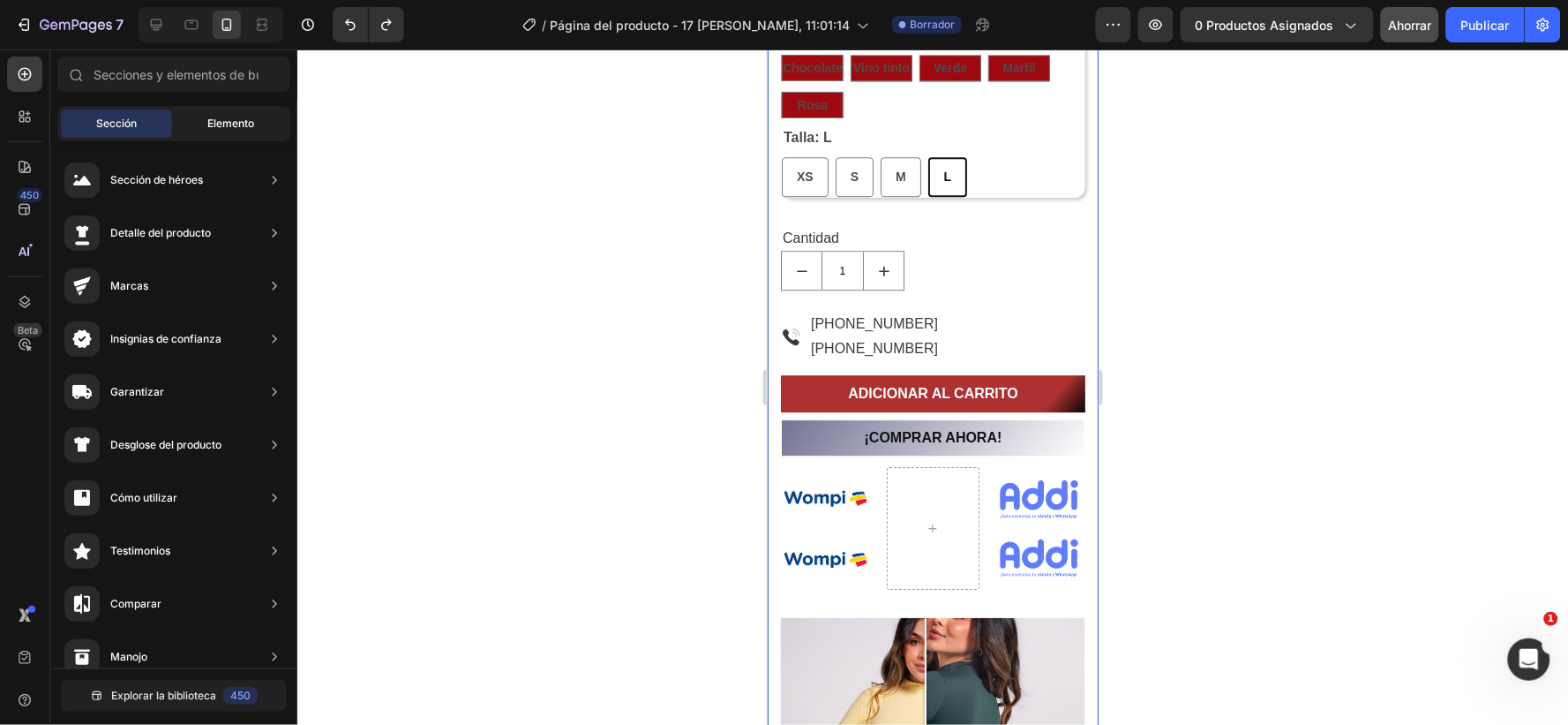
click at [204, 122] on div "Elemento" at bounding box center [231, 123] width 111 height 28
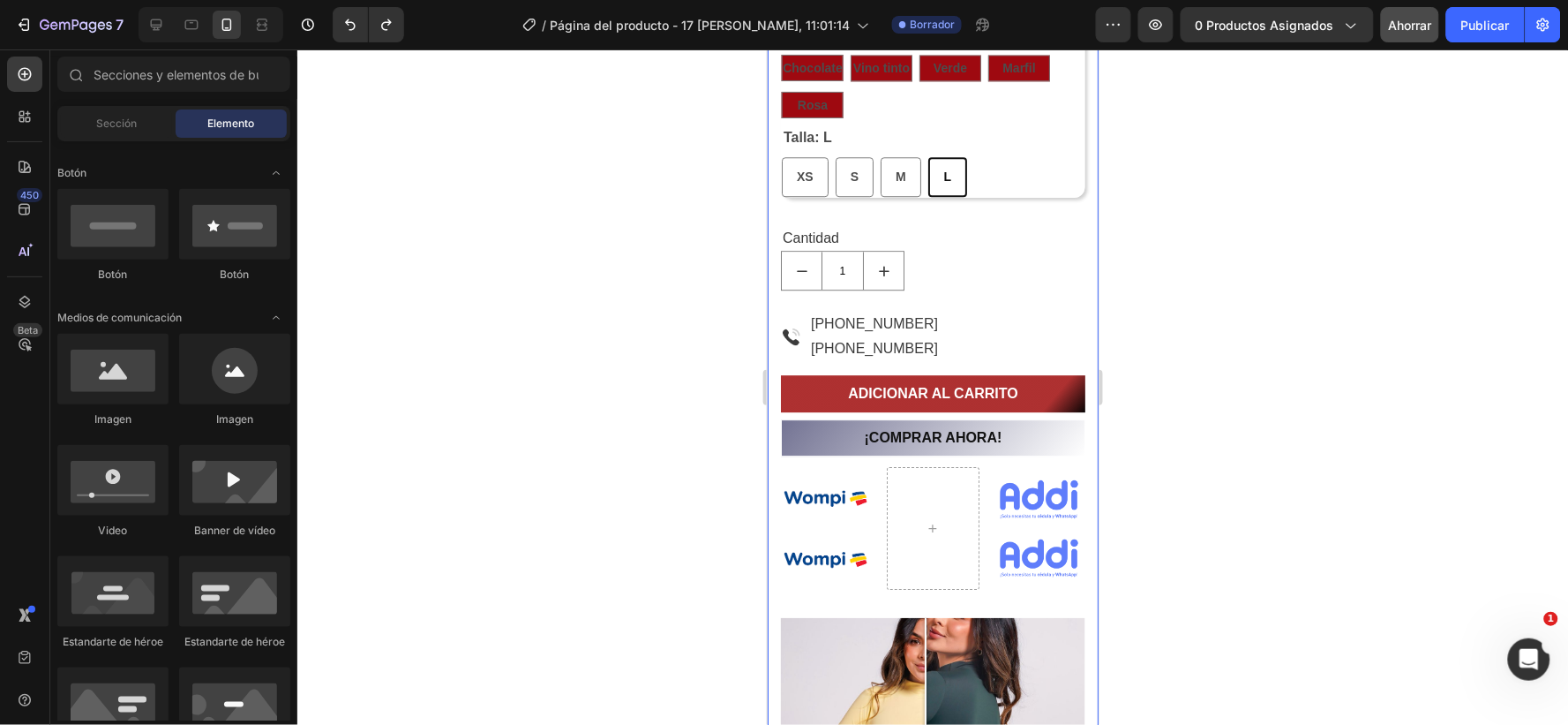
scroll to position [0, 0]
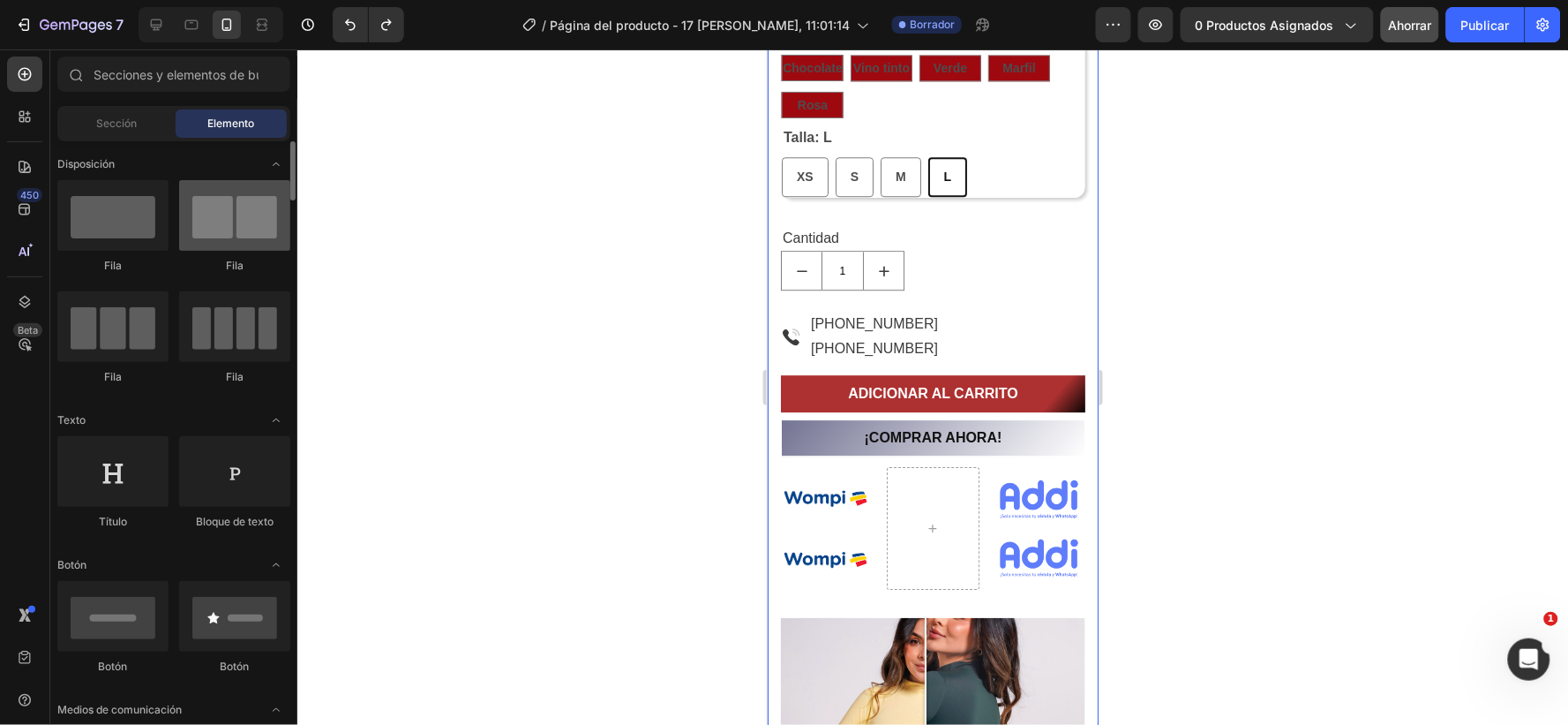
click at [239, 228] on div at bounding box center [234, 216] width 111 height 71
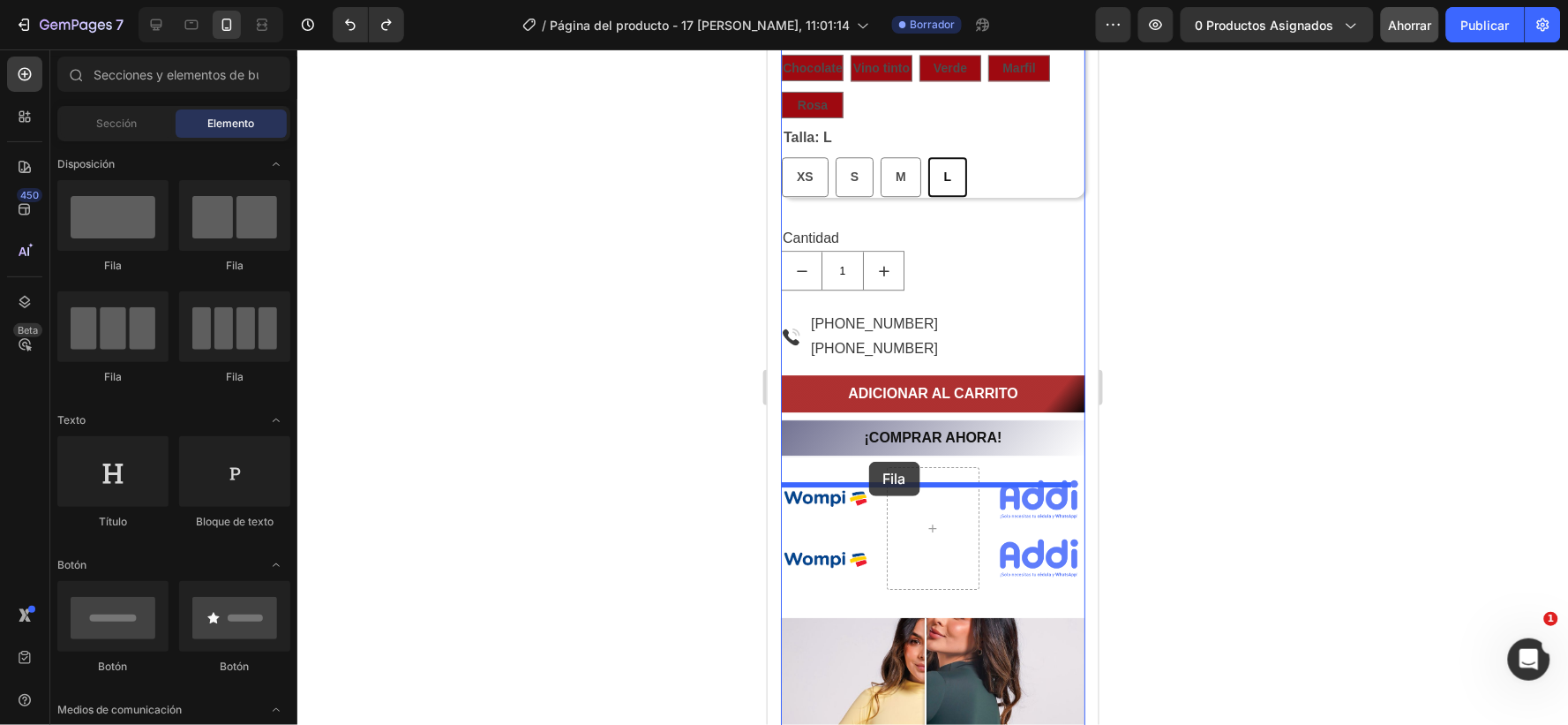
drag, startPoint x: 1005, startPoint y: 276, endPoint x: 867, endPoint y: 461, distance: 230.8
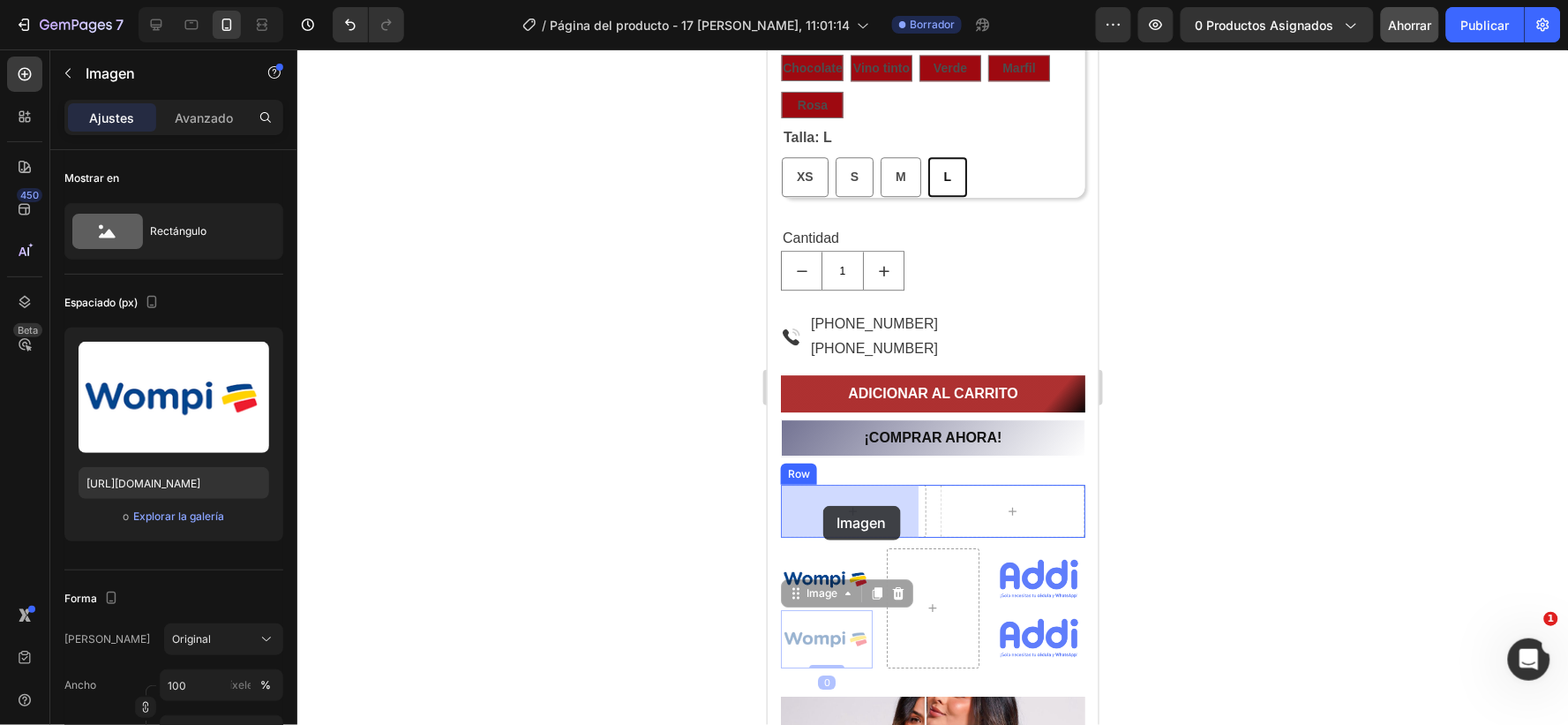
drag, startPoint x: 804, startPoint y: 635, endPoint x: 822, endPoint y: 505, distance: 131.2
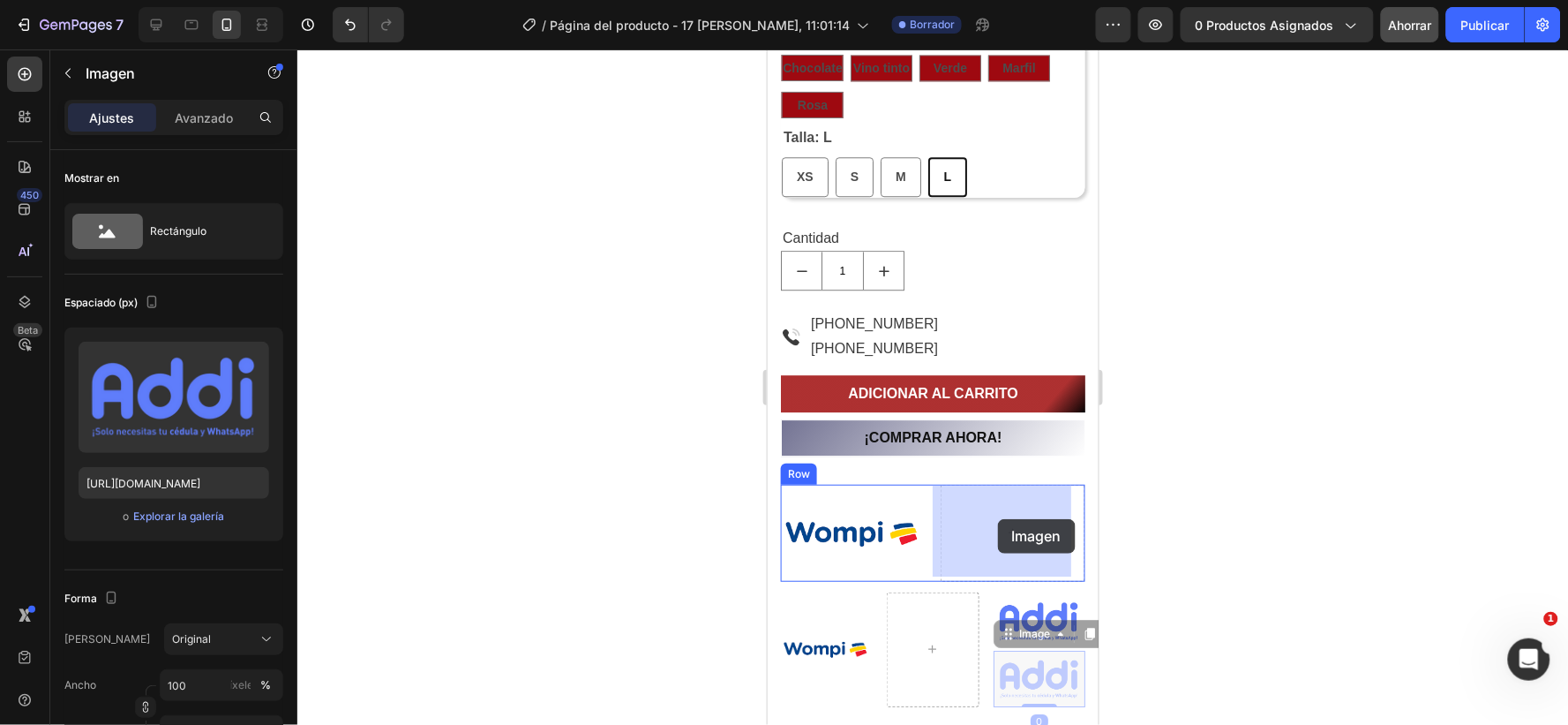
drag, startPoint x: 1023, startPoint y: 653, endPoint x: 998, endPoint y: 518, distance: 137.3
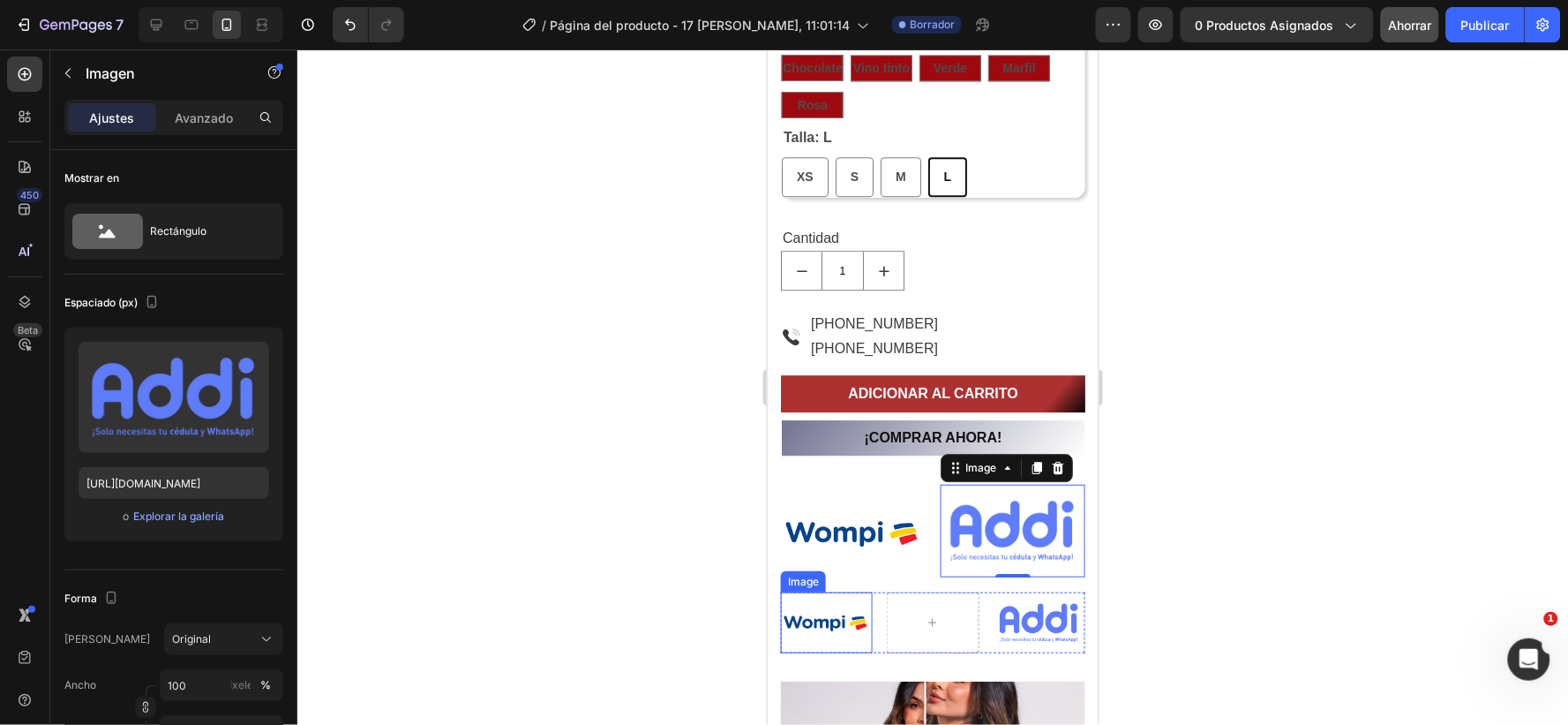
click at [798, 579] on div "Image" at bounding box center [803, 581] width 38 height 16
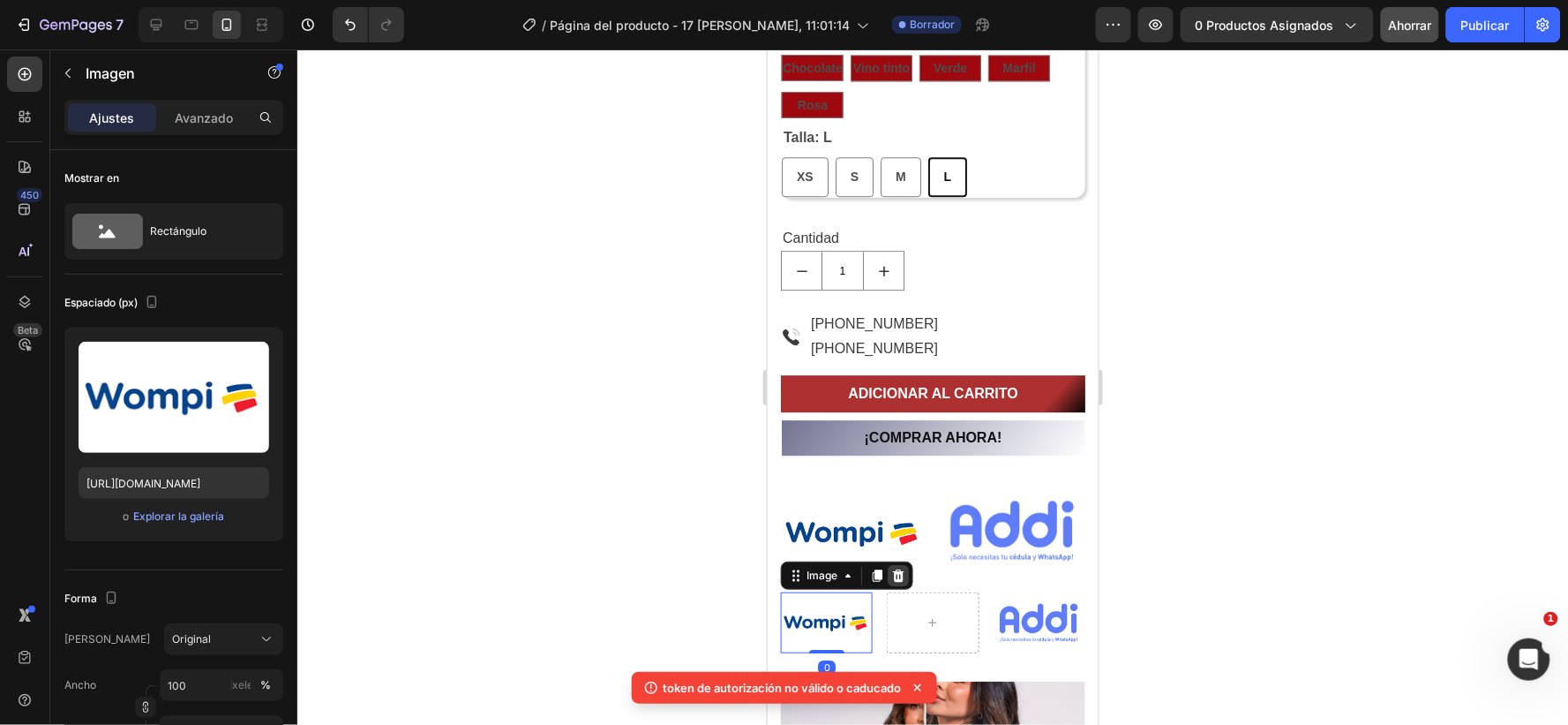
click at [894, 569] on icon at bounding box center [898, 575] width 12 height 12
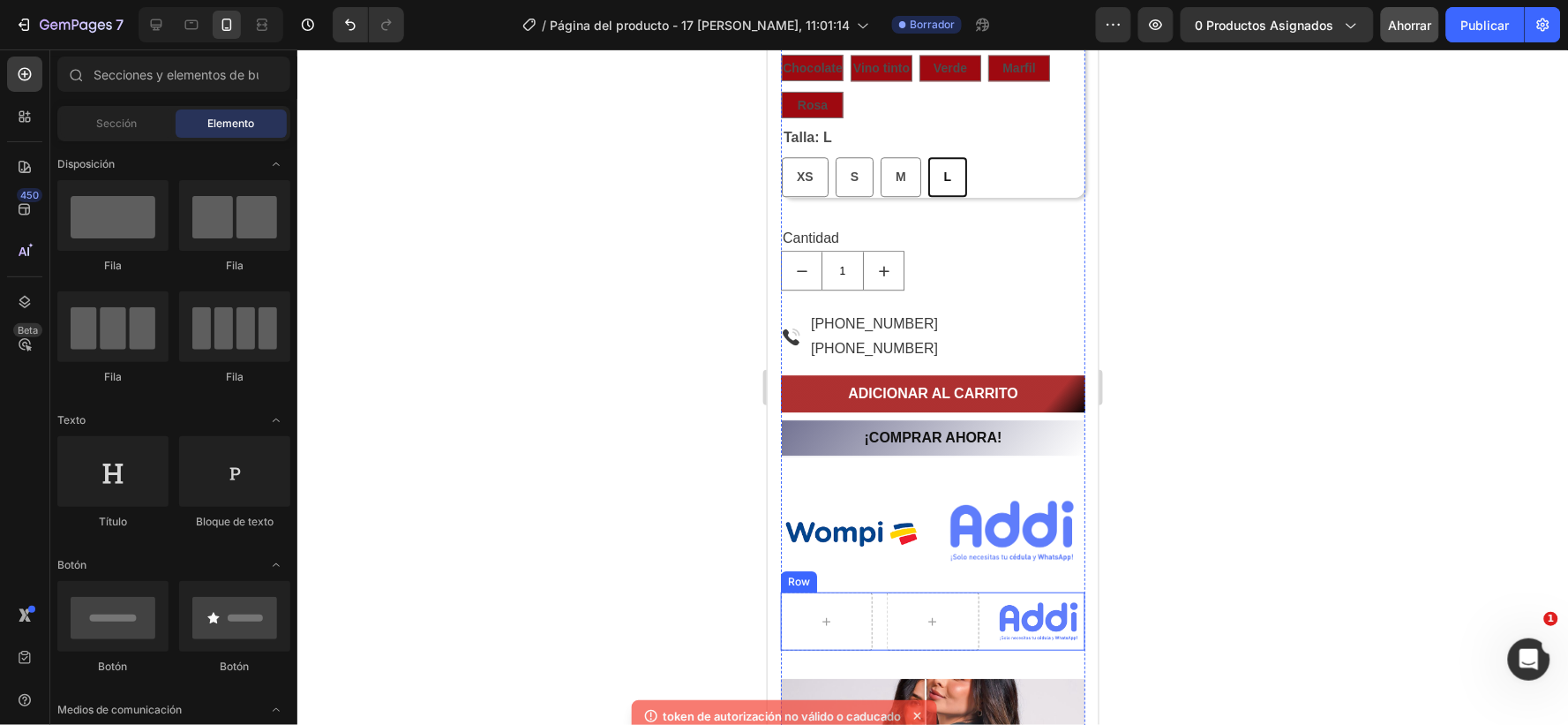
click at [793, 573] on div "Row" at bounding box center [798, 581] width 29 height 16
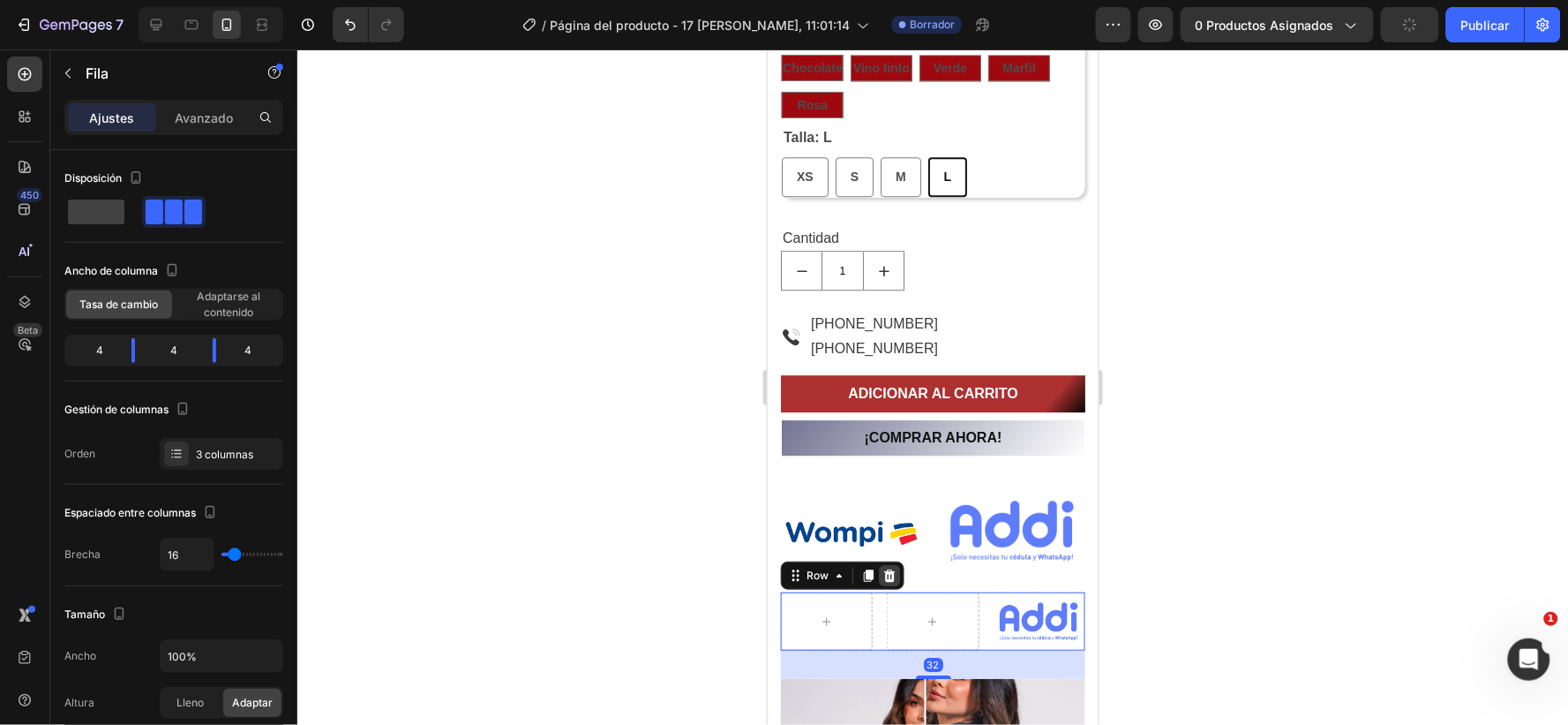
click at [885, 571] on icon at bounding box center [889, 575] width 12 height 12
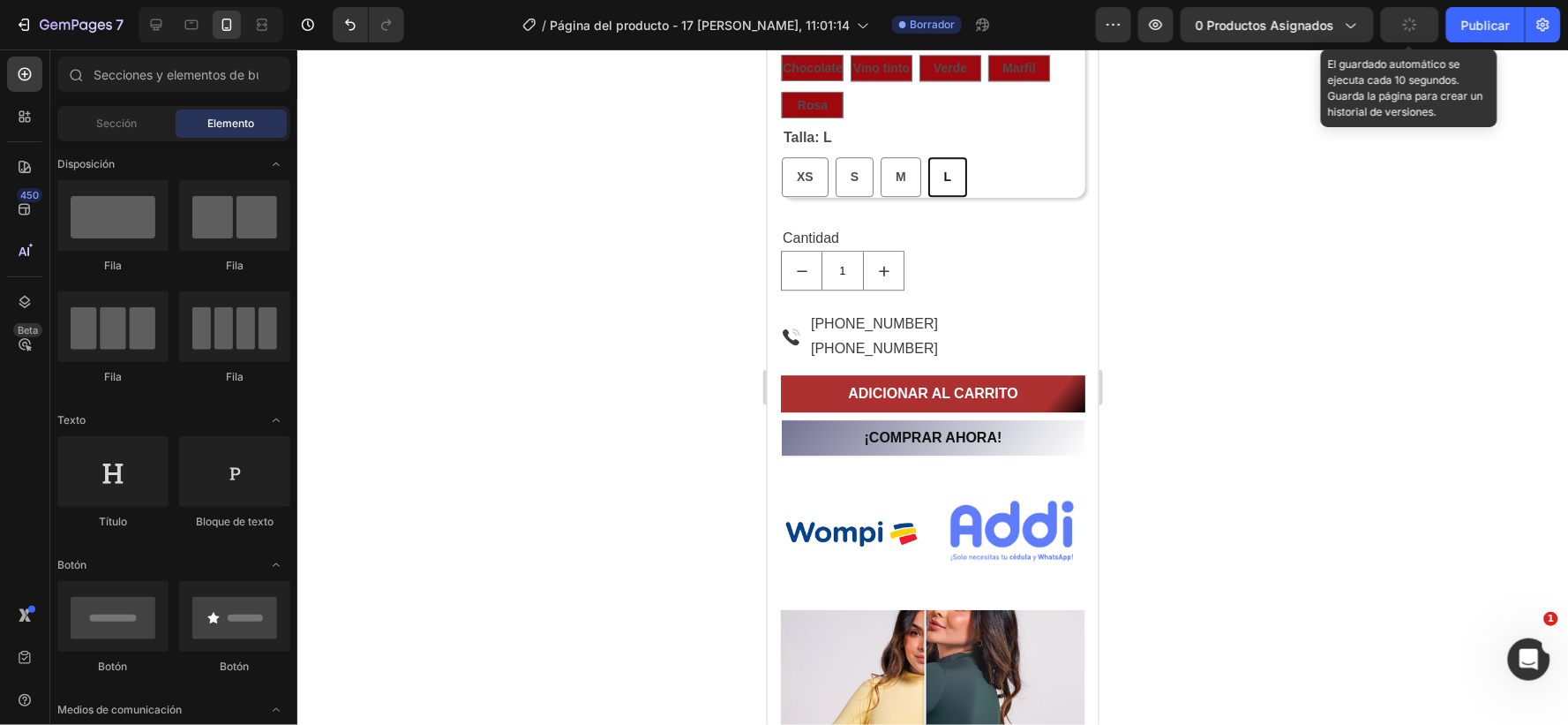
click at [1409, 17] on icon "button" at bounding box center [1410, 25] width 16 height 16
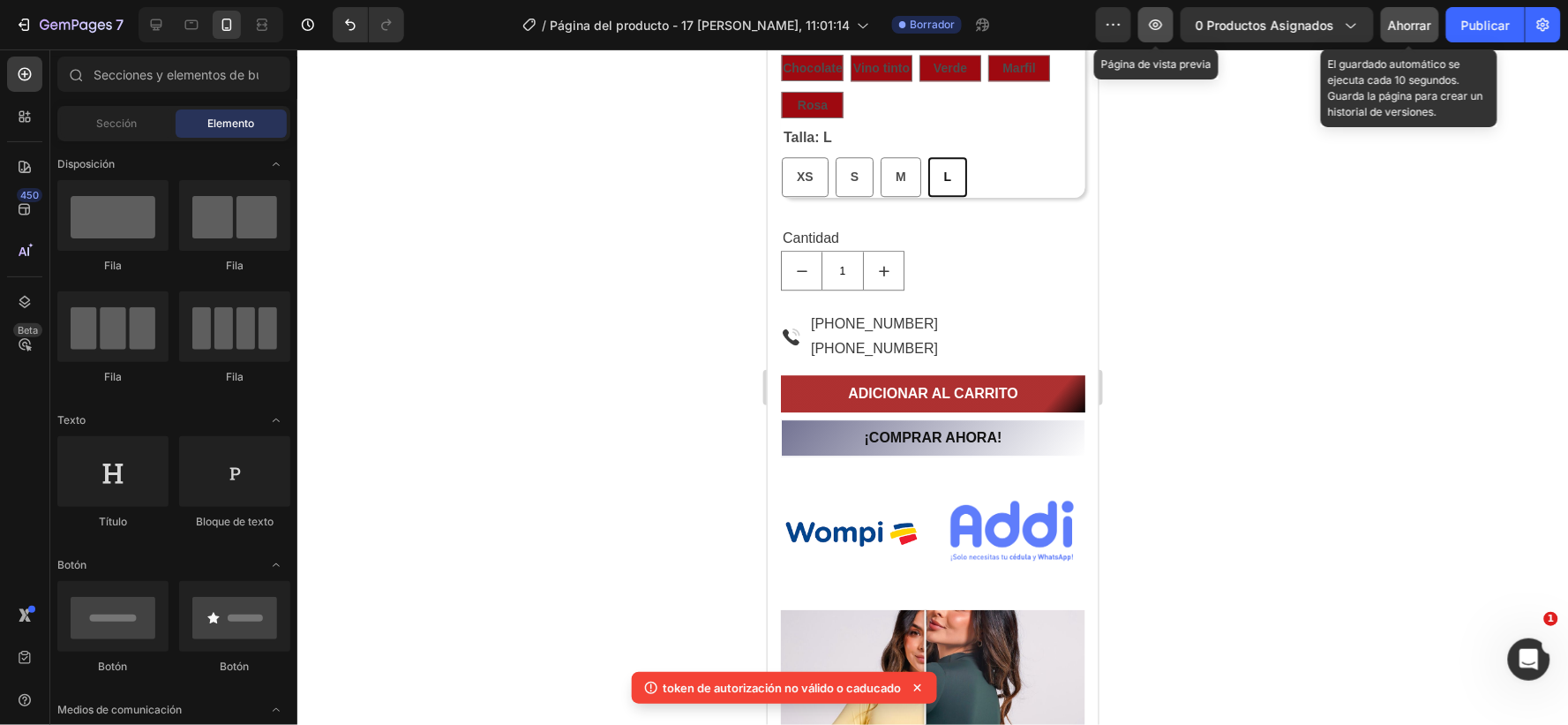
click at [1153, 23] on icon "button" at bounding box center [1156, 25] width 13 height 11
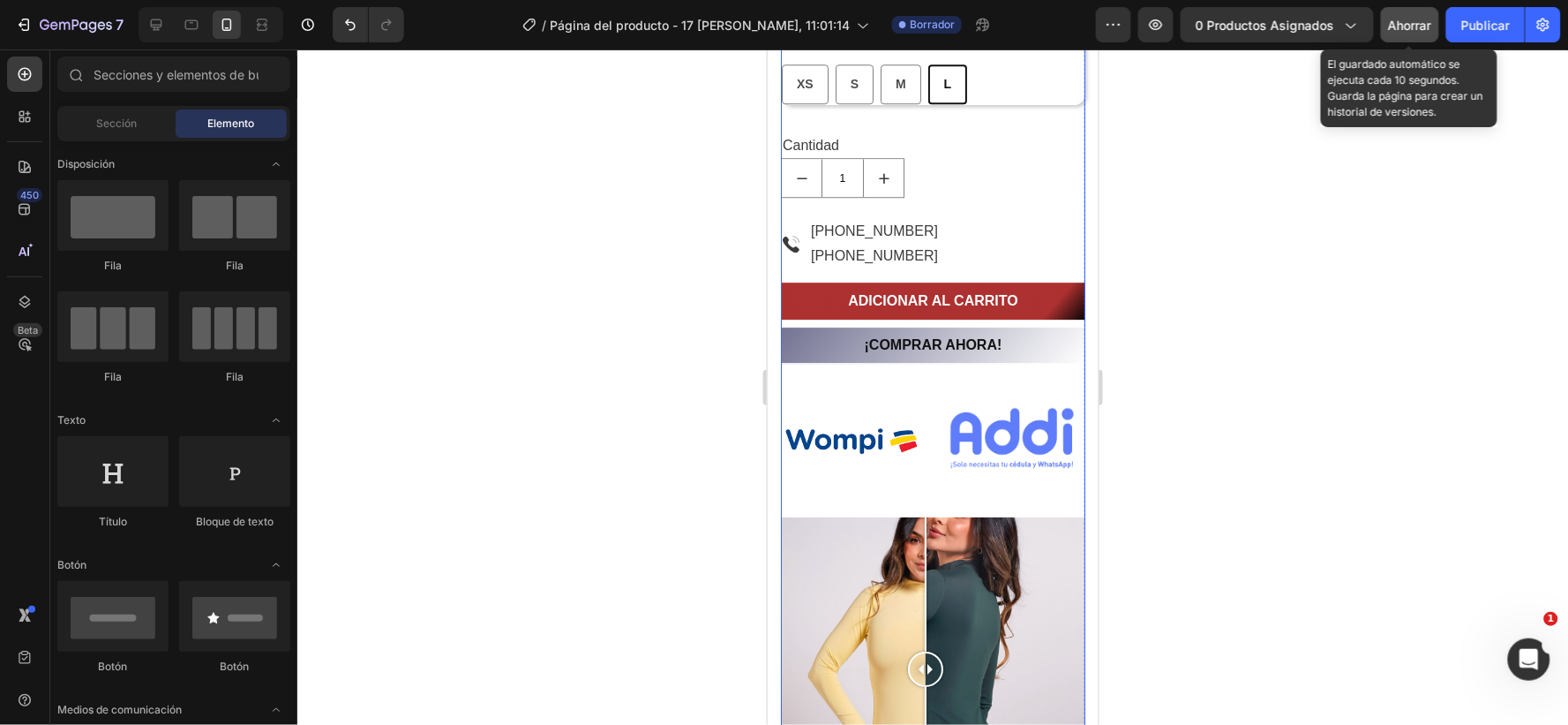
scroll to position [1277, 0]
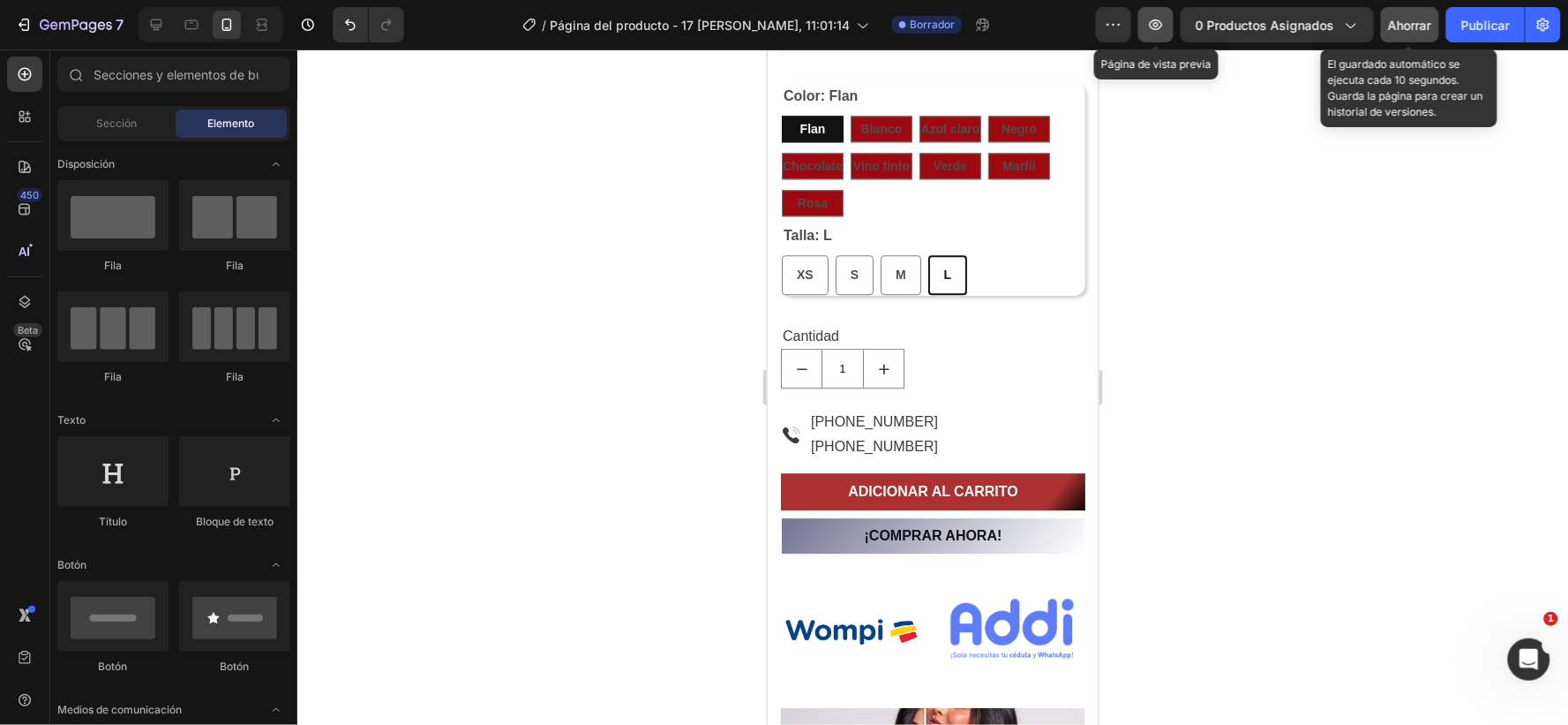
click at [1156, 21] on icon "button" at bounding box center [1156, 25] width 18 height 18
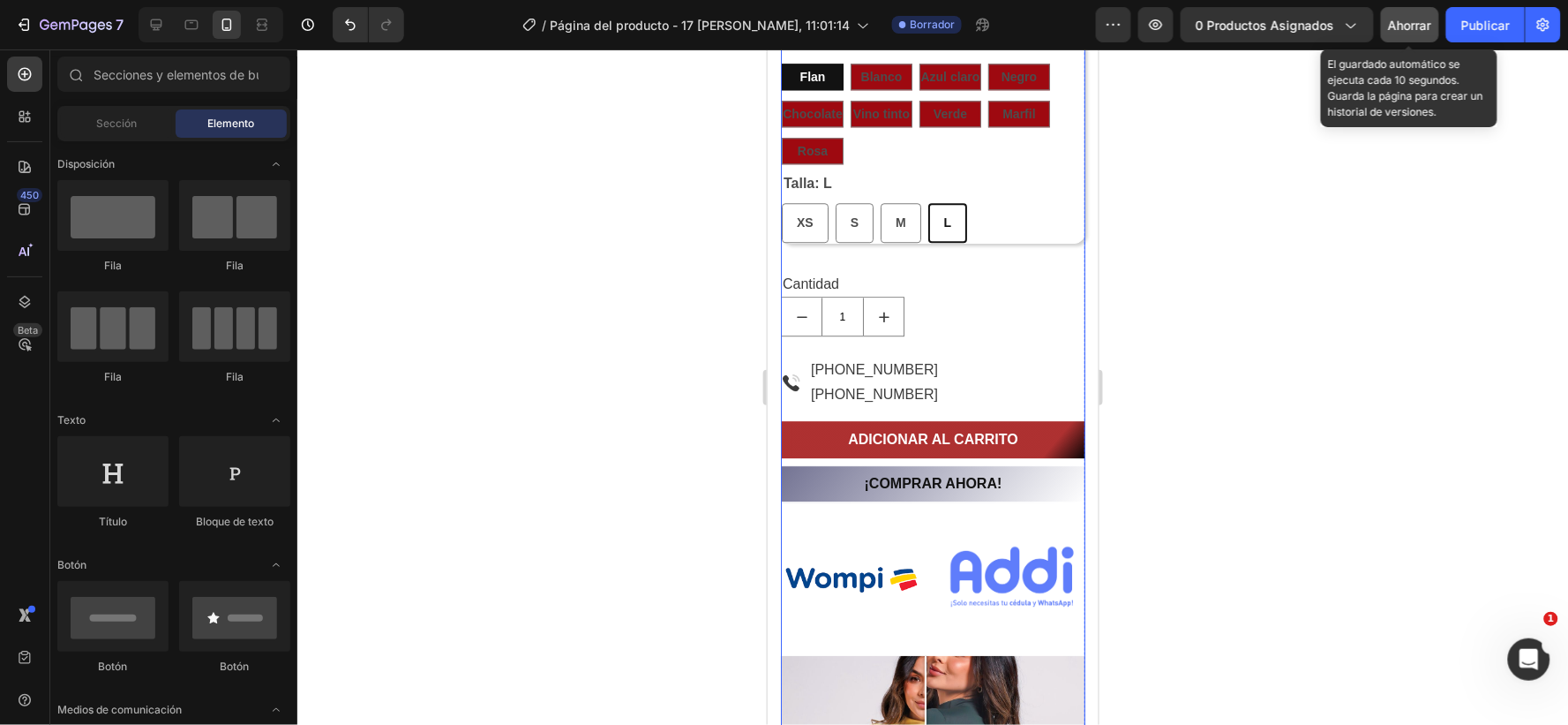
scroll to position [1375, 0]
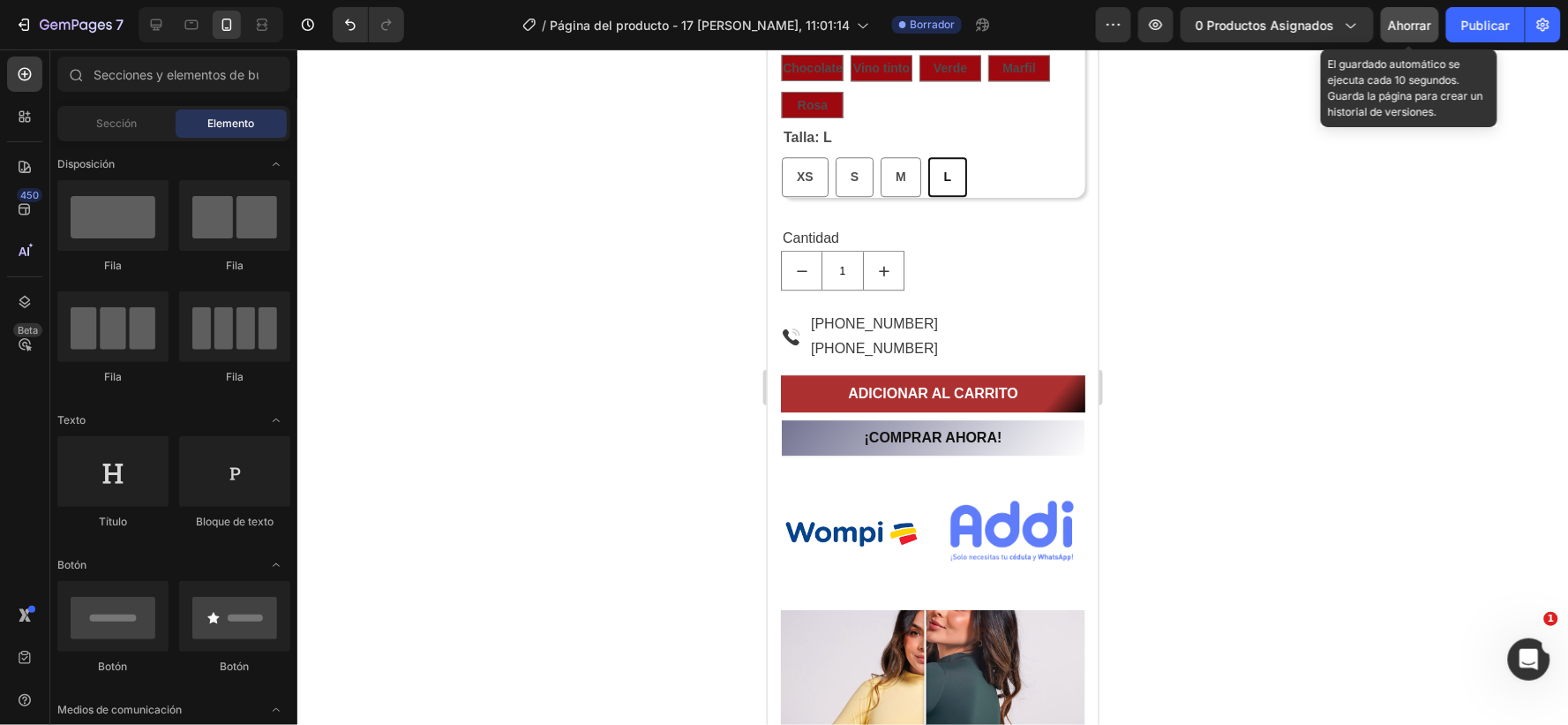
click at [1412, 21] on font "Ahorrar" at bounding box center [1410, 25] width 43 height 15
click at [1405, 18] on font "Ahorrar" at bounding box center [1410, 25] width 43 height 15
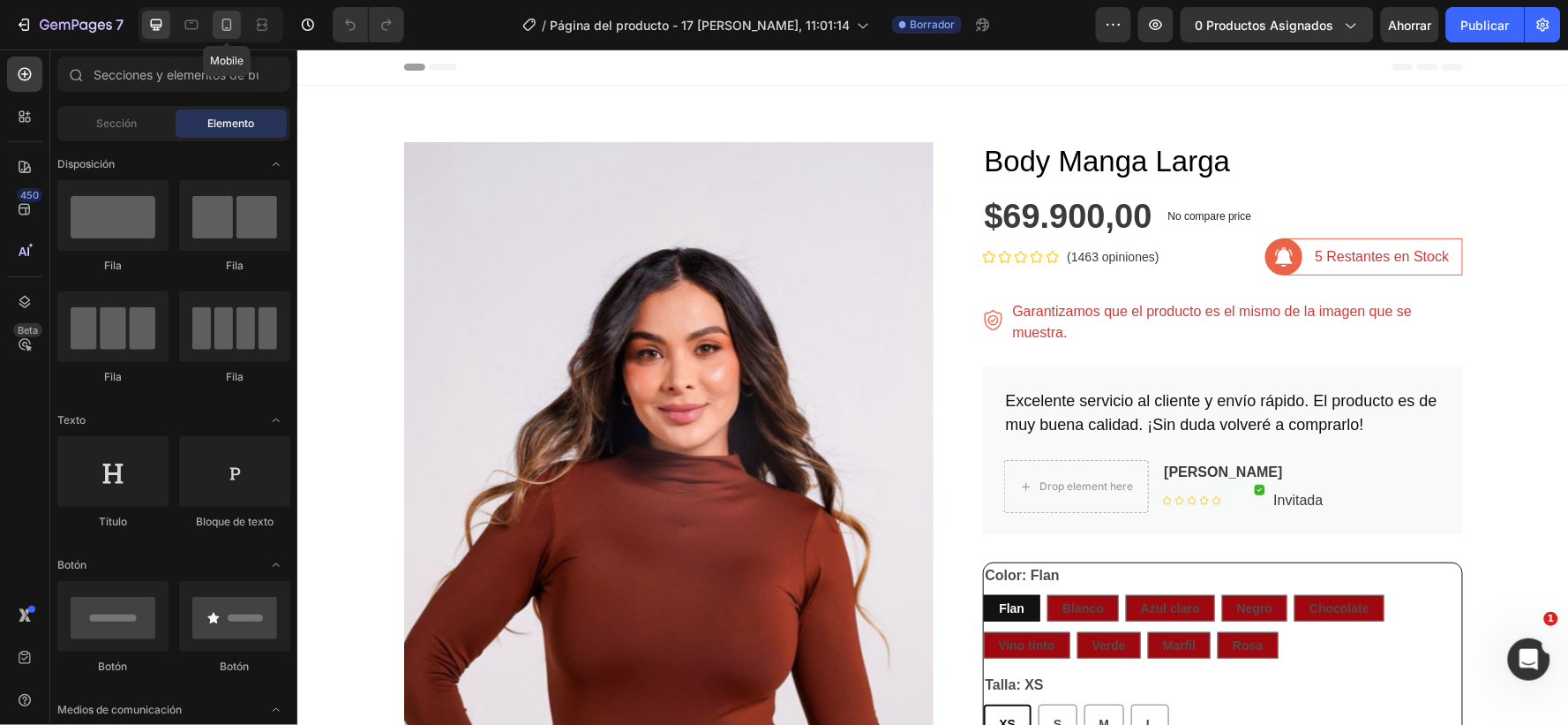
click at [223, 22] on icon at bounding box center [227, 25] width 10 height 12
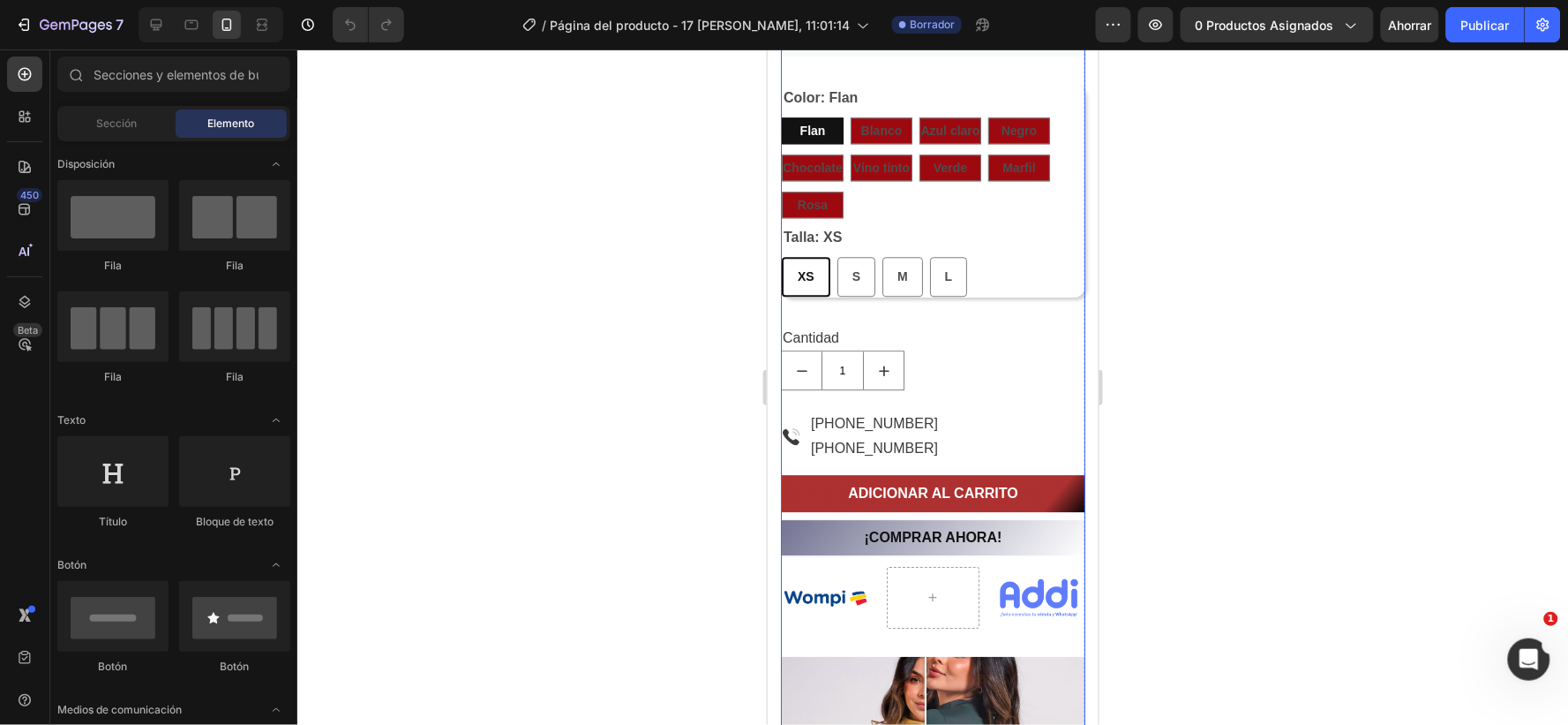
scroll to position [1373, 0]
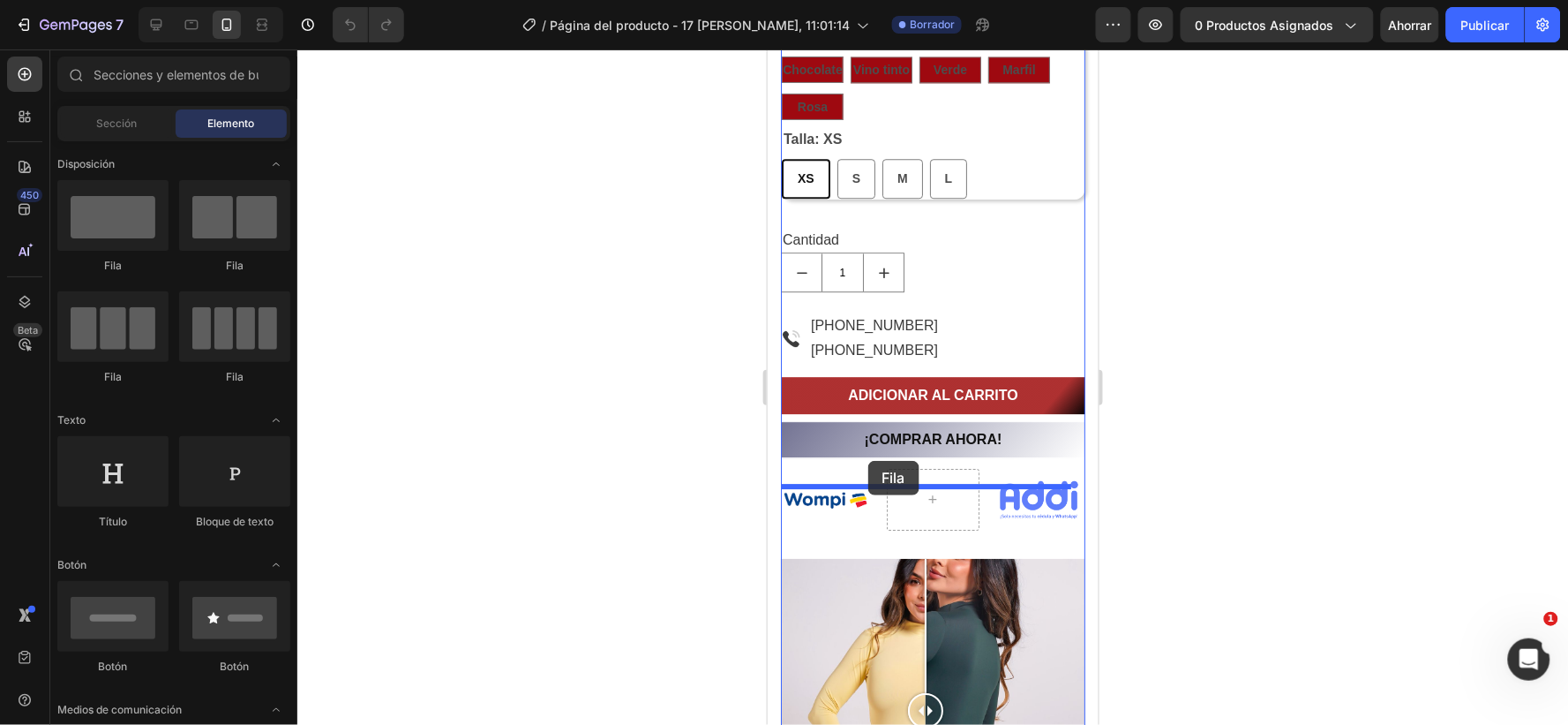
drag, startPoint x: 982, startPoint y: 272, endPoint x: 866, endPoint y: 459, distance: 220.1
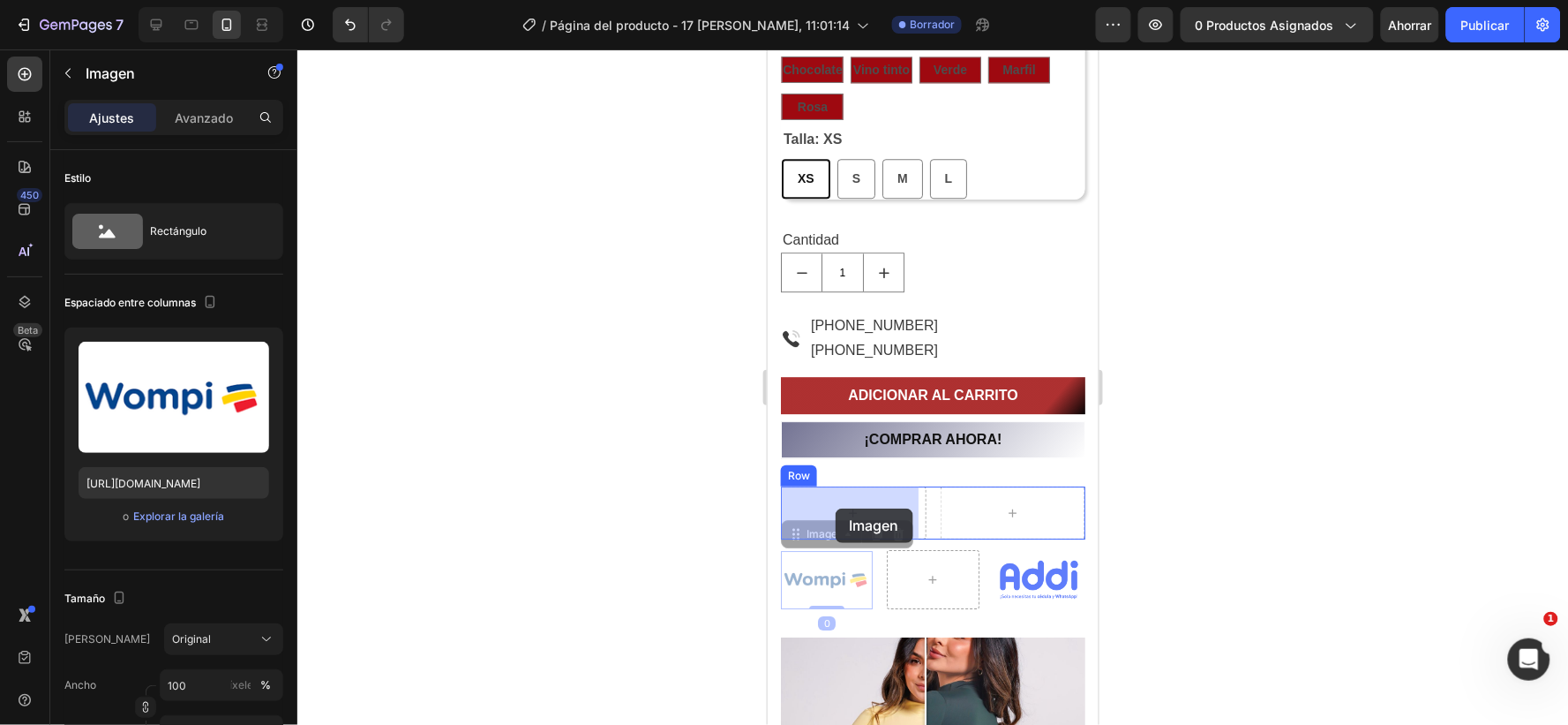
drag, startPoint x: 828, startPoint y: 583, endPoint x: 835, endPoint y: 508, distance: 75.3
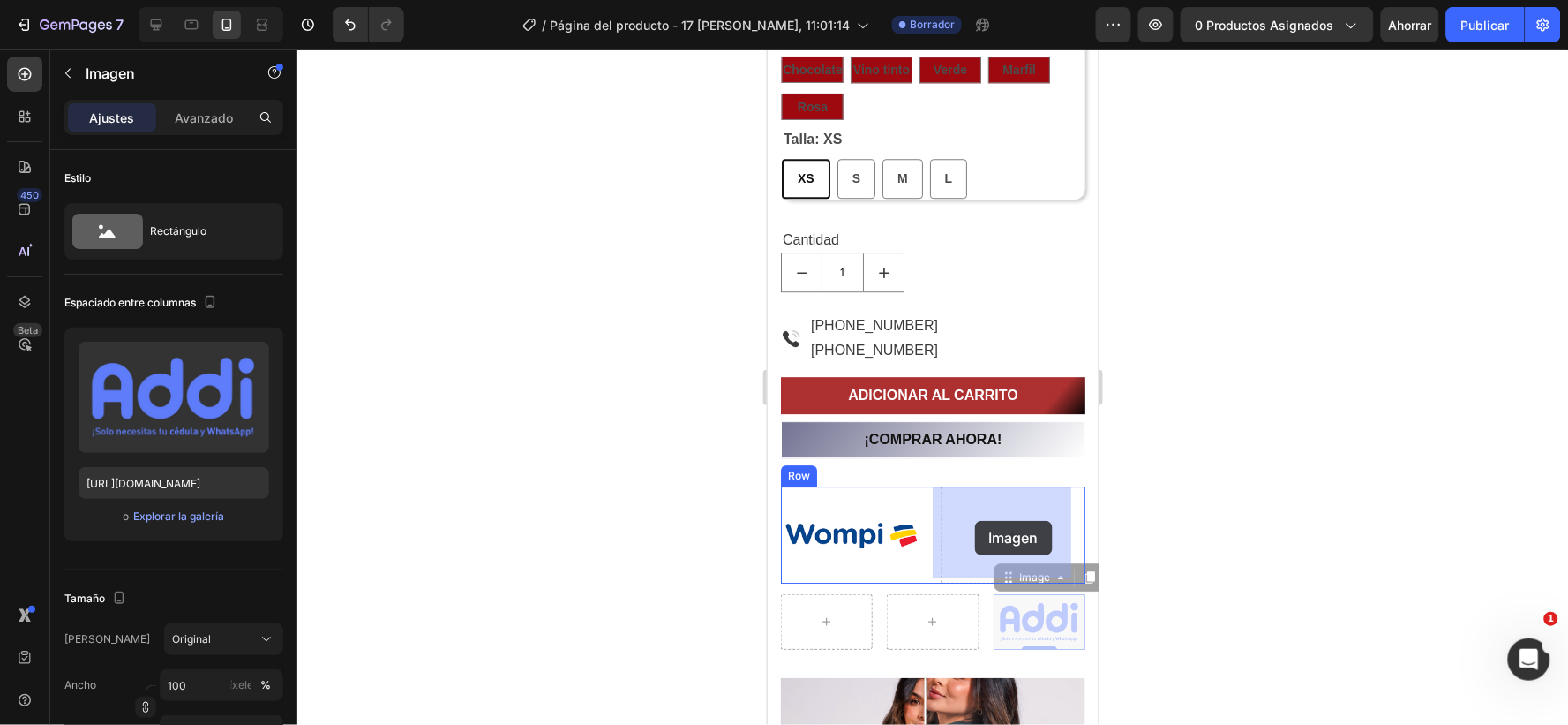
drag, startPoint x: 1009, startPoint y: 607, endPoint x: 974, endPoint y: 520, distance: 93.8
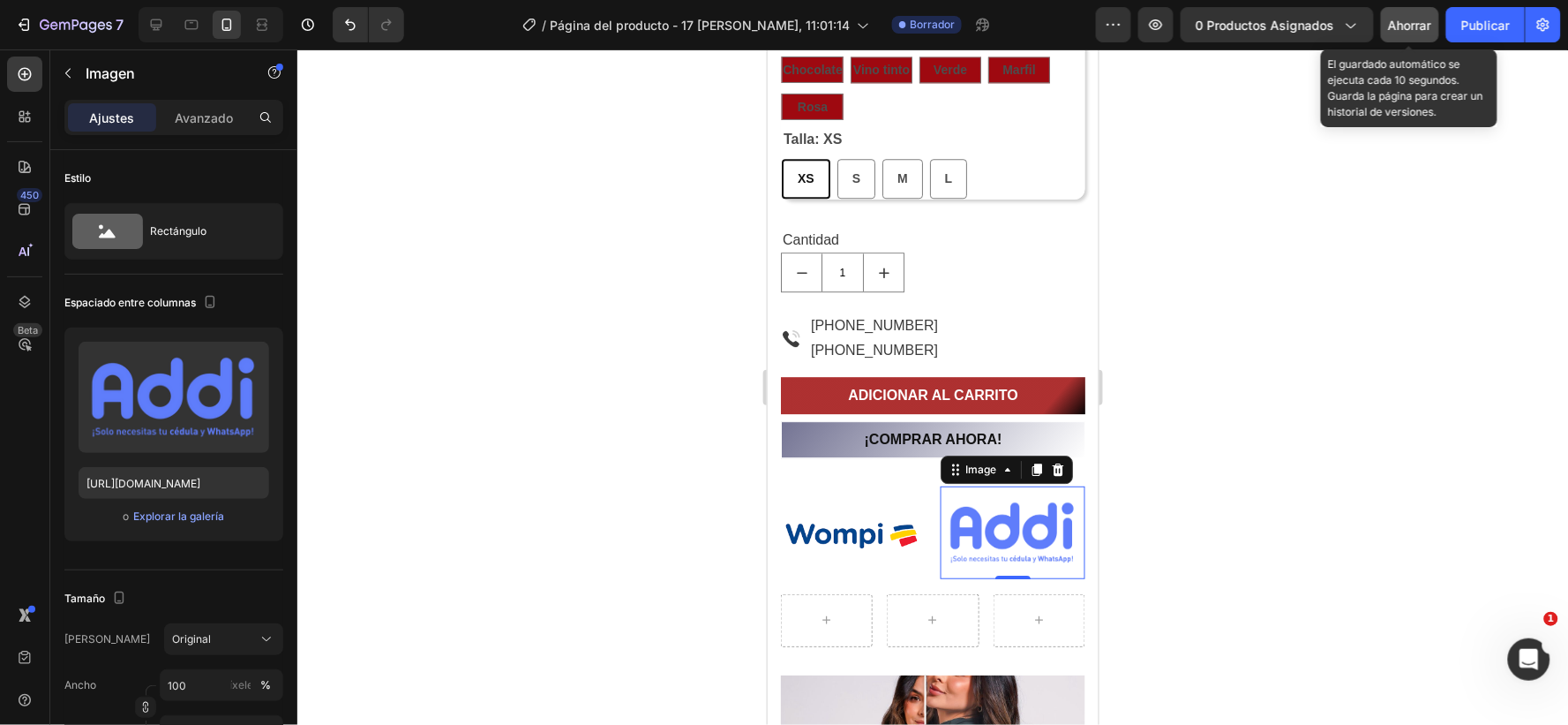
click at [1408, 20] on font "Ahorrar" at bounding box center [1410, 25] width 43 height 15
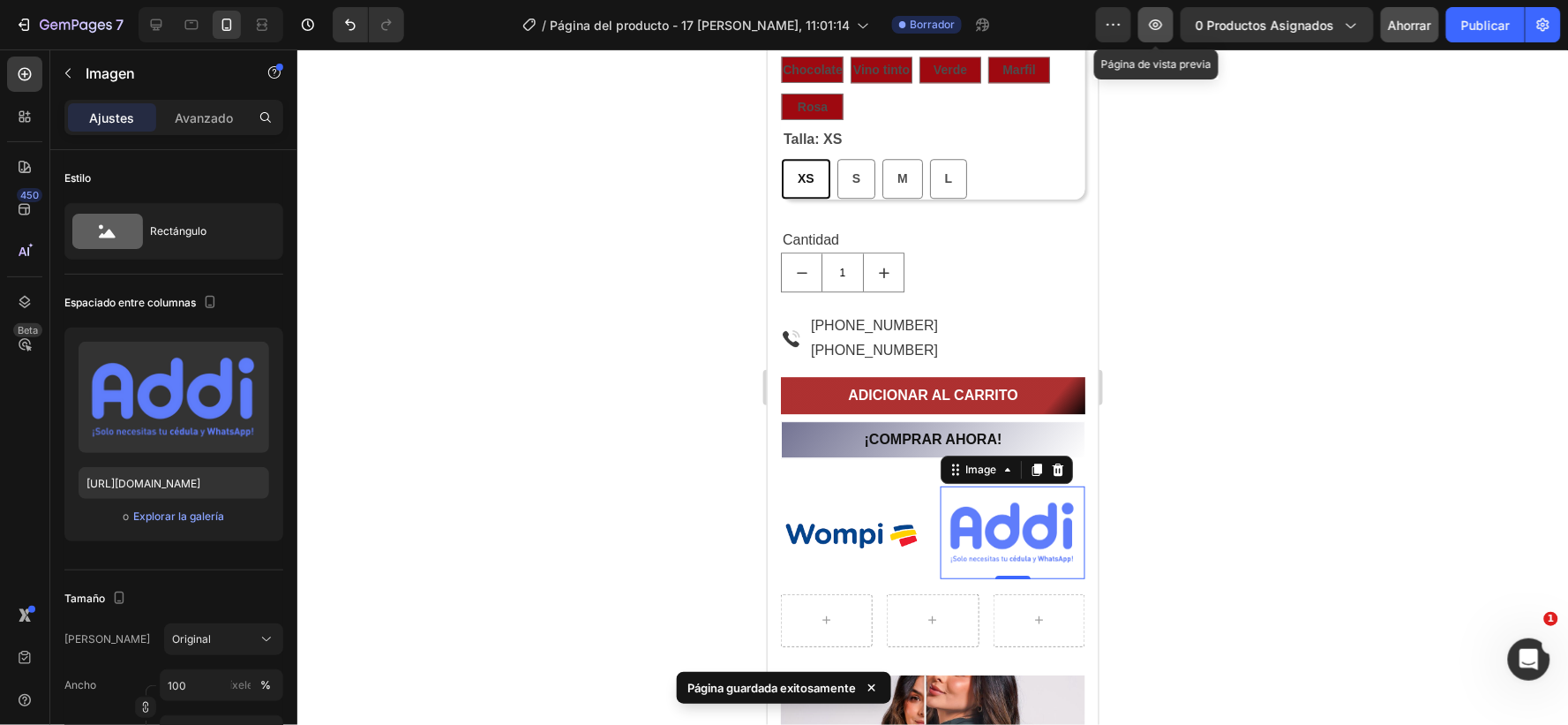
click at [1151, 27] on icon "button" at bounding box center [1156, 25] width 18 height 18
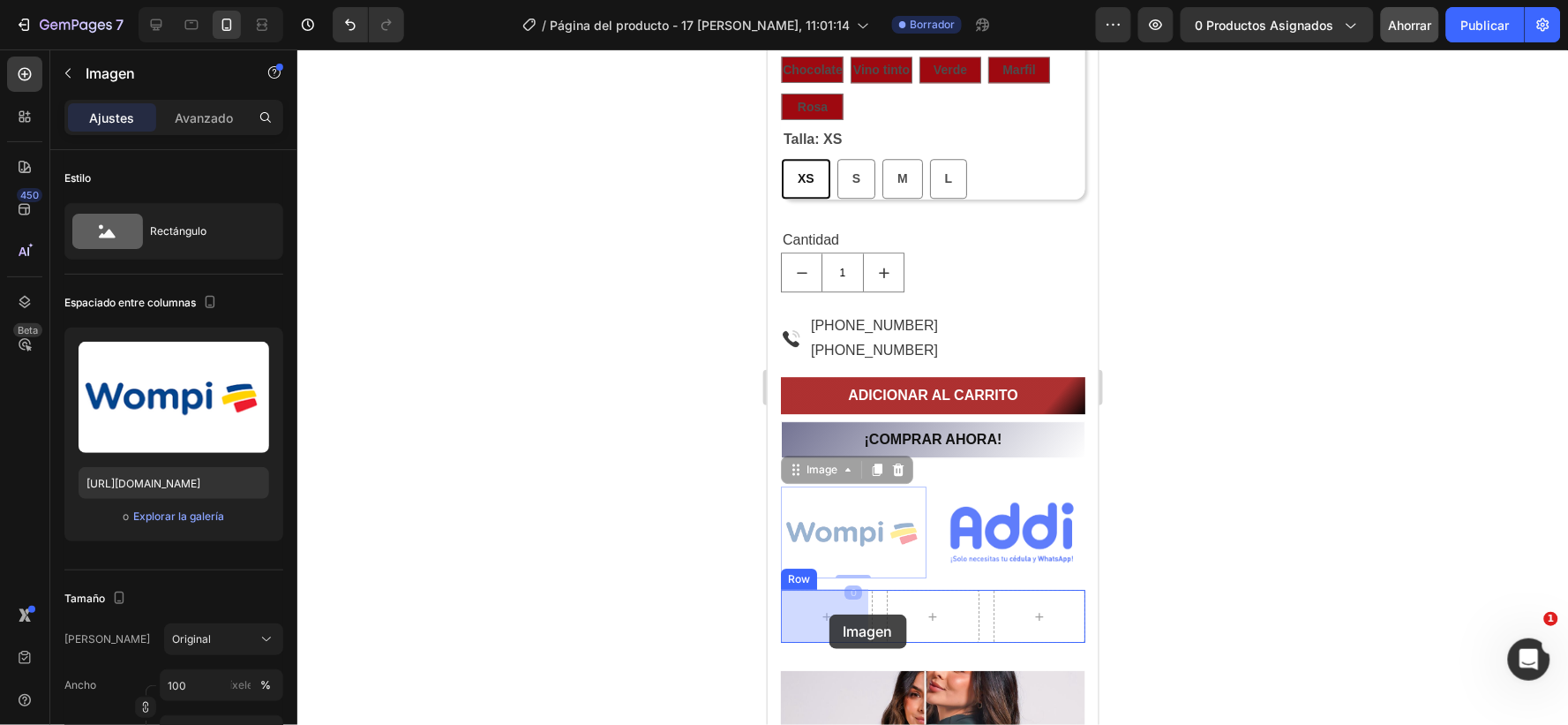
drag, startPoint x: 848, startPoint y: 554, endPoint x: 828, endPoint y: 614, distance: 63.2
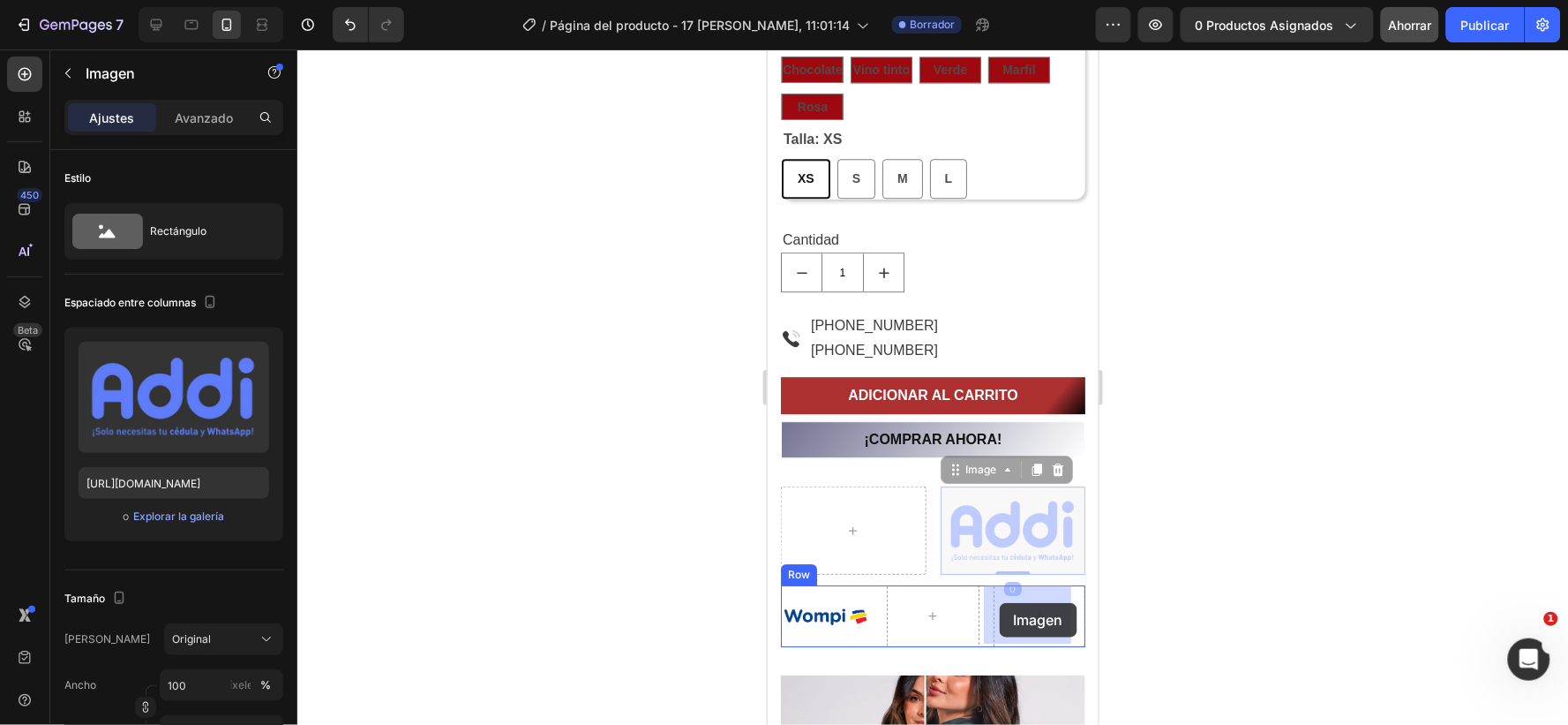
drag, startPoint x: 978, startPoint y: 532, endPoint x: 1000, endPoint y: 603, distance: 74.3
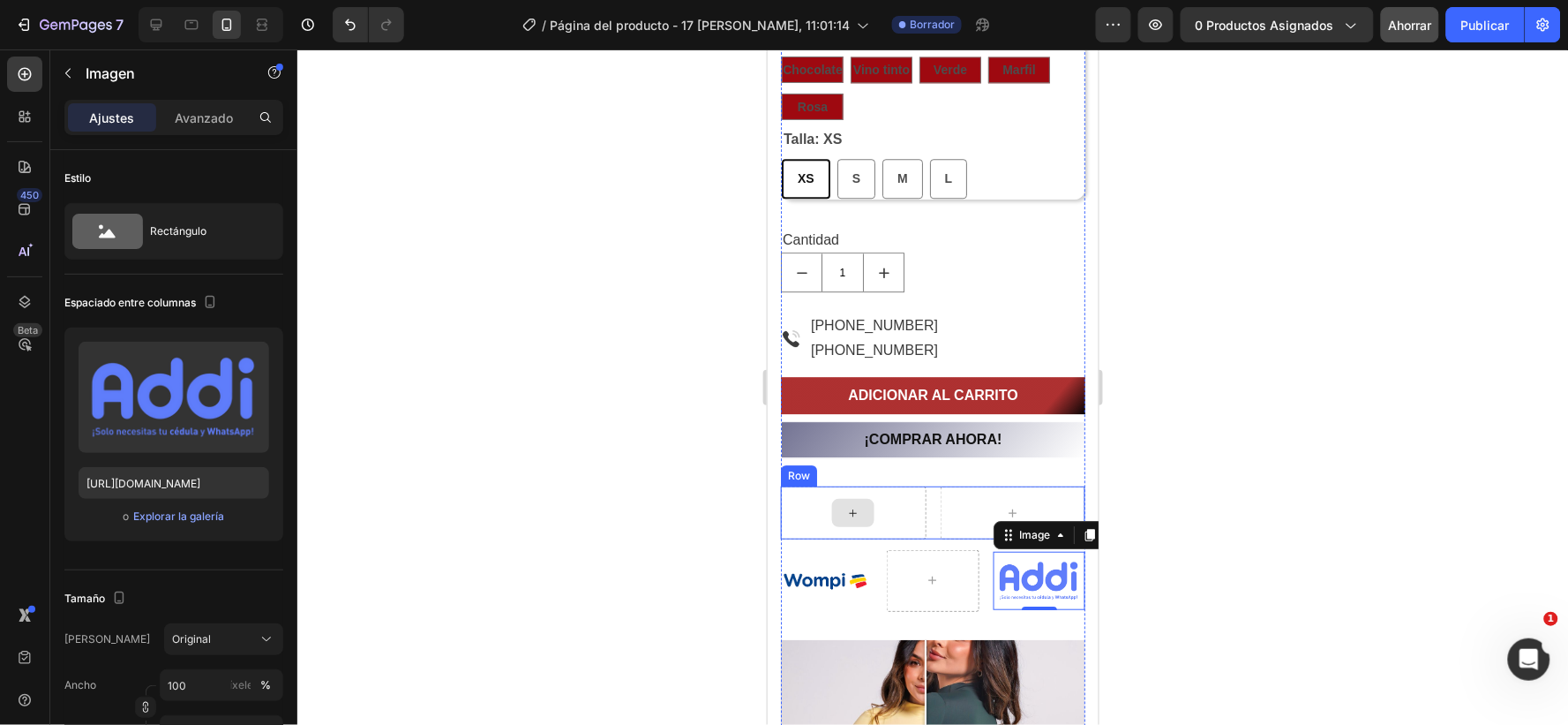
click at [807, 489] on div at bounding box center [853, 512] width 145 height 53
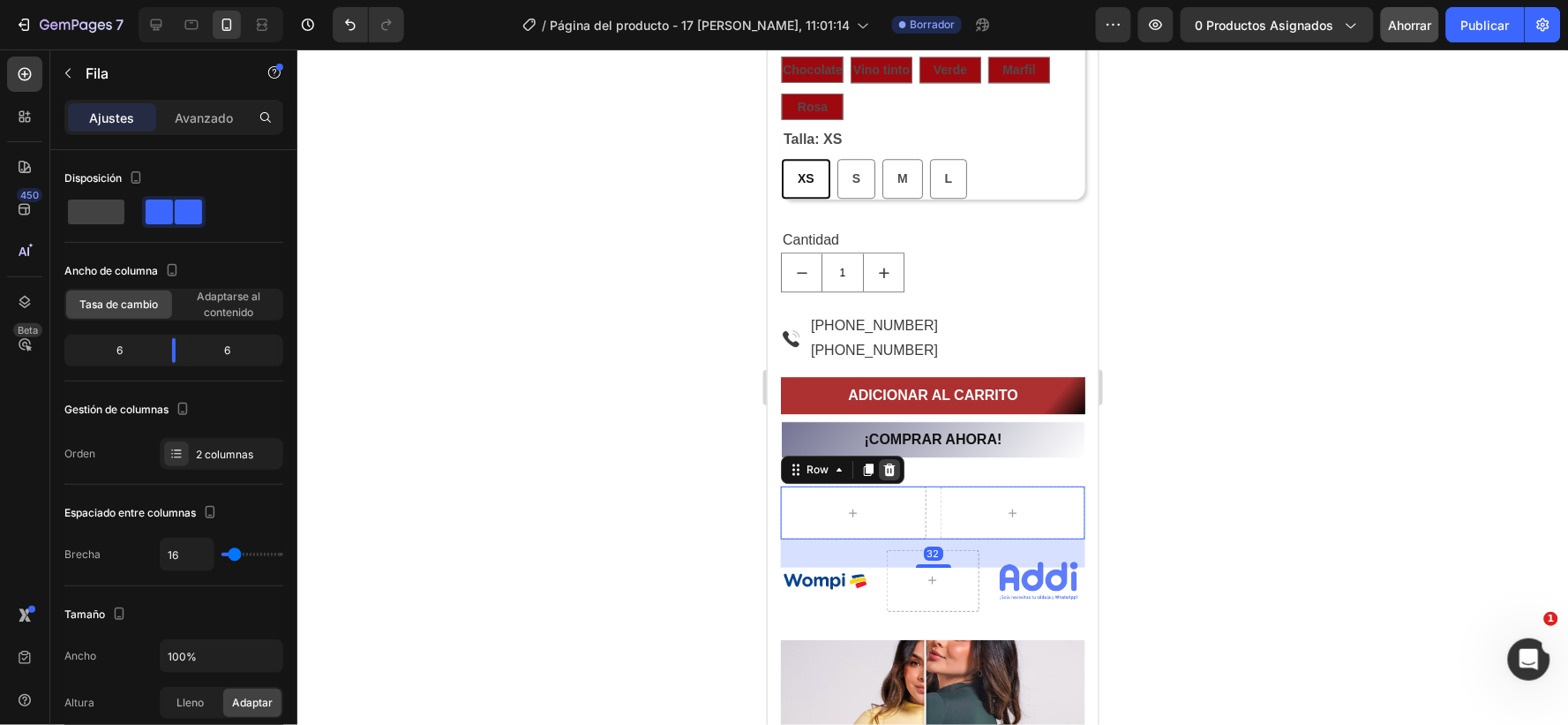
click at [887, 465] on icon at bounding box center [889, 469] width 12 height 12
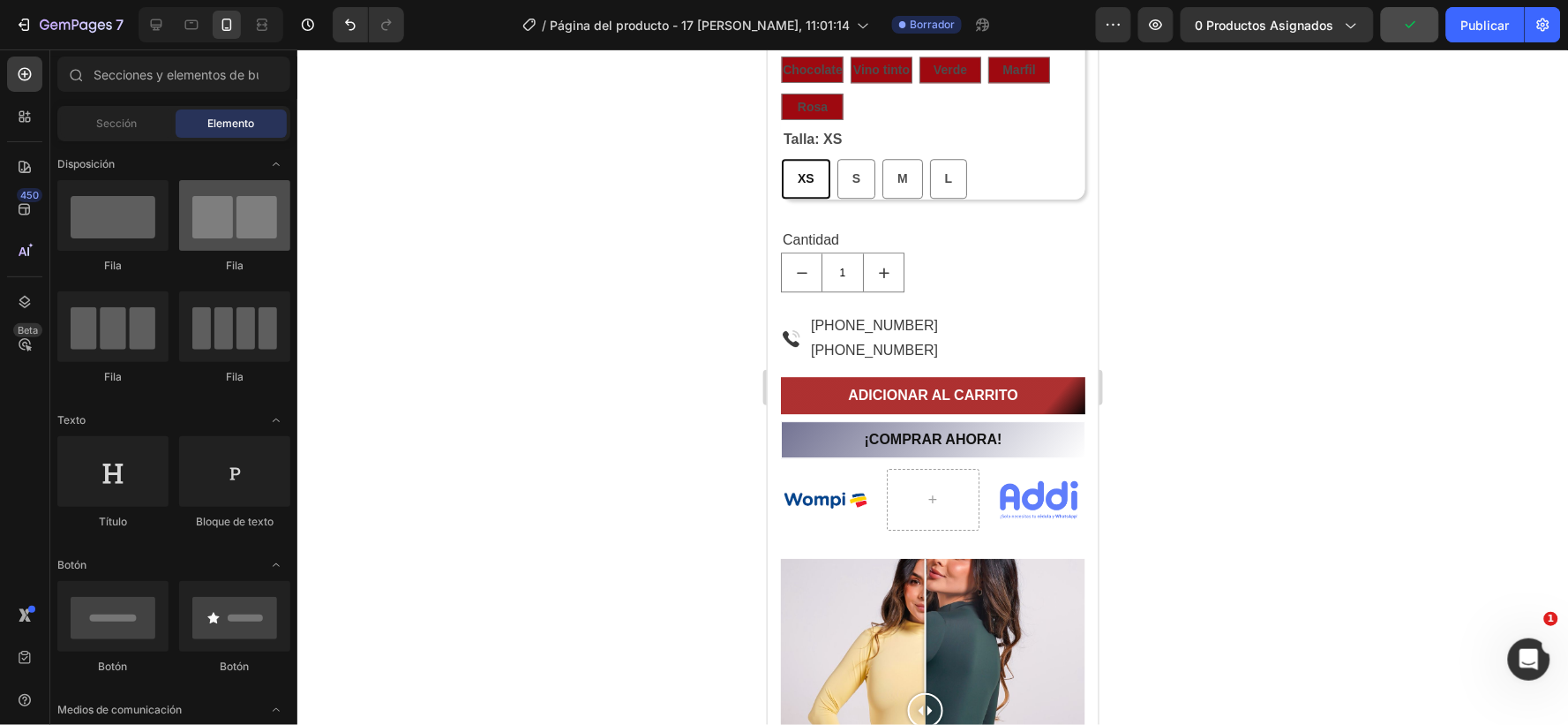
click at [216, 233] on div at bounding box center [234, 216] width 111 height 71
click at [811, 473] on img at bounding box center [826, 498] width 91 height 61
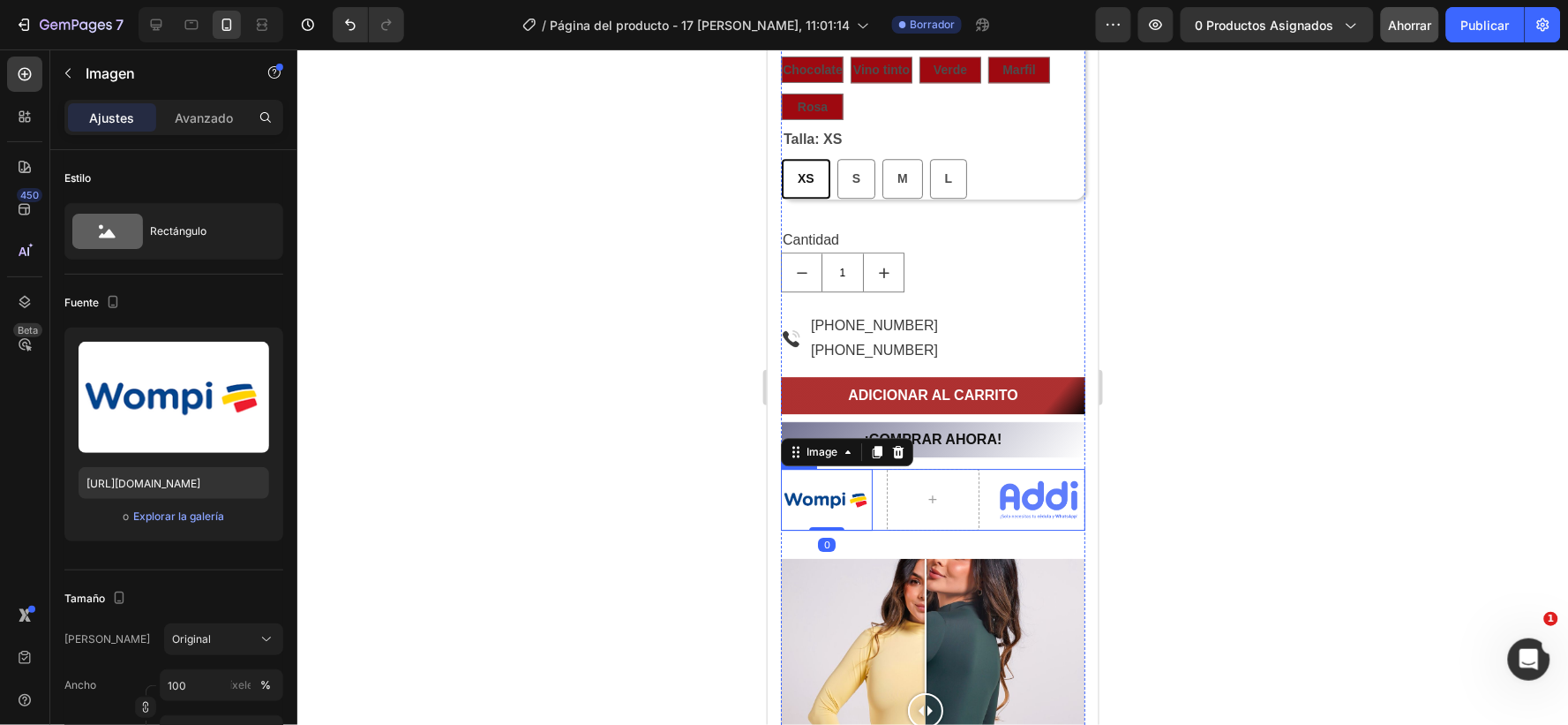
click at [872, 488] on div "Image 0 Image Row" at bounding box center [932, 498] width 304 height 61
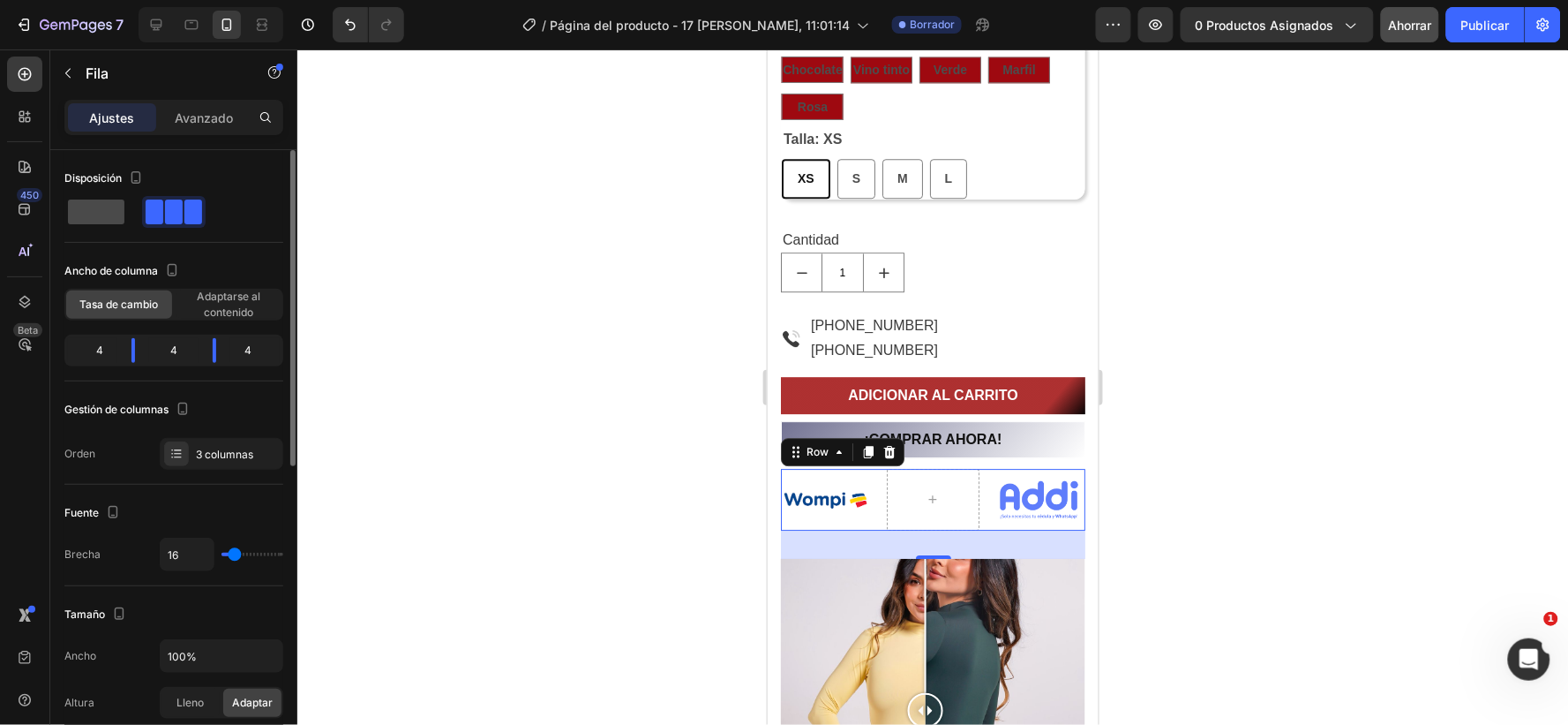
click at [104, 210] on span at bounding box center [97, 212] width 57 height 25
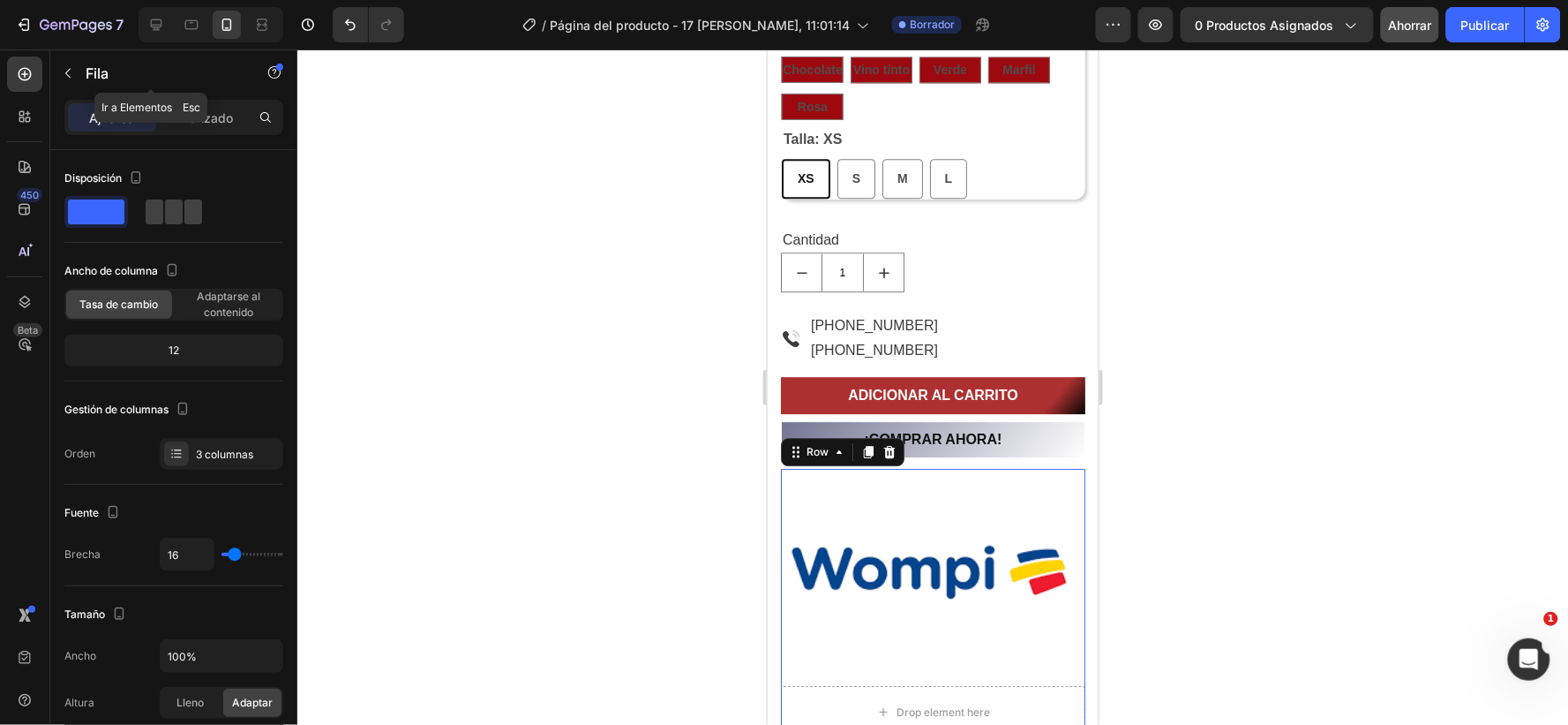
click at [66, 71] on icon "button" at bounding box center [68, 74] width 14 height 14
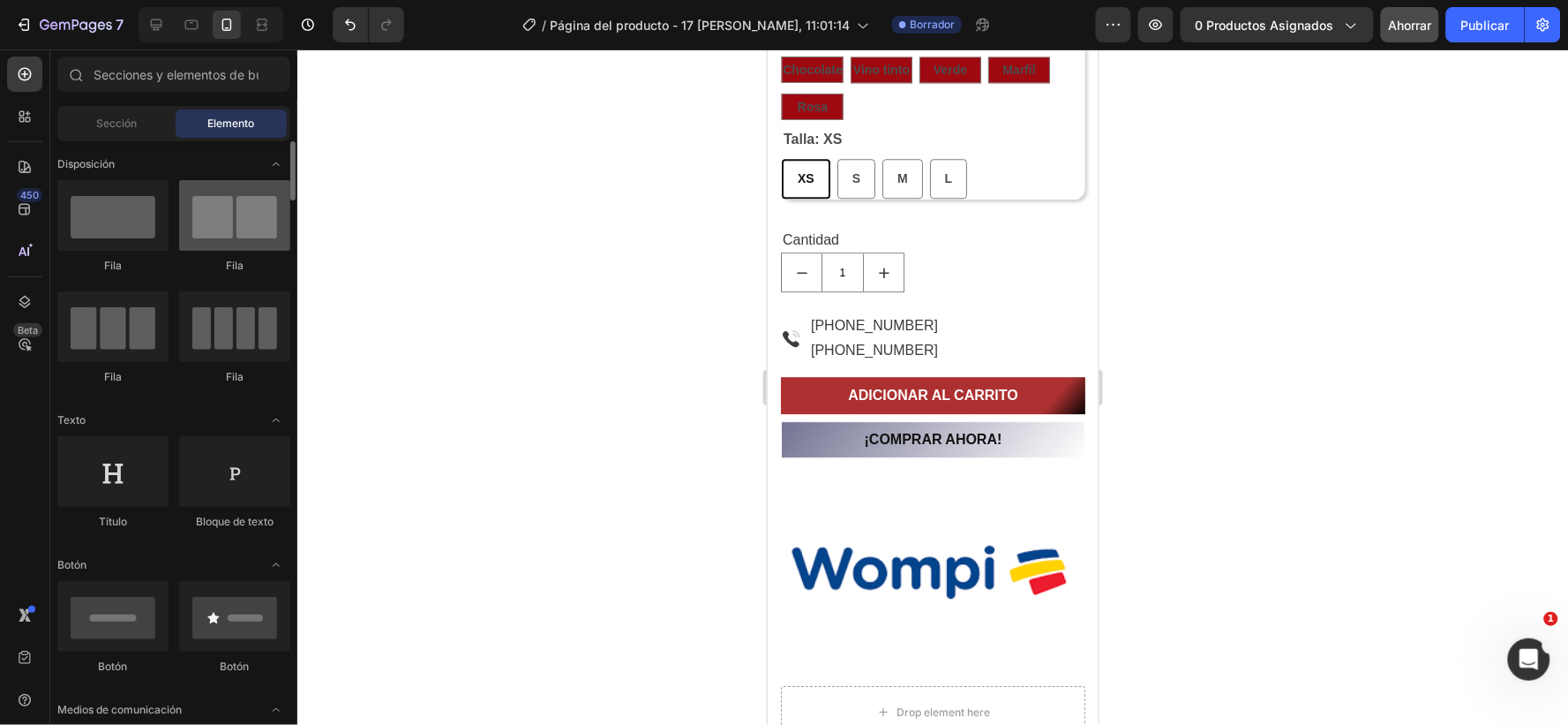
click at [252, 225] on div at bounding box center [234, 216] width 111 height 71
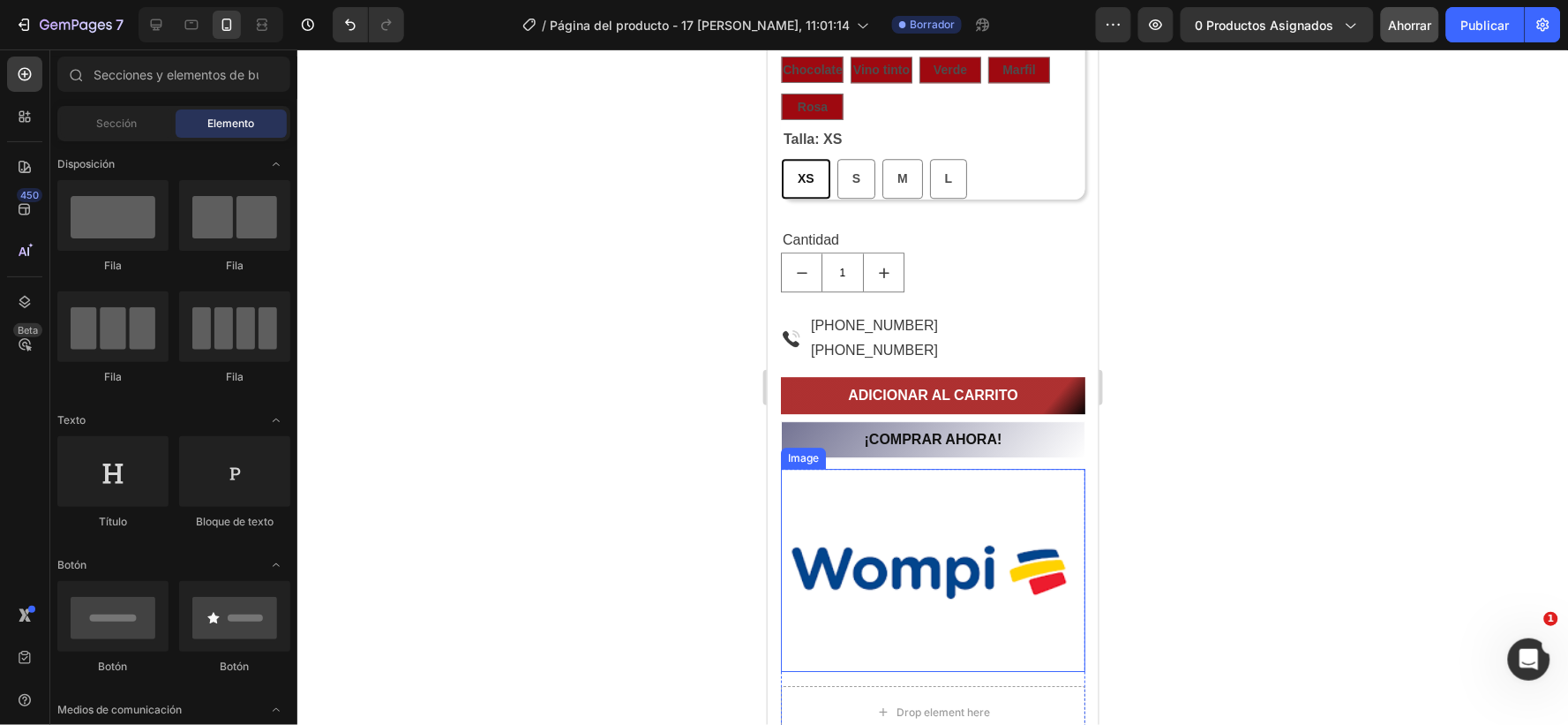
click at [843, 525] on img at bounding box center [932, 569] width 304 height 203
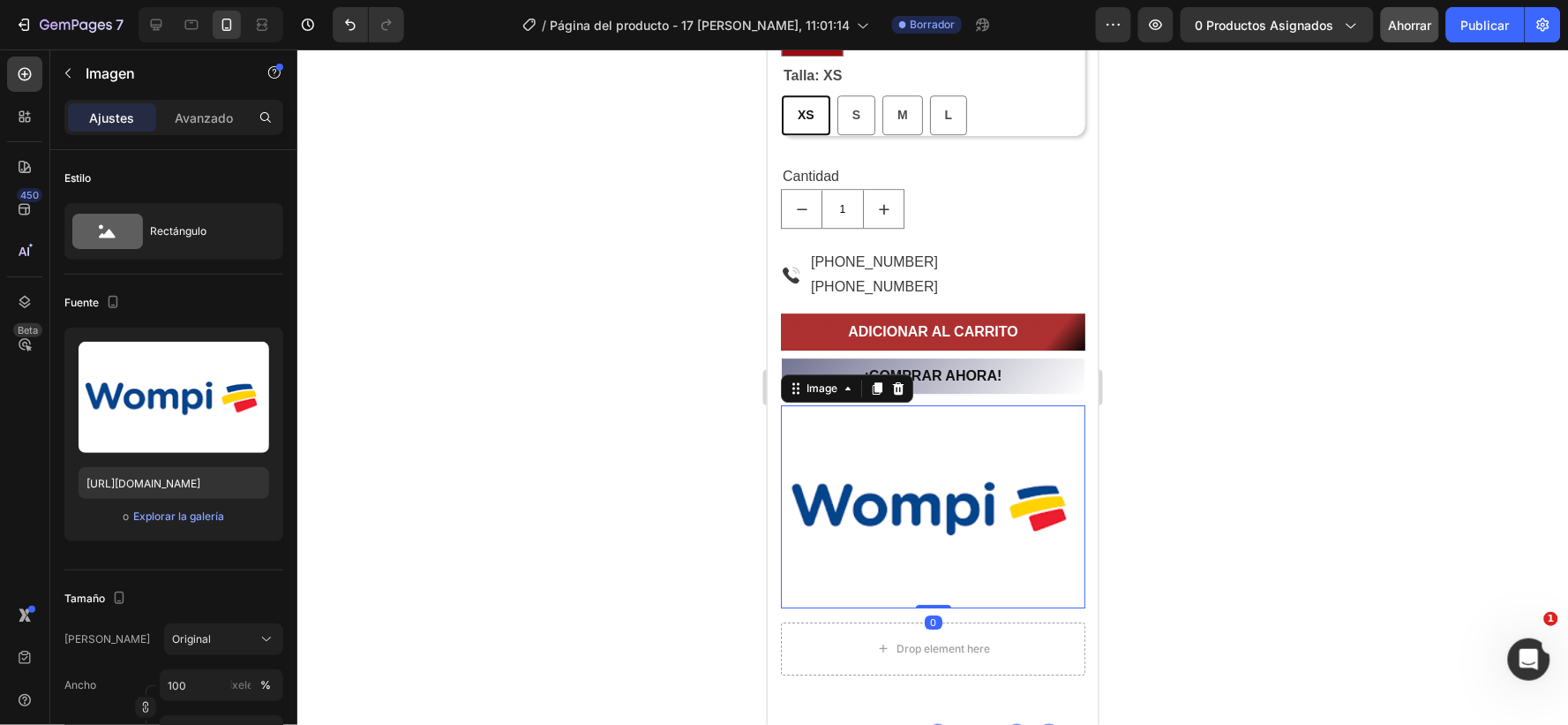
scroll to position [1569, 0]
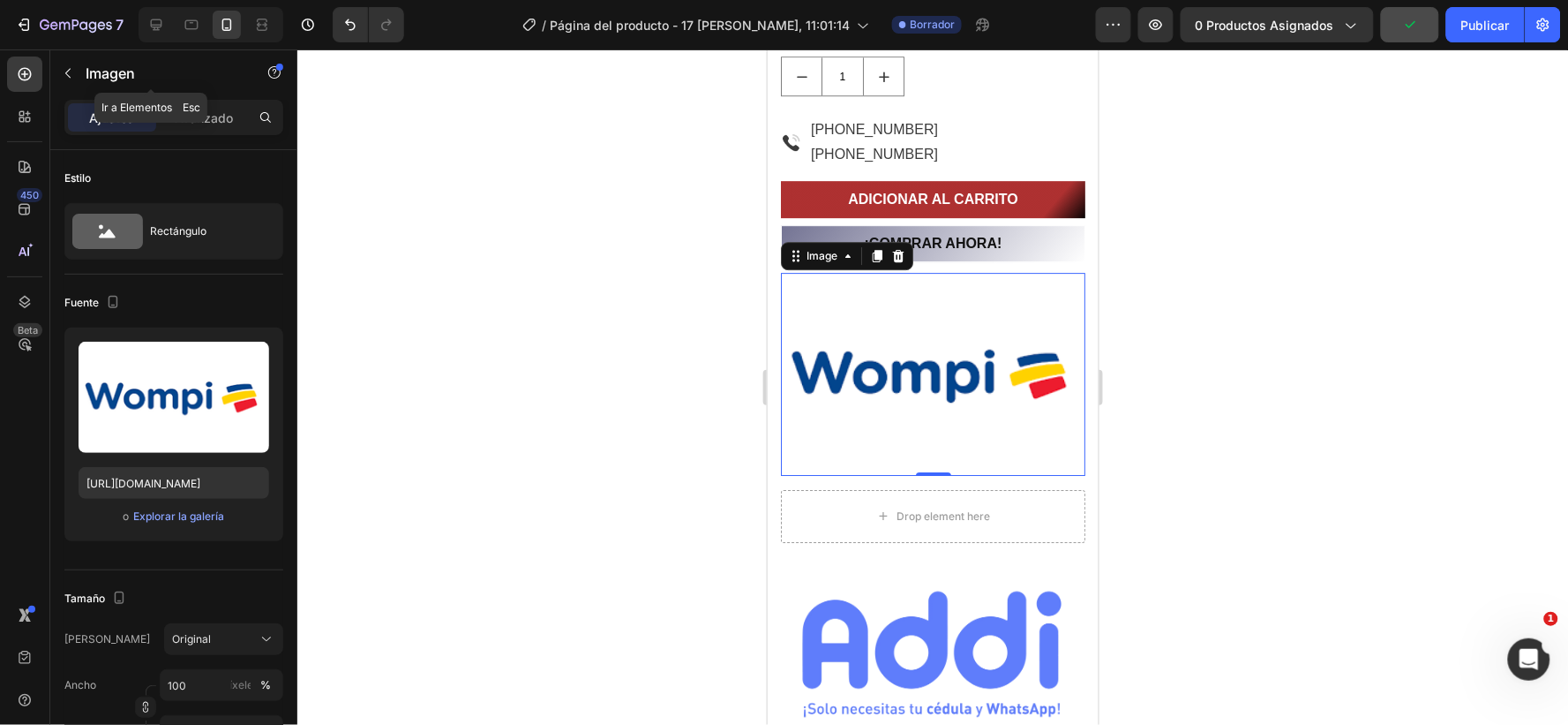
click at [67, 73] on icon "button" at bounding box center [68, 74] width 14 height 14
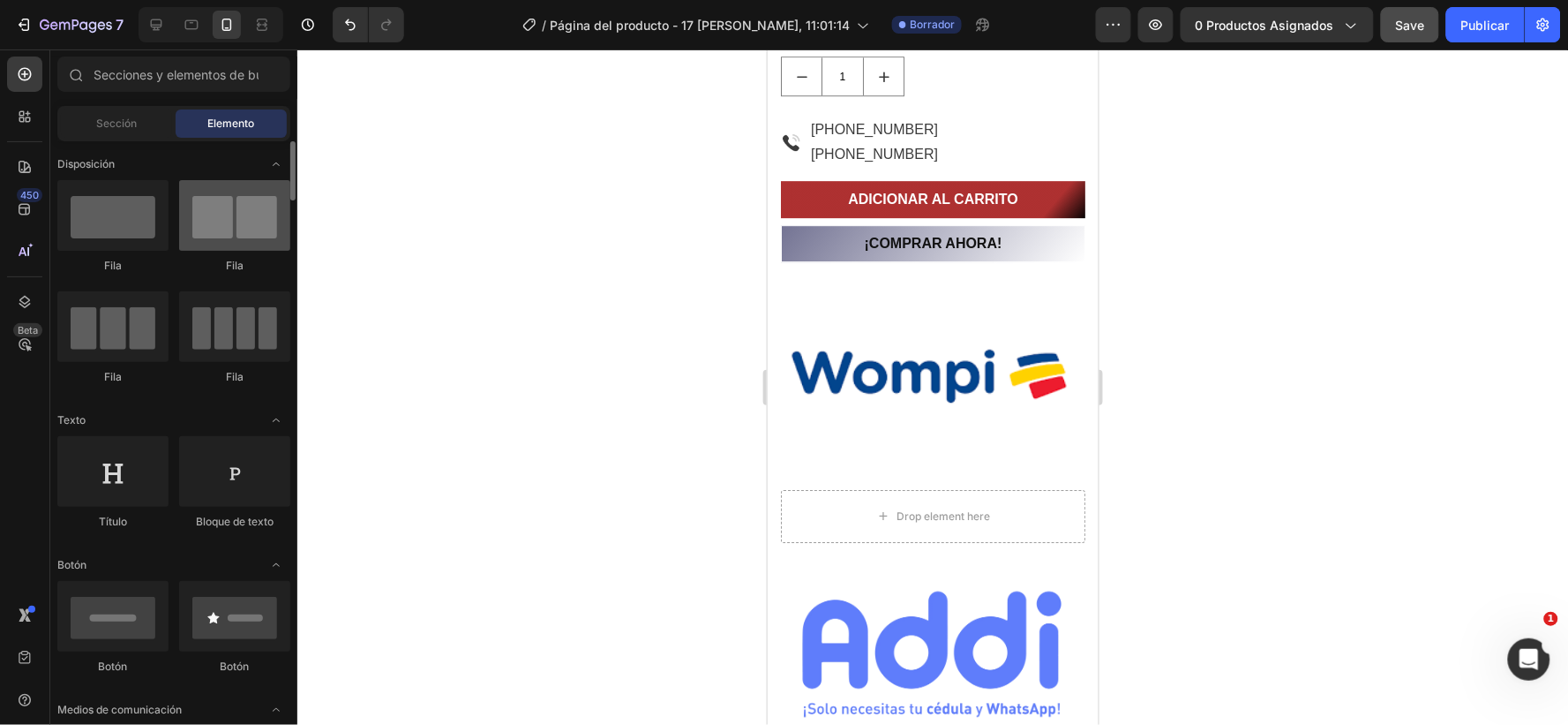
click at [259, 232] on div at bounding box center [234, 216] width 111 height 71
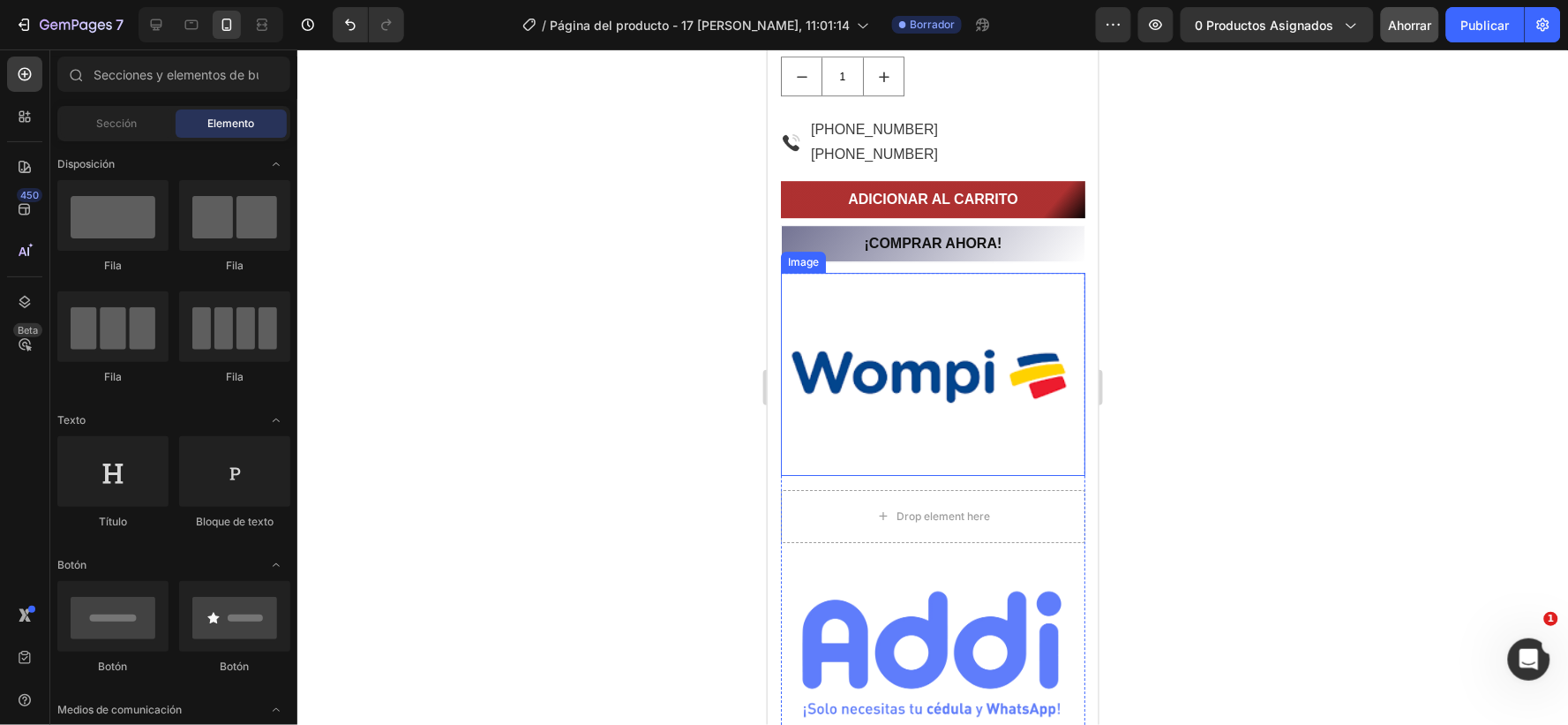
drag, startPoint x: 882, startPoint y: 410, endPoint x: 869, endPoint y: 418, distance: 15.3
click at [882, 411] on img at bounding box center [932, 374] width 304 height 203
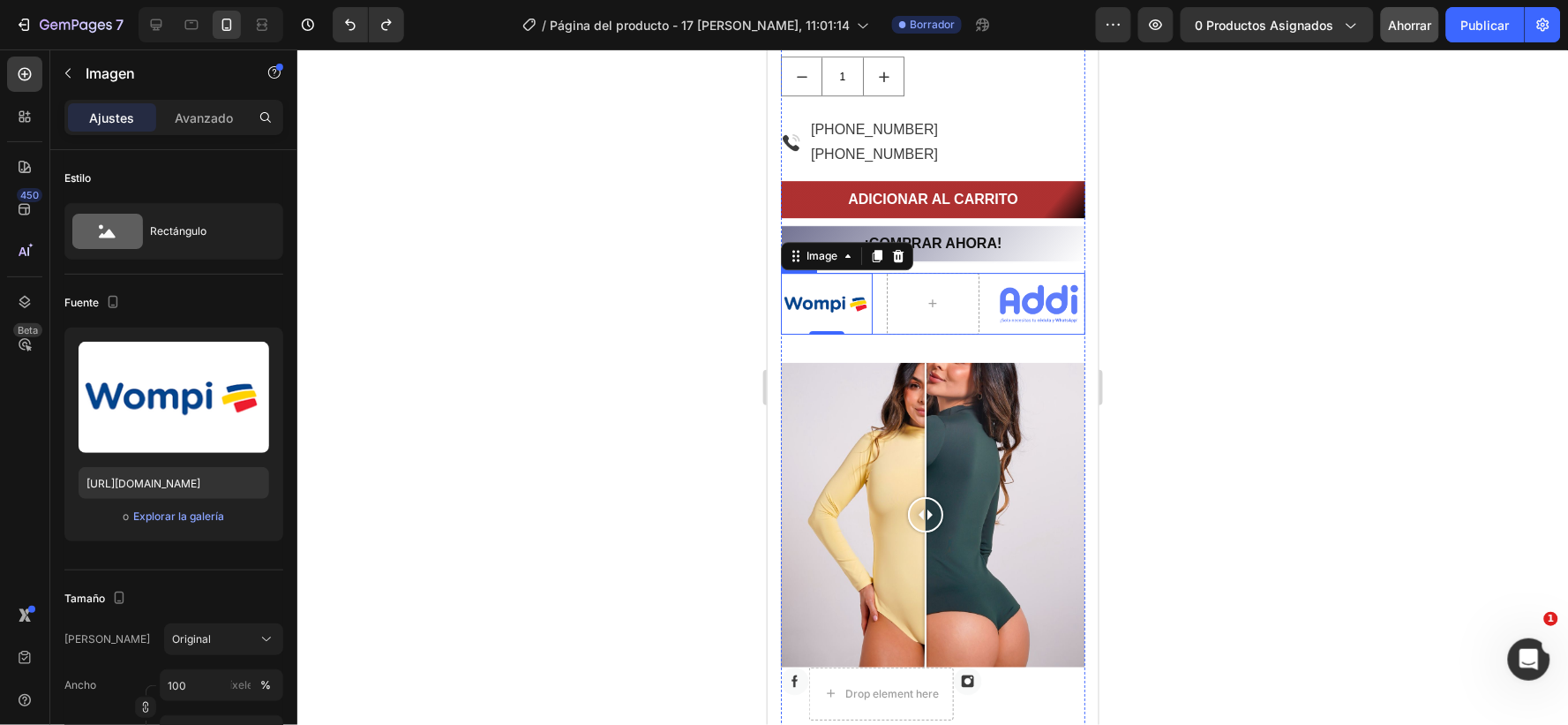
click at [978, 311] on div "Image 0 Image Row" at bounding box center [932, 303] width 304 height 61
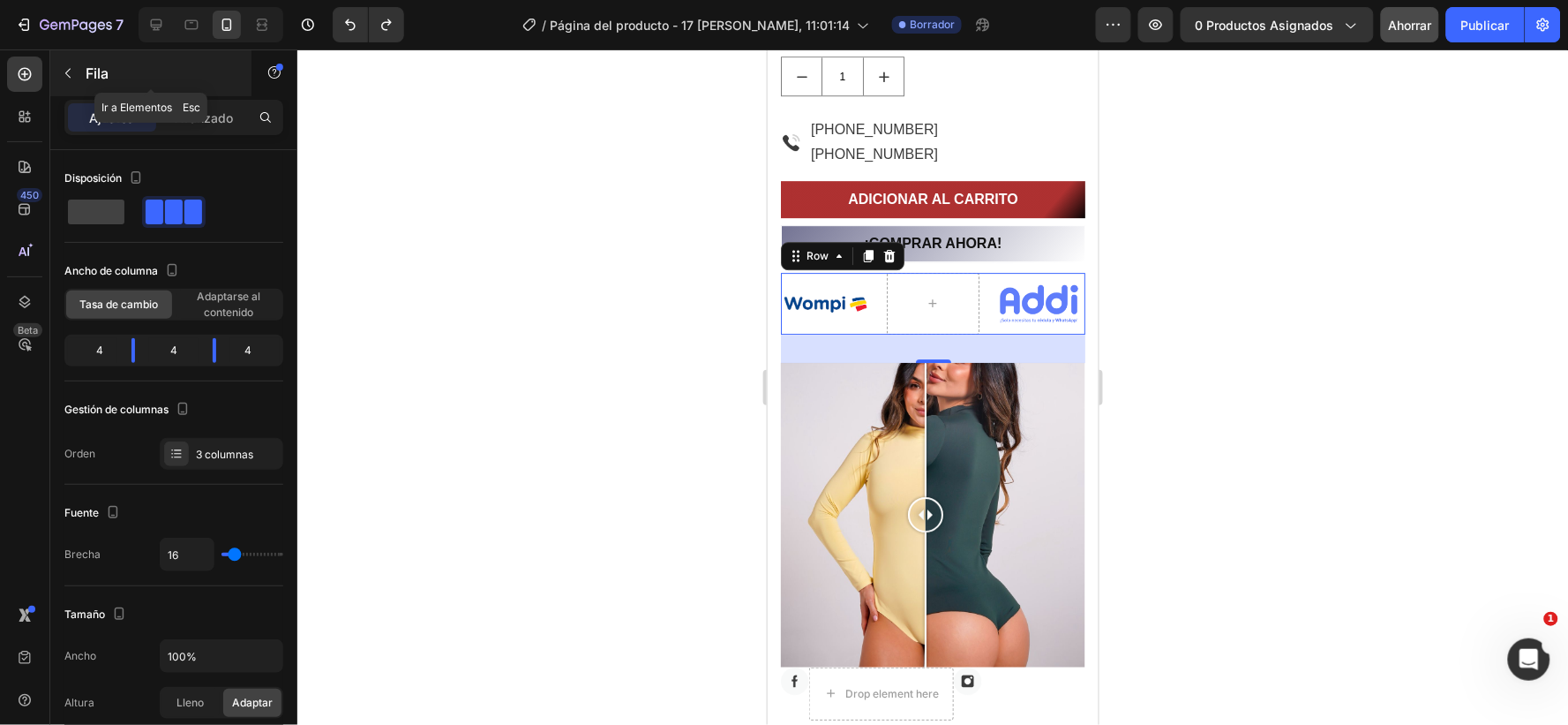
click at [67, 73] on icon "button" at bounding box center [68, 74] width 5 height 10
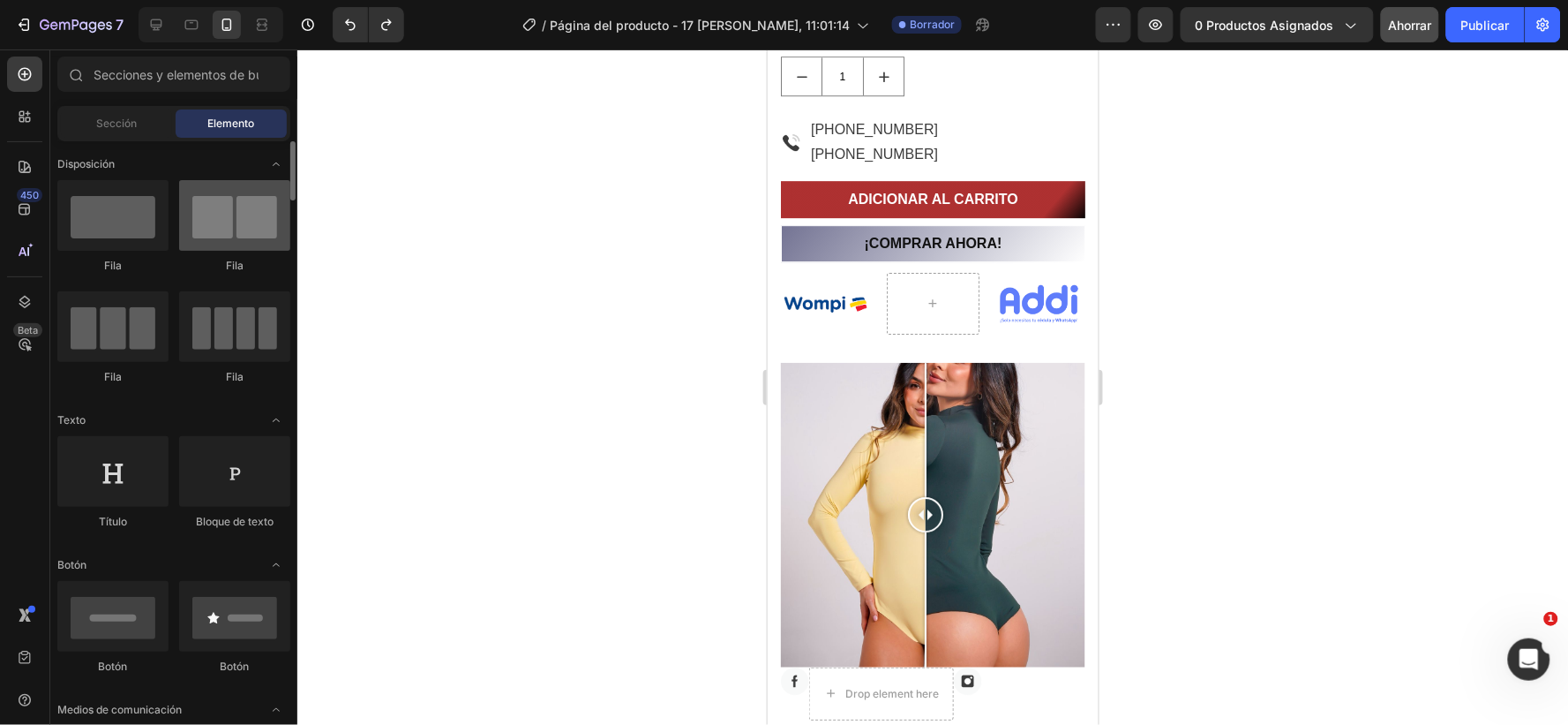
click at [257, 224] on div at bounding box center [234, 216] width 111 height 71
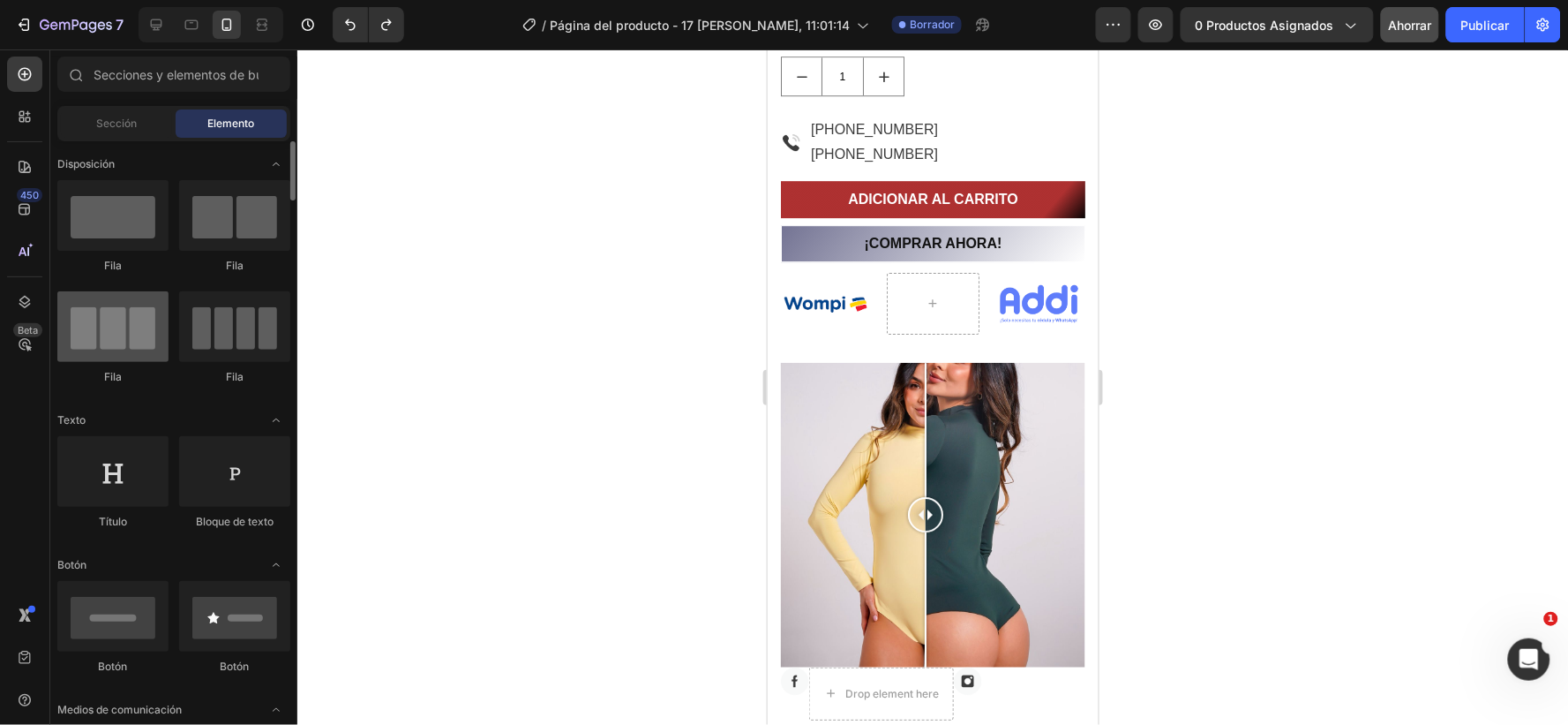
click at [128, 319] on div at bounding box center [113, 327] width 111 height 71
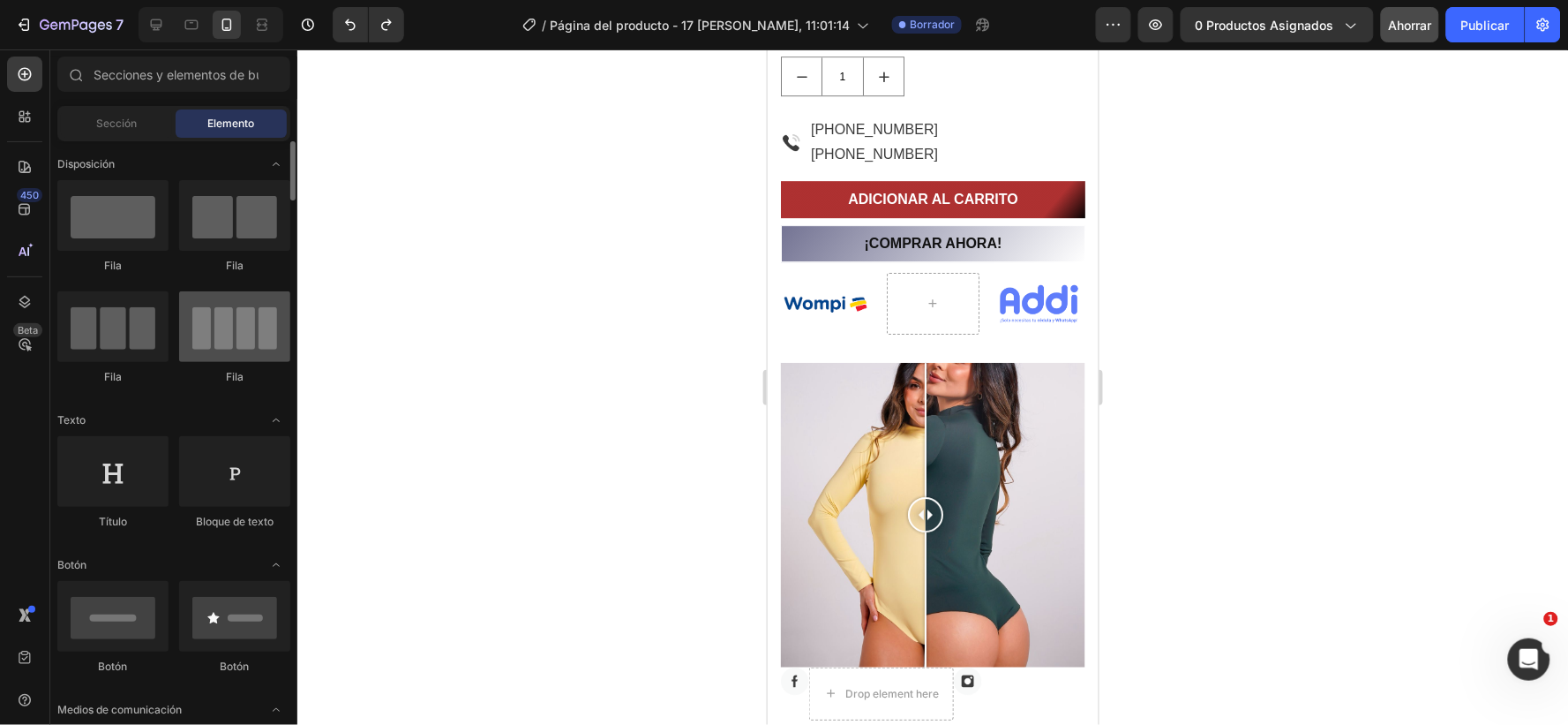
click at [233, 330] on div at bounding box center [234, 327] width 111 height 71
click at [808, 286] on img at bounding box center [826, 303] width 91 height 61
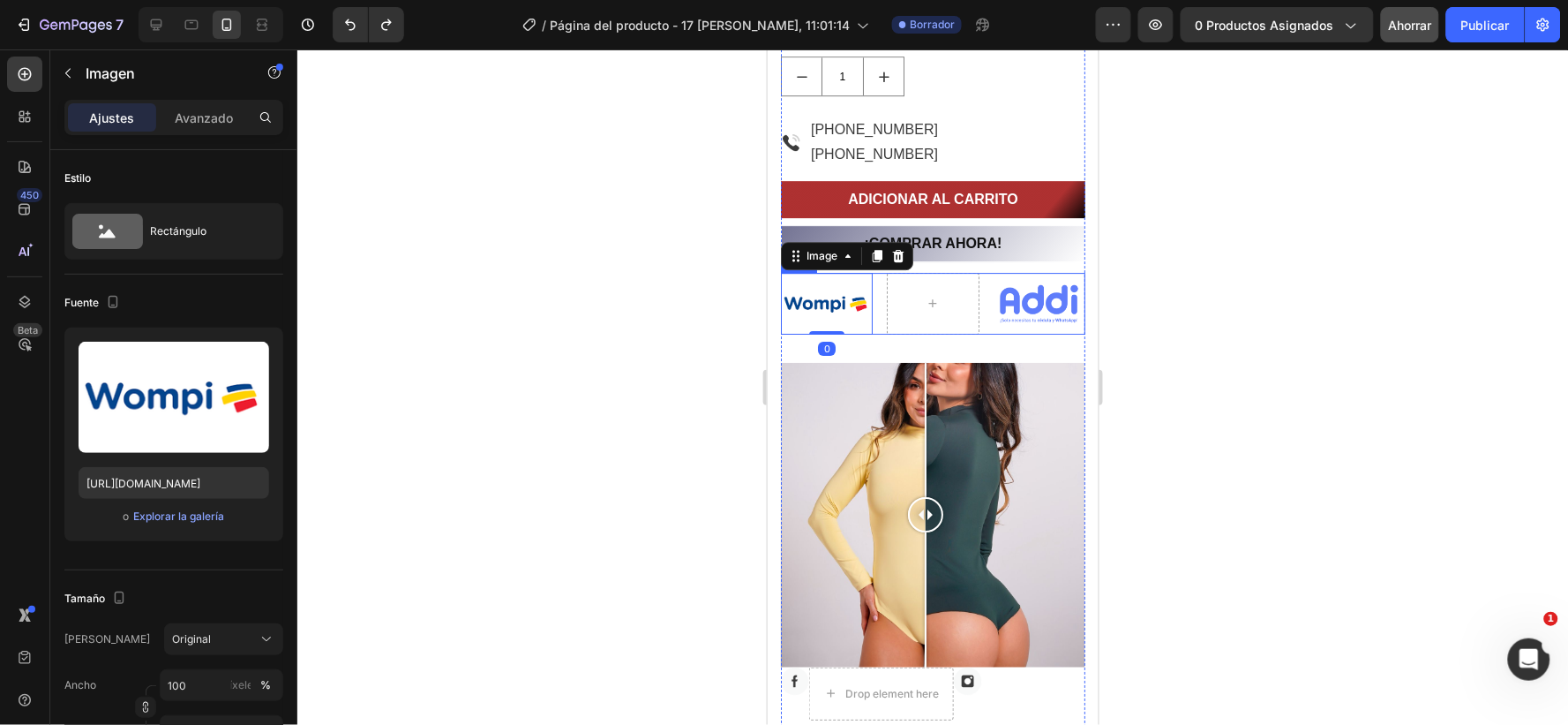
click at [875, 291] on div "Image 0 Image Row" at bounding box center [932, 303] width 304 height 61
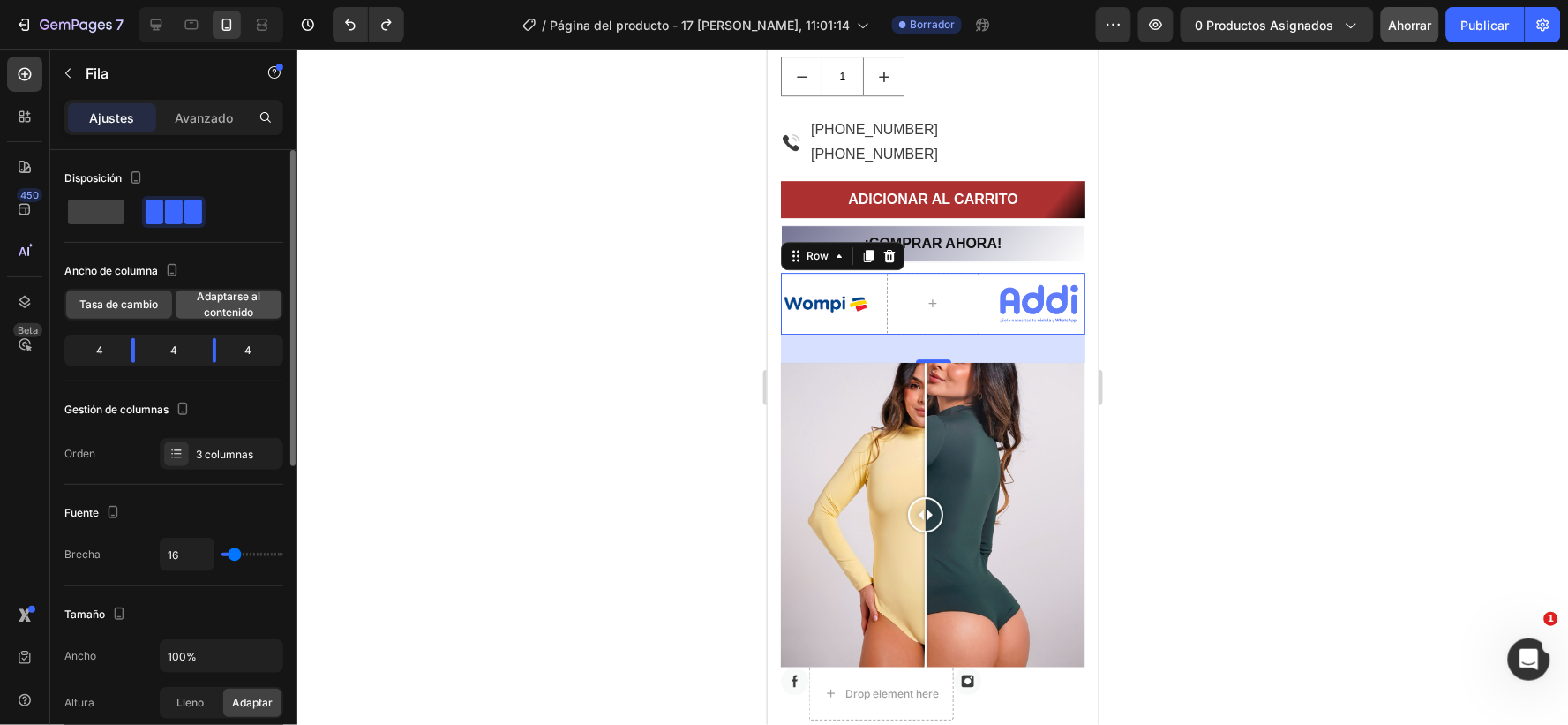
click at [200, 307] on span "Adaptarse al contenido" at bounding box center [228, 304] width 106 height 32
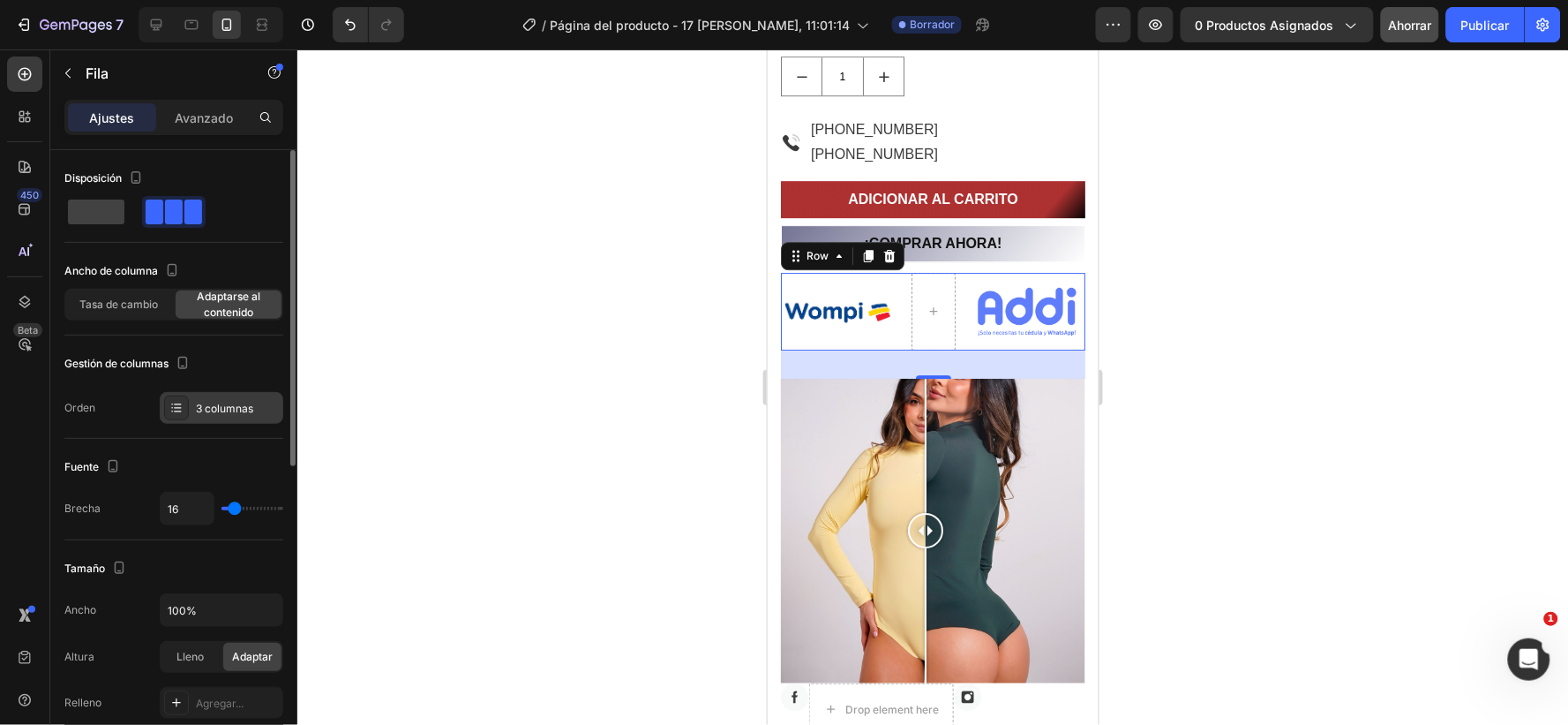
click at [223, 407] on font "3 columnas" at bounding box center [224, 408] width 58 height 13
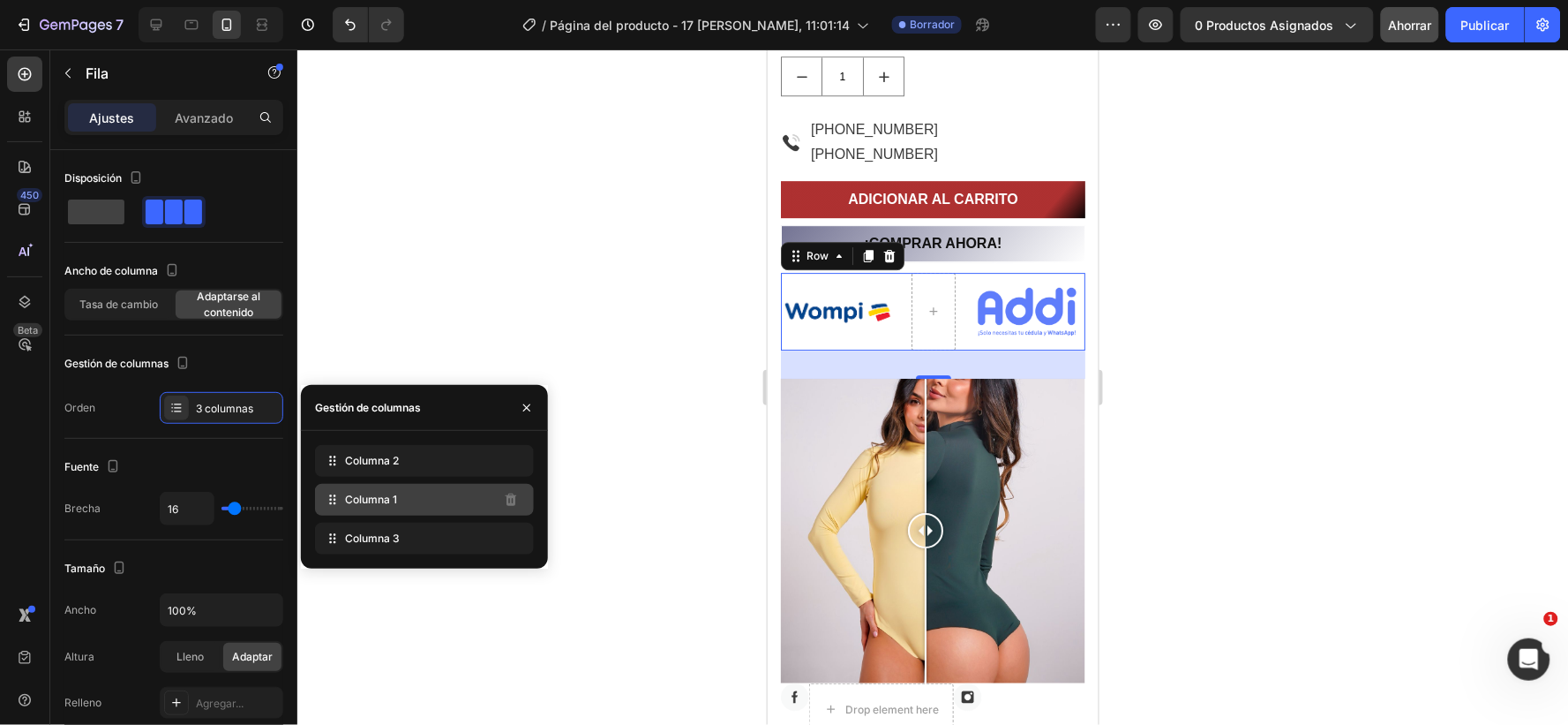
click at [328, 504] on icon at bounding box center [333, 500] width 18 height 18
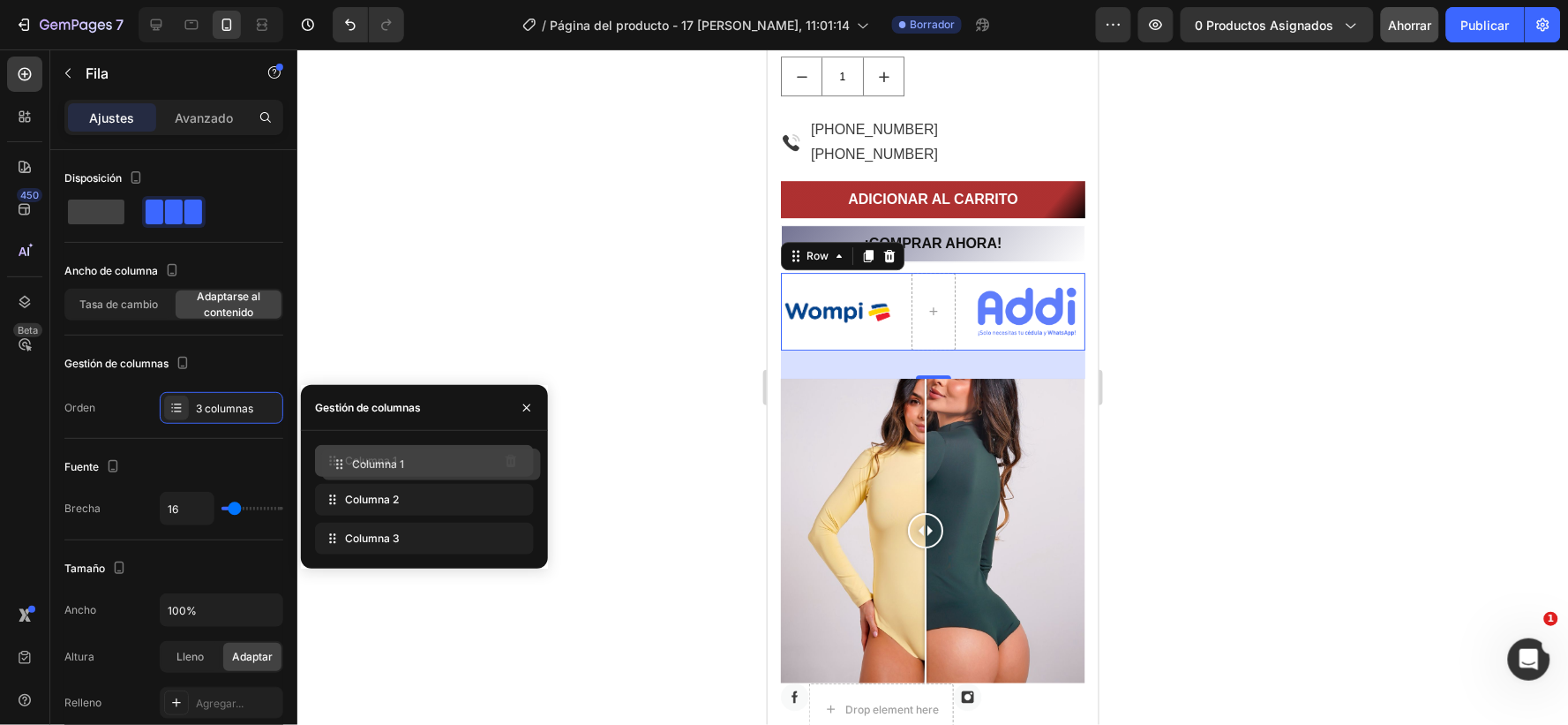
drag, startPoint x: 351, startPoint y: 501, endPoint x: 358, endPoint y: 465, distance: 36.7
click at [670, 485] on div at bounding box center [932, 387] width 1271 height 675
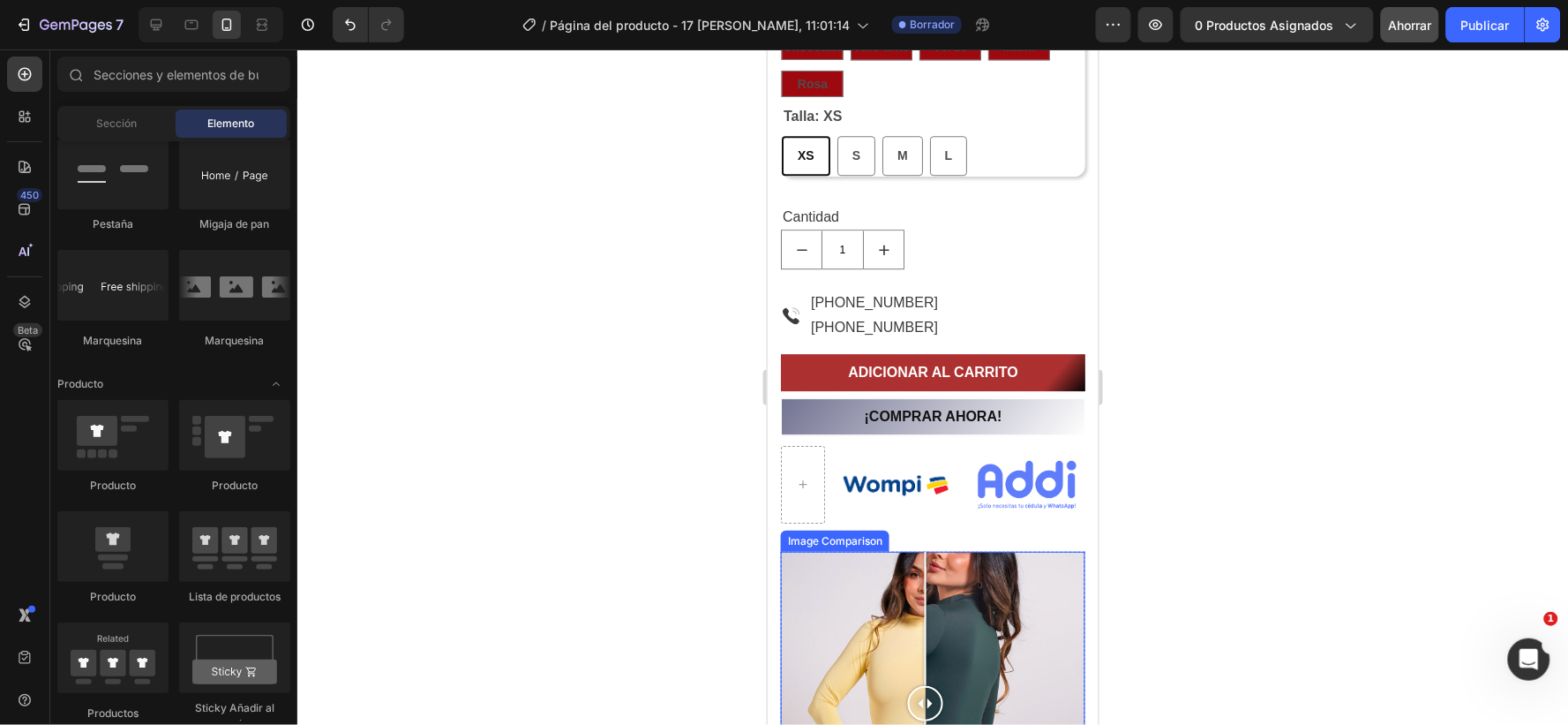
scroll to position [1373, 0]
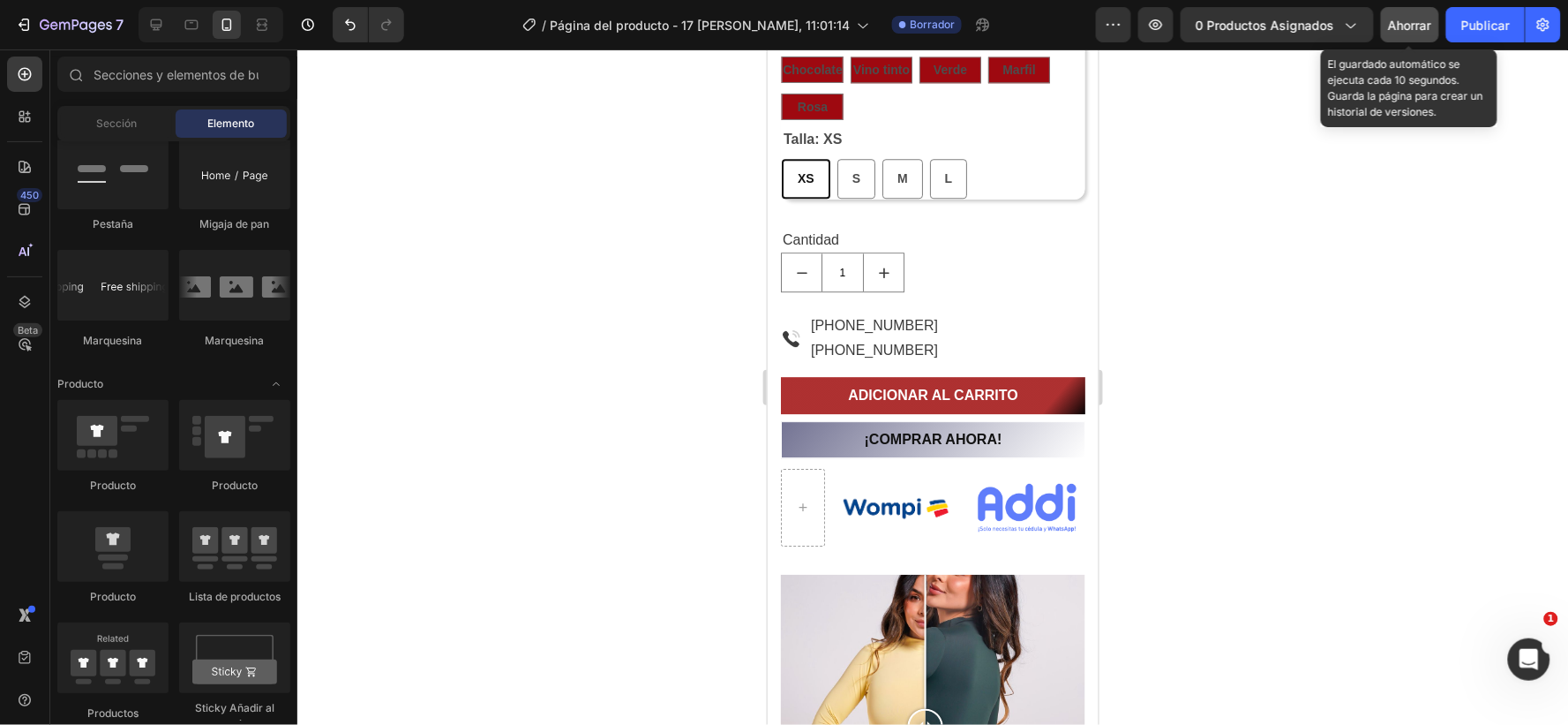
click at [1400, 20] on font "Ahorrar" at bounding box center [1410, 25] width 43 height 15
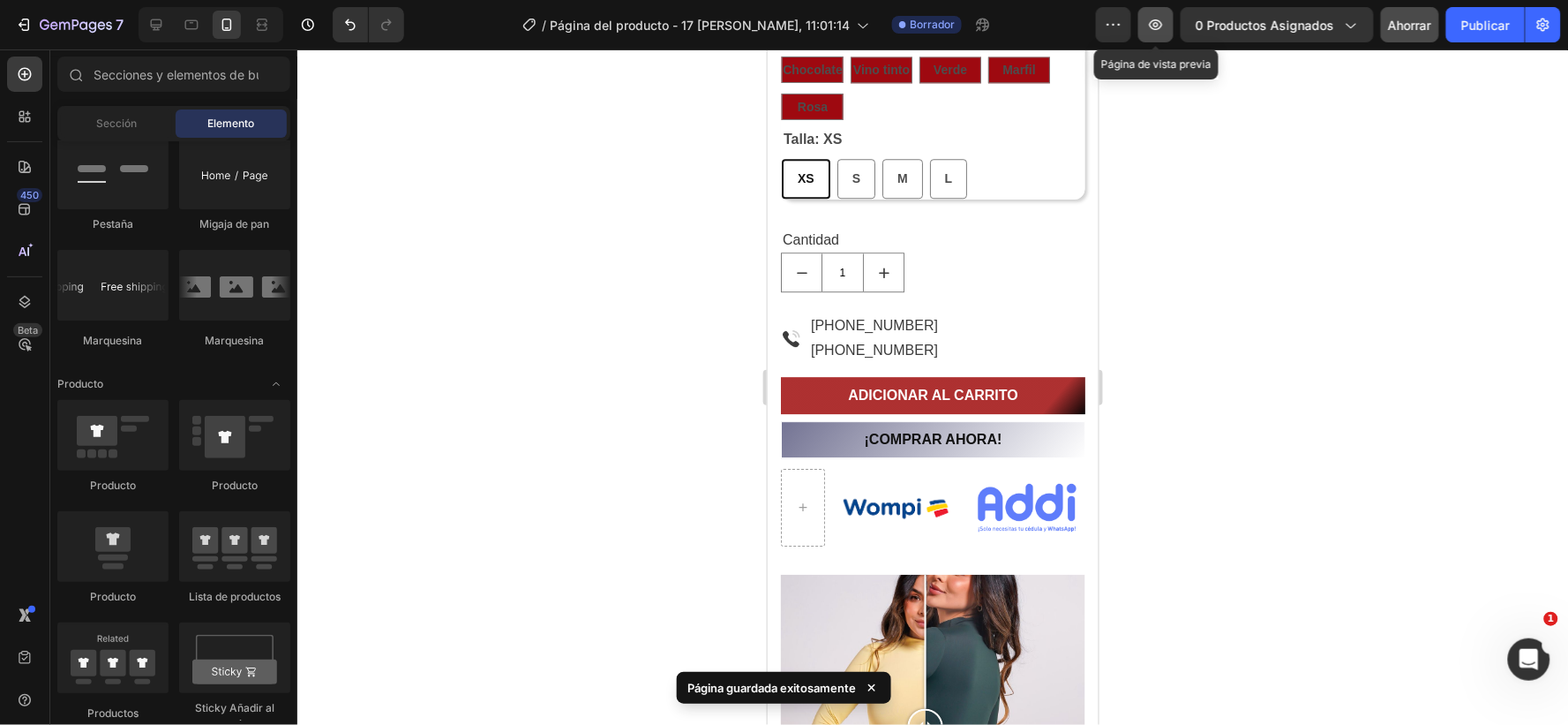
click at [1156, 20] on icon "button" at bounding box center [1156, 25] width 18 height 18
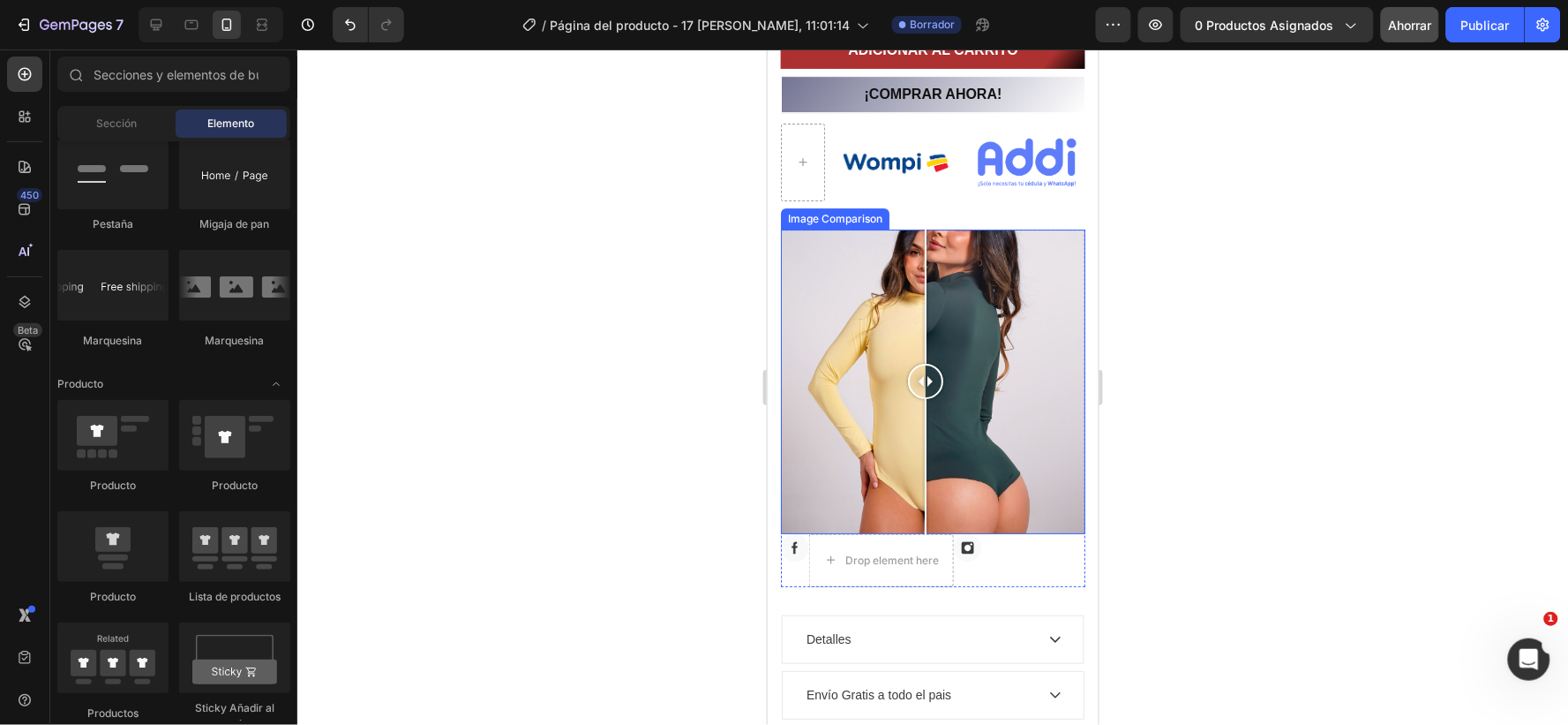
scroll to position [1766, 0]
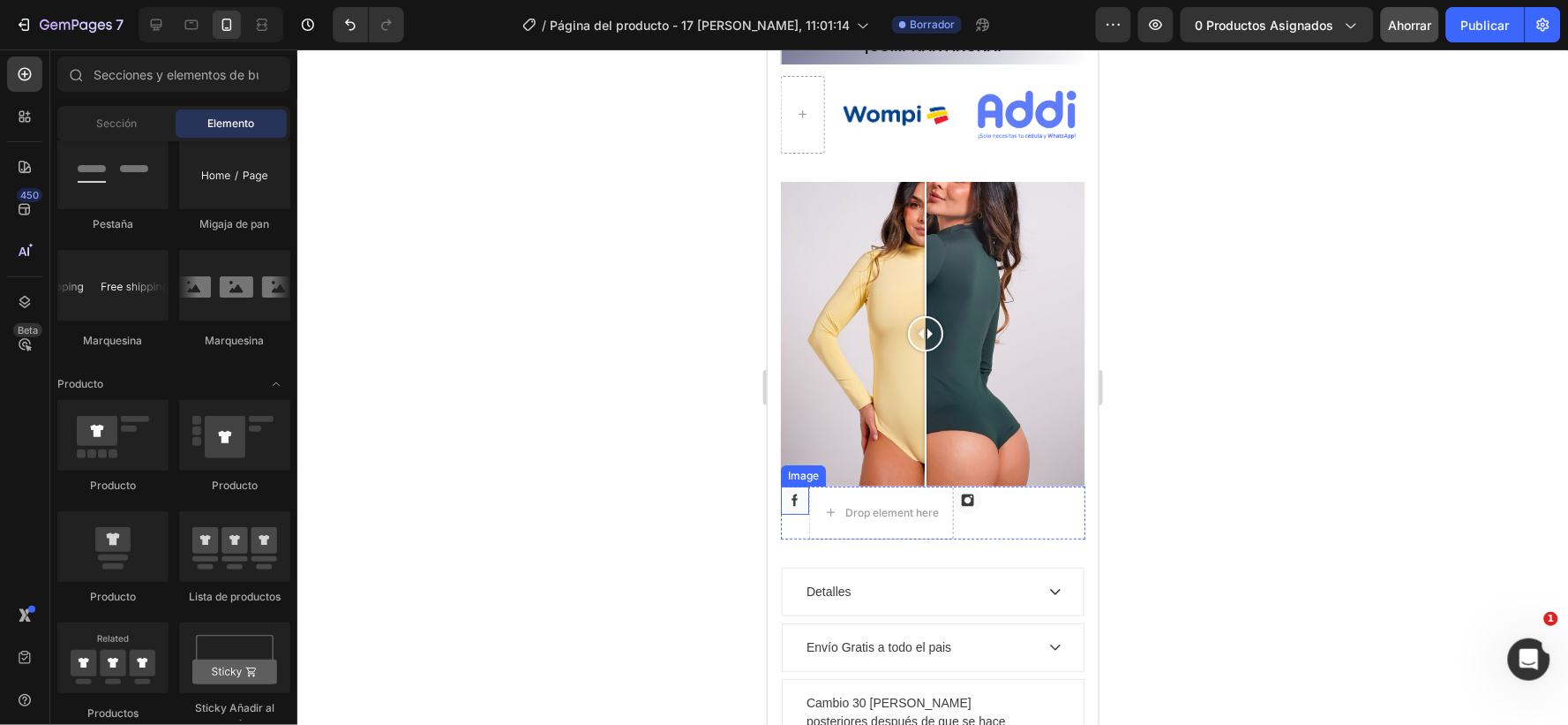
click at [790, 485] on img at bounding box center [795, 500] width 28 height 28
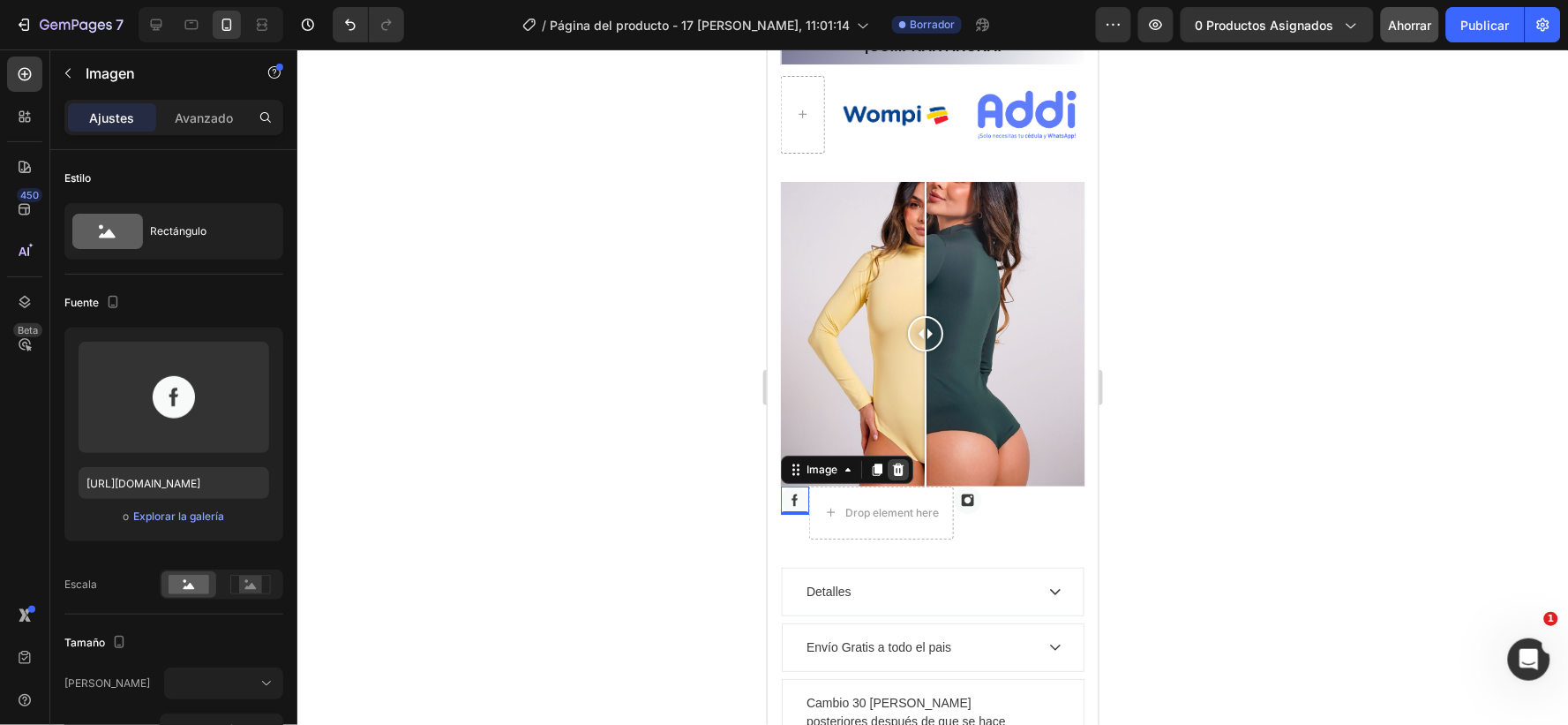
click at [895, 462] on icon at bounding box center [898, 469] width 12 height 12
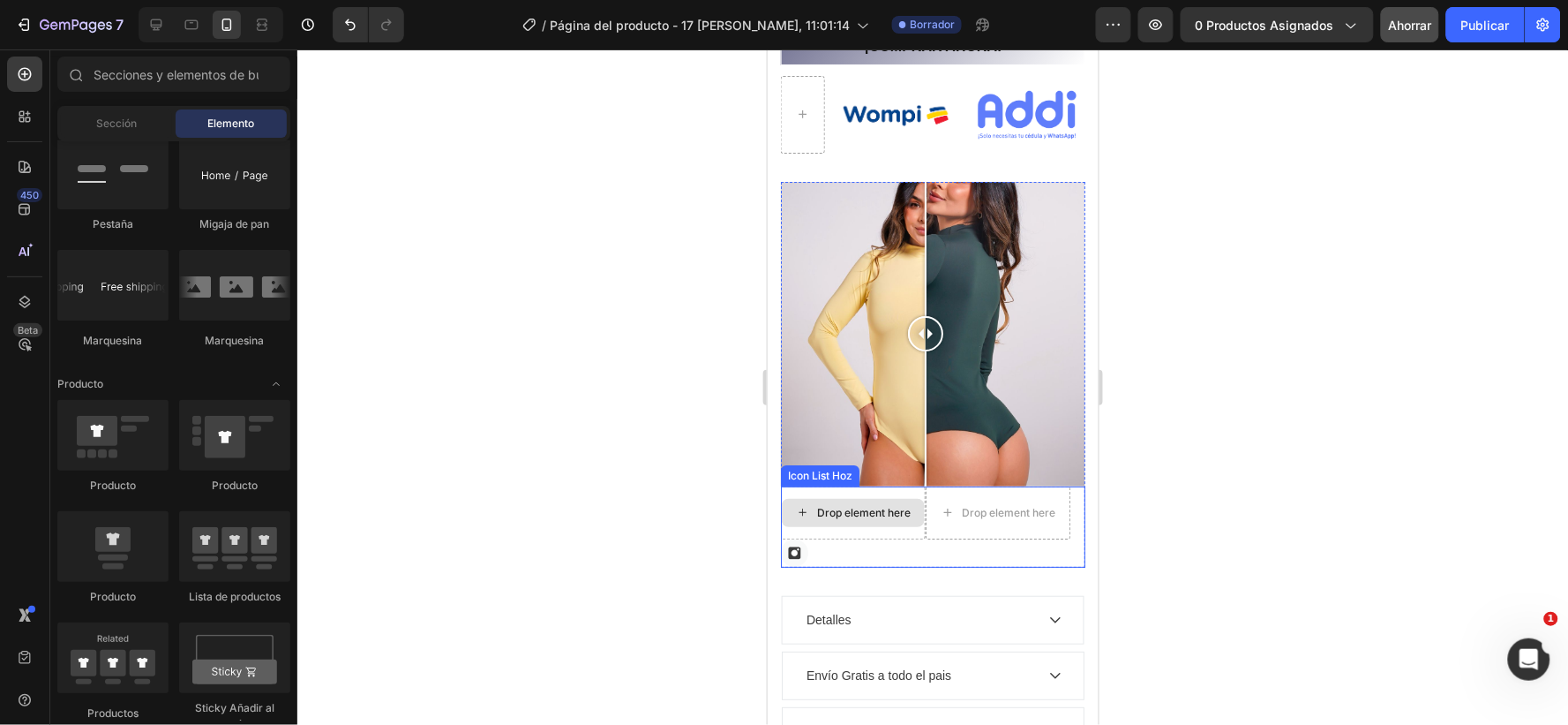
click at [869, 505] on div "Drop element here" at bounding box center [863, 512] width 93 height 14
click at [794, 539] on img at bounding box center [795, 553] width 28 height 28
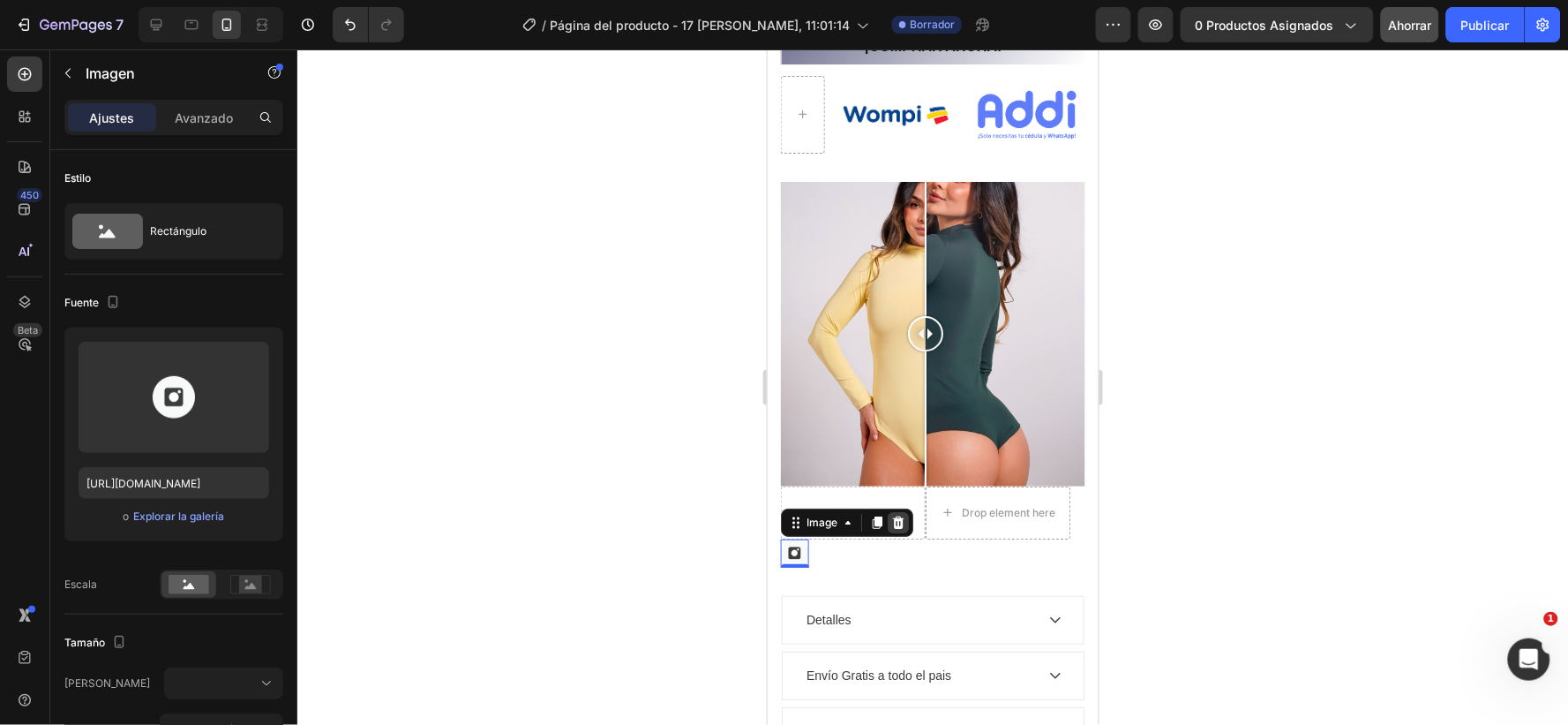
click at [896, 515] on icon at bounding box center [898, 522] width 14 height 14
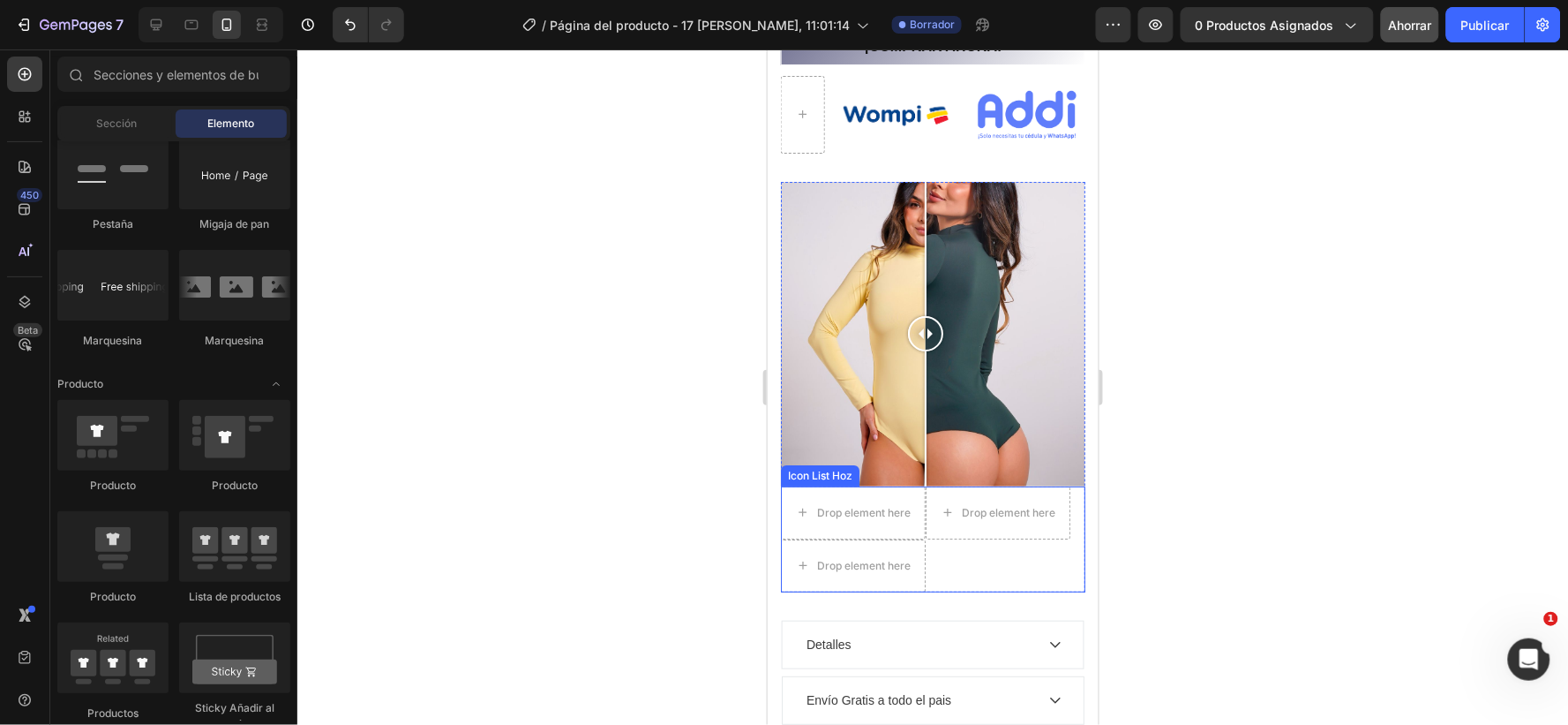
click at [985, 536] on div "Drop element here Drop element here Drop element here" at bounding box center [932, 538] width 304 height 106
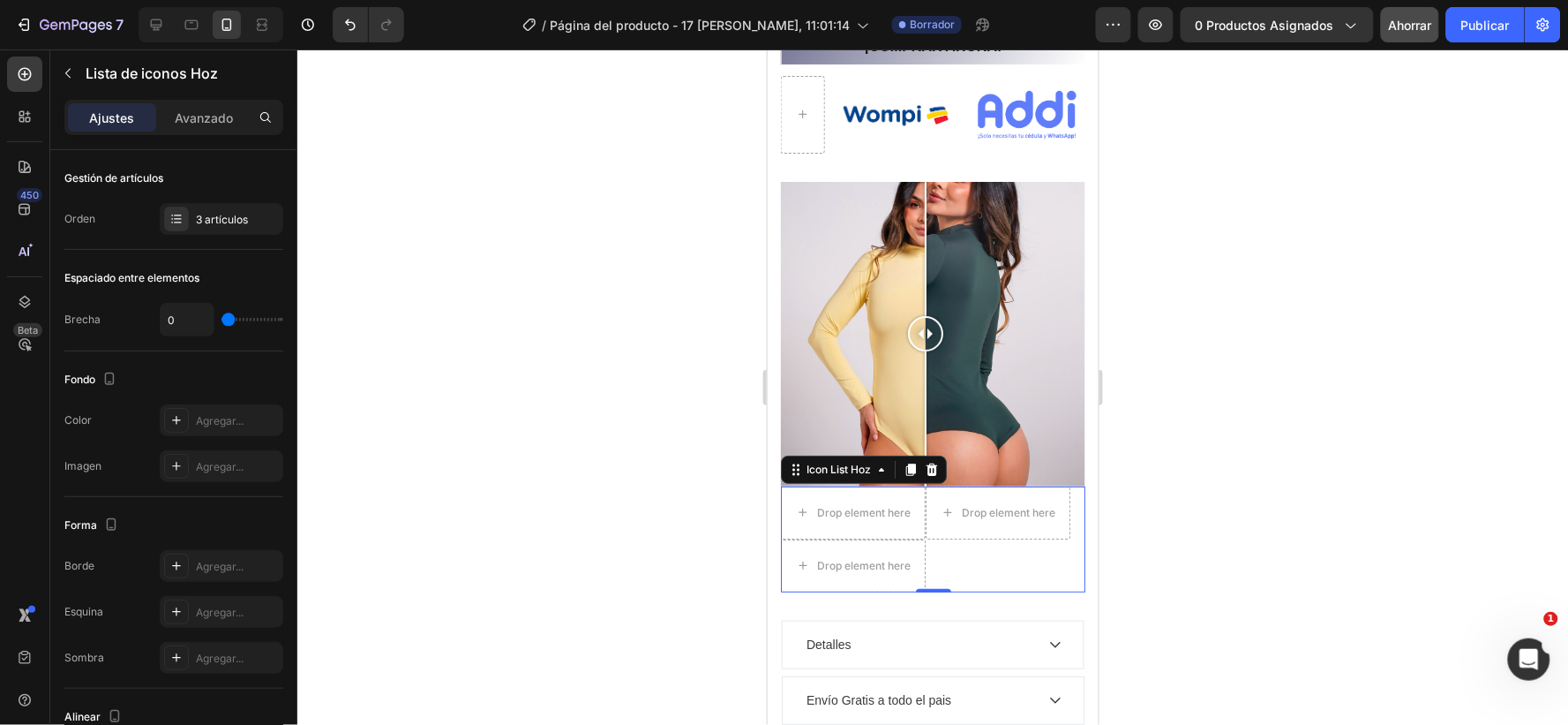
click at [1128, 509] on div at bounding box center [932, 387] width 1271 height 675
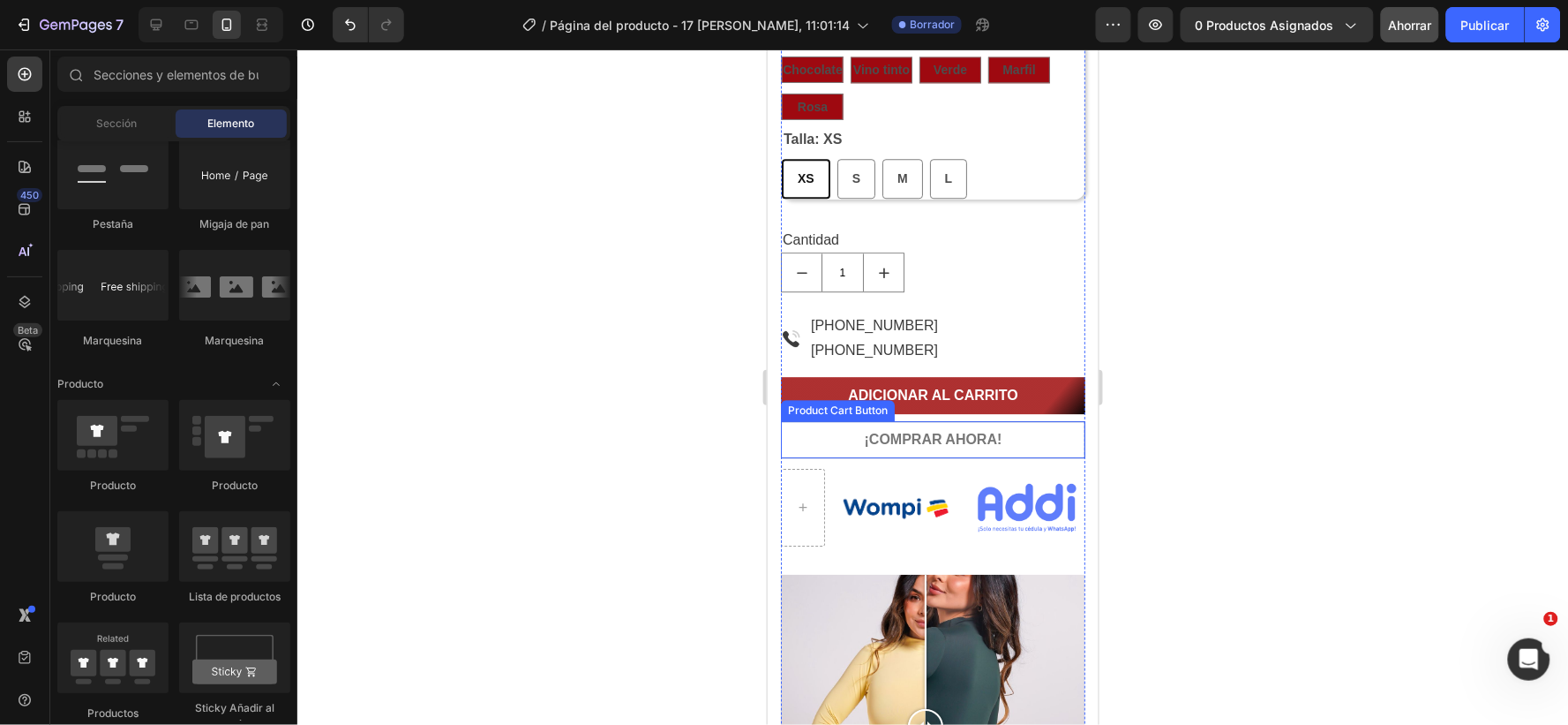
scroll to position [1275, 0]
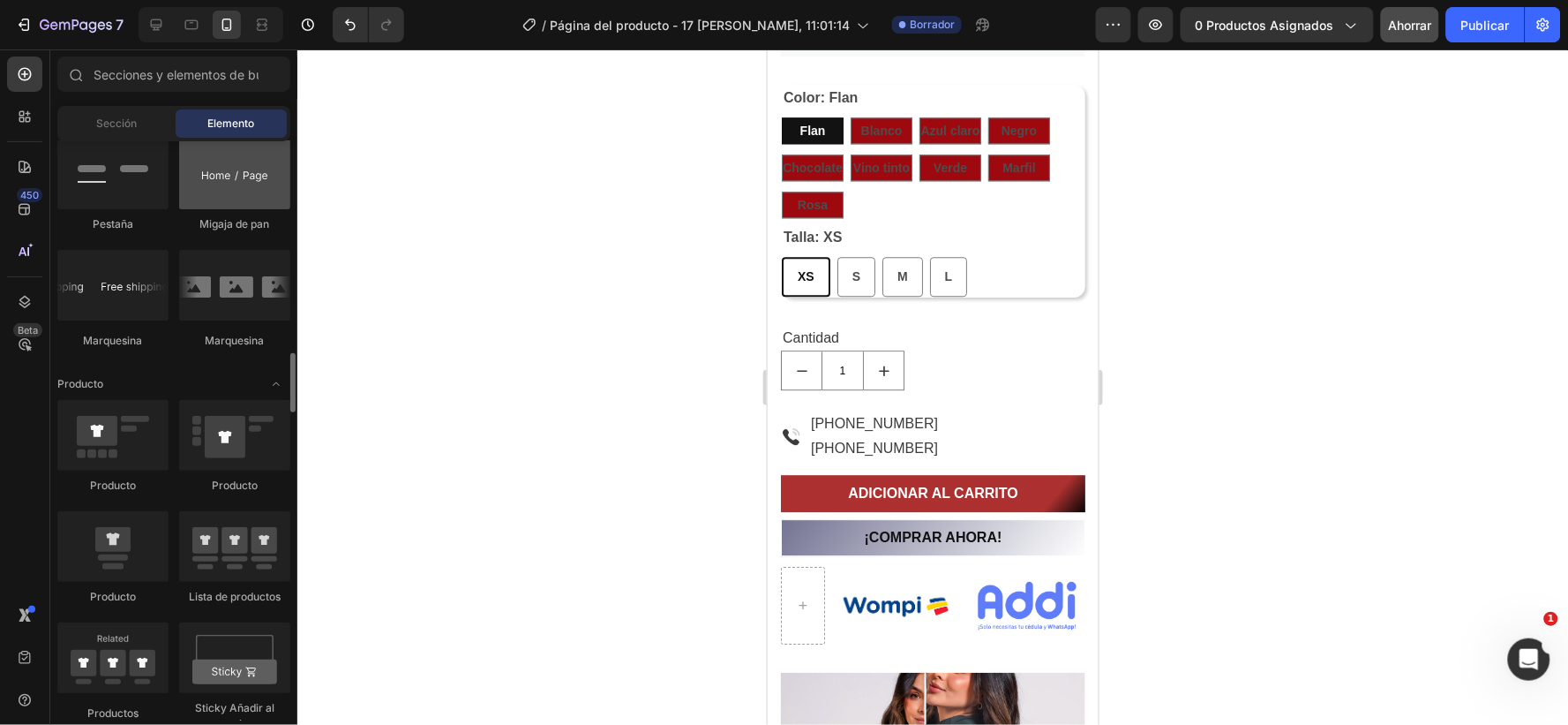
click at [234, 174] on div at bounding box center [234, 174] width 111 height 71
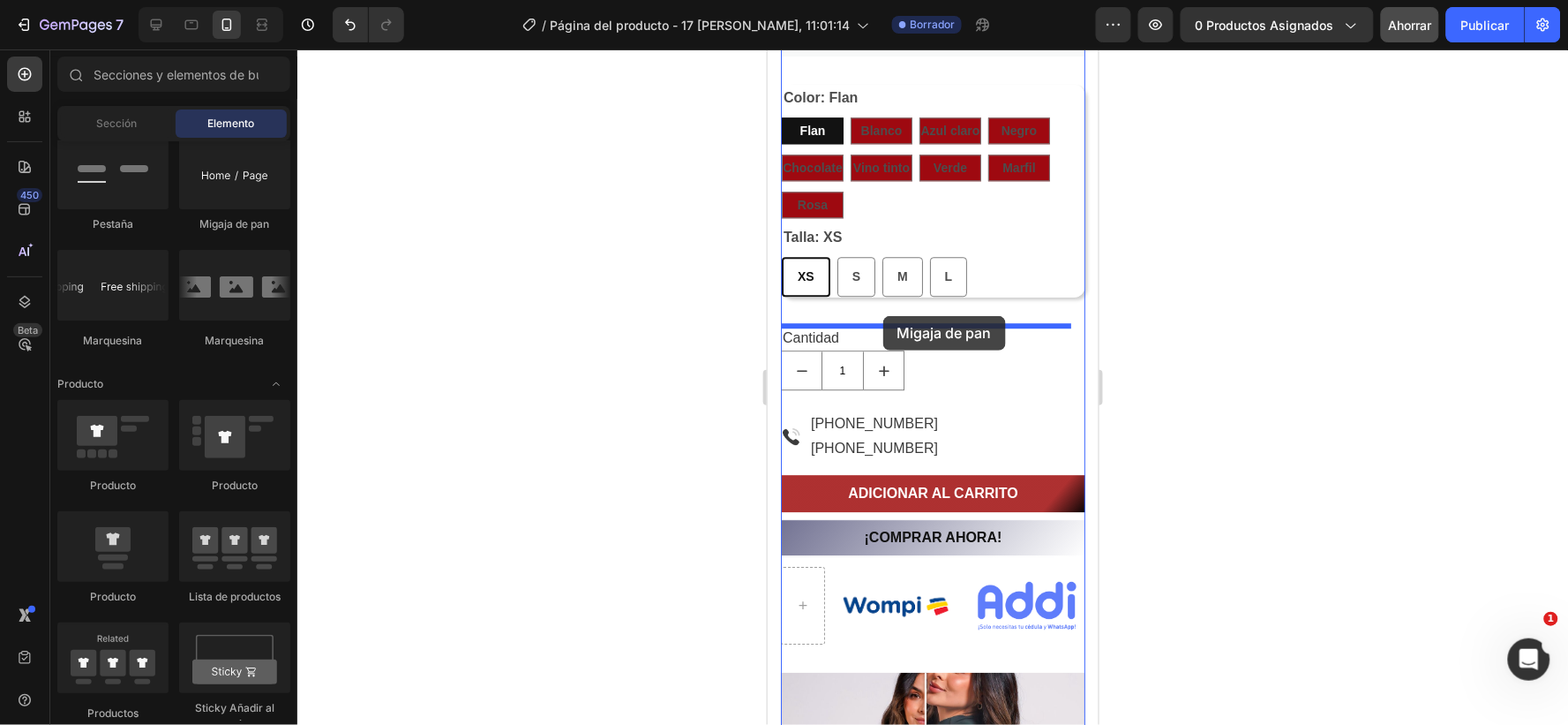
drag, startPoint x: 1001, startPoint y: 223, endPoint x: 882, endPoint y: 315, distance: 150.4
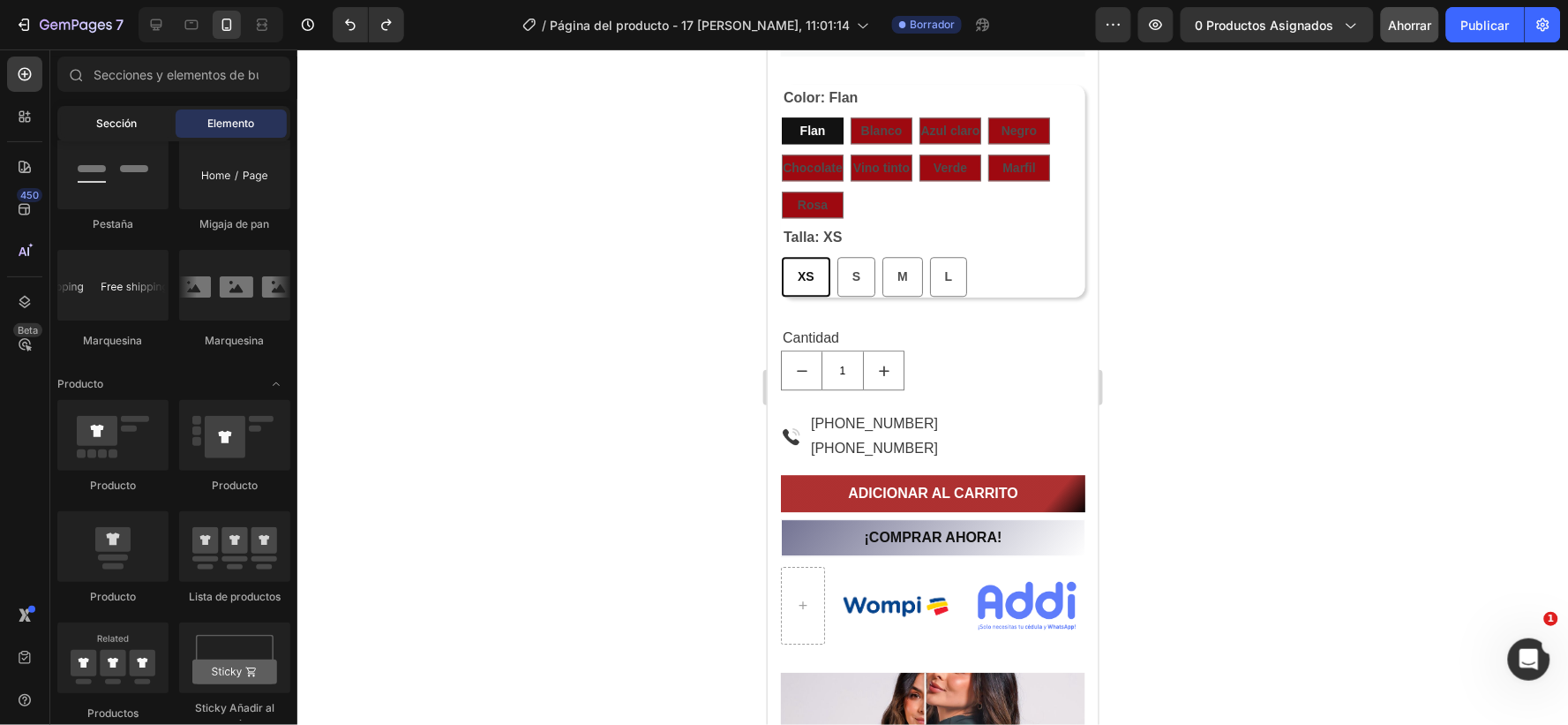
click at [100, 124] on font "Sección" at bounding box center [116, 122] width 41 height 13
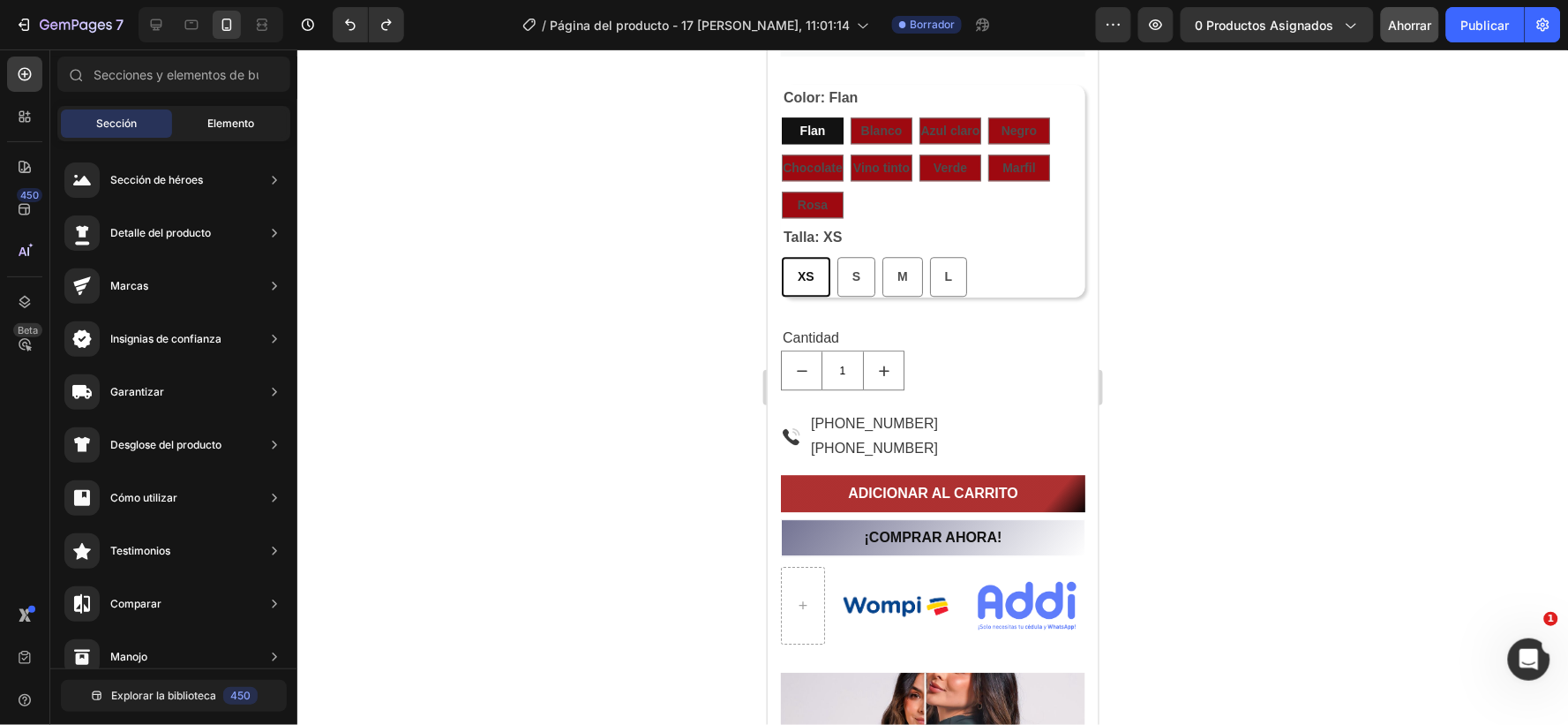
click at [232, 119] on font "Elemento" at bounding box center [231, 122] width 47 height 13
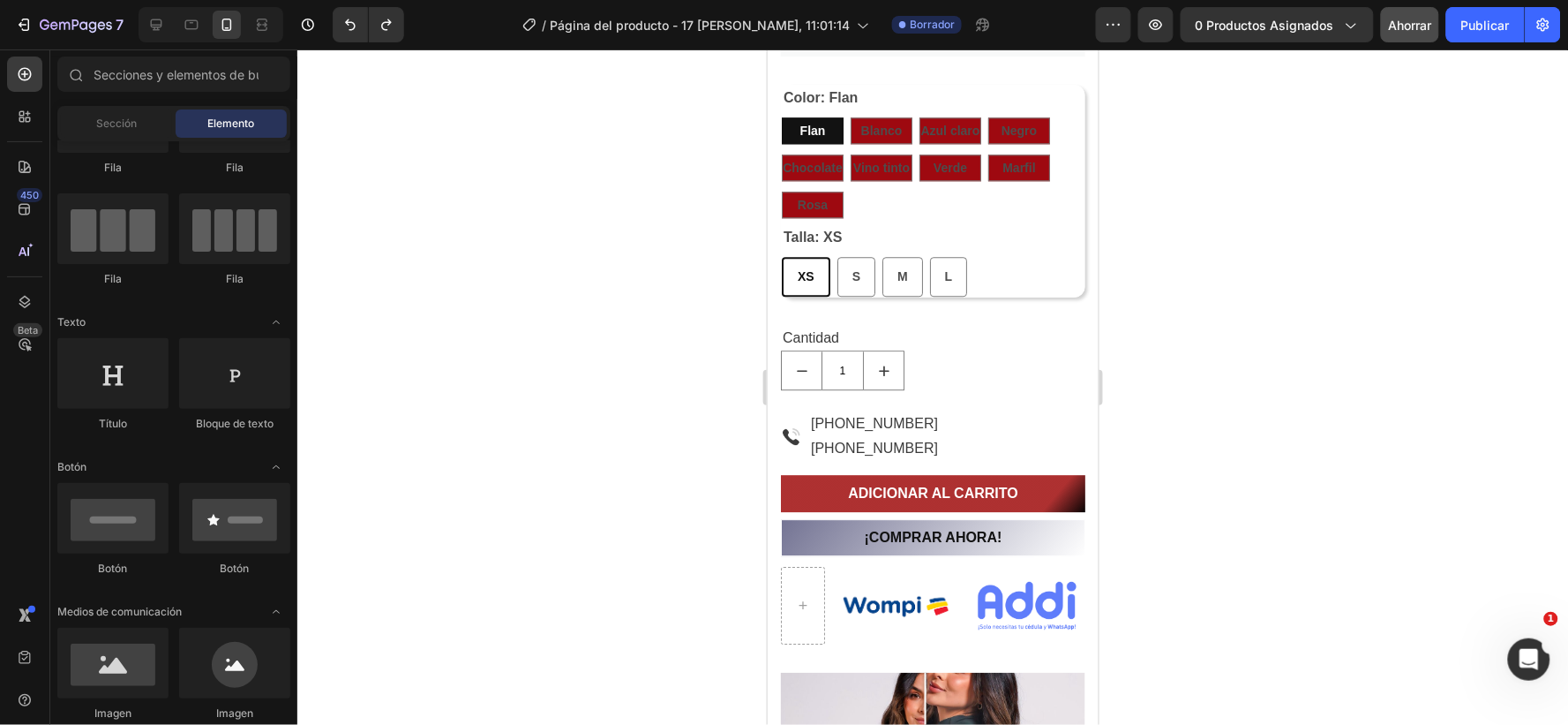
scroll to position [0, 0]
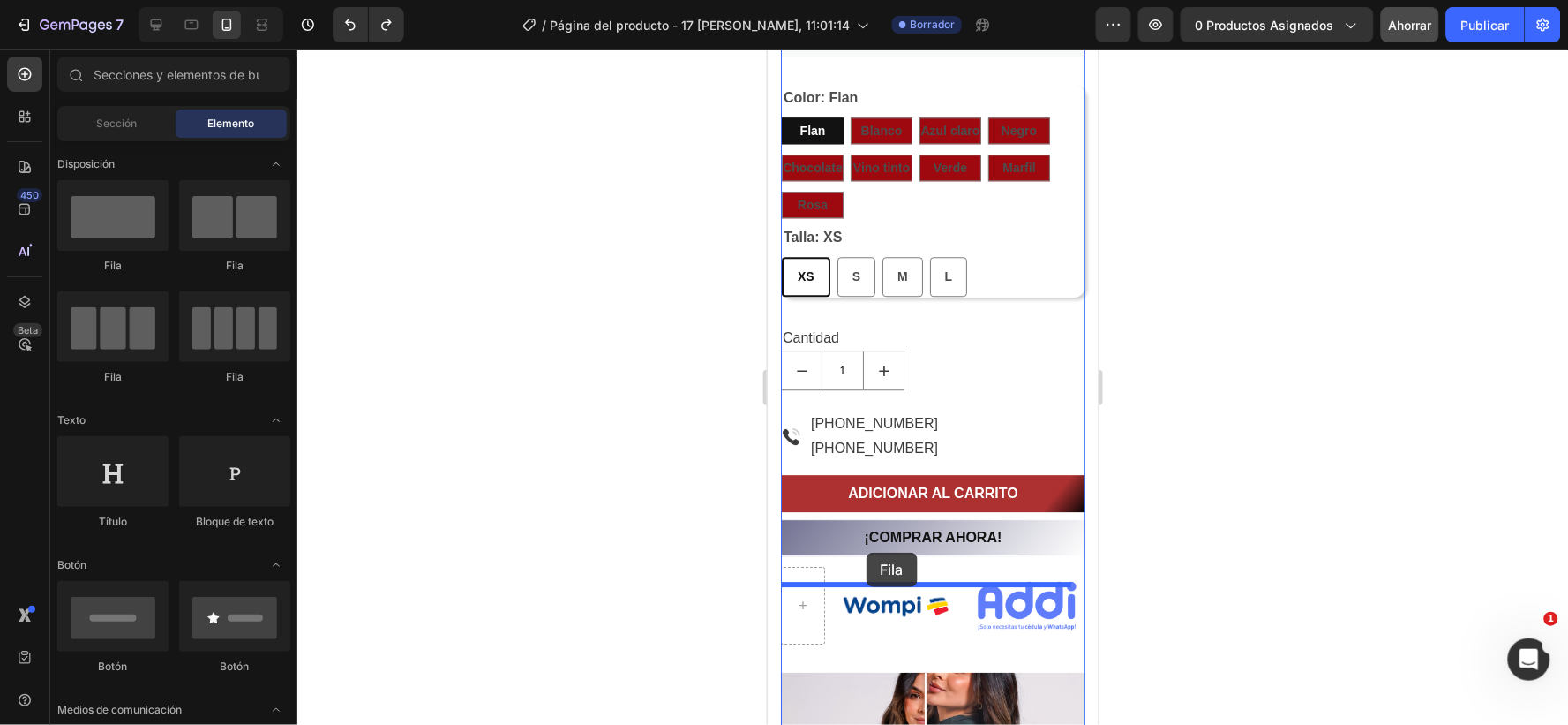
drag, startPoint x: 990, startPoint y: 271, endPoint x: 866, endPoint y: 552, distance: 307.1
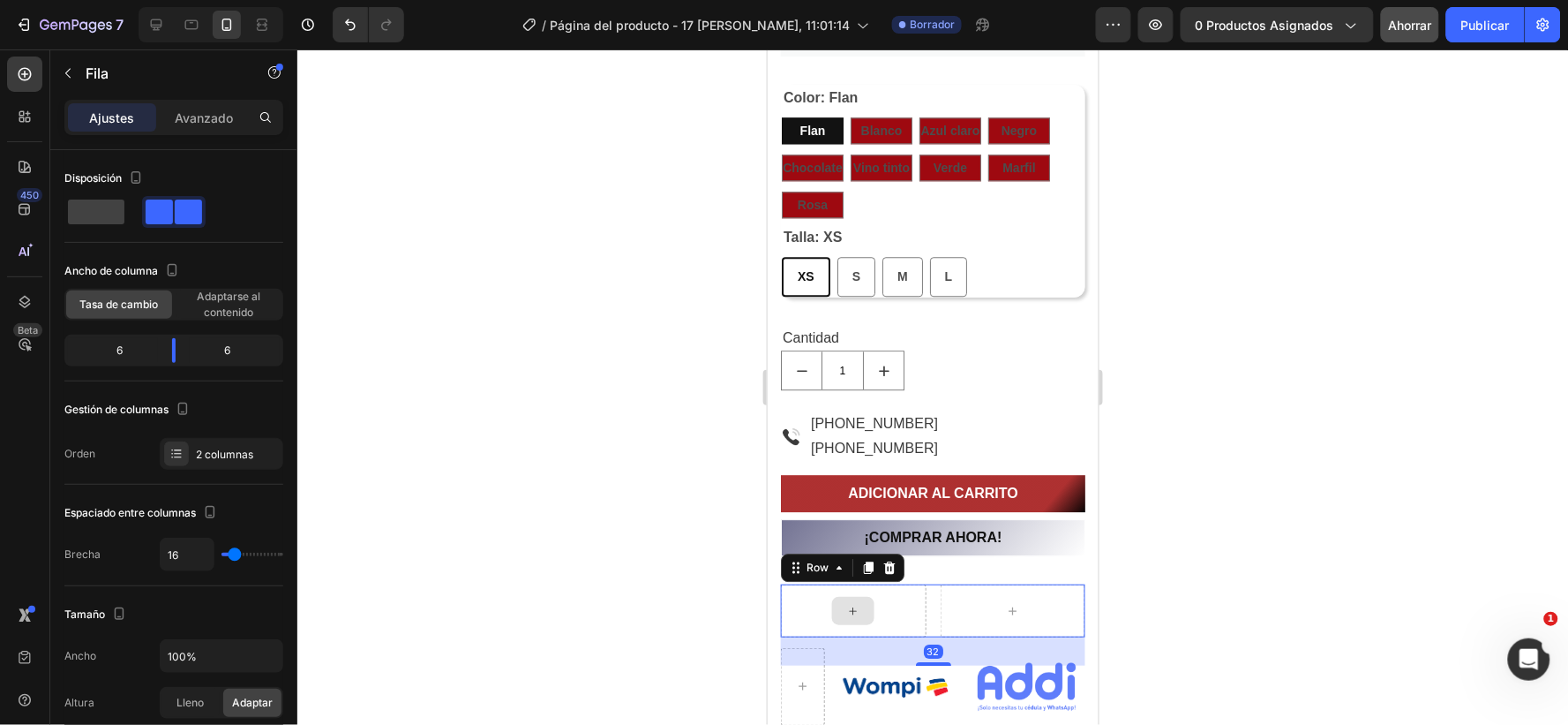
click at [846, 606] on icon at bounding box center [852, 611] width 14 height 15
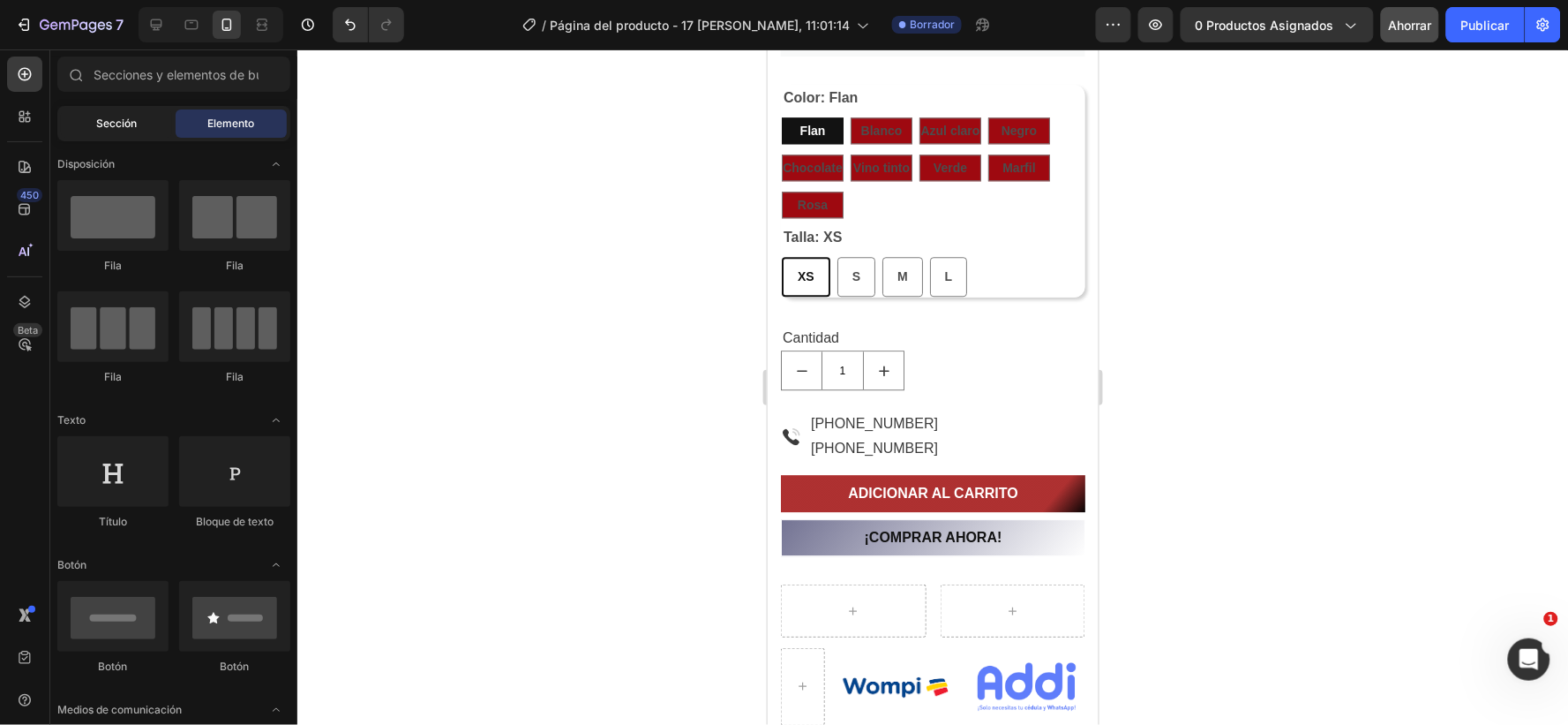
click at [132, 120] on font "Sección" at bounding box center [116, 122] width 41 height 13
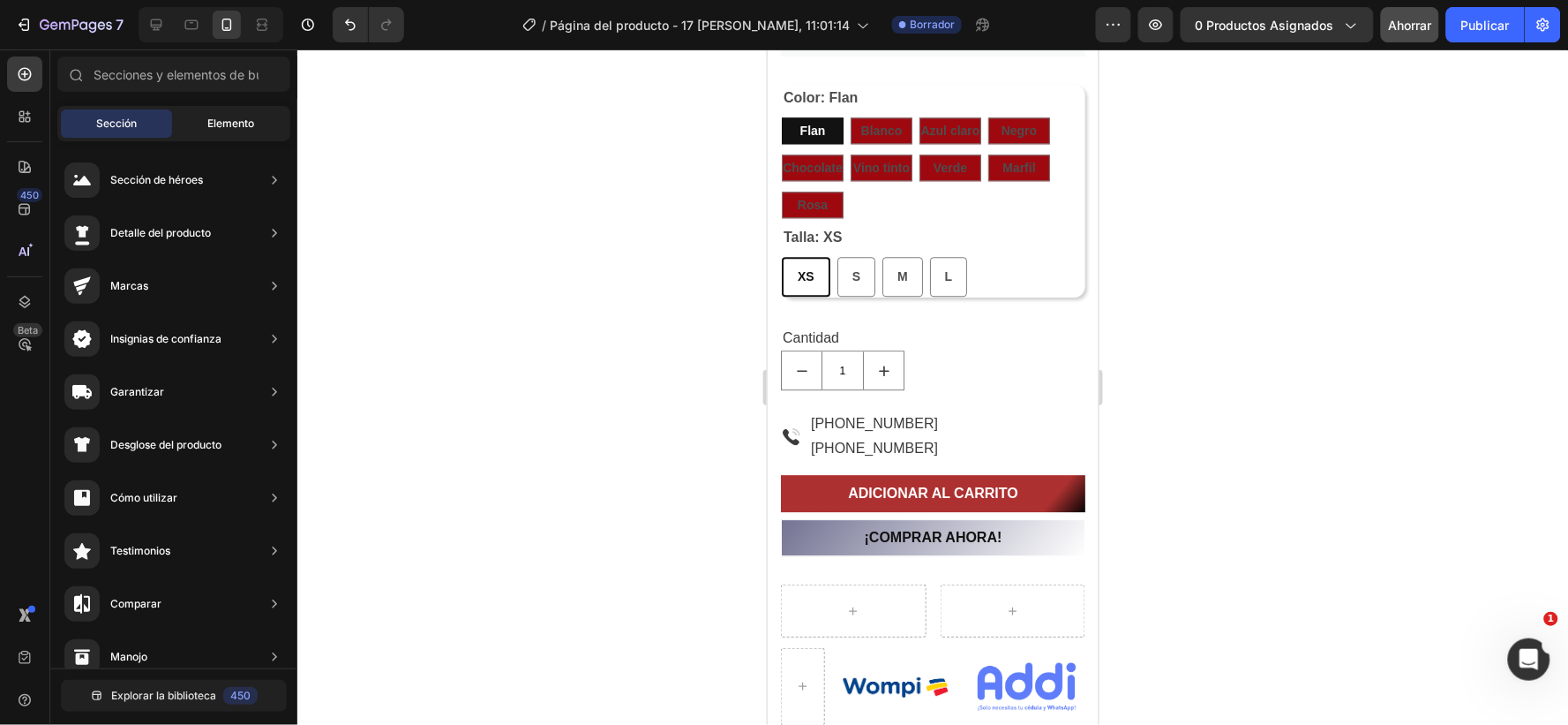
click at [235, 120] on font "Elemento" at bounding box center [231, 122] width 47 height 13
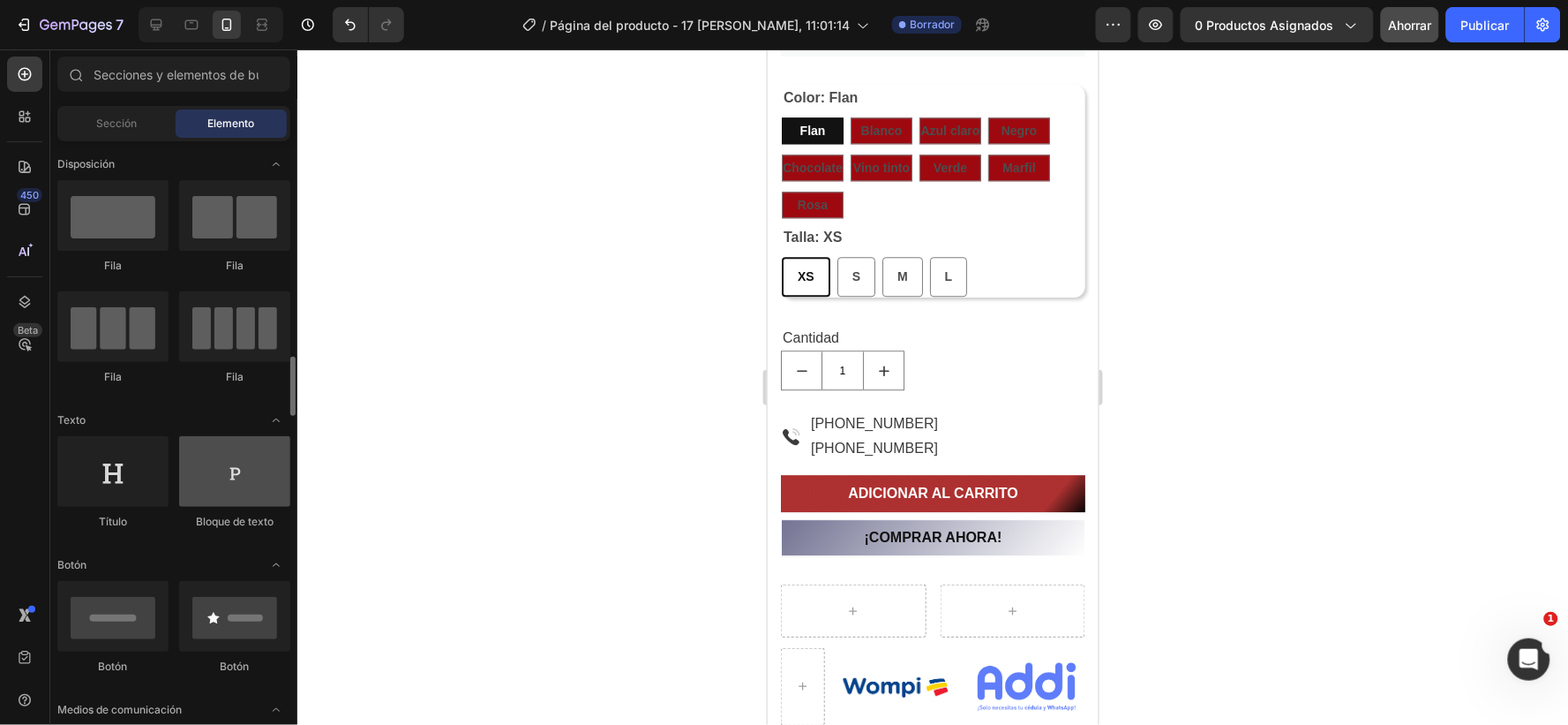
scroll to position [196, 0]
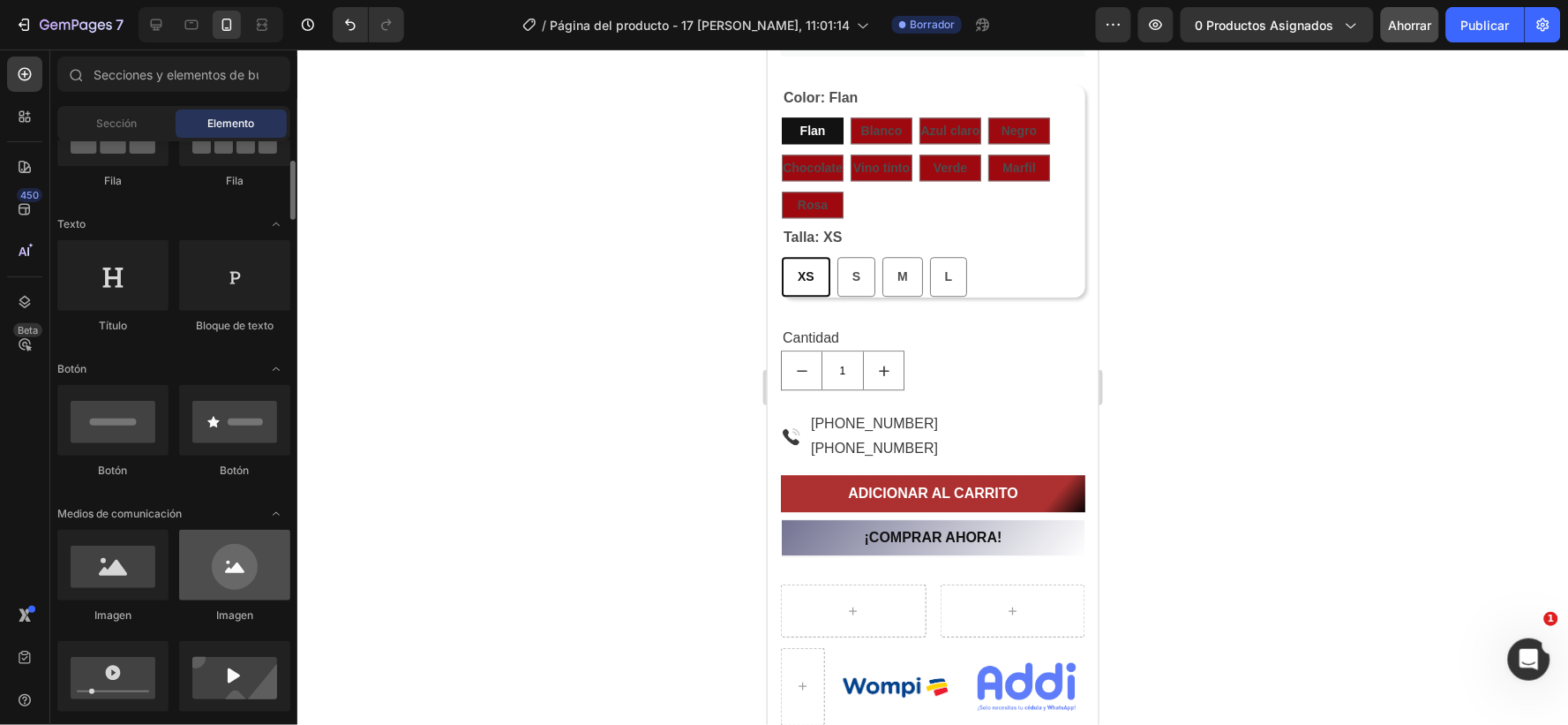
click at [213, 567] on div at bounding box center [234, 565] width 111 height 71
click at [240, 571] on div at bounding box center [234, 565] width 111 height 71
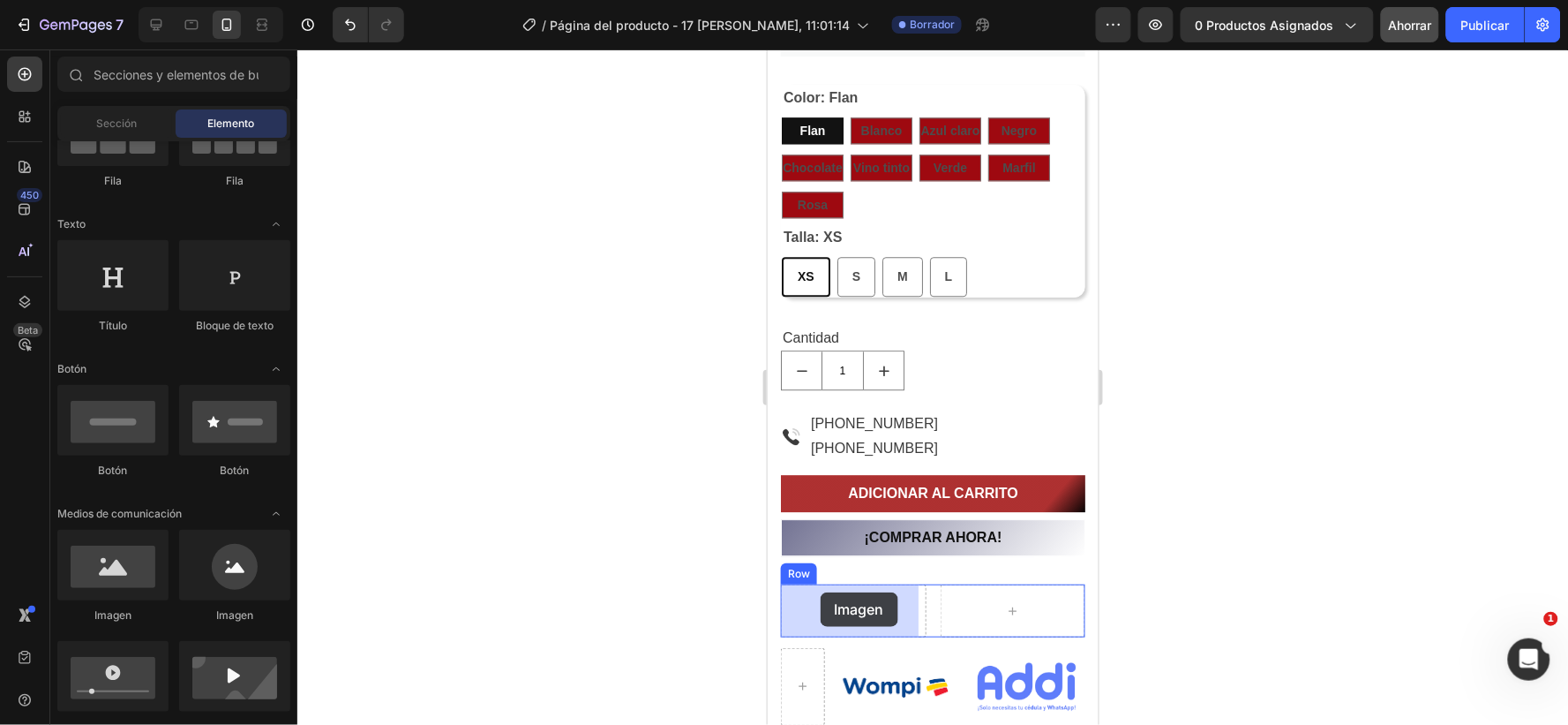
drag, startPoint x: 1008, startPoint y: 610, endPoint x: 819, endPoint y: 592, distance: 189.9
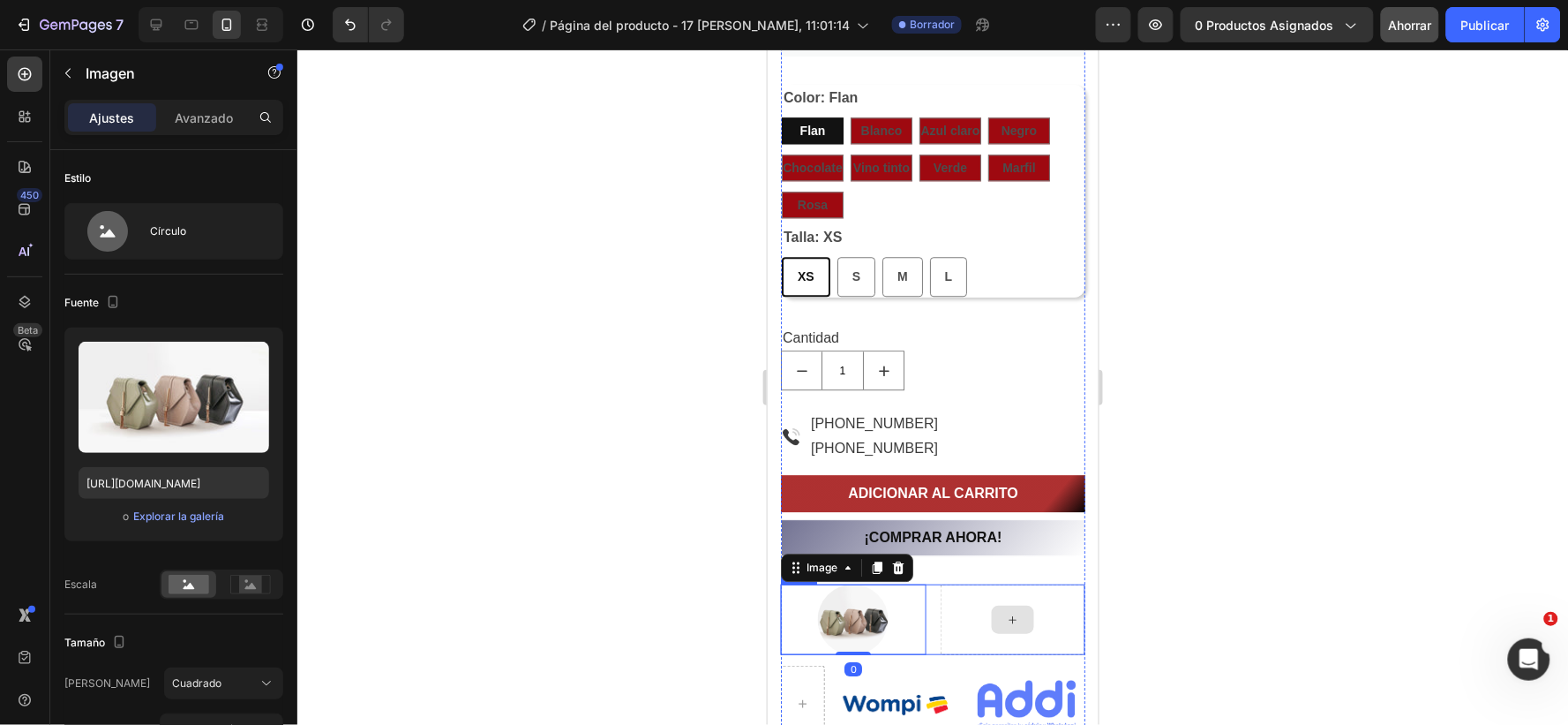
click at [992, 618] on div at bounding box center [1013, 619] width 43 height 28
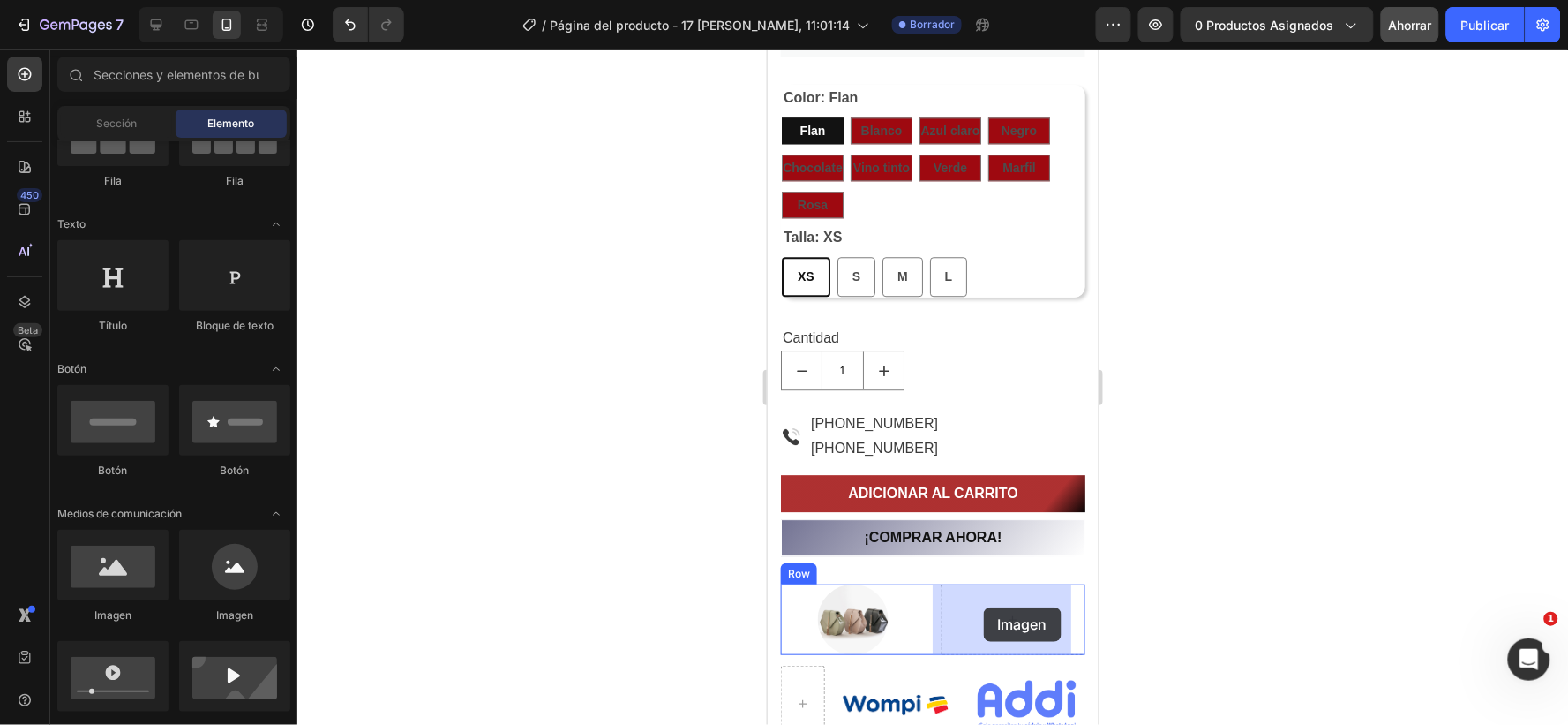
drag, startPoint x: 984, startPoint y: 626, endPoint x: 983, endPoint y: 607, distance: 19.0
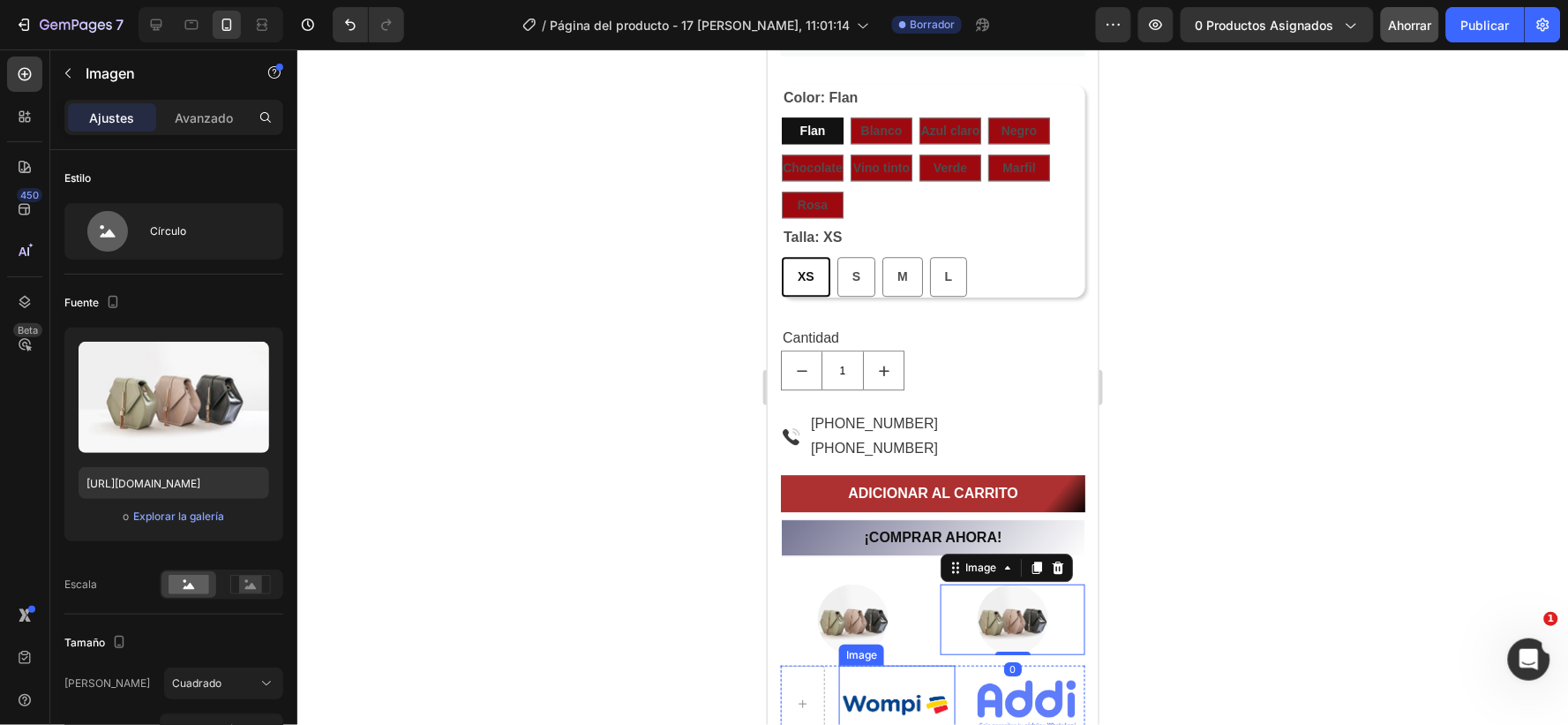
click at [857, 699] on img at bounding box center [896, 704] width 116 height 78
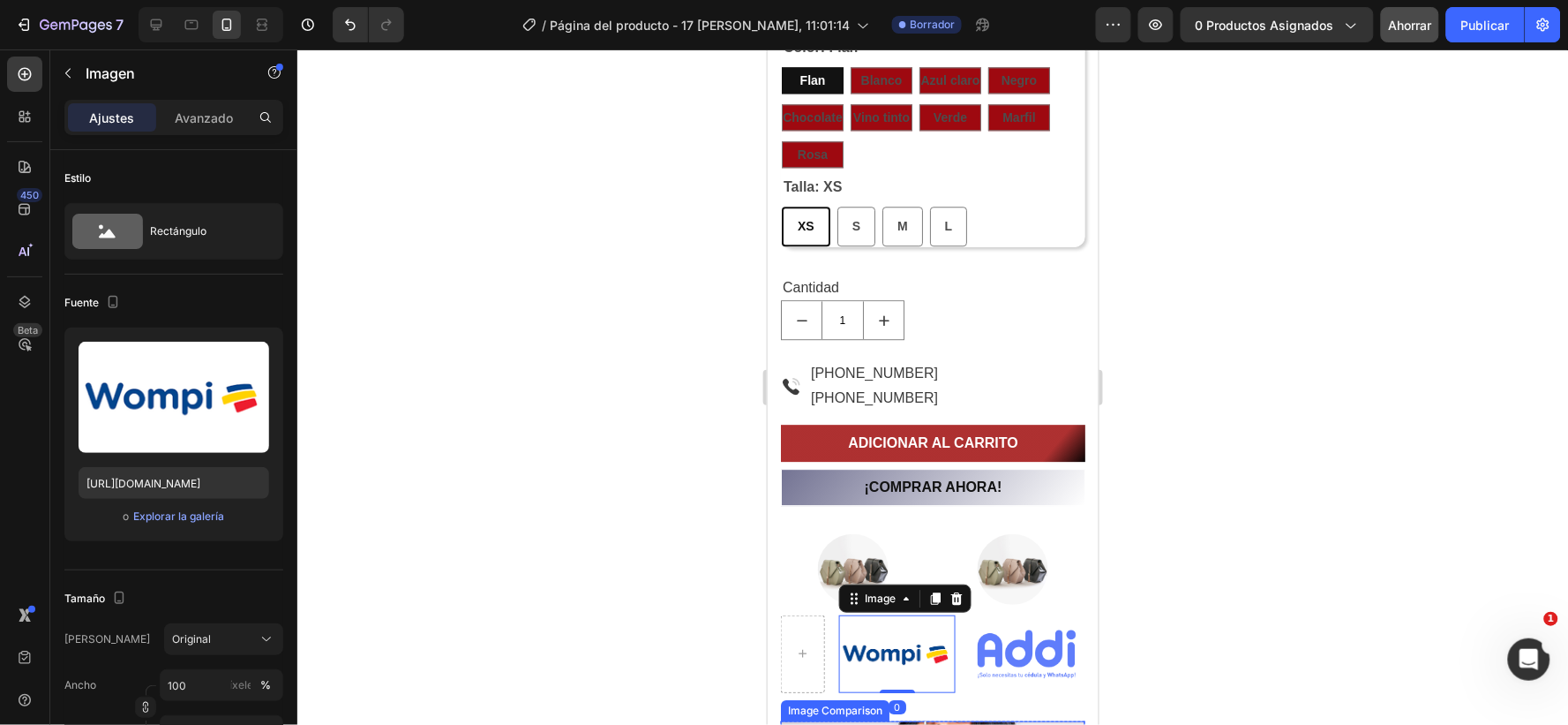
scroll to position [1373, 0]
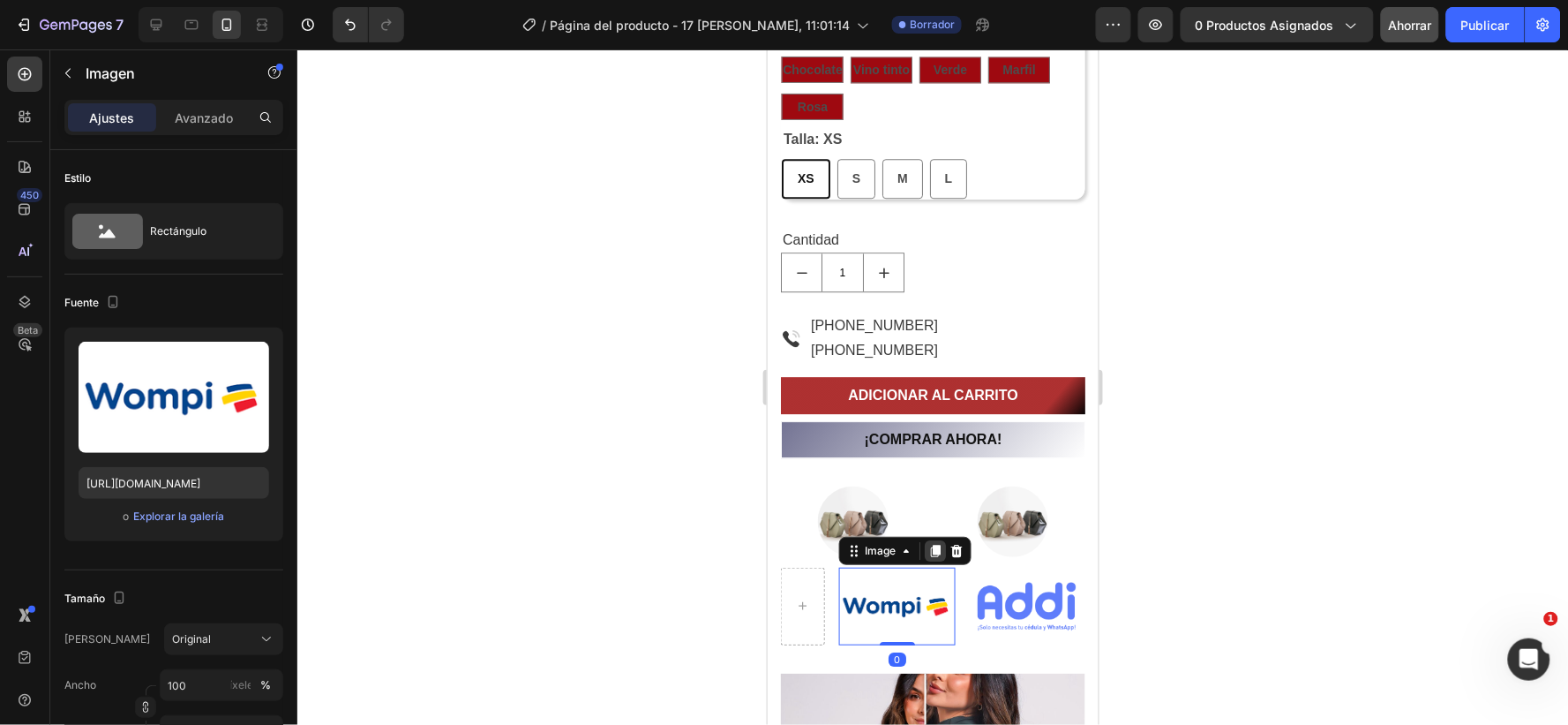
click at [931, 544] on icon at bounding box center [935, 550] width 14 height 14
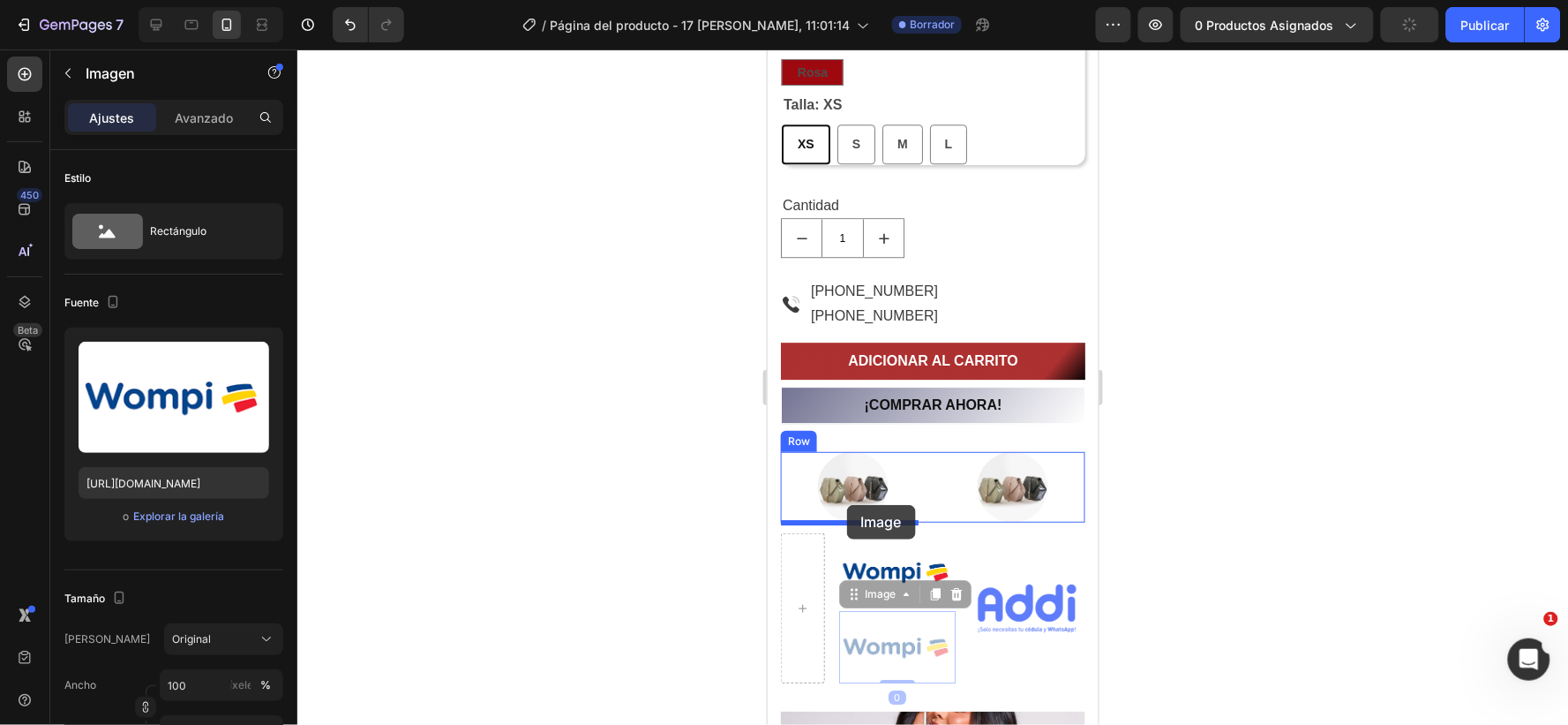
scroll to position [1413, 0]
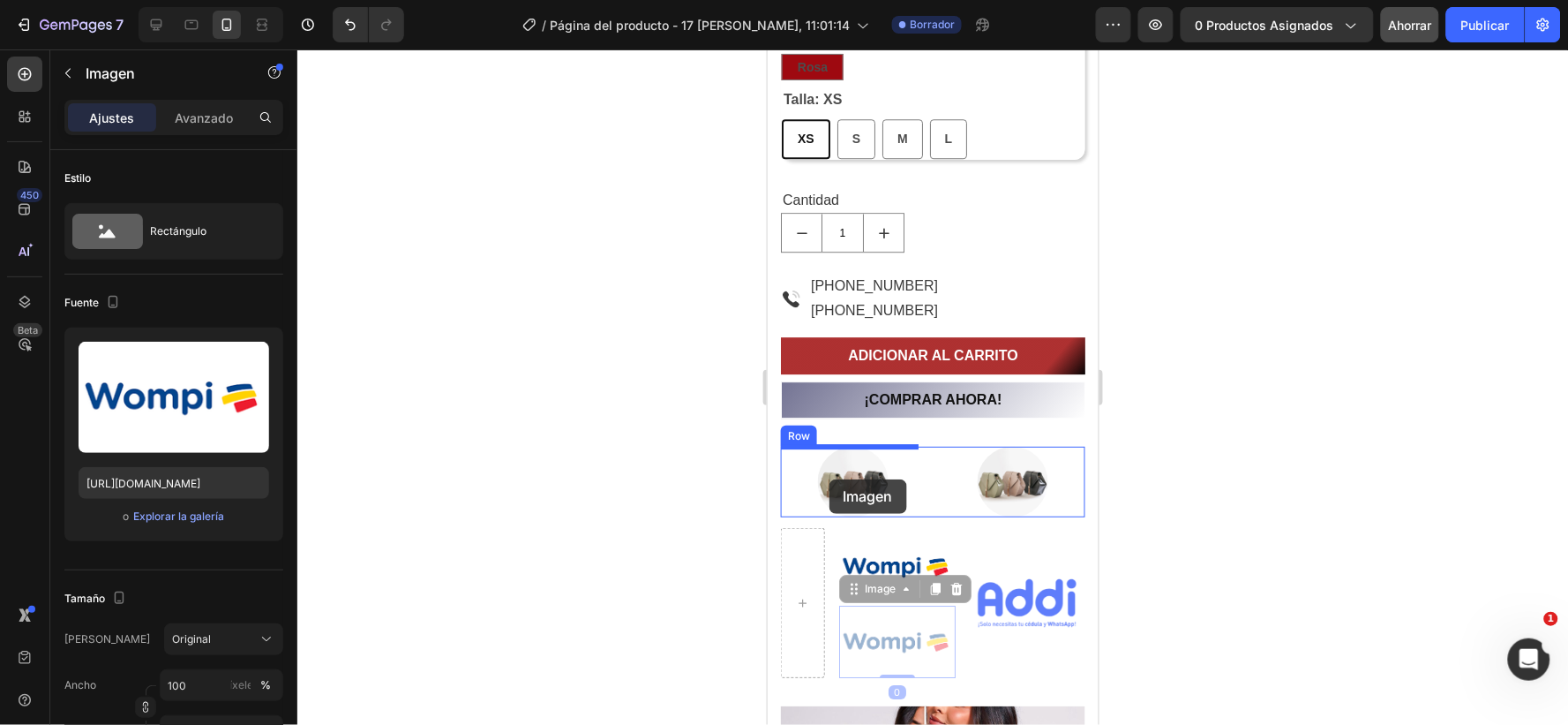
drag, startPoint x: 875, startPoint y: 670, endPoint x: 828, endPoint y: 479, distance: 196.7
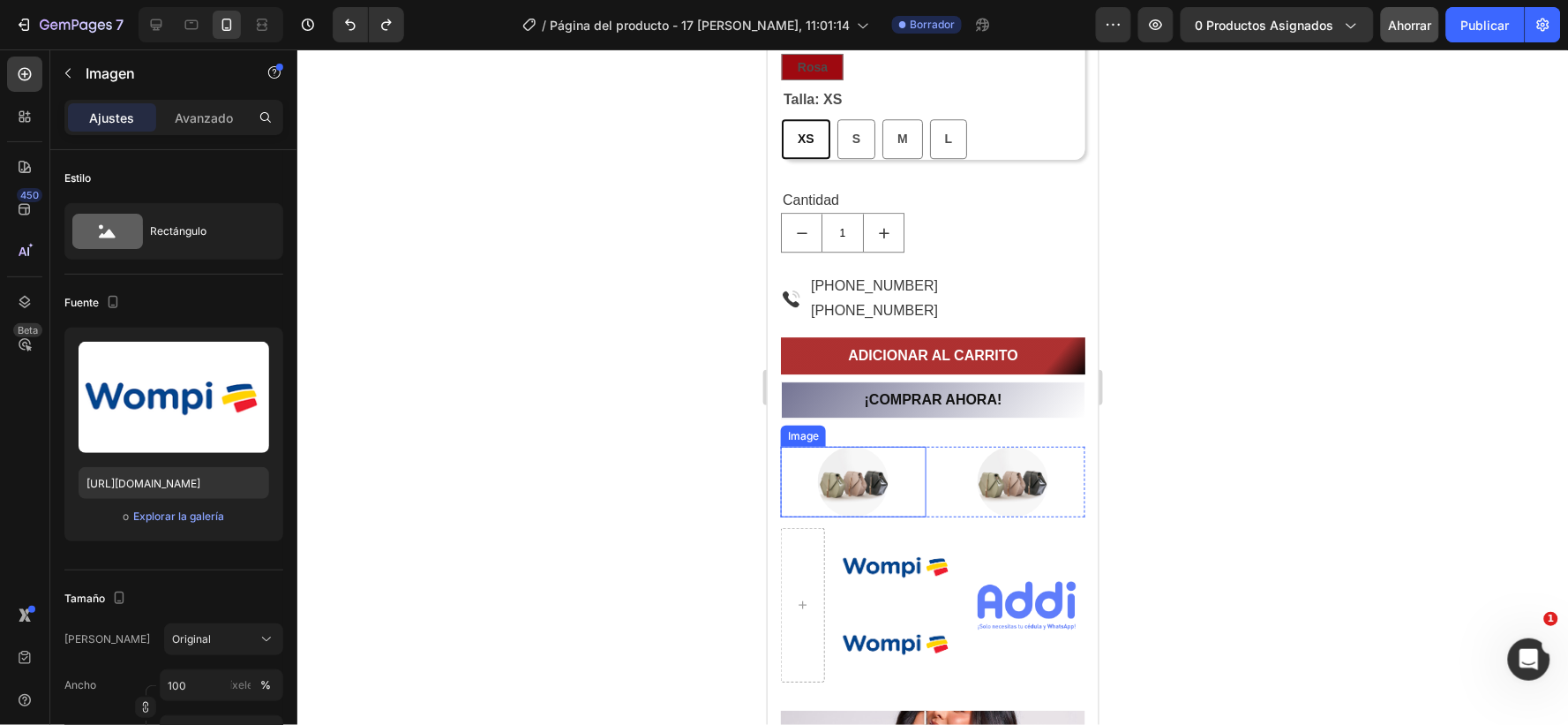
click at [842, 480] on img at bounding box center [853, 482] width 71 height 71
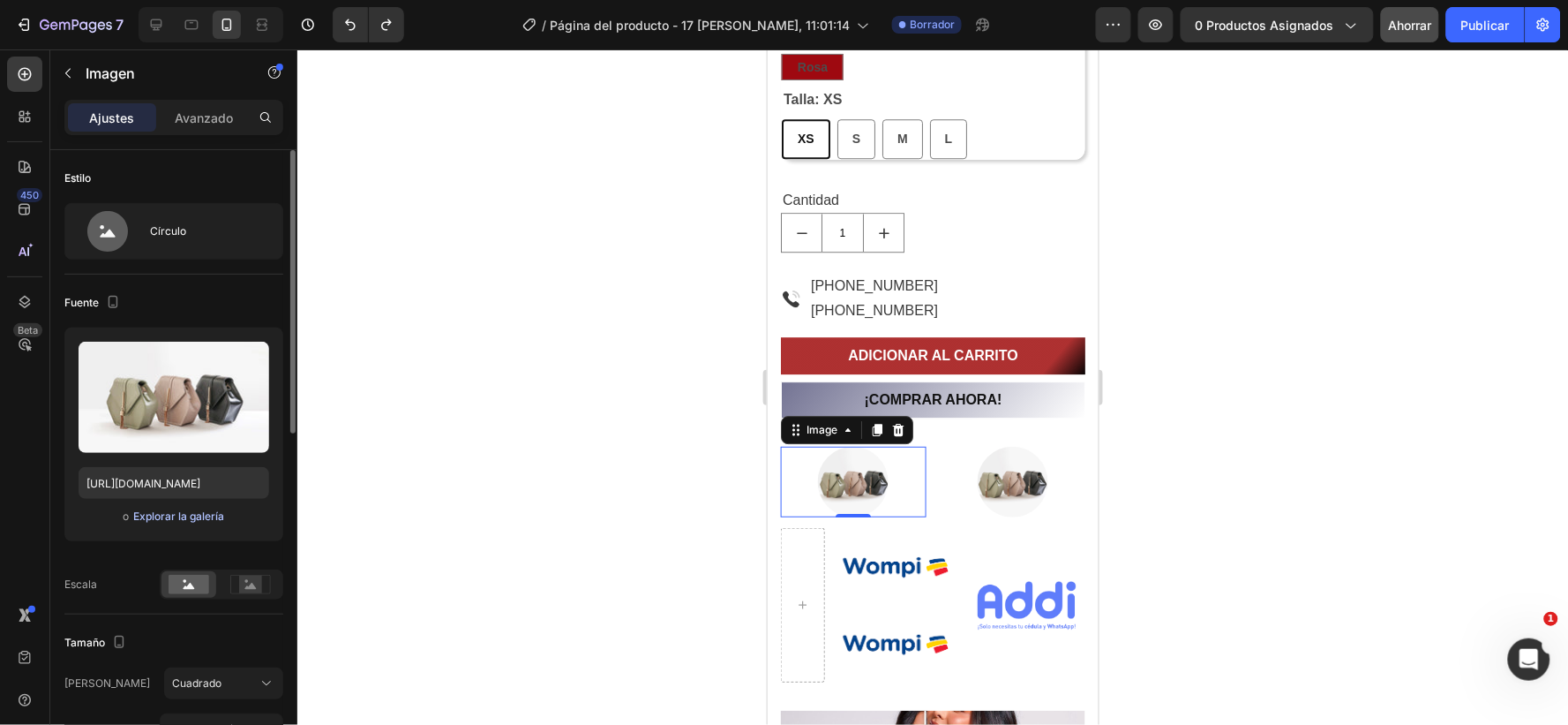
click at [155, 512] on font "Explorar la galería" at bounding box center [178, 516] width 91 height 13
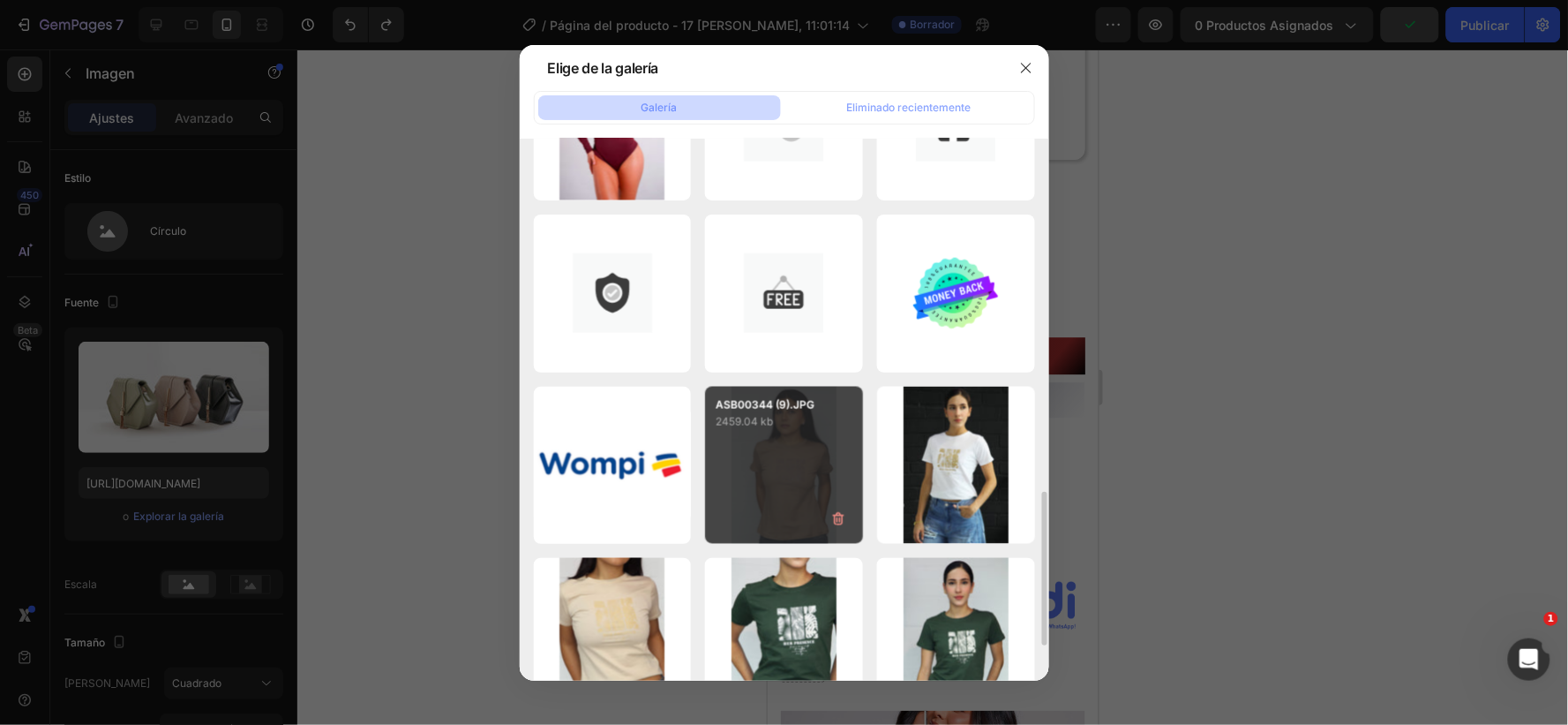
scroll to position [895, 0]
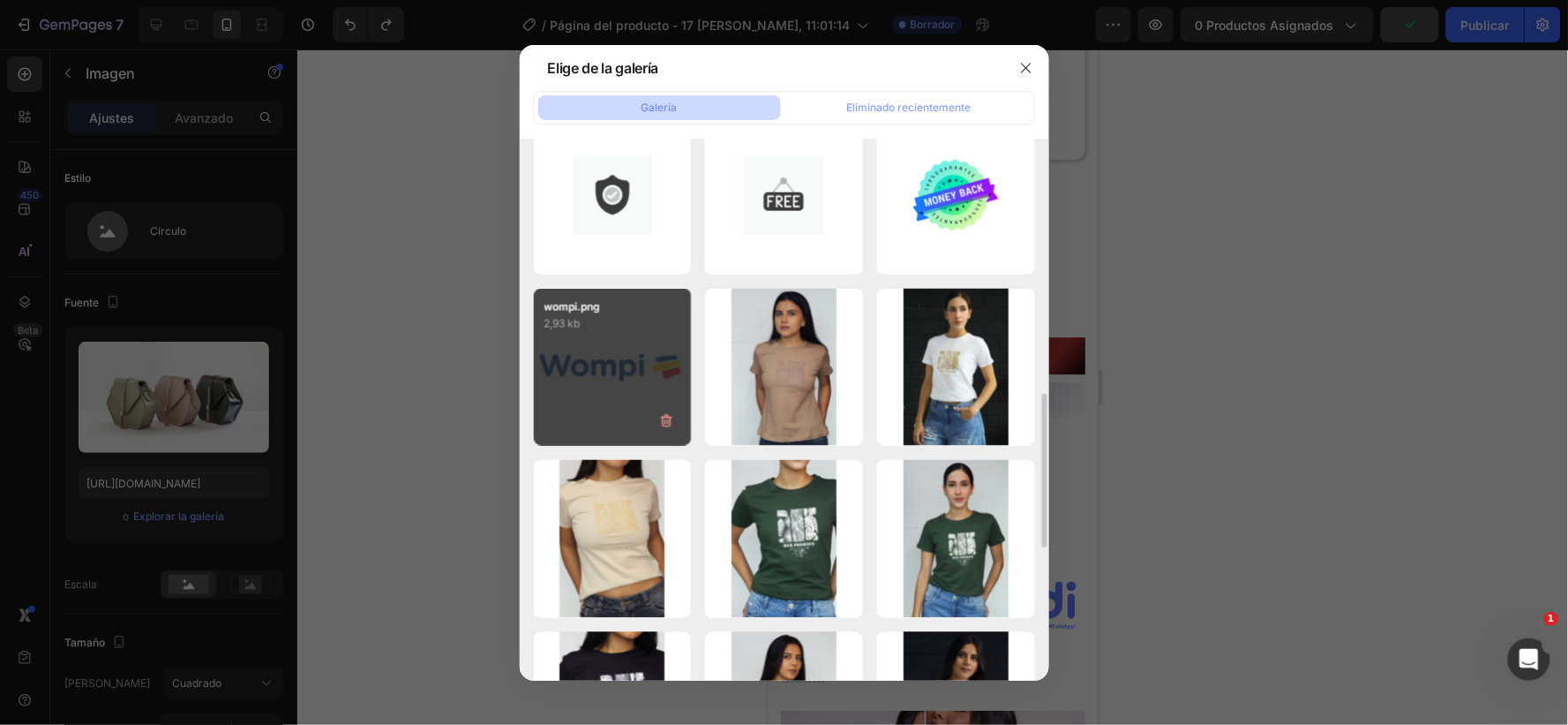
click at [612, 380] on div "wompi.png 2,93 kb" at bounding box center [613, 367] width 158 height 158
type input "[URL][DOMAIN_NAME]"
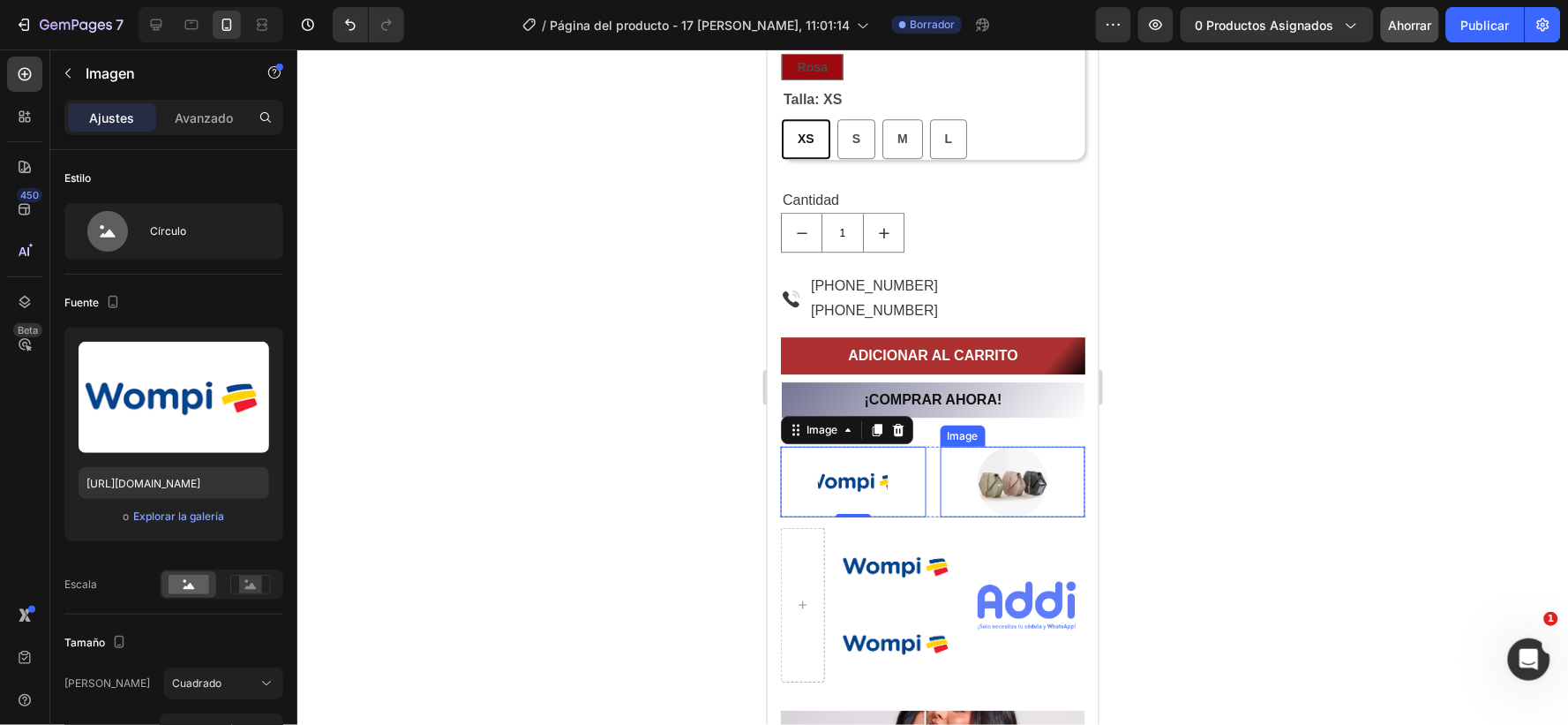
click at [985, 481] on img at bounding box center [1013, 482] width 71 height 71
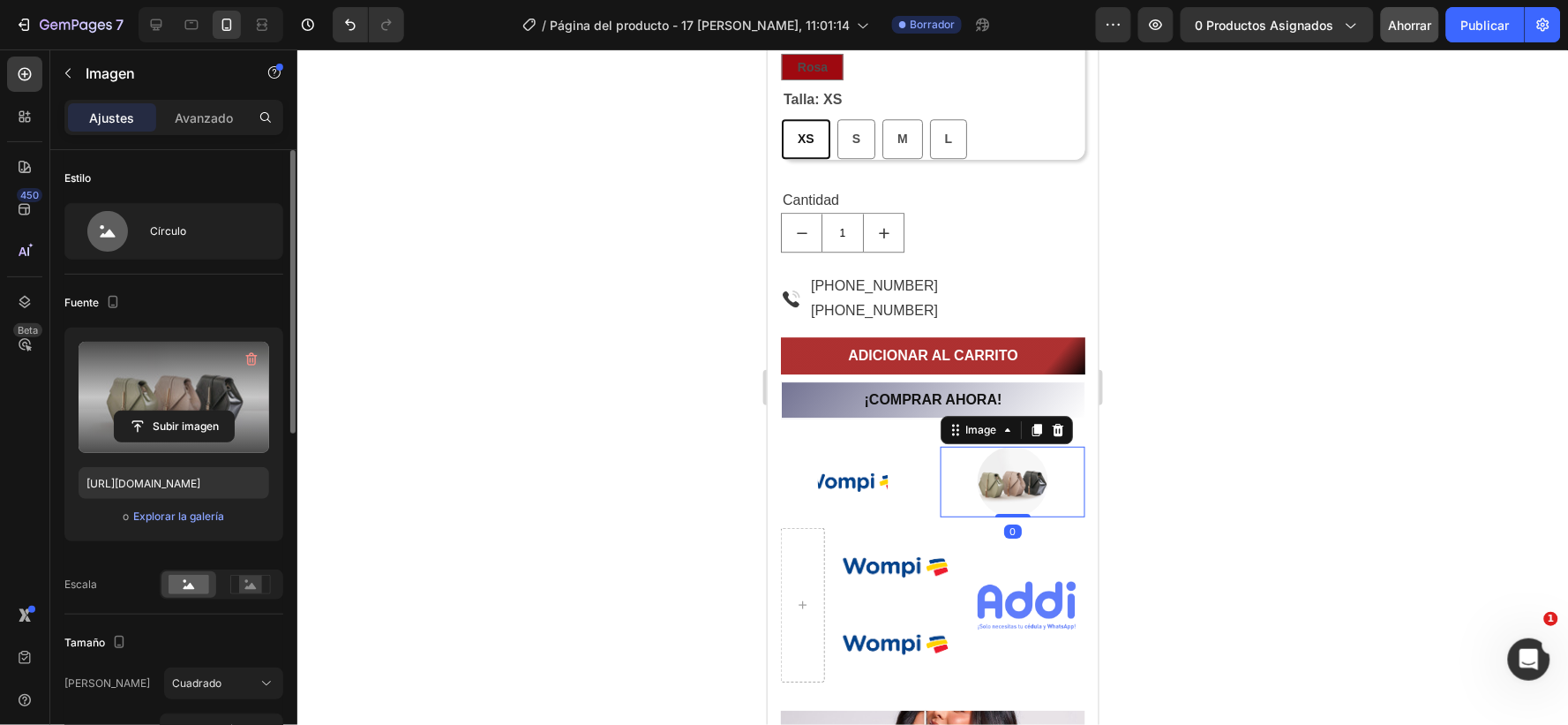
click at [169, 408] on label at bounding box center [174, 397] width 191 height 111
click at [169, 412] on input "file" at bounding box center [174, 427] width 119 height 30
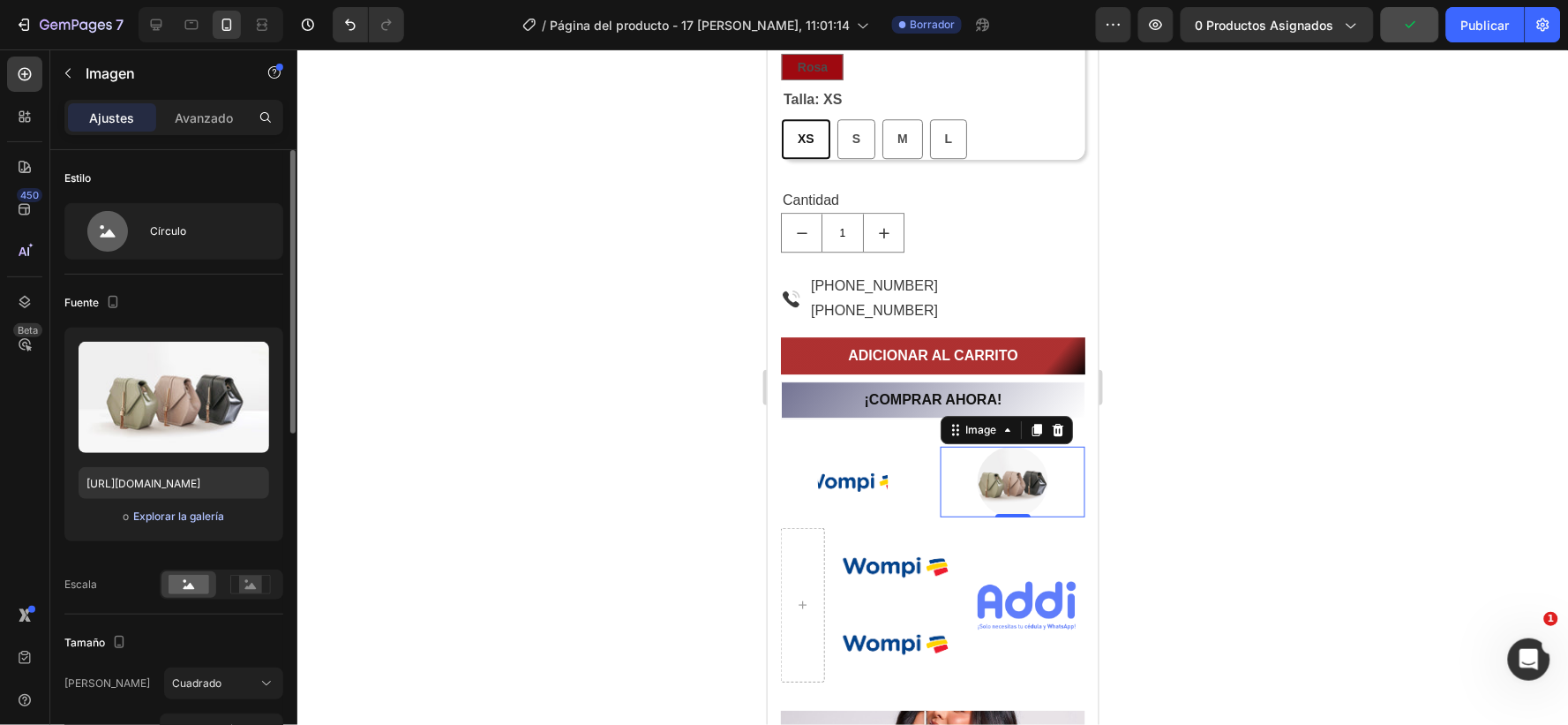
click at [169, 516] on font "Explorar la galería" at bounding box center [178, 516] width 91 height 13
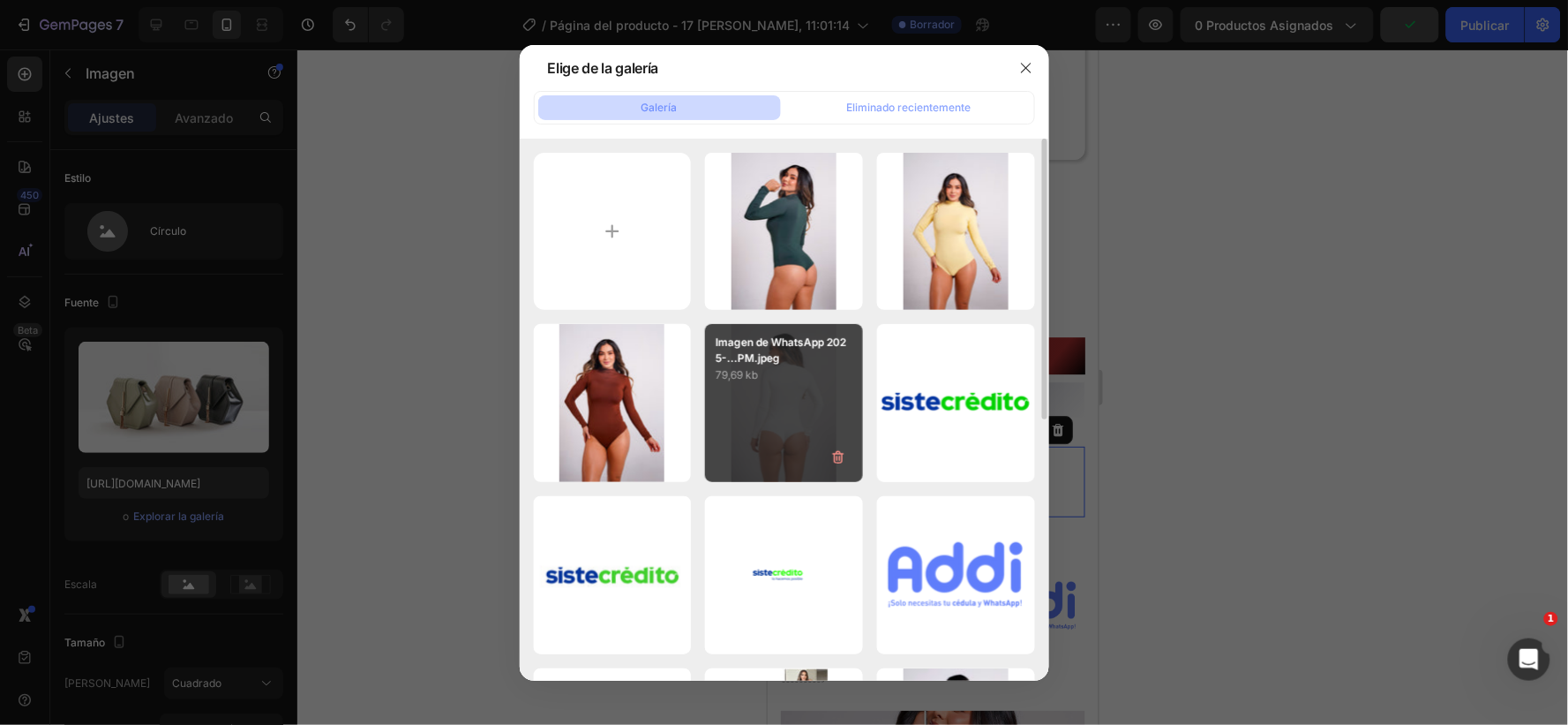
scroll to position [98, 0]
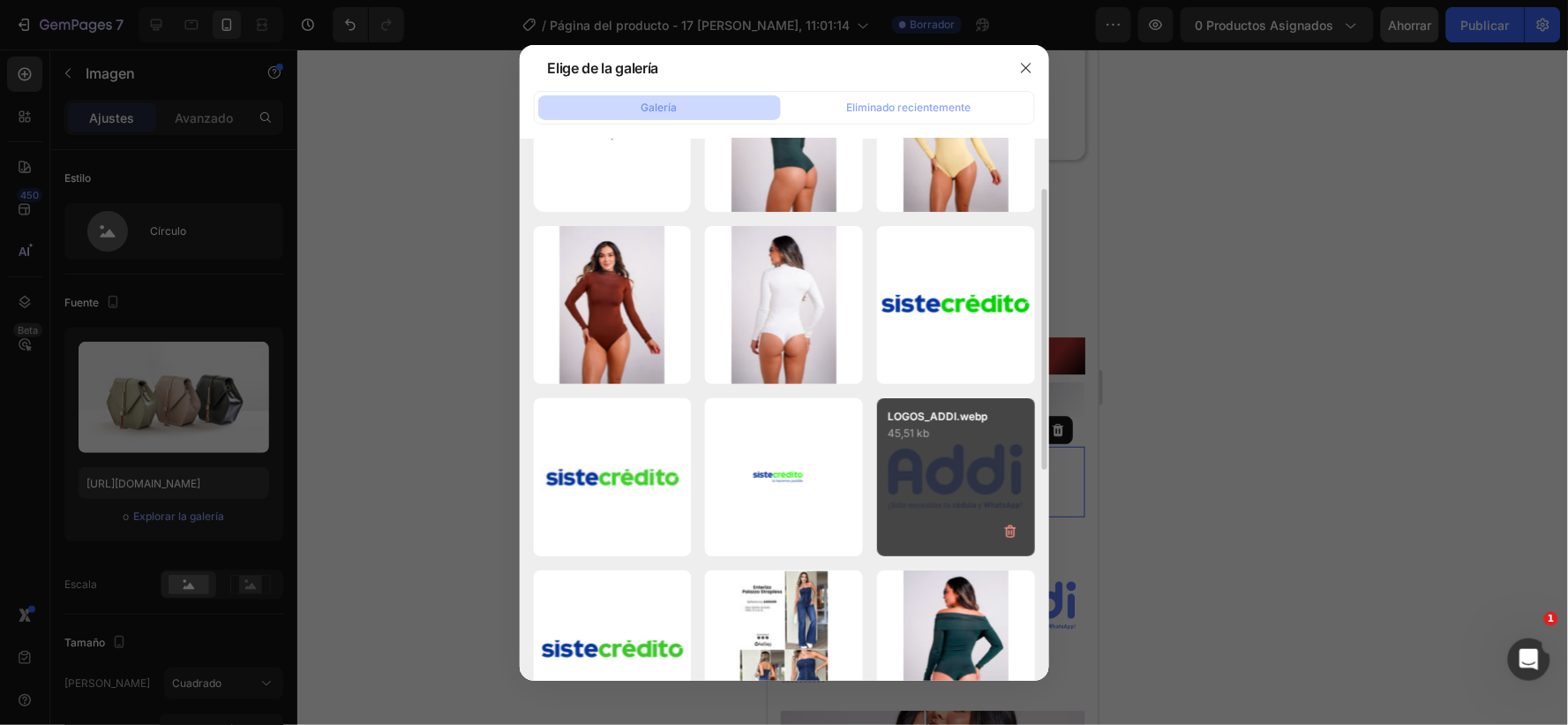
click at [940, 475] on div "LOGOS_ADDI.webp 45,51 kb" at bounding box center [956, 477] width 158 height 158
type input "[URL][DOMAIN_NAME]"
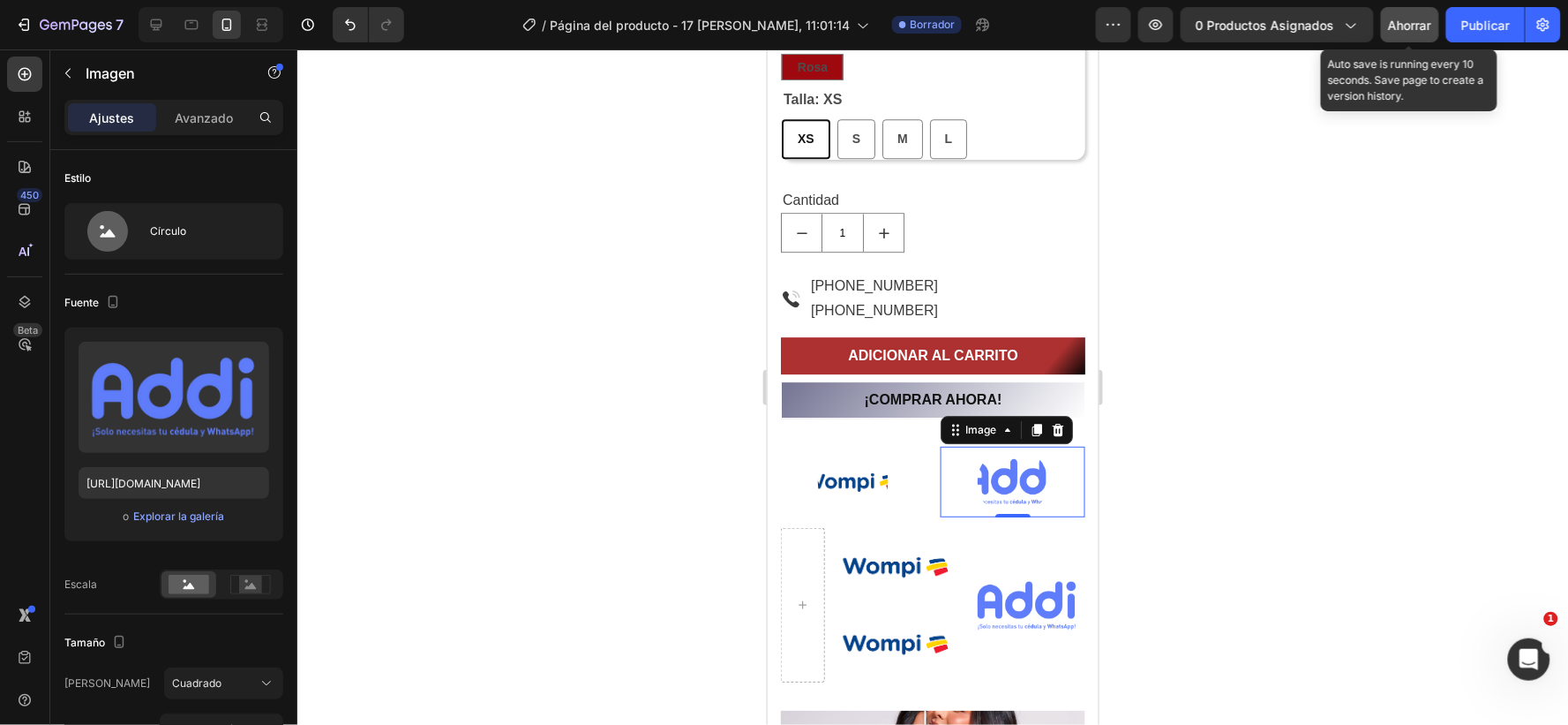
click at [1397, 21] on font "Ahorrar" at bounding box center [1410, 25] width 43 height 15
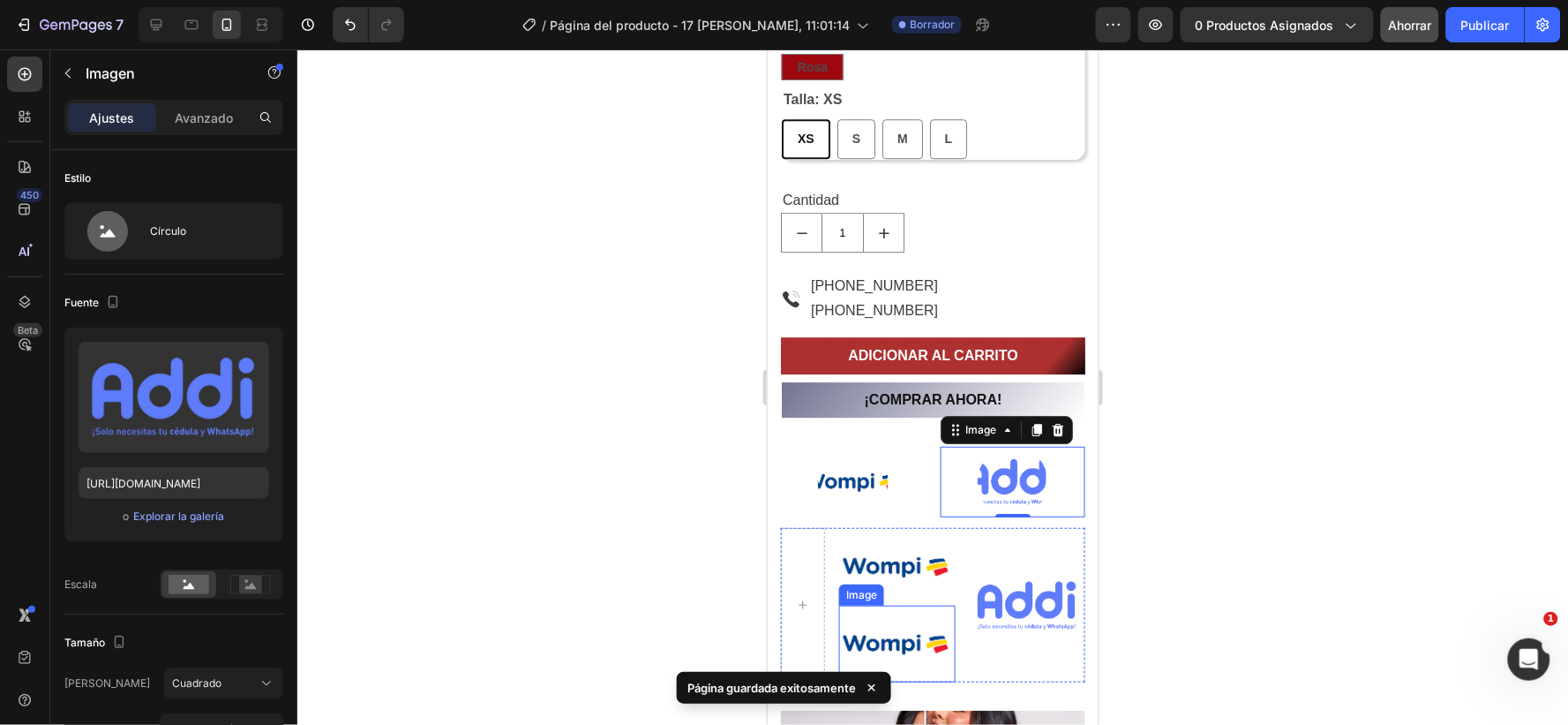
click at [892, 638] on img at bounding box center [896, 644] width 116 height 78
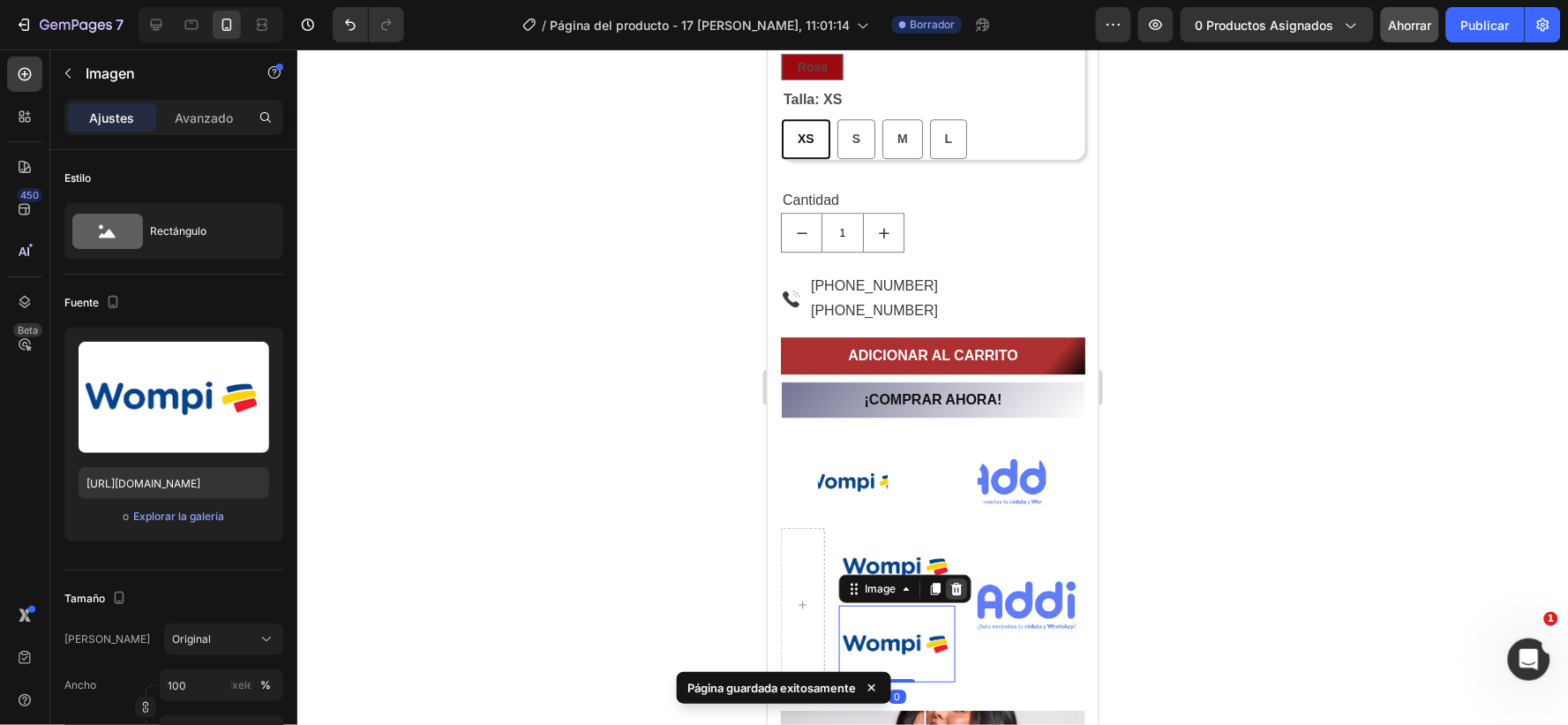
click at [953, 581] on icon at bounding box center [956, 588] width 14 height 14
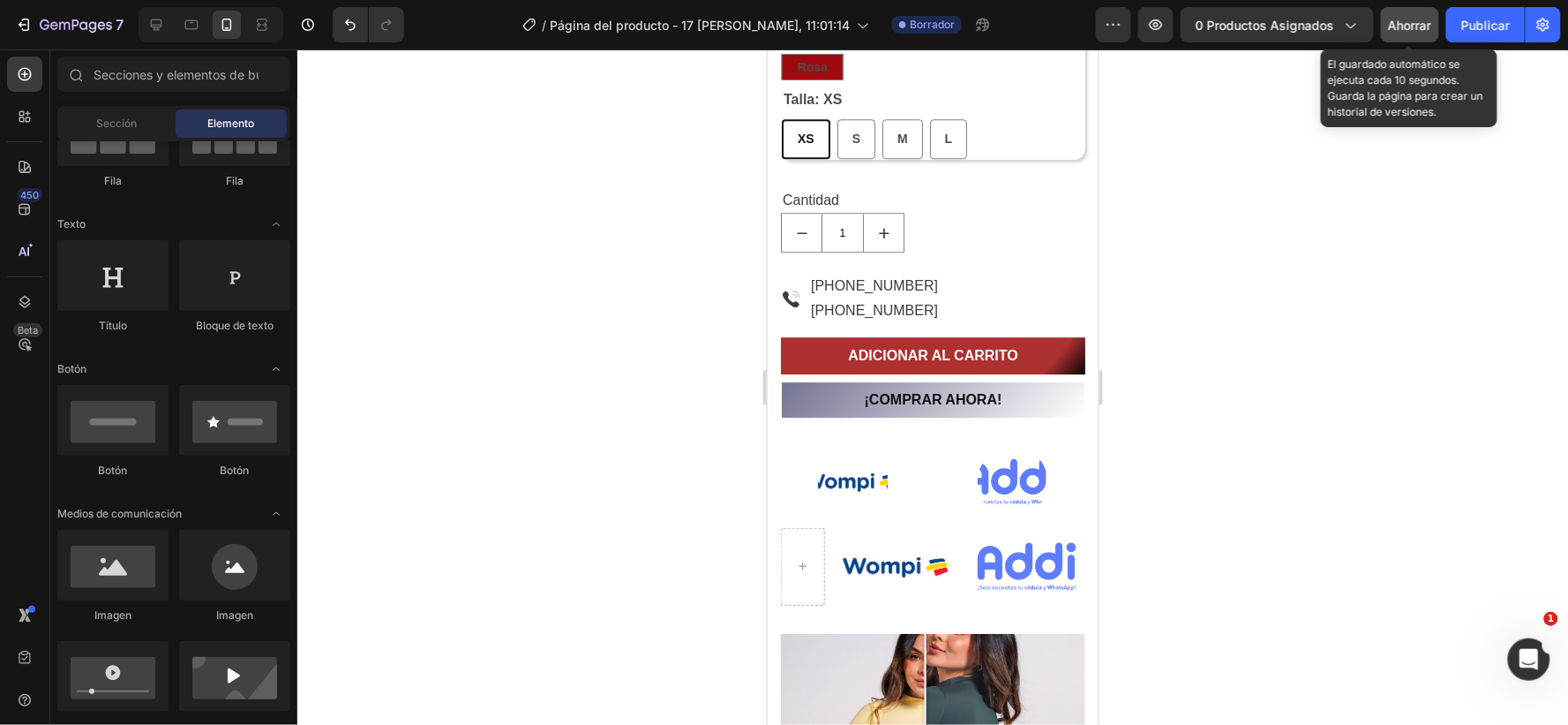
click at [1405, 22] on font "Ahorrar" at bounding box center [1410, 25] width 43 height 15
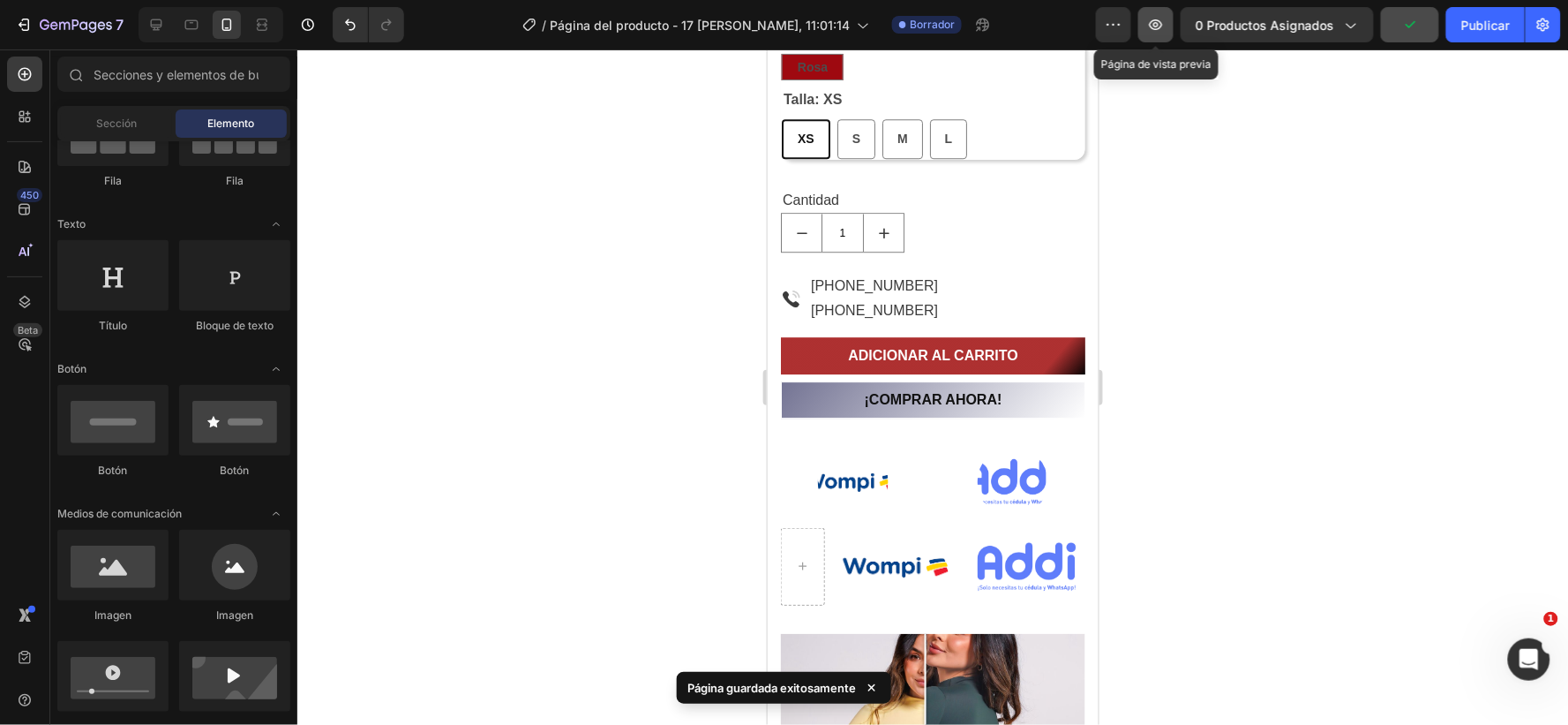
click at [1151, 27] on icon "button" at bounding box center [1156, 25] width 18 height 18
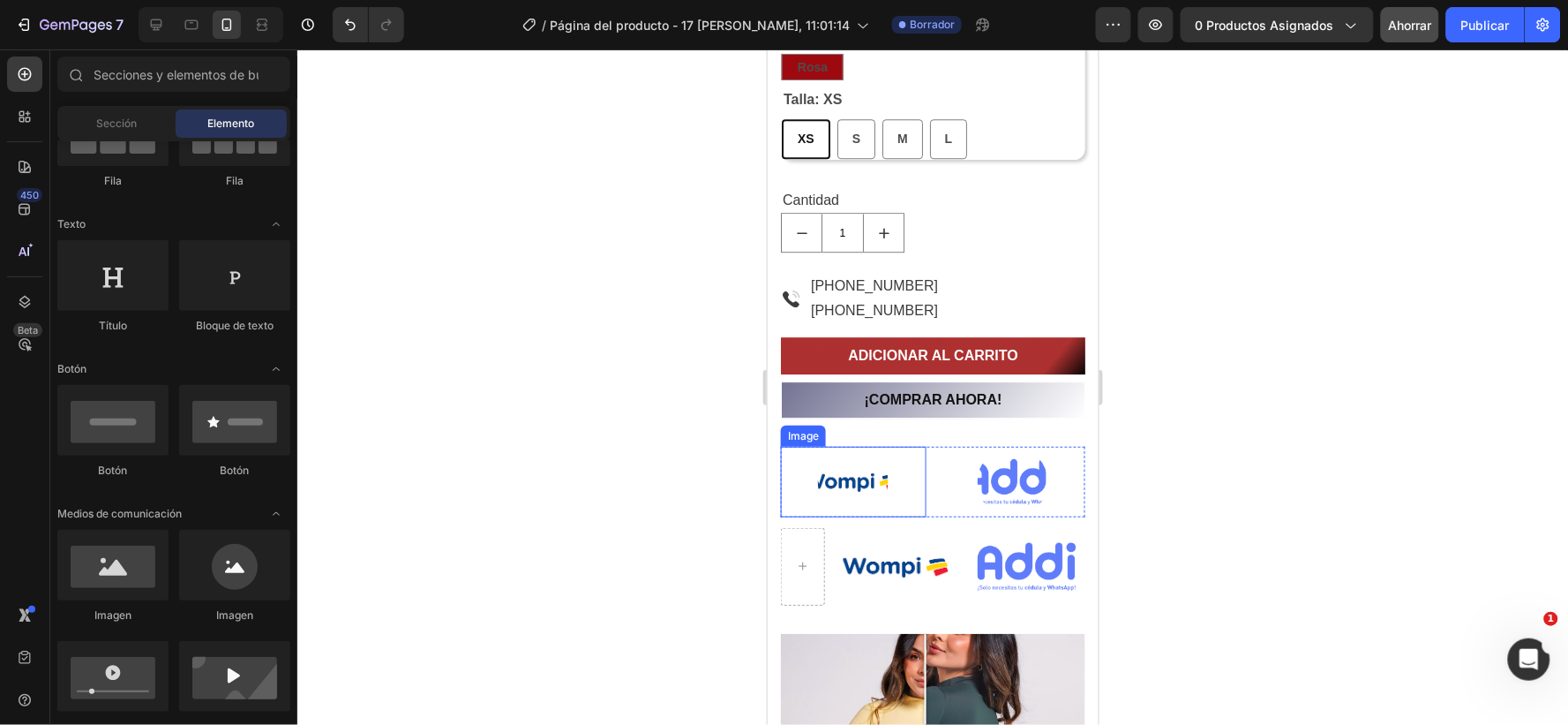
click at [842, 477] on img at bounding box center [853, 482] width 71 height 71
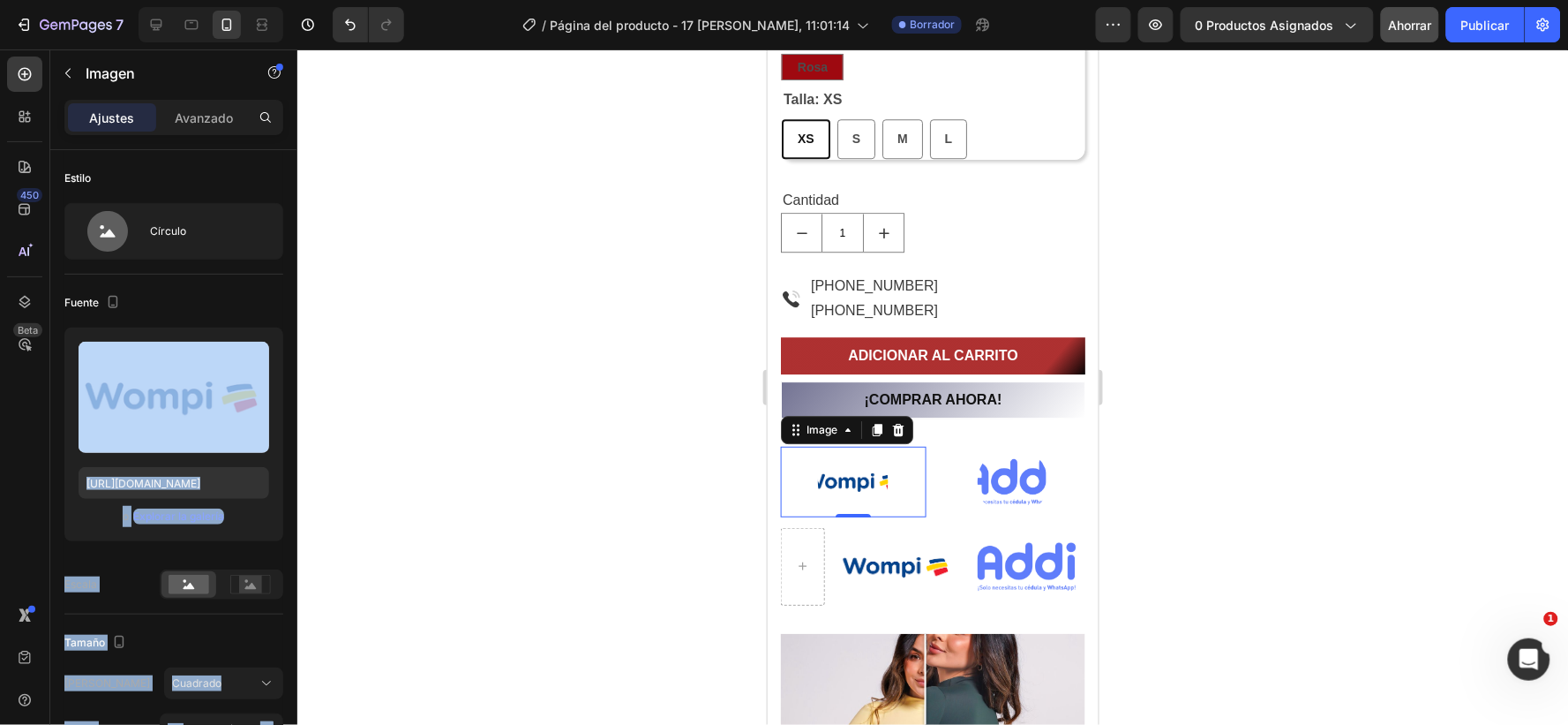
drag, startPoint x: 955, startPoint y: 423, endPoint x: 894, endPoint y: 456, distance: 69.4
click at [376, 501] on div at bounding box center [932, 387] width 1271 height 675
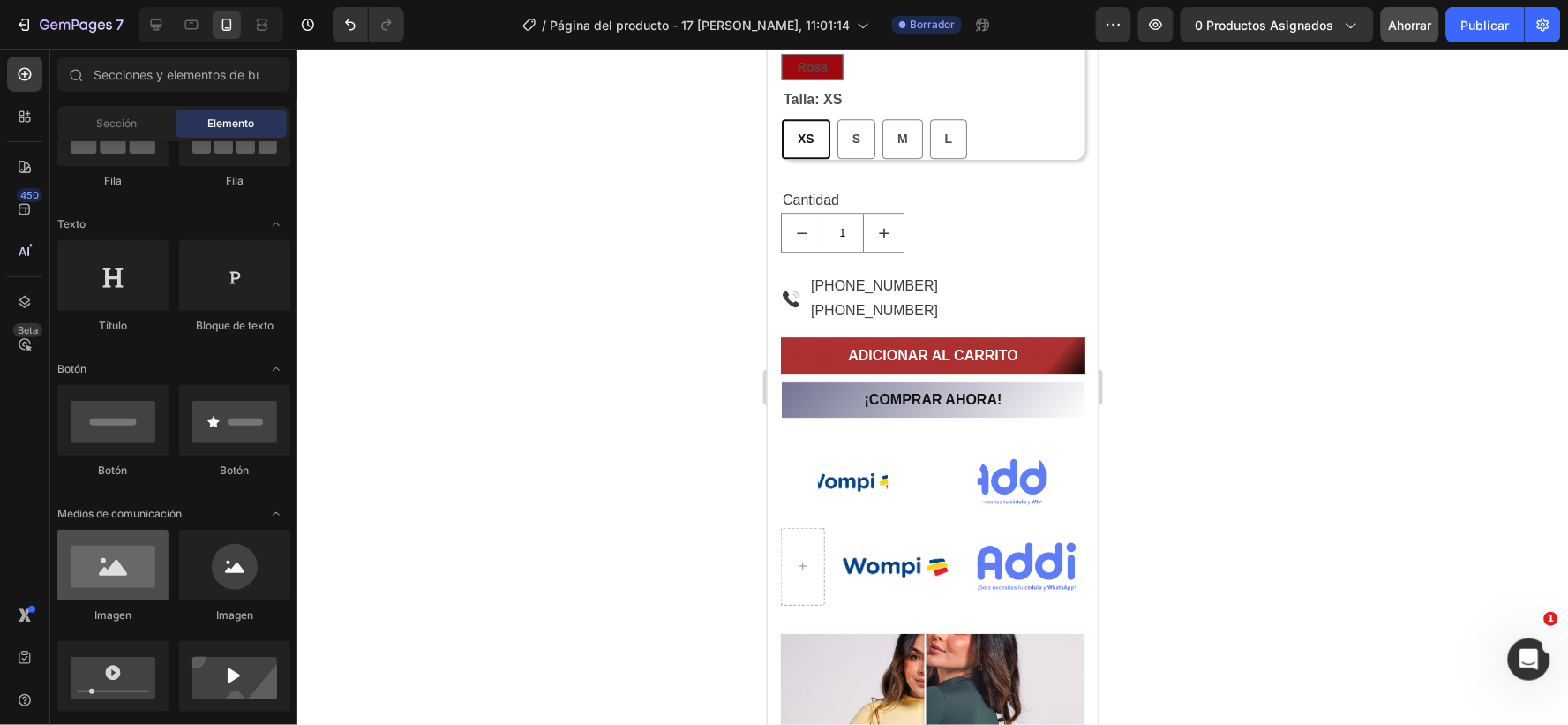
scroll to position [294, 0]
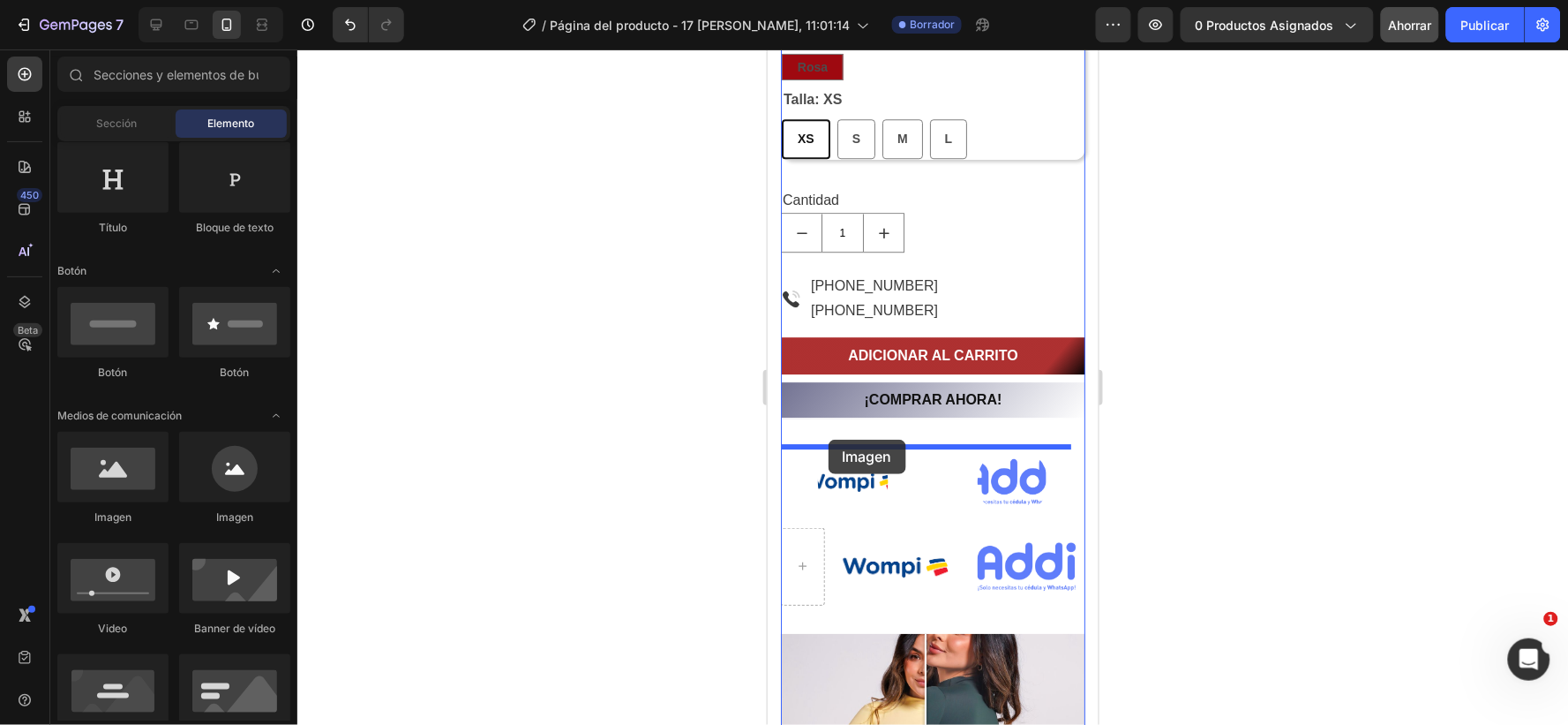
drag, startPoint x: 880, startPoint y: 519, endPoint x: 827, endPoint y: 439, distance: 96.0
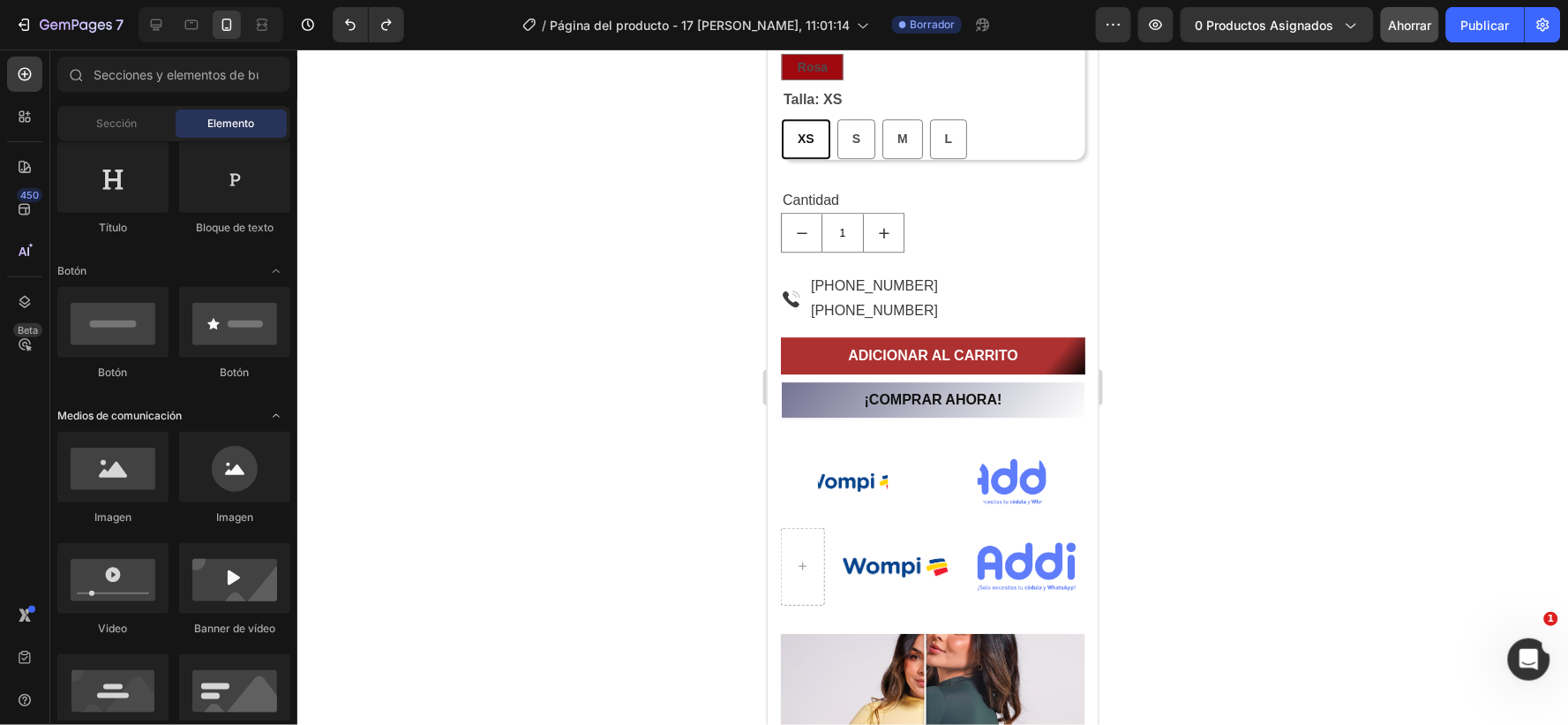
click at [272, 416] on icon "Abrir con palanca" at bounding box center [277, 416] width 14 height 14
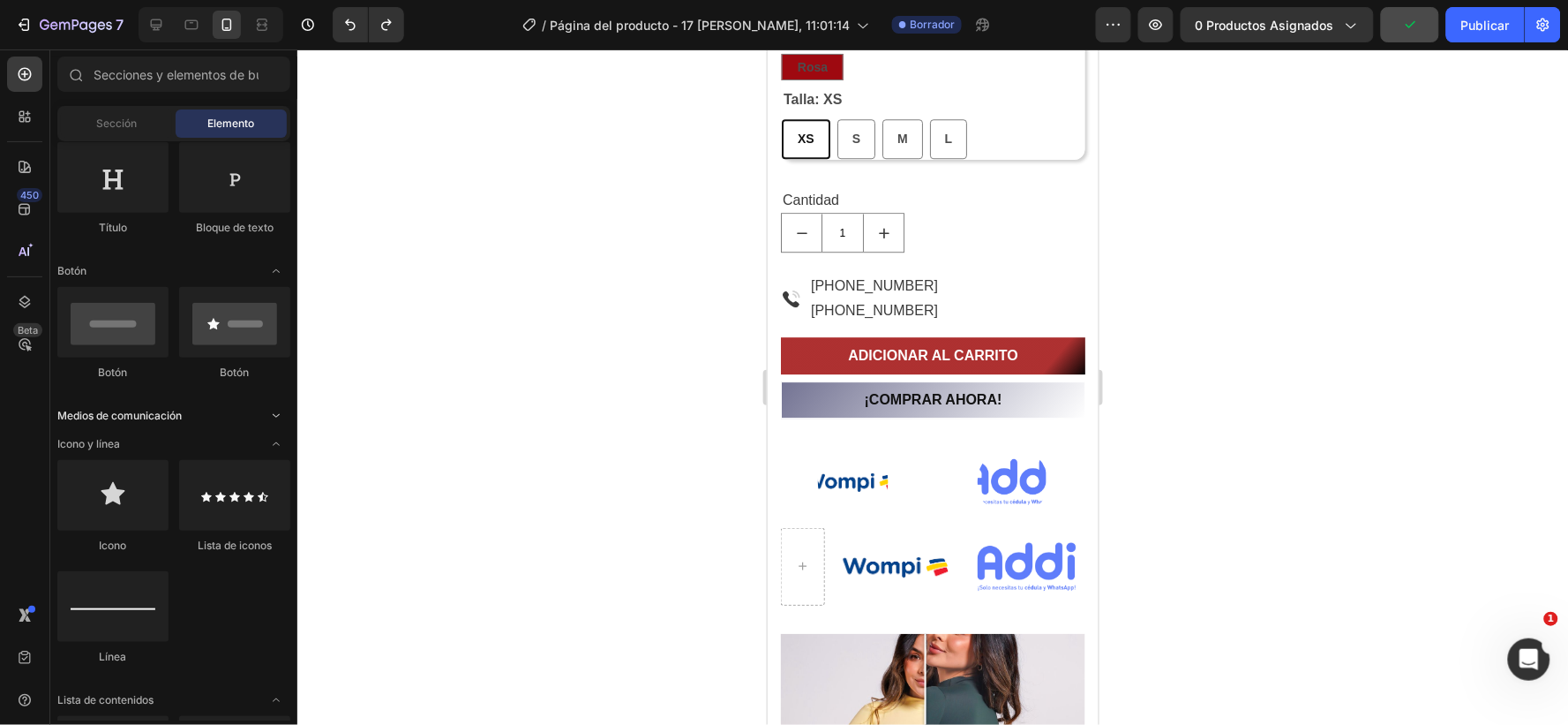
click at [272, 416] on icon "Abrir con palanca" at bounding box center [277, 416] width 14 height 14
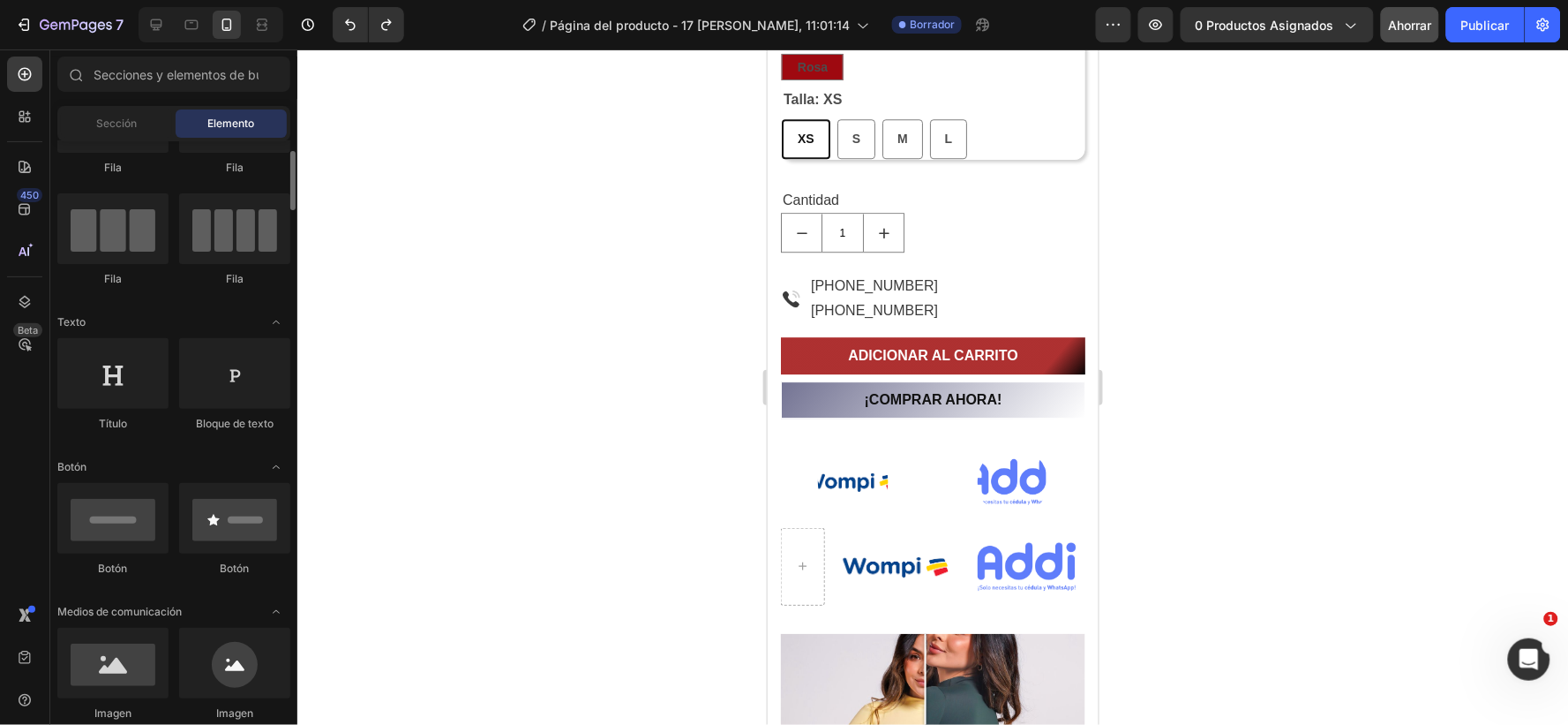
scroll to position [196, 0]
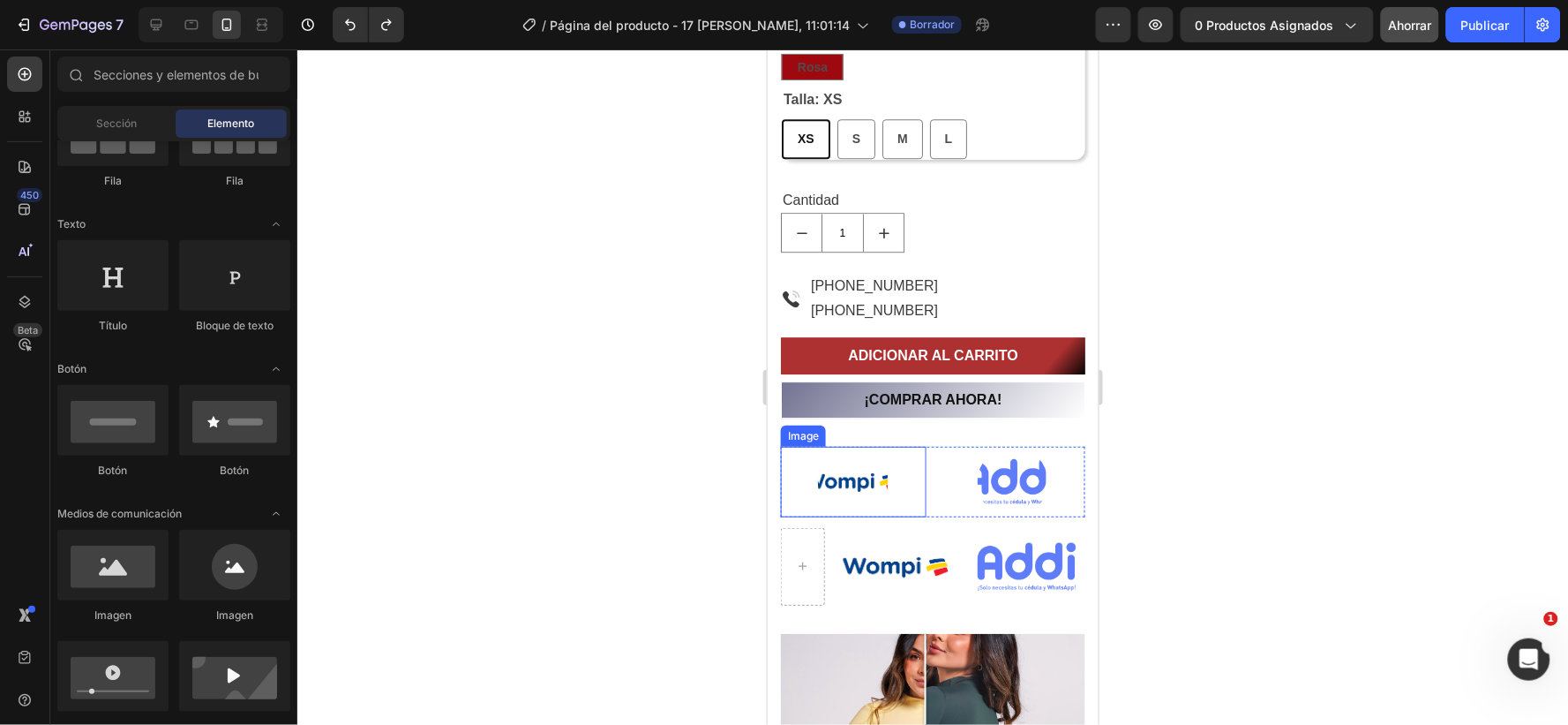
click at [835, 472] on img at bounding box center [853, 482] width 71 height 71
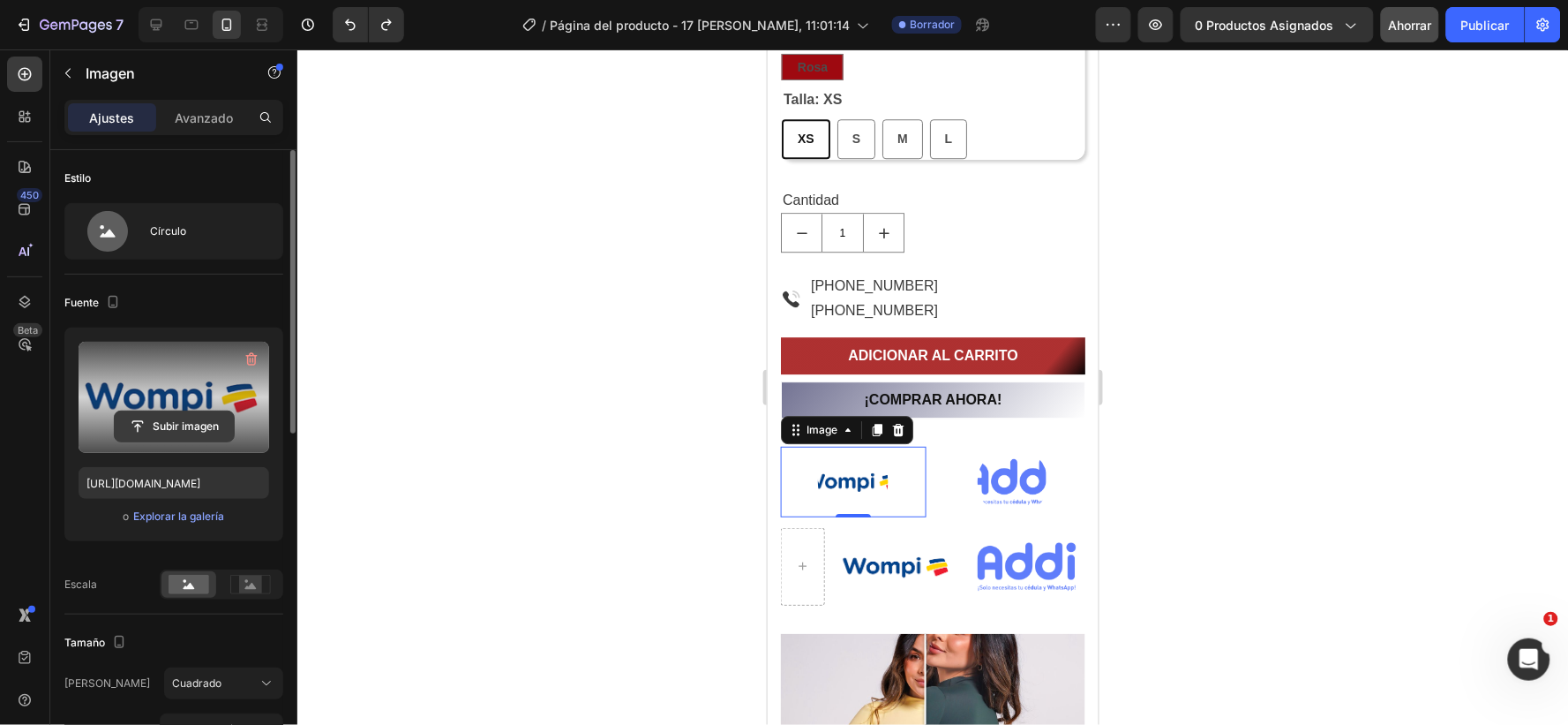
click at [166, 416] on input "file" at bounding box center [174, 427] width 119 height 30
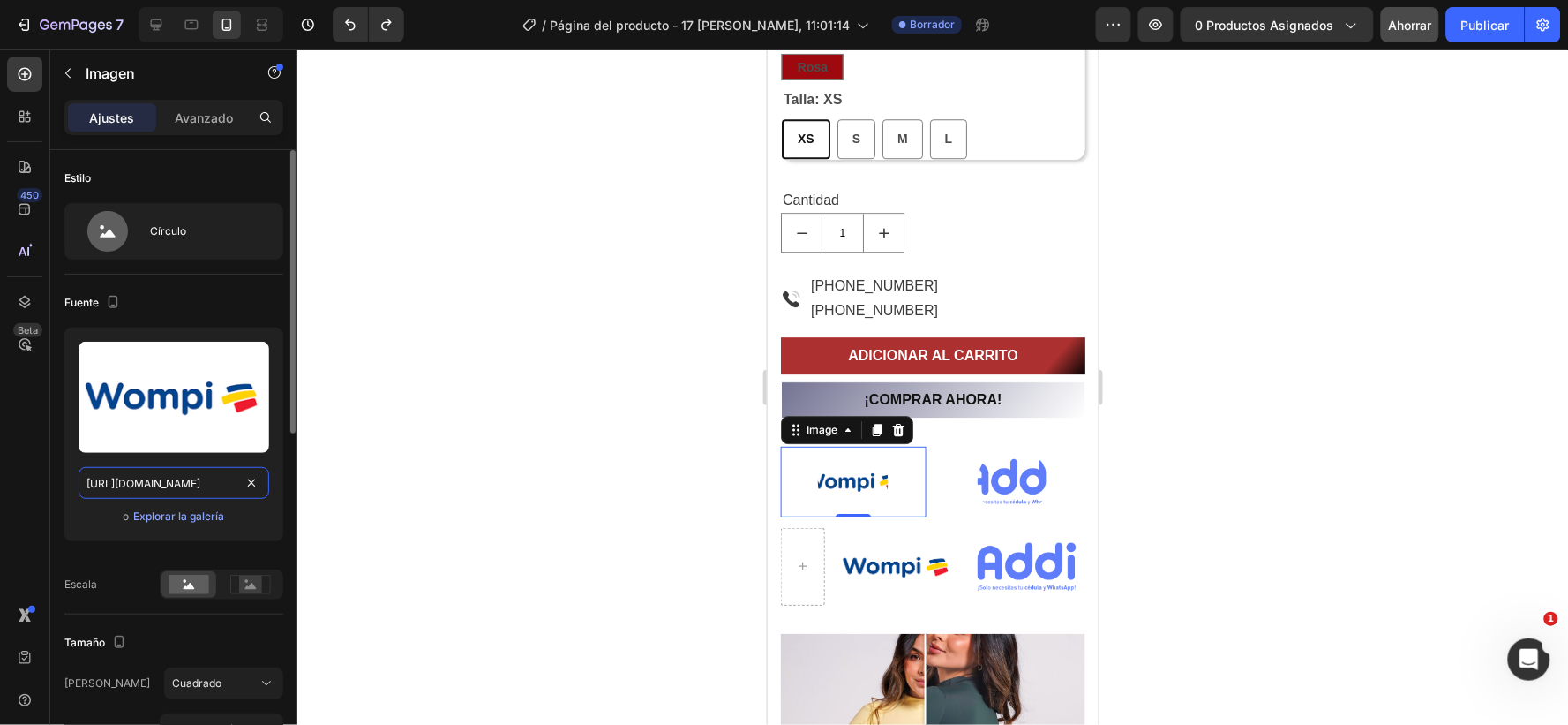
click at [206, 478] on input "[URL][DOMAIN_NAME]" at bounding box center [174, 483] width 191 height 32
click at [207, 518] on font "Explorar la galería" at bounding box center [178, 516] width 91 height 13
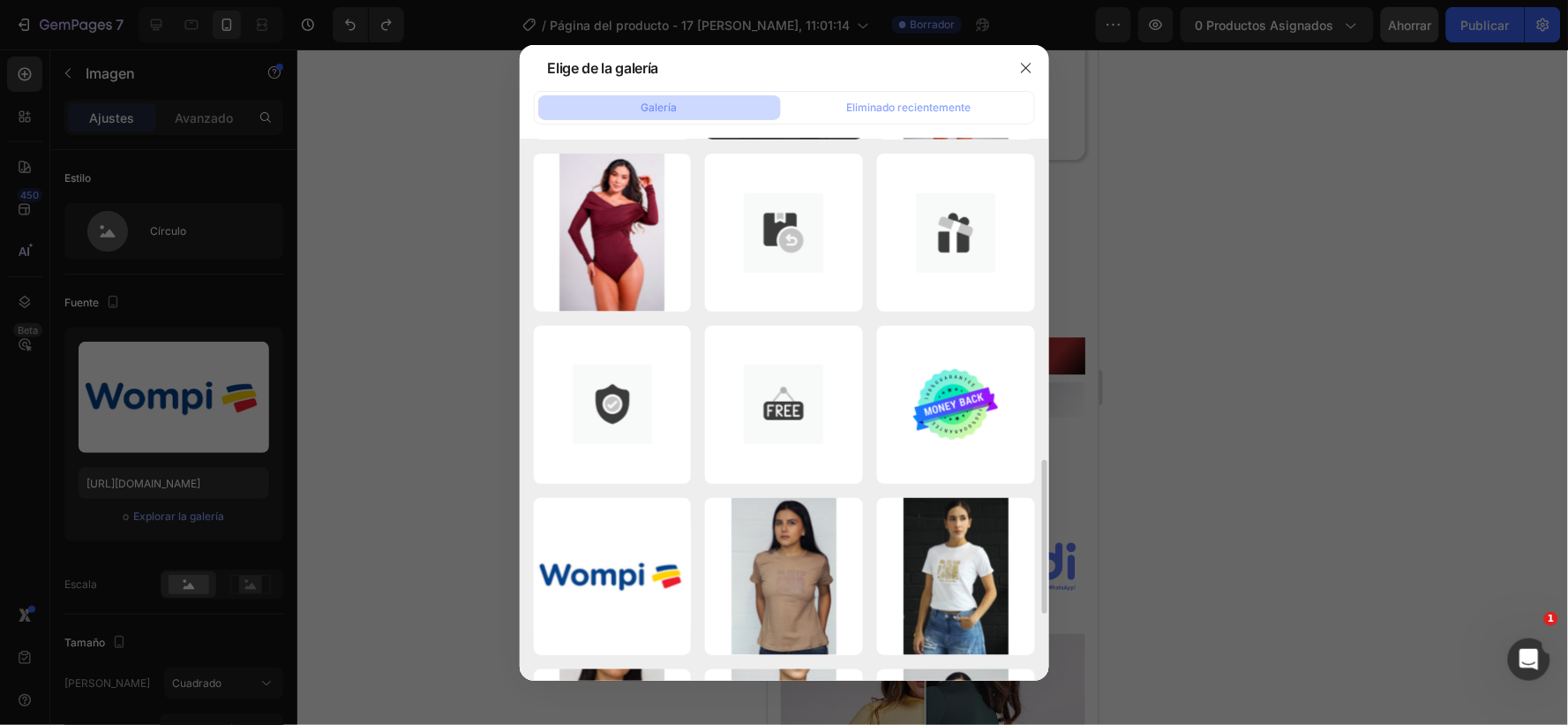
scroll to position [784, 0]
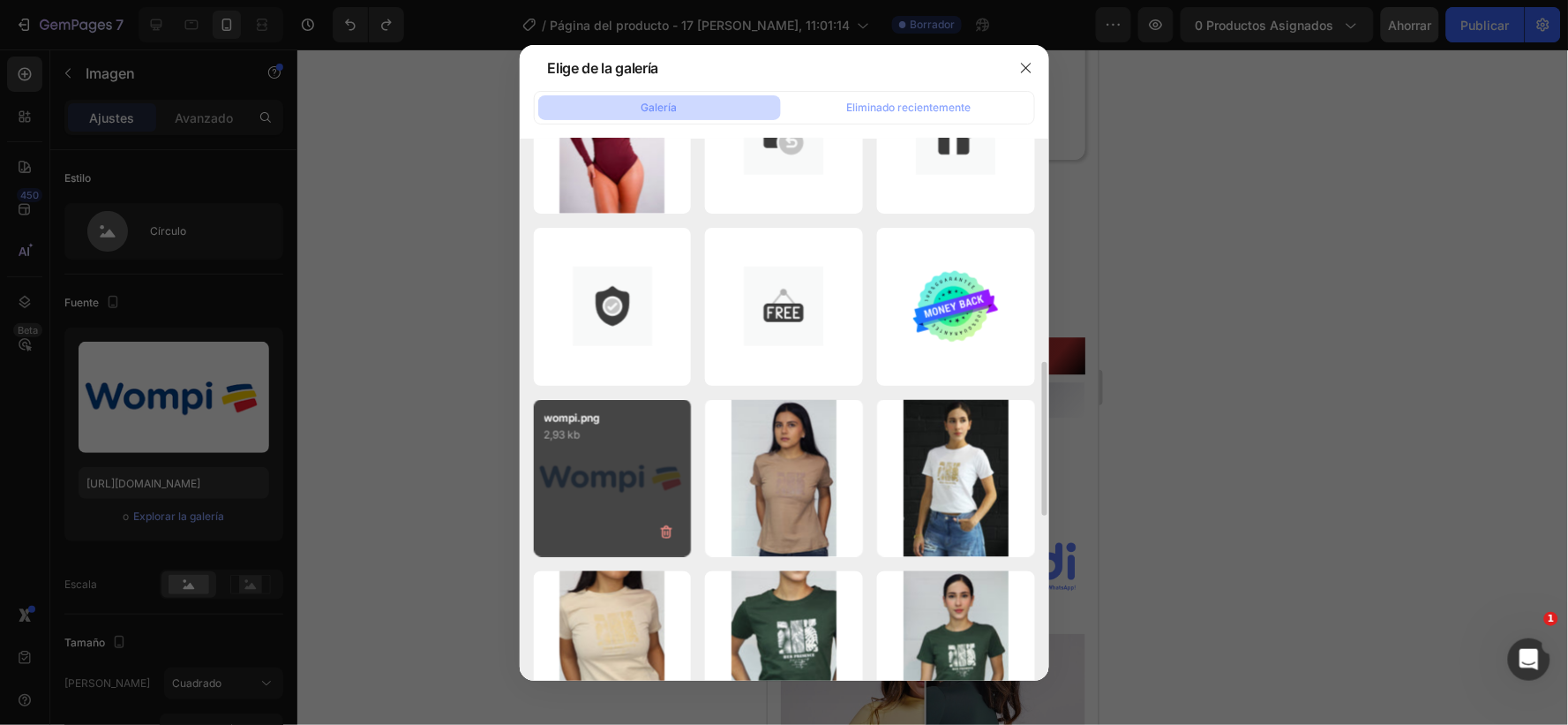
click at [608, 481] on div "wompi.png 2,93 kb" at bounding box center [613, 479] width 158 height 158
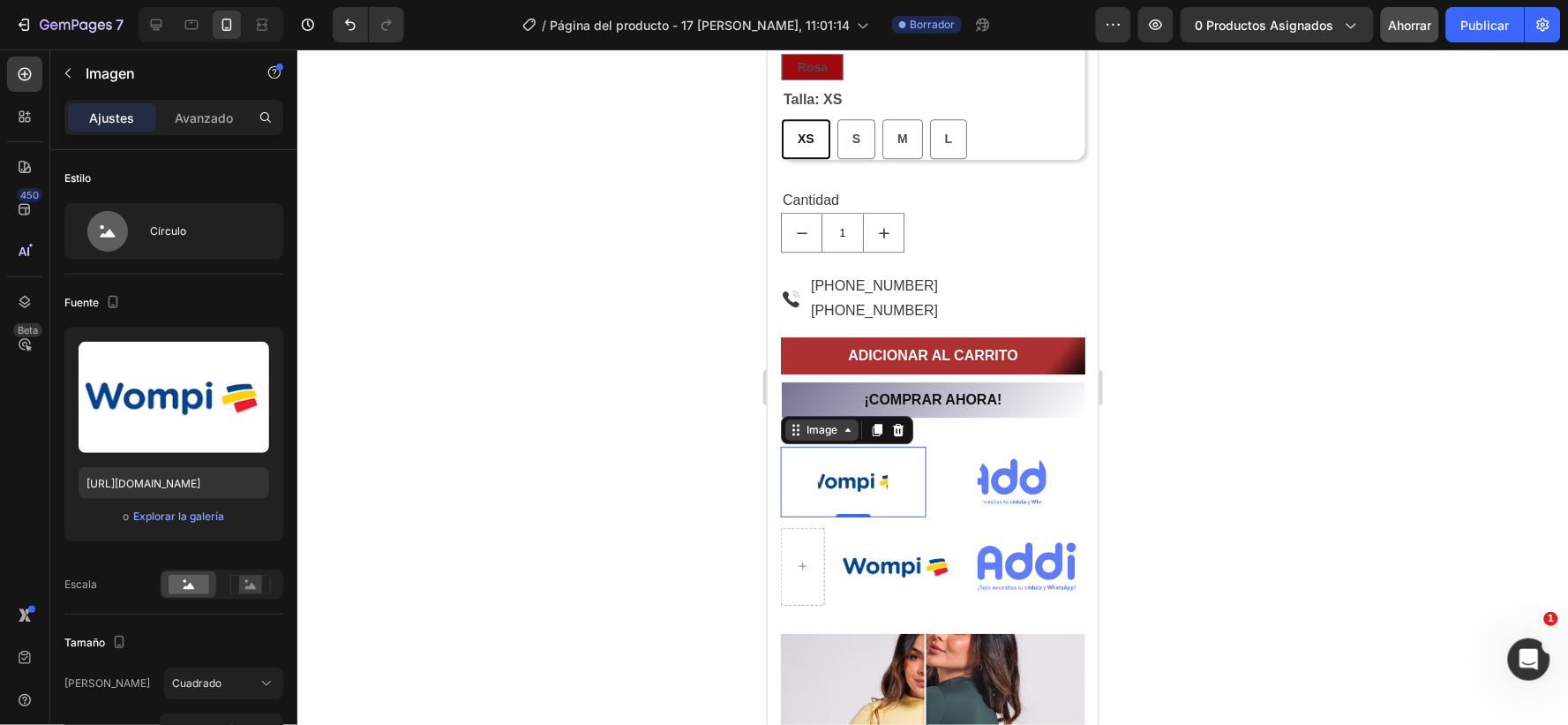
click at [815, 433] on div "Image" at bounding box center [821, 429] width 38 height 16
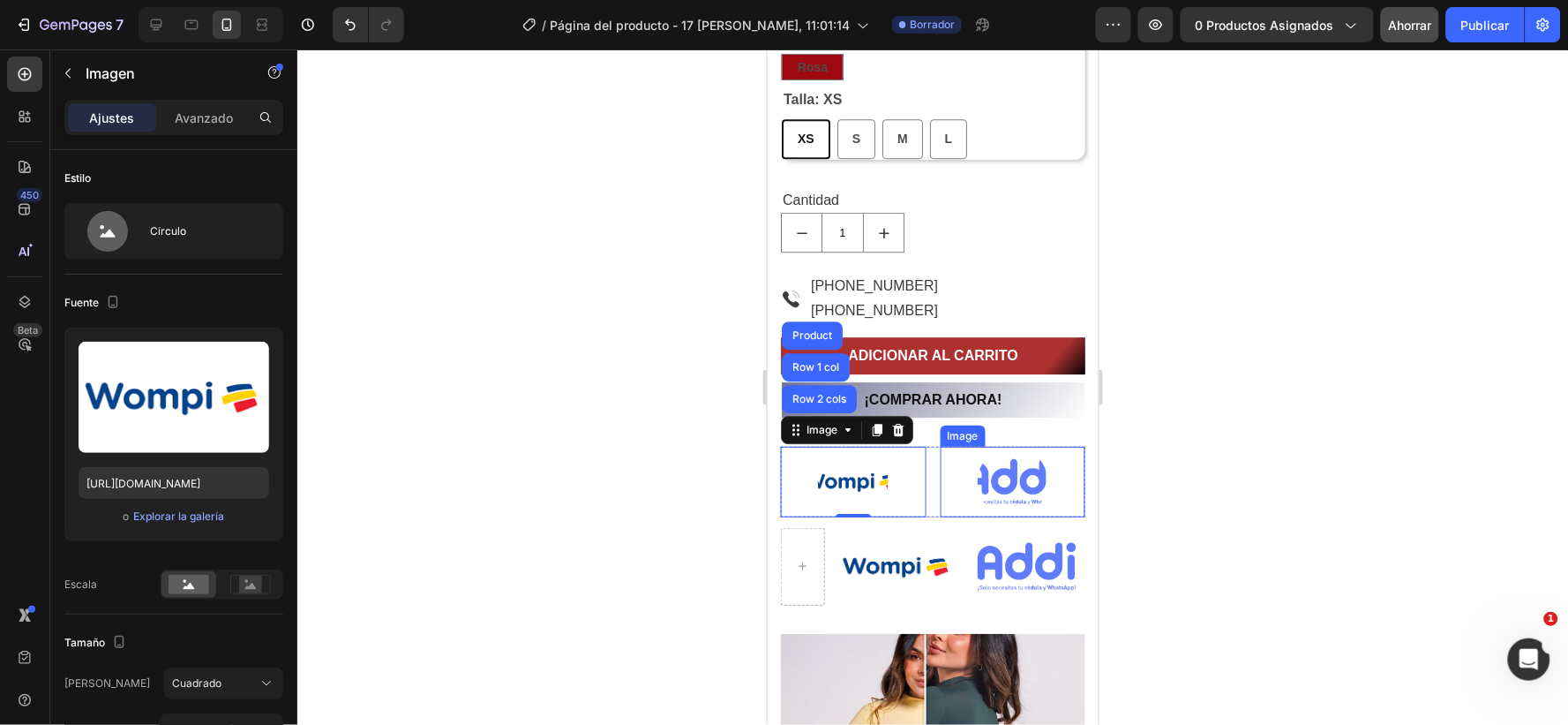
click at [992, 470] on img at bounding box center [1013, 482] width 71 height 71
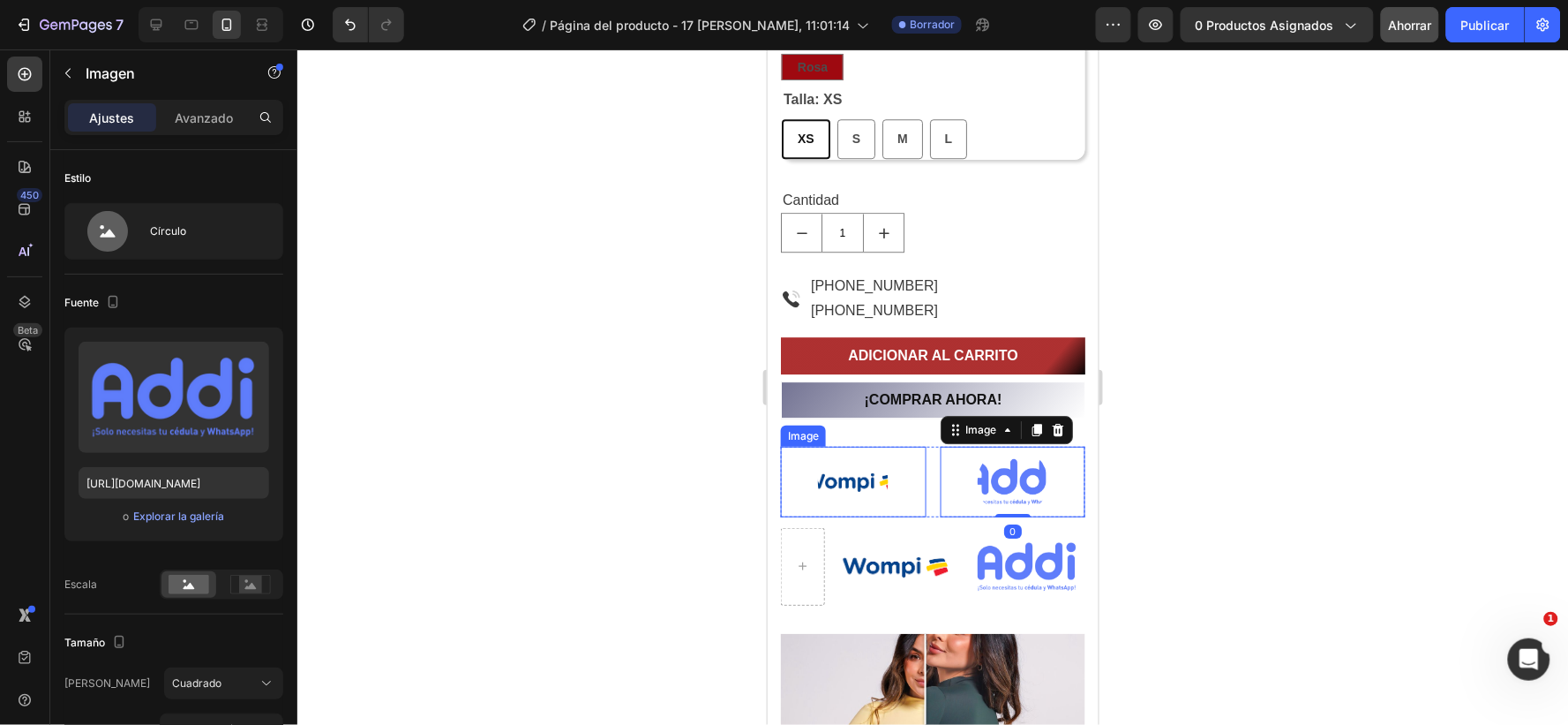
click at [856, 477] on img at bounding box center [853, 482] width 71 height 71
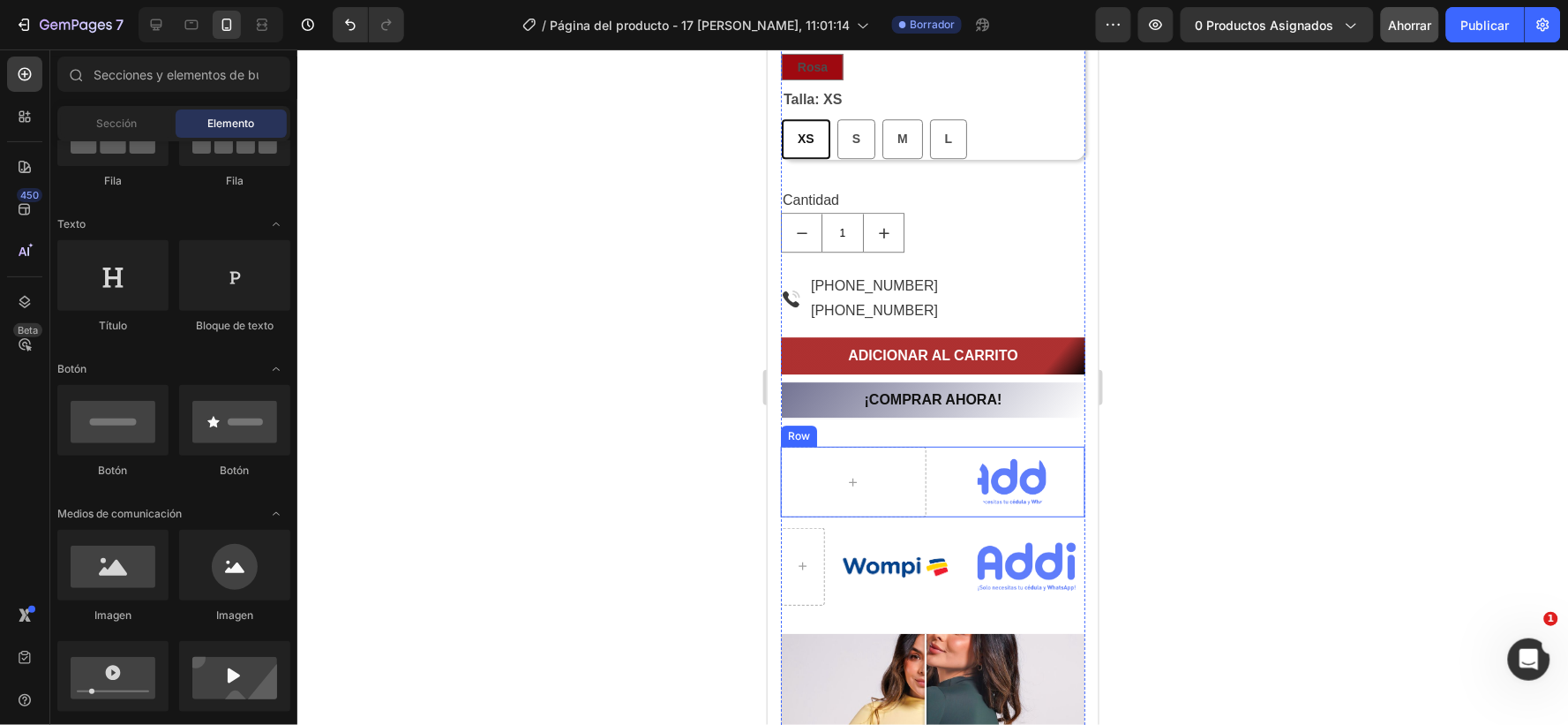
click at [922, 447] on div "Image Row" at bounding box center [932, 482] width 304 height 71
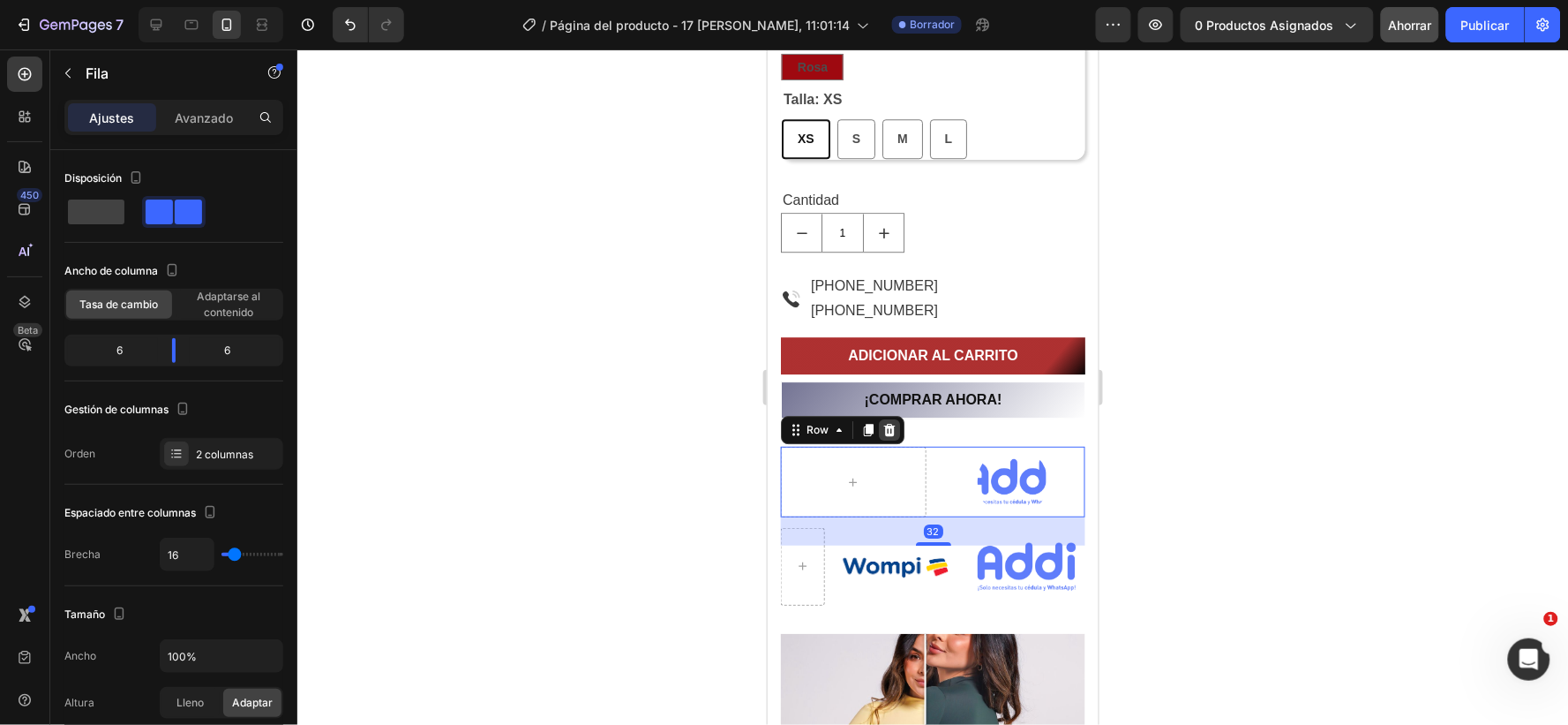
click at [890, 424] on icon at bounding box center [889, 429] width 12 height 12
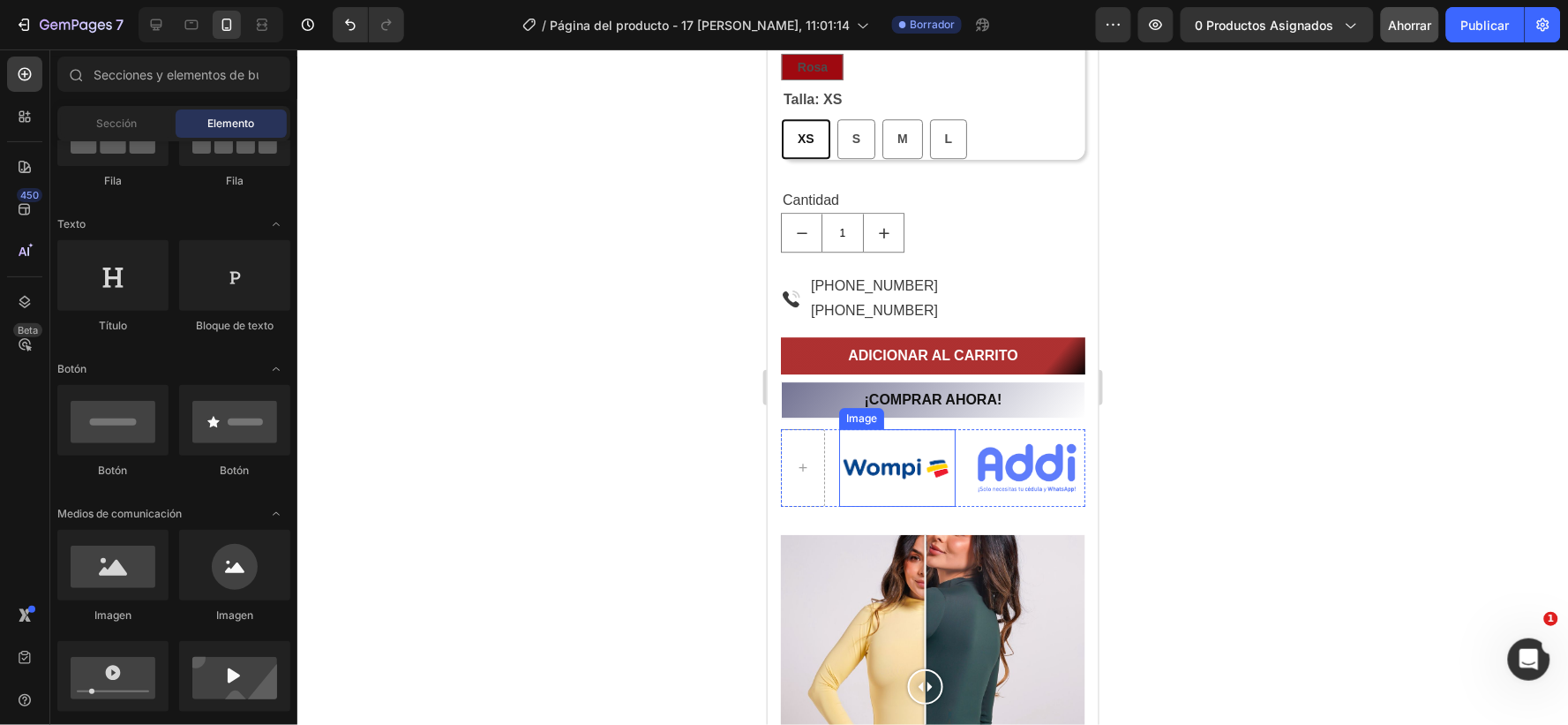
click at [865, 456] on img at bounding box center [896, 468] width 116 height 78
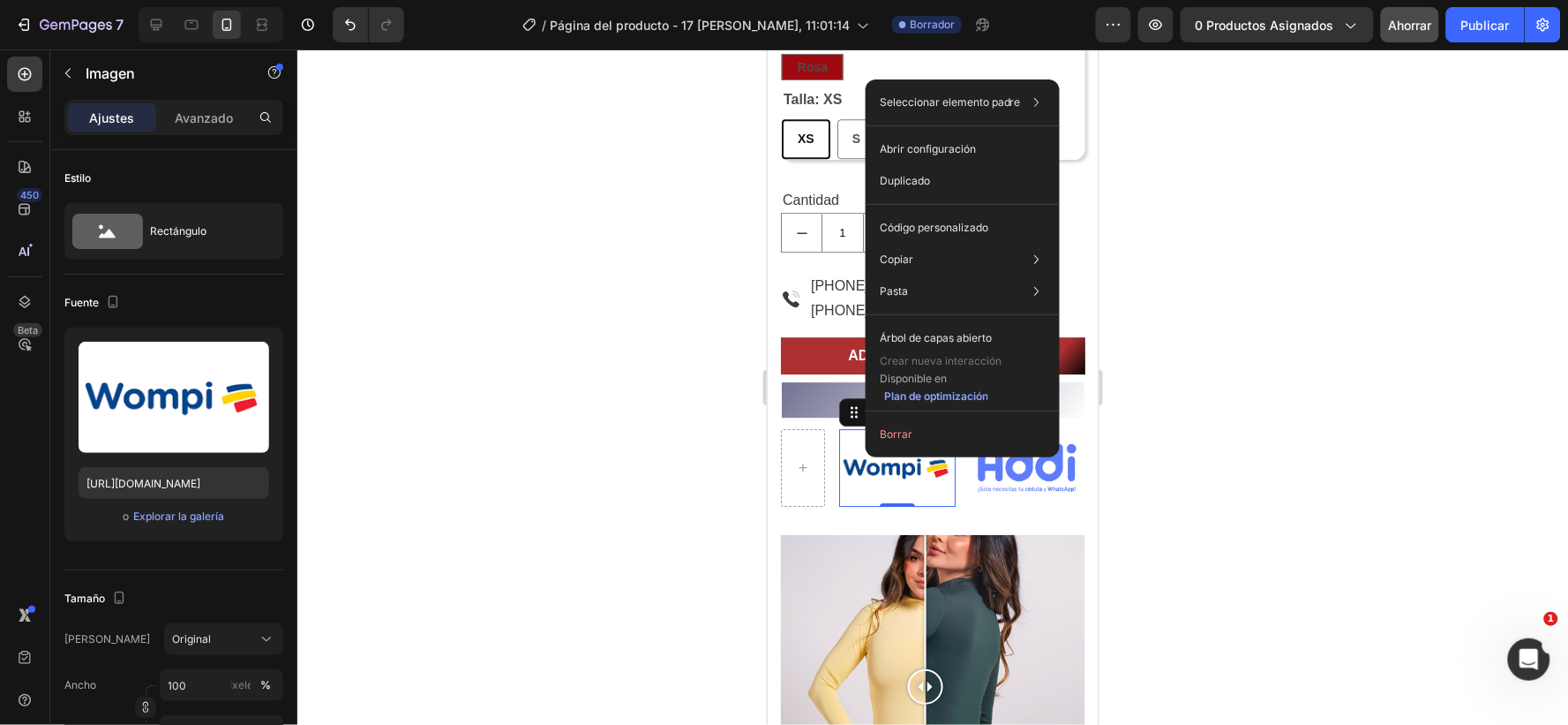
click at [1251, 438] on div at bounding box center [932, 387] width 1271 height 675
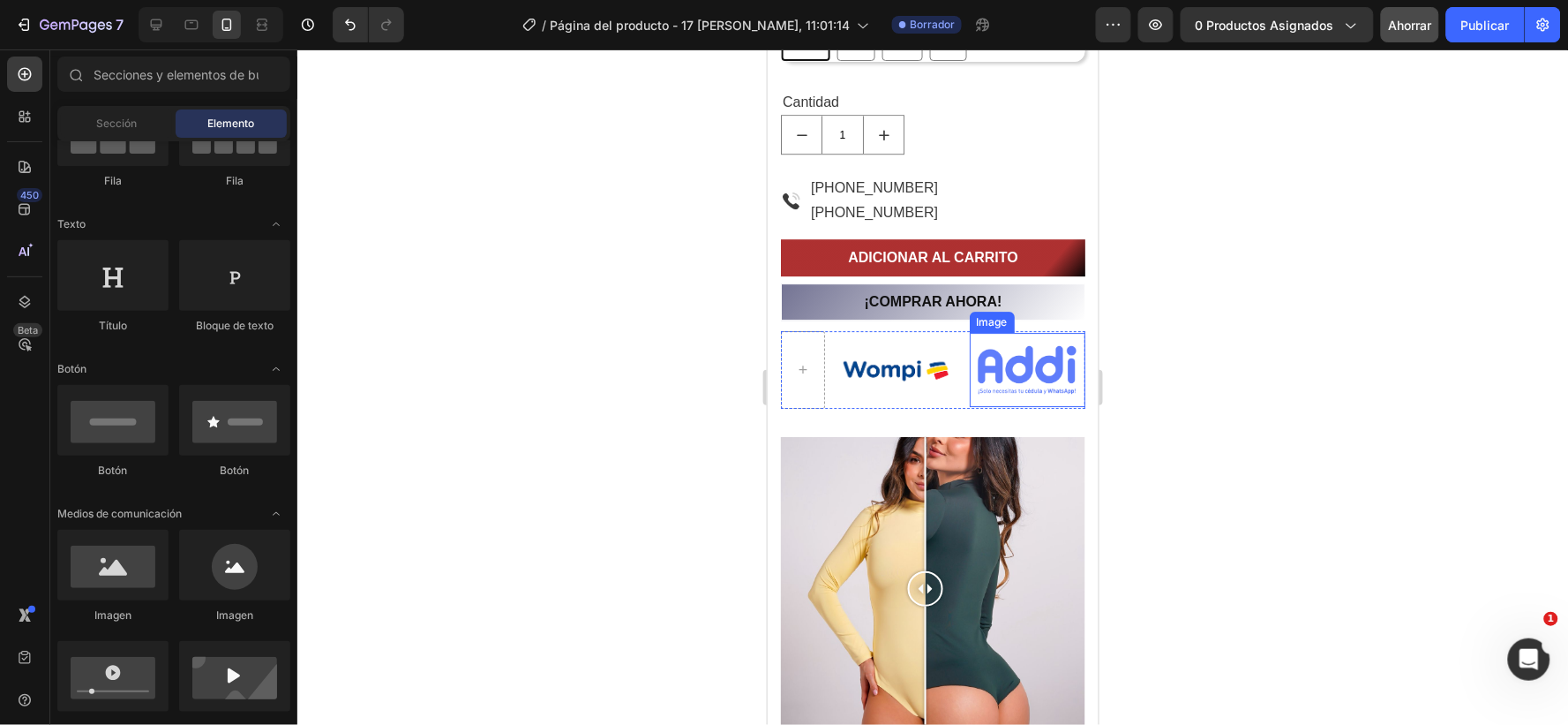
scroll to position [1413, 0]
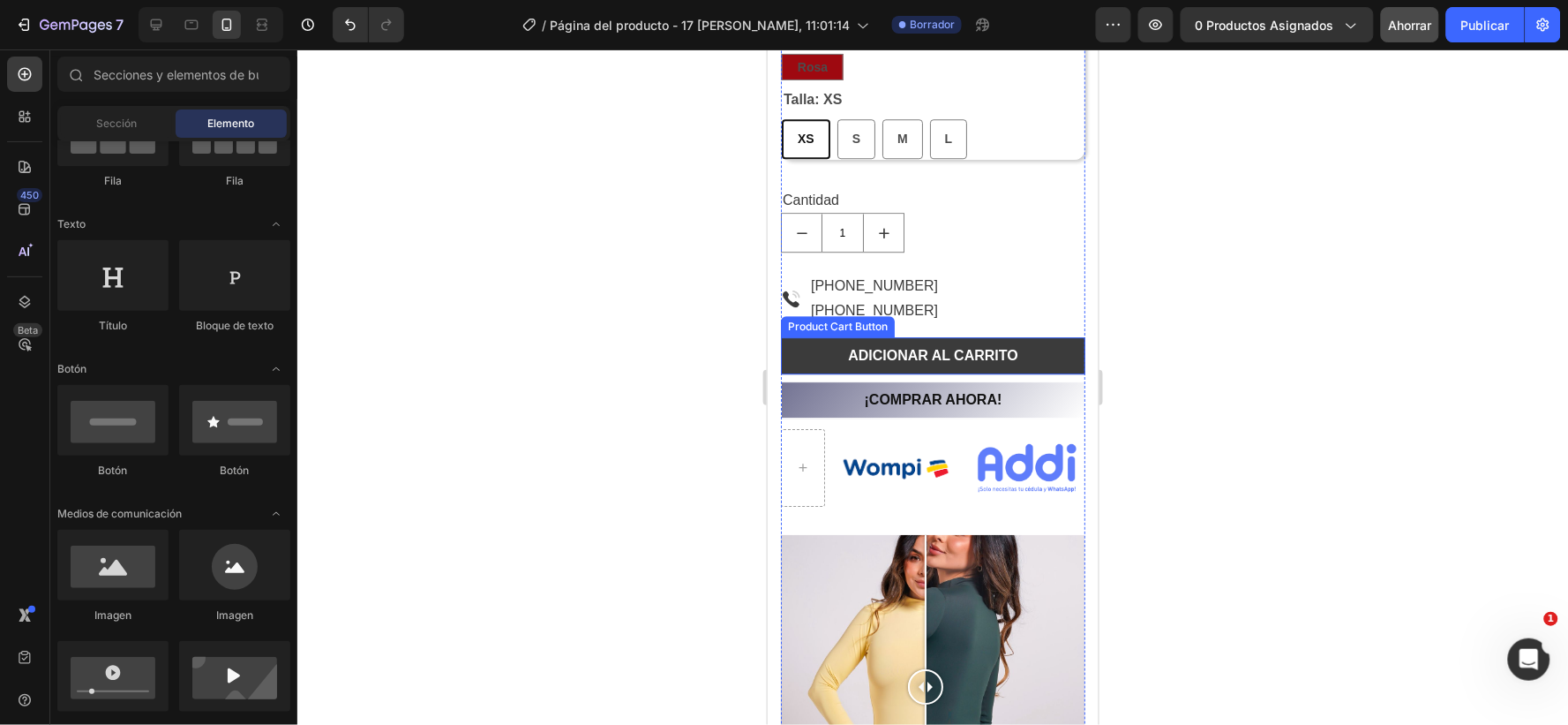
click at [815, 352] on button "ADICIONAR AL CARRITO" at bounding box center [932, 355] width 304 height 37
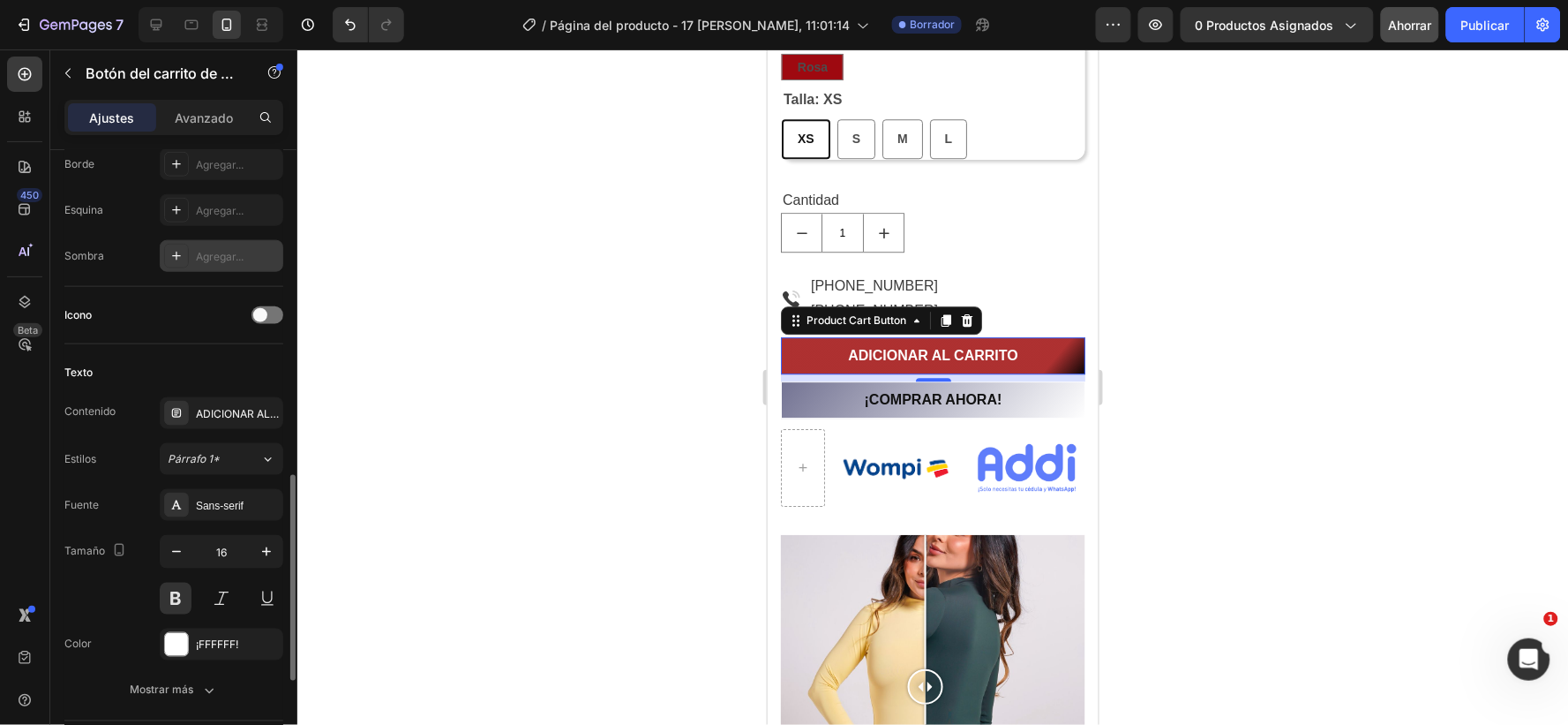
scroll to position [686, 0]
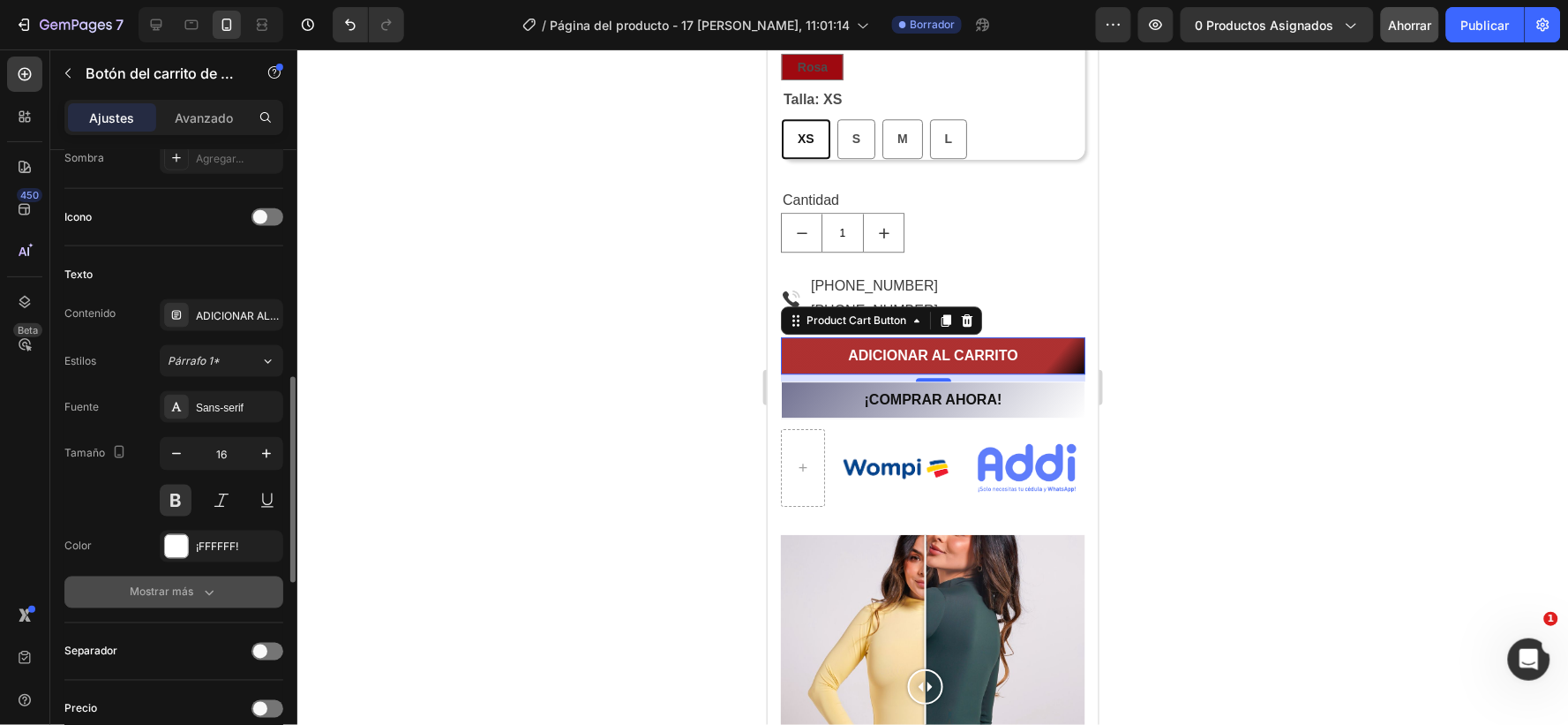
click at [214, 589] on icon "button" at bounding box center [209, 593] width 18 height 18
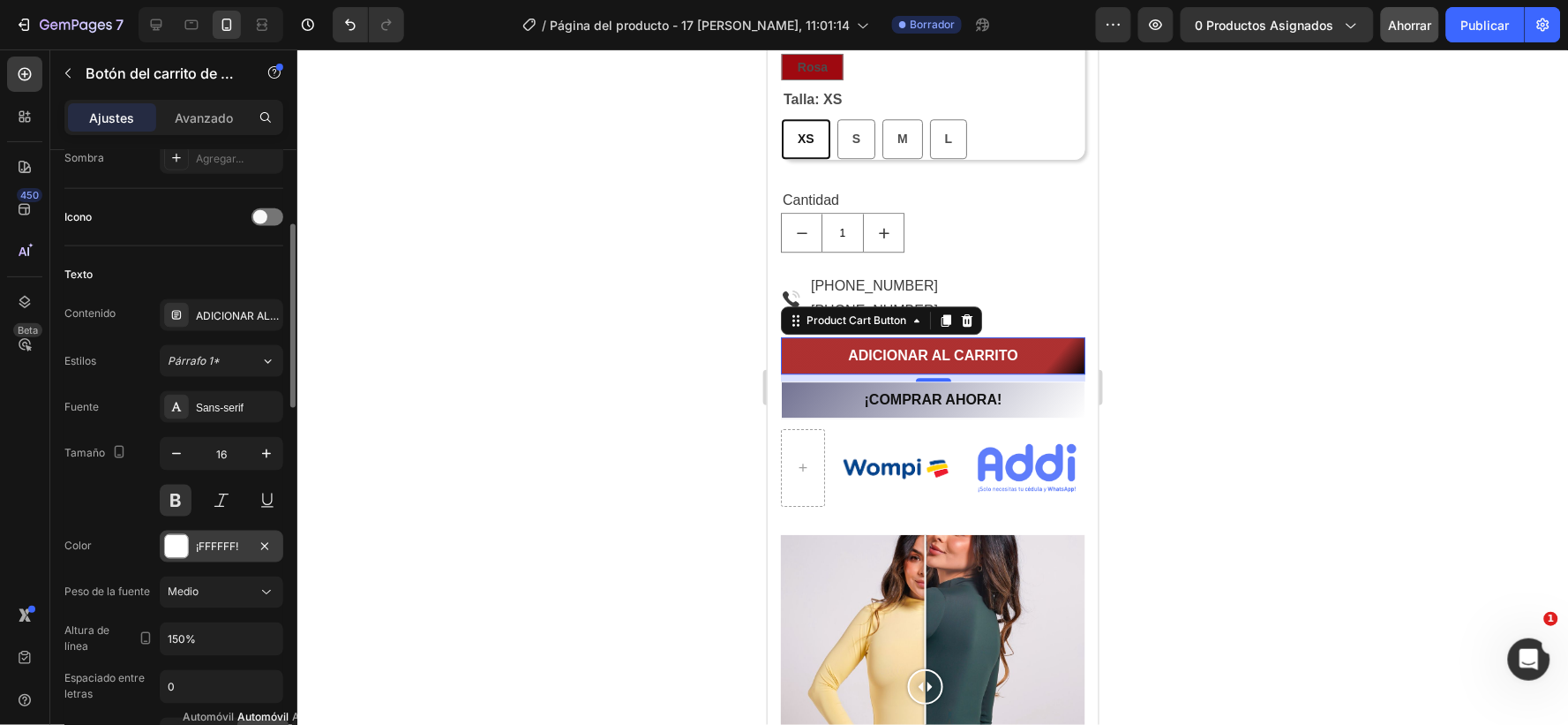
scroll to position [490, 0]
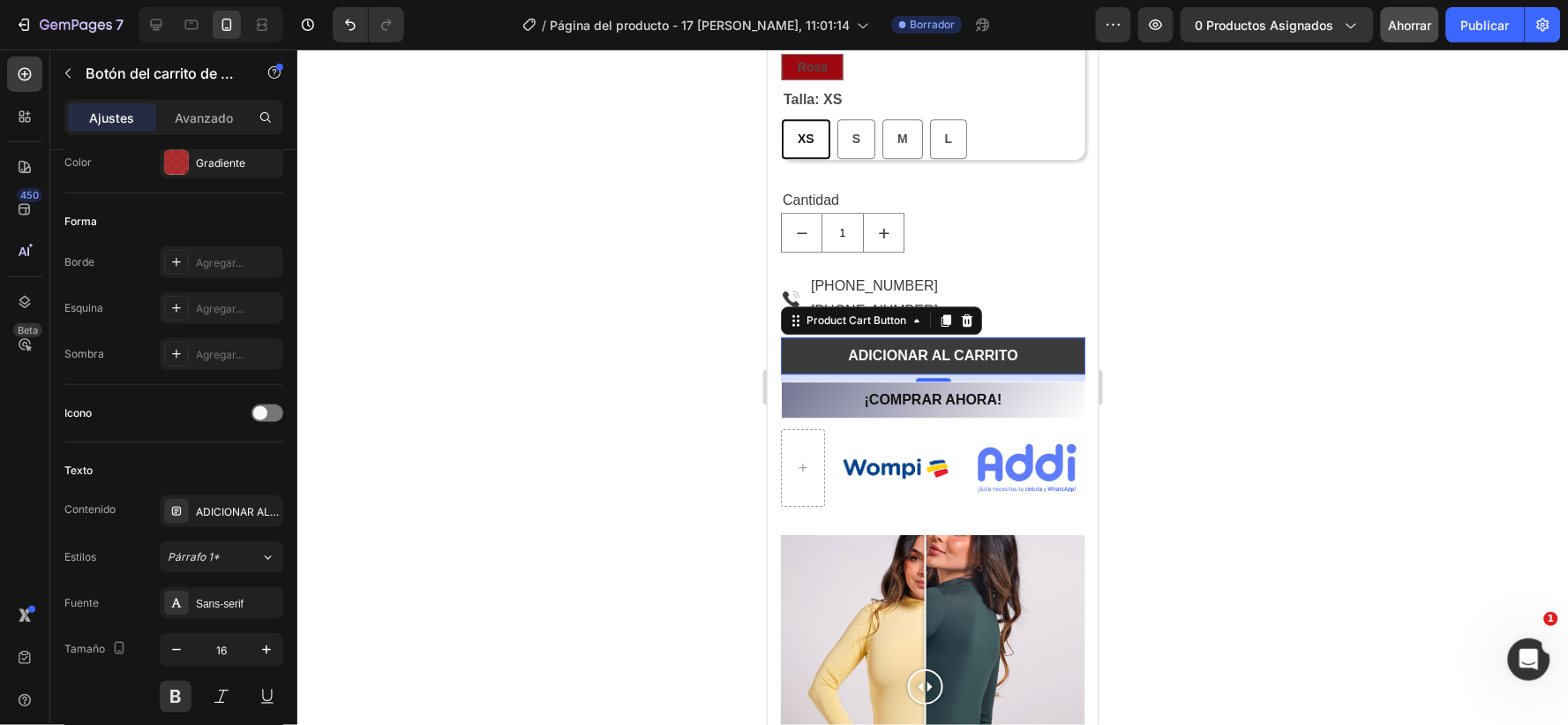
click at [818, 347] on button "ADICIONAR AL CARRITO" at bounding box center [932, 355] width 304 height 37
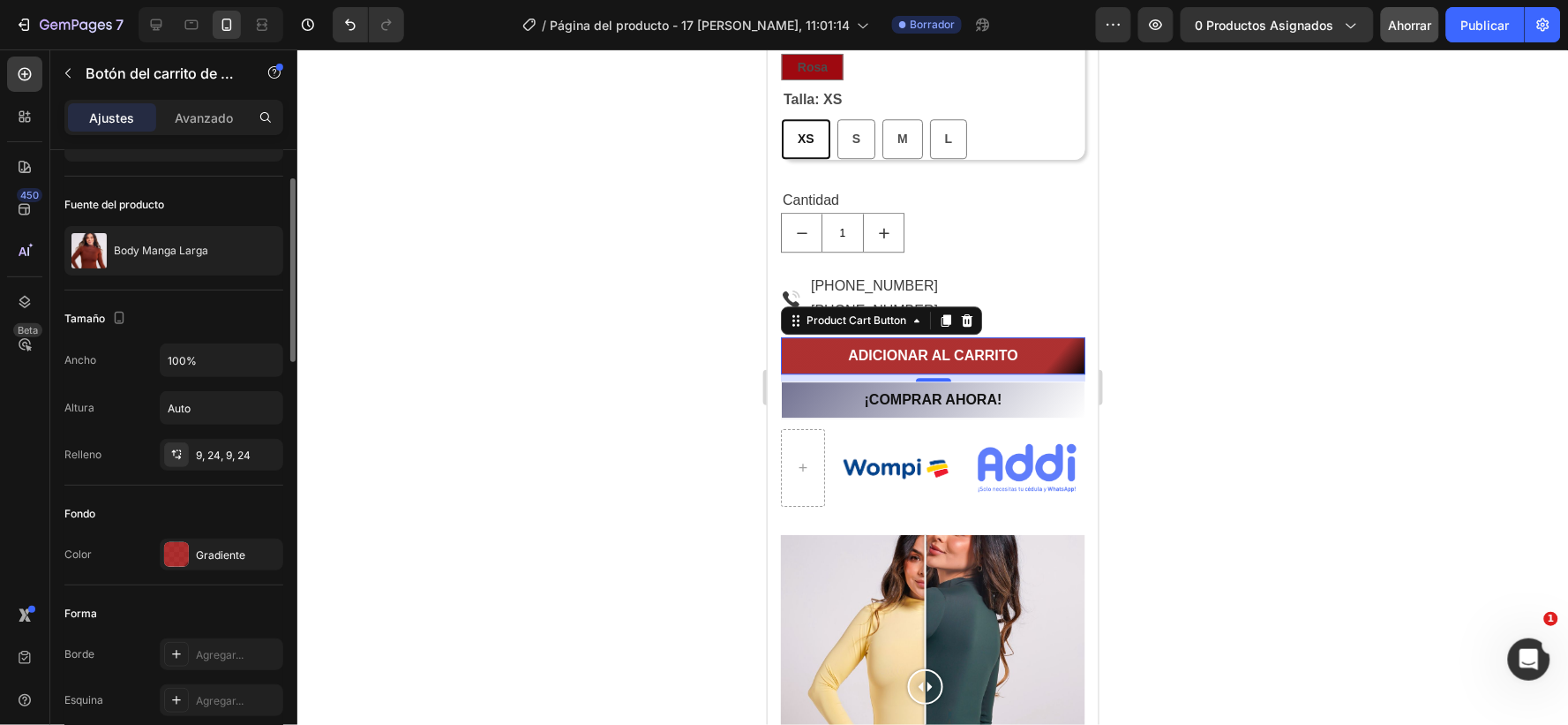
scroll to position [0, 0]
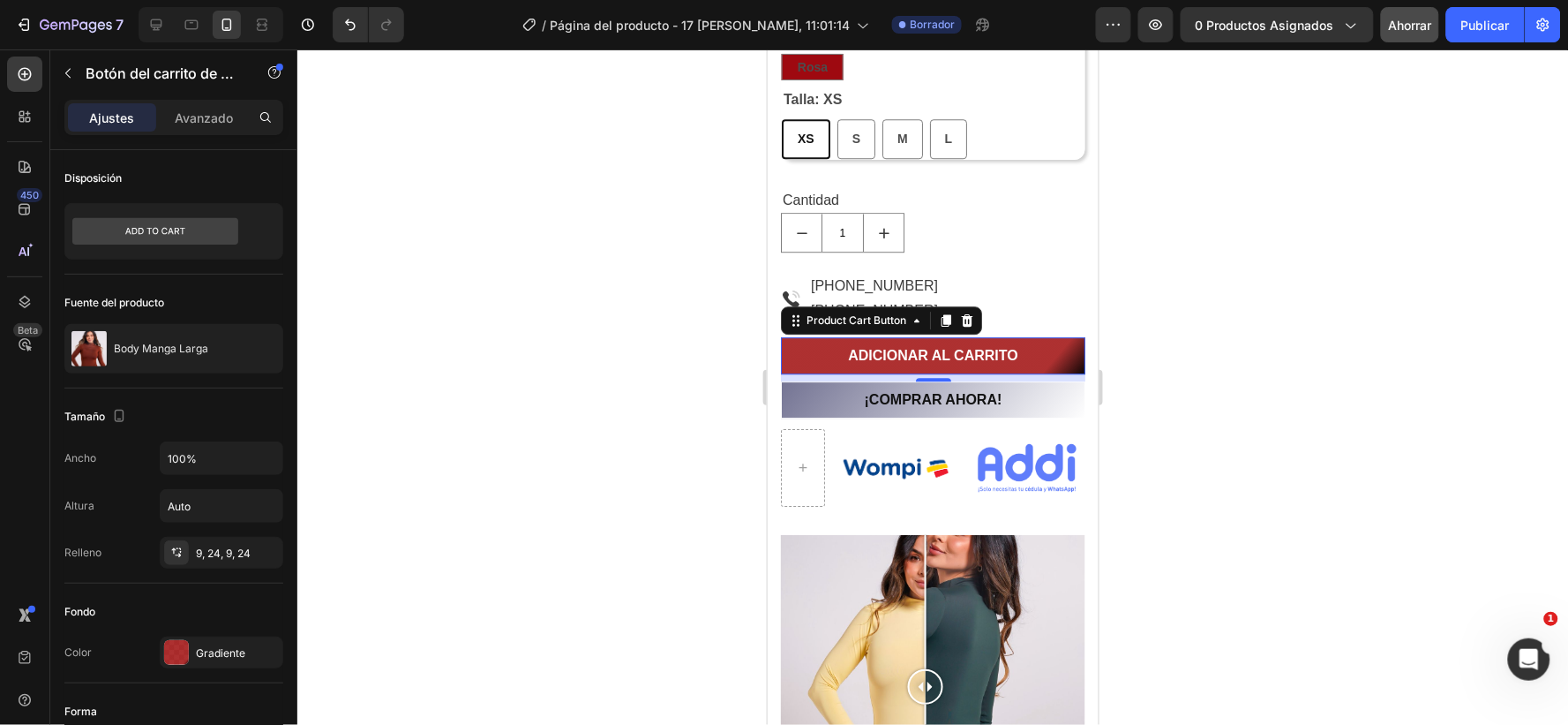
click at [1201, 374] on div at bounding box center [932, 387] width 1271 height 675
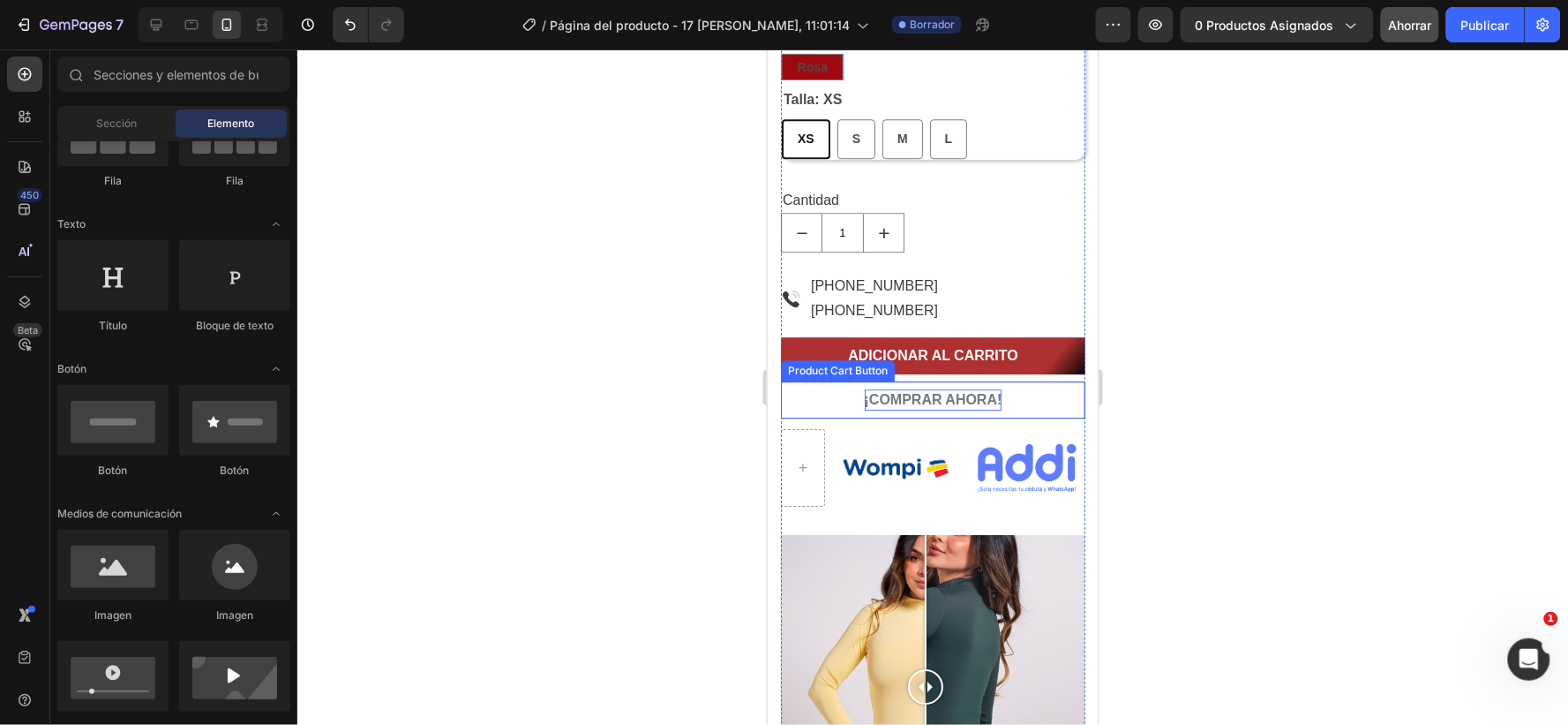
scroll to position [1511, 0]
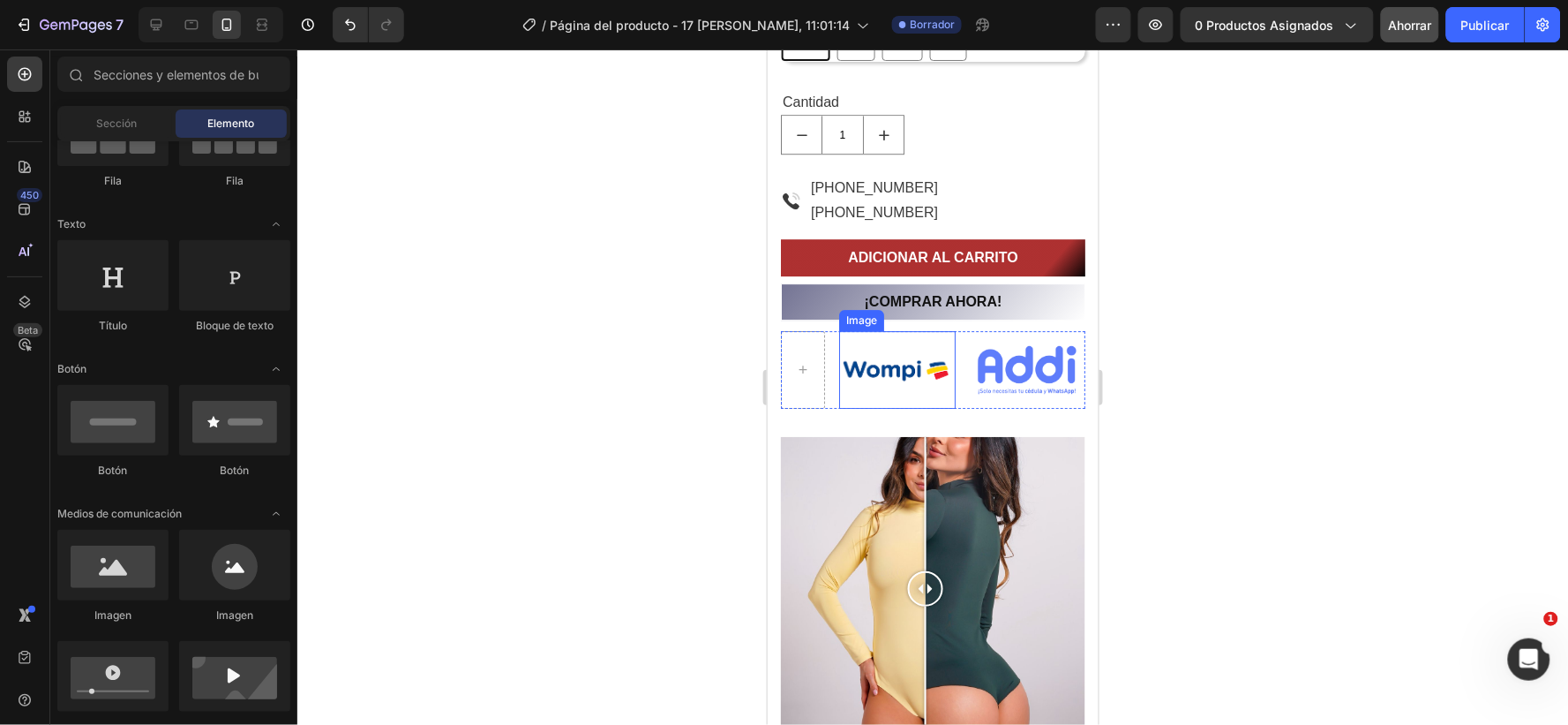
click at [888, 372] on img at bounding box center [896, 369] width 116 height 78
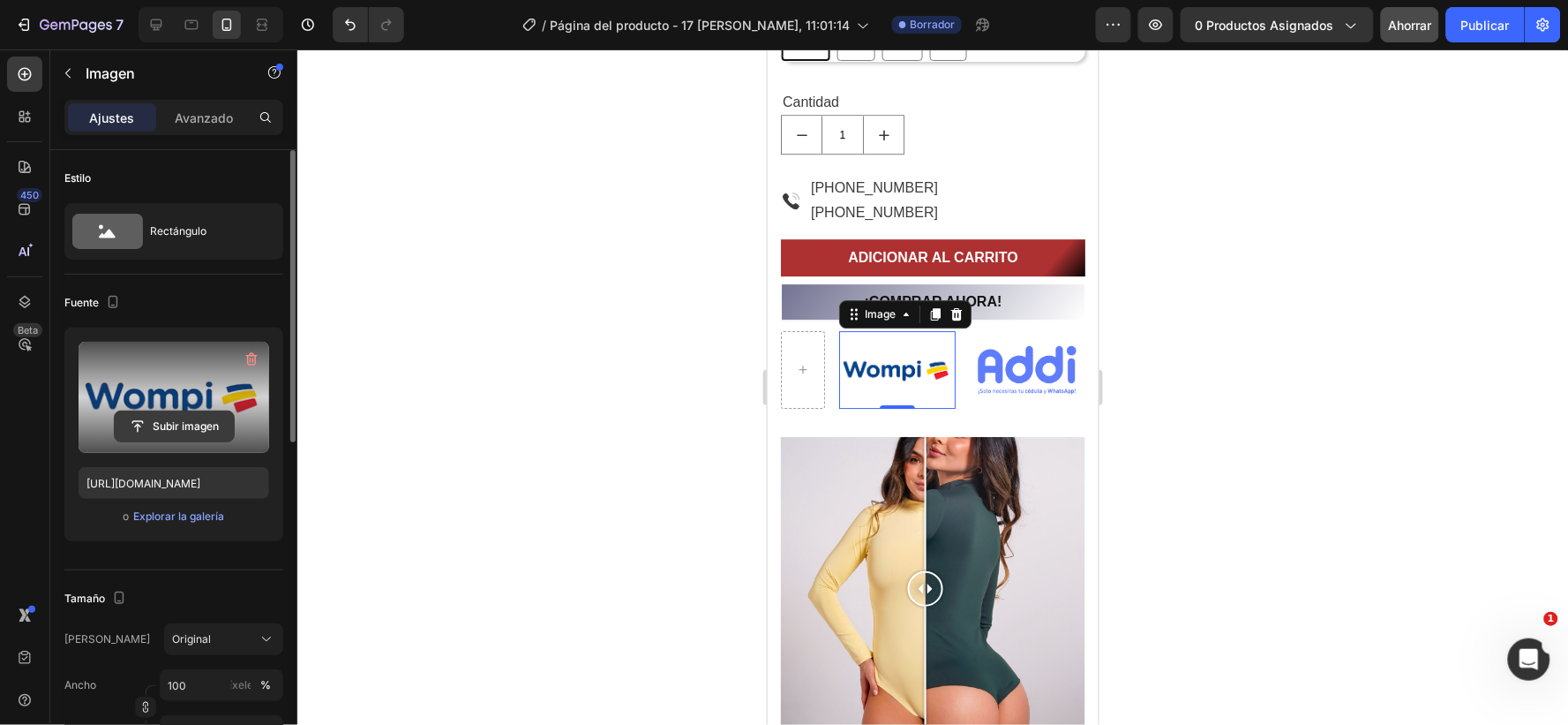
click at [186, 420] on input "file" at bounding box center [174, 427] width 119 height 30
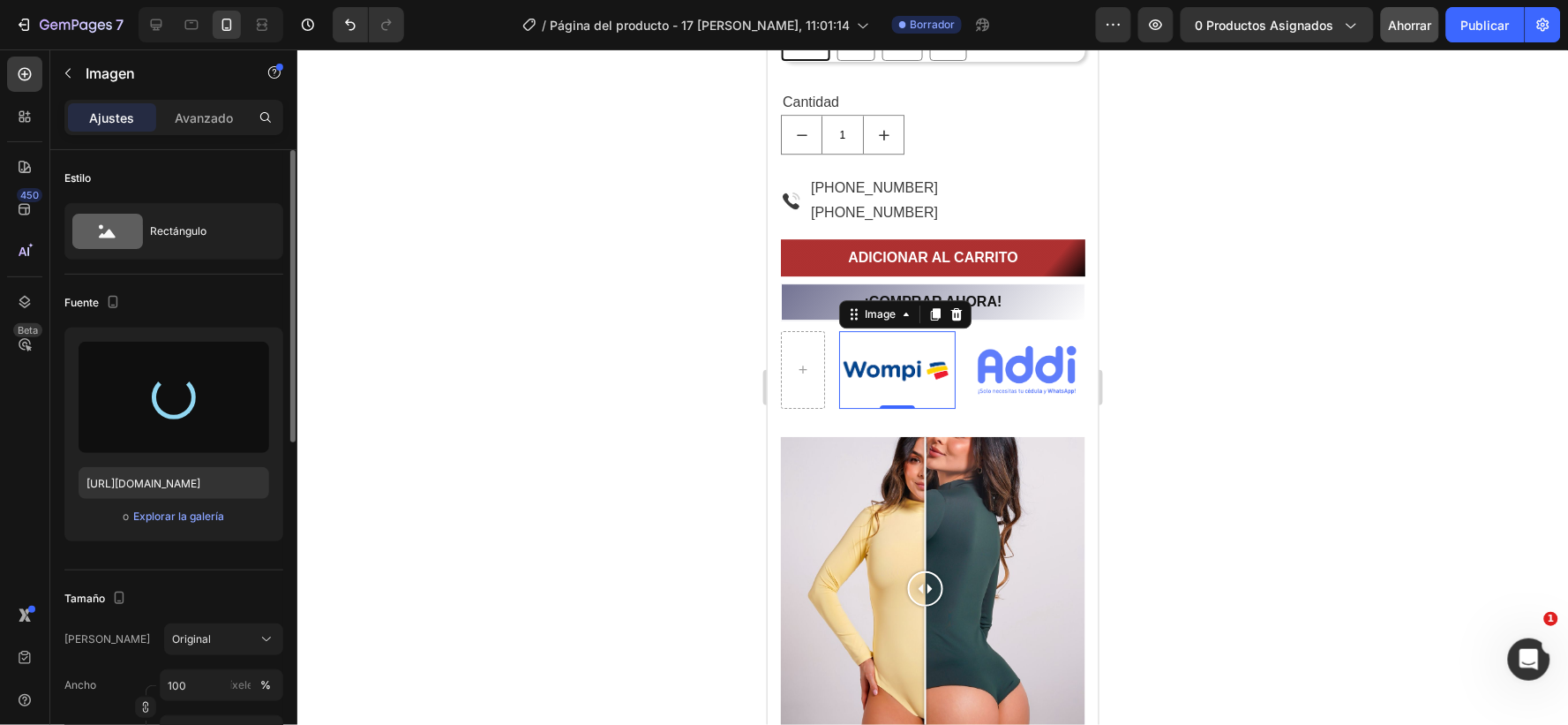
type input "[URL][DOMAIN_NAME]"
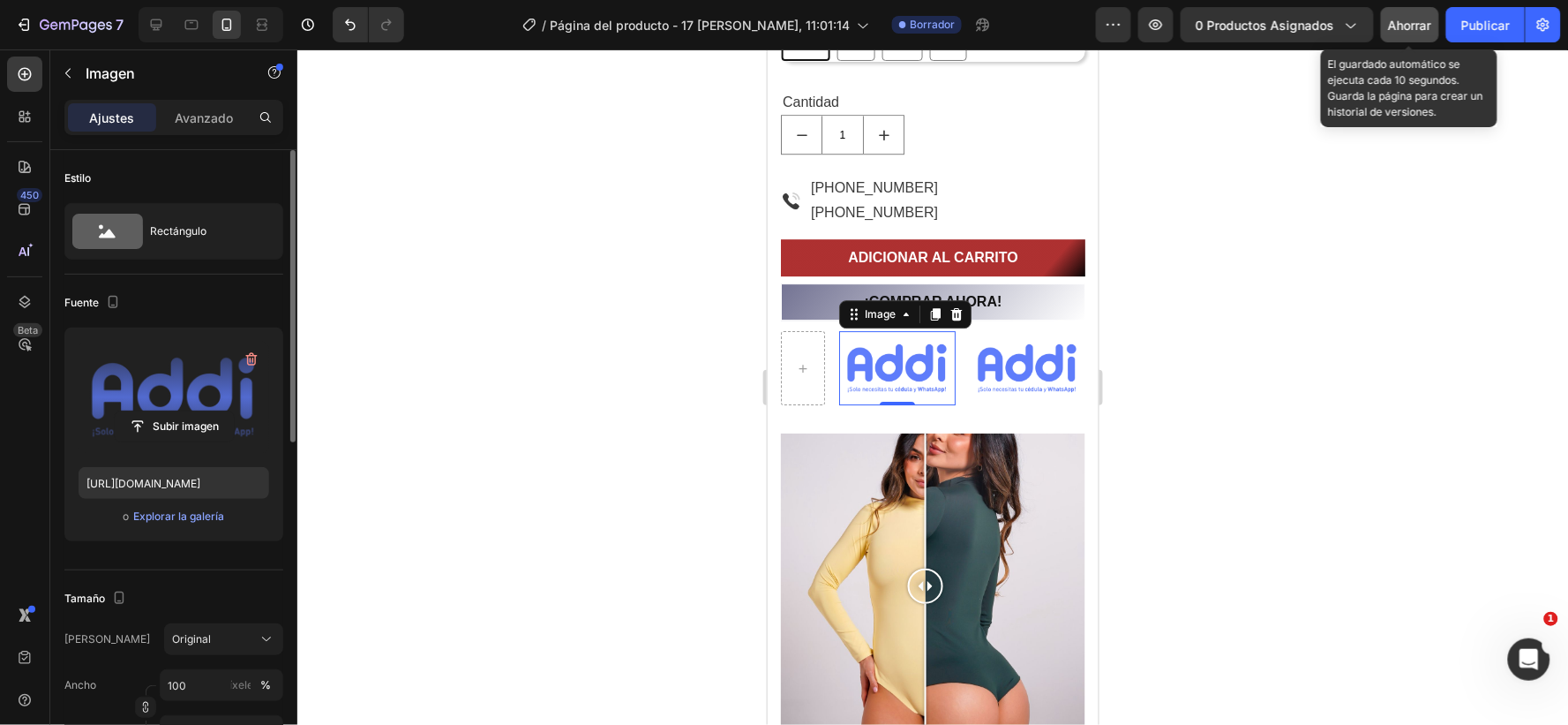
click at [1413, 24] on font "Ahorrar" at bounding box center [1410, 25] width 43 height 15
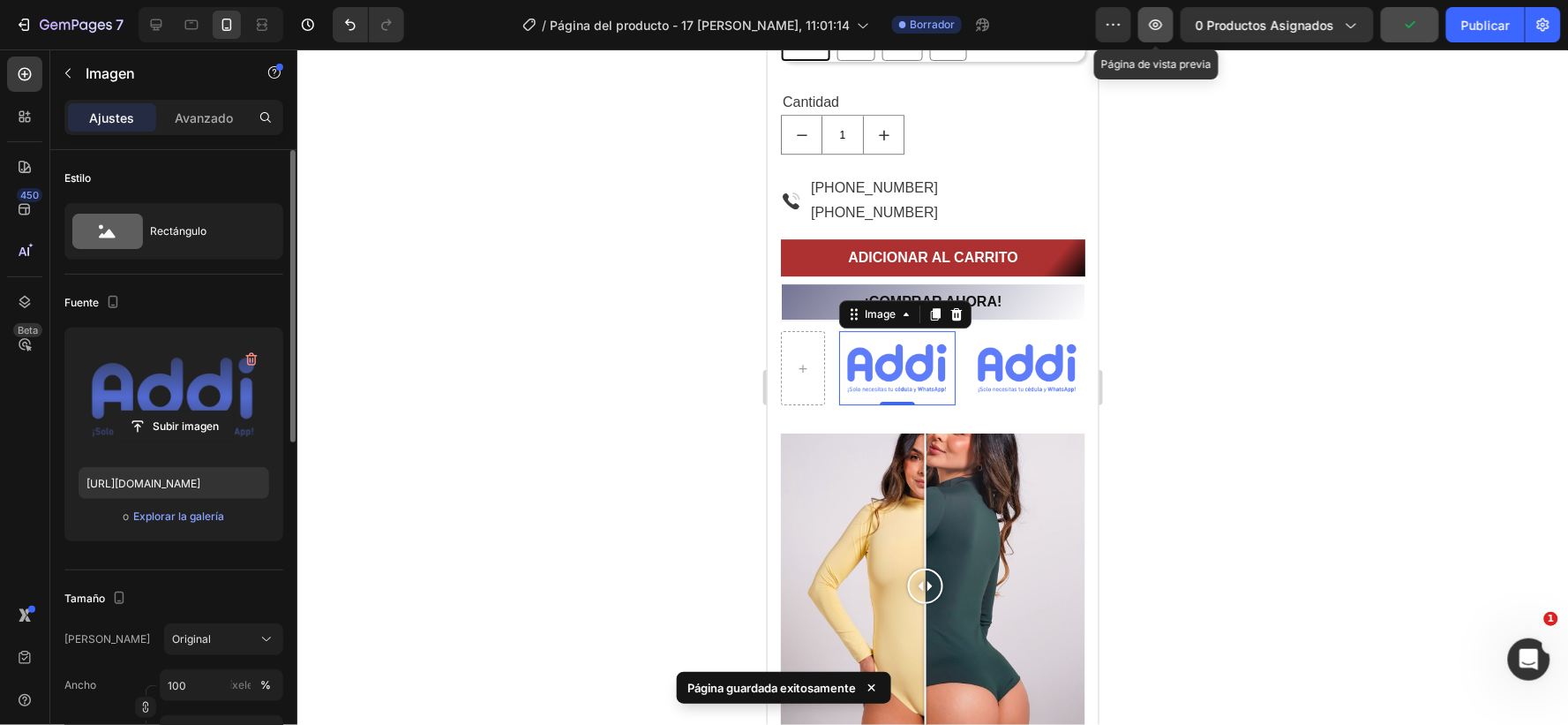
click at [1150, 25] on icon "button" at bounding box center [1156, 25] width 18 height 18
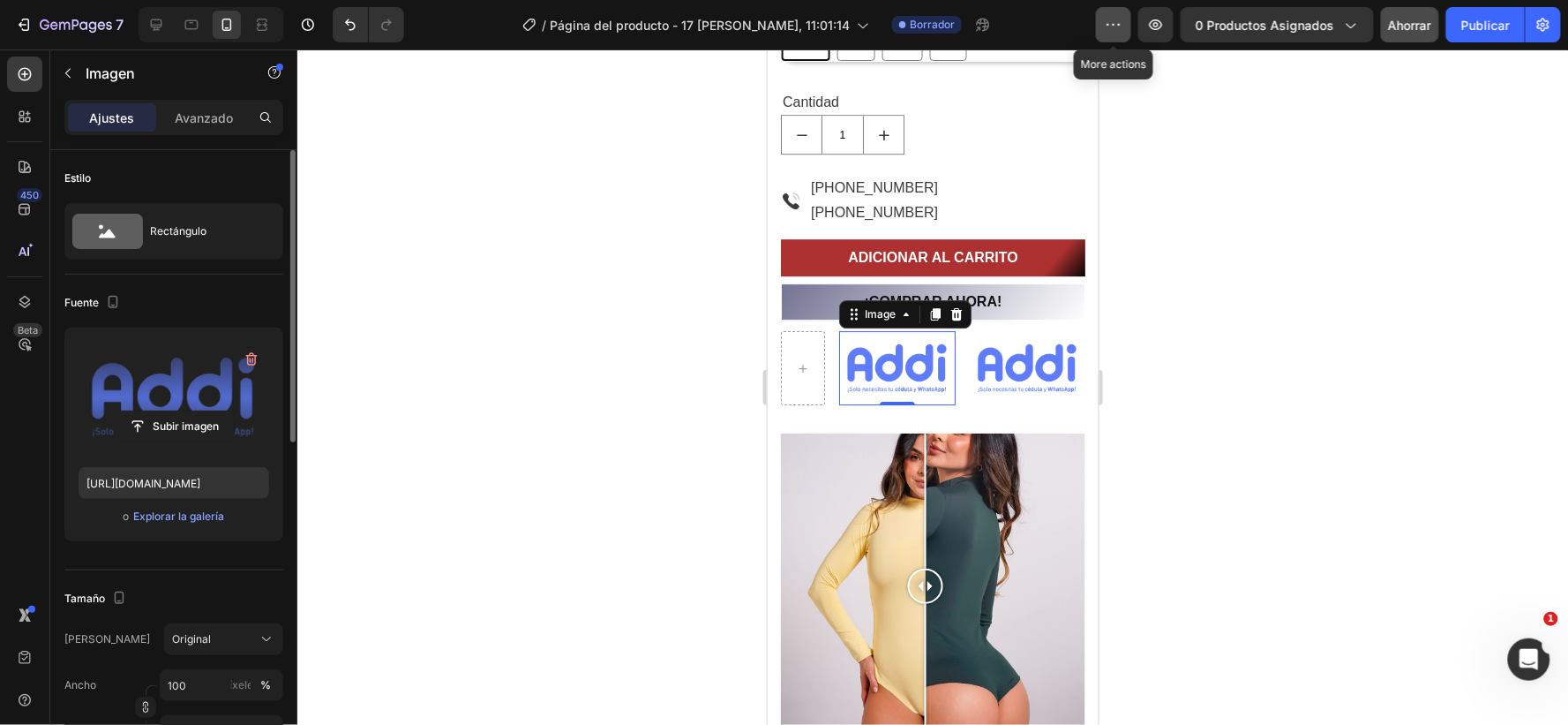
click at [1115, 24] on icon "button" at bounding box center [1114, 25] width 3 height 2
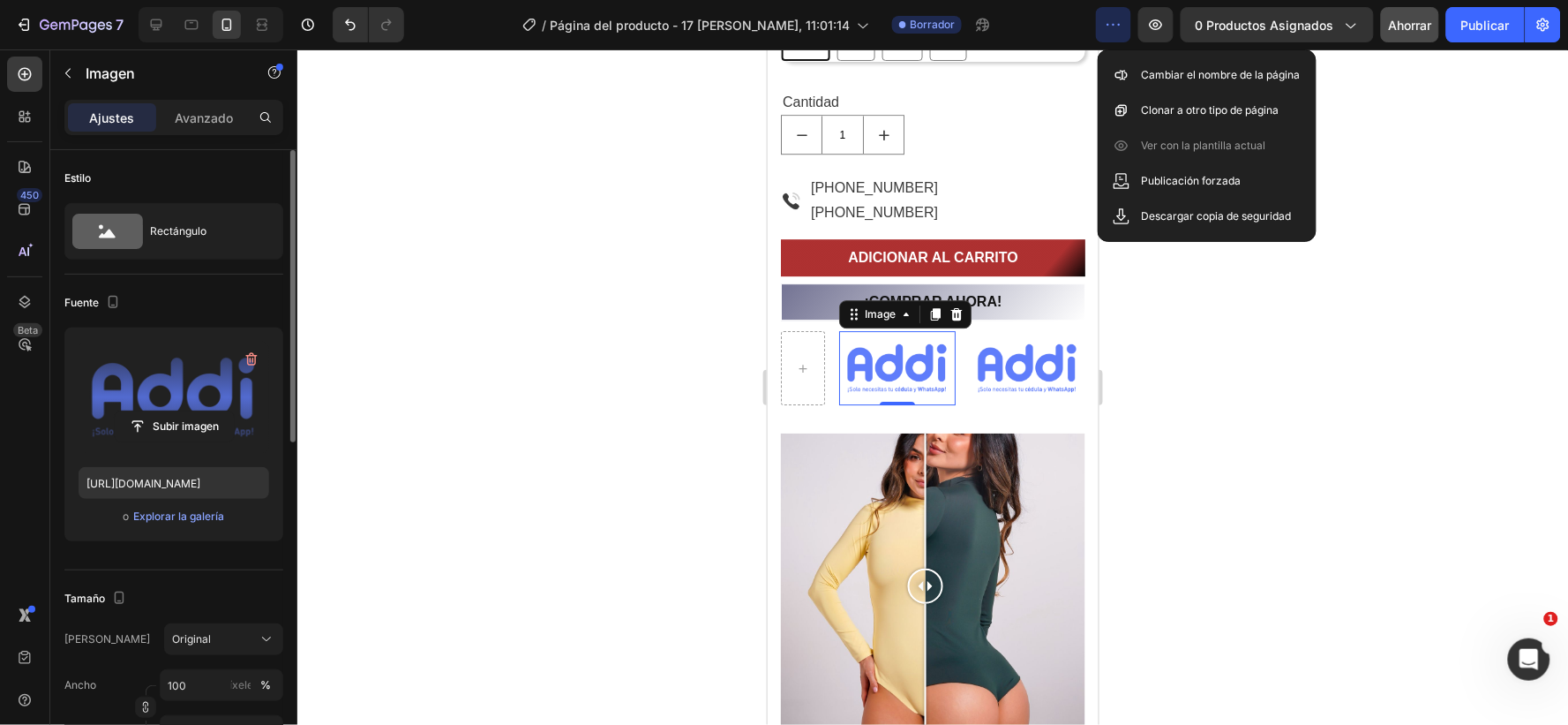
click at [1371, 288] on div at bounding box center [932, 387] width 1271 height 675
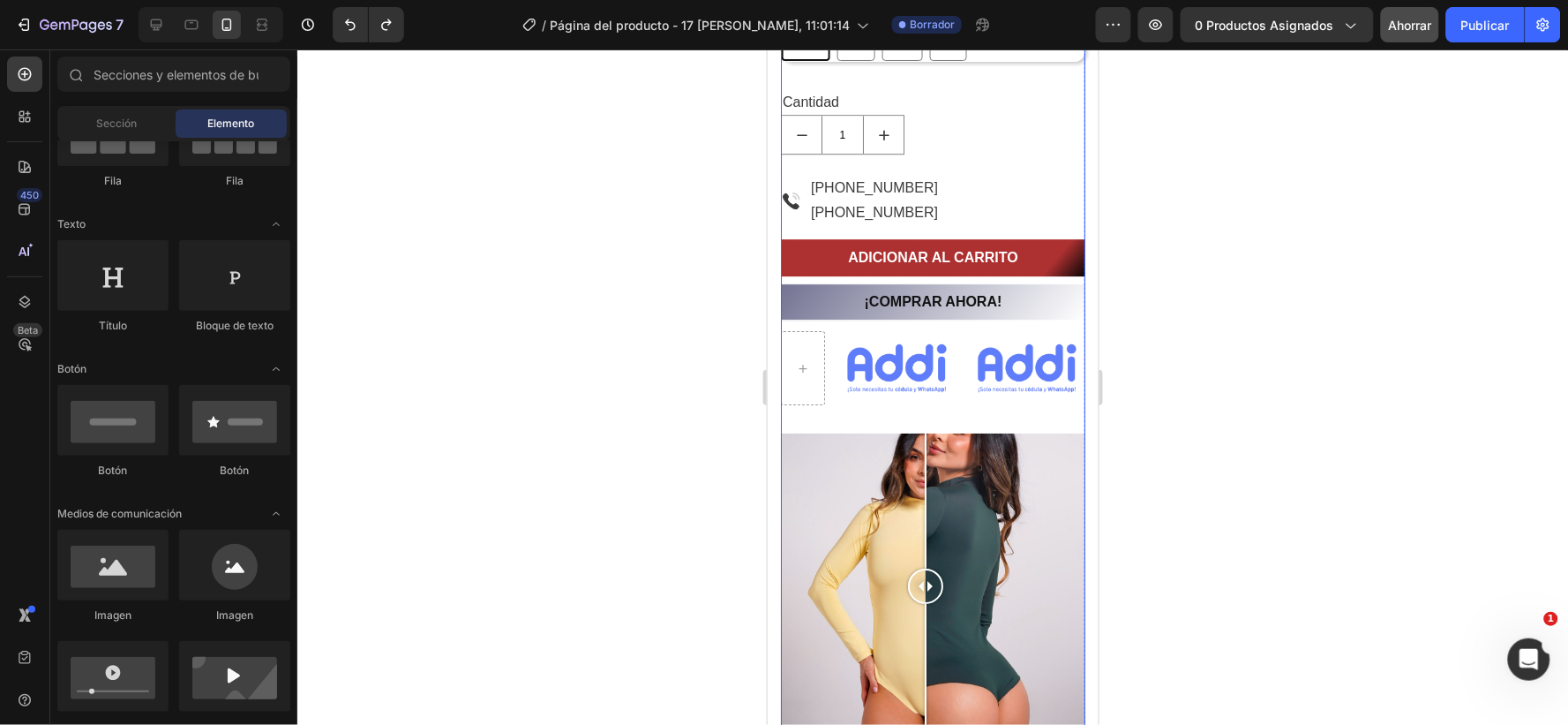
click at [974, 406] on div "Body Manga Larga Product Title $69.900,00 Product Price Product Price No compar…" at bounding box center [932, 149] width 304 height 1931
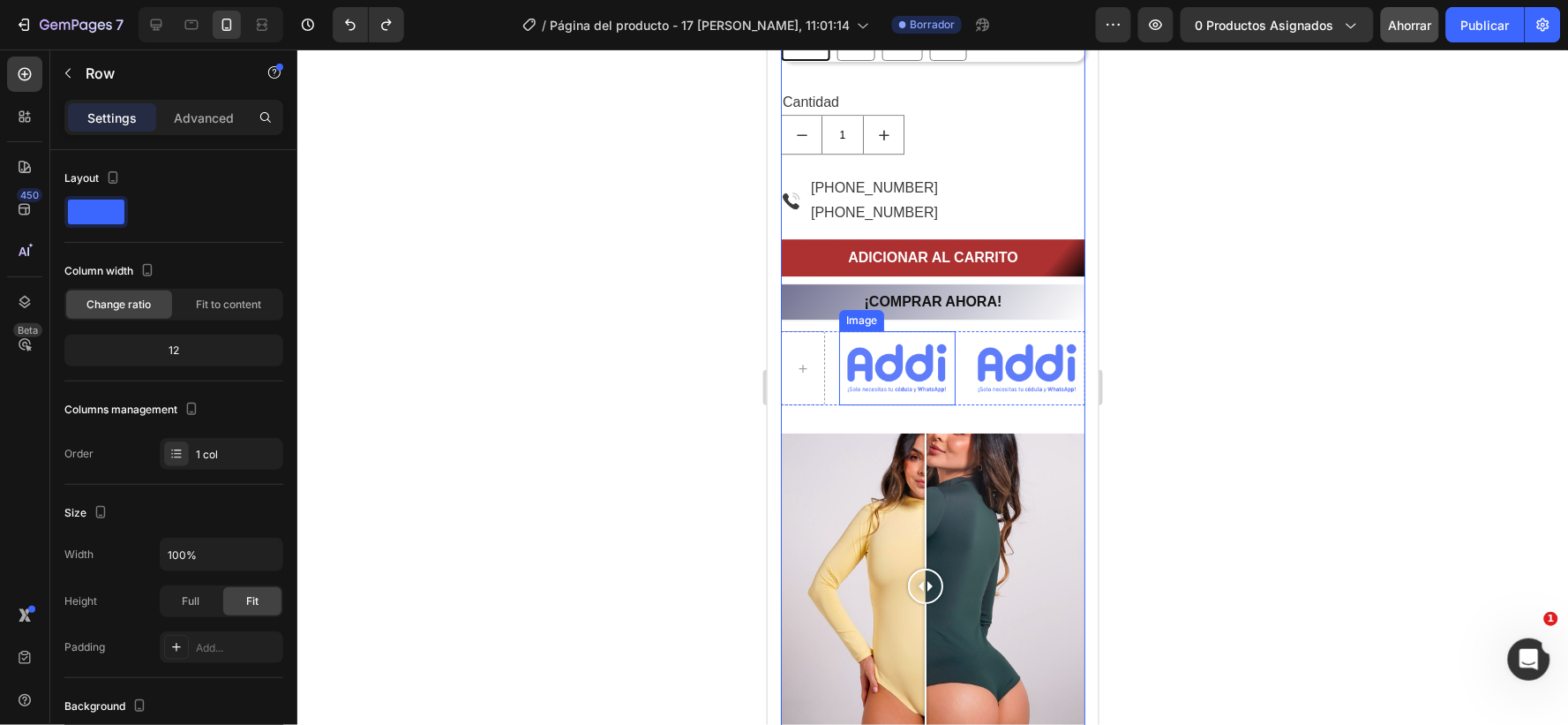
click at [895, 367] on img at bounding box center [896, 367] width 116 height 75
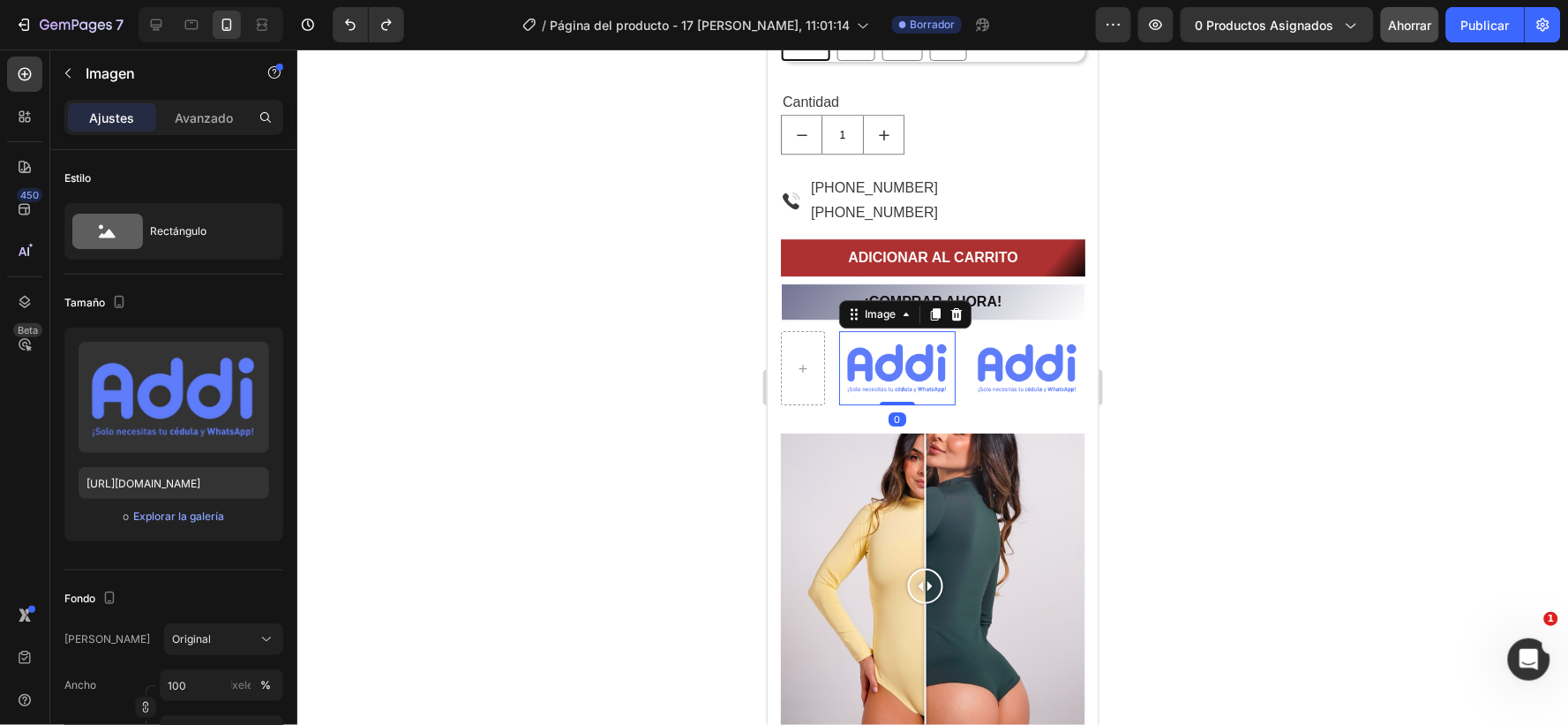
type input "[URL][DOMAIN_NAME]"
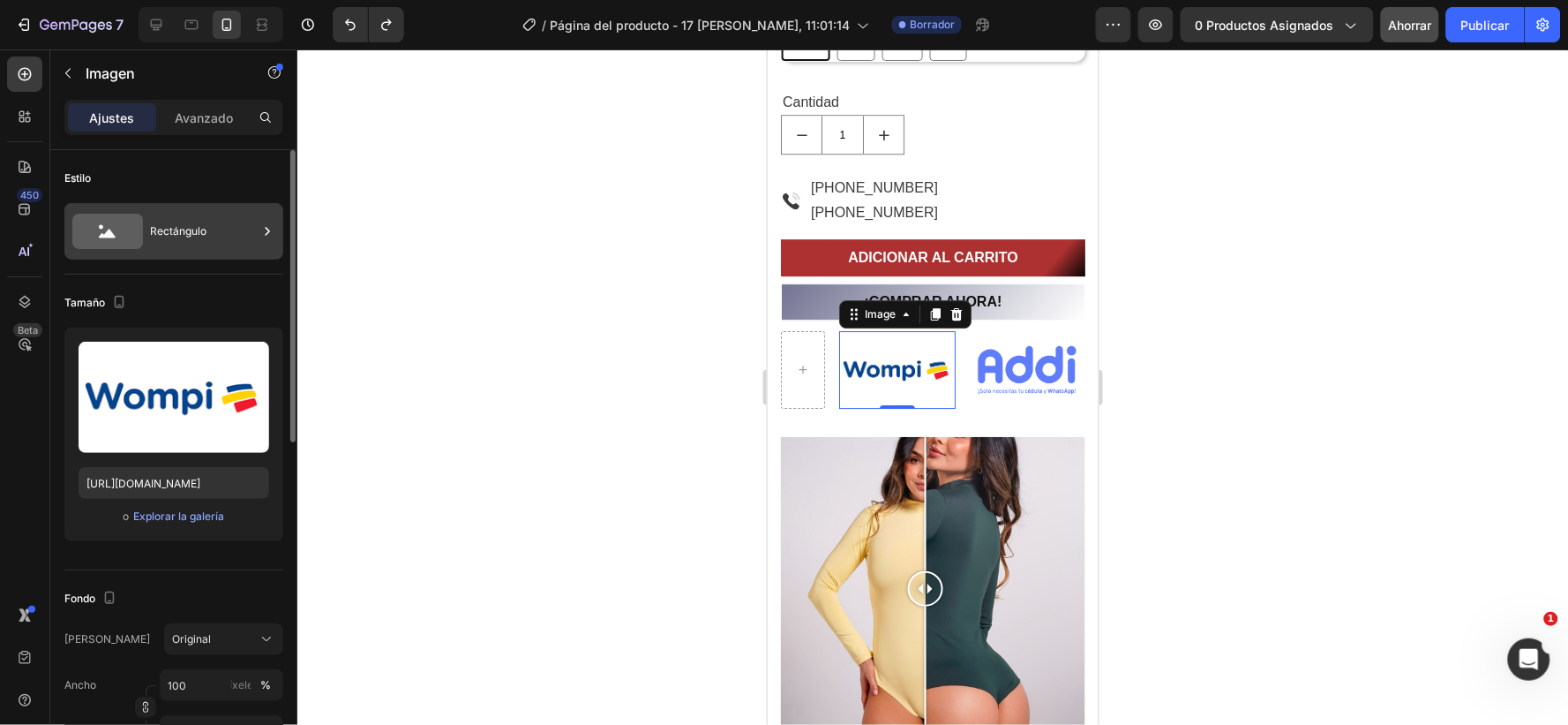
click at [265, 226] on icon at bounding box center [268, 232] width 18 height 18
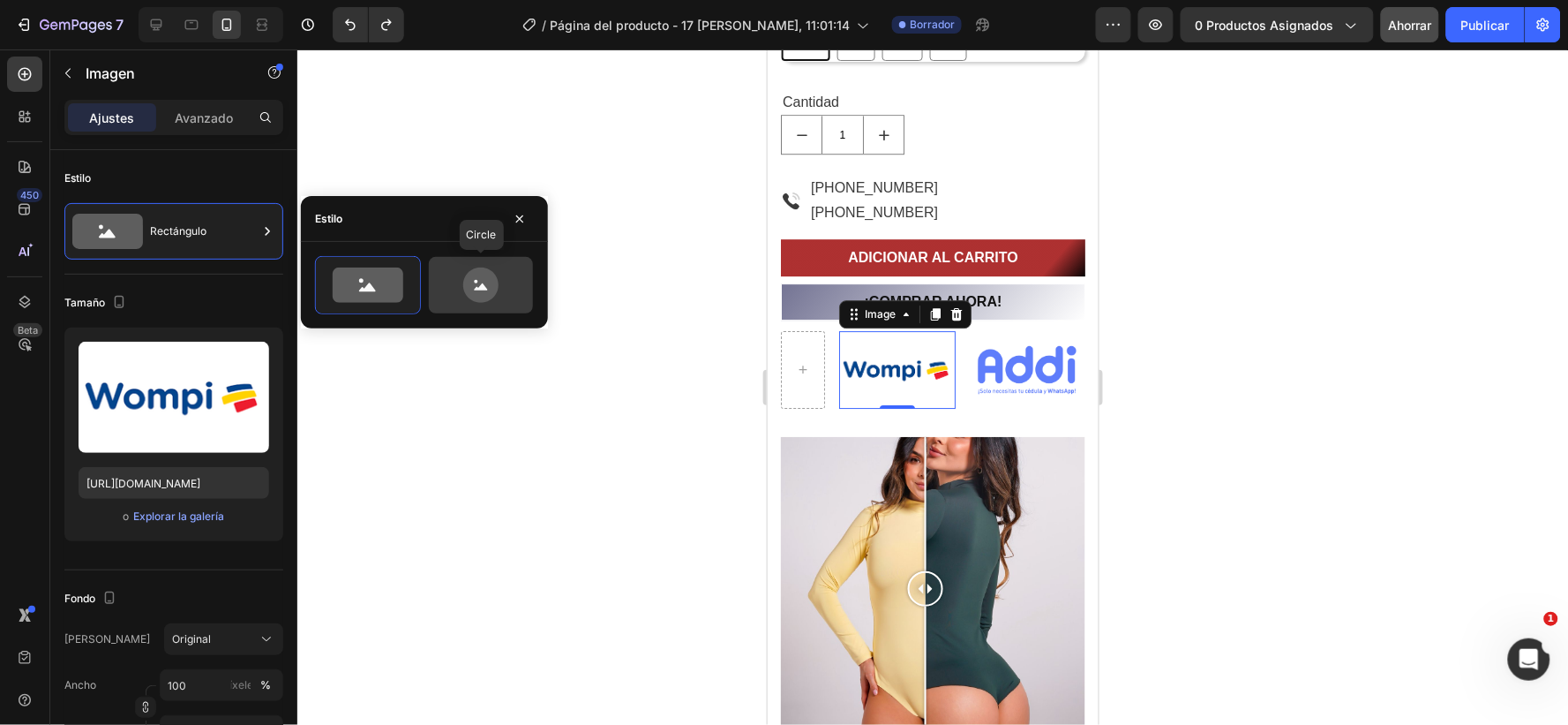
click at [478, 277] on icon at bounding box center [481, 286] width 35 height 35
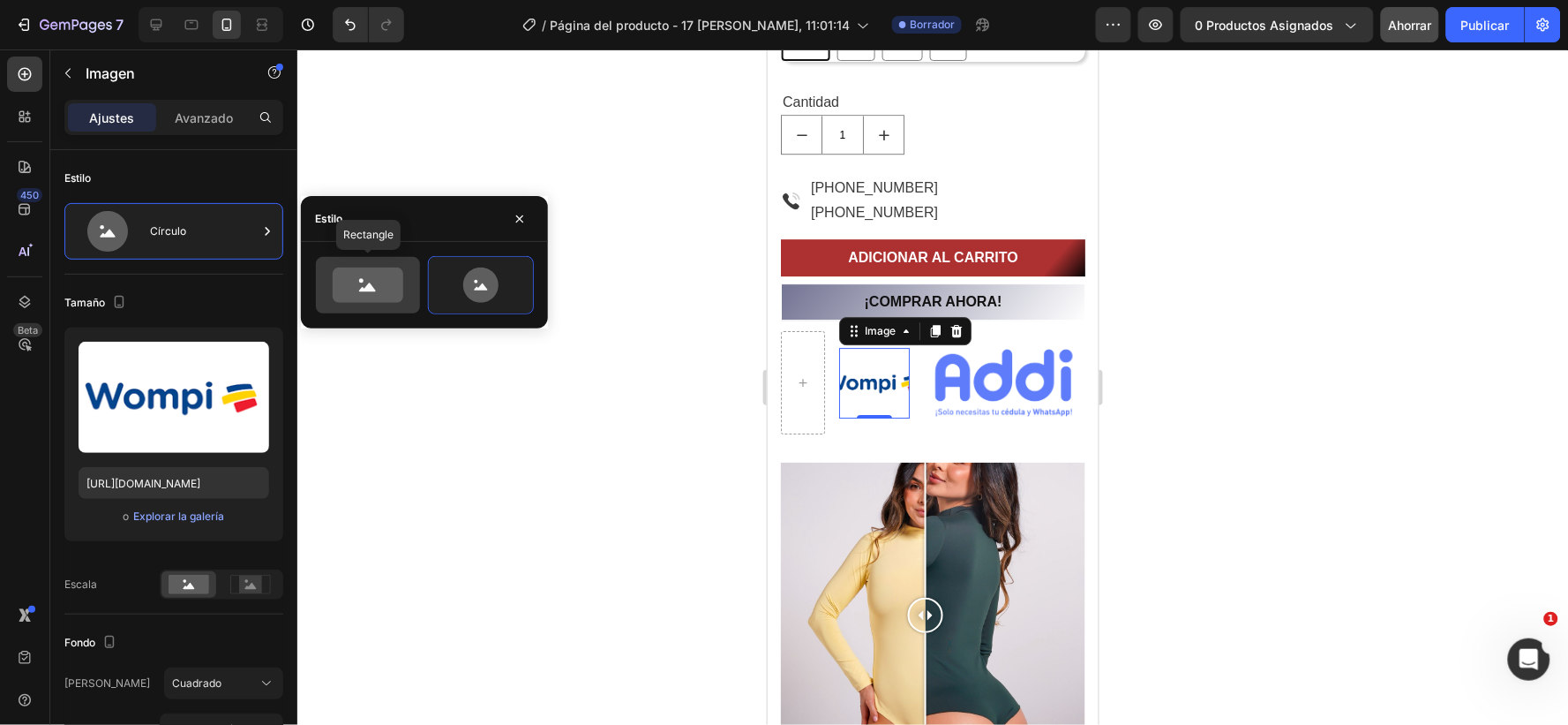
click at [358, 280] on icon at bounding box center [368, 286] width 71 height 35
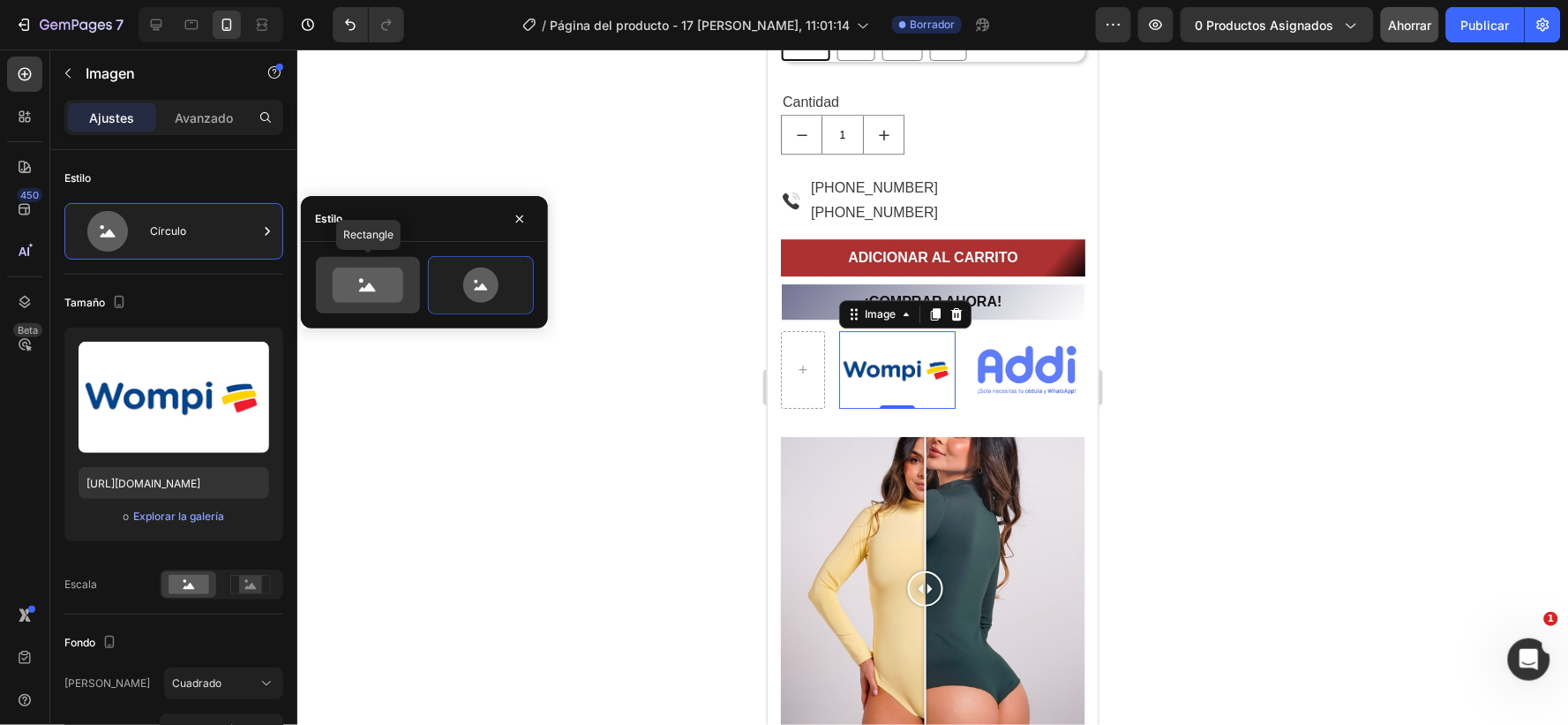
type input "100"
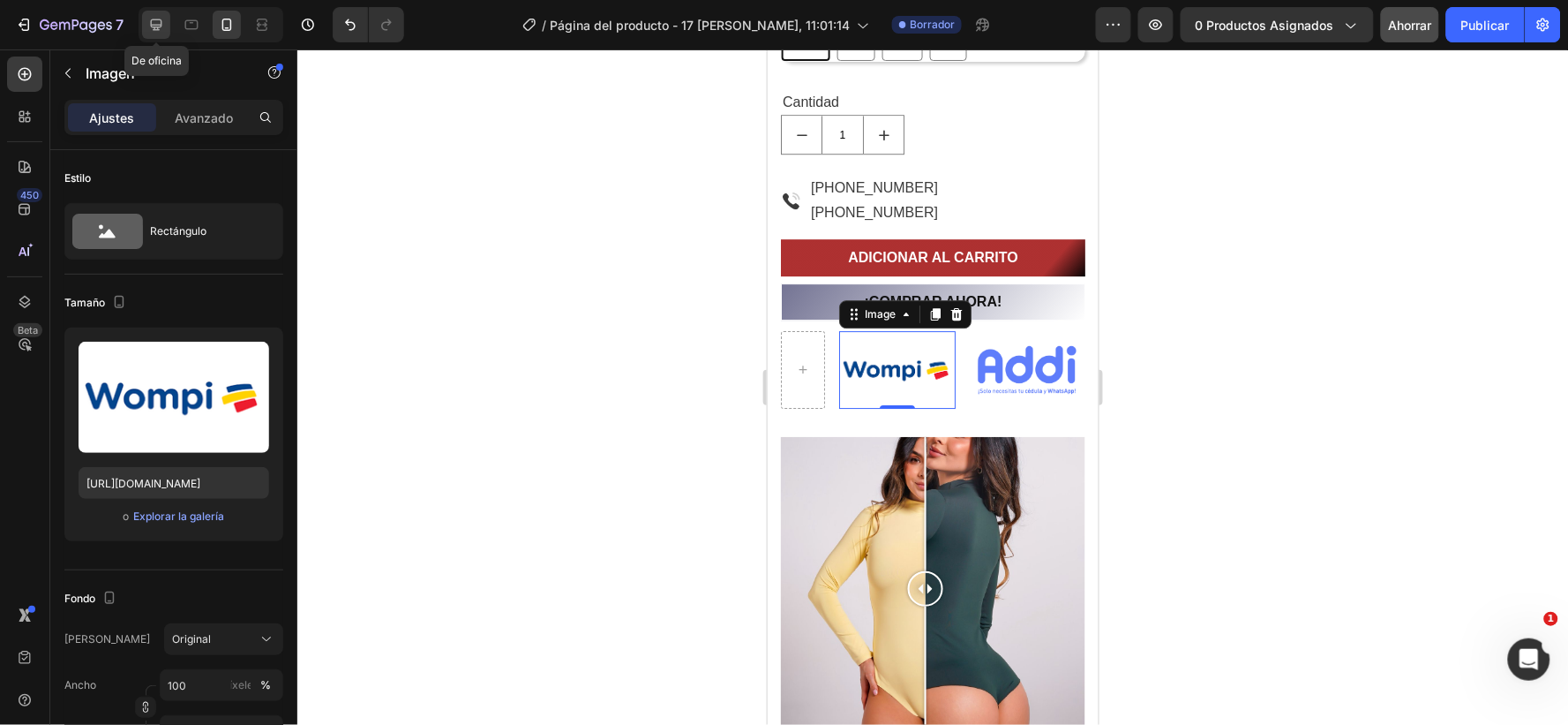
click at [157, 22] on icon at bounding box center [156, 25] width 18 height 18
type input "[URL][DOMAIN_NAME]"
type input "54"
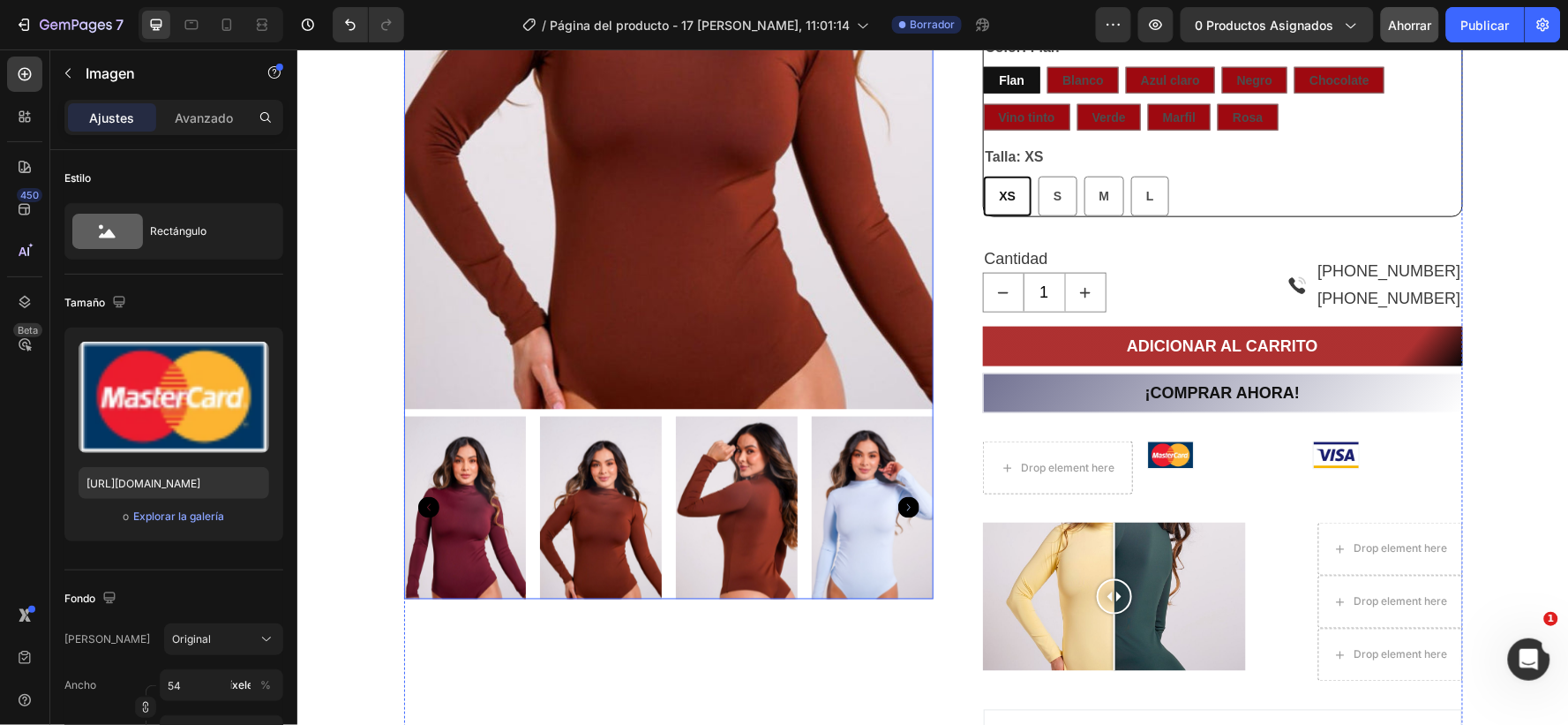
scroll to position [588, 0]
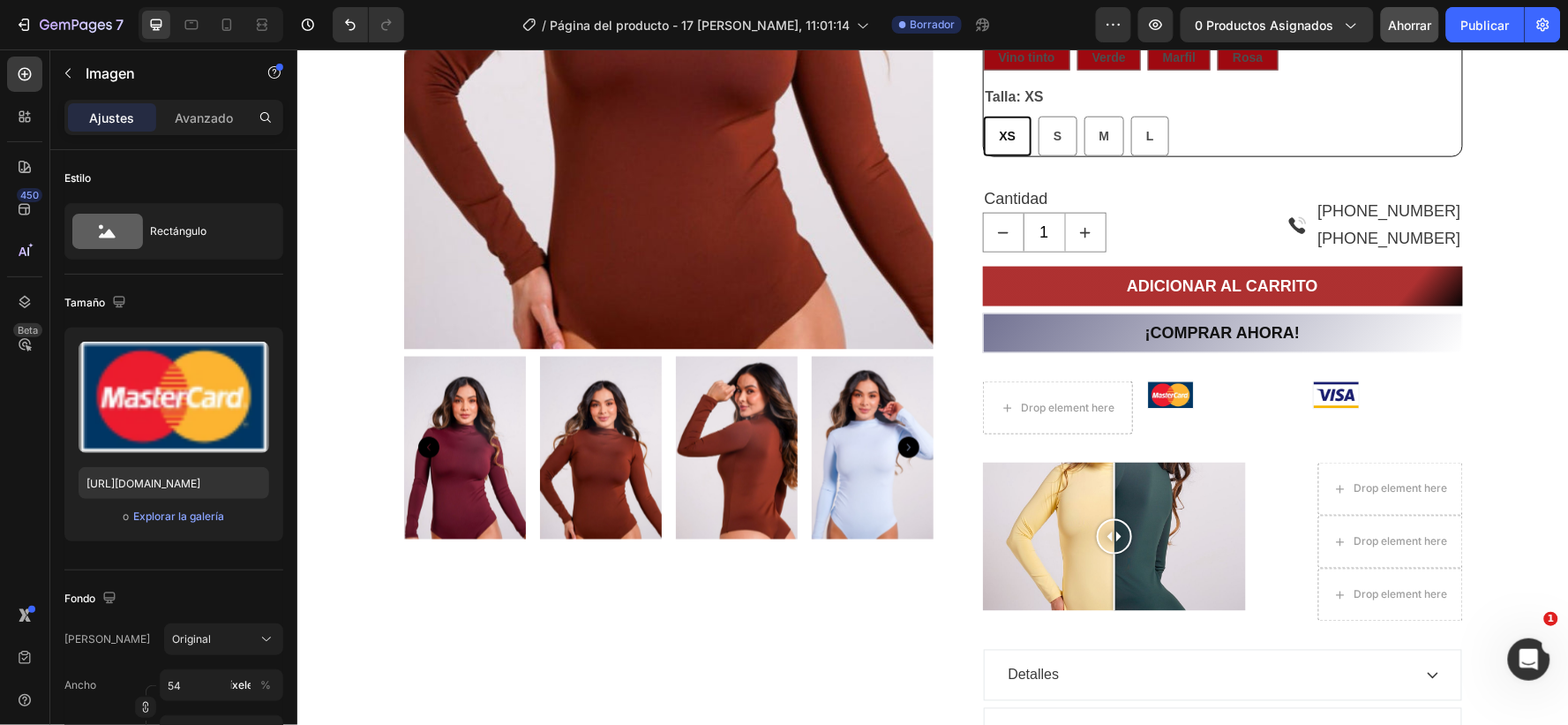
click at [1171, 392] on img at bounding box center [1171, 395] width 48 height 28
click at [1151, 389] on img at bounding box center [1171, 395] width 48 height 28
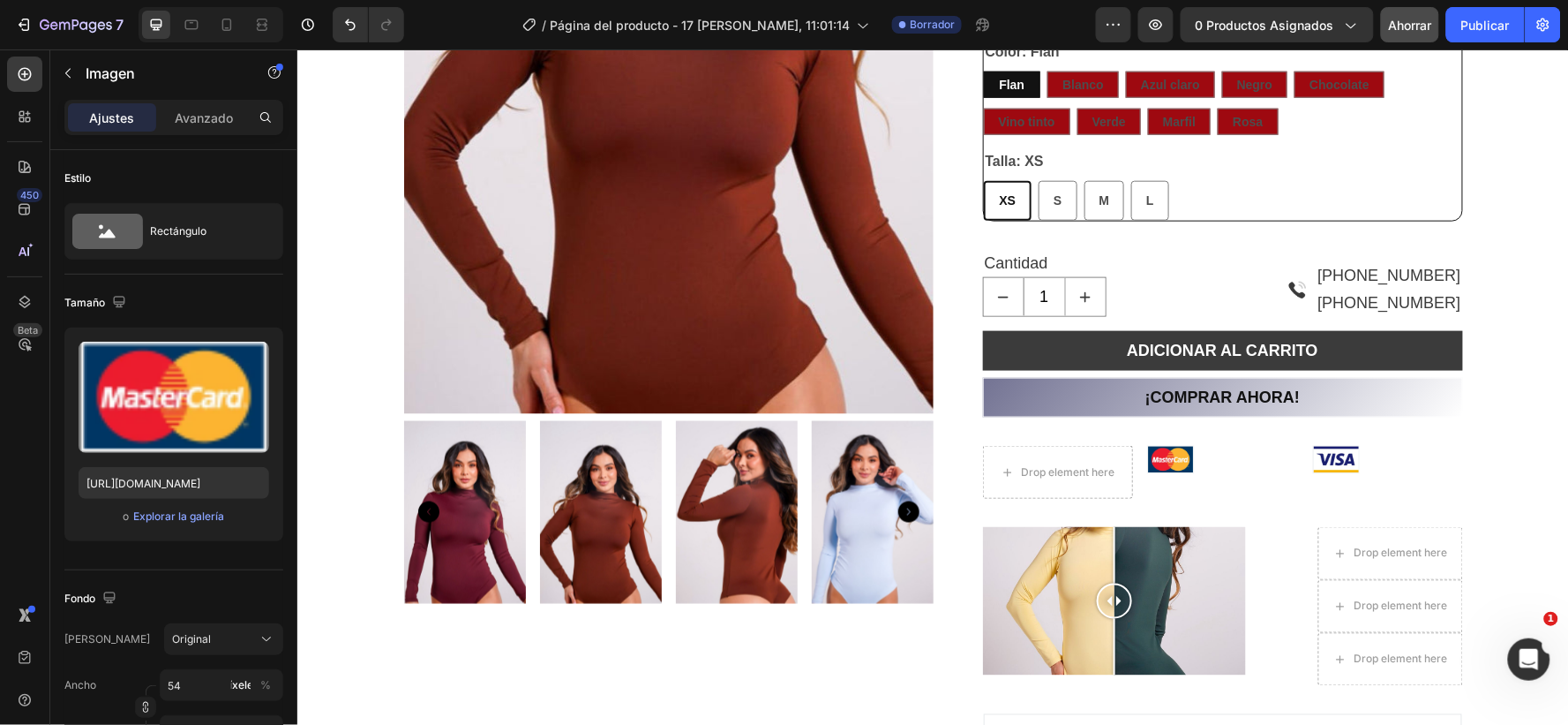
scroll to position [490, 0]
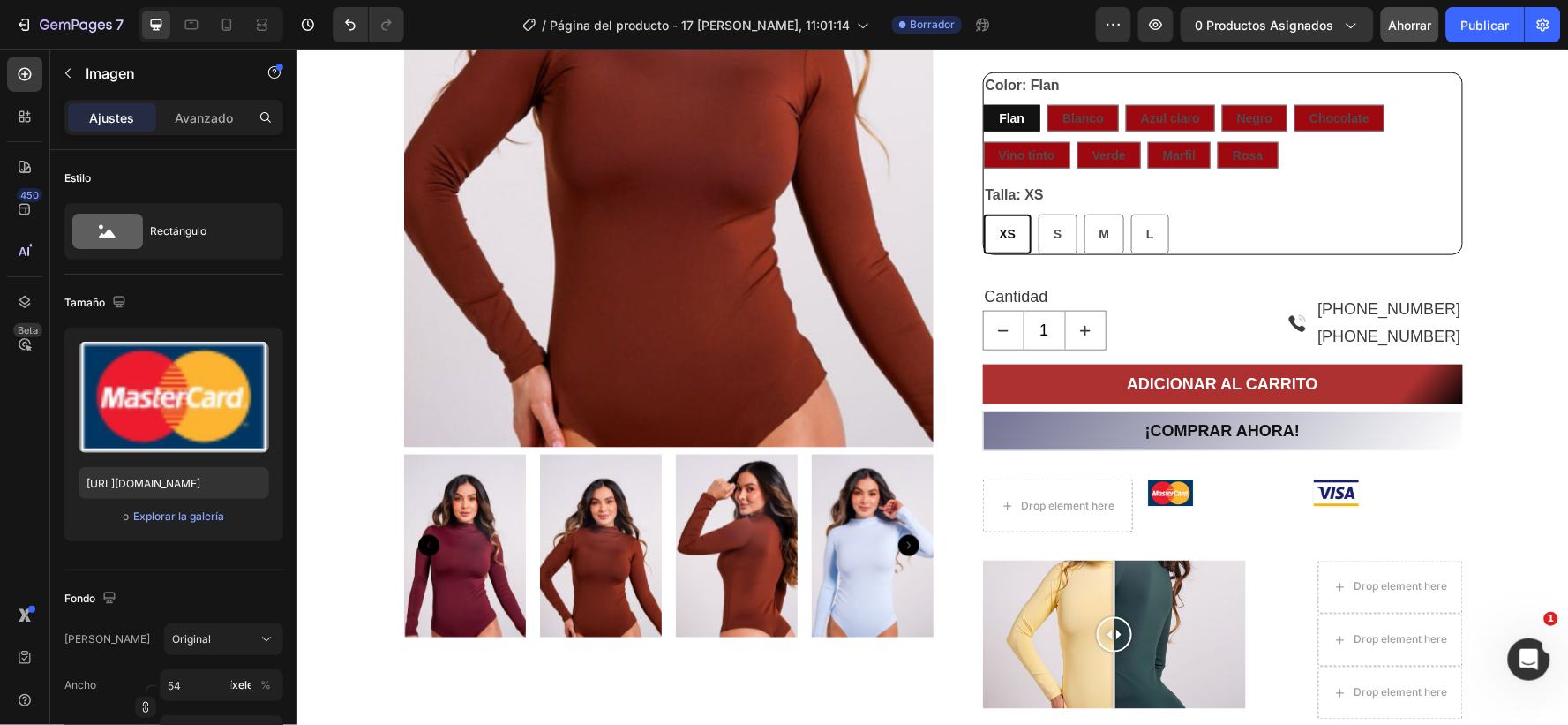
click at [1166, 485] on img at bounding box center [1171, 493] width 48 height 28
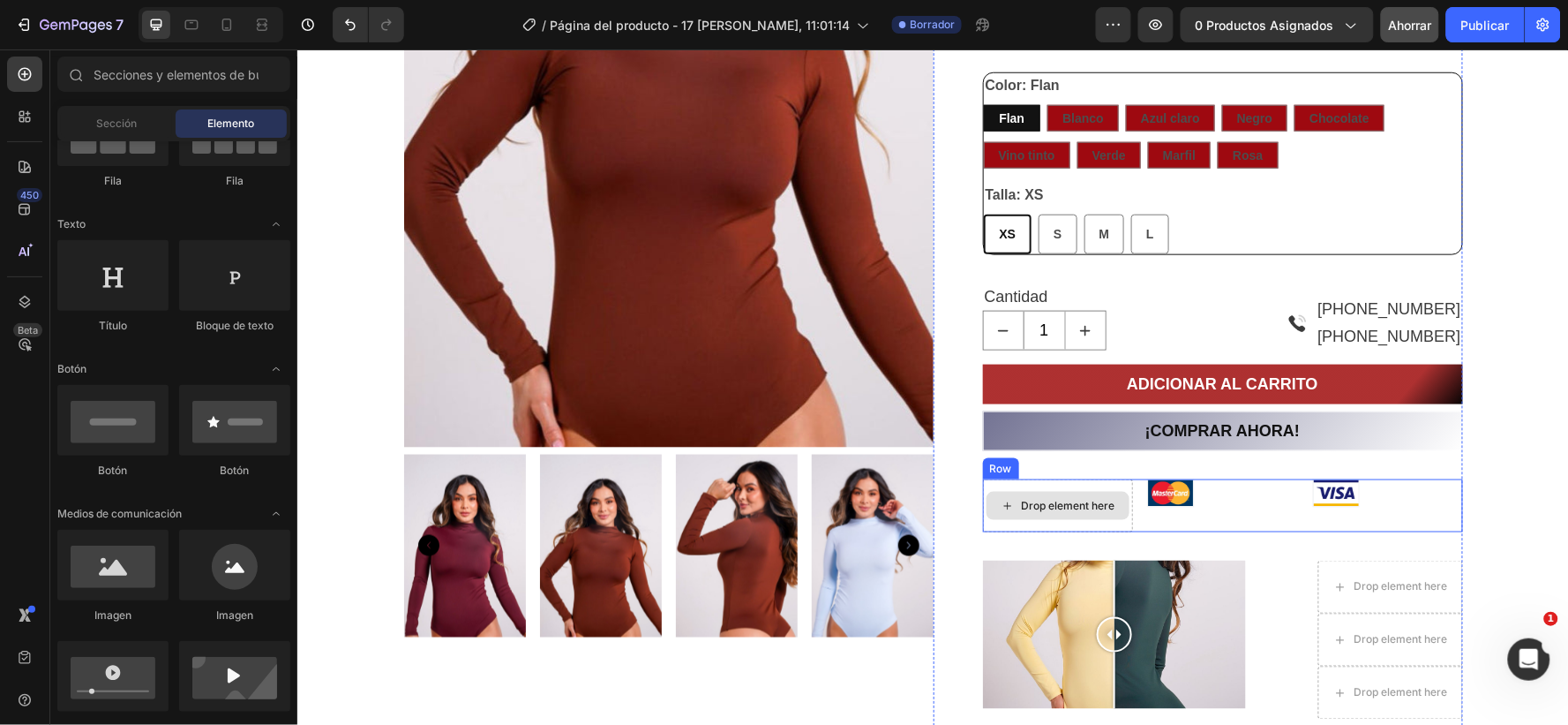
click at [1024, 508] on div "Drop element here" at bounding box center [1067, 505] width 93 height 14
click at [1164, 485] on img at bounding box center [1171, 493] width 48 height 28
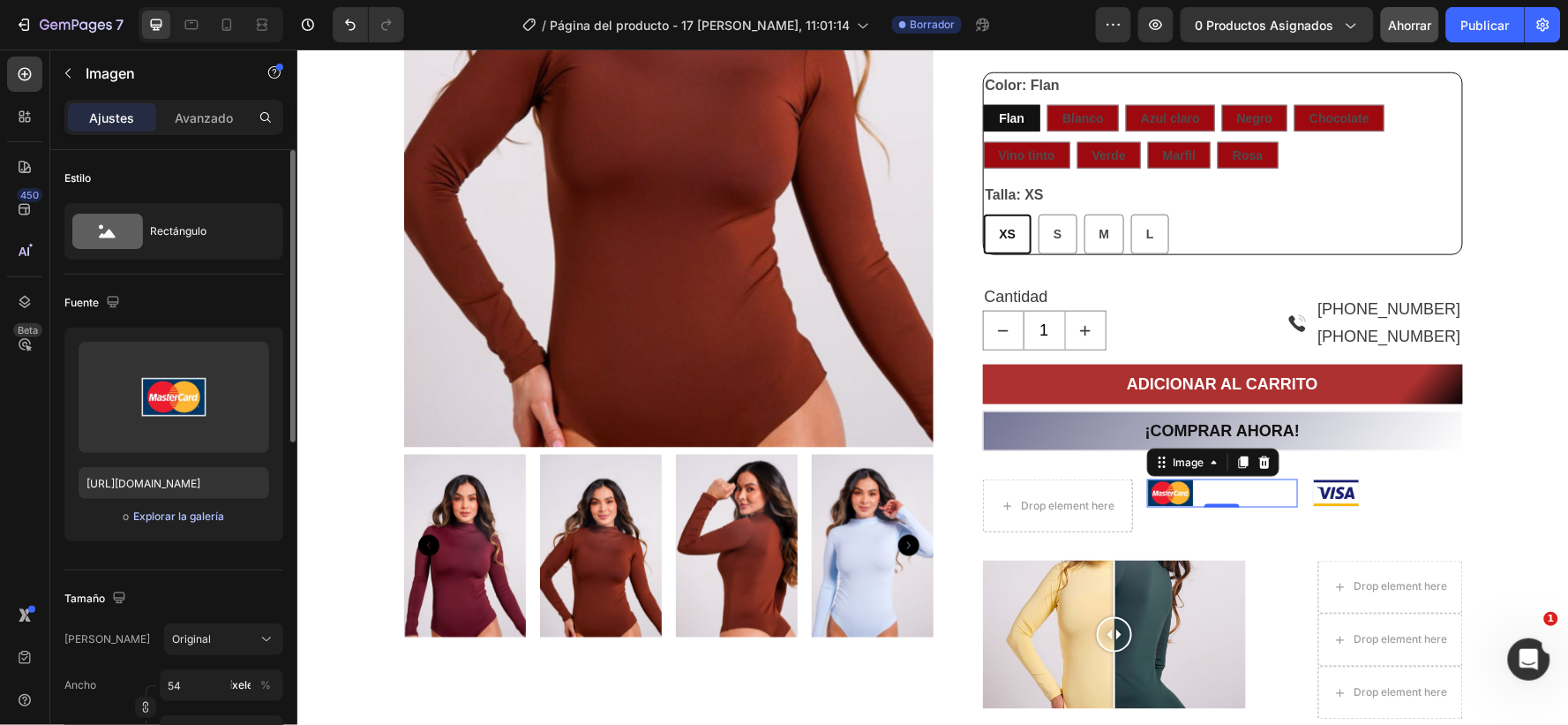
click at [191, 514] on font "Explorar la galería" at bounding box center [178, 516] width 91 height 13
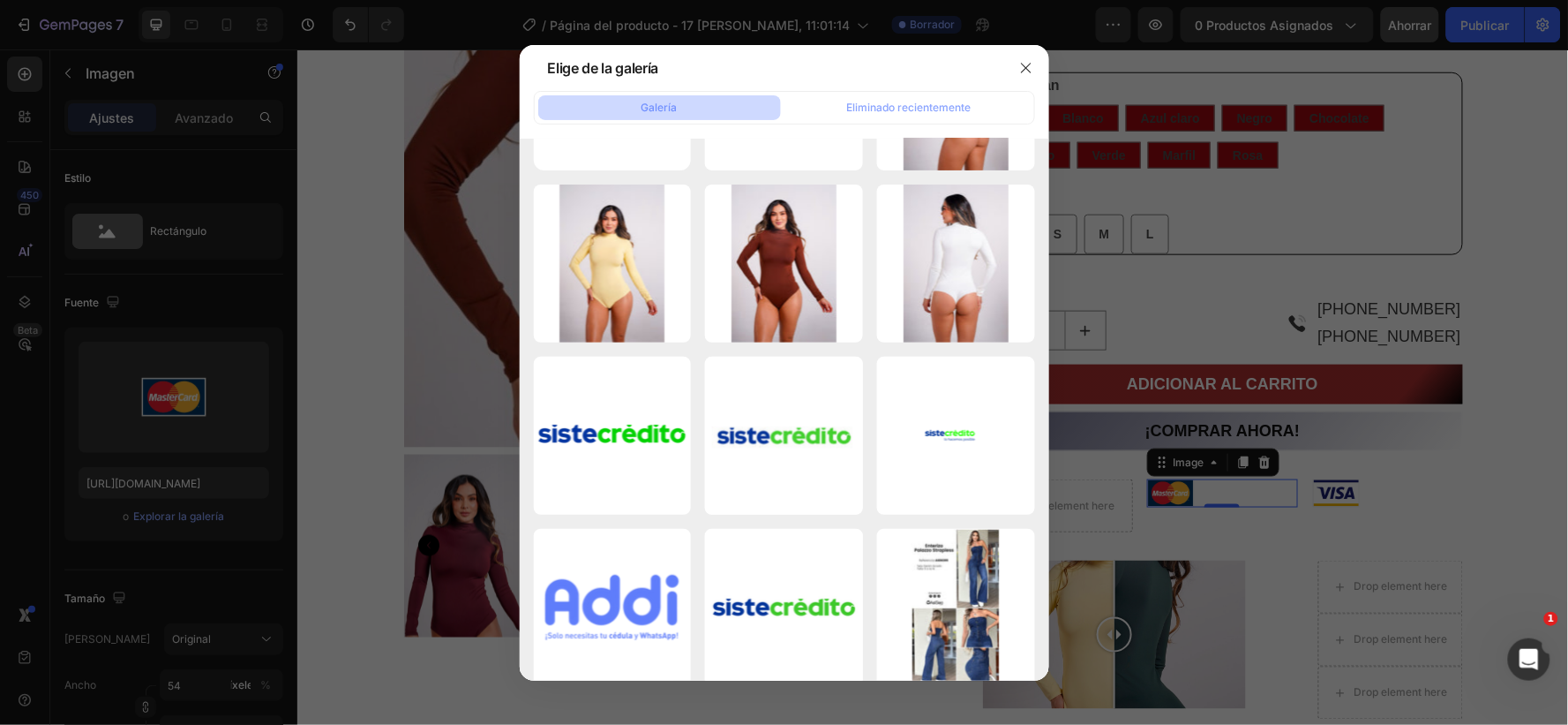
scroll to position [0, 0]
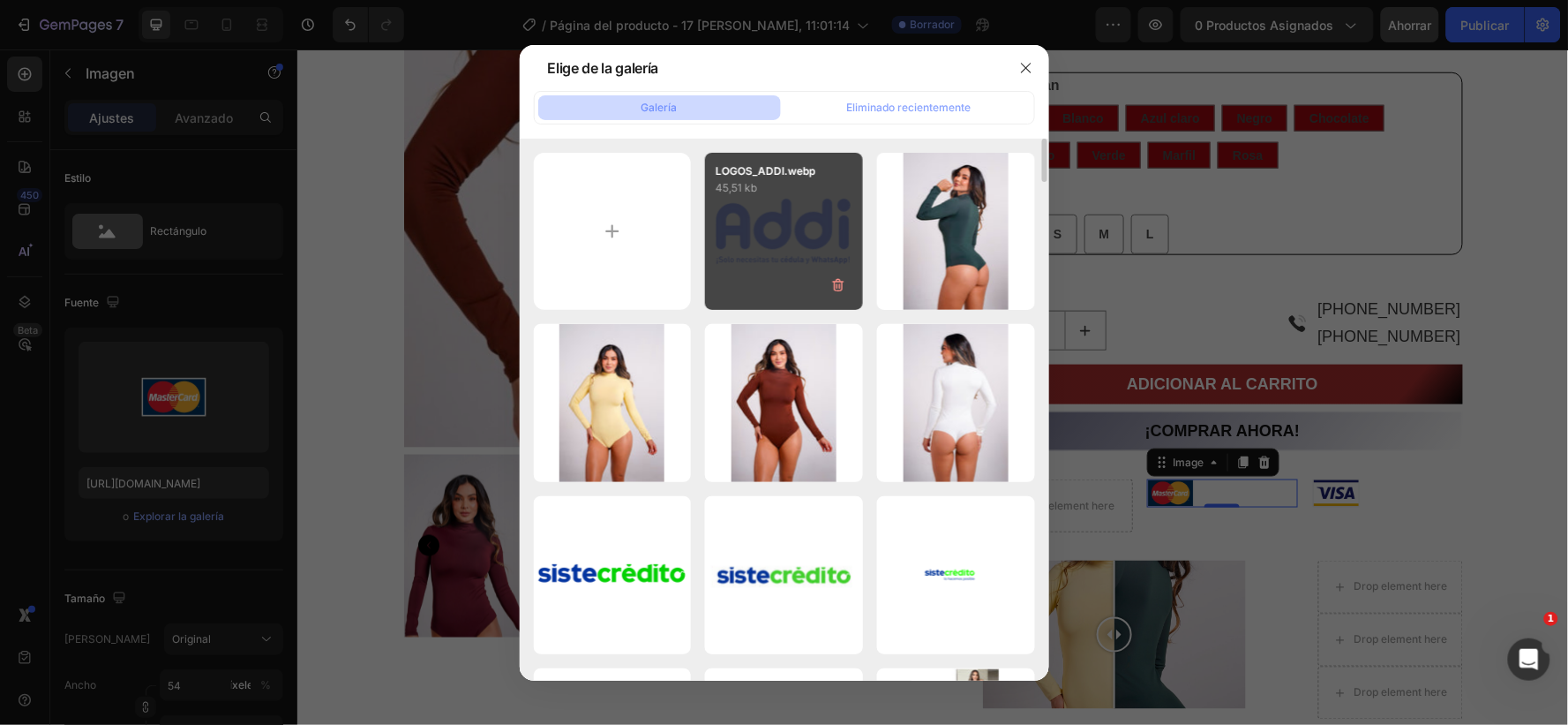
click at [768, 250] on div "LOGOS_ADDI.webp 45,51 kb" at bounding box center [784, 232] width 158 height 158
type input "[URL][DOMAIN_NAME]"
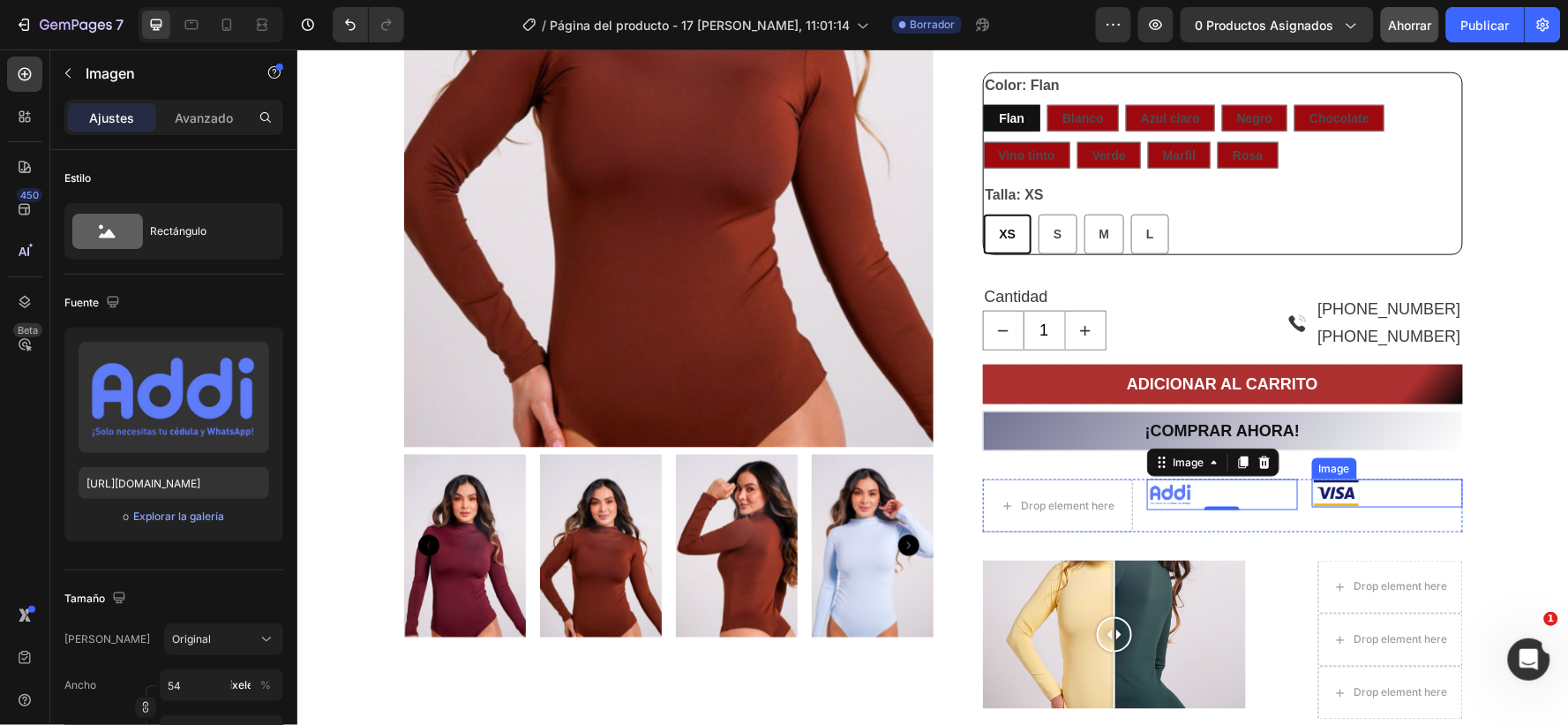
click at [1318, 486] on img at bounding box center [1336, 493] width 48 height 28
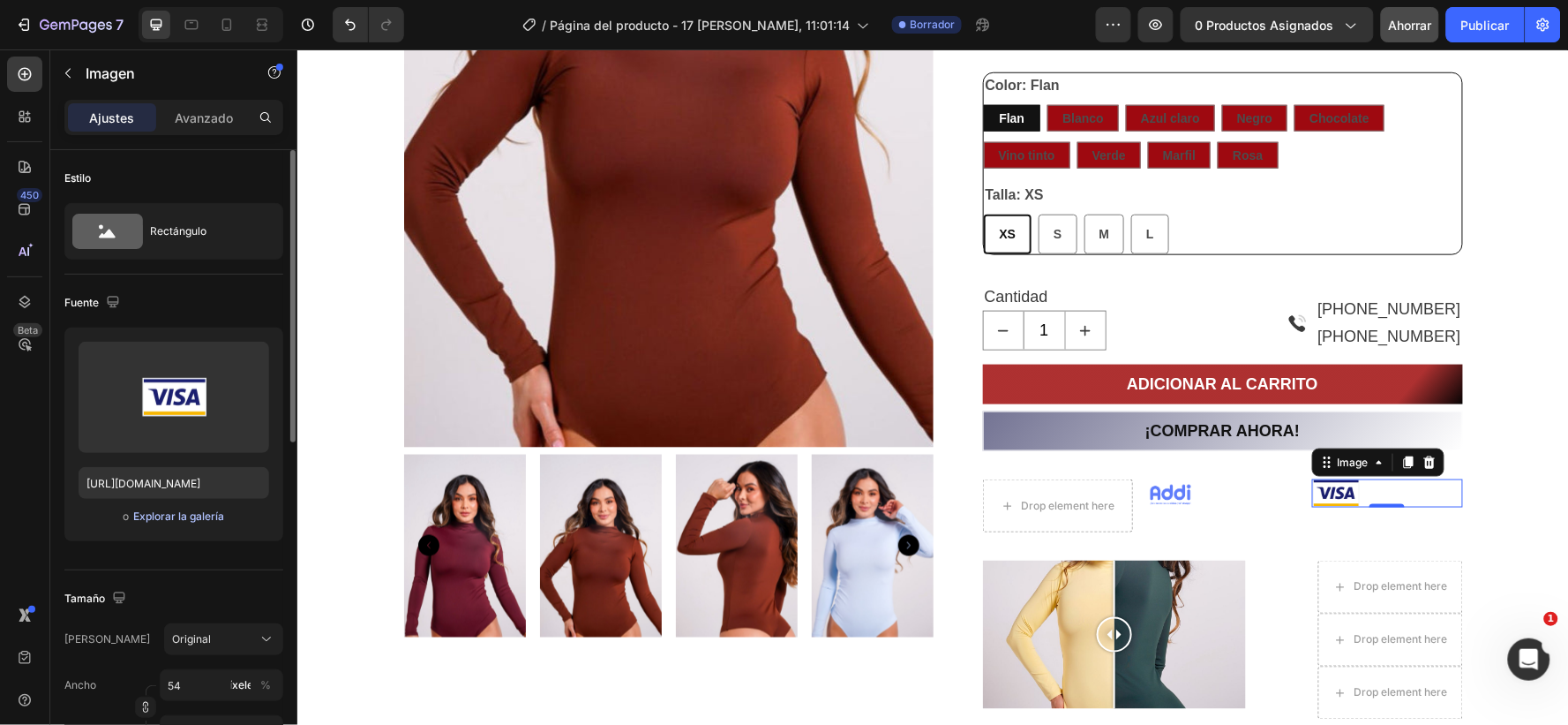
click at [171, 513] on font "Explorar la galería" at bounding box center [178, 516] width 91 height 13
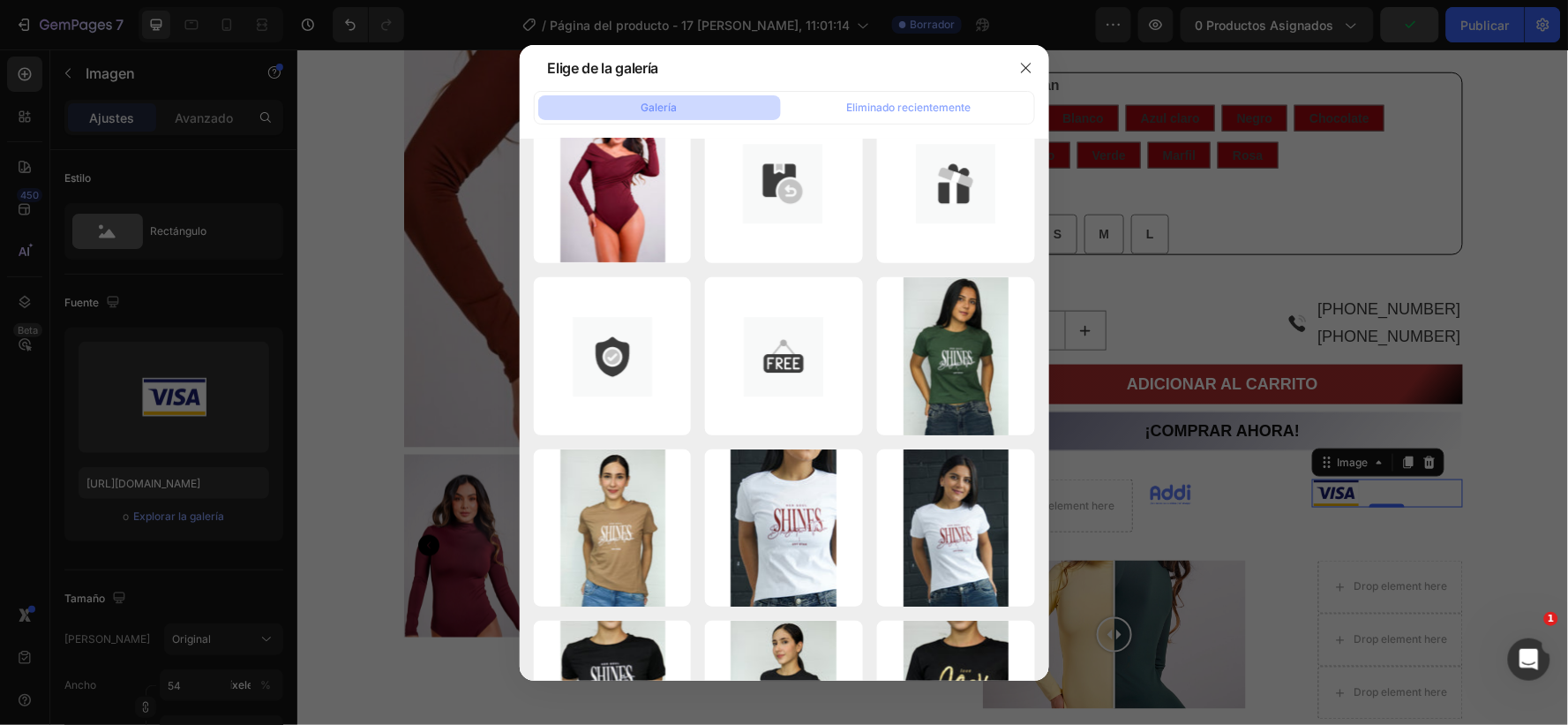
scroll to position [1962, 0]
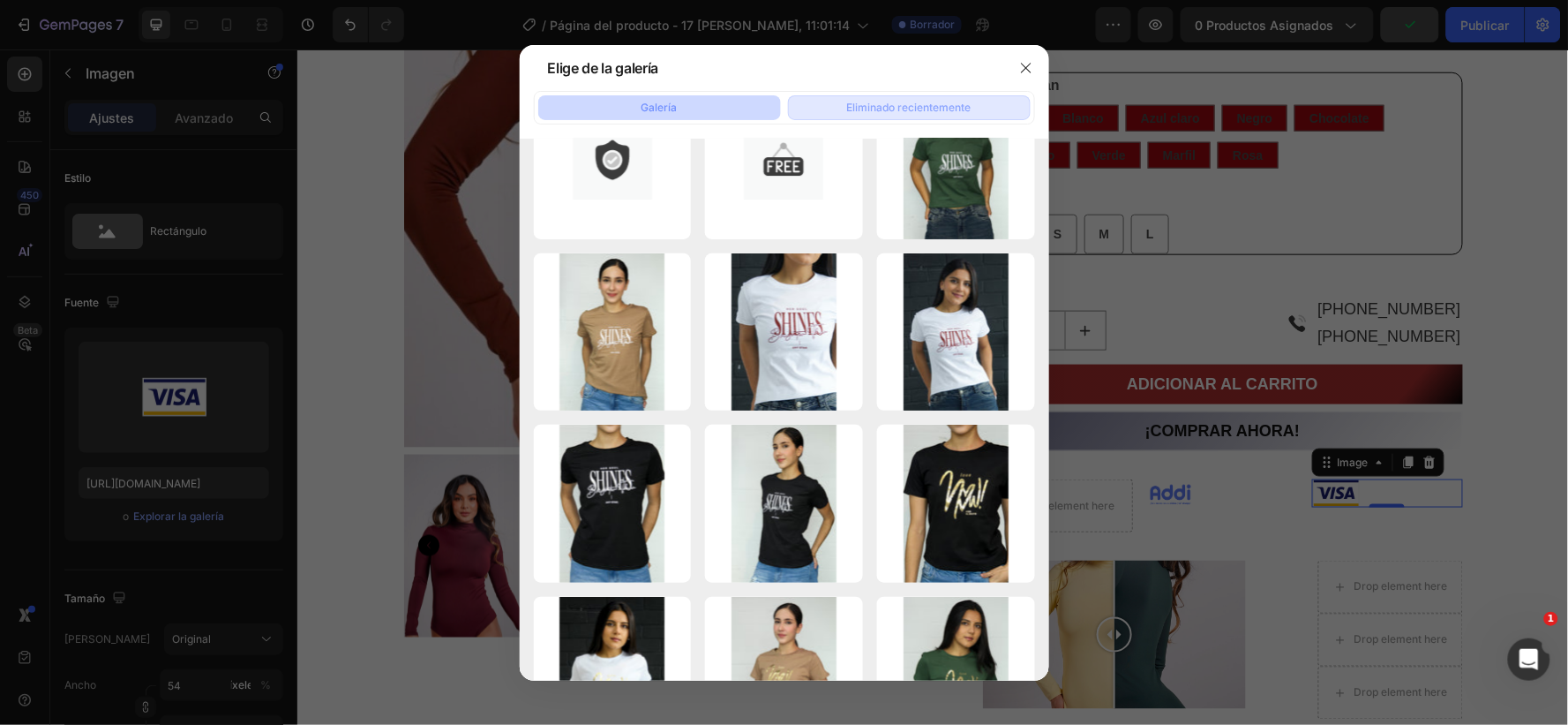
click at [896, 99] on font "Eliminado recientemente" at bounding box center [909, 107] width 124 height 16
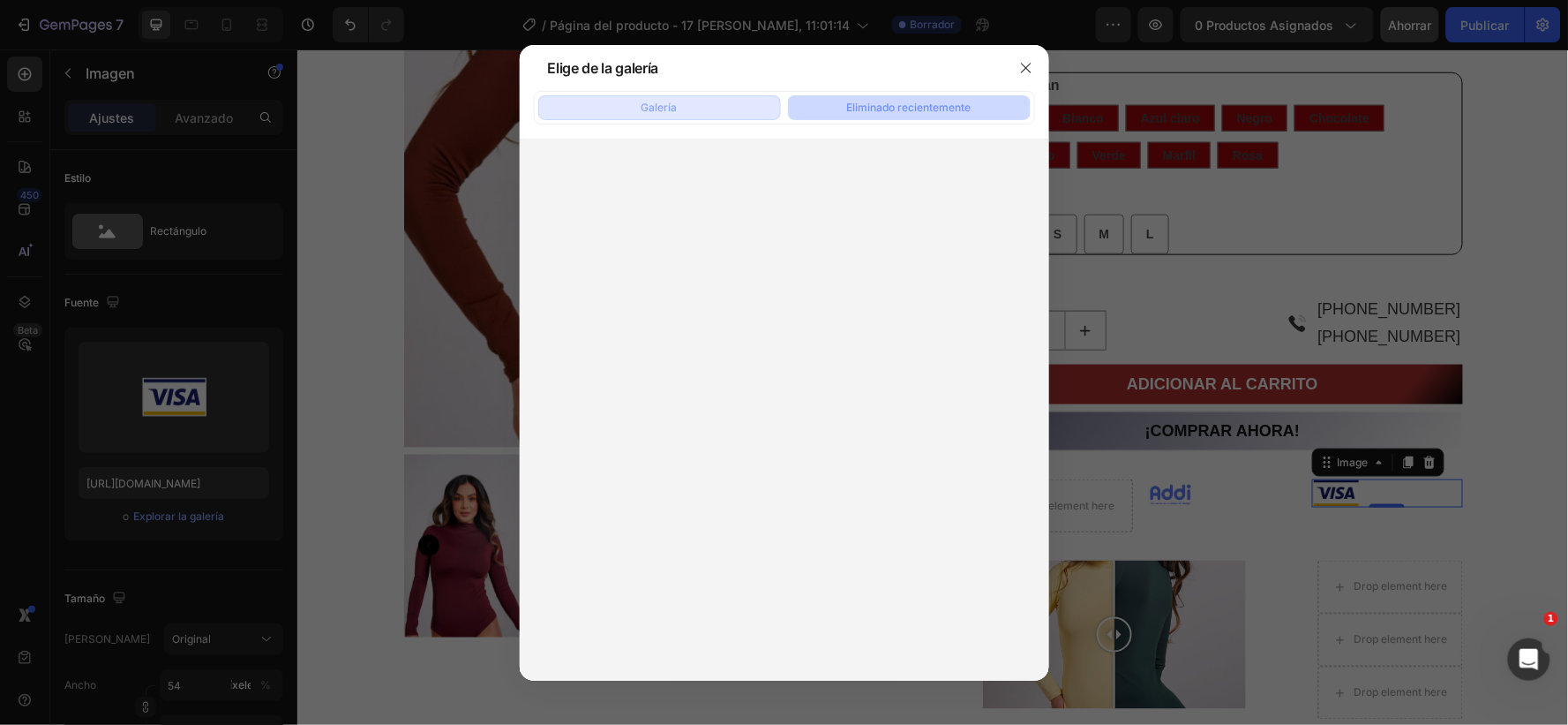
click at [638, 106] on button "Galería" at bounding box center [660, 107] width 243 height 25
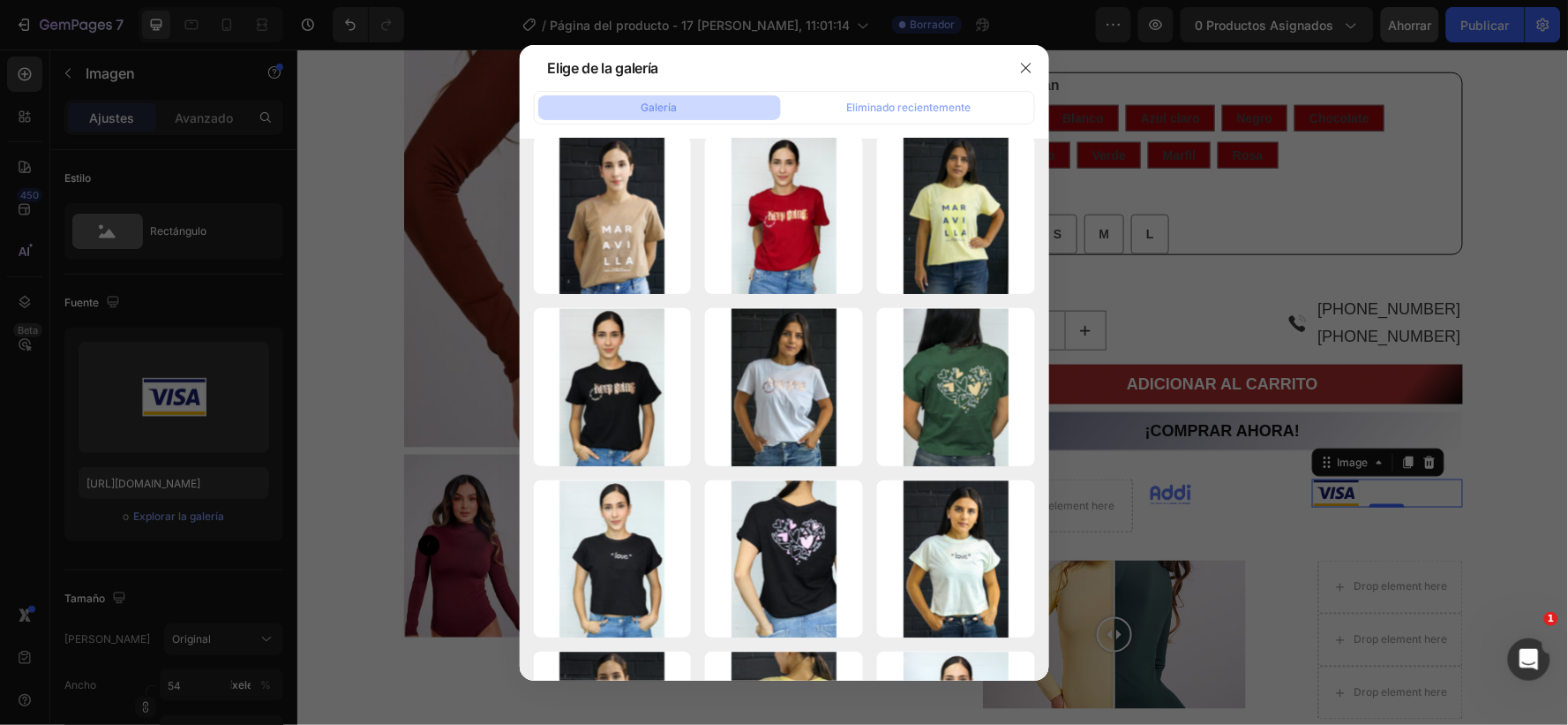
scroll to position [2793, 0]
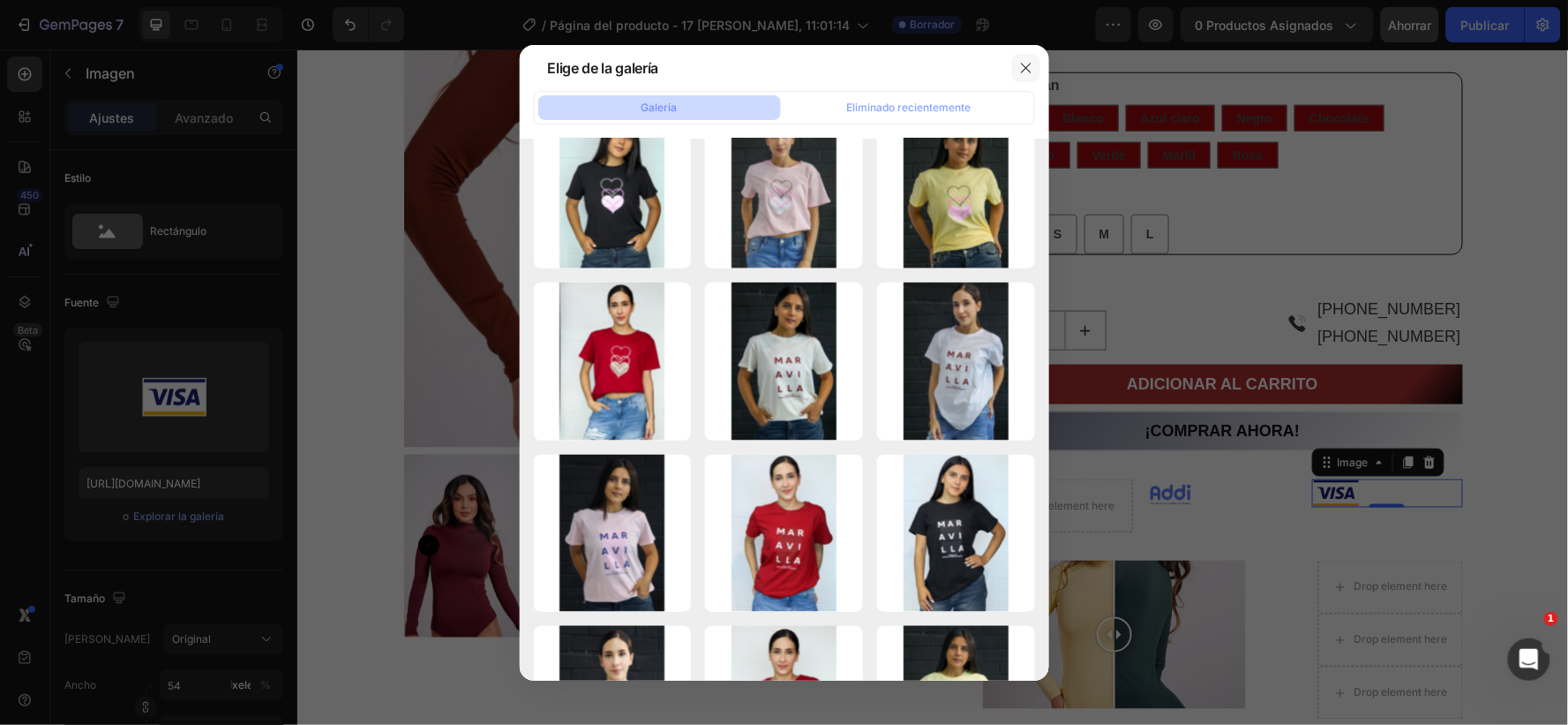
click at [1022, 71] on icon "button" at bounding box center [1025, 67] width 10 height 10
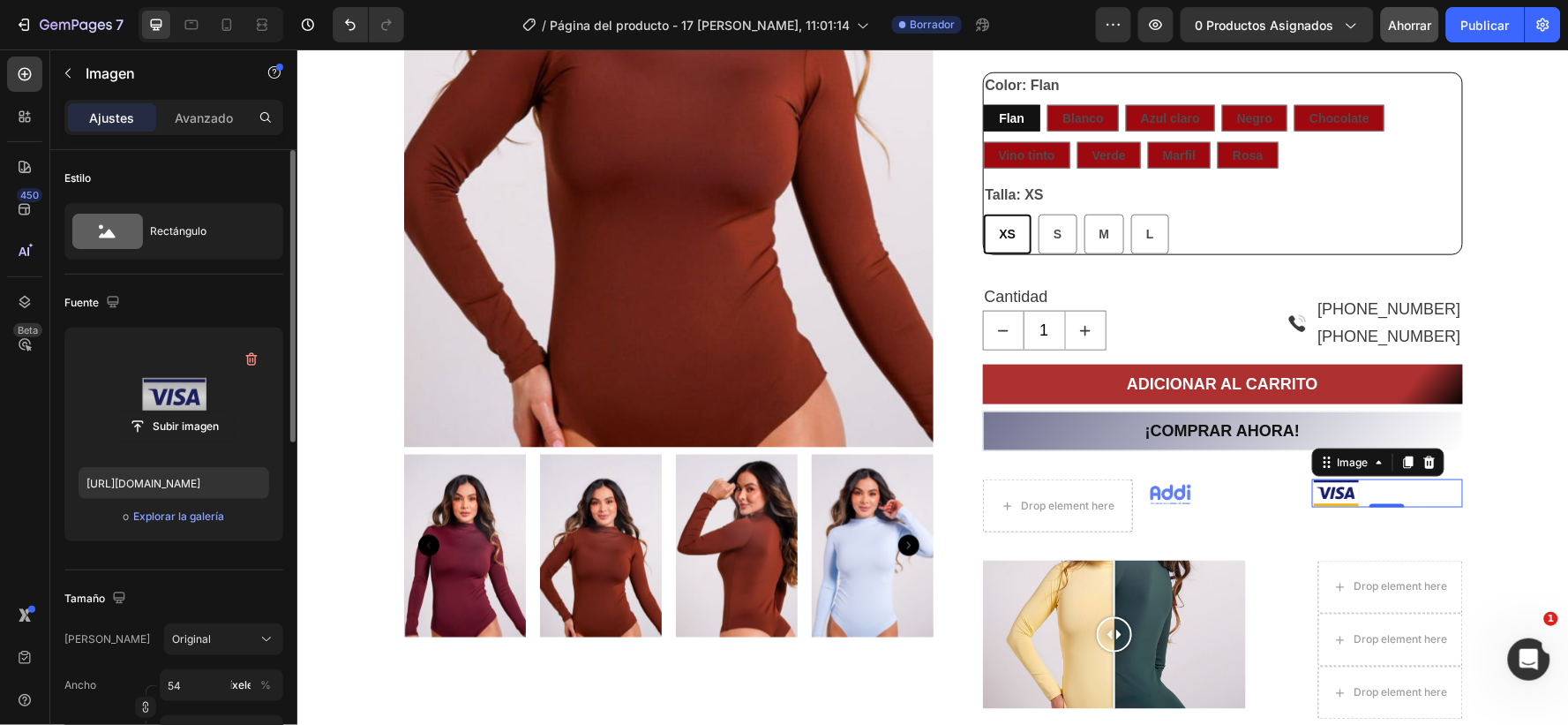
click at [163, 393] on label at bounding box center [174, 397] width 191 height 111
click at [163, 412] on input "file" at bounding box center [174, 427] width 119 height 30
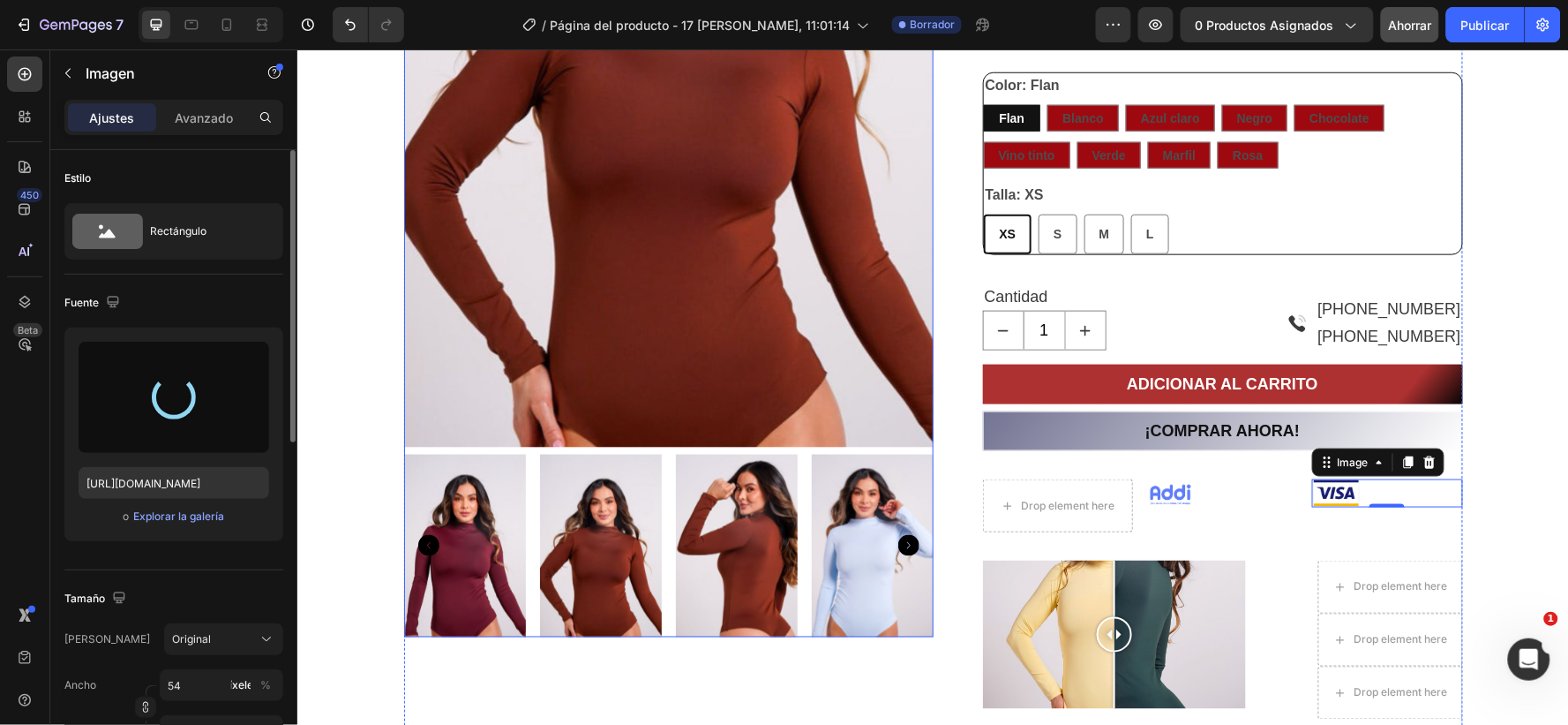
type input "[URL][DOMAIN_NAME]"
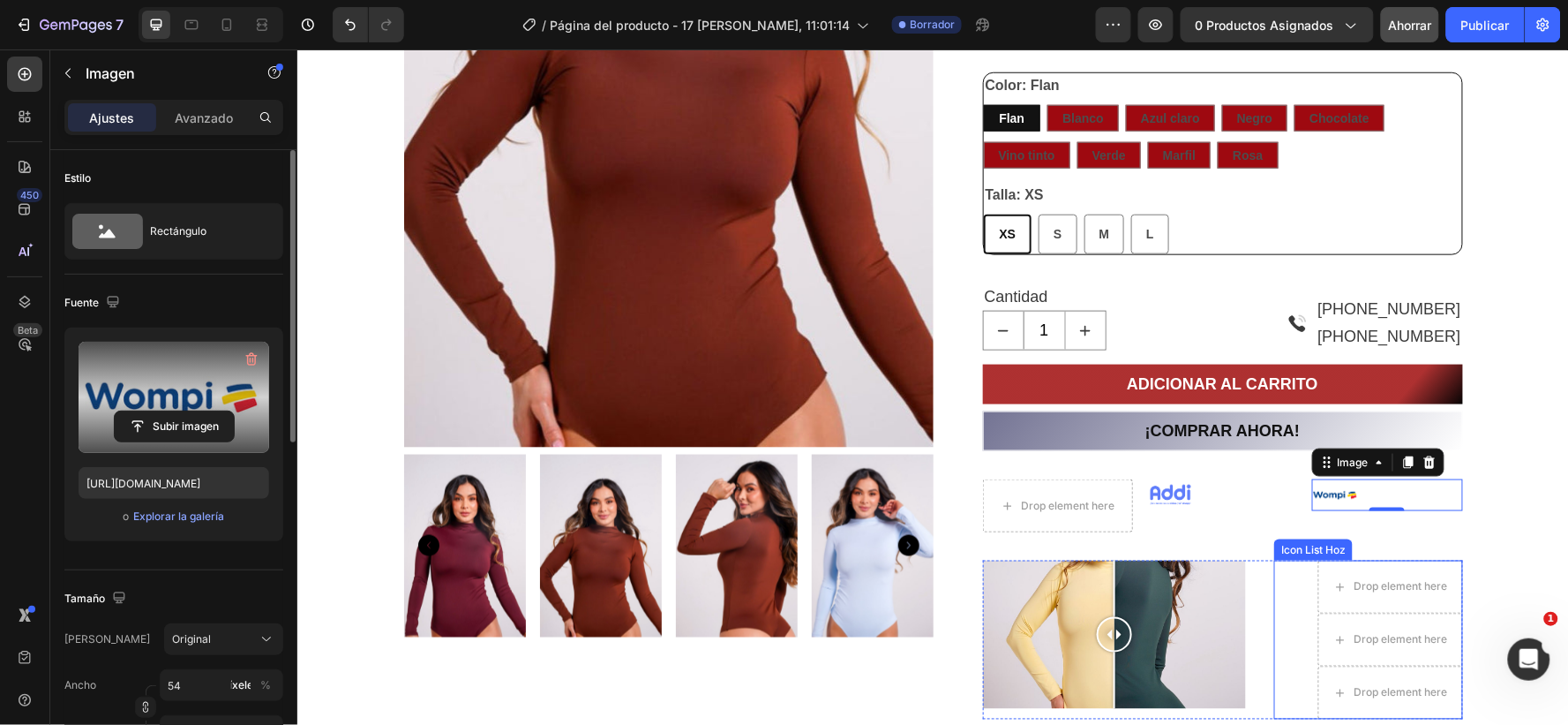
click at [1274, 580] on div "Drop element here Drop element here Drop element here" at bounding box center [1368, 639] width 188 height 159
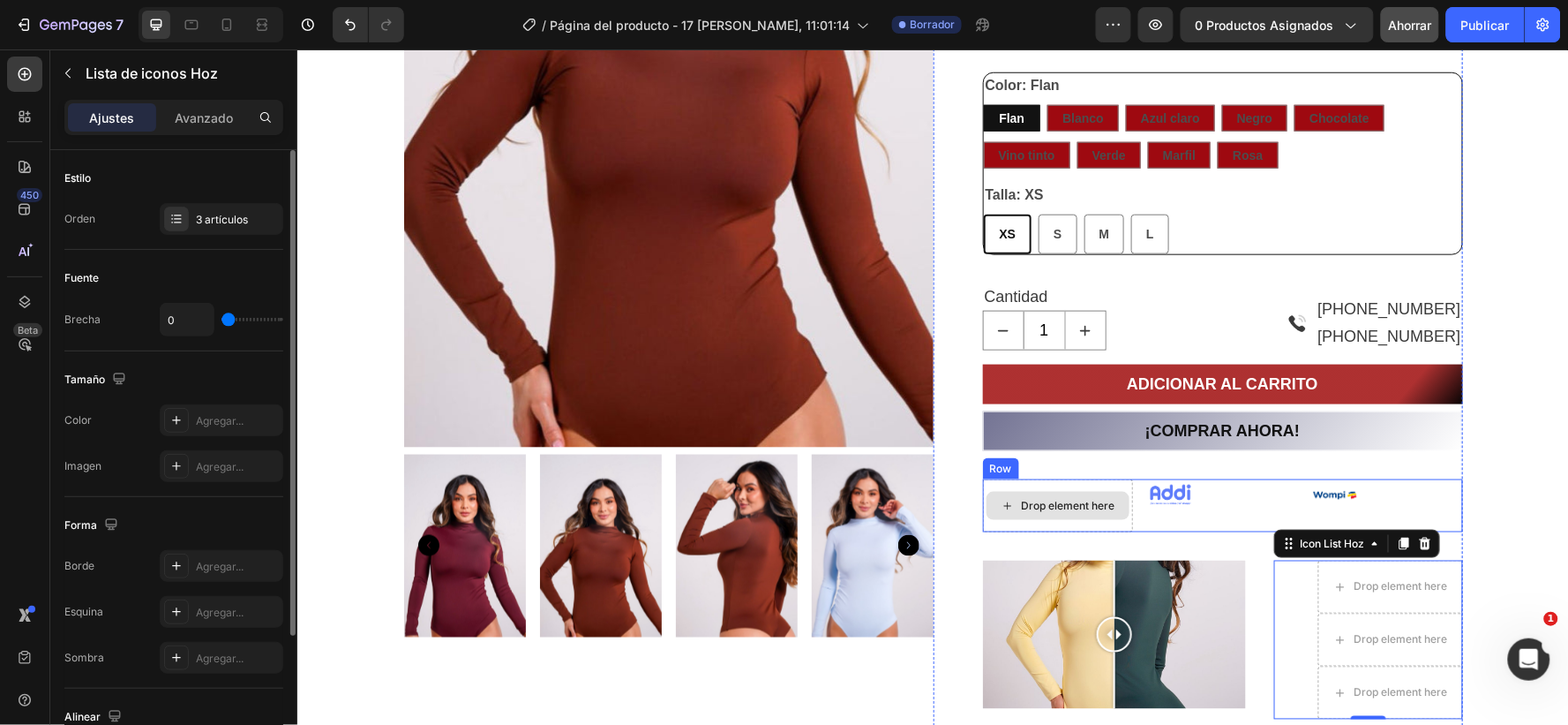
click at [1024, 485] on div "Drop element here" at bounding box center [1058, 505] width 151 height 53
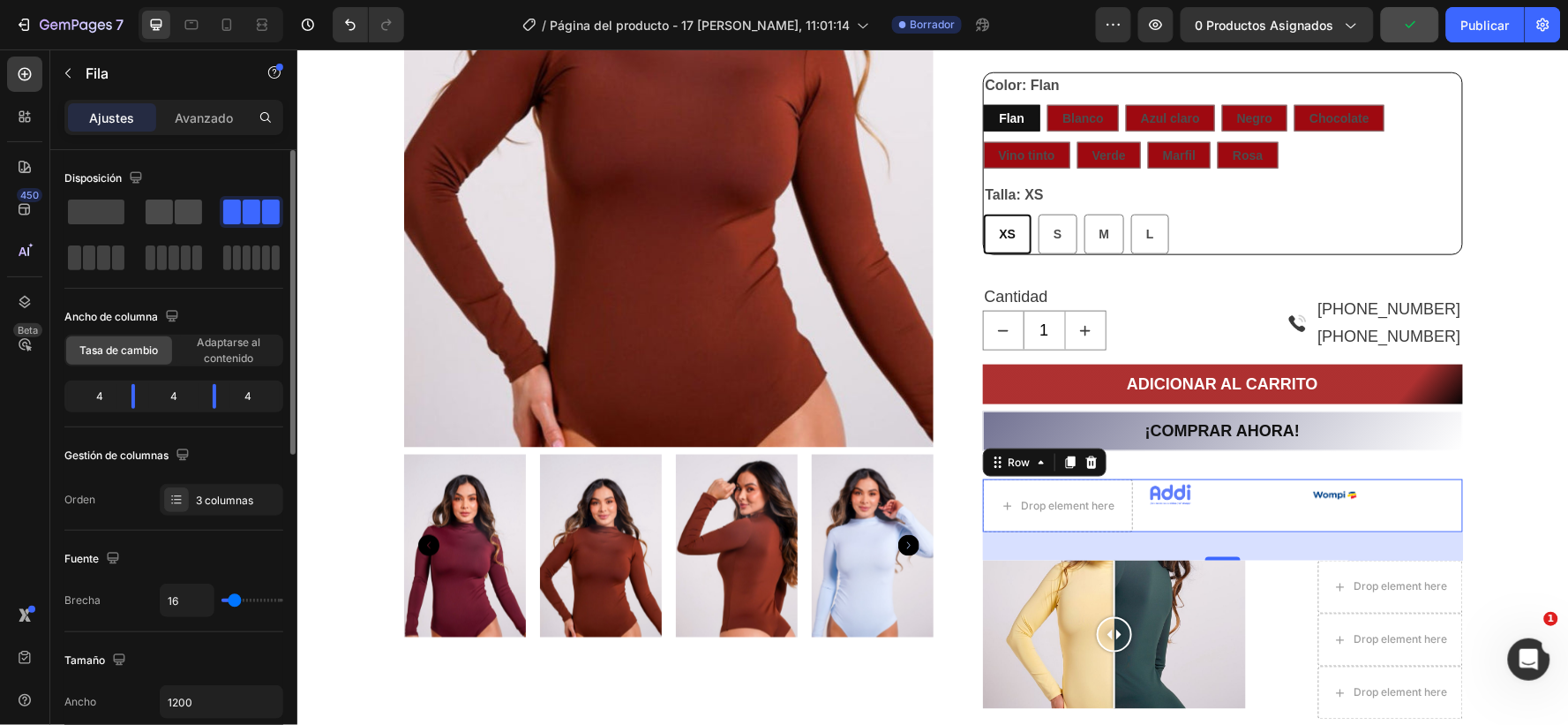
click at [177, 213] on span at bounding box center [188, 212] width 27 height 25
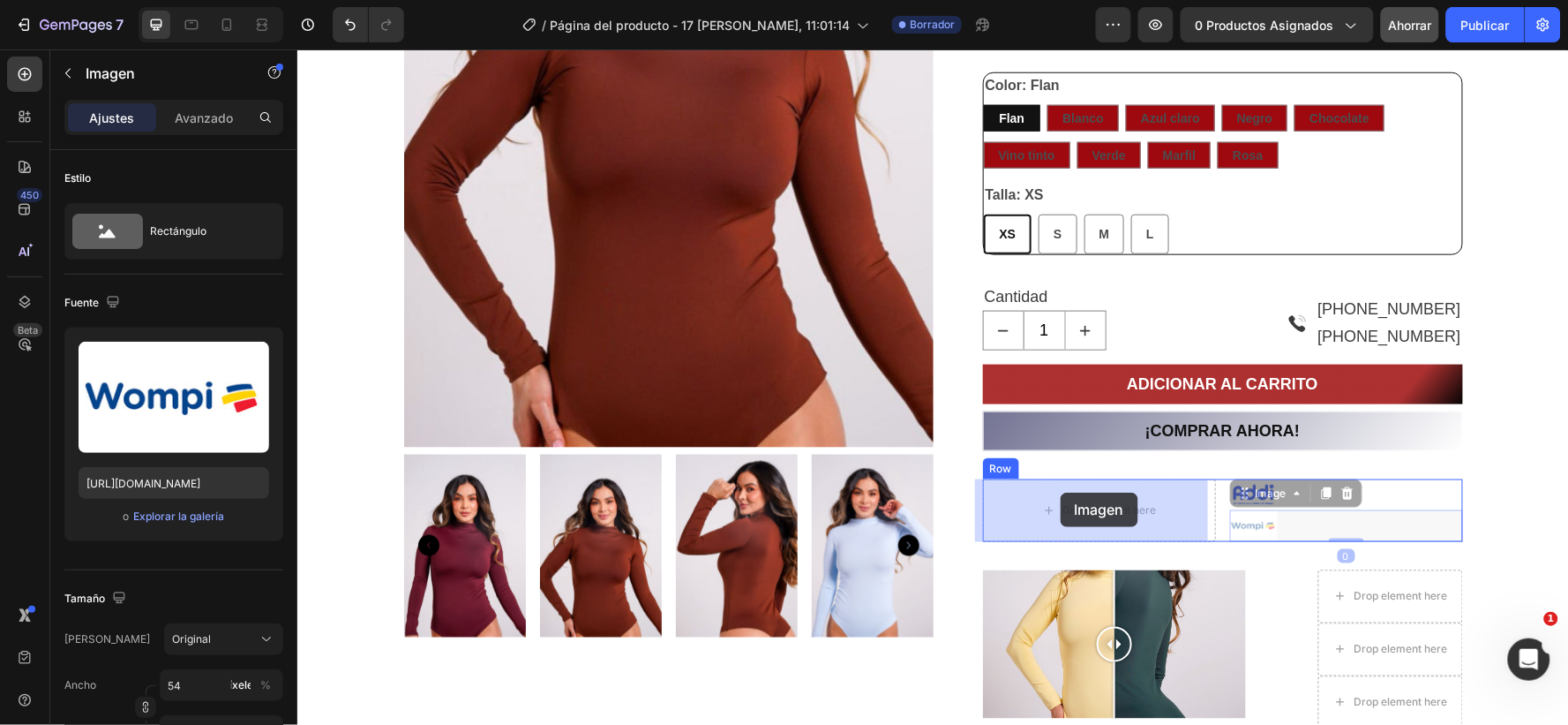
drag, startPoint x: 1295, startPoint y: 508, endPoint x: 1109, endPoint y: 516, distance: 186.2
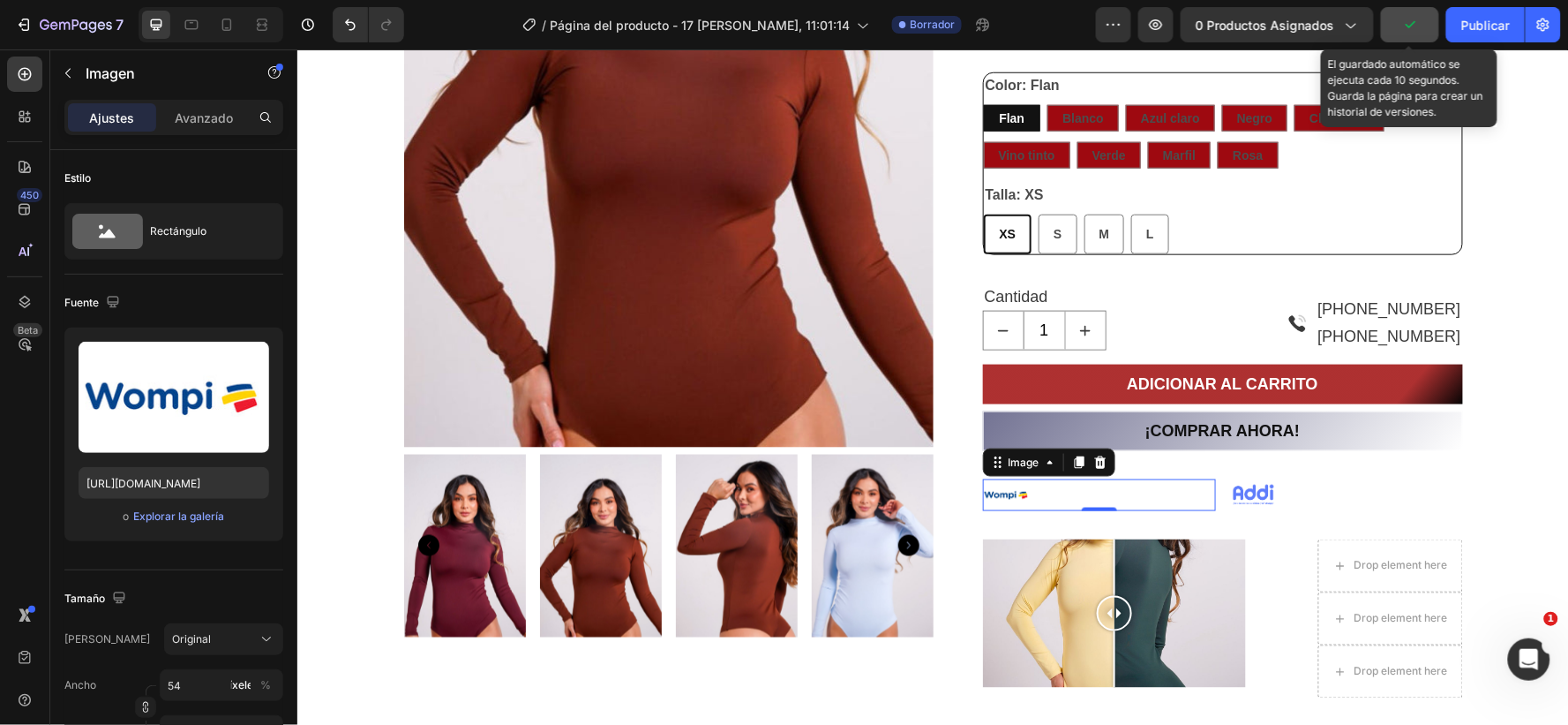
click at [1406, 21] on icon "button" at bounding box center [1410, 25] width 18 height 18
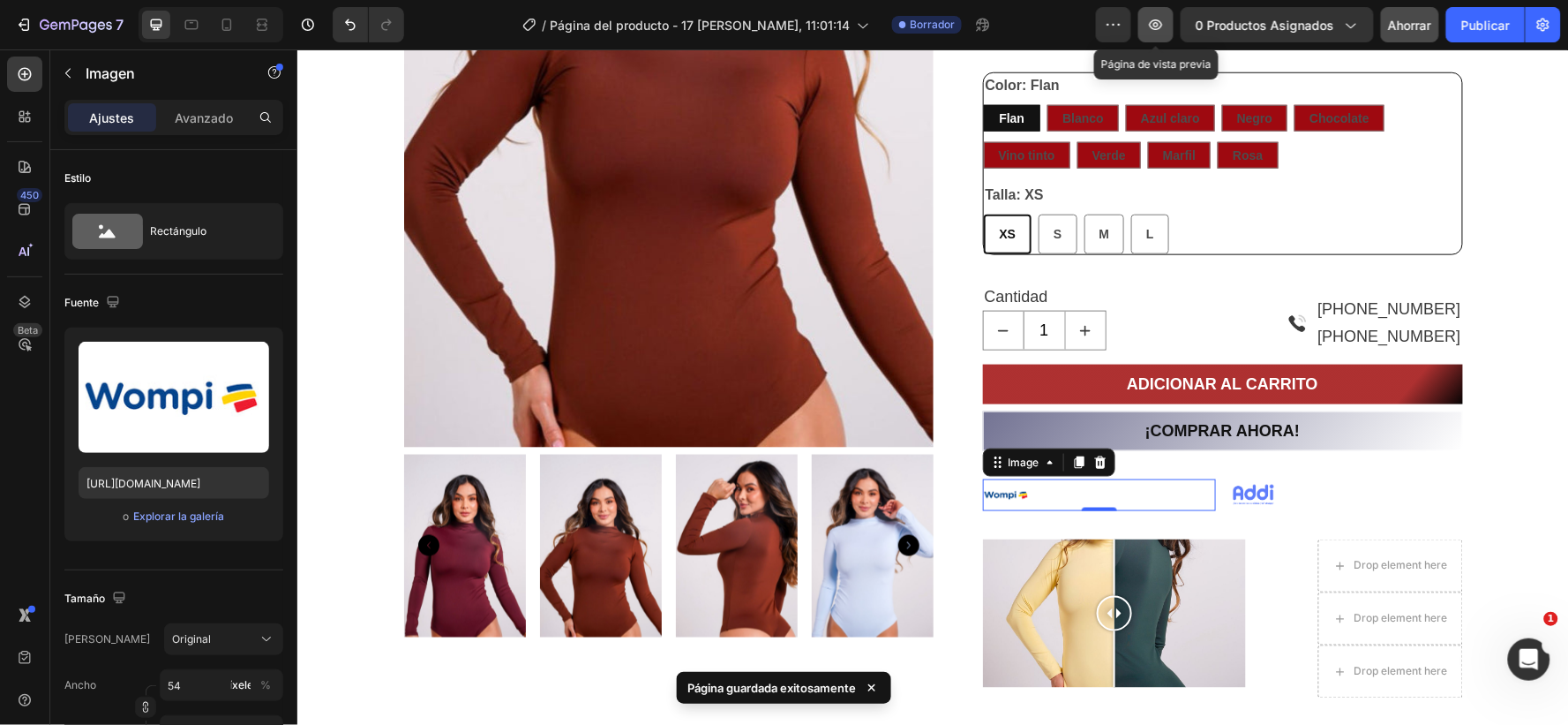
click at [1156, 23] on icon "button" at bounding box center [1156, 25] width 13 height 11
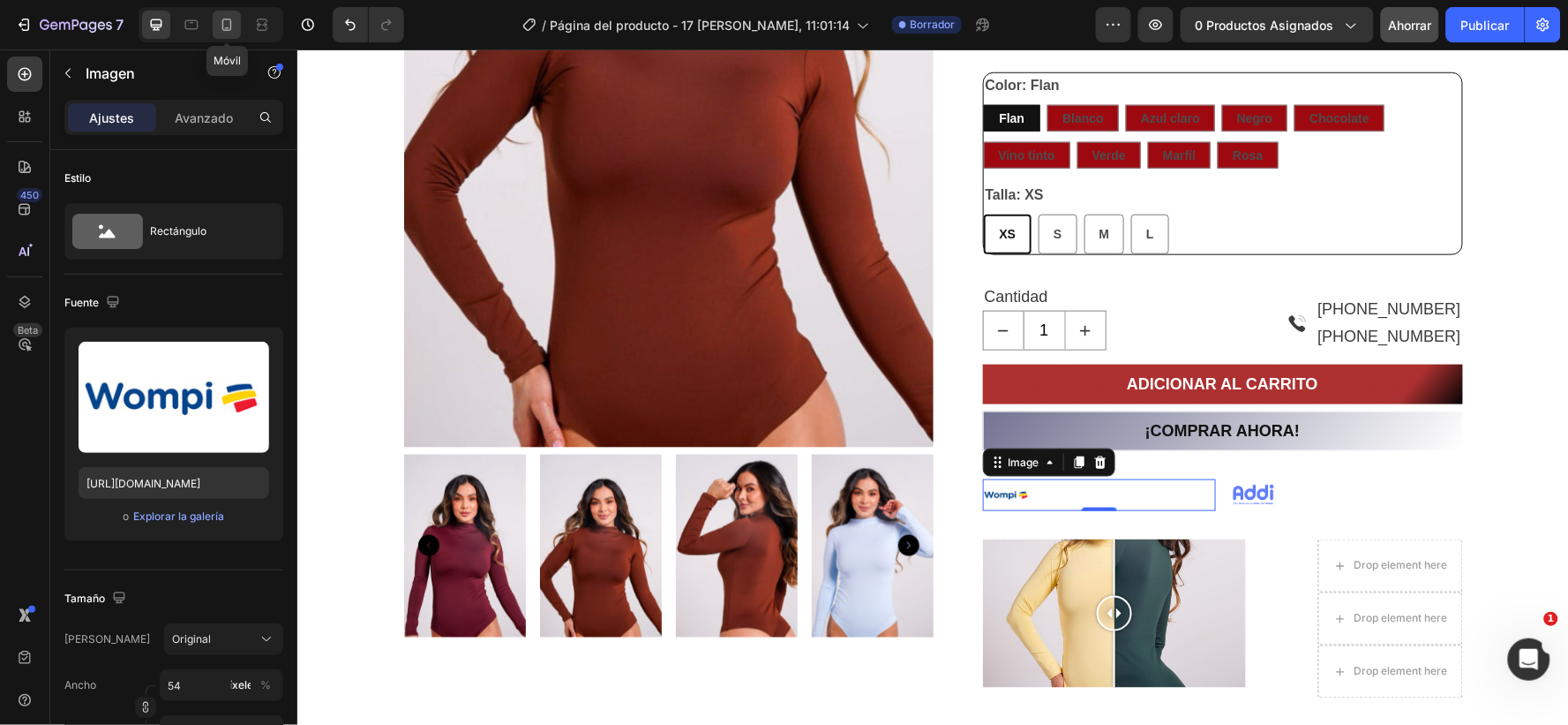
click at [228, 20] on icon at bounding box center [227, 25] width 18 height 18
type input "[URL][DOMAIN_NAME]"
type input "100"
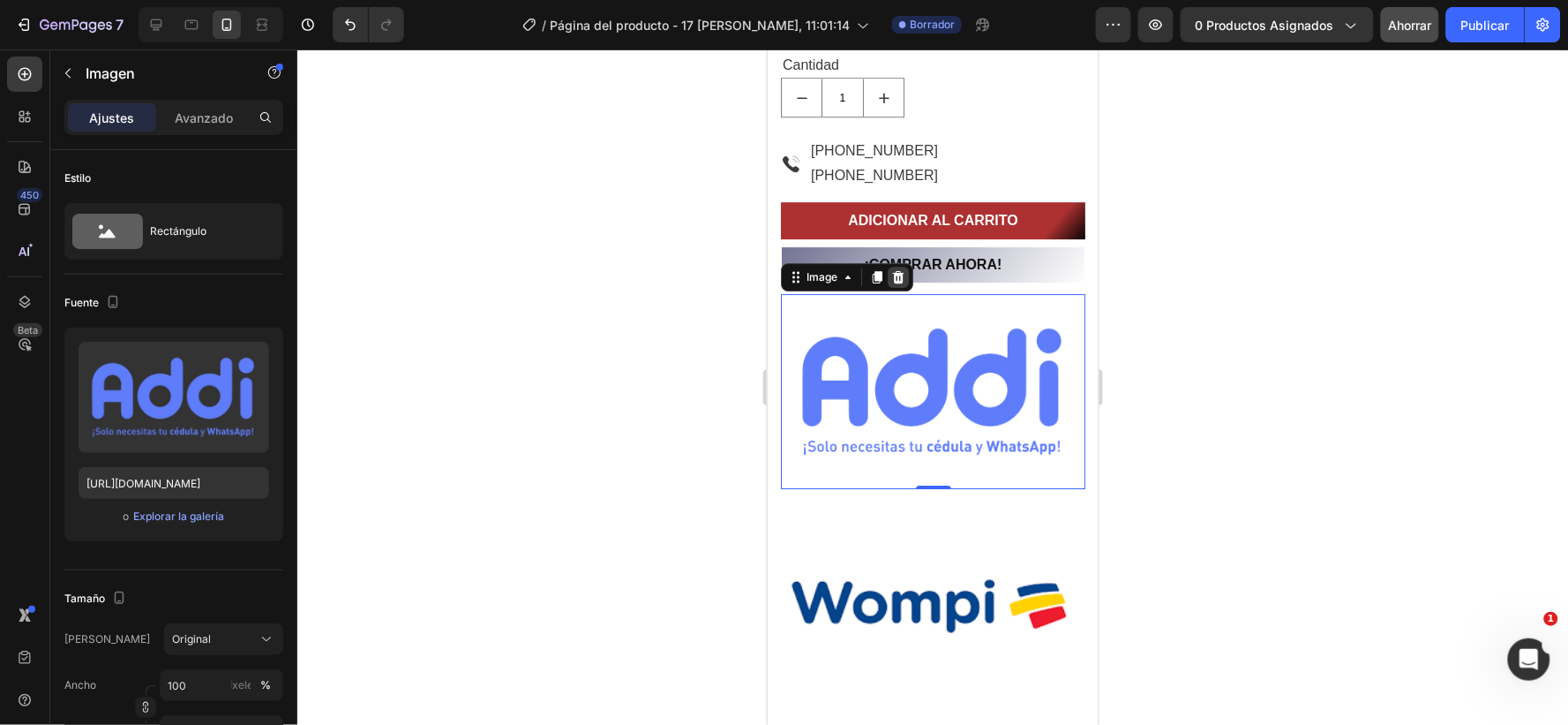
scroll to position [1646, 0]
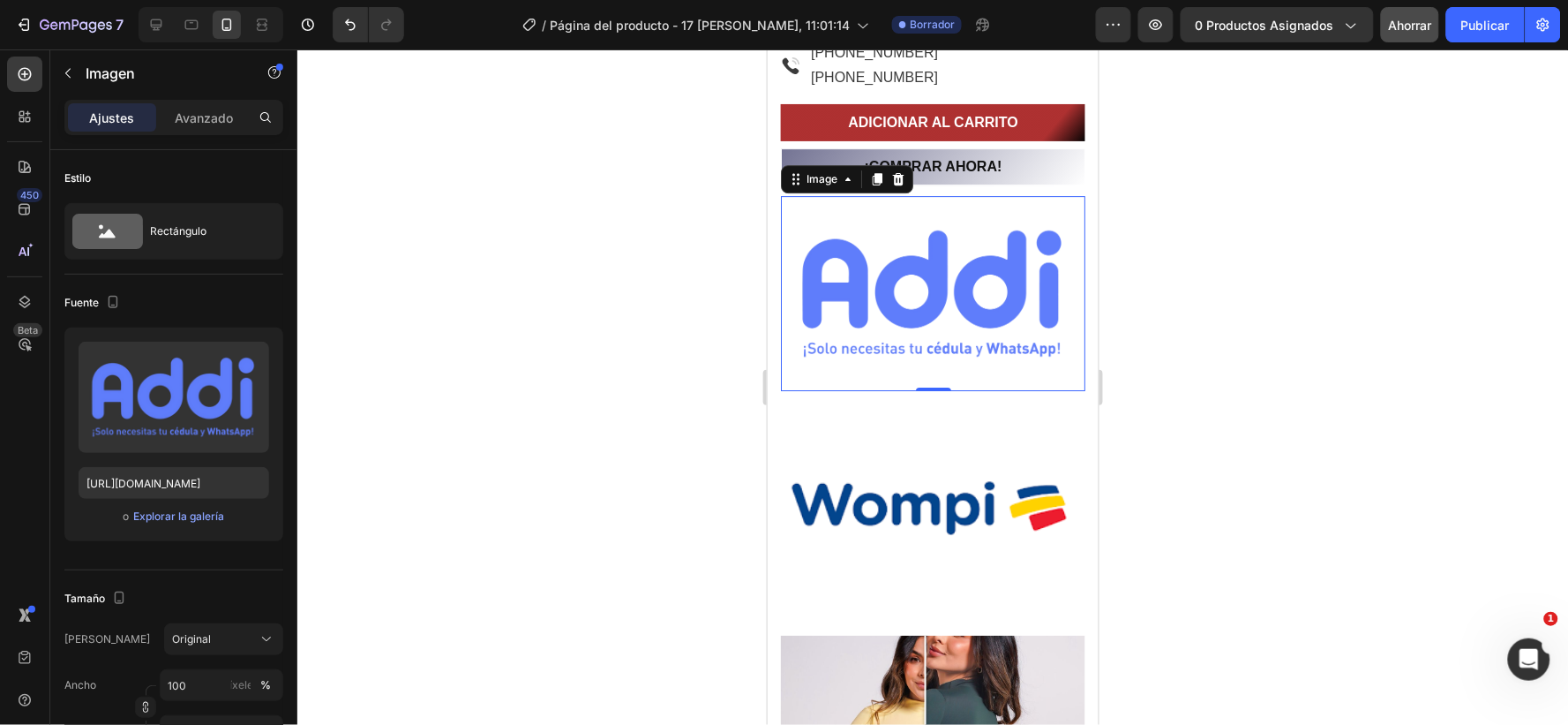
click at [970, 348] on img at bounding box center [932, 293] width 304 height 195
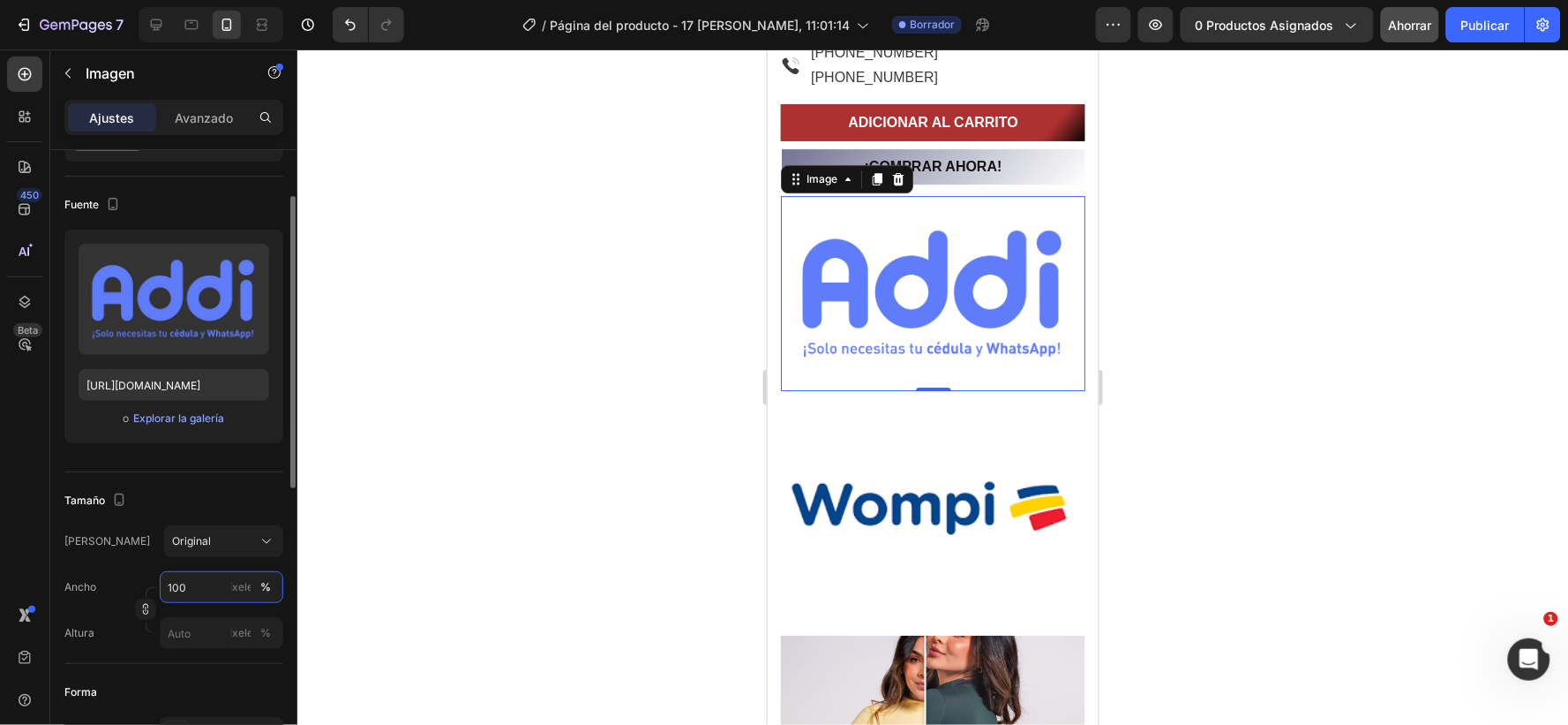
click at [188, 588] on input "100" at bounding box center [221, 587] width 123 height 32
click at [265, 583] on font "%" at bounding box center [266, 587] width 11 height 13
click at [261, 630] on font "%" at bounding box center [266, 633] width 11 height 13
click at [188, 627] on input "píxeles %" at bounding box center [221, 634] width 123 height 32
click at [267, 540] on icon at bounding box center [267, 541] width 18 height 18
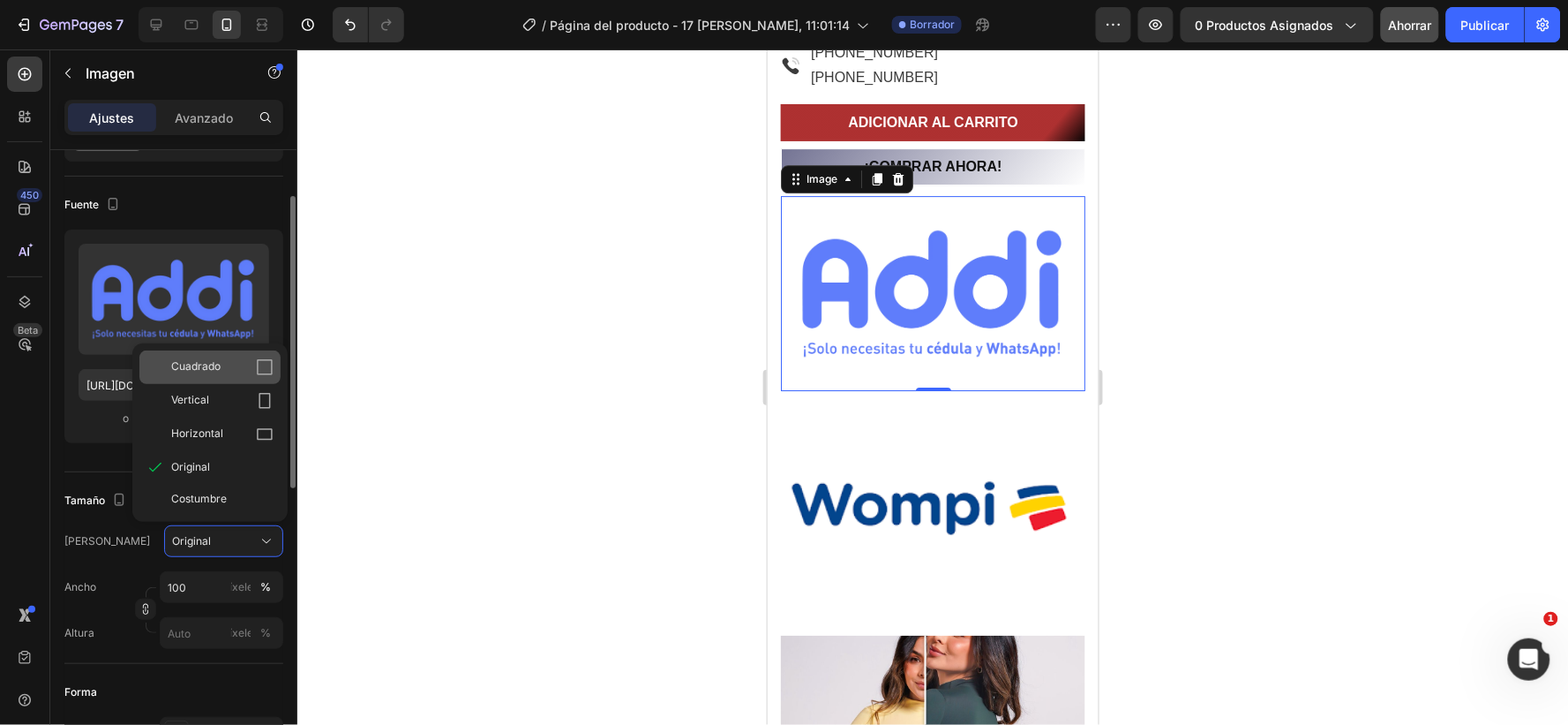
click at [207, 363] on font "Cuadrado" at bounding box center [196, 366] width 50 height 13
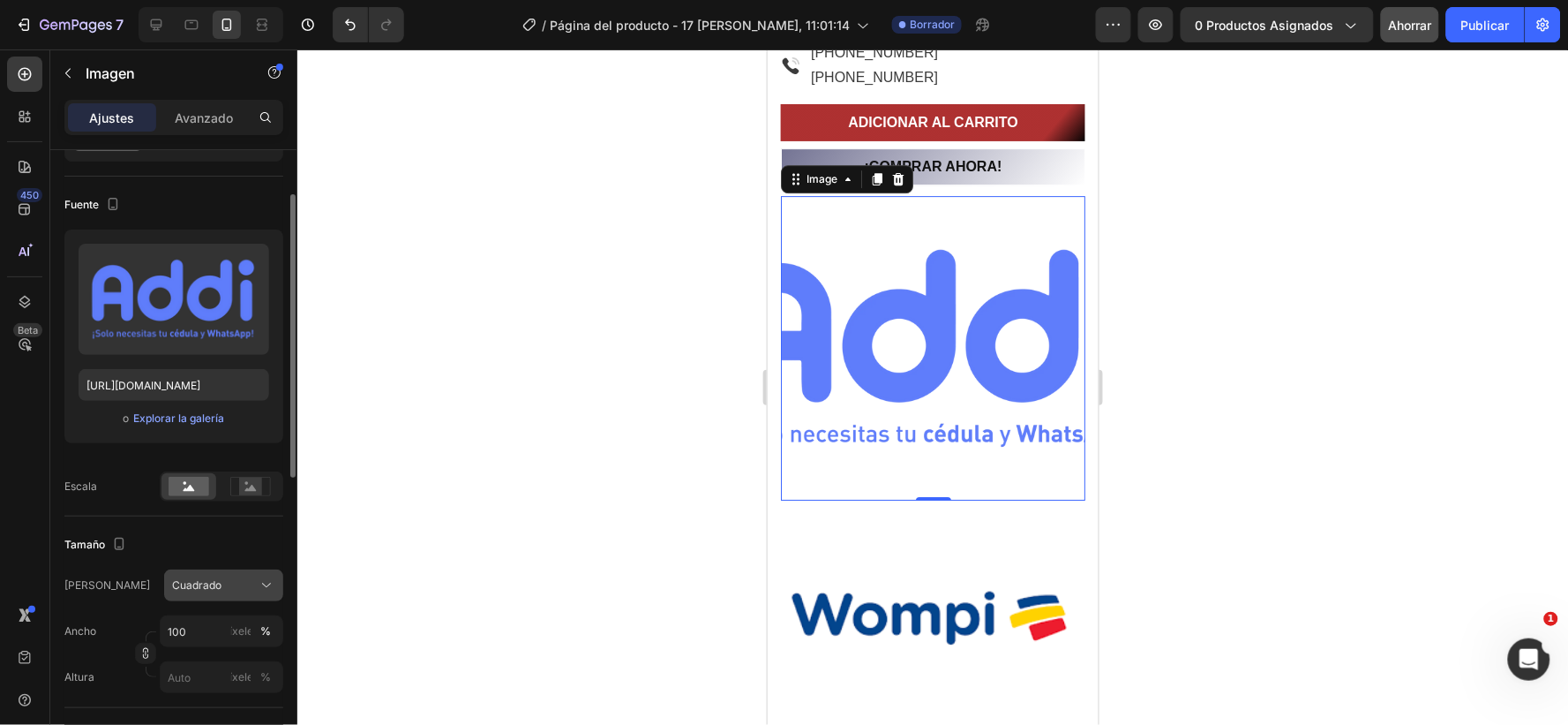
click at [260, 581] on icon at bounding box center [267, 586] width 18 height 18
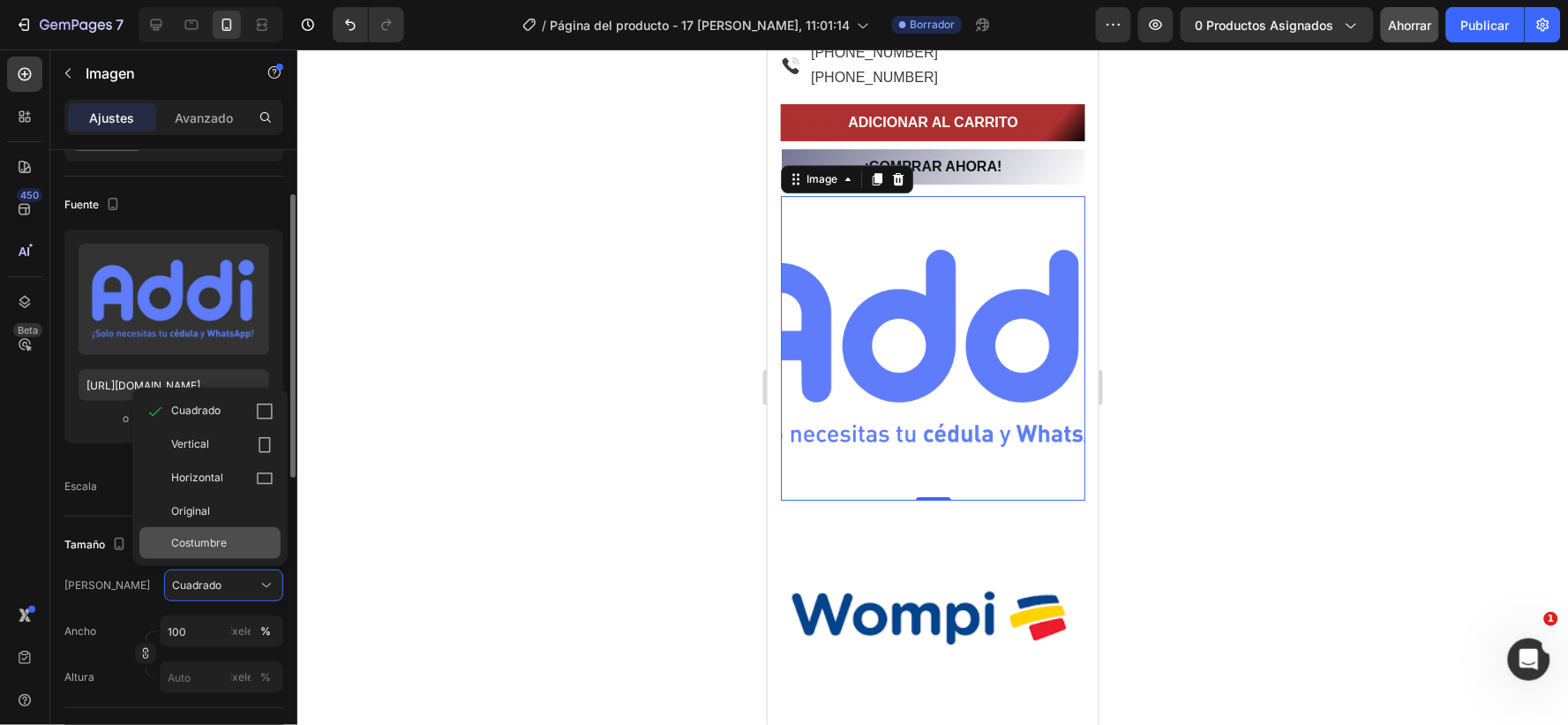
click at [207, 540] on font "Costumbre" at bounding box center [199, 542] width 56 height 13
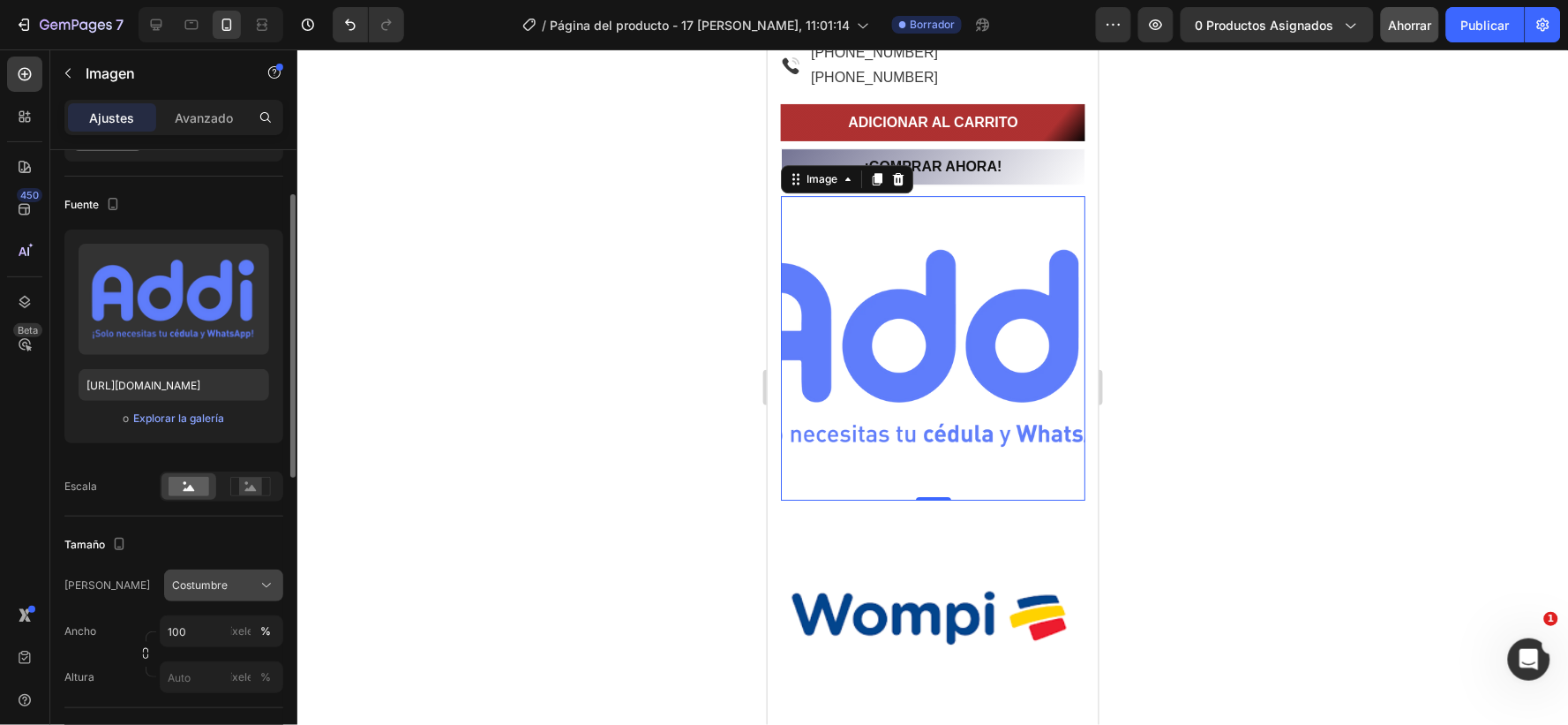
click at [259, 583] on icon at bounding box center [267, 586] width 18 height 18
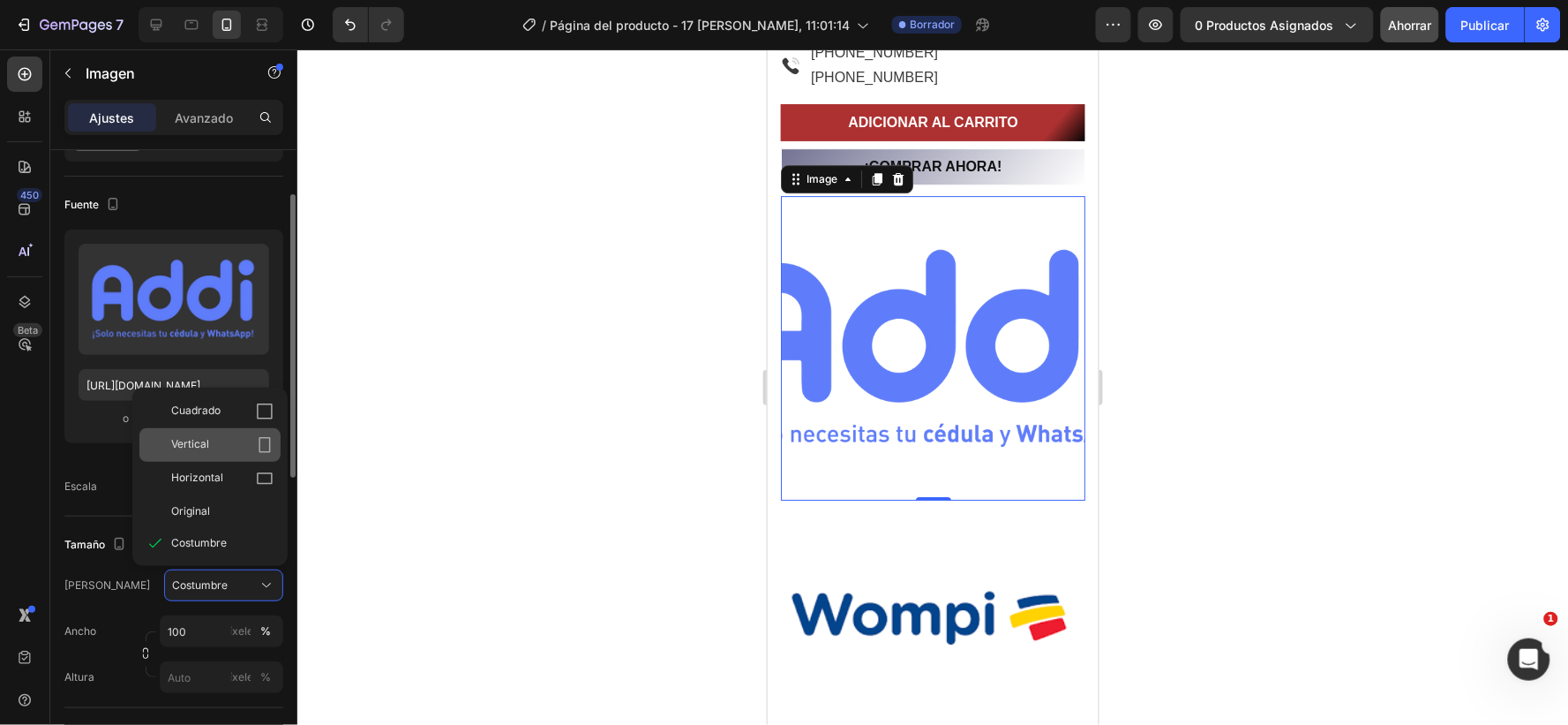
click at [191, 442] on font "Vertical" at bounding box center [190, 444] width 38 height 13
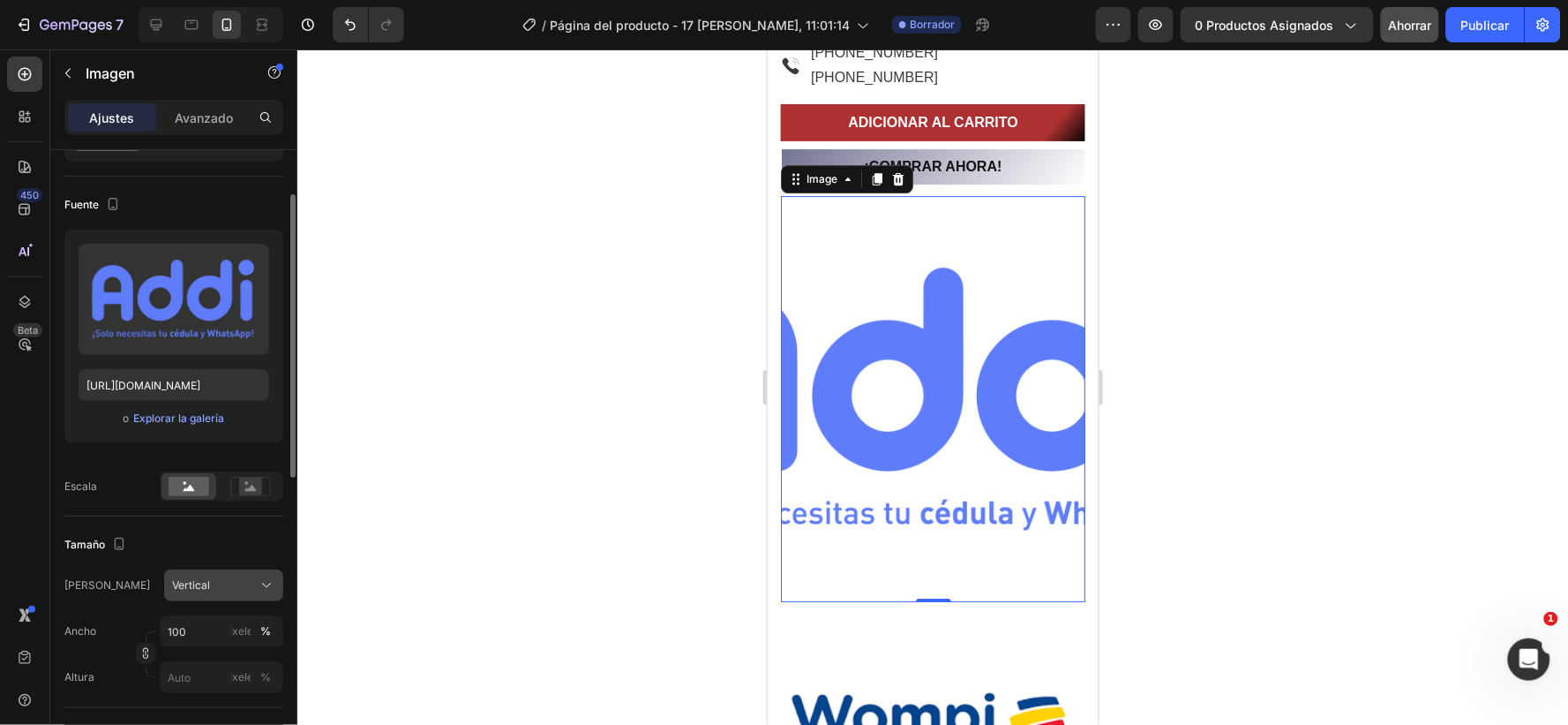
click at [262, 579] on icon at bounding box center [267, 586] width 18 height 18
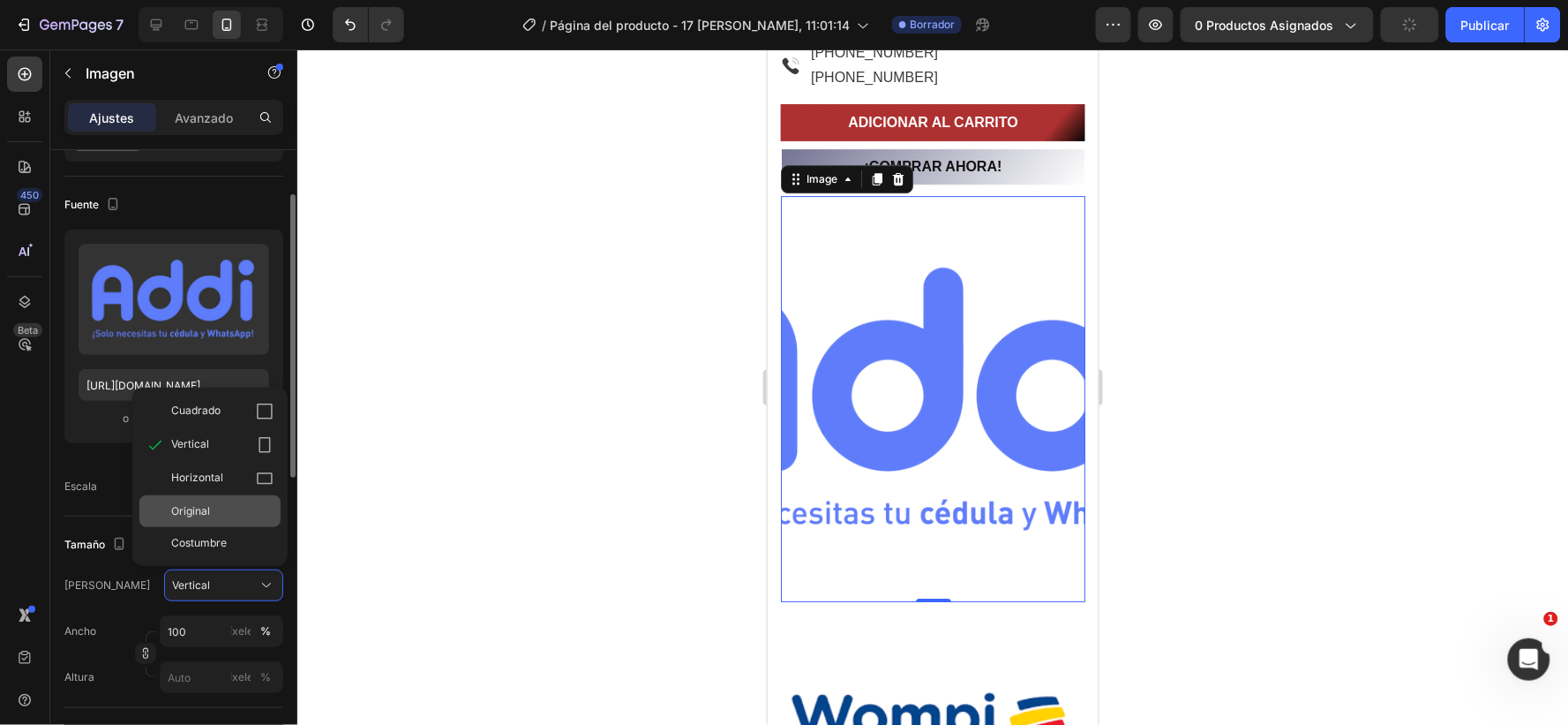
click at [192, 514] on font "Original" at bounding box center [191, 510] width 39 height 13
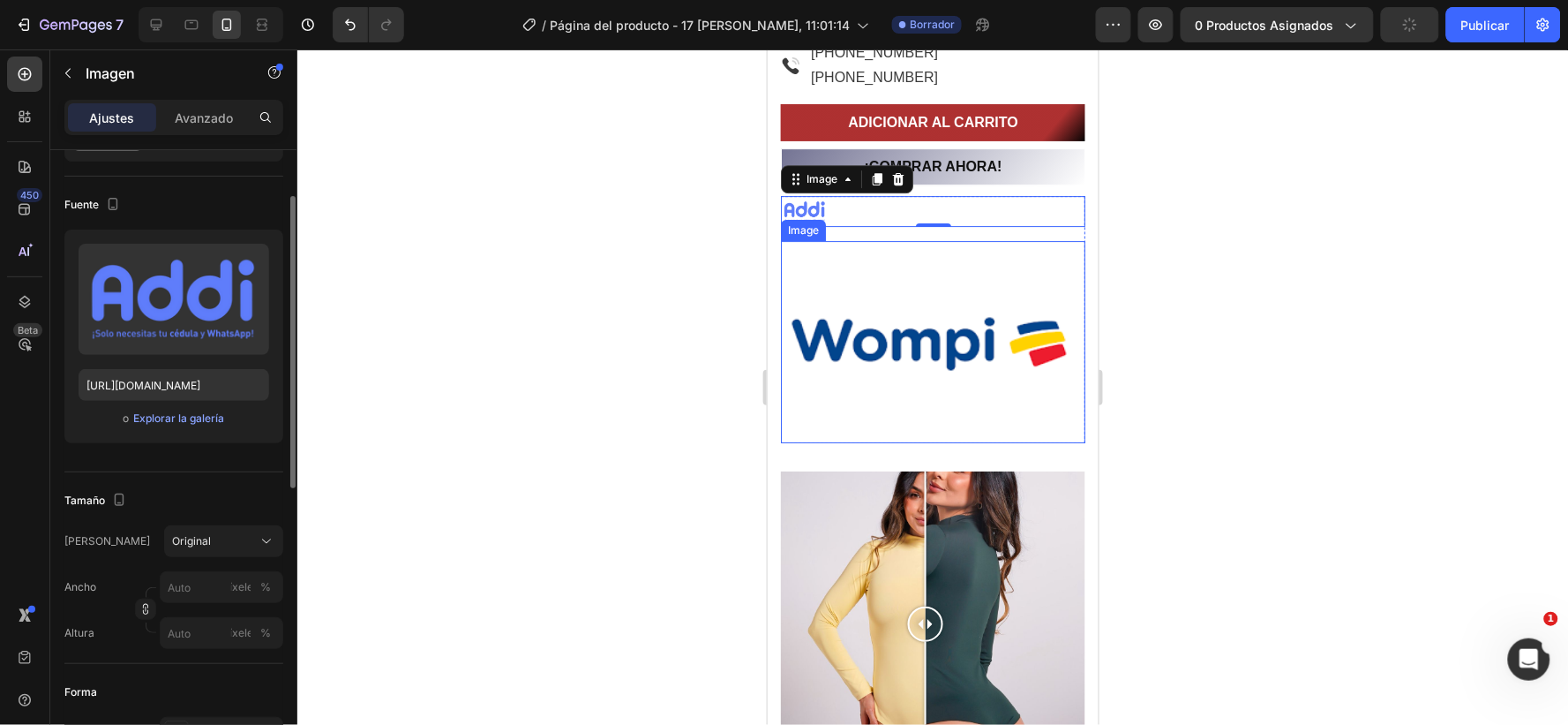
click at [846, 366] on img at bounding box center [932, 342] width 304 height 203
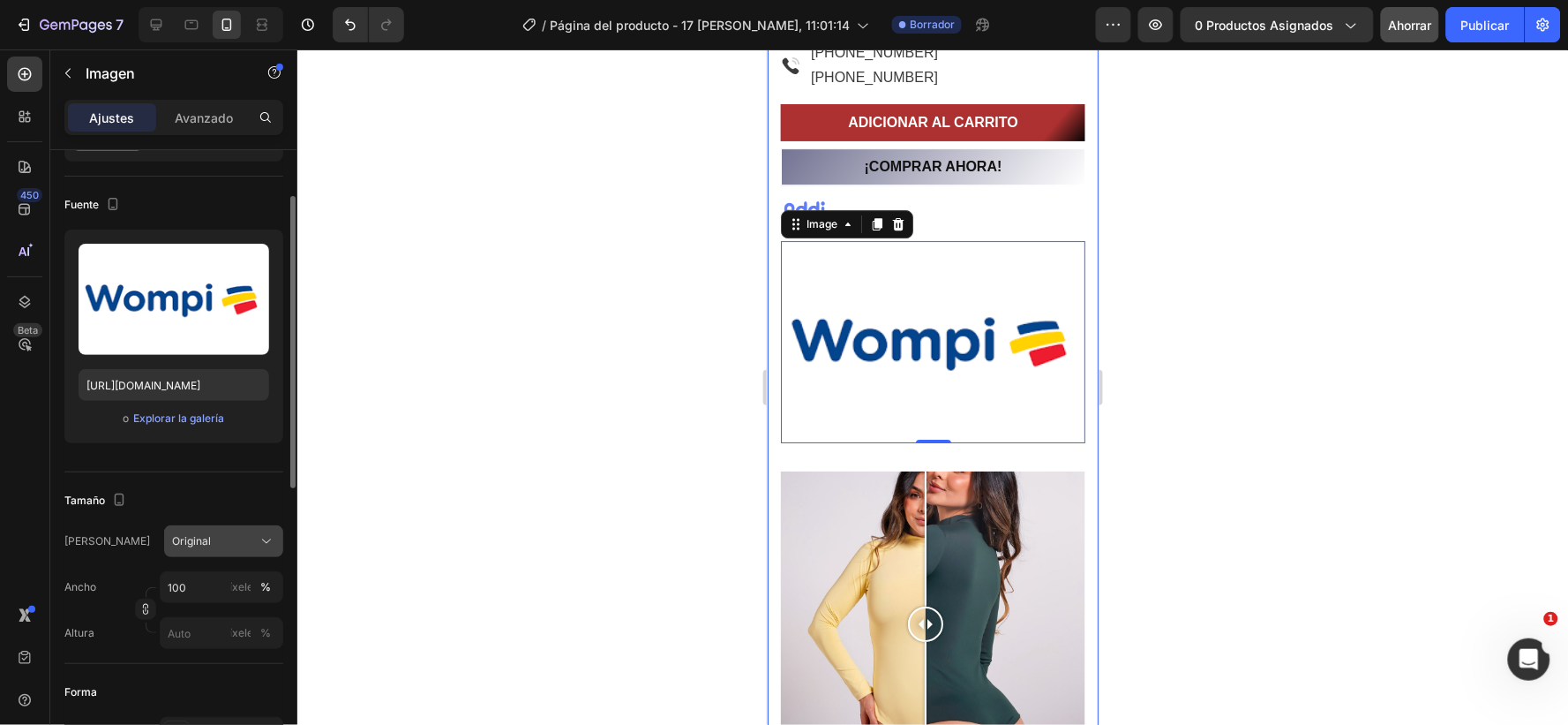
click at [265, 537] on icon at bounding box center [267, 541] width 18 height 18
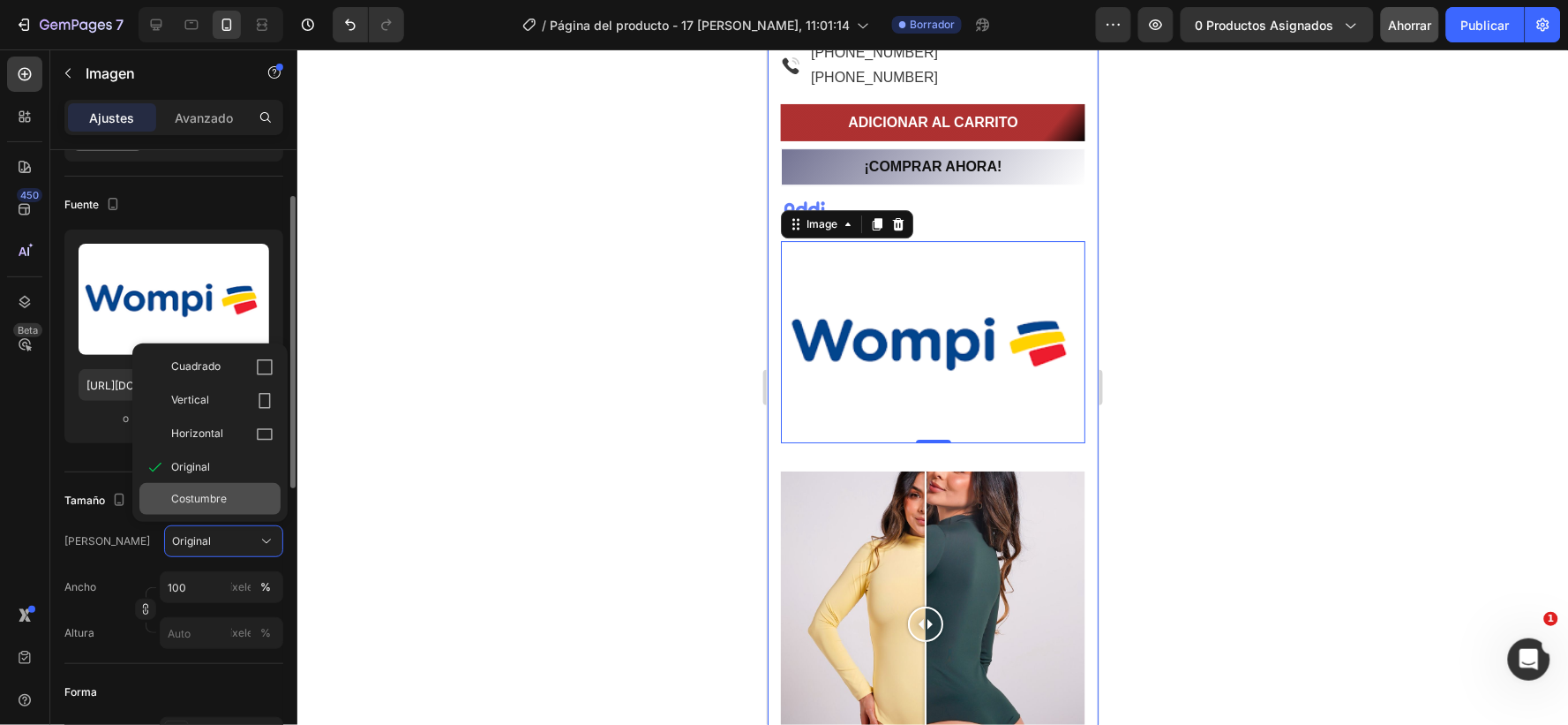
click at [192, 507] on div "Costumbre" at bounding box center [209, 499] width 141 height 32
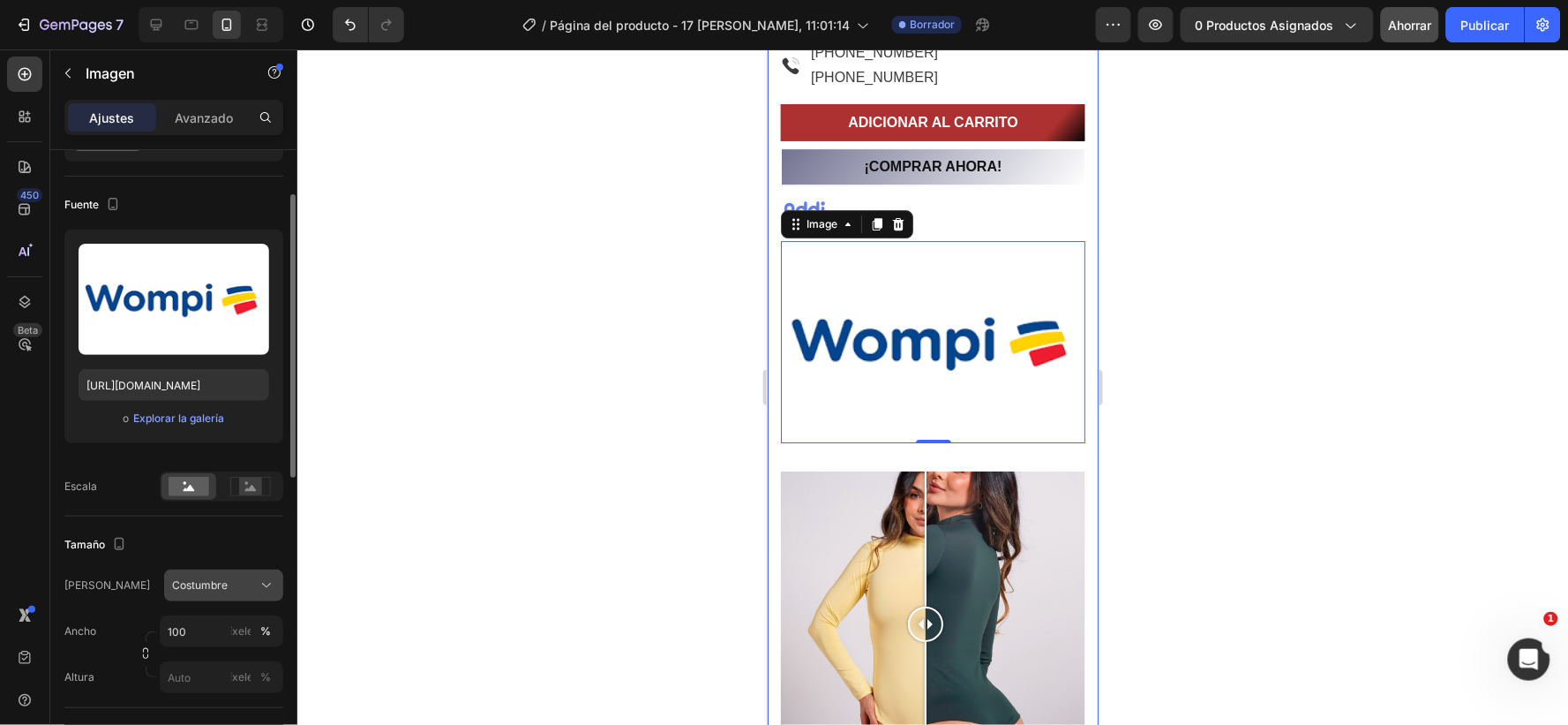
click at [266, 586] on icon at bounding box center [267, 586] width 18 height 18
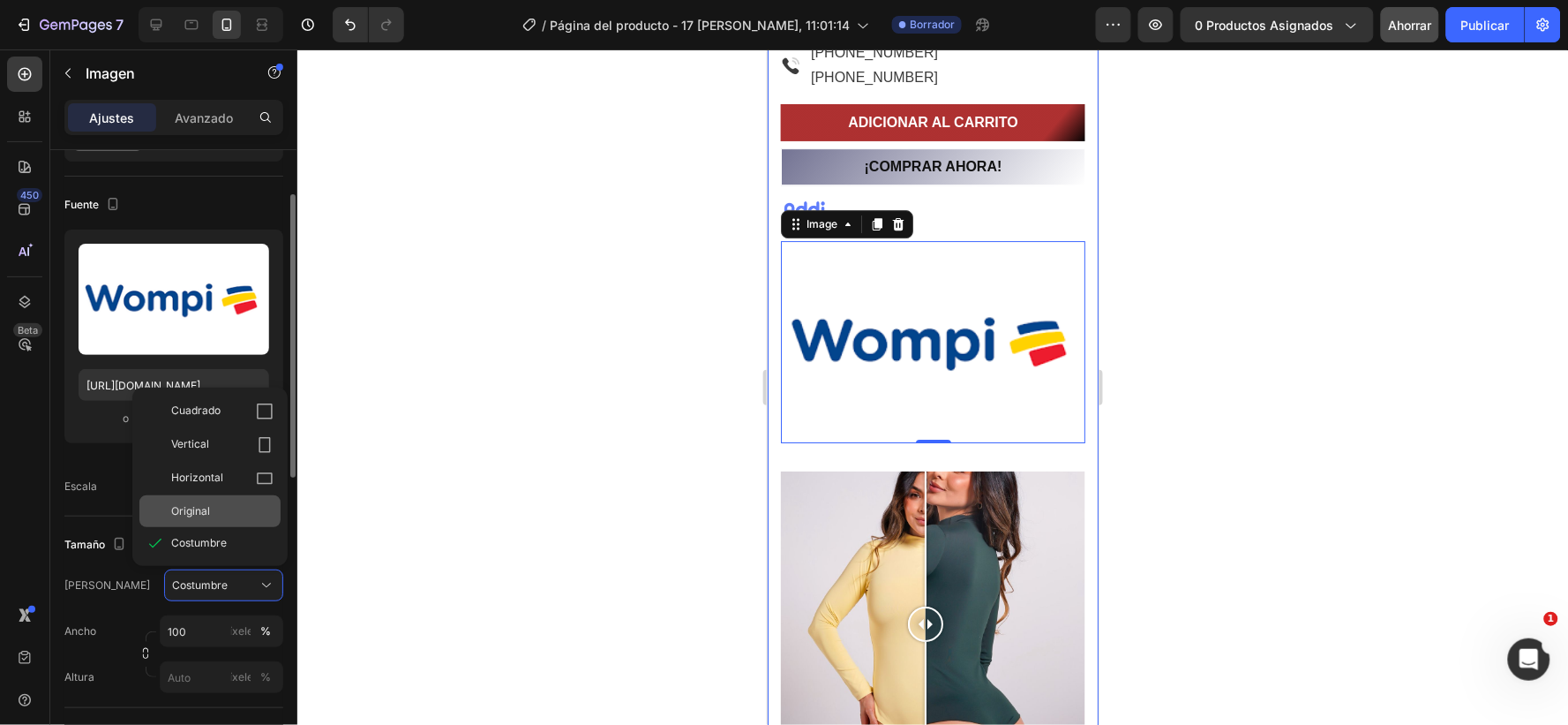
click at [207, 512] on div "Original" at bounding box center [222, 511] width 102 height 16
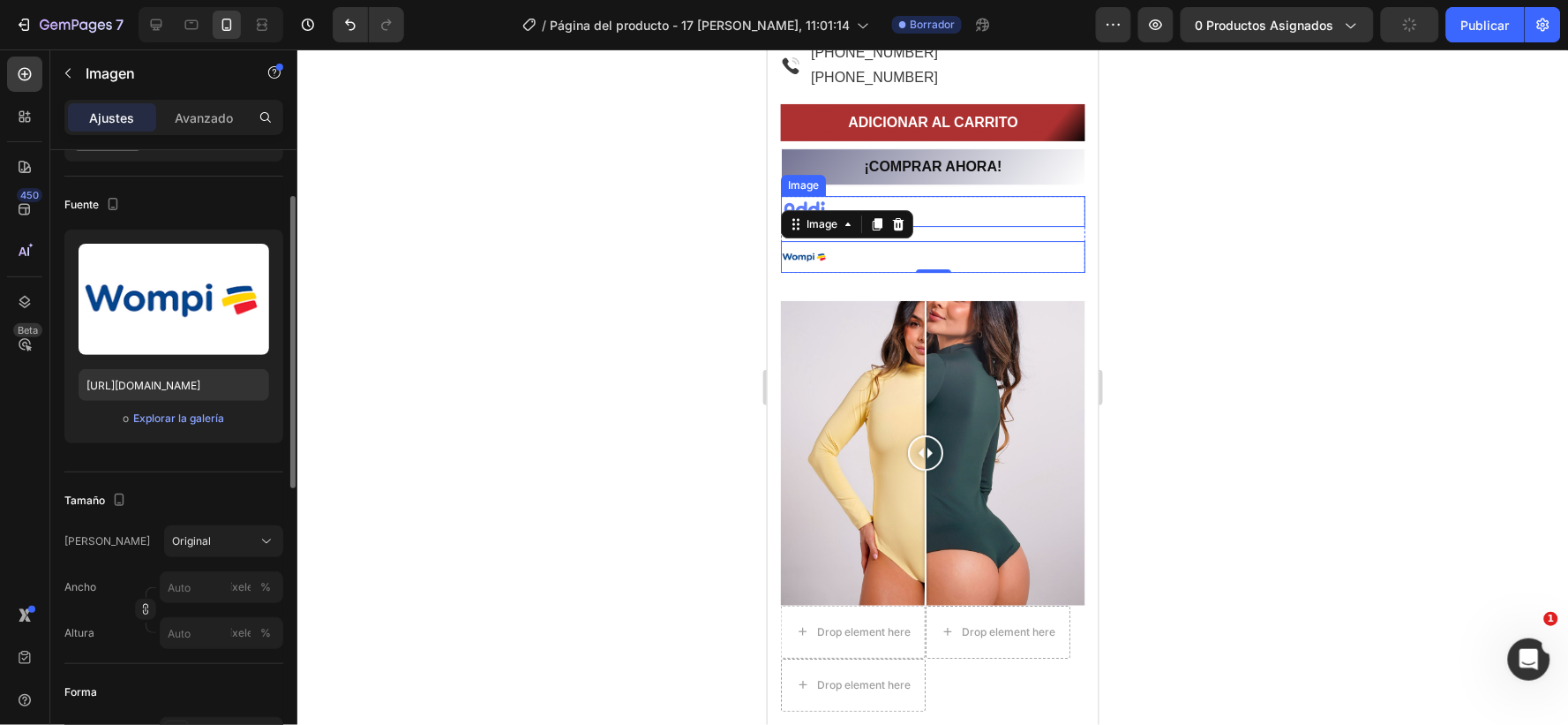
click at [1008, 203] on div at bounding box center [932, 210] width 304 height 31
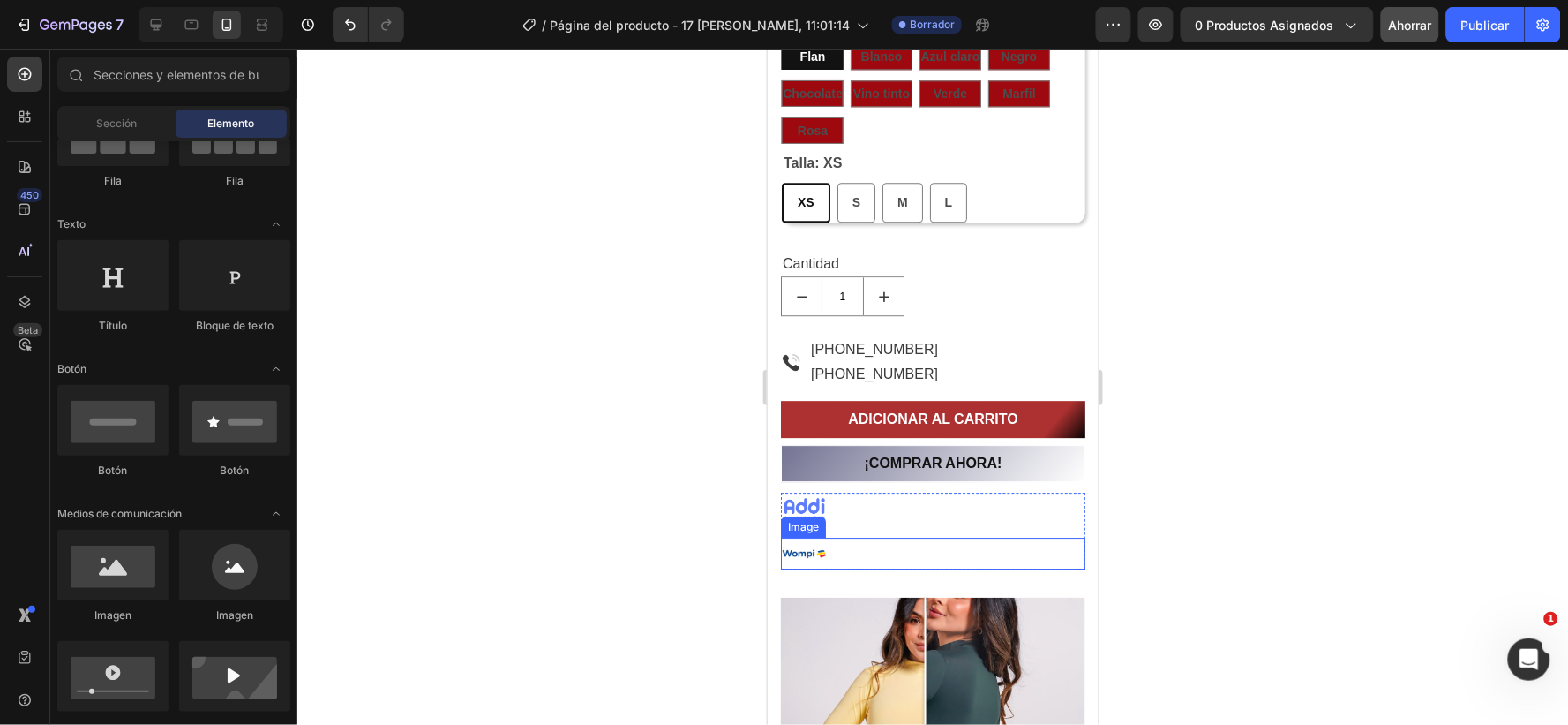
scroll to position [1448, 0]
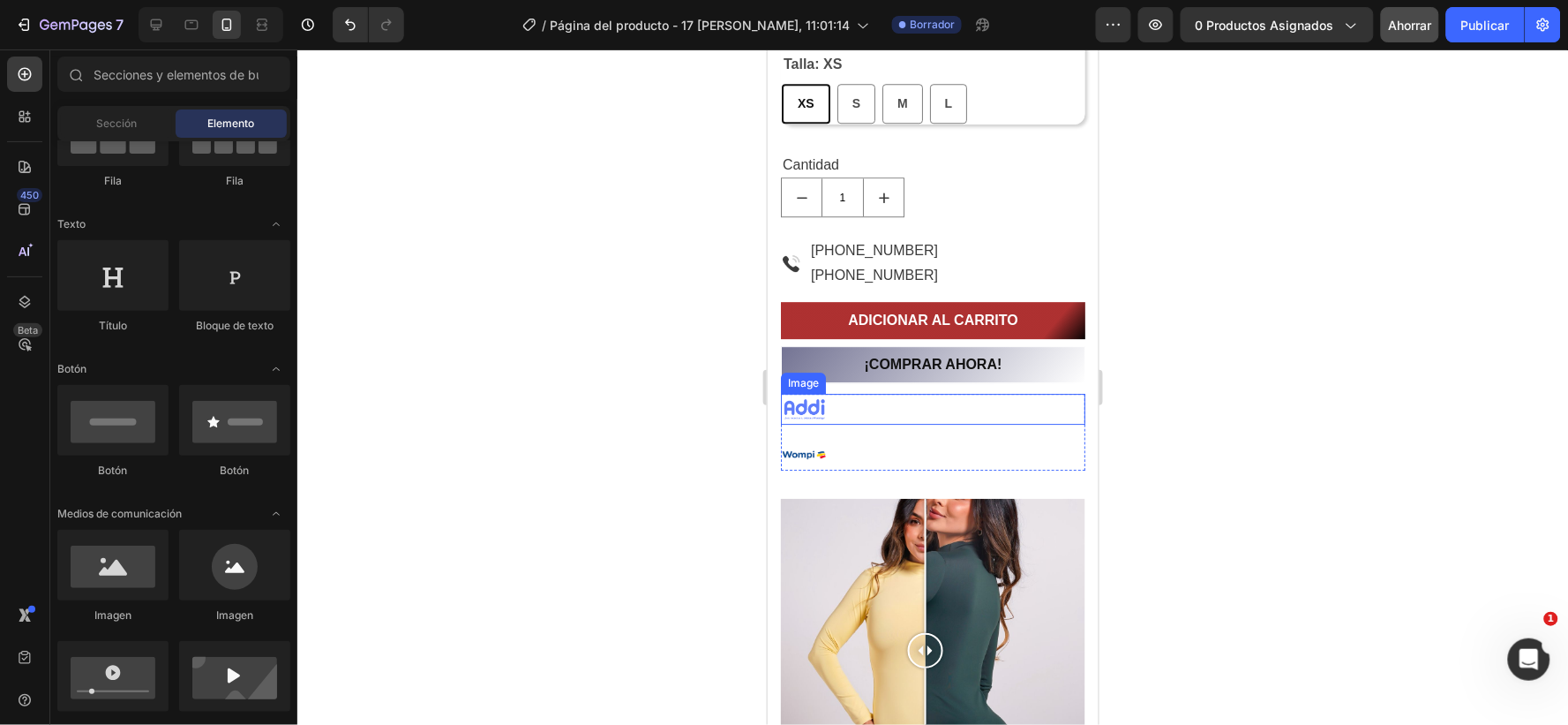
click at [823, 398] on img at bounding box center [804, 408] width 48 height 31
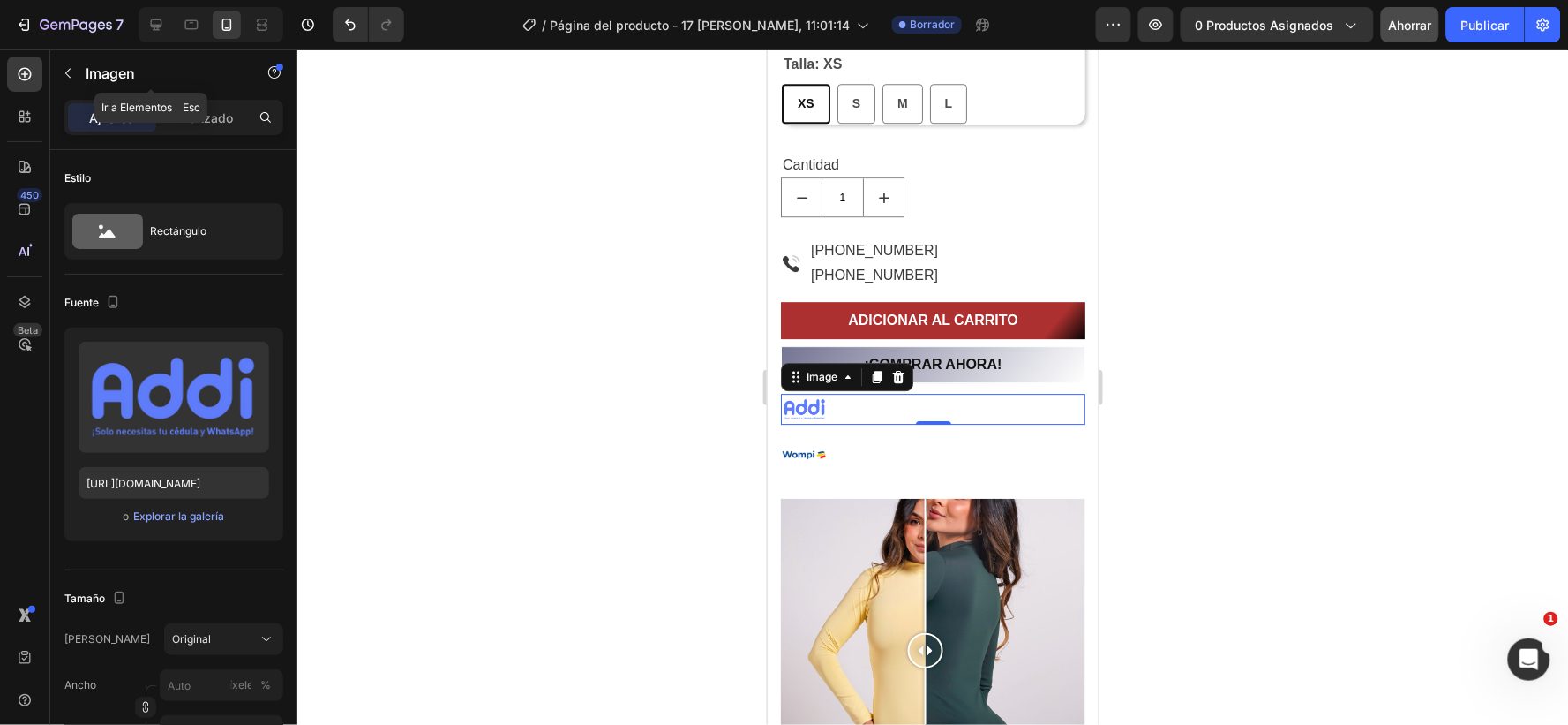
click at [67, 69] on icon "button" at bounding box center [68, 74] width 14 height 14
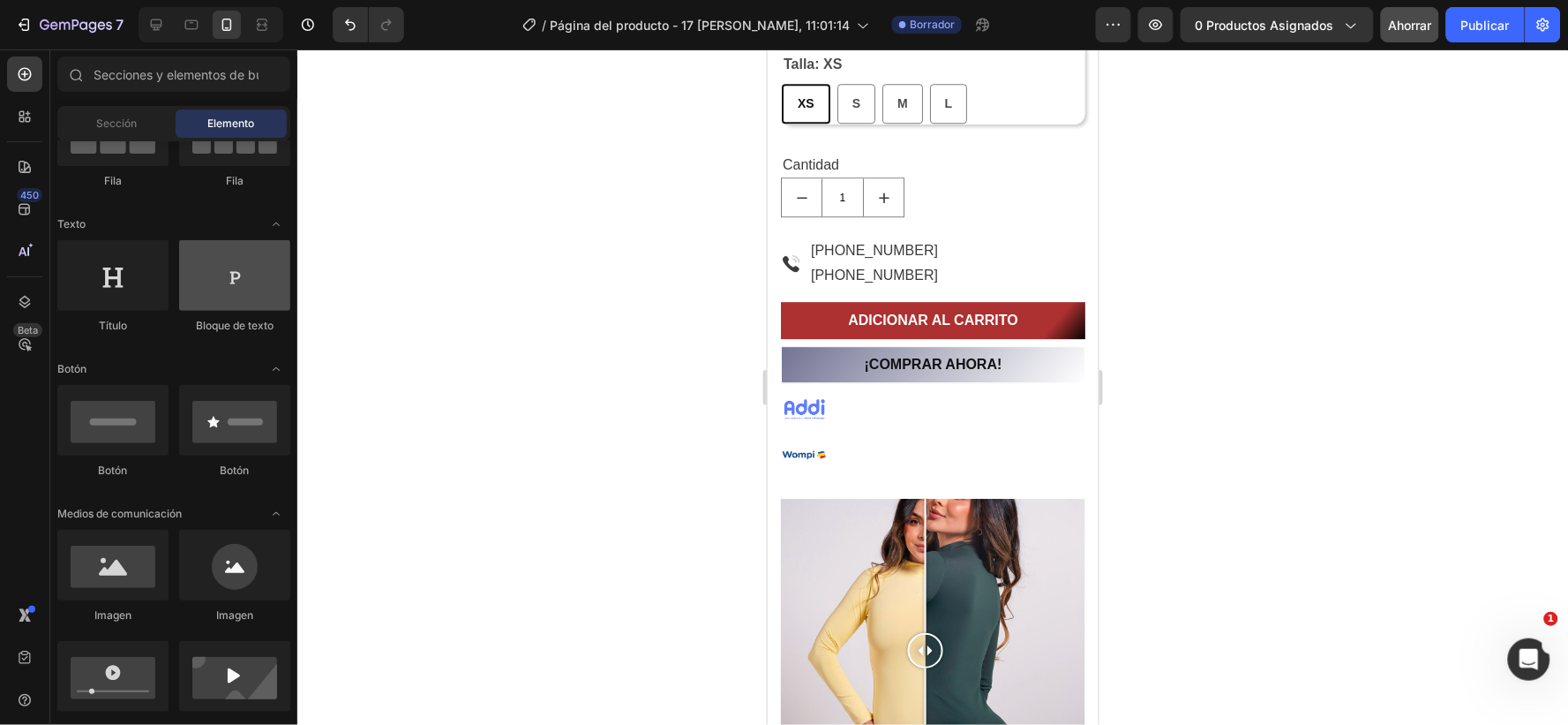
scroll to position [0, 0]
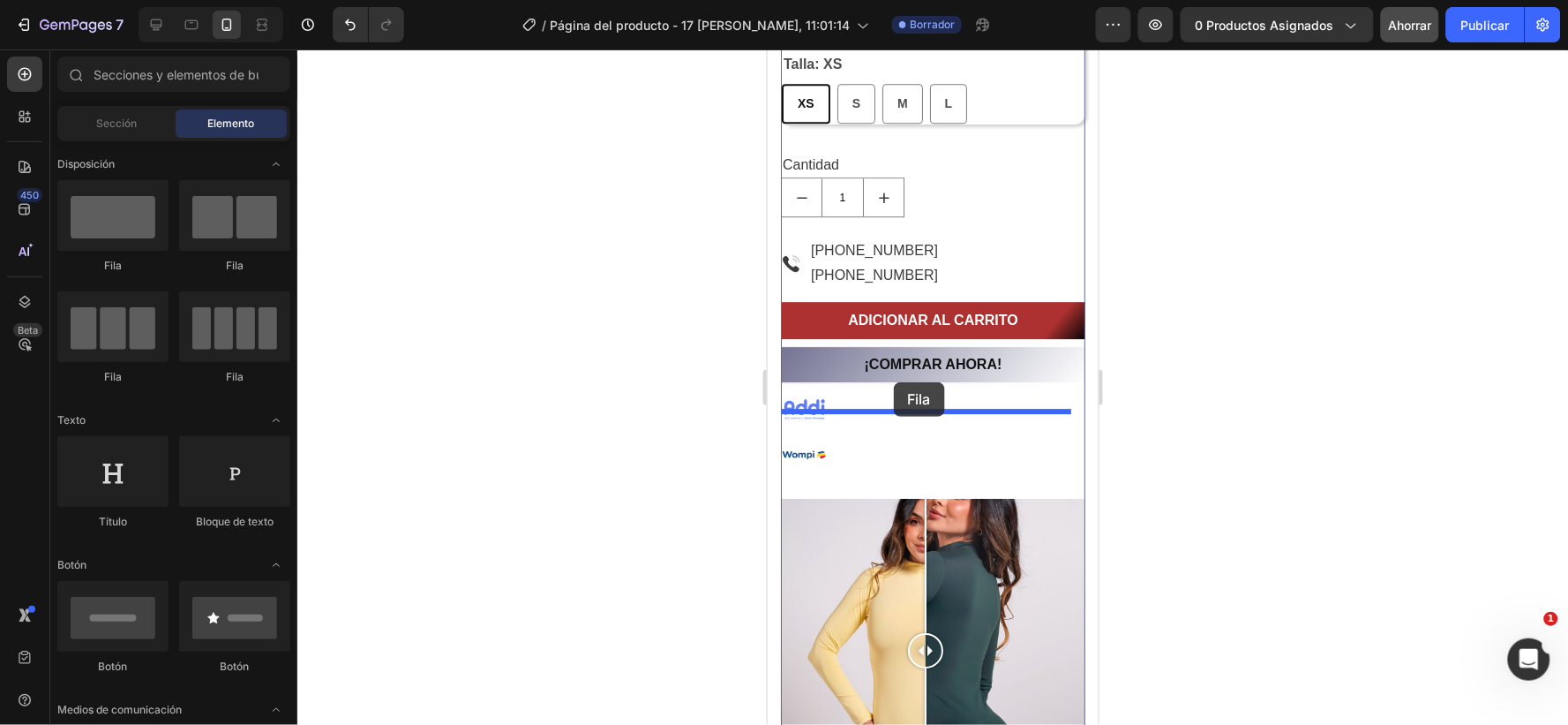
drag, startPoint x: 993, startPoint y: 270, endPoint x: 893, endPoint y: 382, distance: 150.1
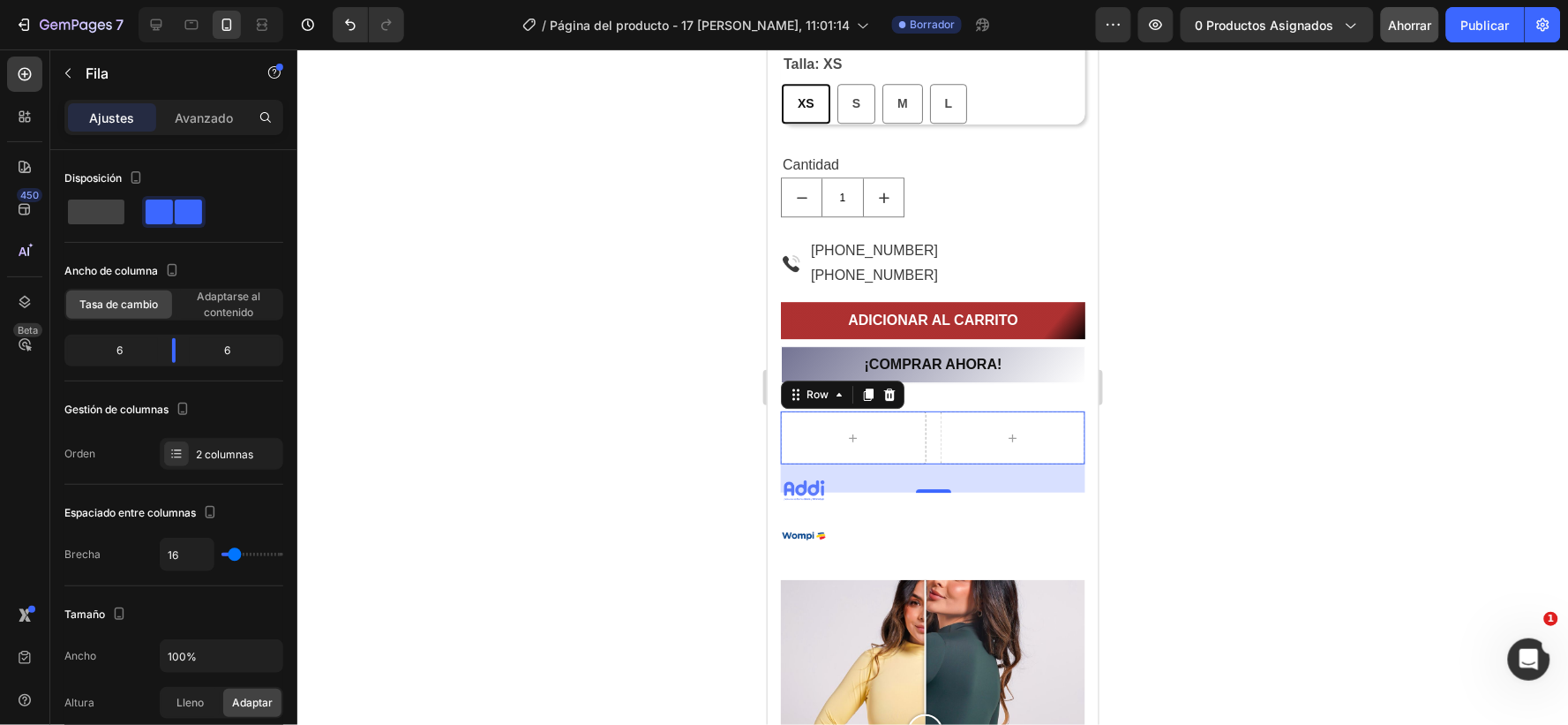
click at [804, 487] on div "32" at bounding box center [932, 477] width 304 height 28
click at [804, 488] on div "32" at bounding box center [932, 477] width 304 height 28
click at [814, 483] on div "32" at bounding box center [932, 477] width 304 height 28
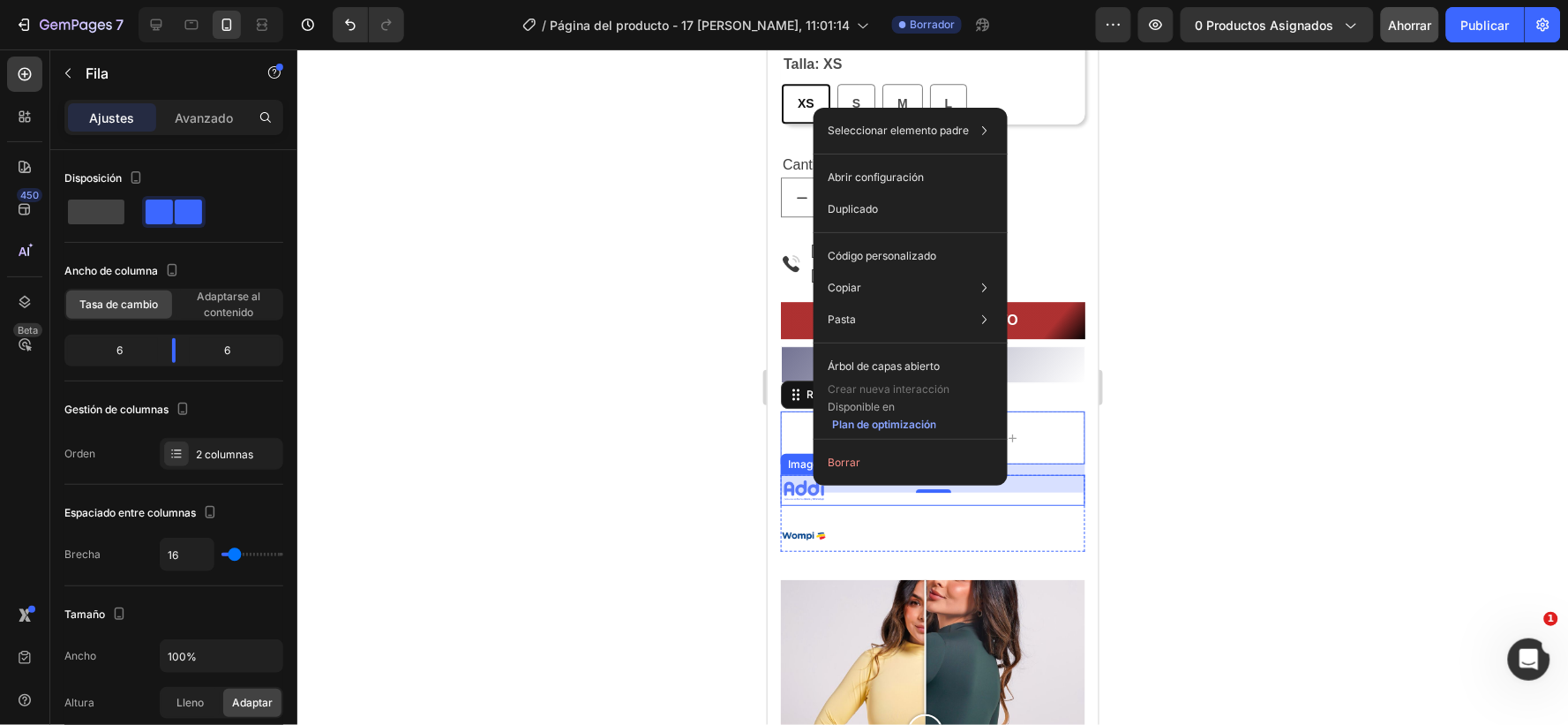
click at [803, 499] on img at bounding box center [804, 489] width 48 height 31
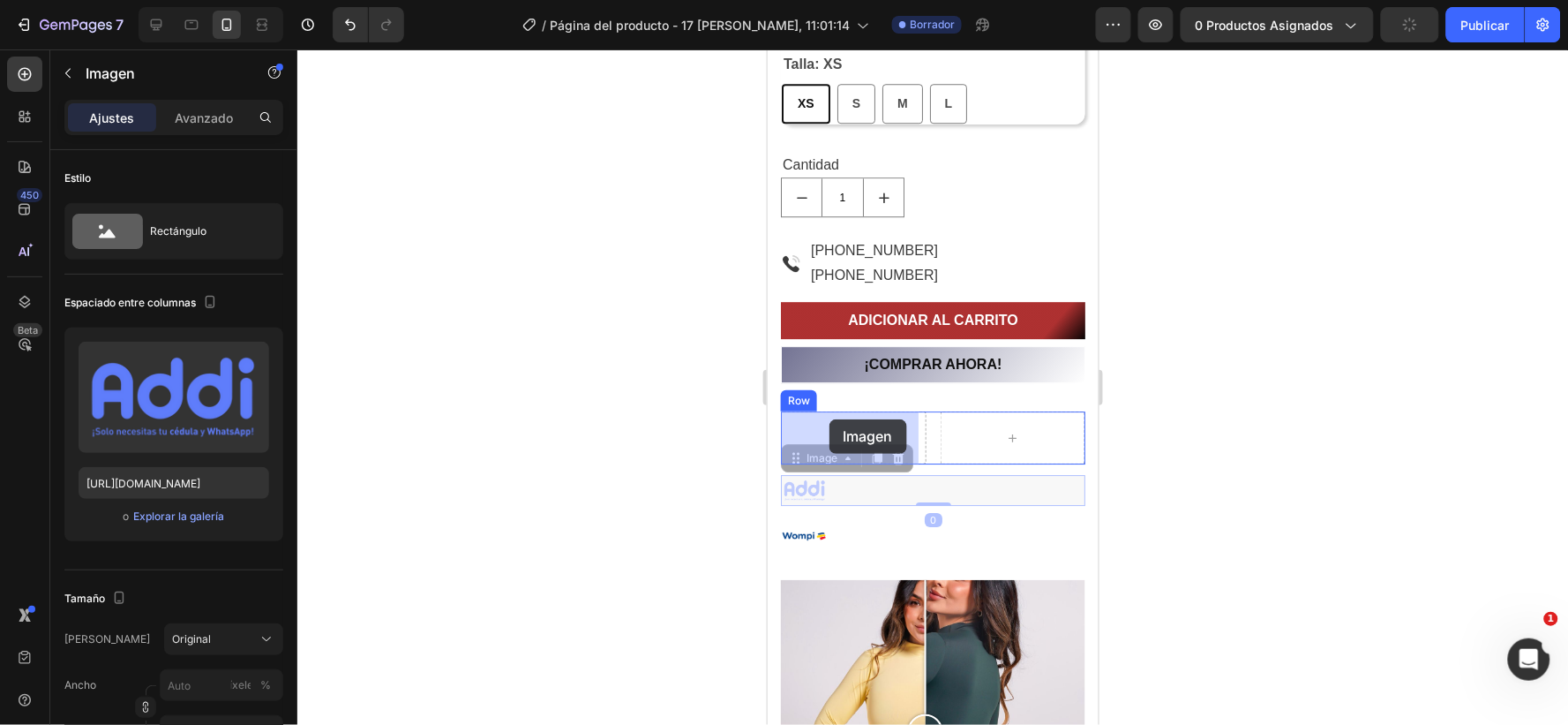
drag, startPoint x: 806, startPoint y: 483, endPoint x: 828, endPoint y: 419, distance: 67.7
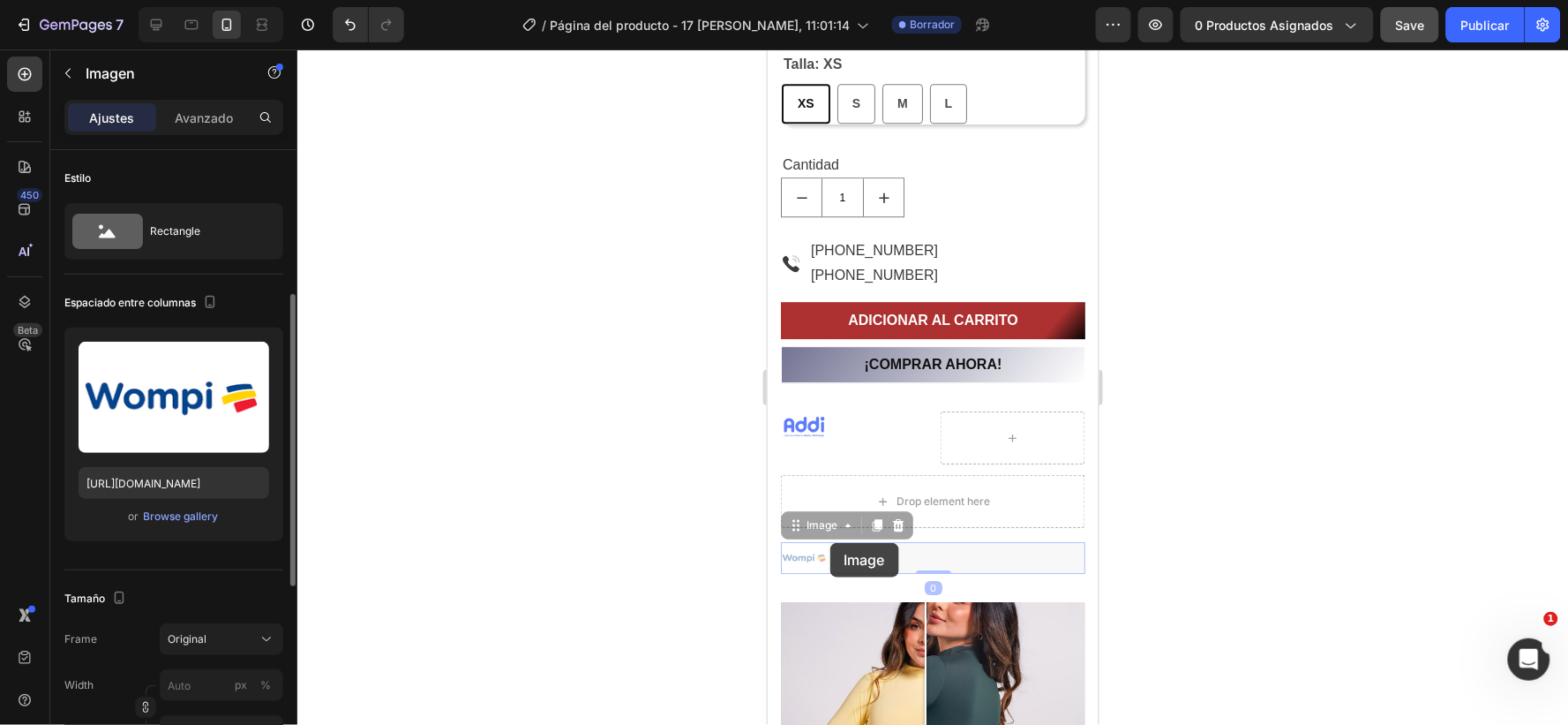
scroll to position [98, 0]
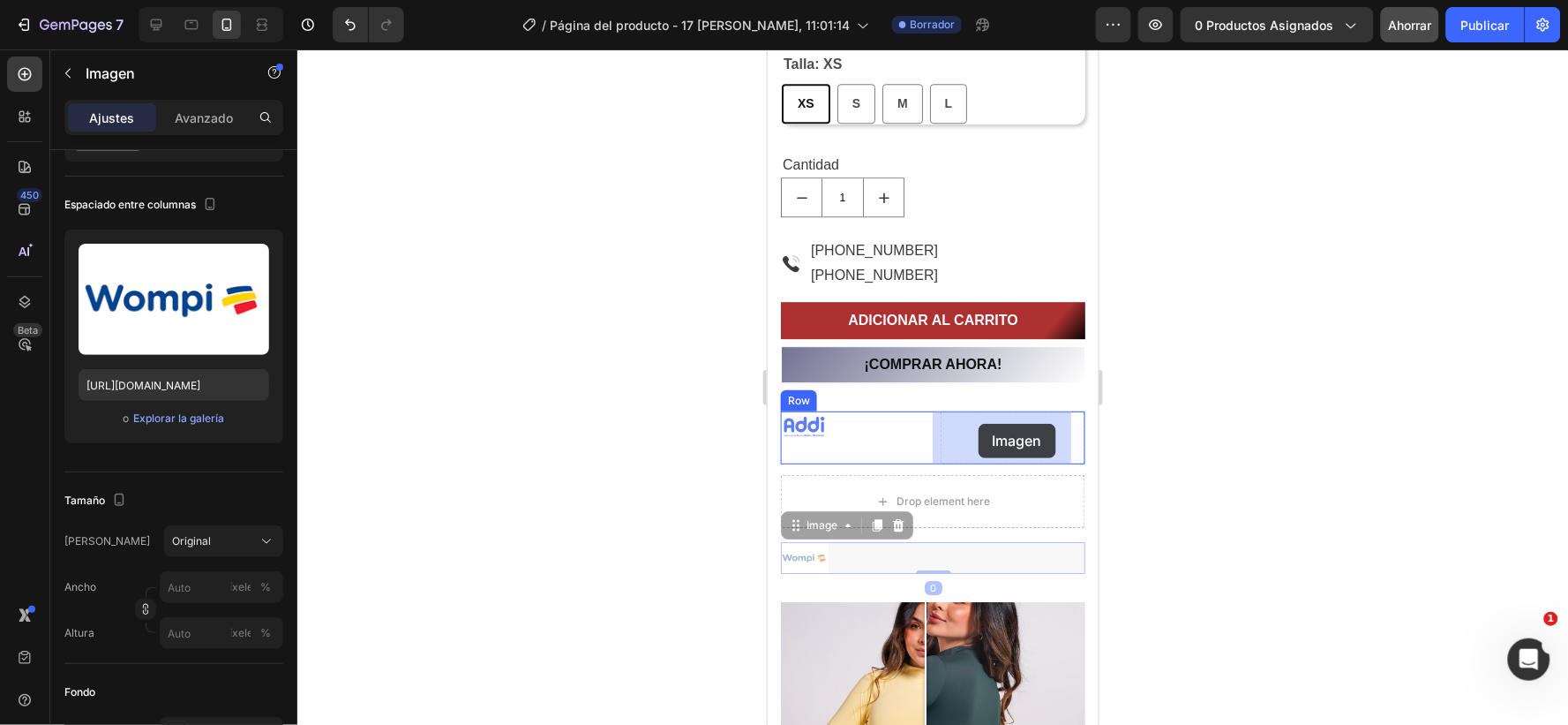
drag, startPoint x: 811, startPoint y: 552, endPoint x: 978, endPoint y: 423, distance: 211.0
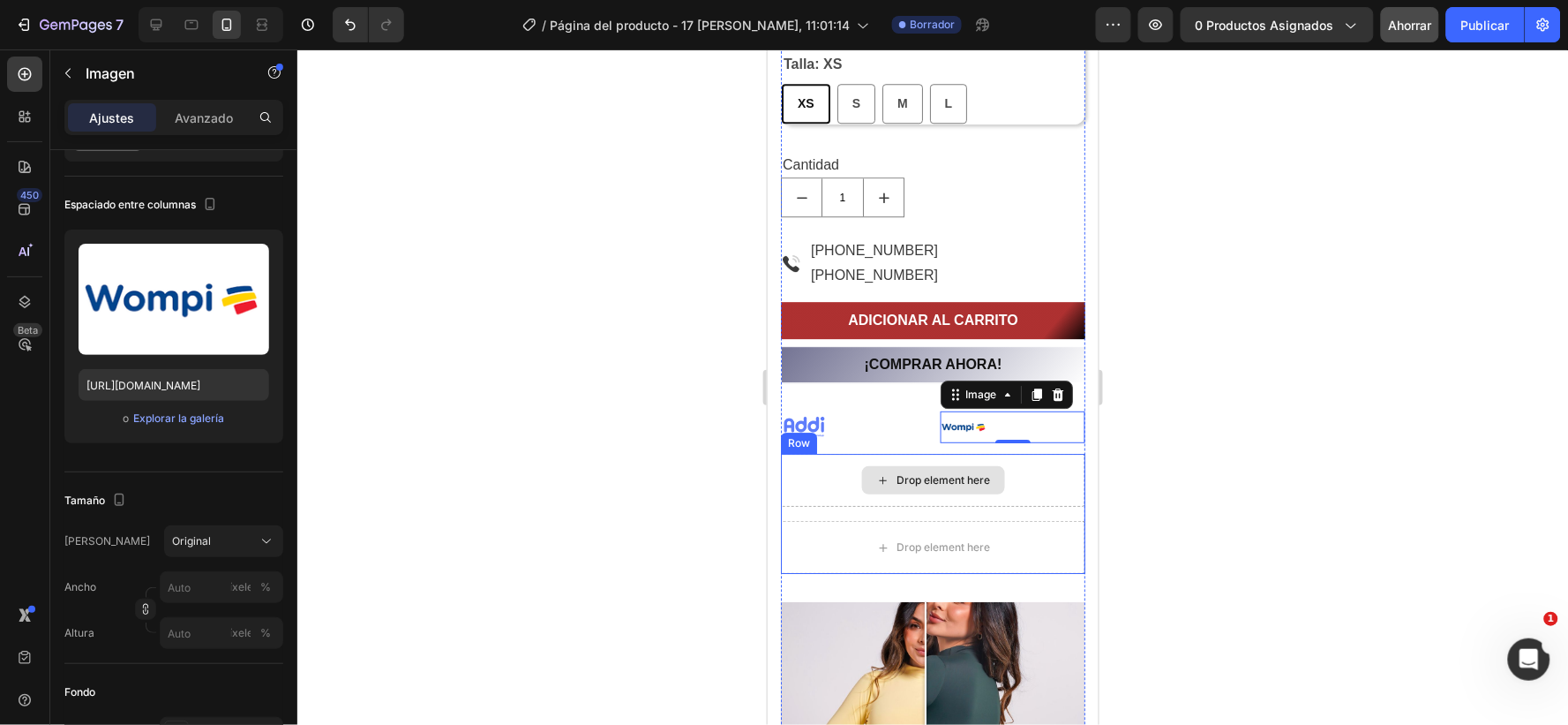
click at [819, 482] on div "Drop element here" at bounding box center [932, 480] width 304 height 53
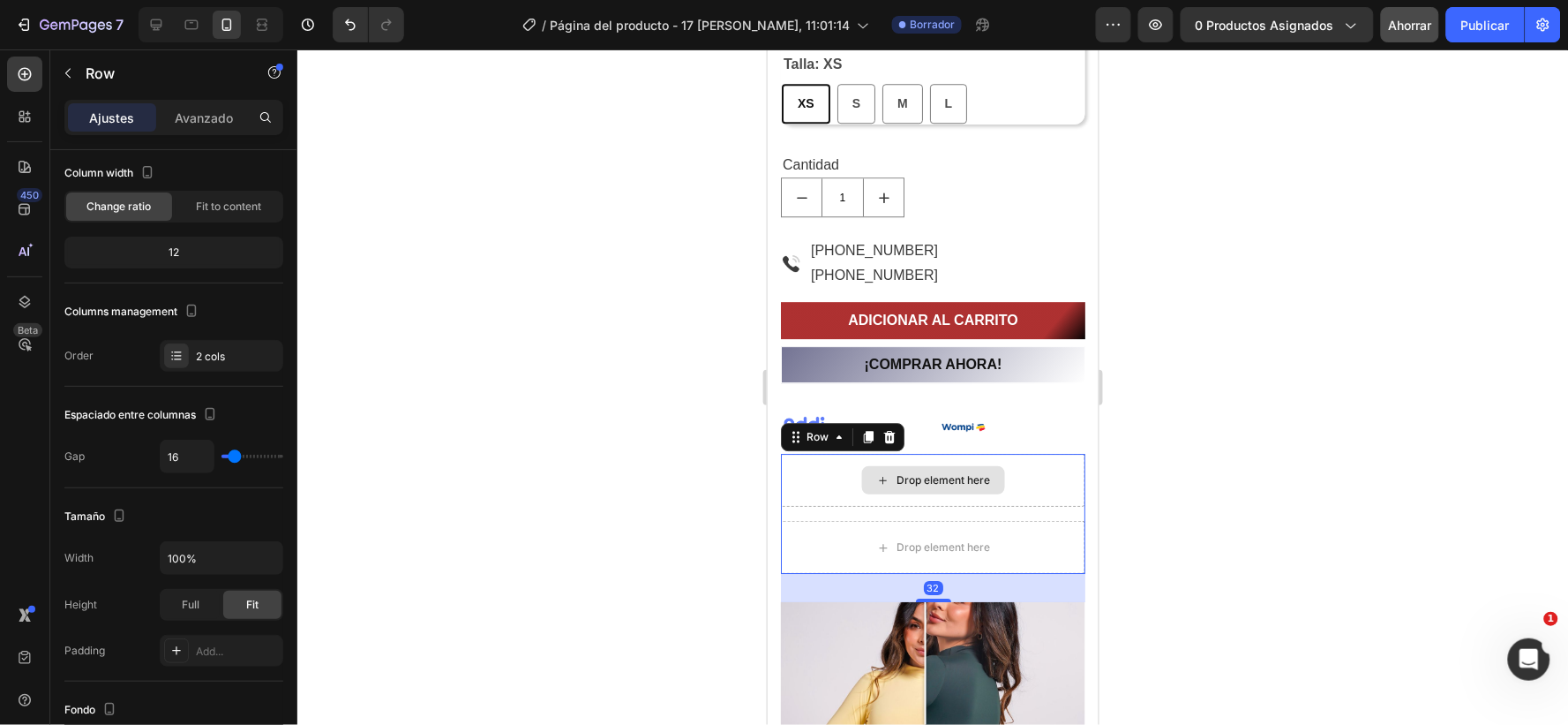
scroll to position [0, 0]
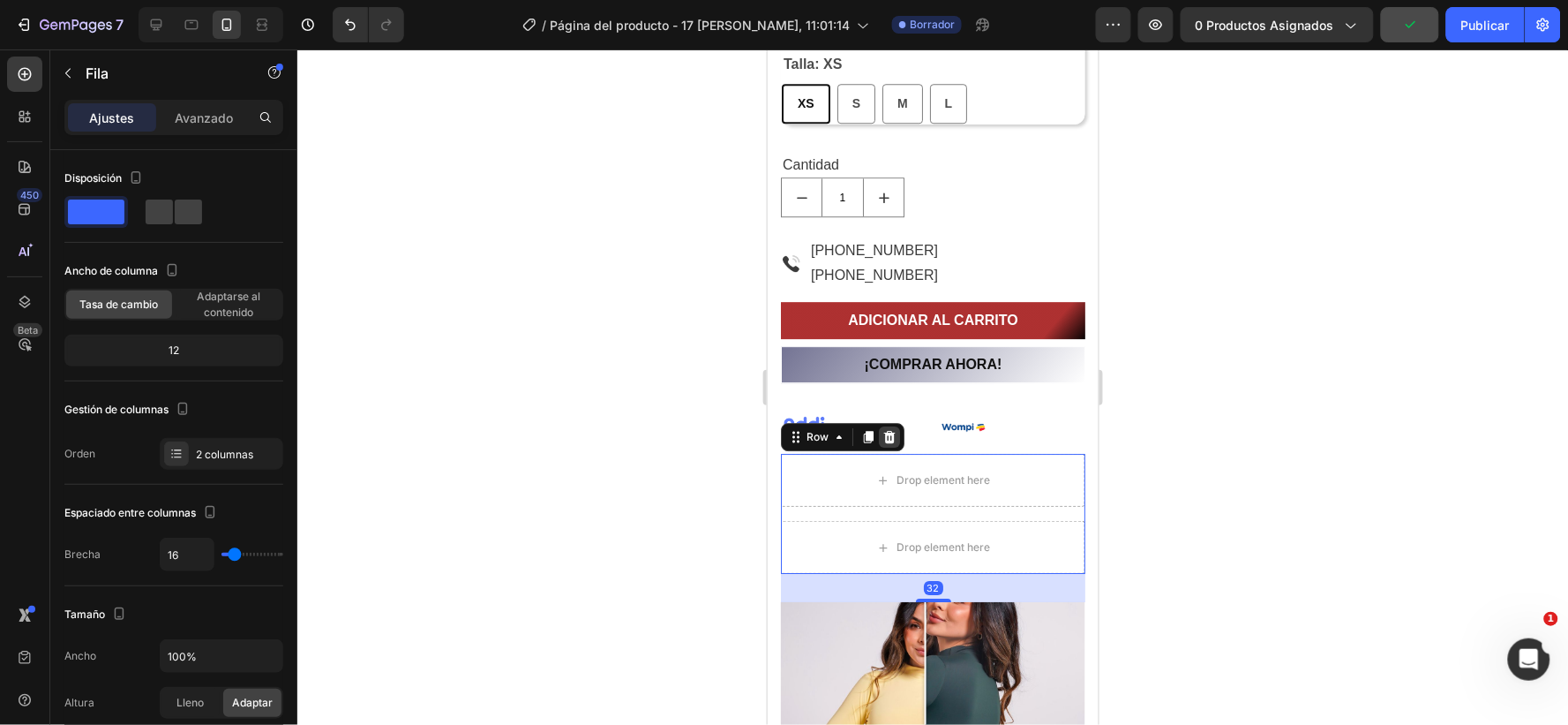
click at [884, 429] on icon at bounding box center [889, 437] width 14 height 14
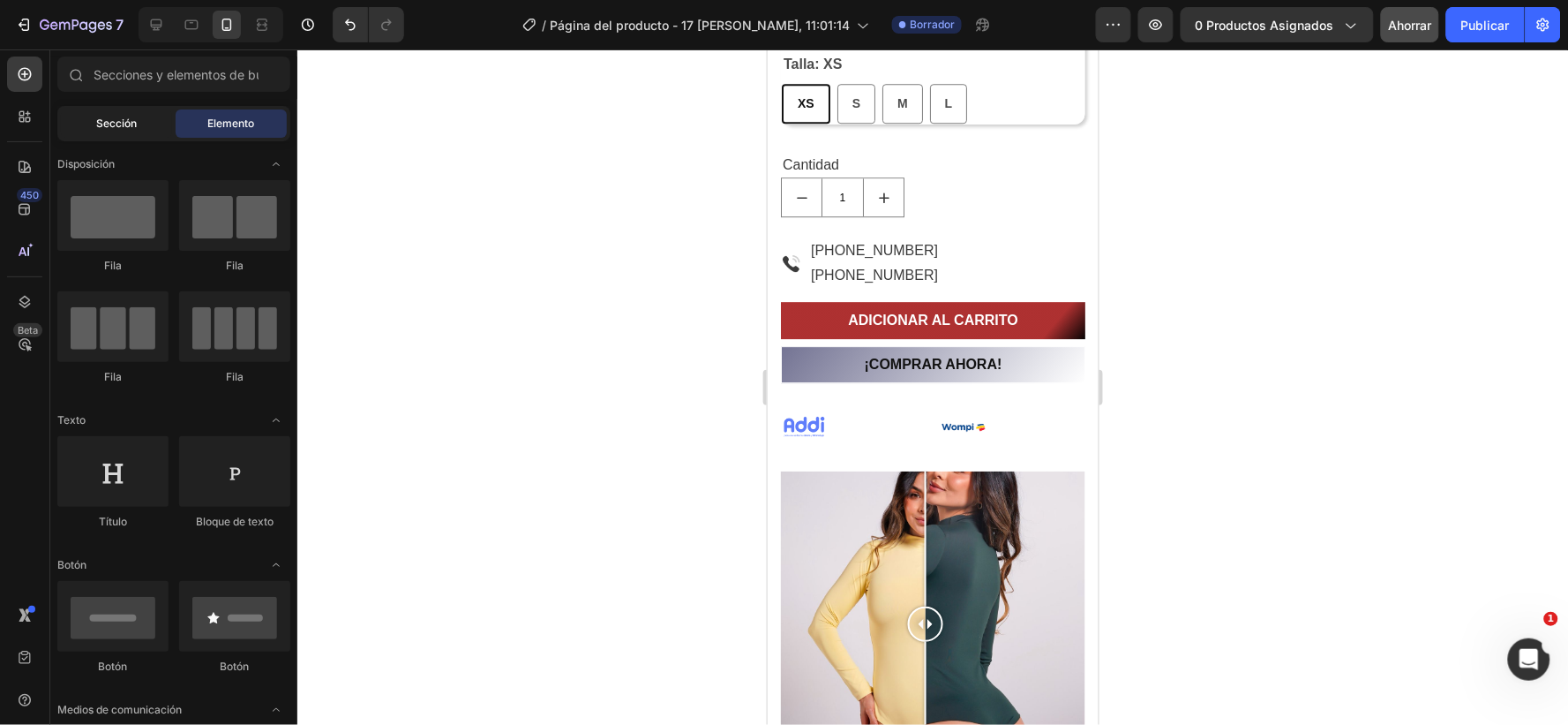
click at [99, 117] on font "Sección" at bounding box center [116, 122] width 41 height 13
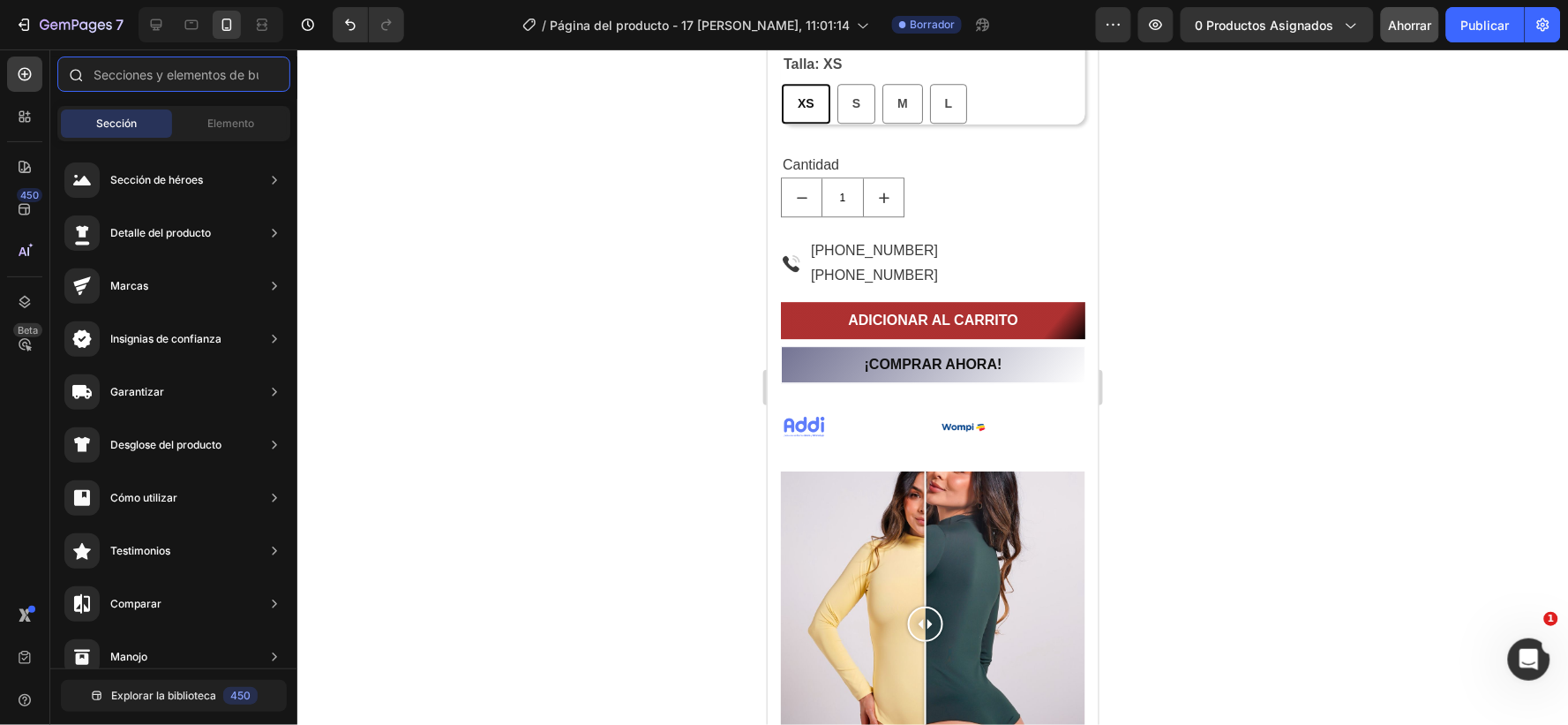
click at [113, 91] on input "text" at bounding box center [174, 75] width 233 height 35
click at [223, 121] on font "Elemento" at bounding box center [231, 122] width 47 height 13
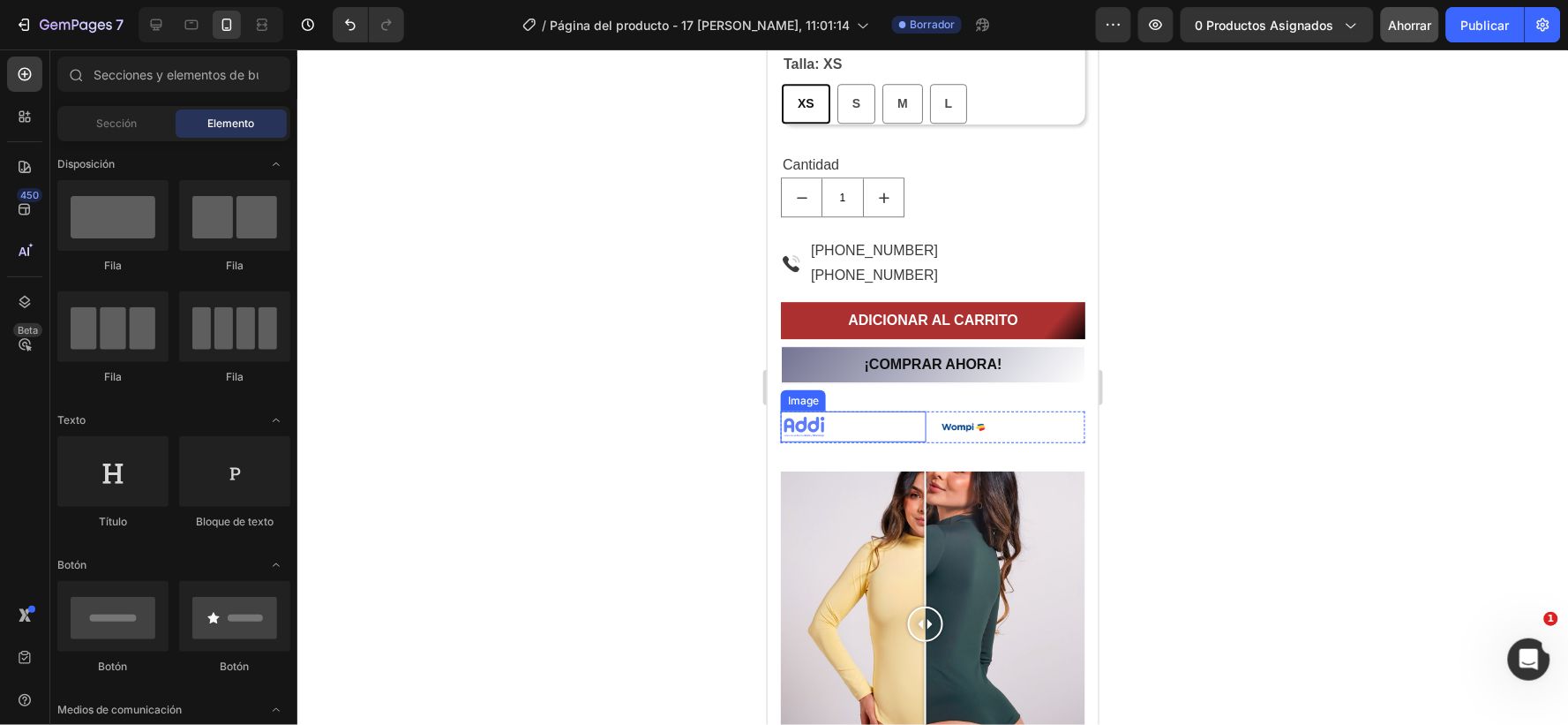
click at [823, 421] on img at bounding box center [804, 426] width 48 height 31
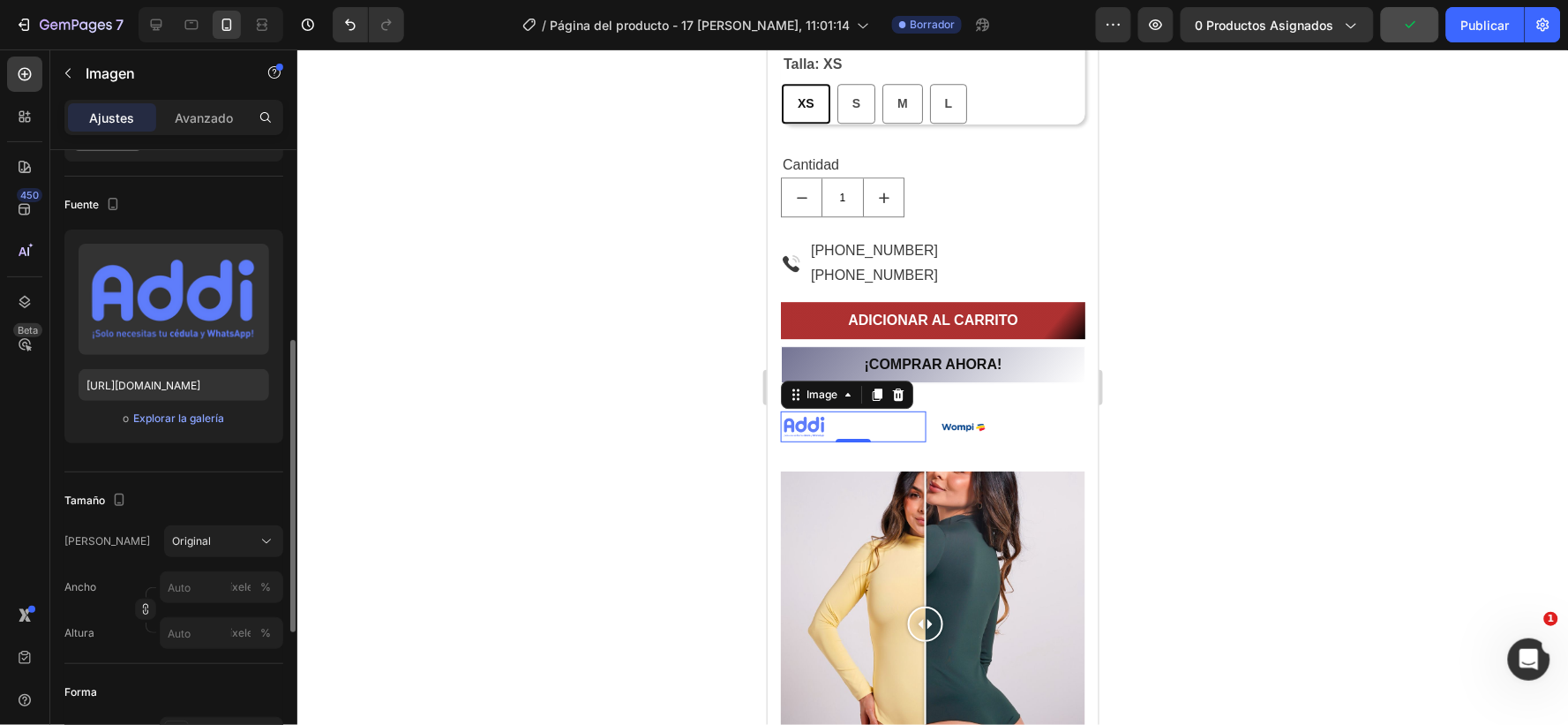
scroll to position [196, 0]
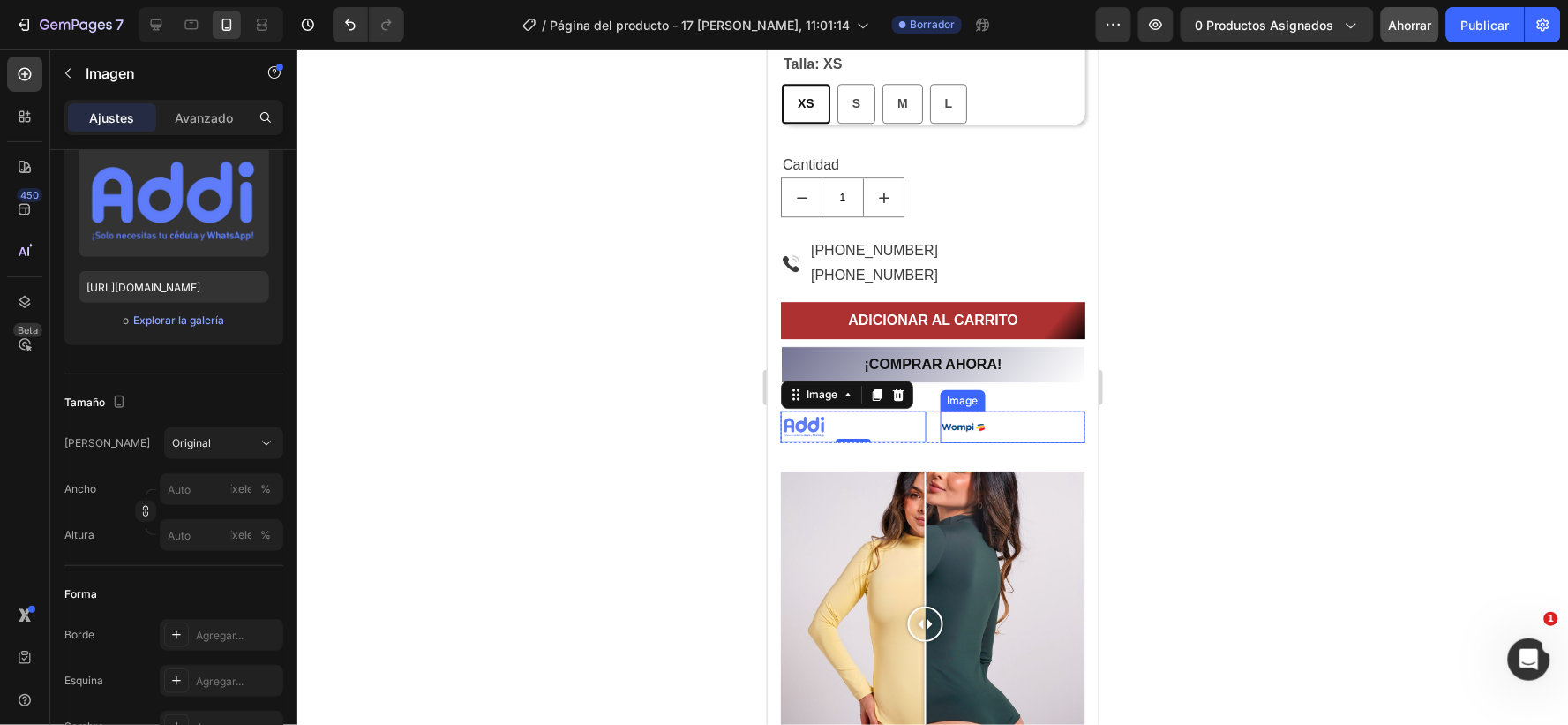
click at [982, 428] on div at bounding box center [1013, 427] width 145 height 32
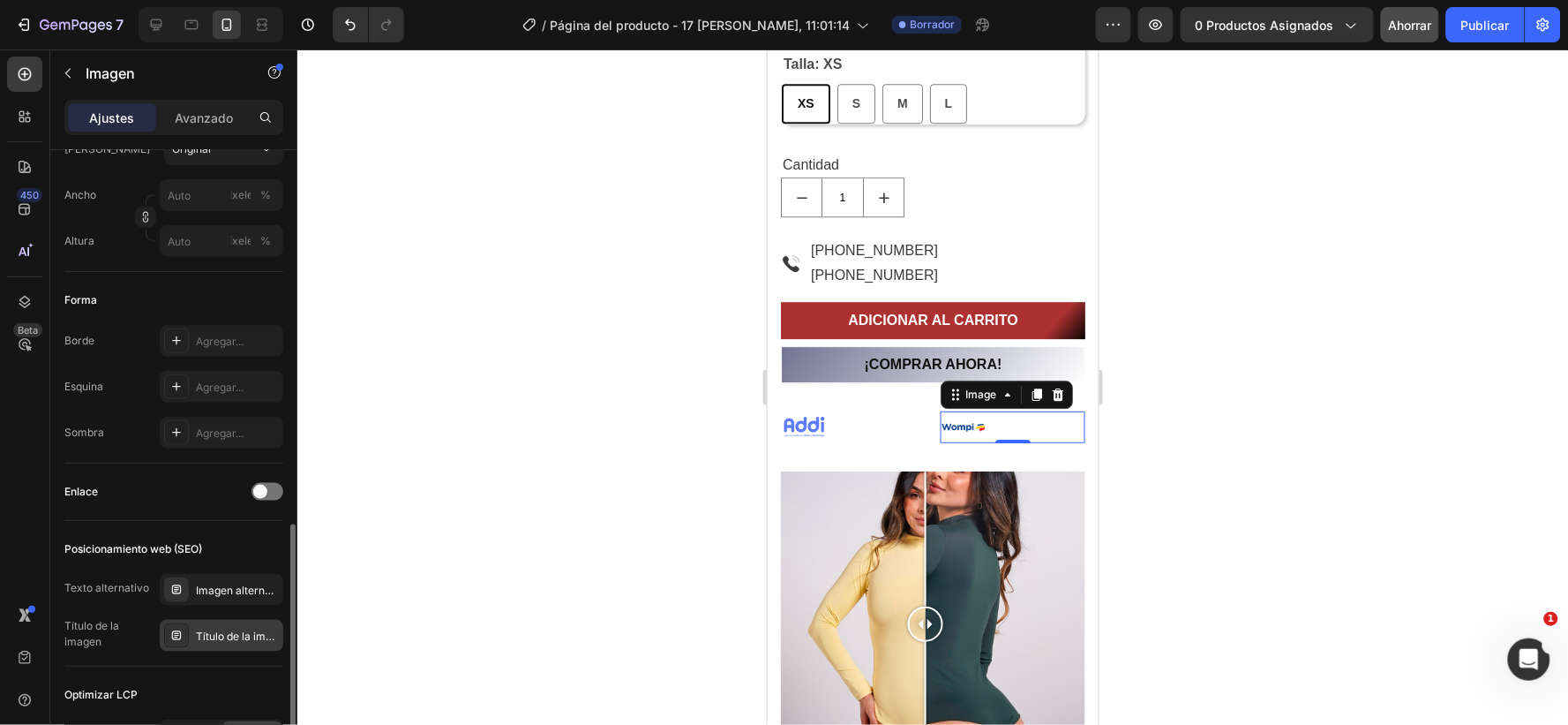
scroll to position [588, 0]
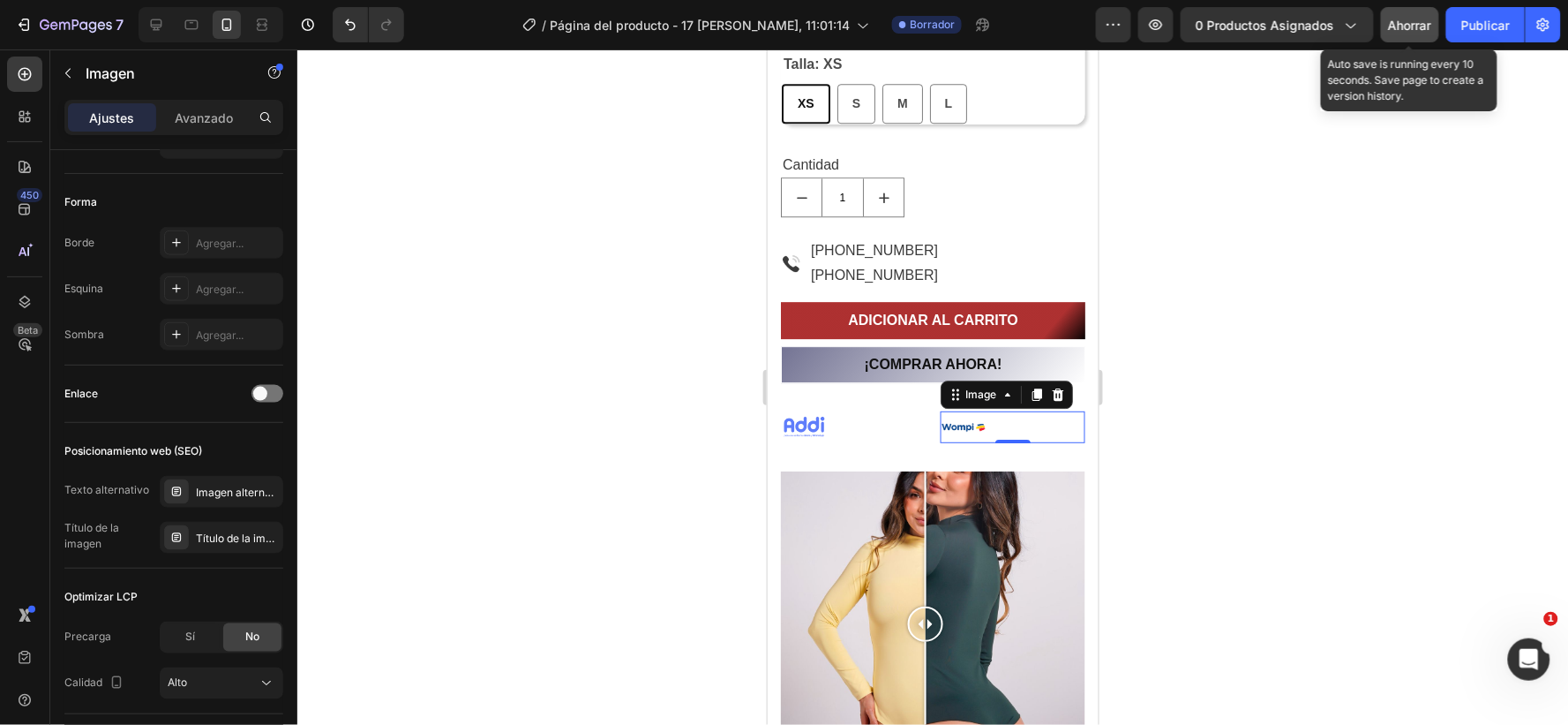
click at [1401, 23] on font "Ahorrar" at bounding box center [1410, 25] width 43 height 15
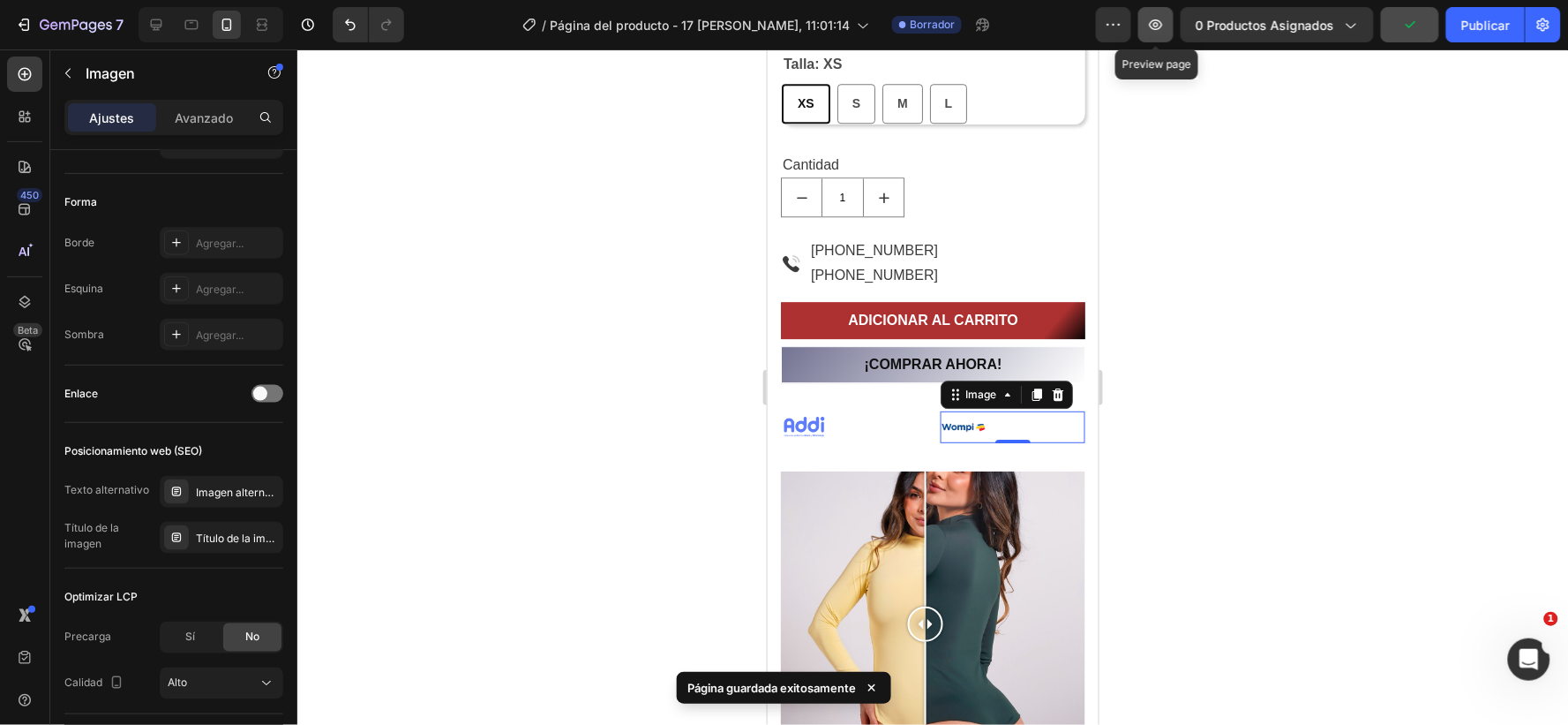
click at [1153, 28] on icon "button" at bounding box center [1156, 25] width 13 height 11
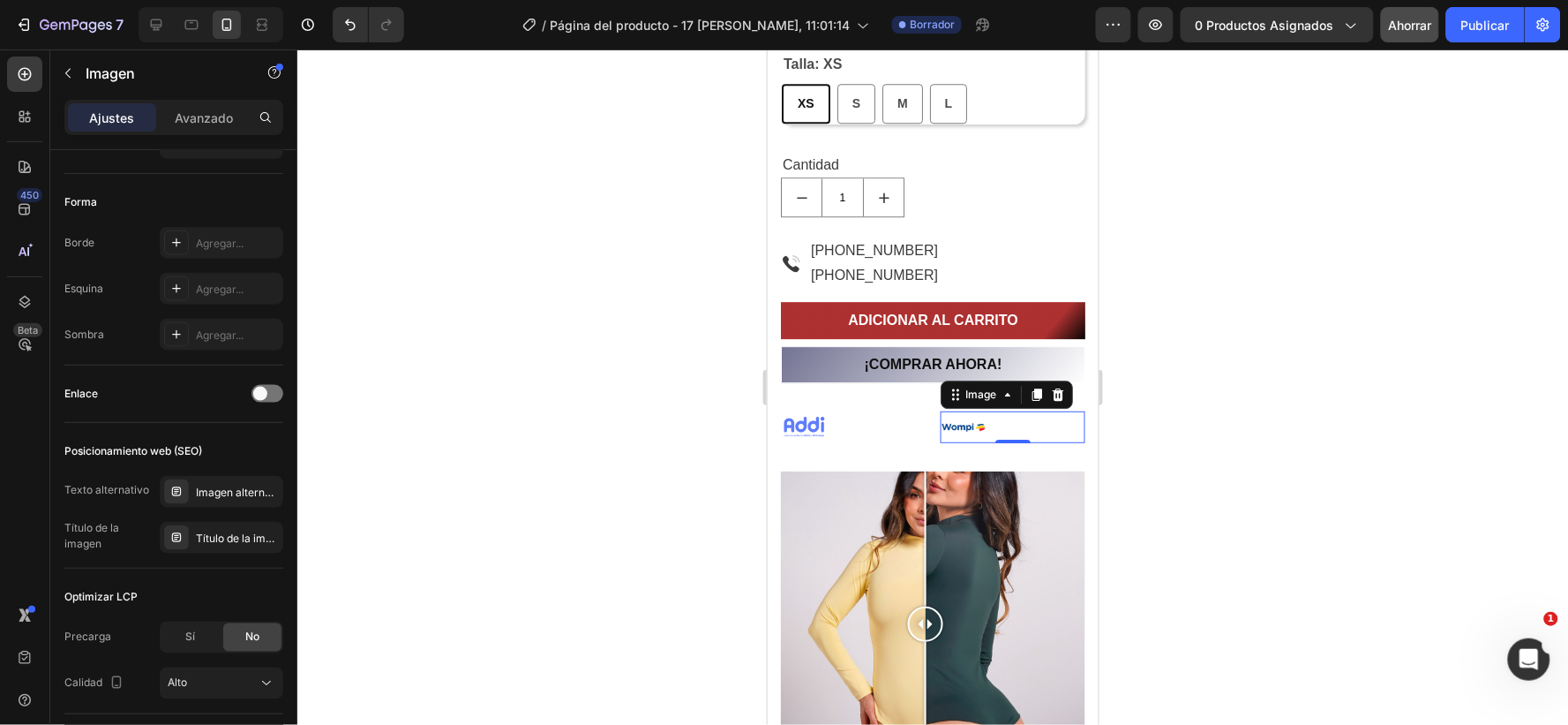
click at [1180, 384] on div at bounding box center [932, 387] width 1271 height 675
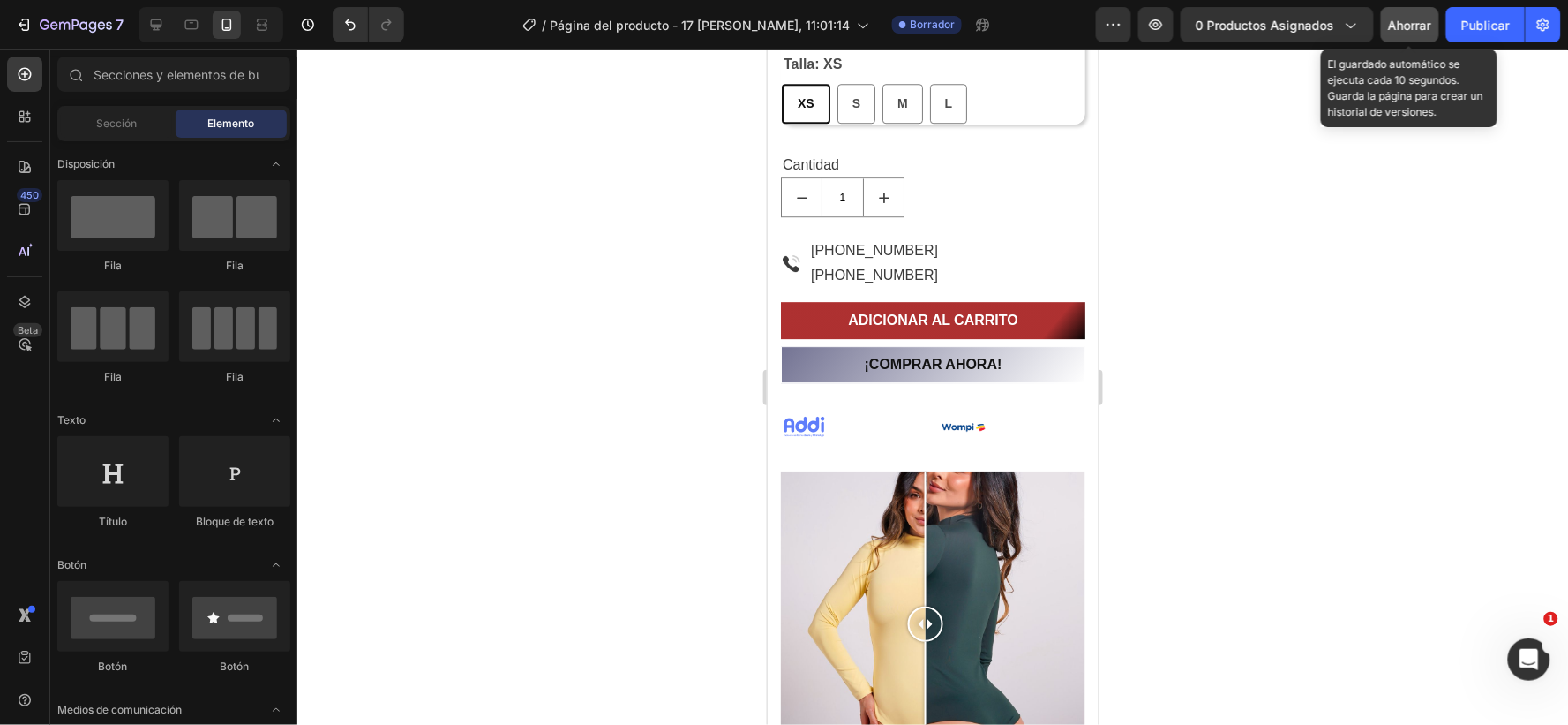
click at [1407, 24] on font "Ahorrar" at bounding box center [1410, 25] width 43 height 15
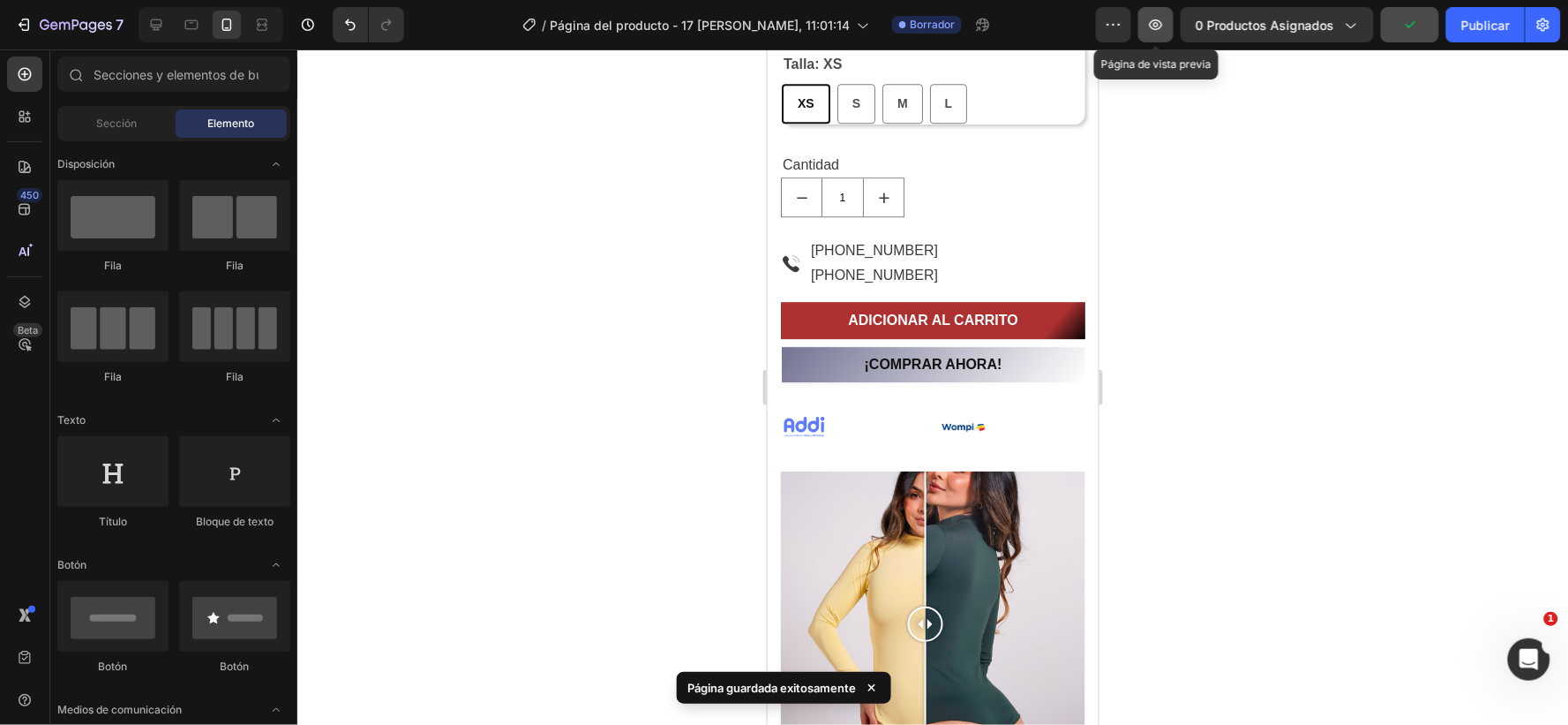
click at [1163, 22] on icon "button" at bounding box center [1156, 25] width 13 height 11
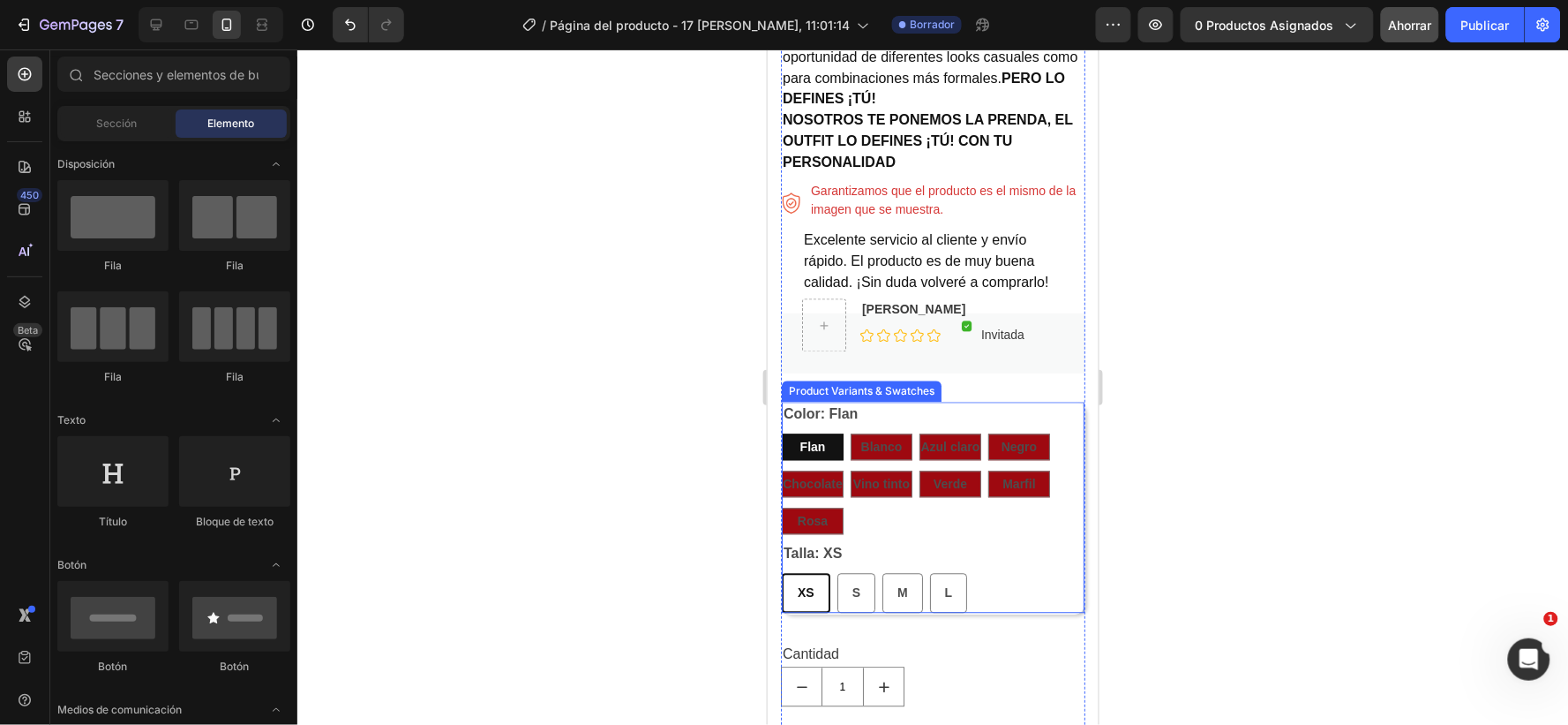
scroll to position [957, 0]
click at [814, 440] on div "Chocolate" at bounding box center [812, 452] width 62 height 23
click at [781, 470] on input "Chocolate Chocolate Chocolate" at bounding box center [780, 470] width 1 height 1
radio input "true"
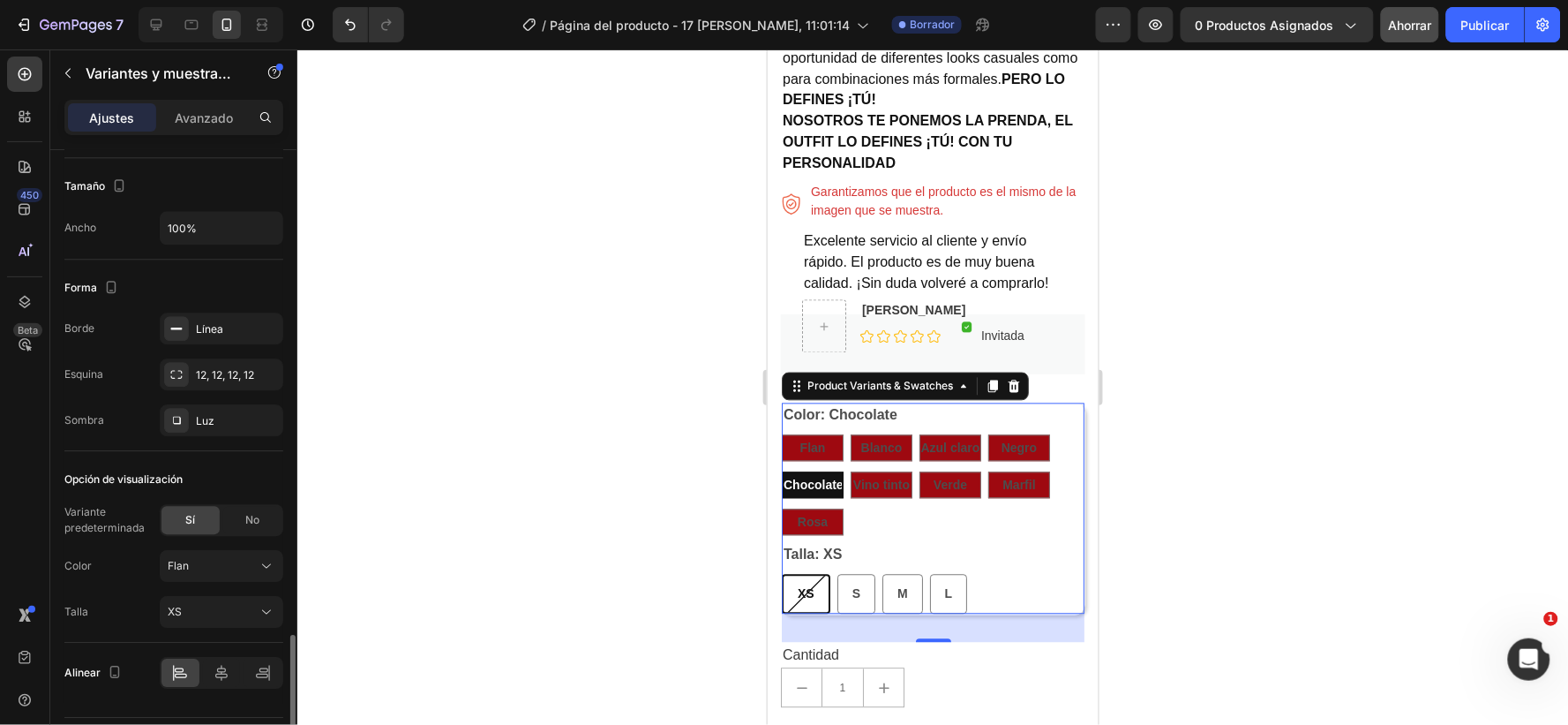
scroll to position [1423, 0]
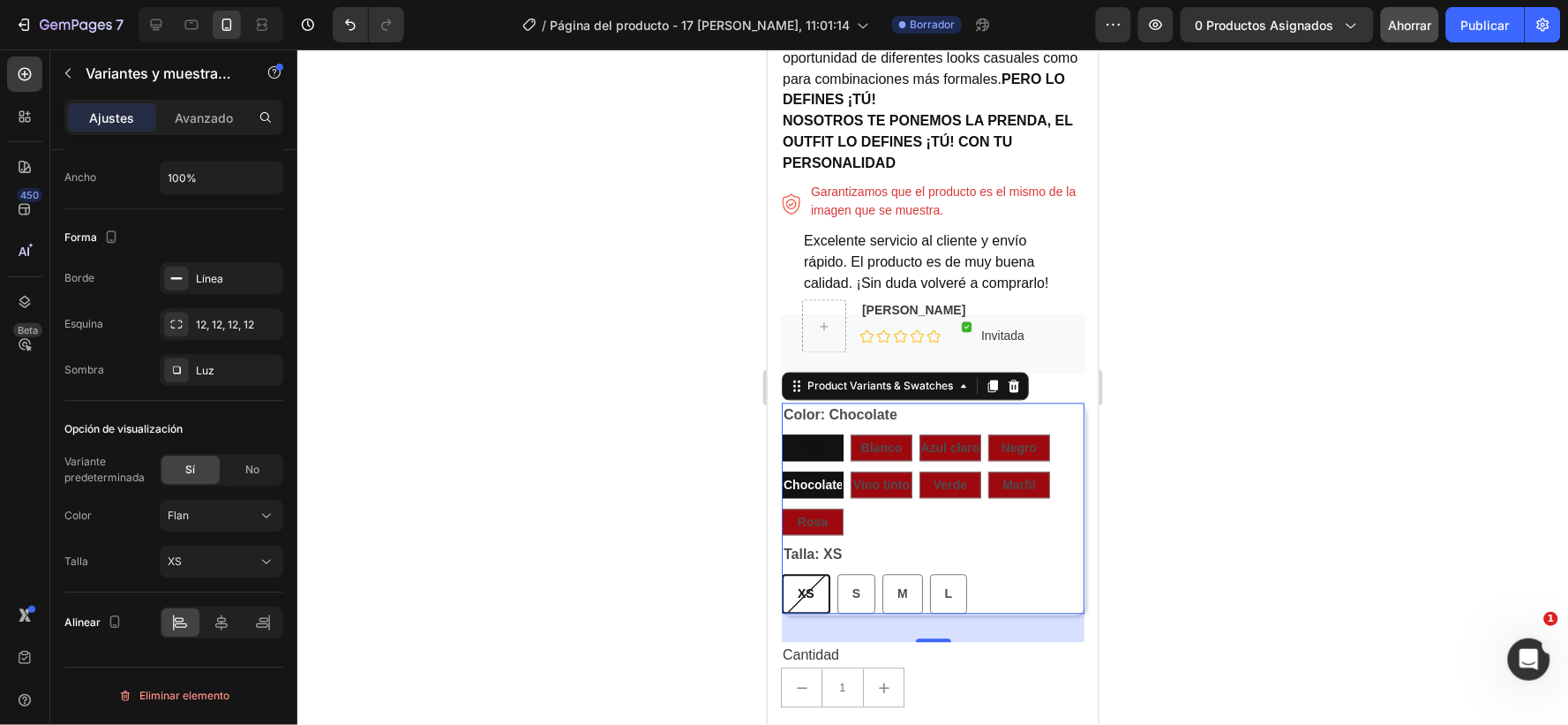
click at [822, 441] on span "Flan" at bounding box center [812, 448] width 26 height 14
click at [781, 435] on input "Flan Flan Flan" at bounding box center [780, 434] width 1 height 1
radio input "true"
drag, startPoint x: 870, startPoint y: 443, endPoint x: 883, endPoint y: 445, distance: 13.2
click at [869, 444] on span "Blanco" at bounding box center [881, 448] width 42 height 14
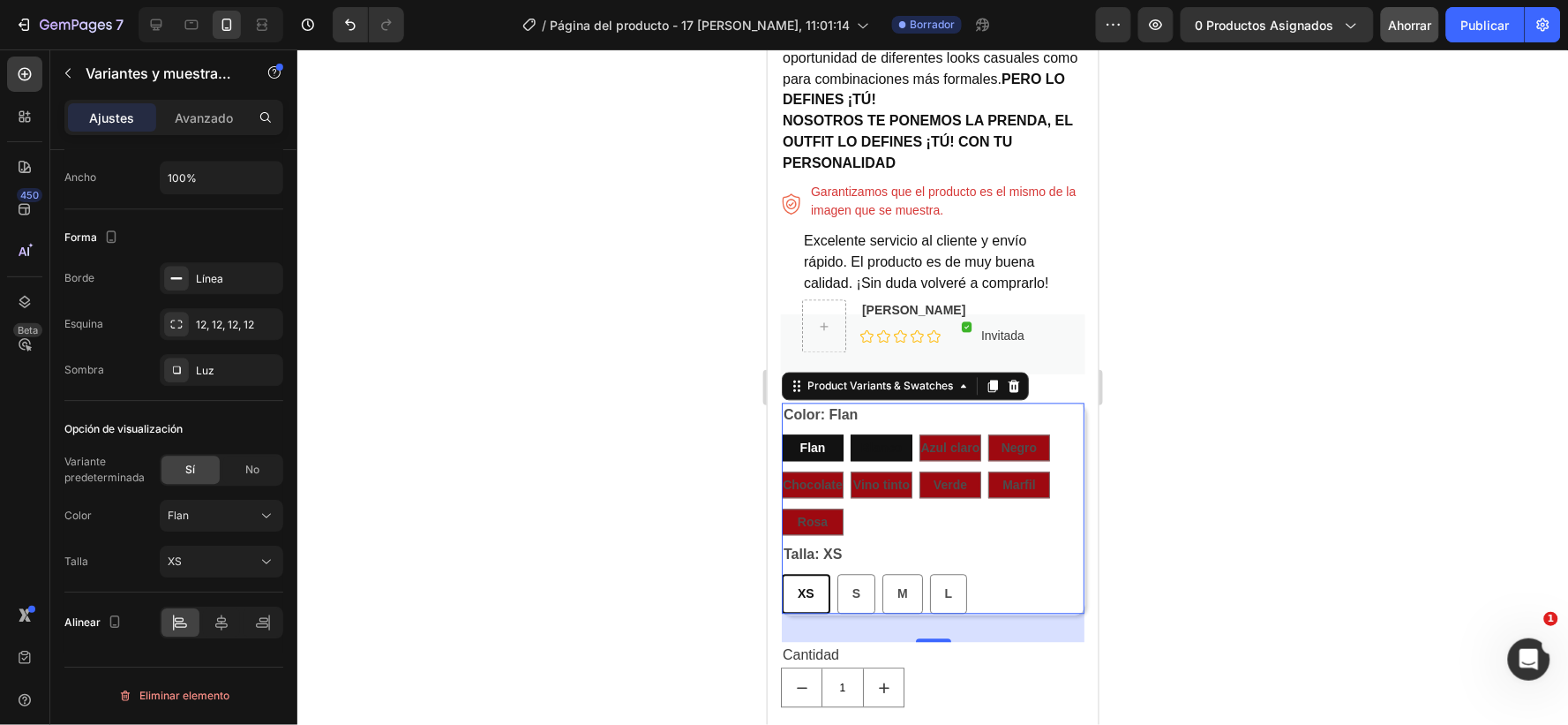
click at [850, 435] on input "Blanco Blanco Blanco" at bounding box center [849, 434] width 1 height 1
radio input "true"
click at [269, 516] on icon at bounding box center [267, 516] width 18 height 18
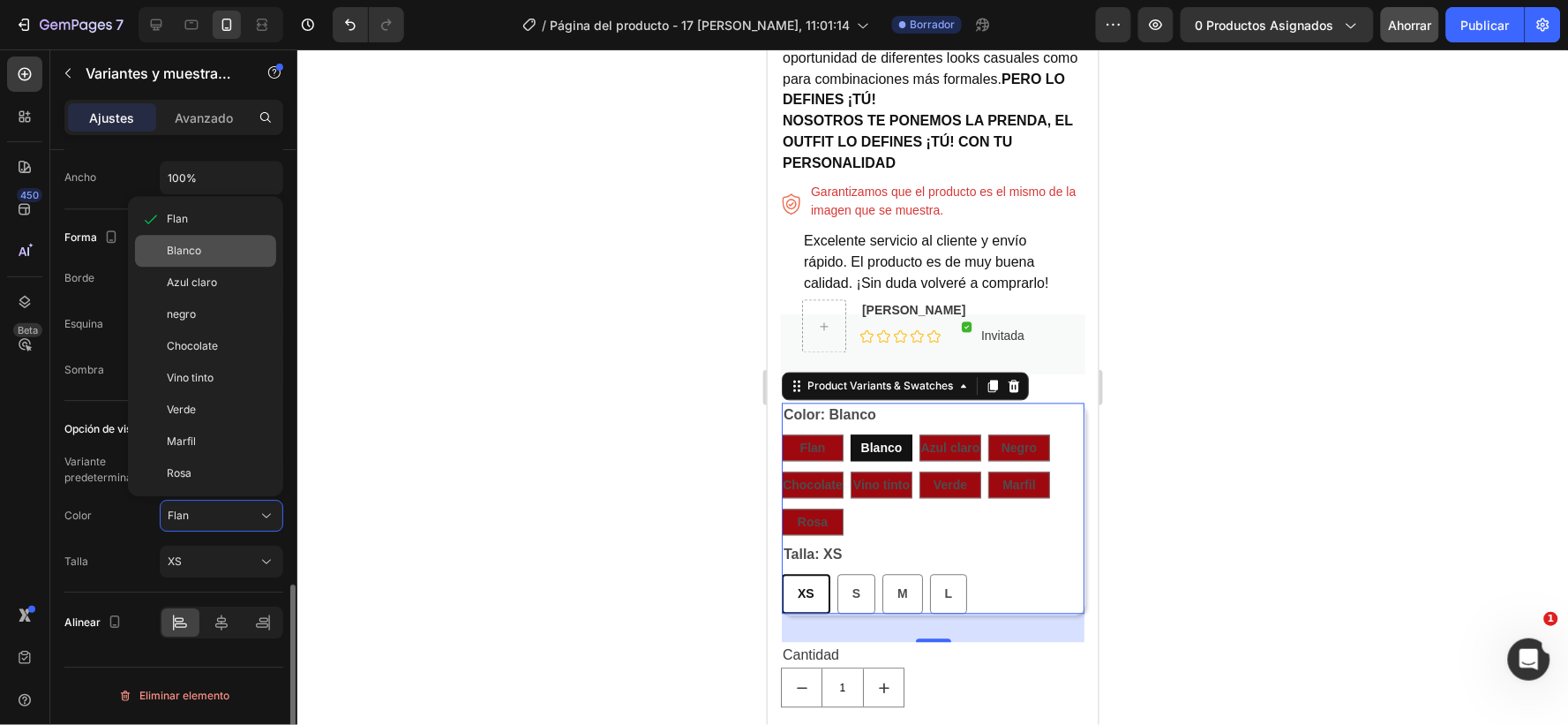
click at [200, 255] on font "Blanco" at bounding box center [184, 250] width 35 height 13
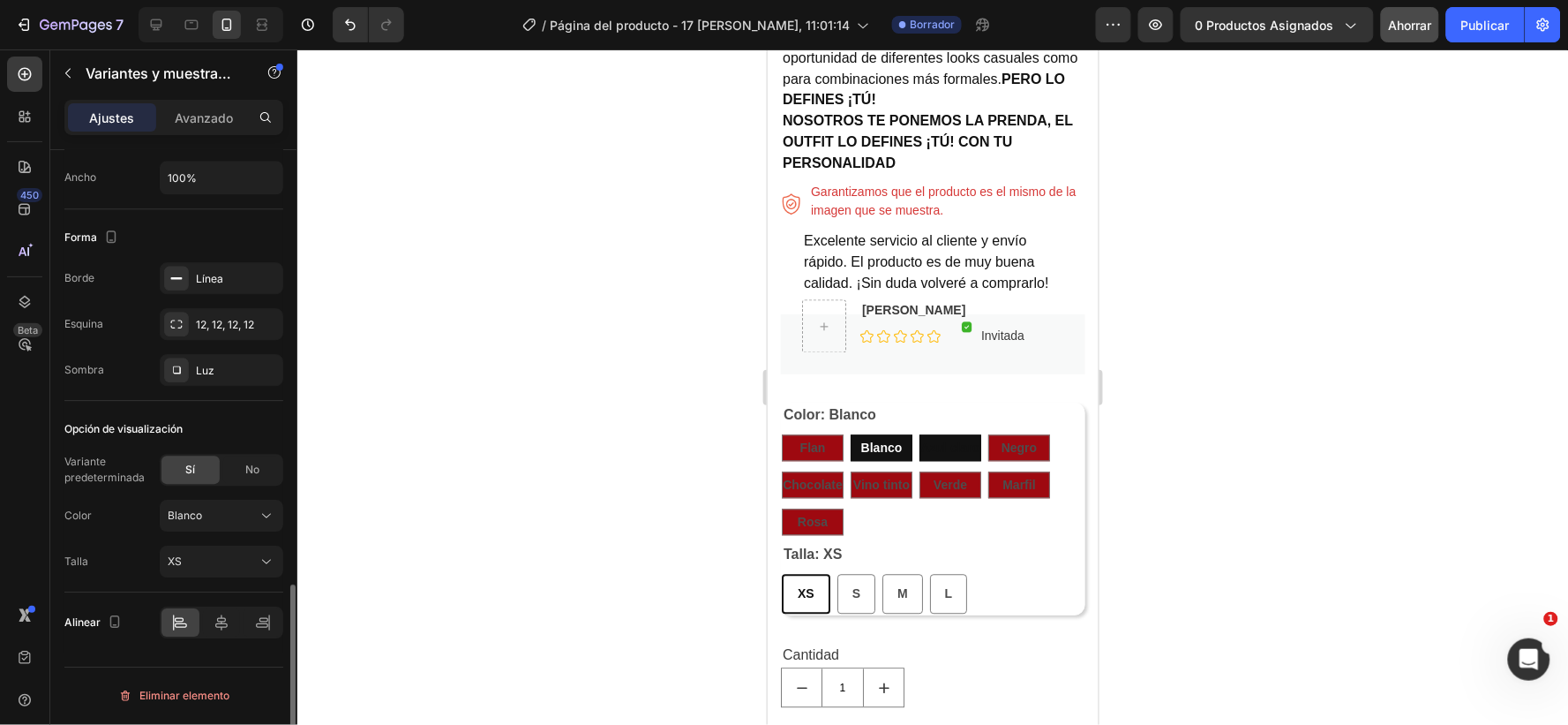
click at [954, 445] on span "Azul claro" at bounding box center [950, 448] width 59 height 14
click at [919, 435] on input "Azul claro Azul claro Azul claro" at bounding box center [918, 434] width 1 height 1
radio input "true"
click at [270, 517] on icon at bounding box center [267, 516] width 18 height 18
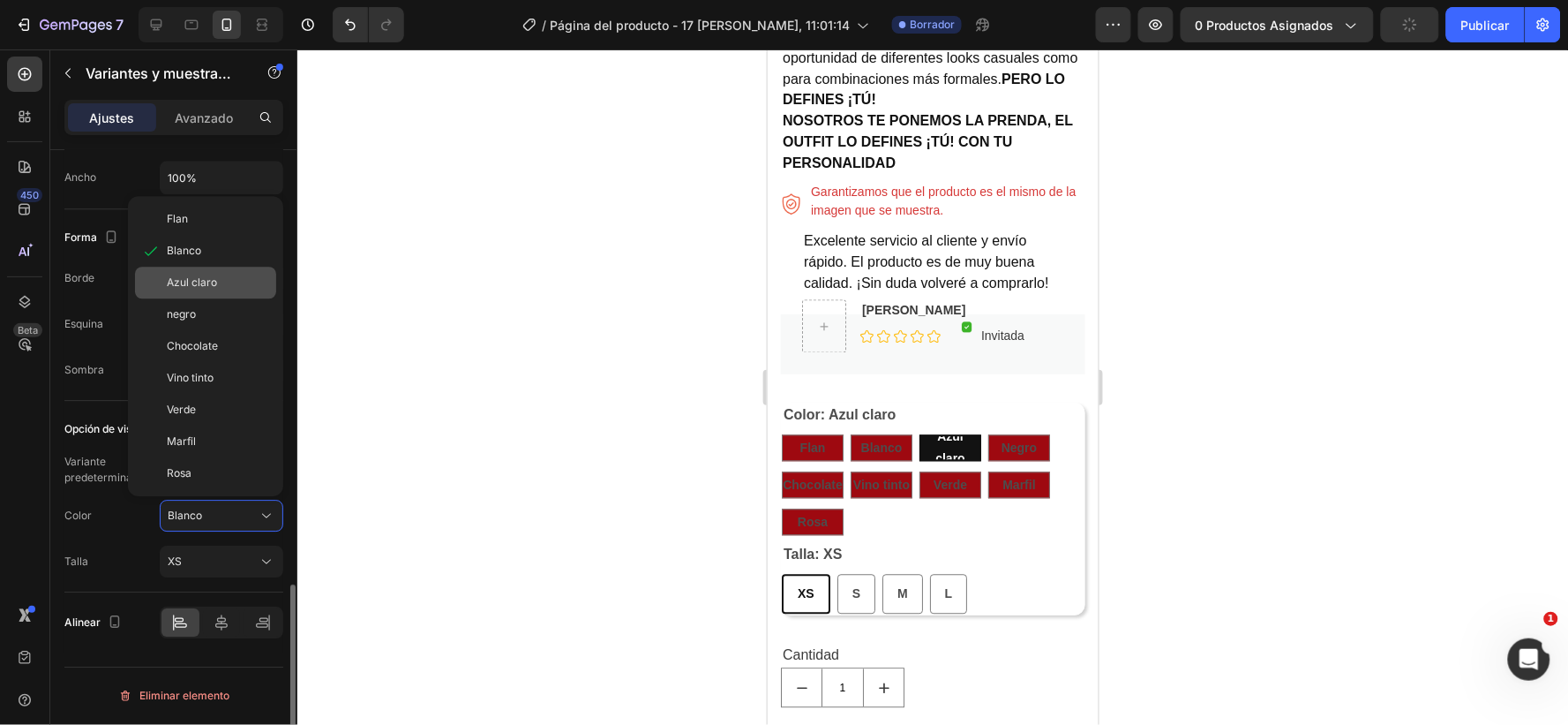
click at [200, 276] on font "Azul claro" at bounding box center [192, 281] width 51 height 13
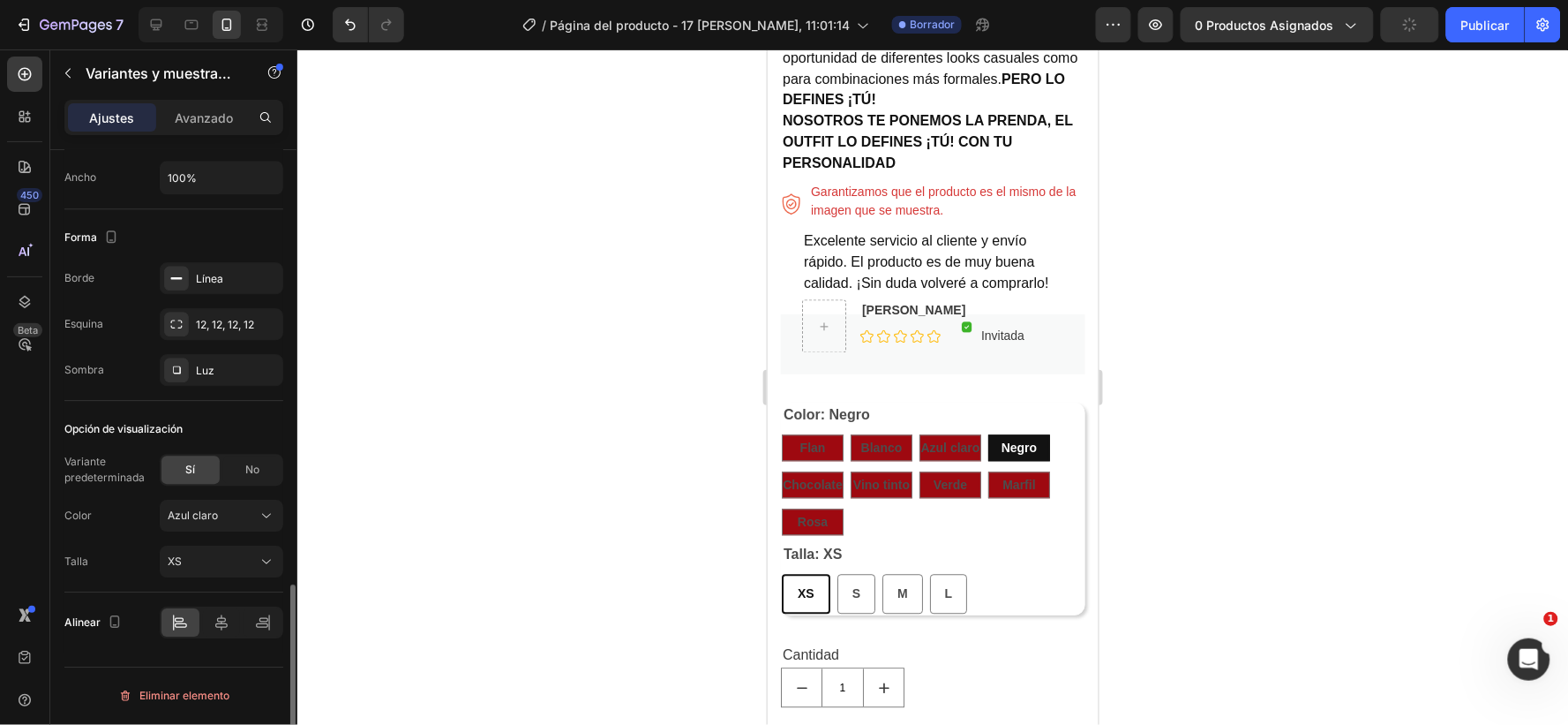
click at [1015, 446] on span "Negro" at bounding box center [1019, 448] width 35 height 14
click at [988, 435] on input "Negro Negro Negro" at bounding box center [987, 434] width 1 height 1
click at [270, 514] on icon at bounding box center [267, 516] width 18 height 18
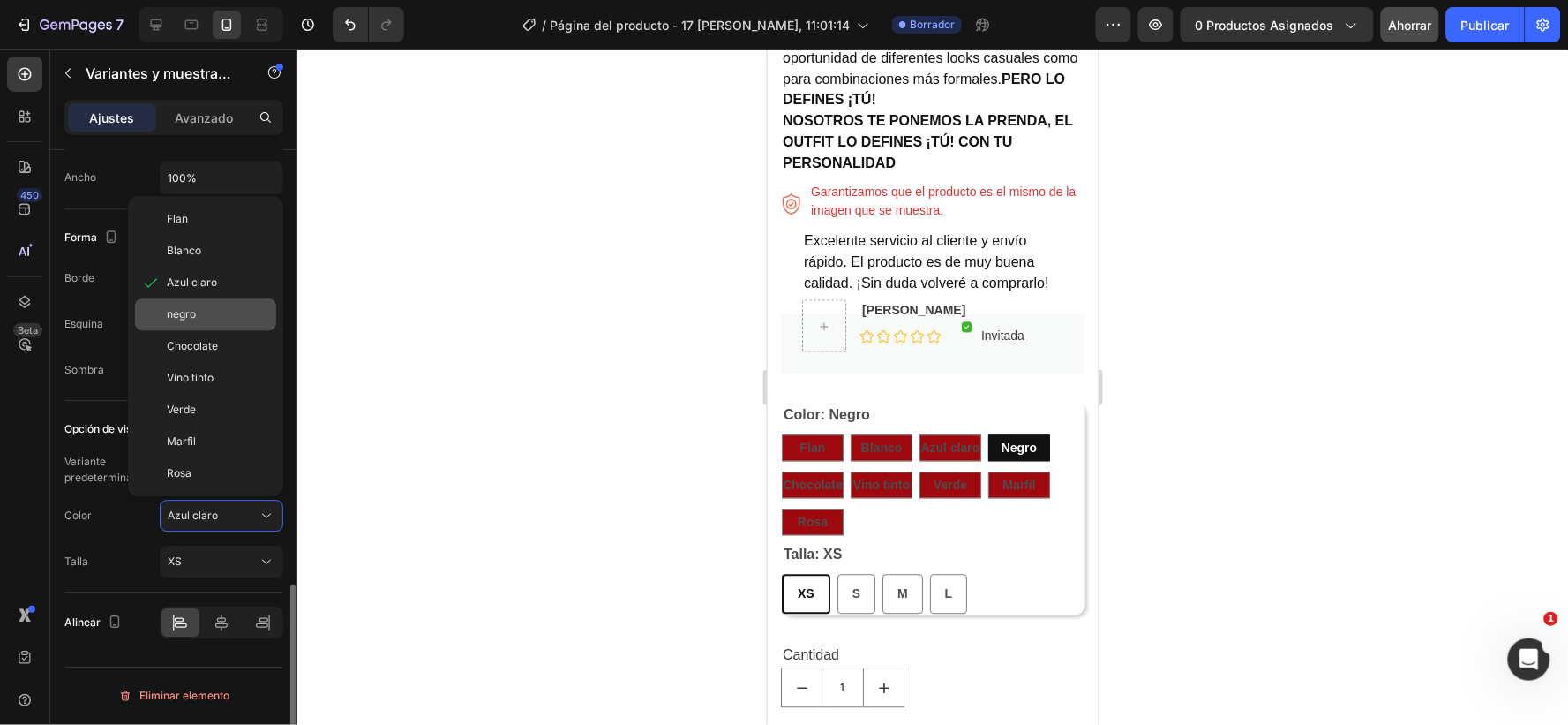
click at [188, 319] on font "negro" at bounding box center [181, 313] width 29 height 13
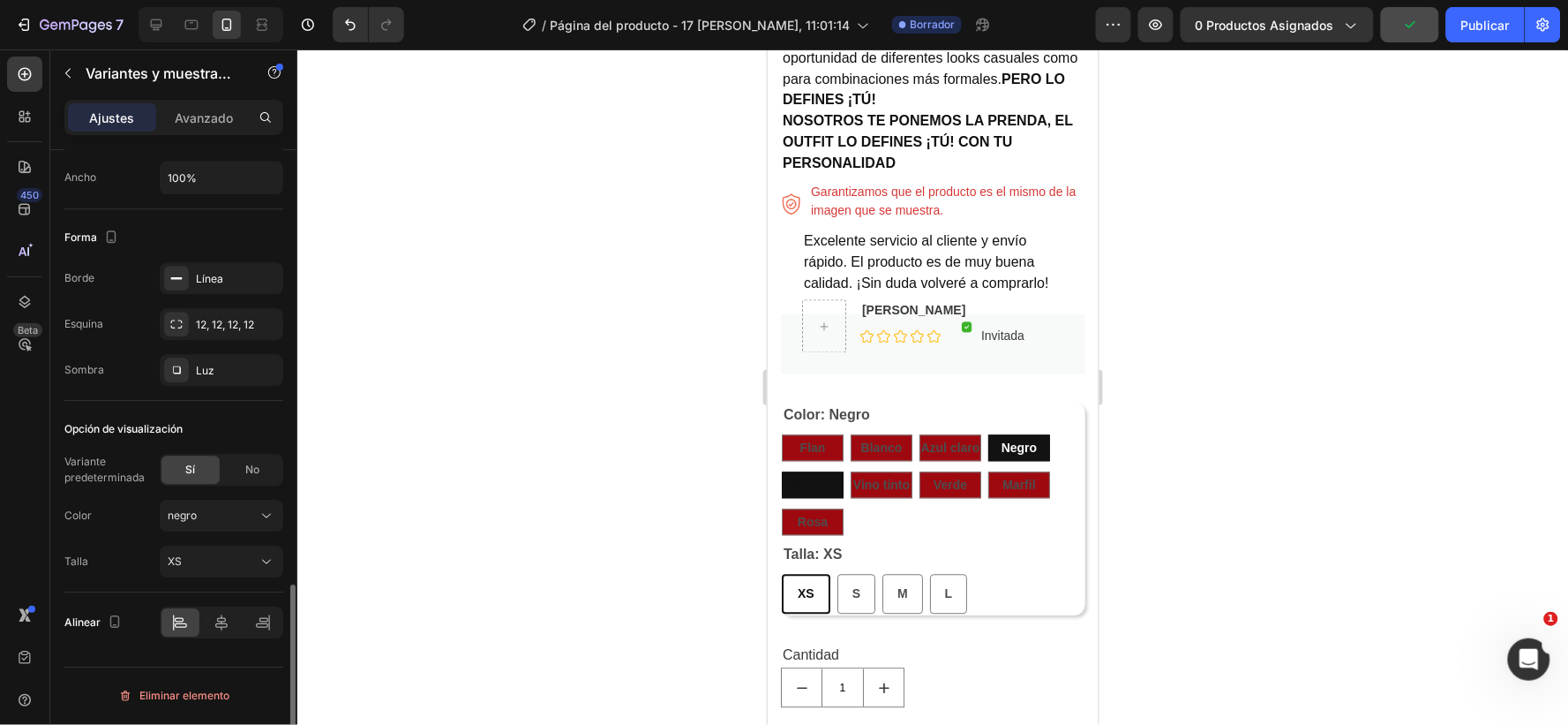
click at [812, 480] on span "Chocolate" at bounding box center [812, 485] width 60 height 14
click at [781, 471] on input "Chocolate Chocolate Chocolate" at bounding box center [780, 470] width 1 height 1
radio input "true"
click at [270, 516] on icon at bounding box center [267, 516] width 18 height 18
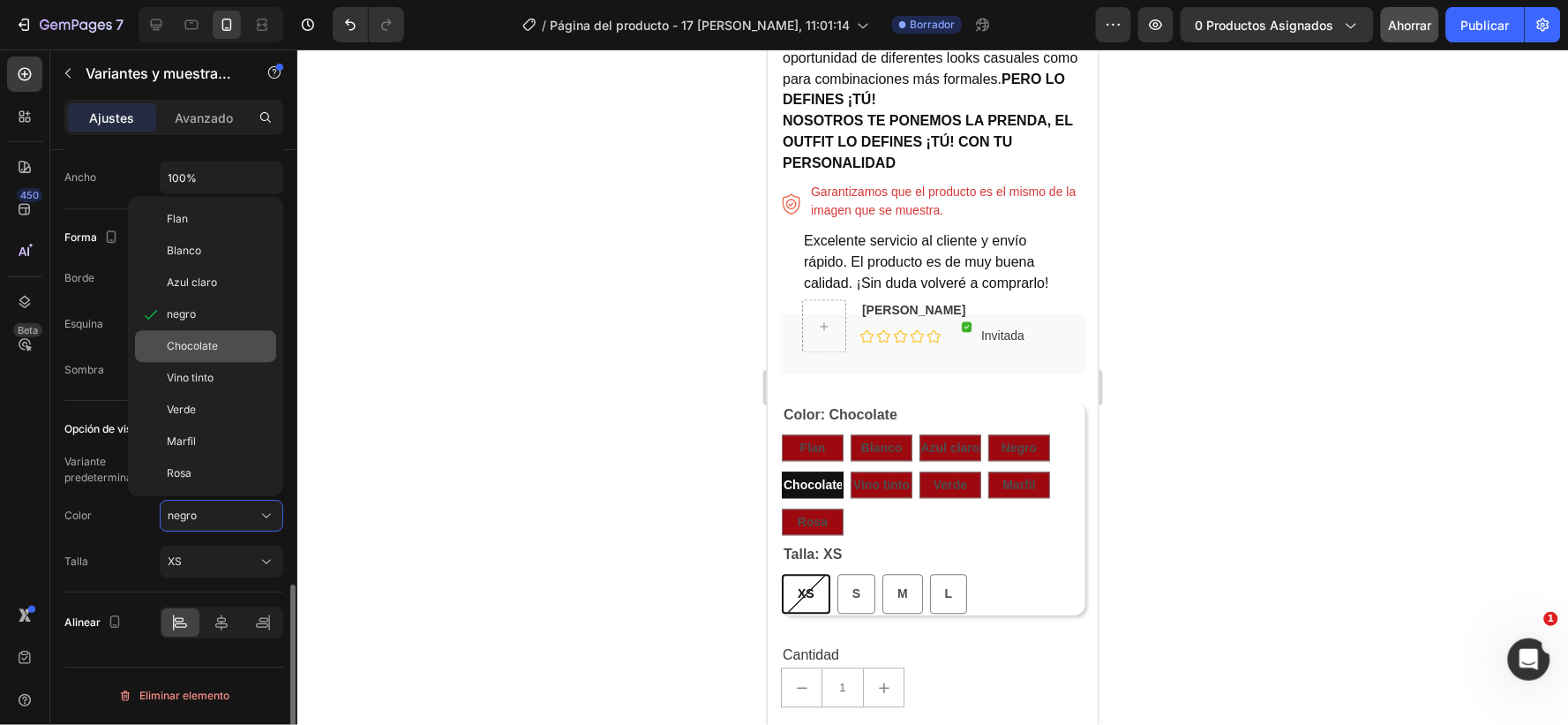
click at [215, 345] on font "Chocolate" at bounding box center [192, 345] width 51 height 13
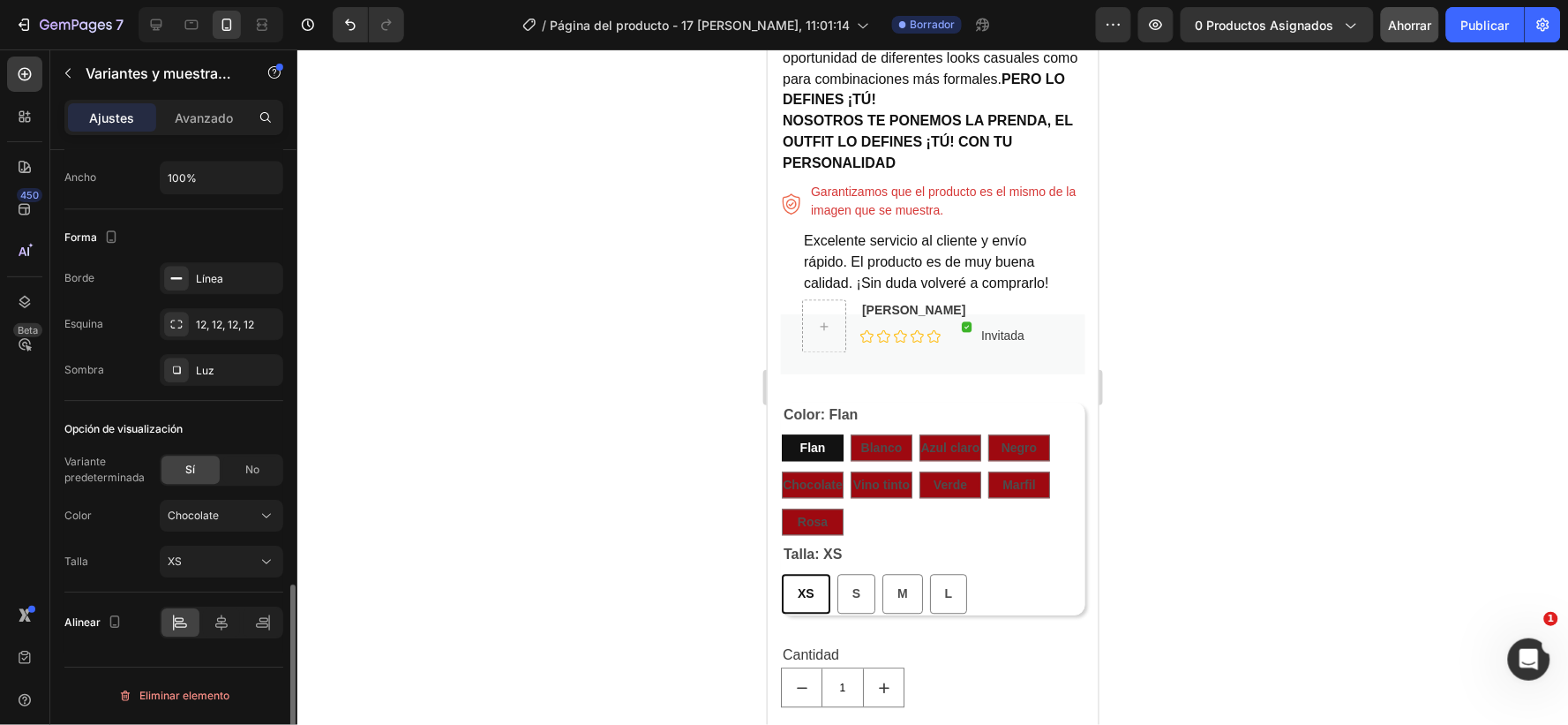
click at [885, 479] on span "Vino tinto" at bounding box center [881, 485] width 57 height 14
click at [850, 471] on input "Vino tinto Vino tinto Vino tinto" at bounding box center [849, 470] width 1 height 1
radio input "true"
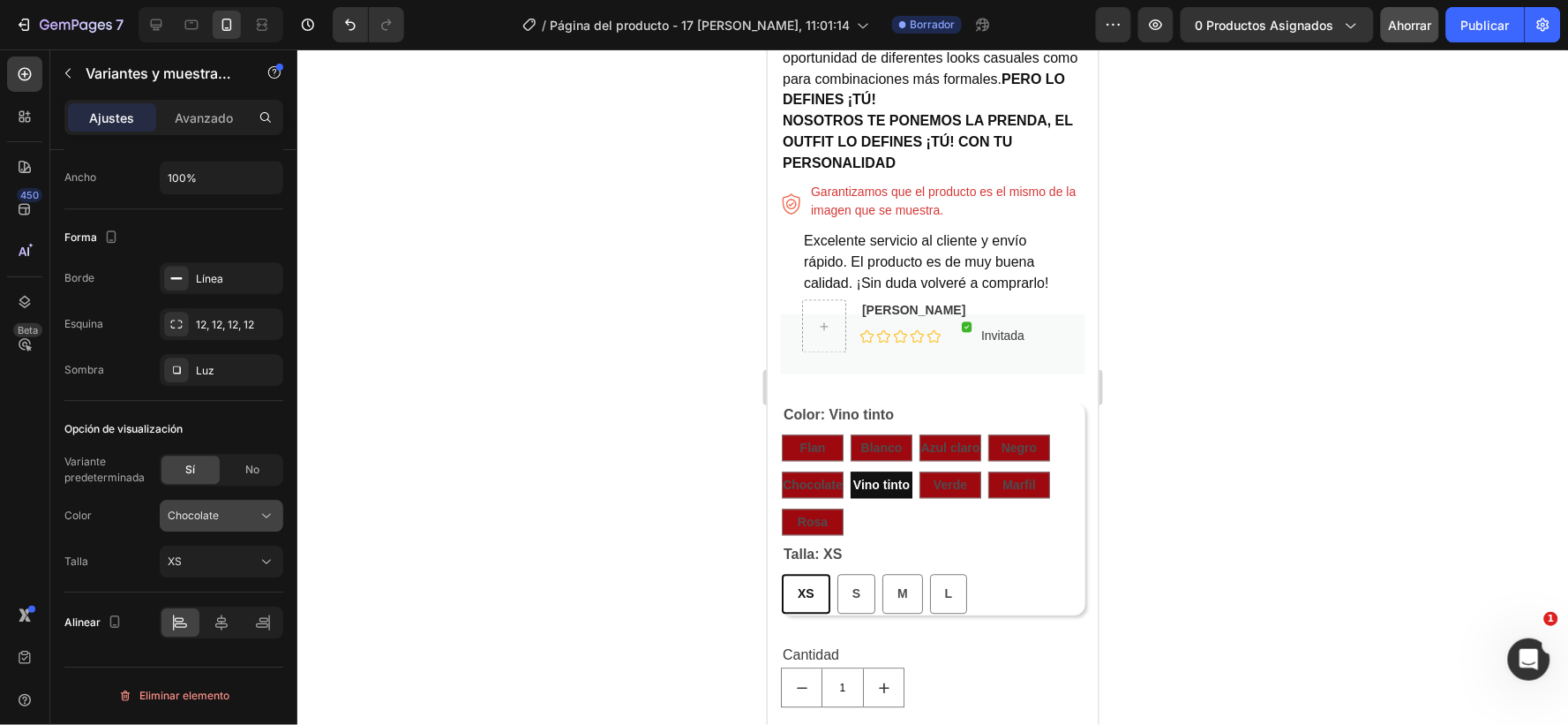
click at [266, 509] on icon at bounding box center [267, 516] width 18 height 18
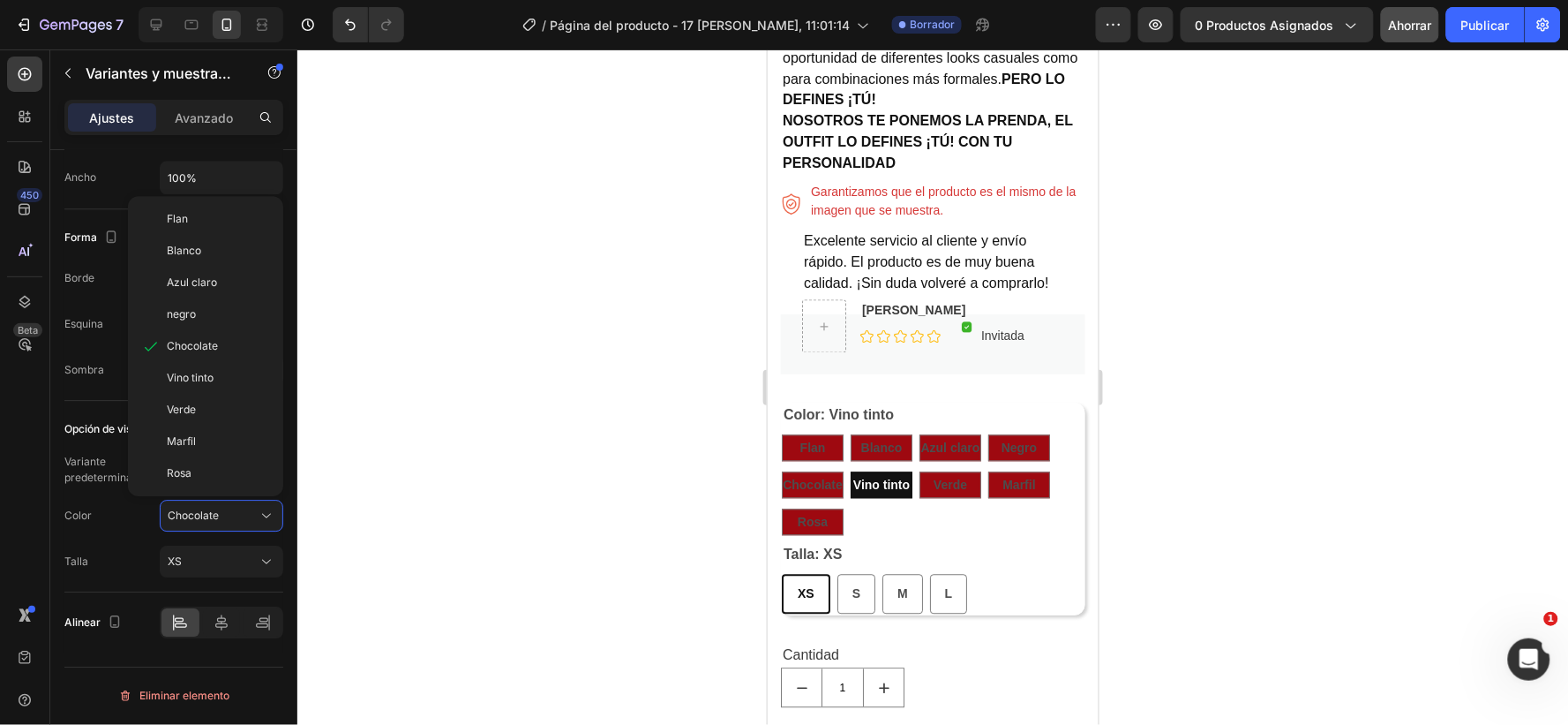
drag, startPoint x: 204, startPoint y: 380, endPoint x: 216, endPoint y: 387, distance: 13.9
click at [205, 380] on font "Vino tinto" at bounding box center [190, 377] width 47 height 13
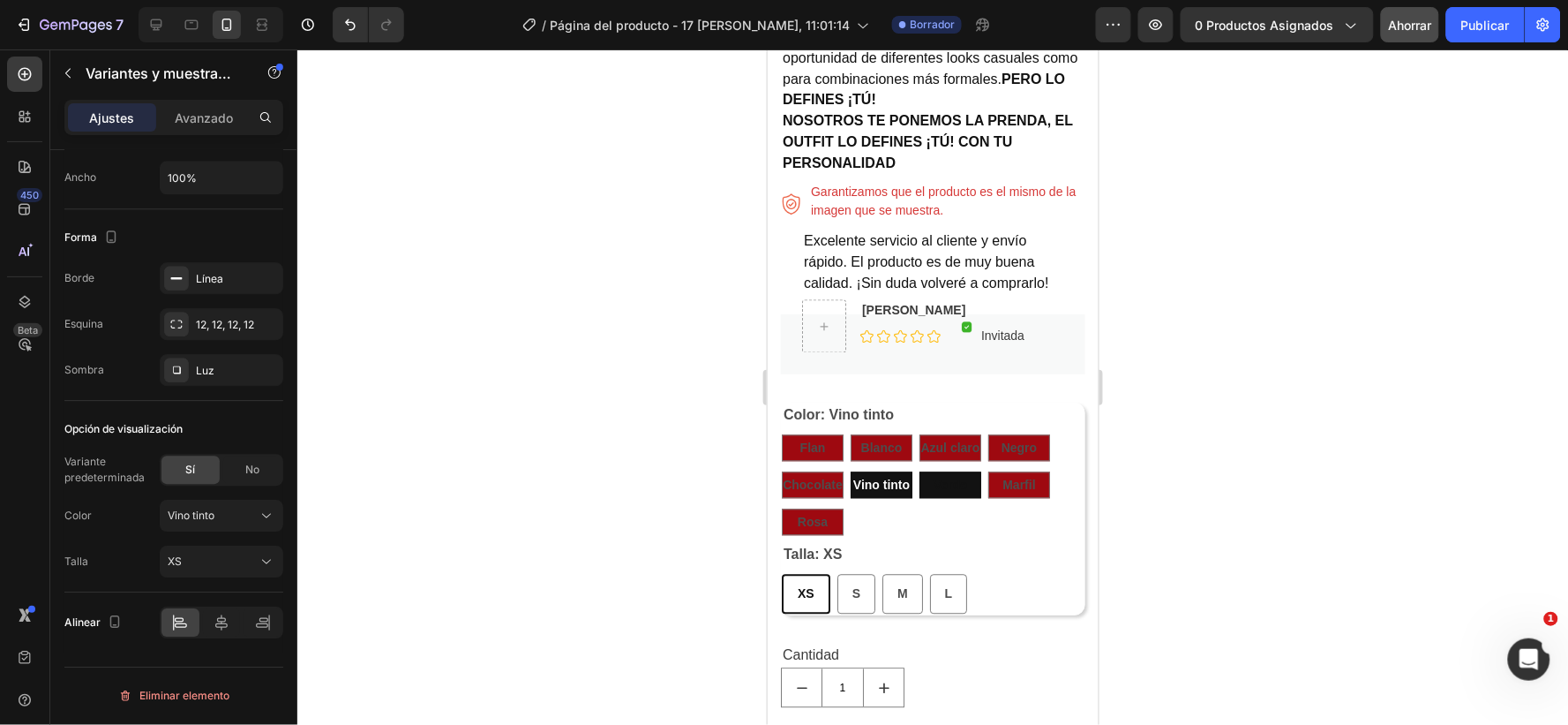
click at [953, 480] on span "Verde" at bounding box center [950, 485] width 34 height 14
click at [919, 471] on input "Verde Verde Verde" at bounding box center [918, 470] width 1 height 1
radio input "true"
click at [263, 516] on icon at bounding box center [267, 516] width 18 height 18
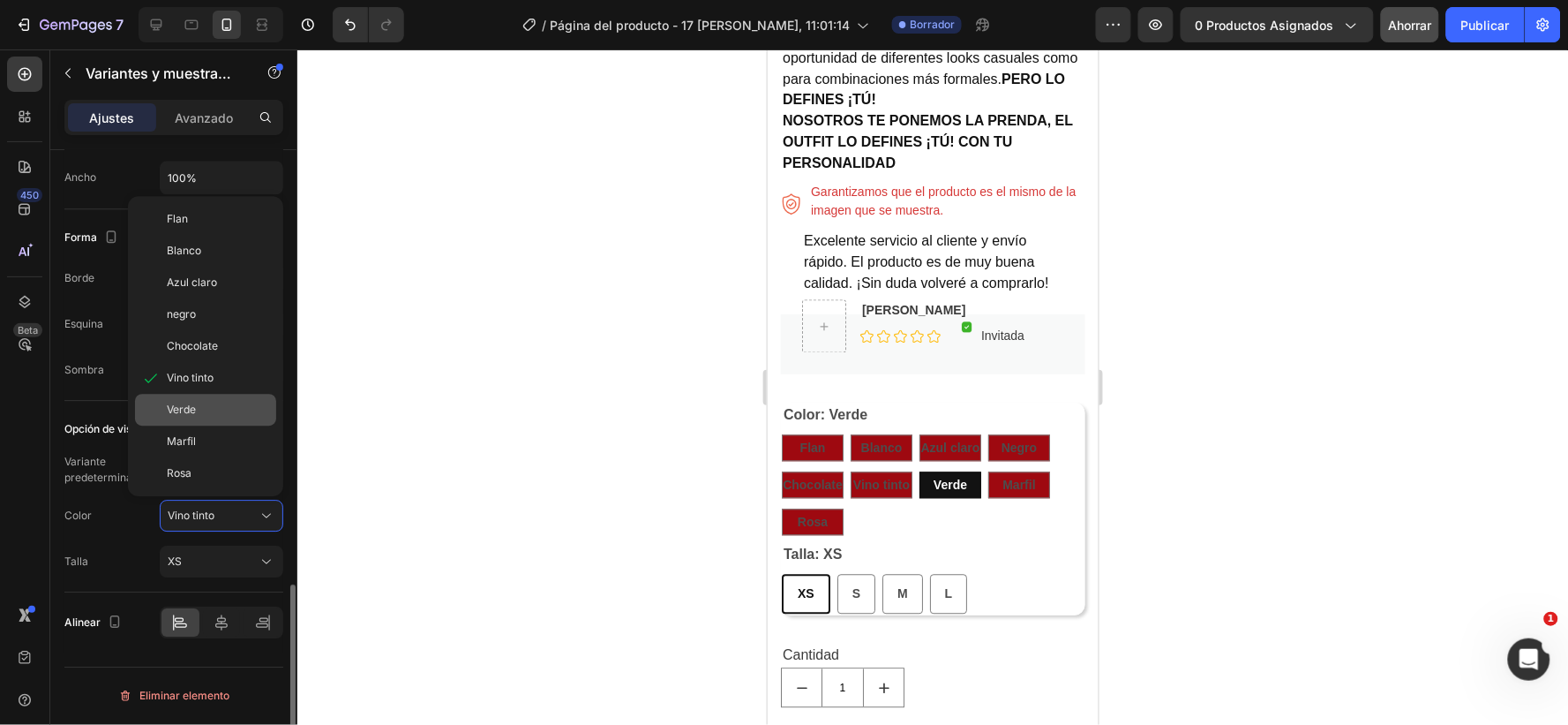
click at [195, 411] on font "Verde" at bounding box center [181, 409] width 29 height 13
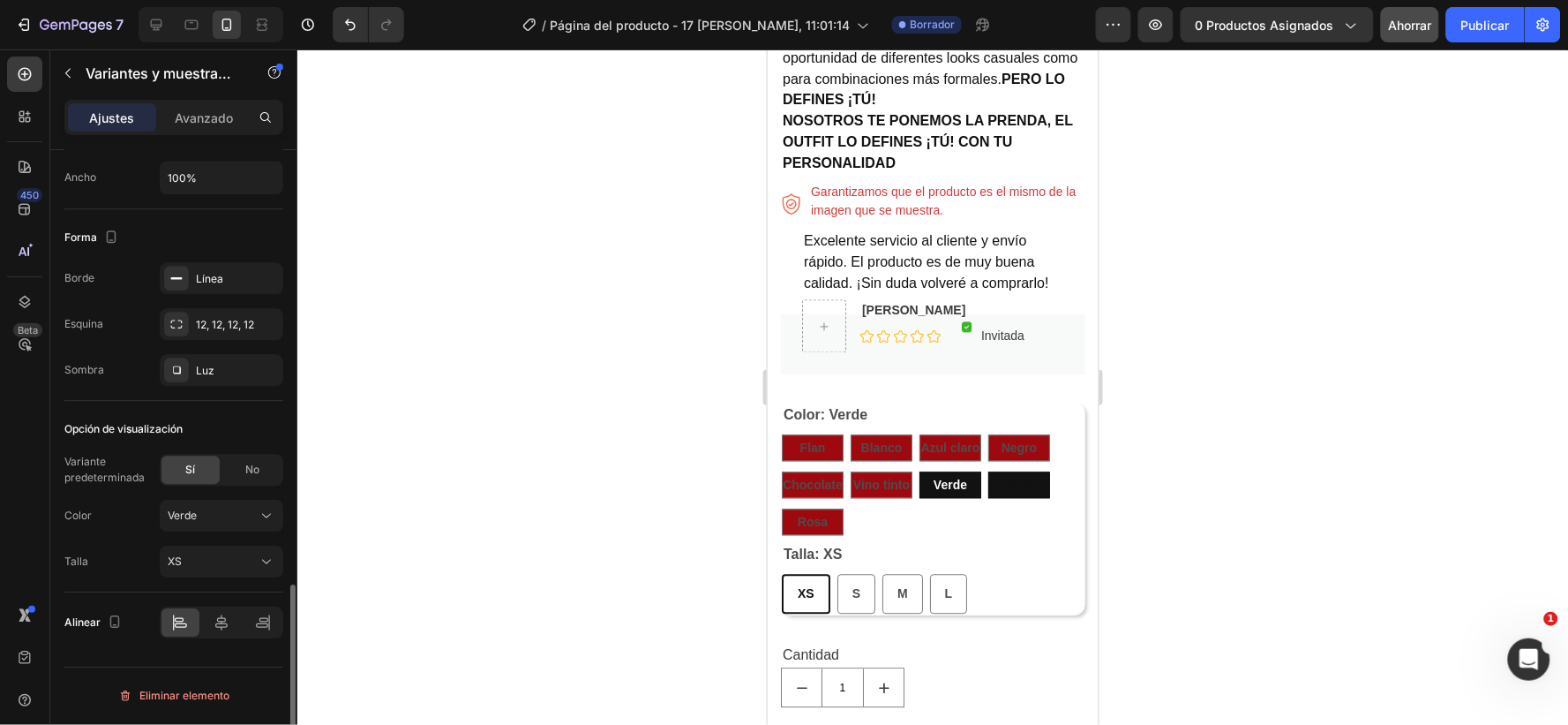
click at [1016, 482] on span "Marfil" at bounding box center [1018, 485] width 33 height 14
click at [988, 471] on input "Marfil Marfil Marfil" at bounding box center [987, 470] width 1 height 1
radio input "true"
click at [267, 513] on icon at bounding box center [267, 516] width 18 height 18
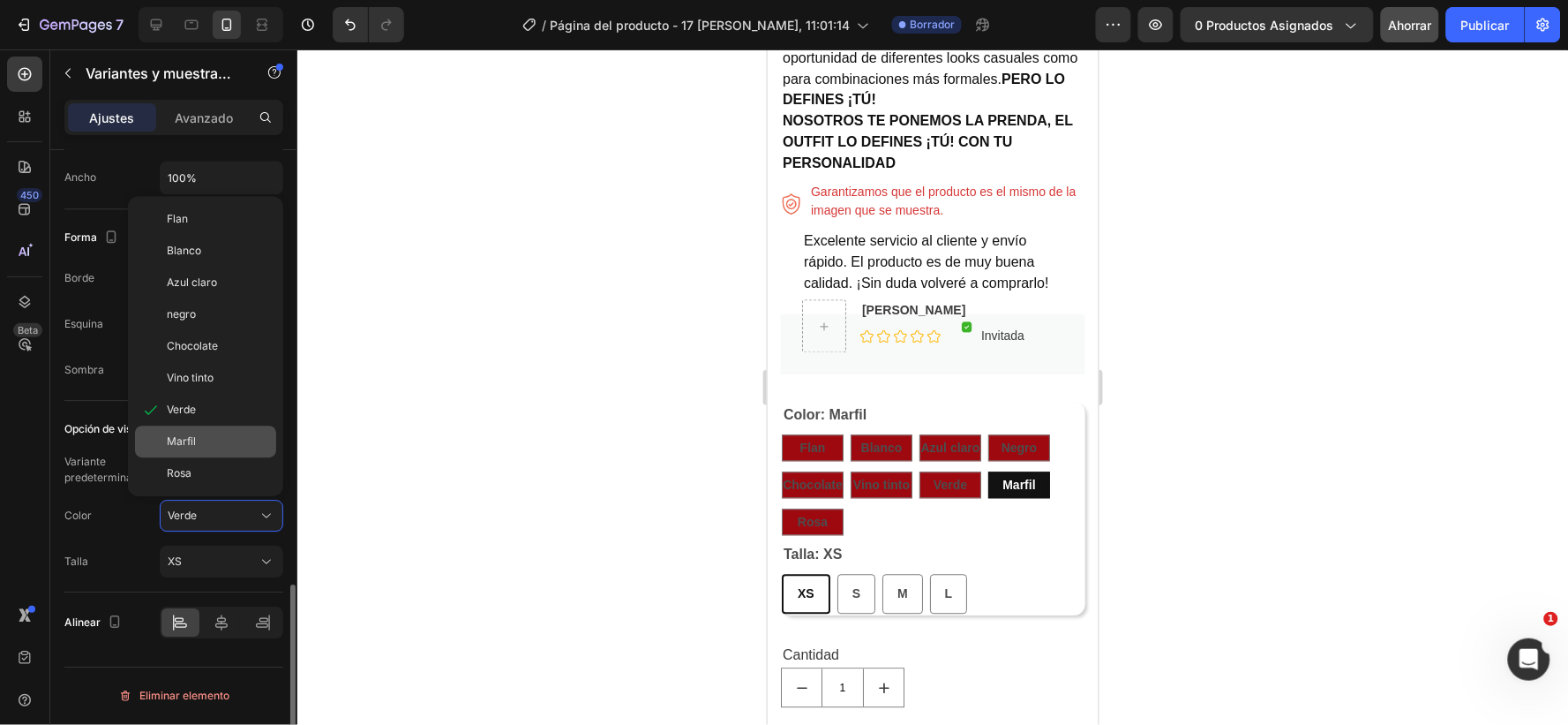
click at [208, 443] on div "Marfil" at bounding box center [217, 442] width 102 height 16
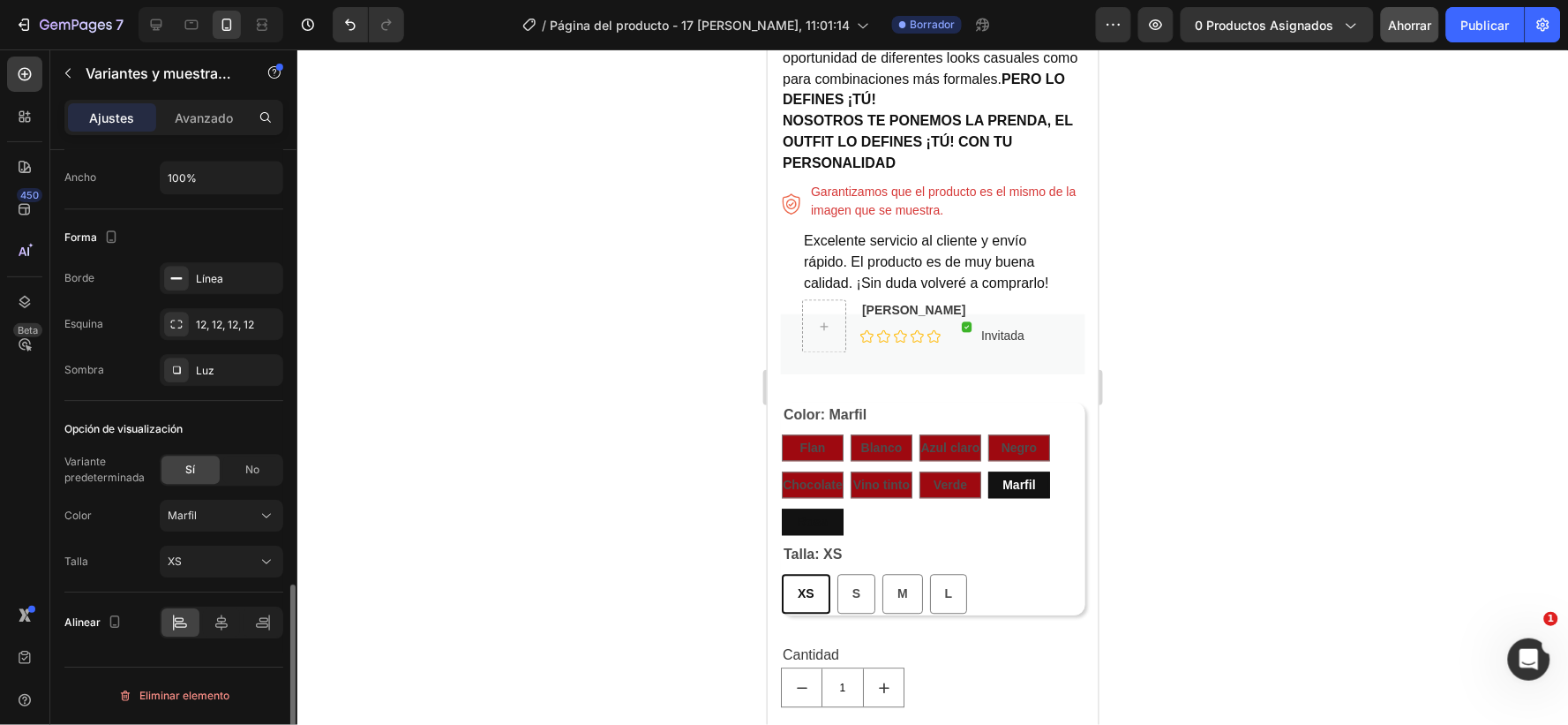
click at [813, 516] on span "Rosa" at bounding box center [812, 522] width 30 height 14
click at [781, 508] on input "[PERSON_NAME]" at bounding box center [780, 508] width 1 height 1
radio input "true"
click at [263, 517] on icon at bounding box center [267, 516] width 18 height 18
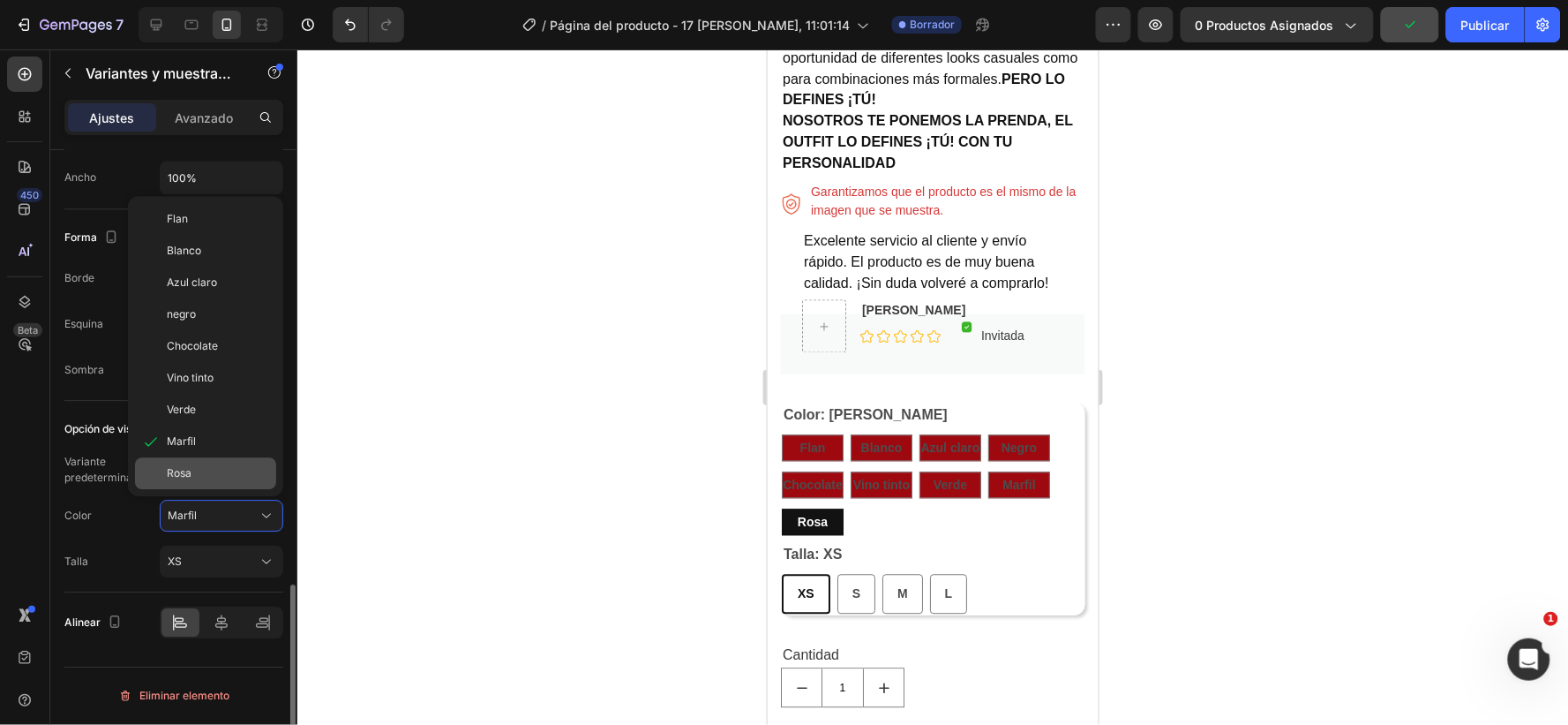
click at [194, 477] on div "Rosa" at bounding box center [217, 473] width 102 height 16
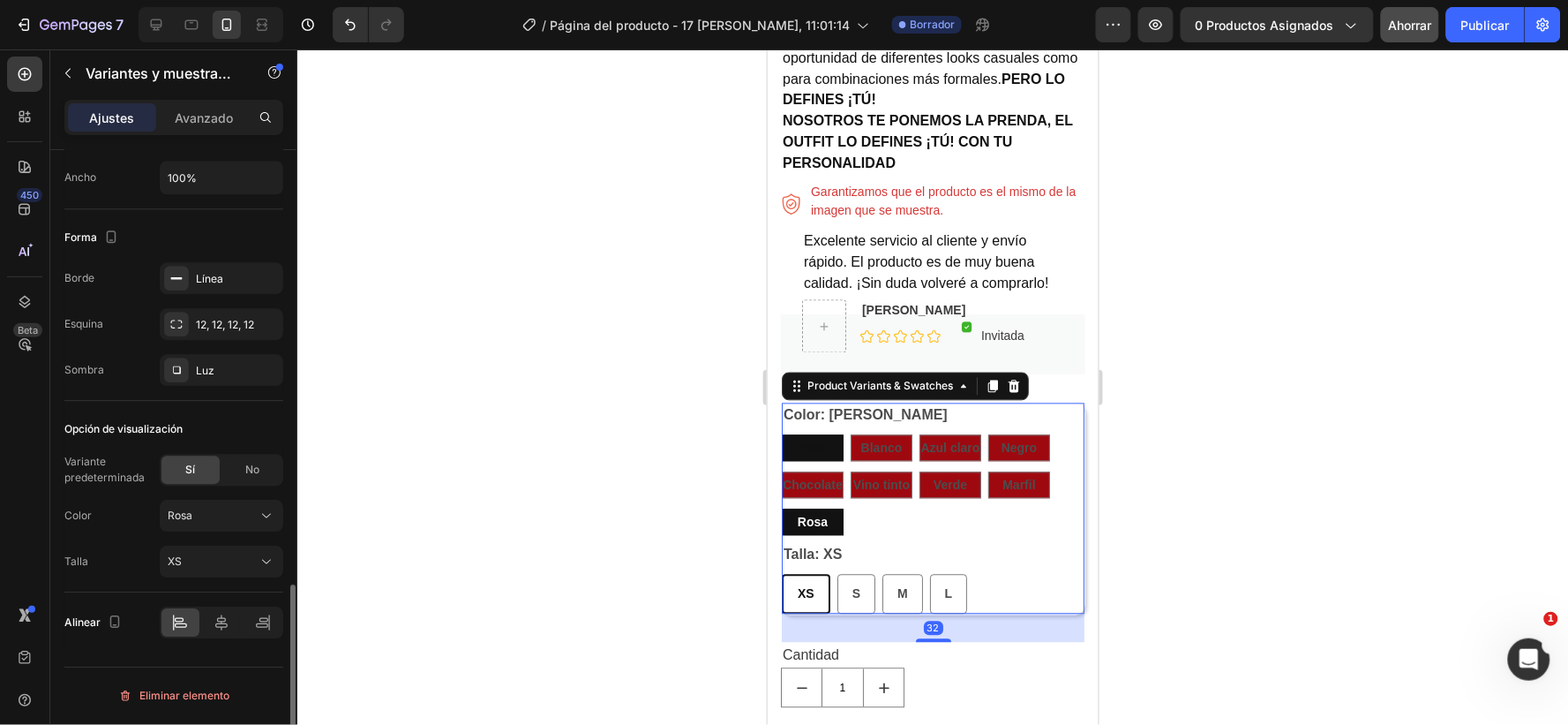
click at [818, 445] on span "Flan" at bounding box center [812, 448] width 26 height 14
click at [781, 435] on input "Flan Flan Flan" at bounding box center [780, 434] width 1 height 1
radio input "true"
click at [878, 445] on span "Blanco" at bounding box center [881, 448] width 42 height 14
click at [850, 435] on input "Blanco Blanco Blanco" at bounding box center [849, 434] width 1 height 1
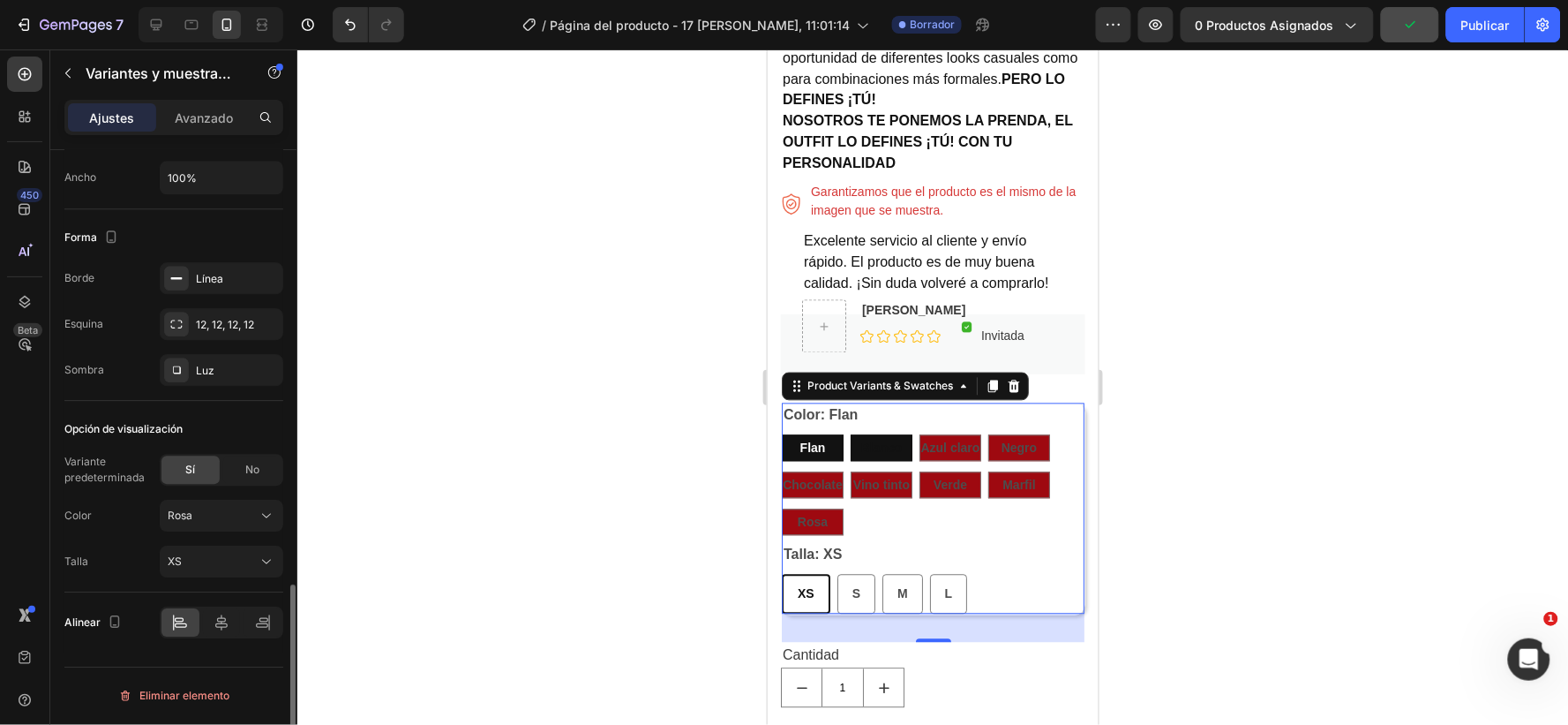
radio input "true"
click at [811, 448] on span "Flan" at bounding box center [812, 448] width 26 height 14
click at [781, 435] on input "Flan Flan Flan" at bounding box center [780, 434] width 1 height 1
radio input "true"
click at [800, 447] on span "Flan" at bounding box center [812, 448] width 26 height 14
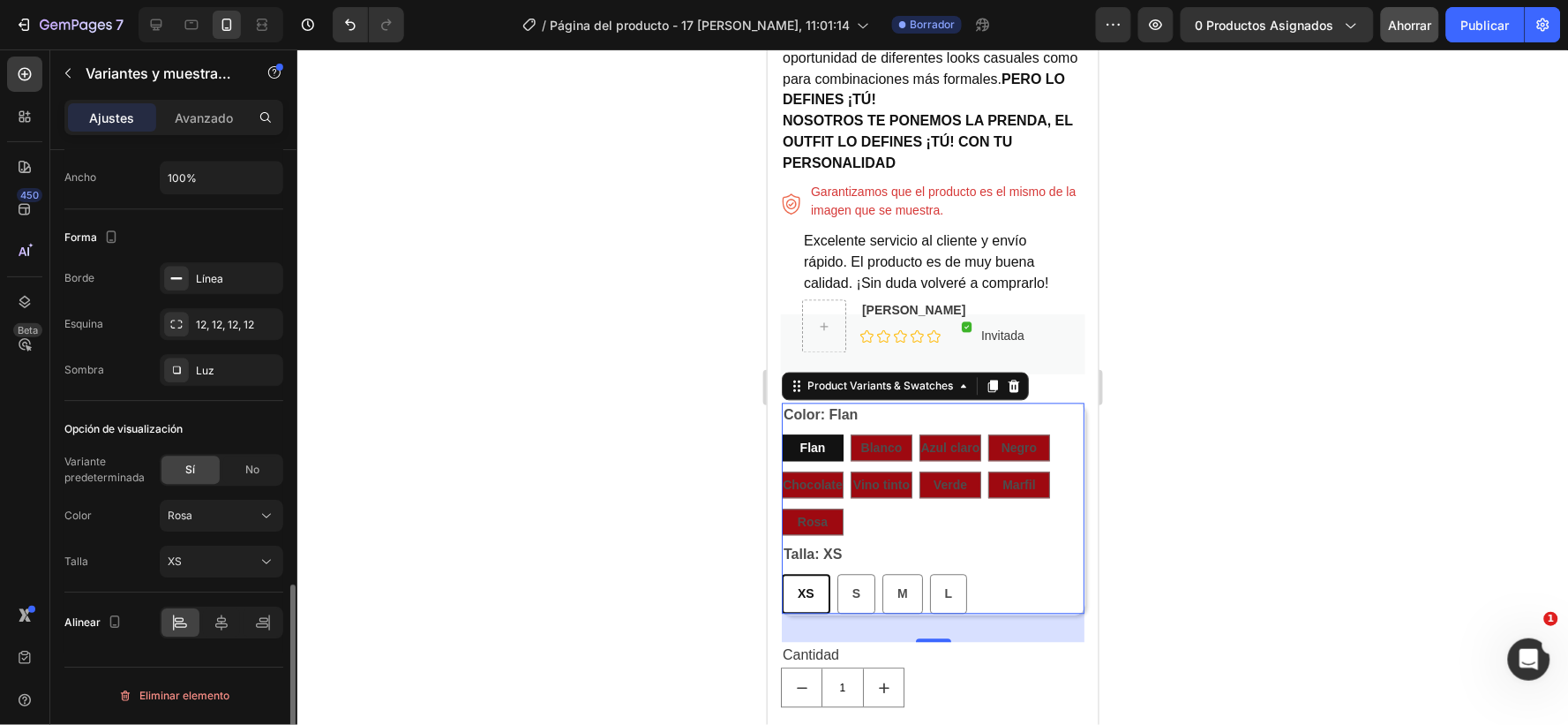
click at [781, 435] on input "Flan Flan Flan" at bounding box center [780, 434] width 1 height 1
click at [270, 514] on icon at bounding box center [267, 516] width 18 height 18
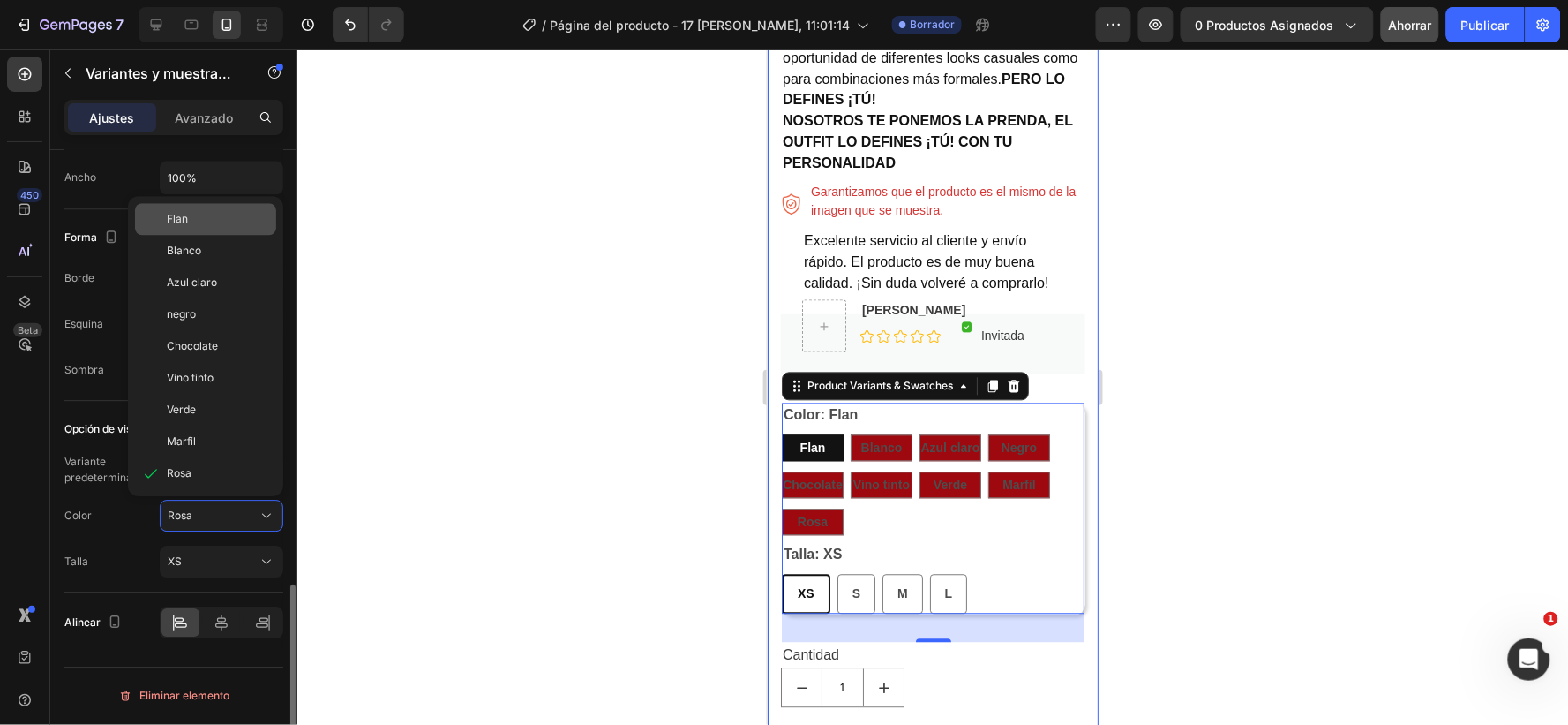
click at [185, 216] on font "Flan" at bounding box center [177, 218] width 21 height 13
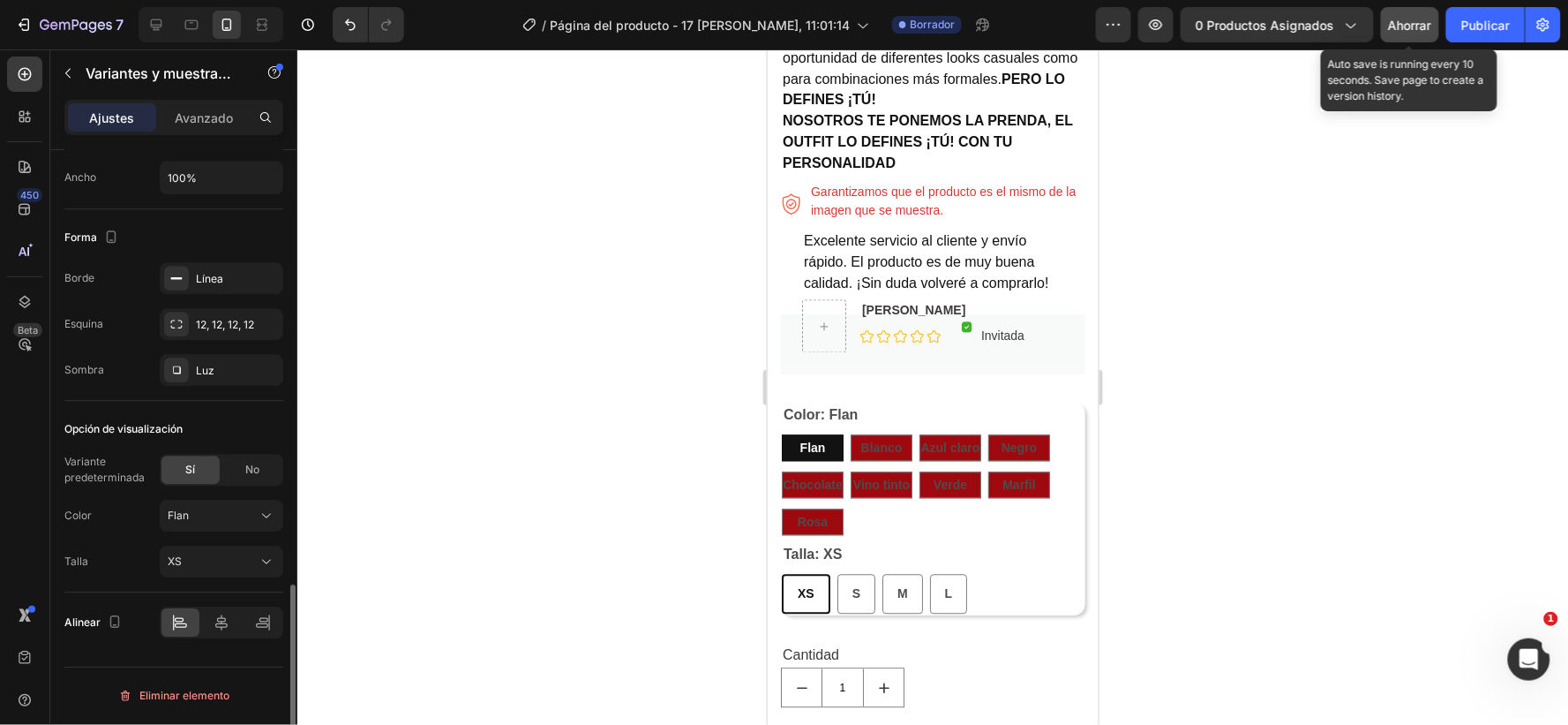
click at [1407, 18] on font "Ahorrar" at bounding box center [1410, 25] width 43 height 15
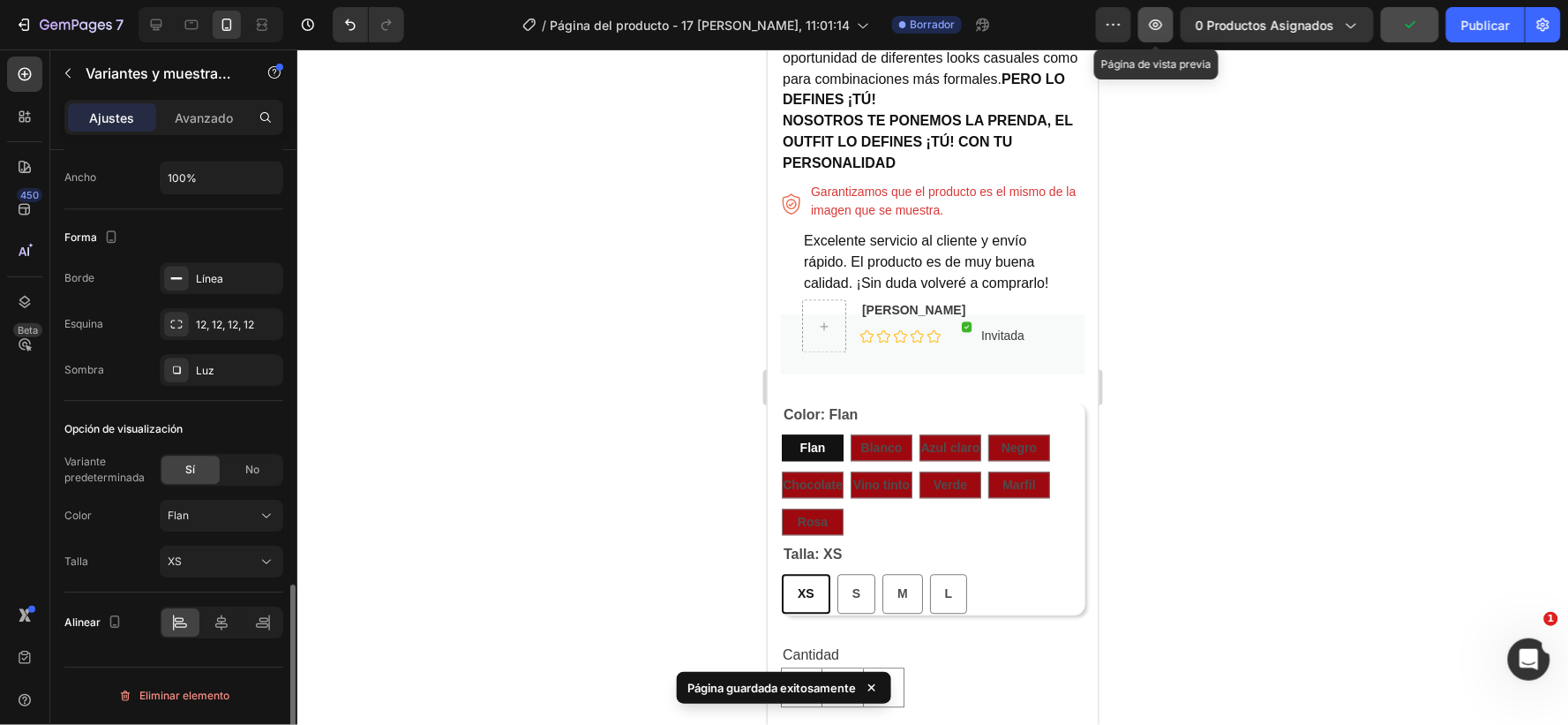
click at [1154, 34] on button "button" at bounding box center [1156, 25] width 35 height 35
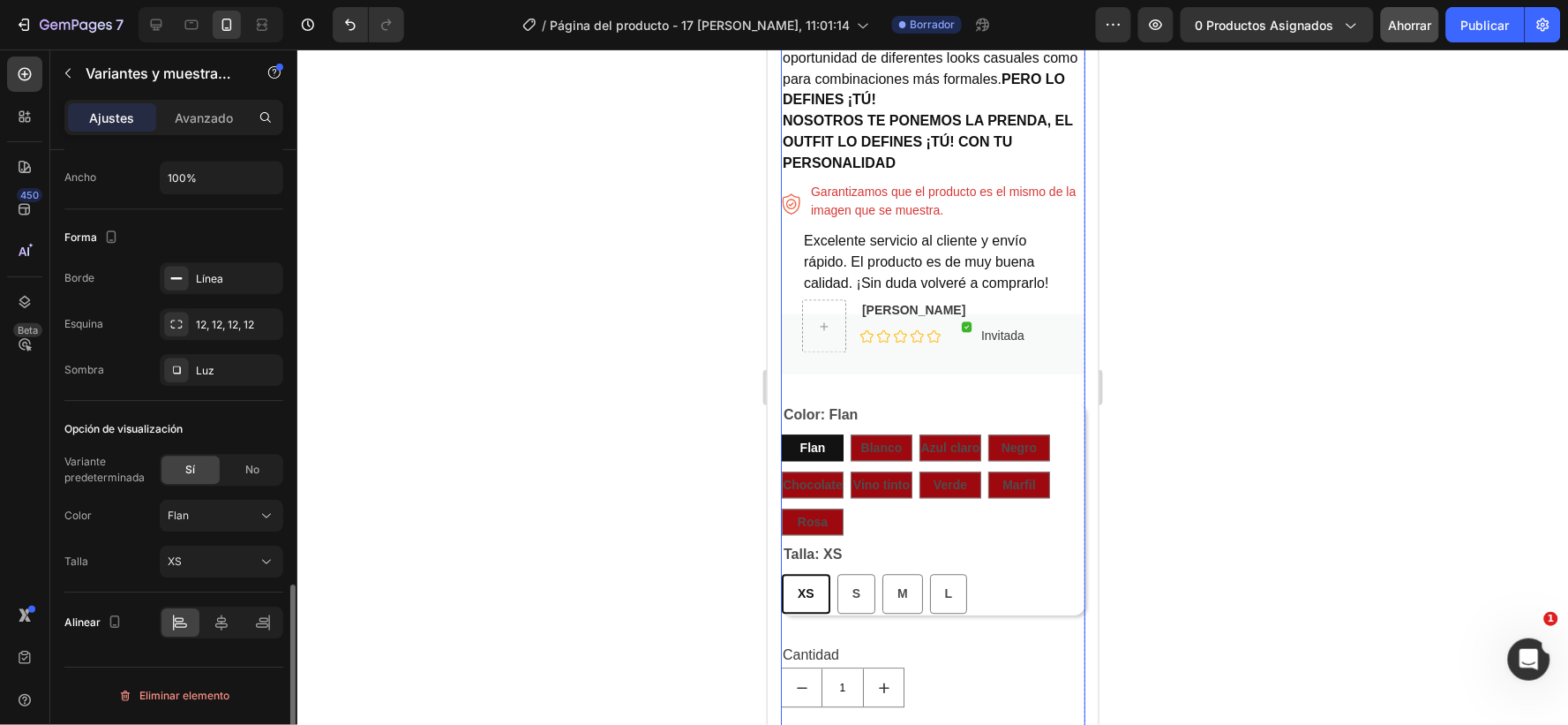
scroll to position [1055, 0]
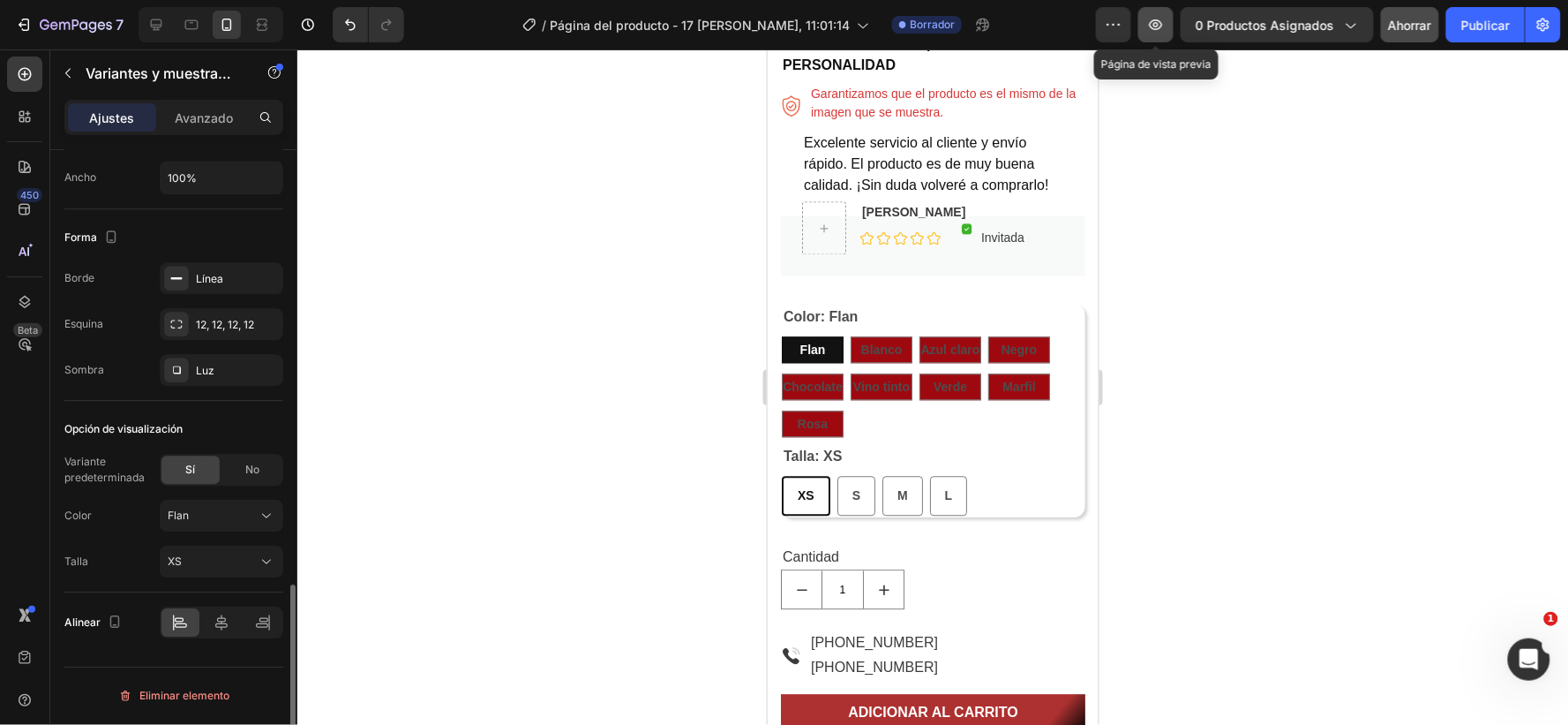
click at [1153, 25] on icon "button" at bounding box center [1156, 25] width 13 height 11
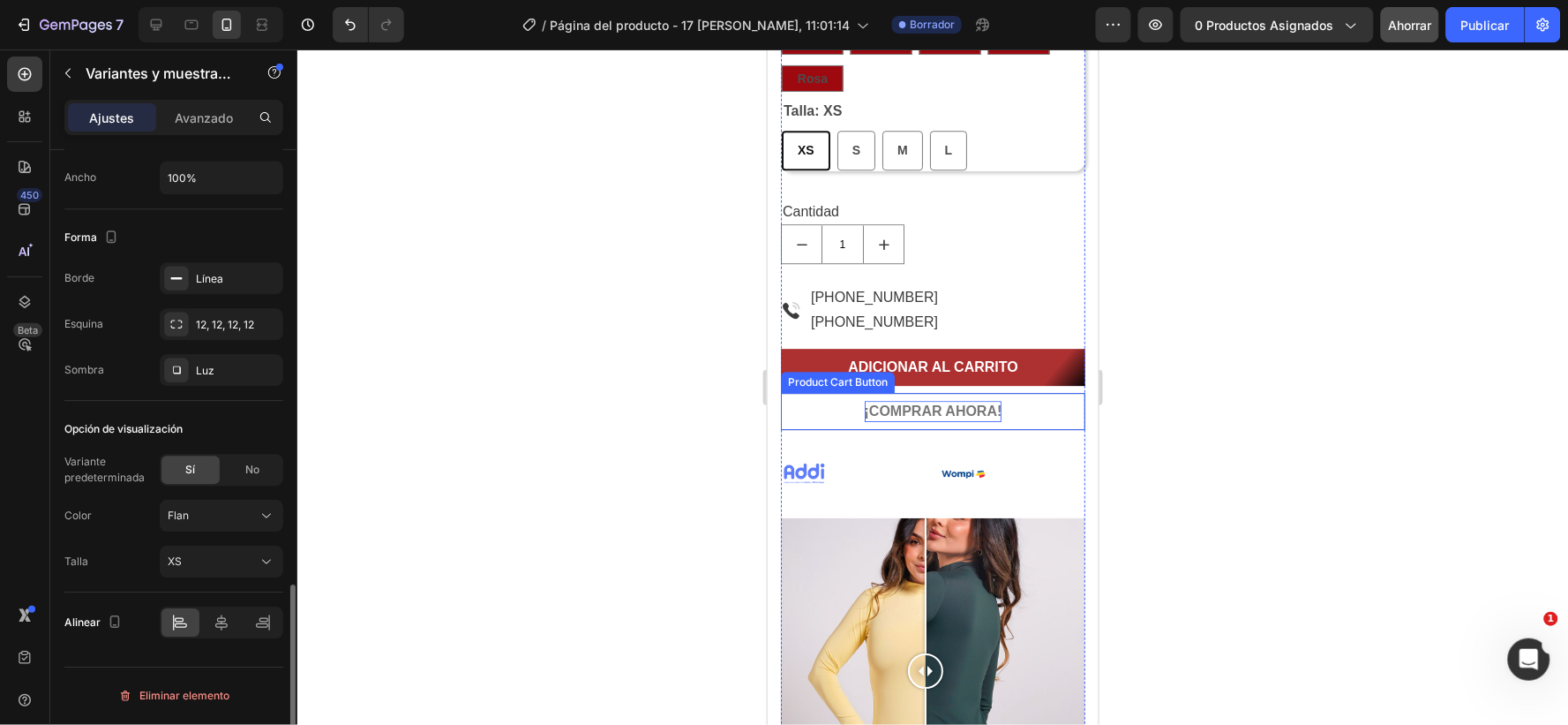
scroll to position [1448, 0]
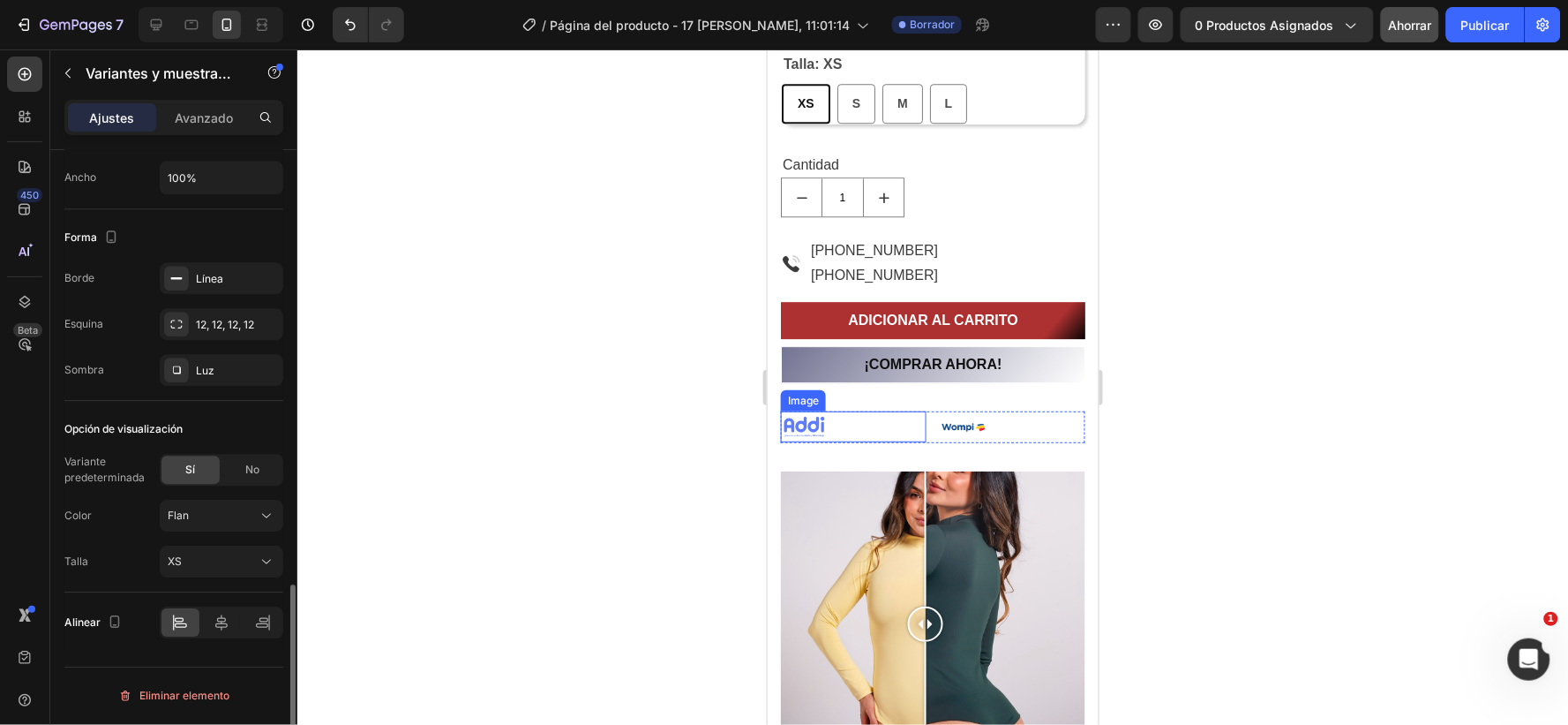
click at [828, 413] on div at bounding box center [853, 426] width 145 height 31
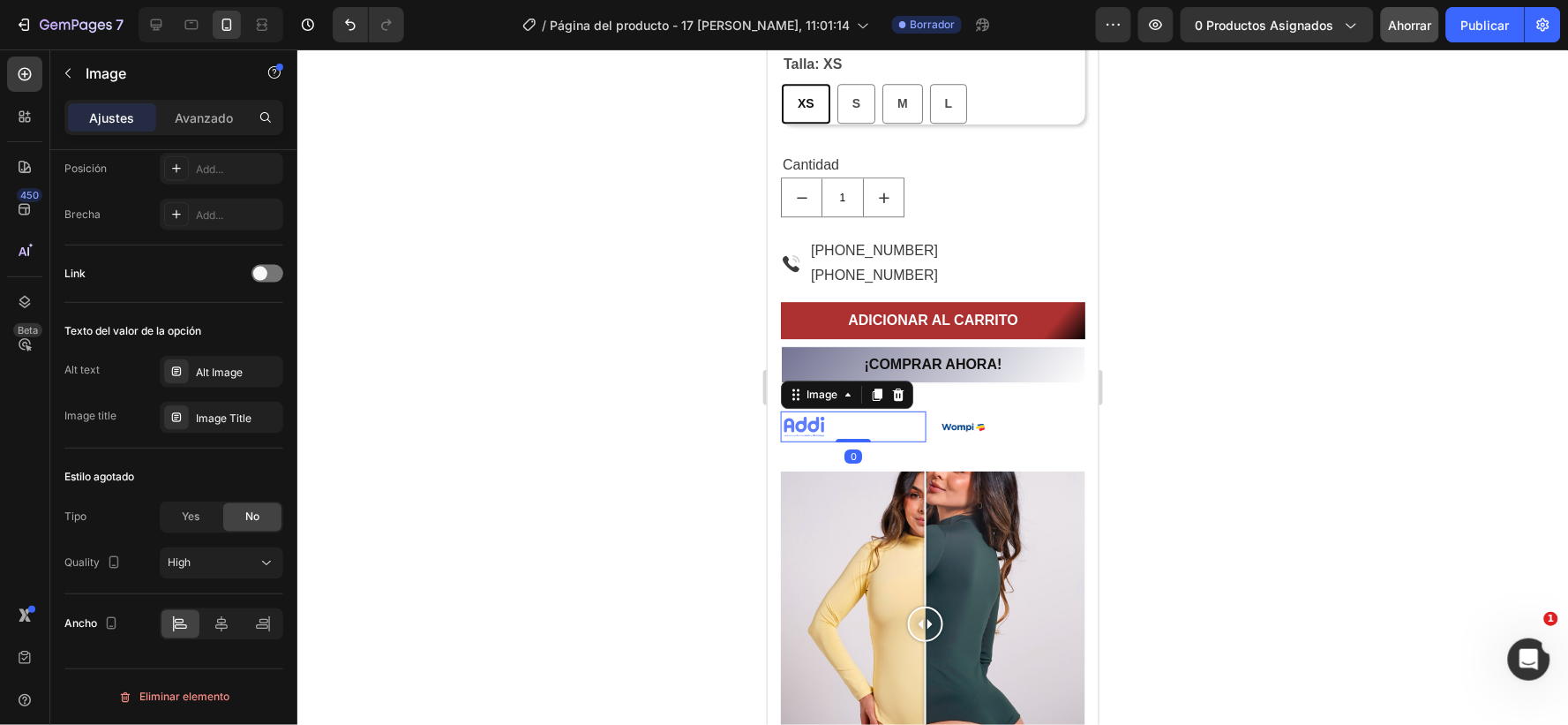
scroll to position [0, 0]
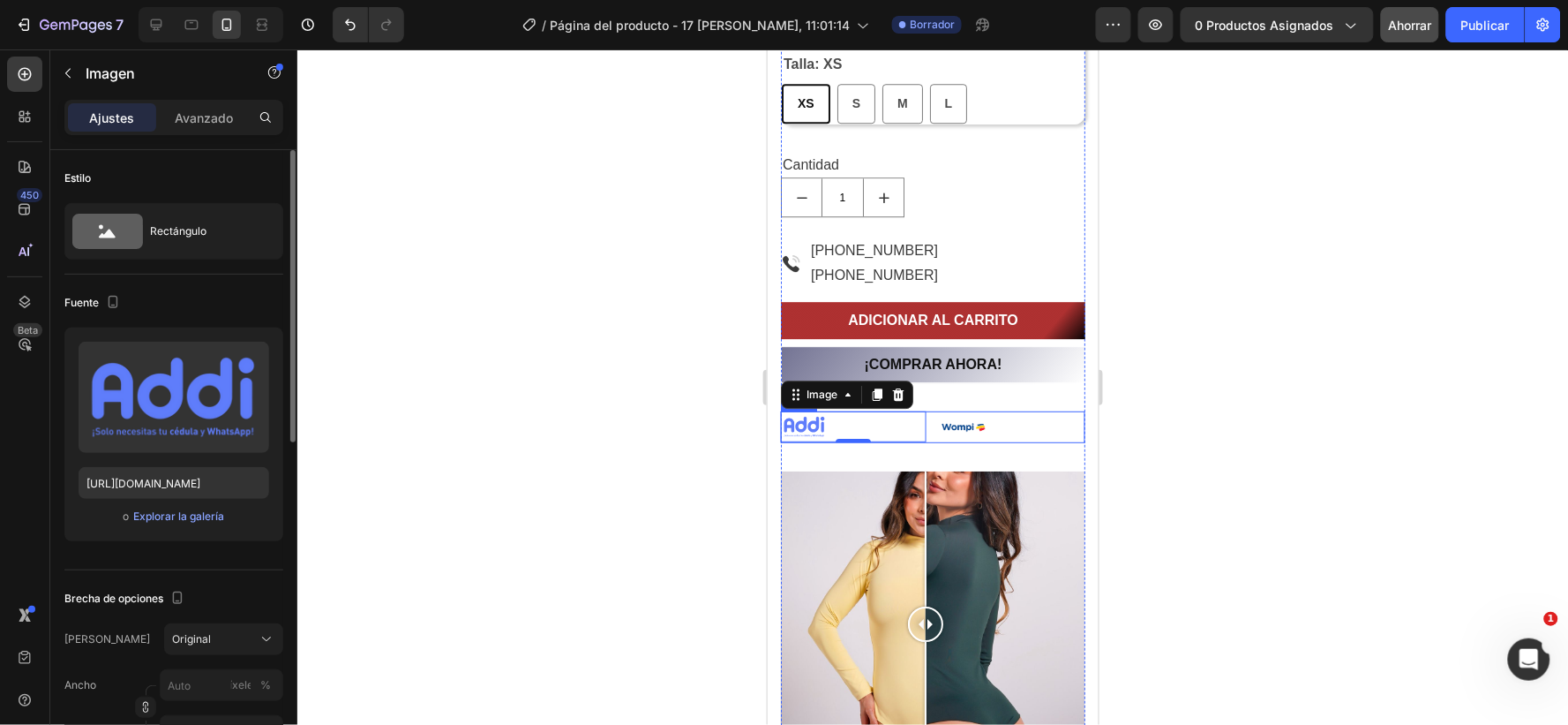
click at [921, 417] on div "Image 0 Image Row" at bounding box center [932, 427] width 304 height 32
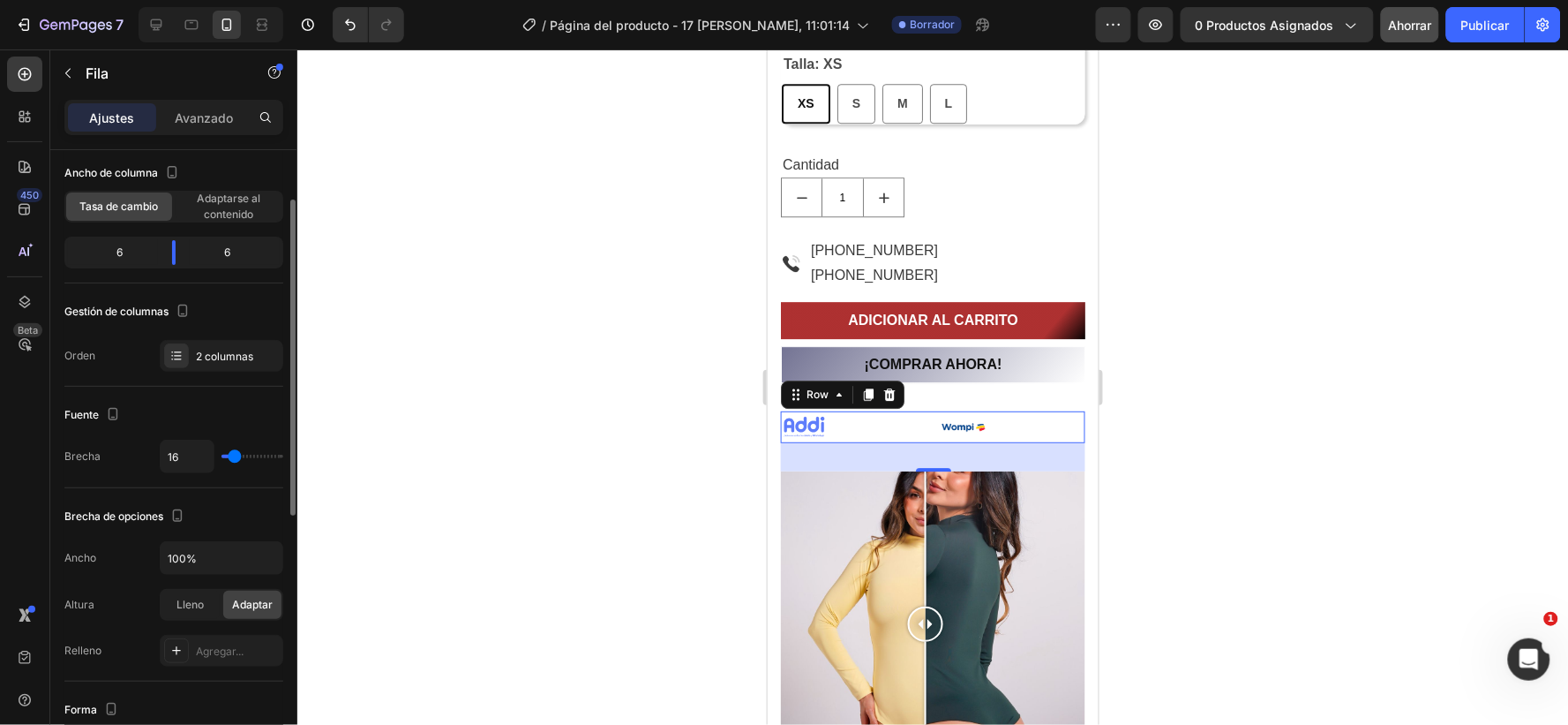
scroll to position [196, 0]
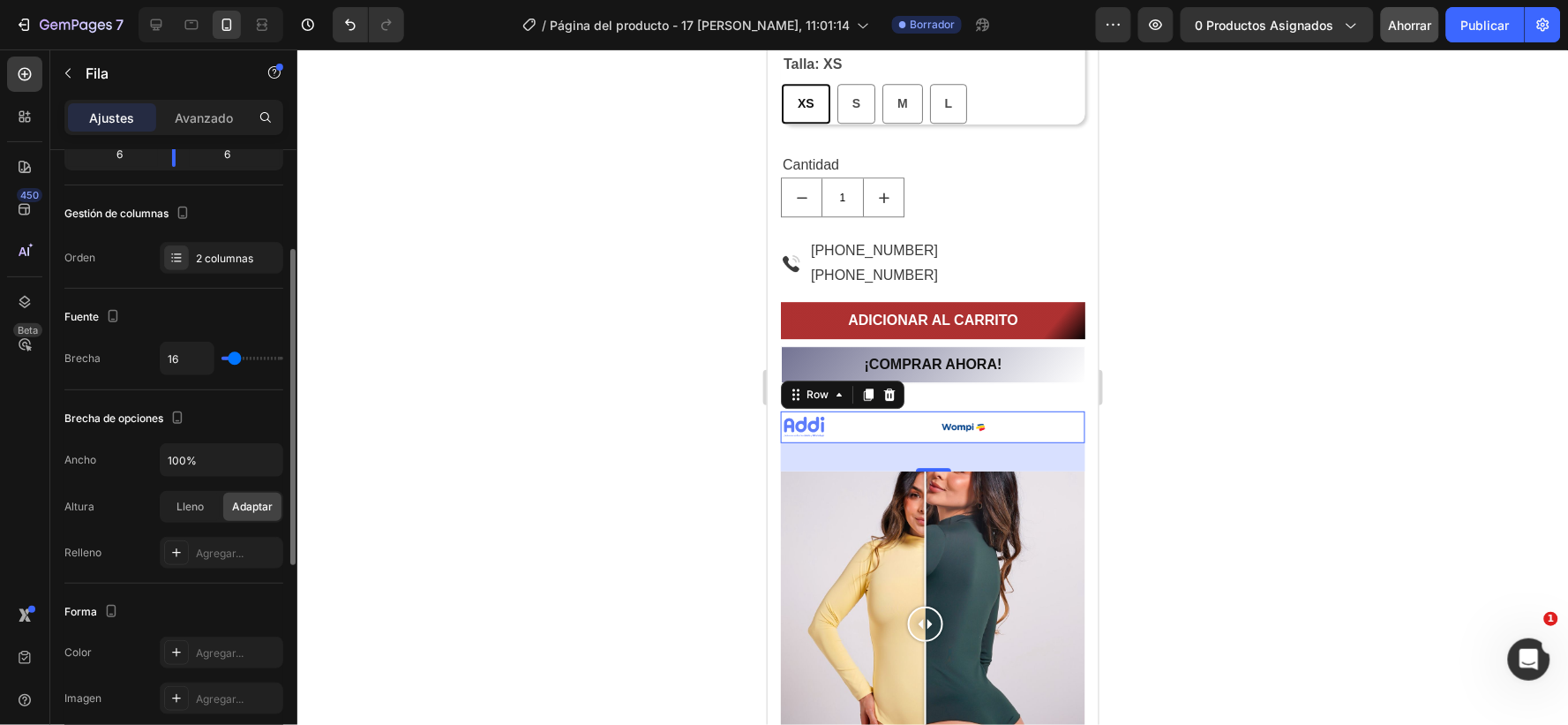
type input "0"
drag, startPoint x: 231, startPoint y: 356, endPoint x: 192, endPoint y: 351, distance: 39.3
type input "0"
click at [222, 357] on input "range" at bounding box center [253, 359] width 62 height 4
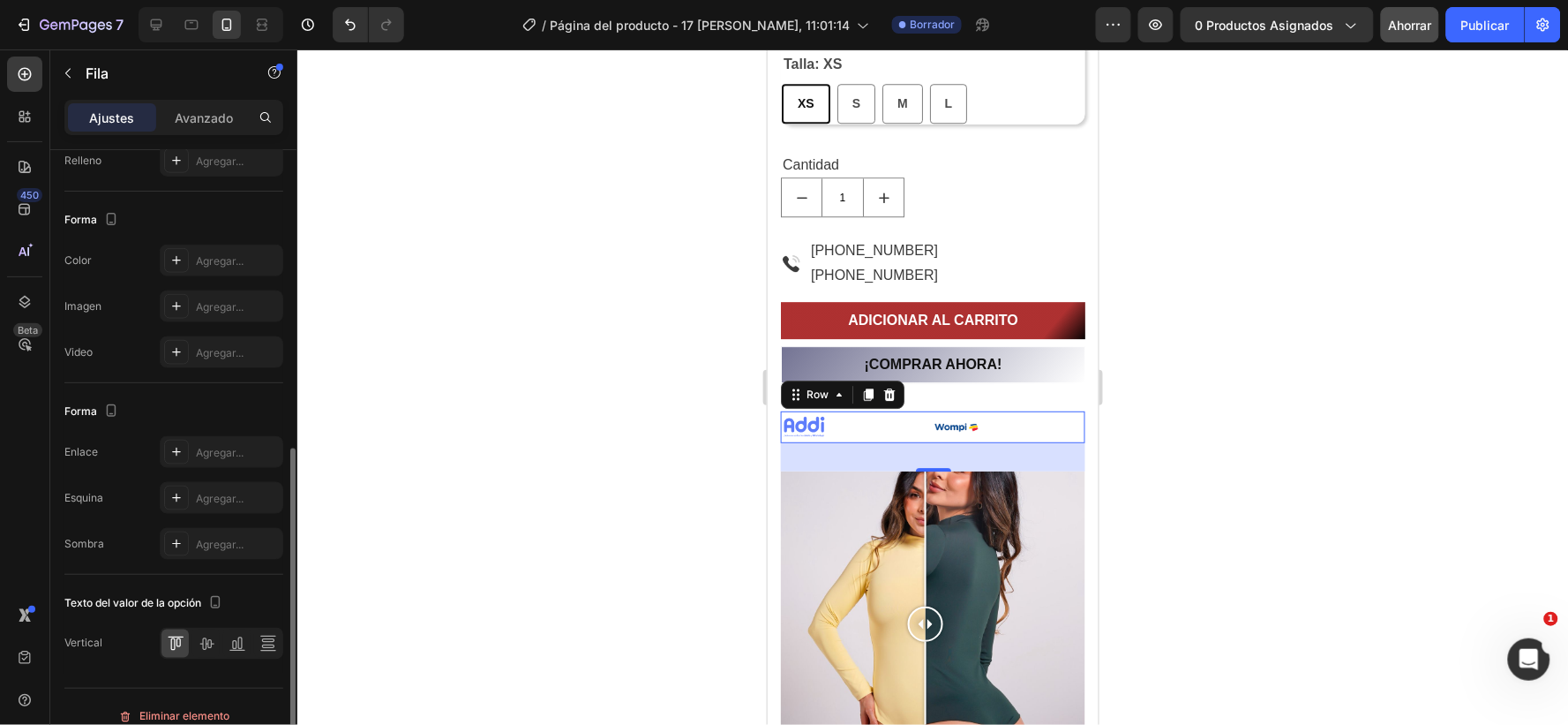
scroll to position [608, 0]
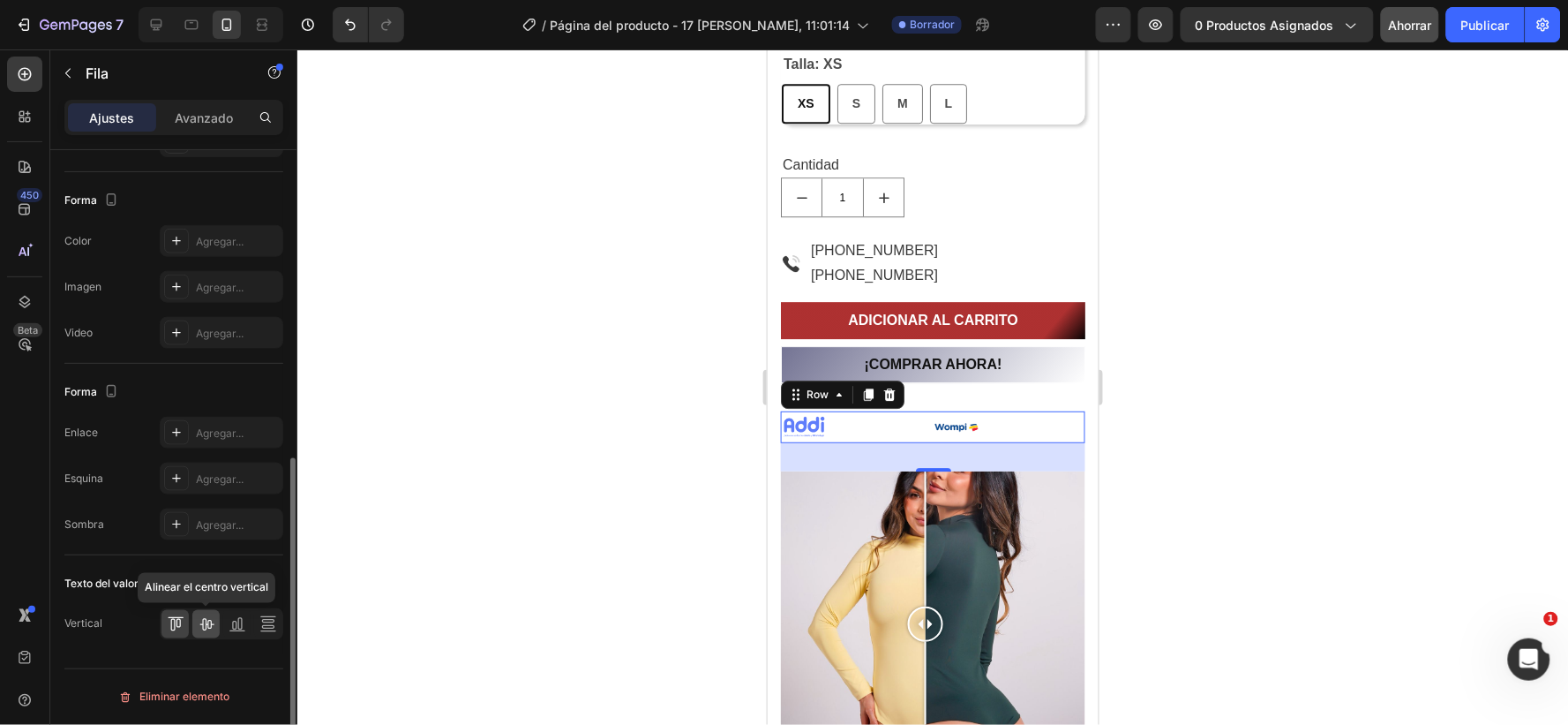
click at [210, 622] on icon at bounding box center [207, 626] width 14 height 12
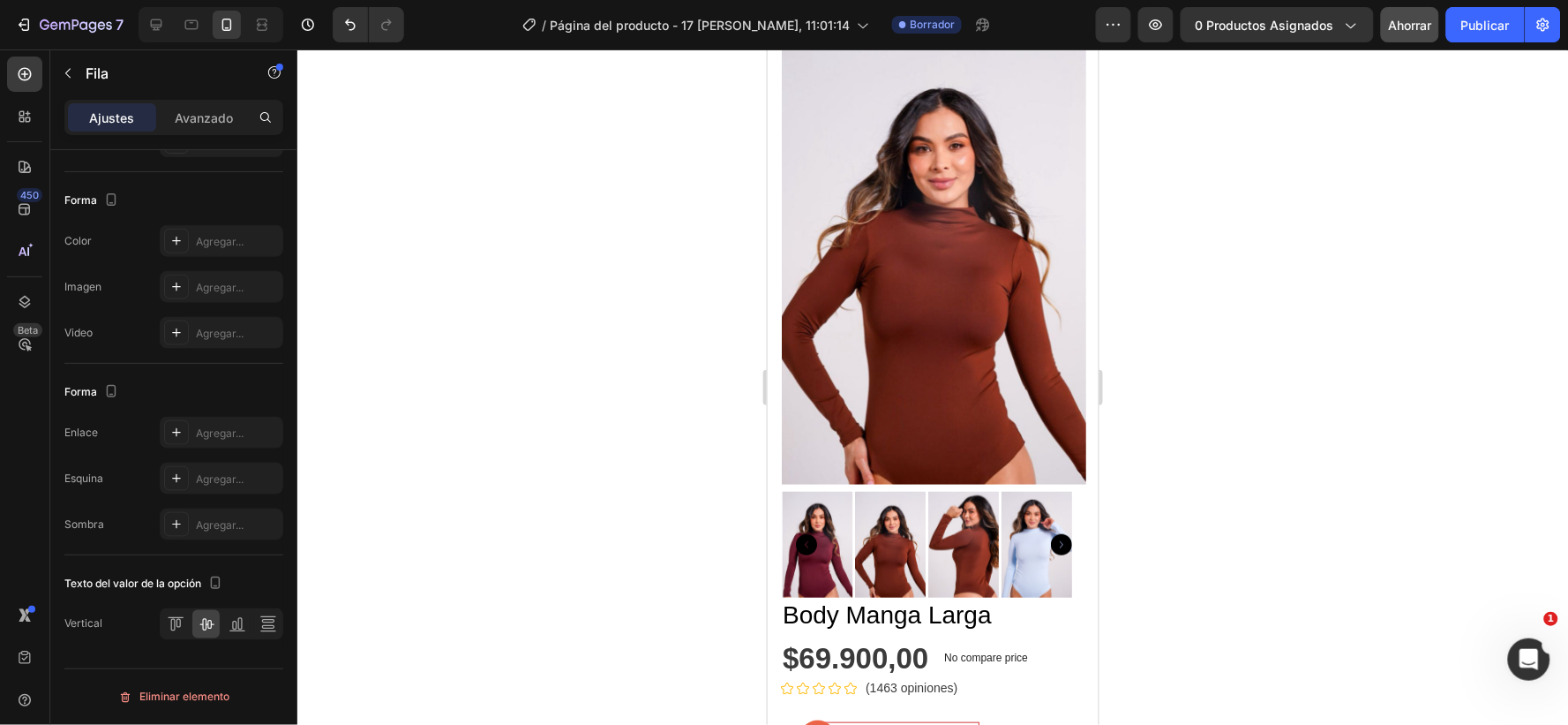
scroll to position [0, 0]
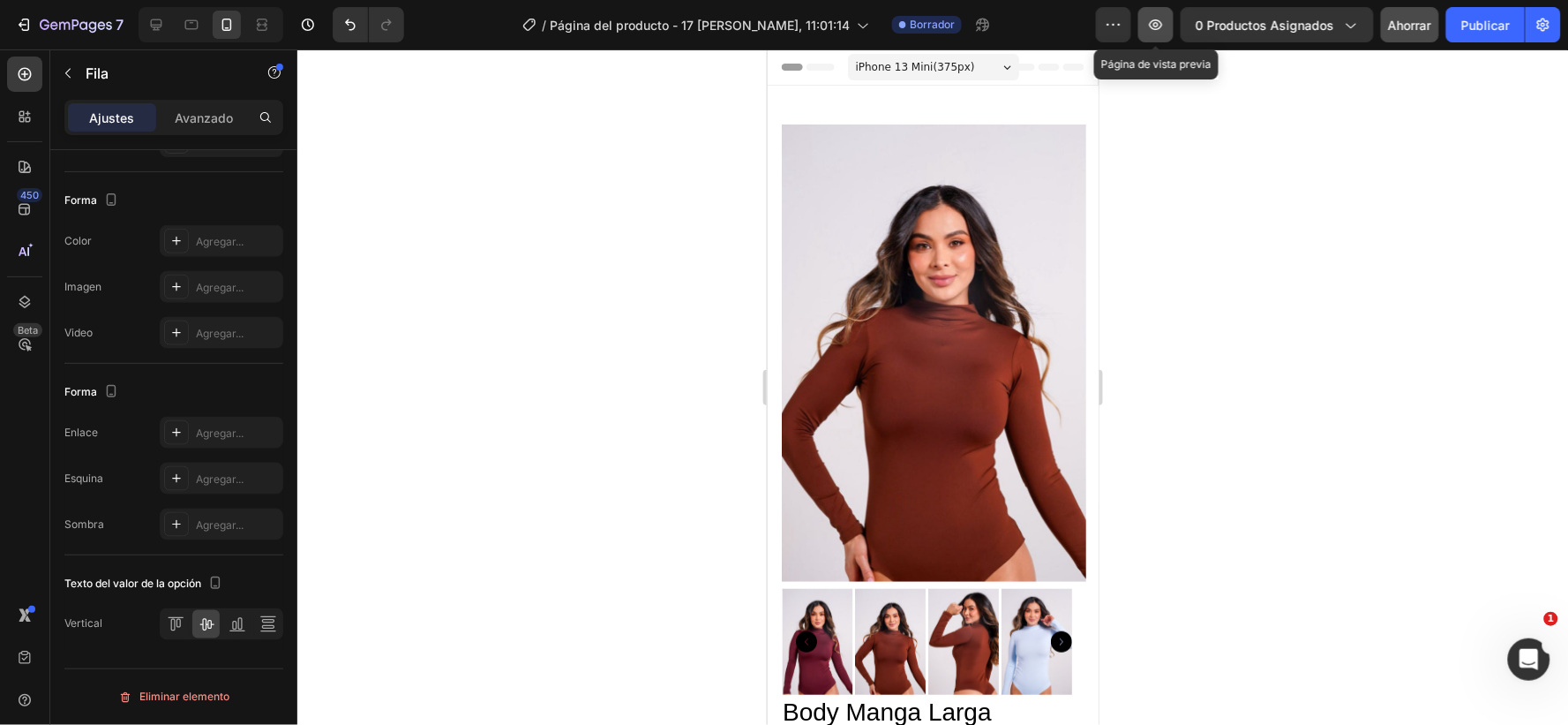
click at [1155, 18] on icon "button" at bounding box center [1156, 25] width 18 height 18
